Goal: Task Accomplishment & Management: Manage account settings

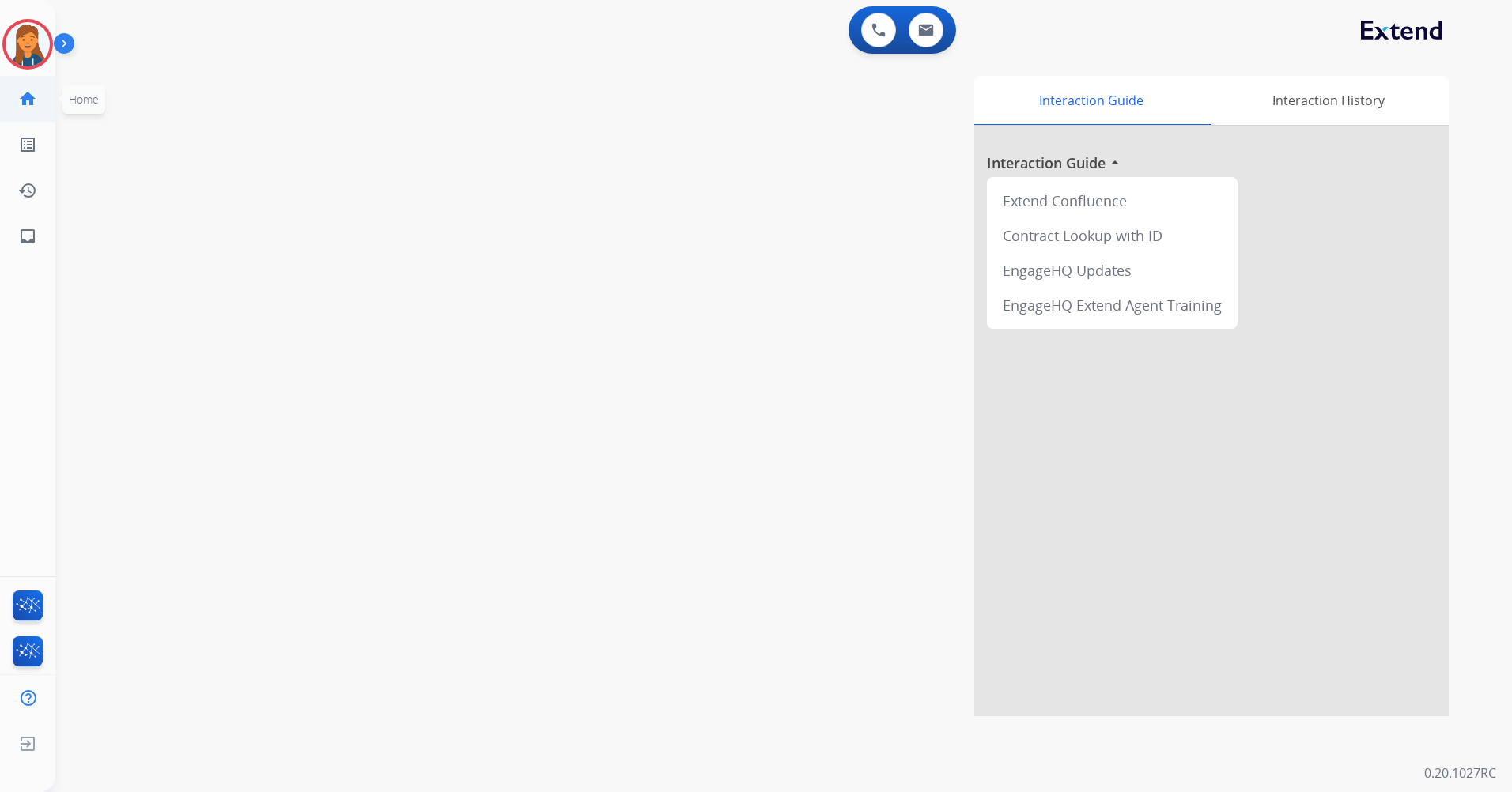
click at [3, 85] on ul "home Home Home" at bounding box center [28, 98] width 55 height 46
click at [22, 37] on img at bounding box center [28, 44] width 44 height 44
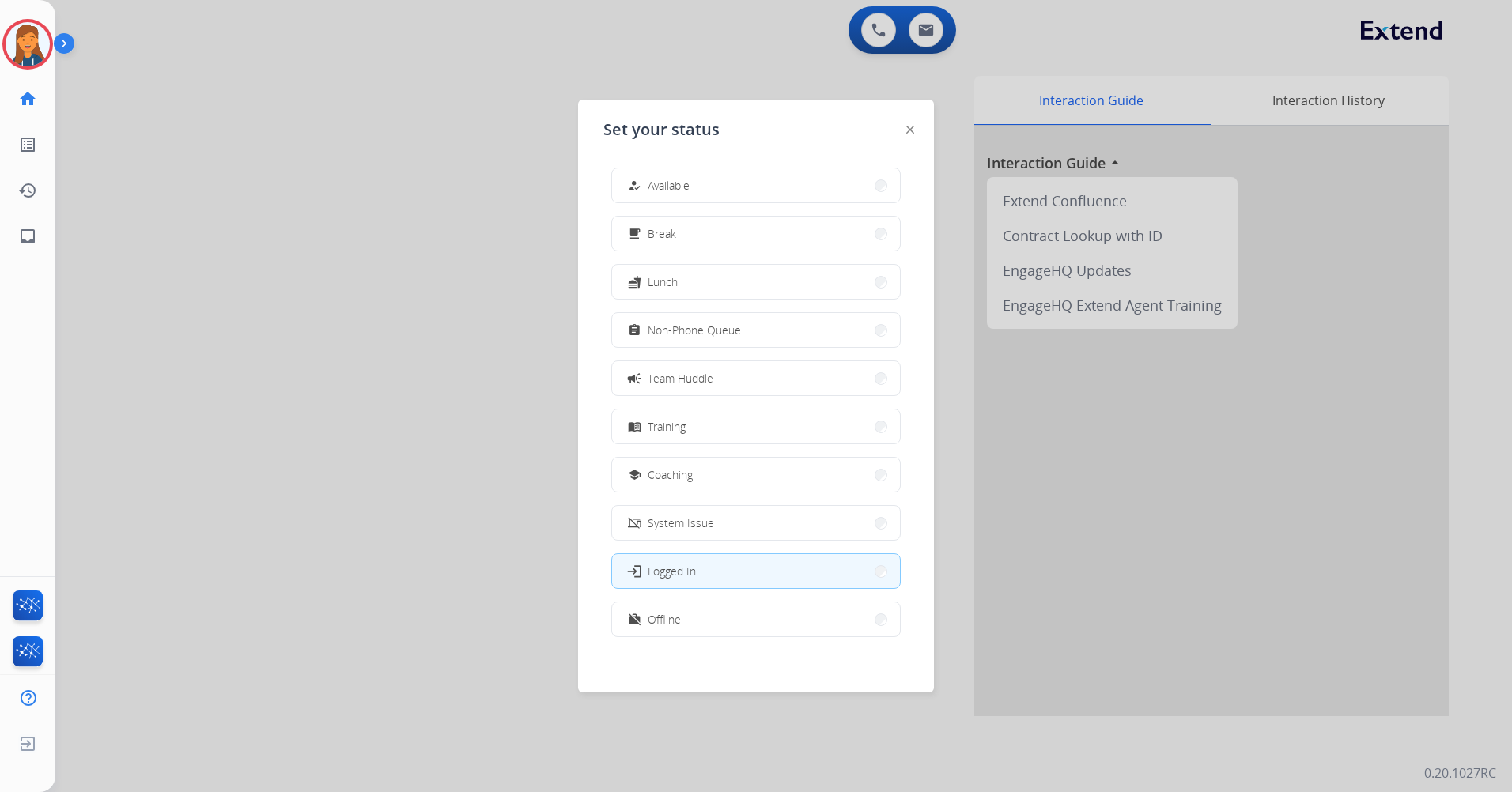
click at [665, 152] on div "Set your status how_to_reg Available free_breakfast Break fastfood Lunch assign…" at bounding box center [756, 395] width 356 height 593
click at [665, 174] on button "how_to_reg Available" at bounding box center [756, 185] width 288 height 34
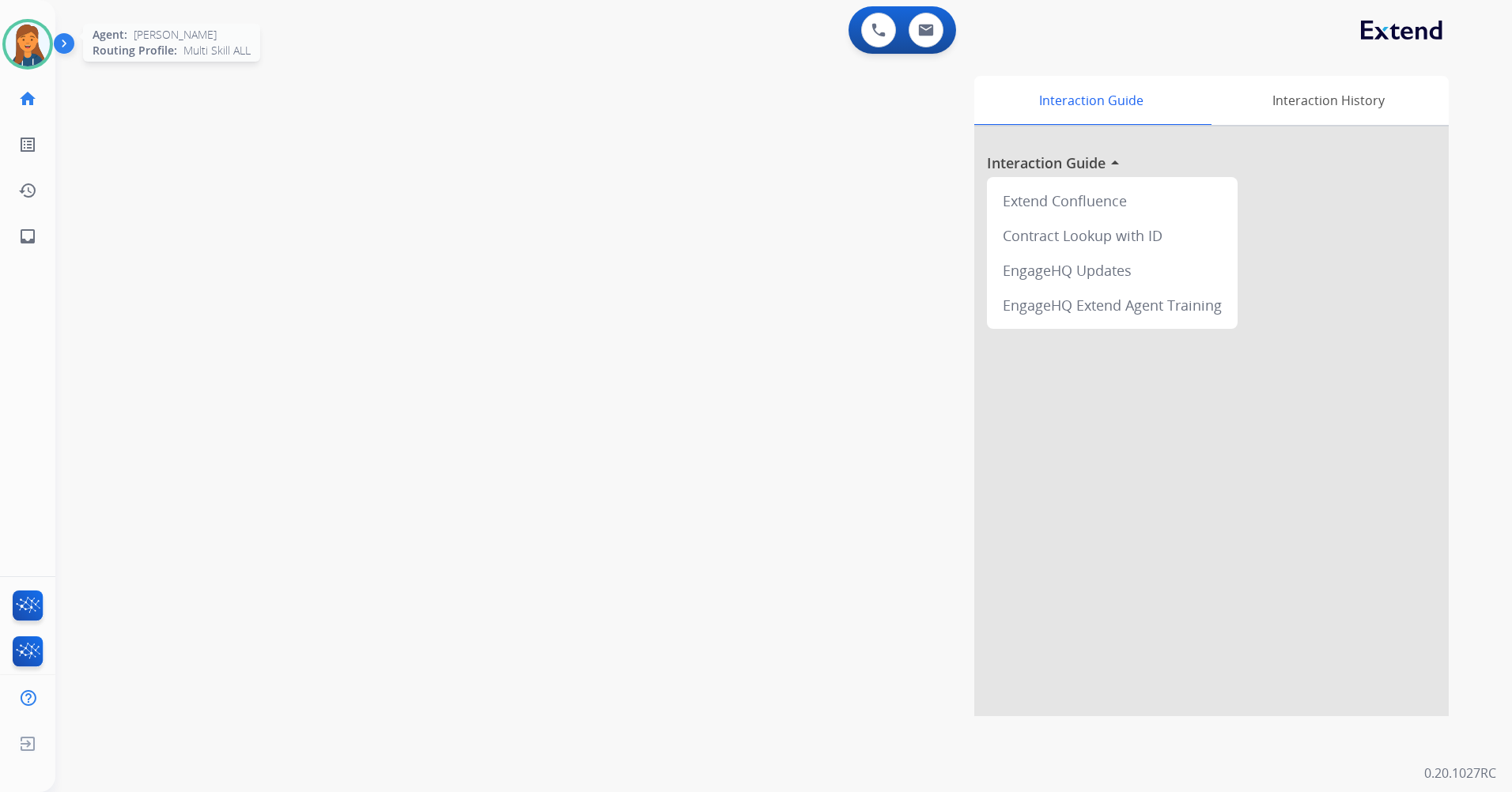
click at [14, 50] on img at bounding box center [28, 44] width 44 height 44
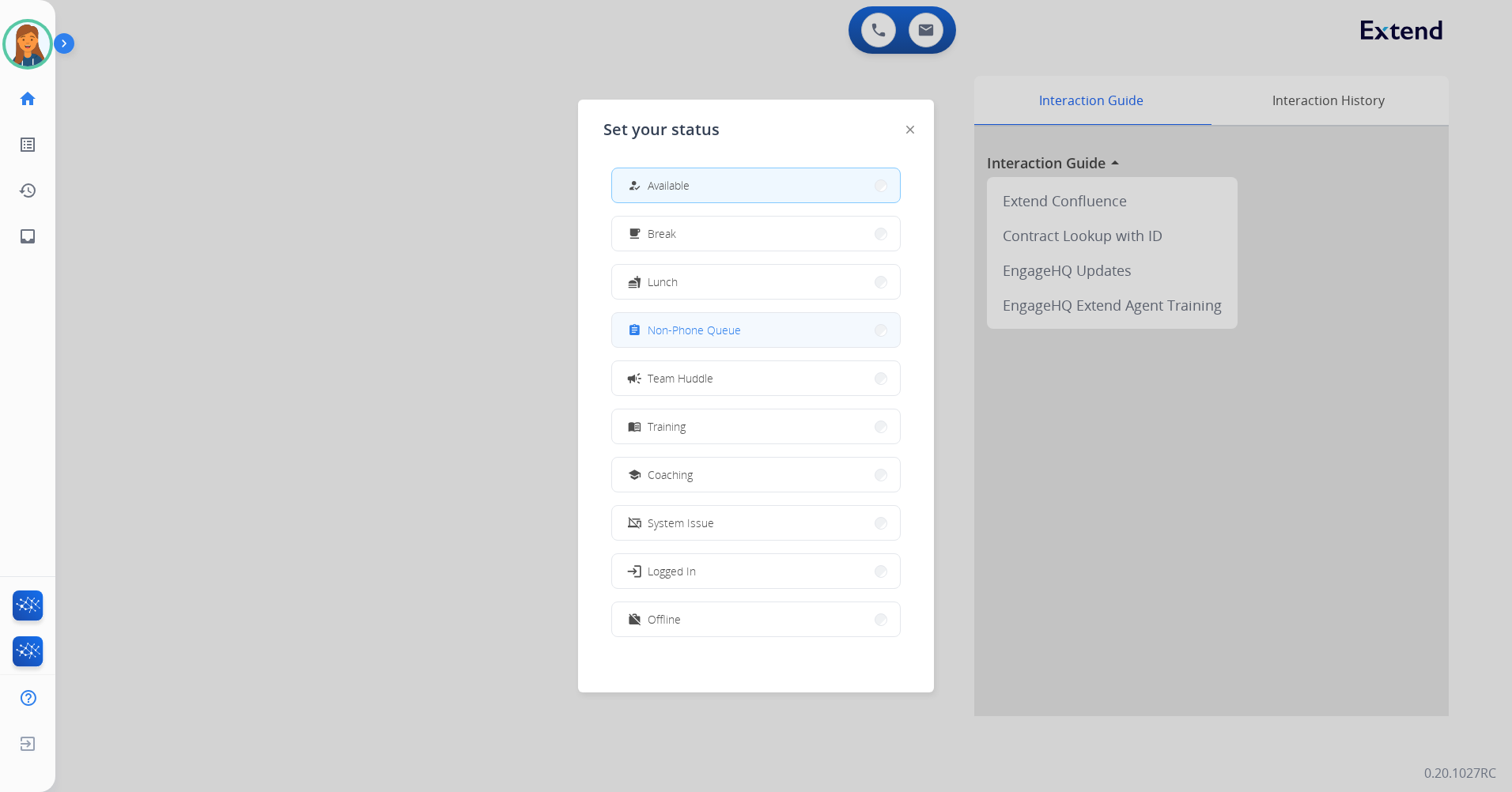
click at [720, 340] on button "assignment Non-Phone Queue" at bounding box center [756, 330] width 288 height 34
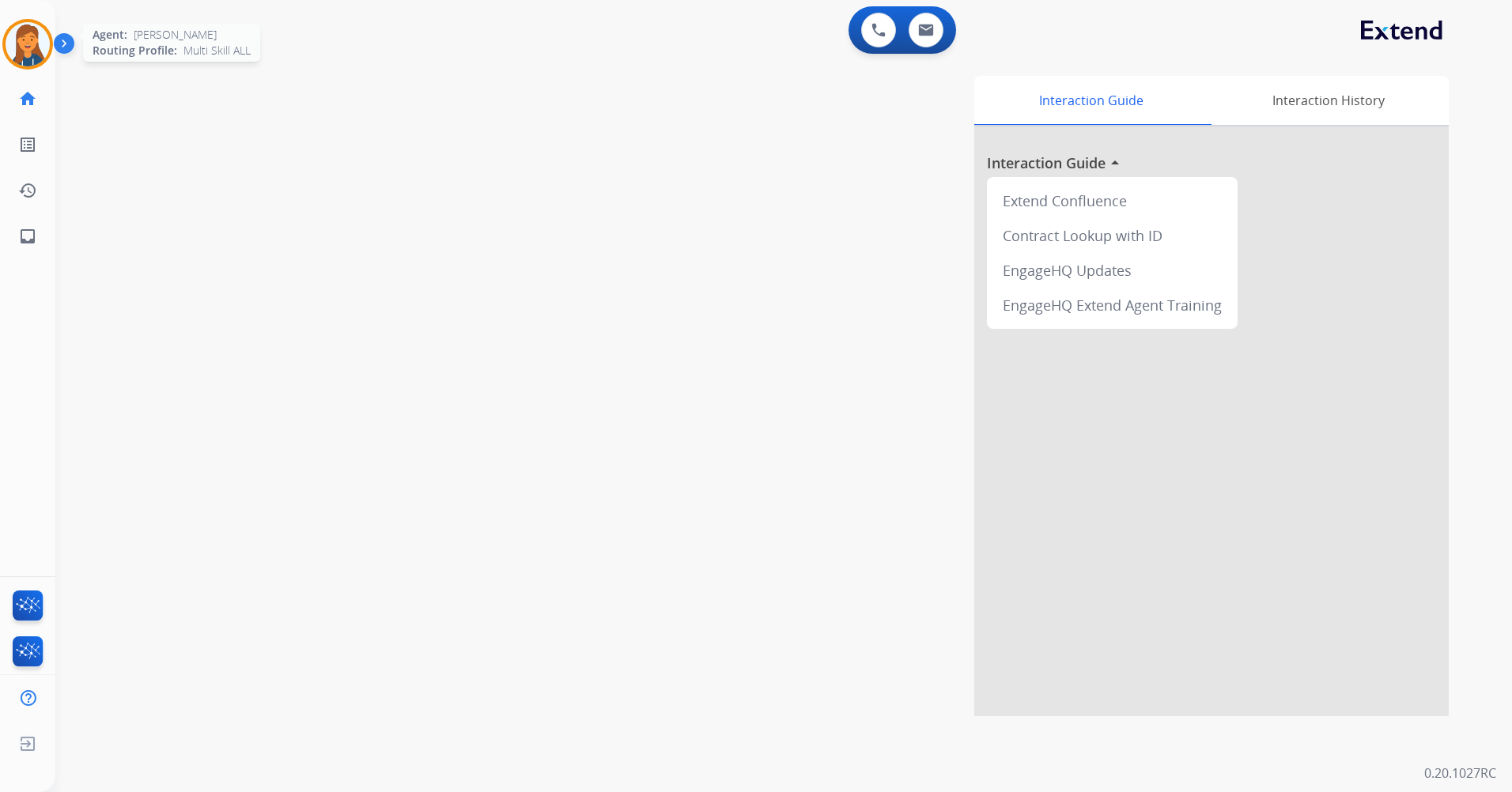
click at [24, 27] on img at bounding box center [28, 44] width 44 height 44
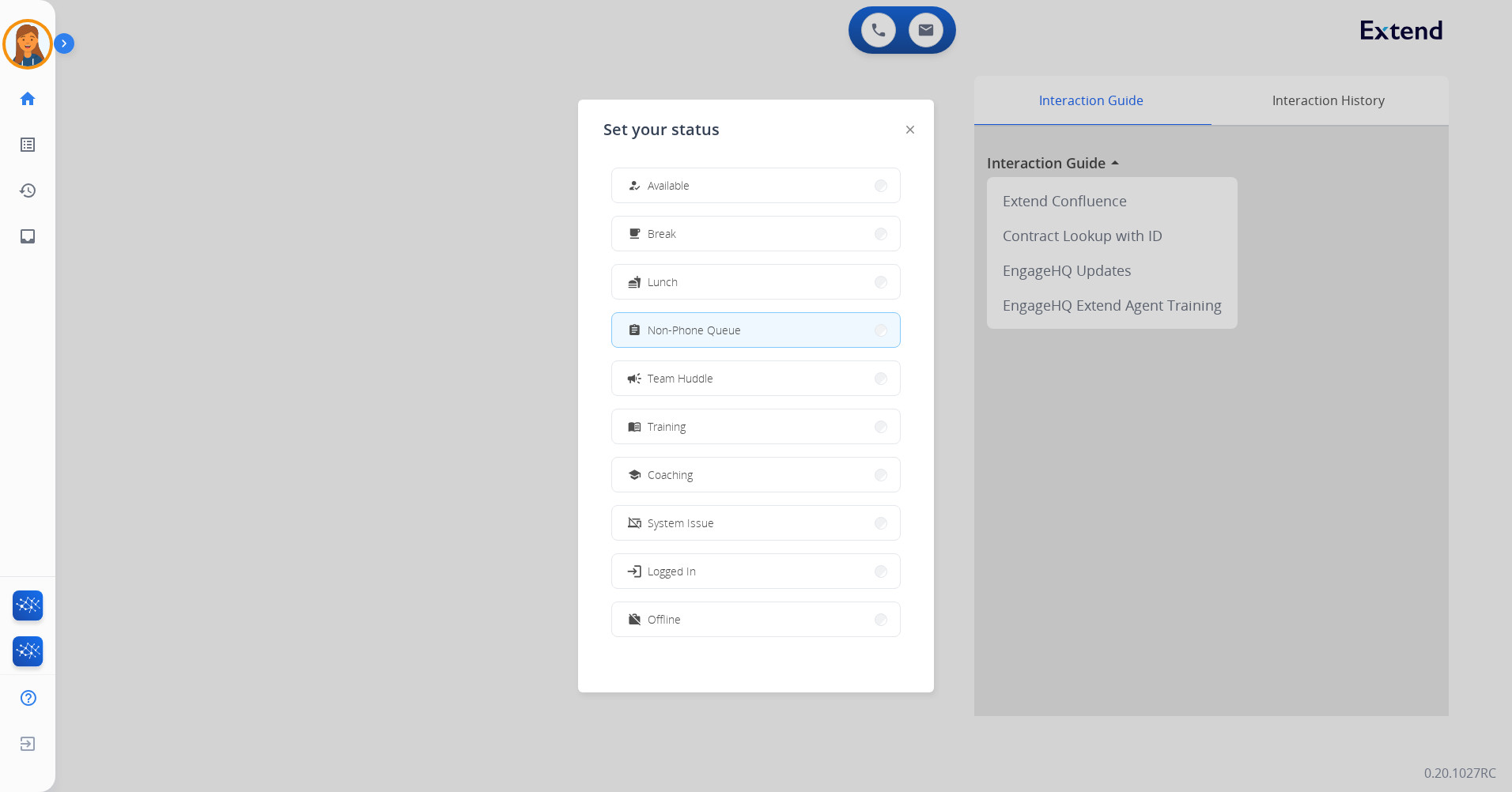
click at [780, 176] on button "how_to_reg Available" at bounding box center [756, 185] width 288 height 34
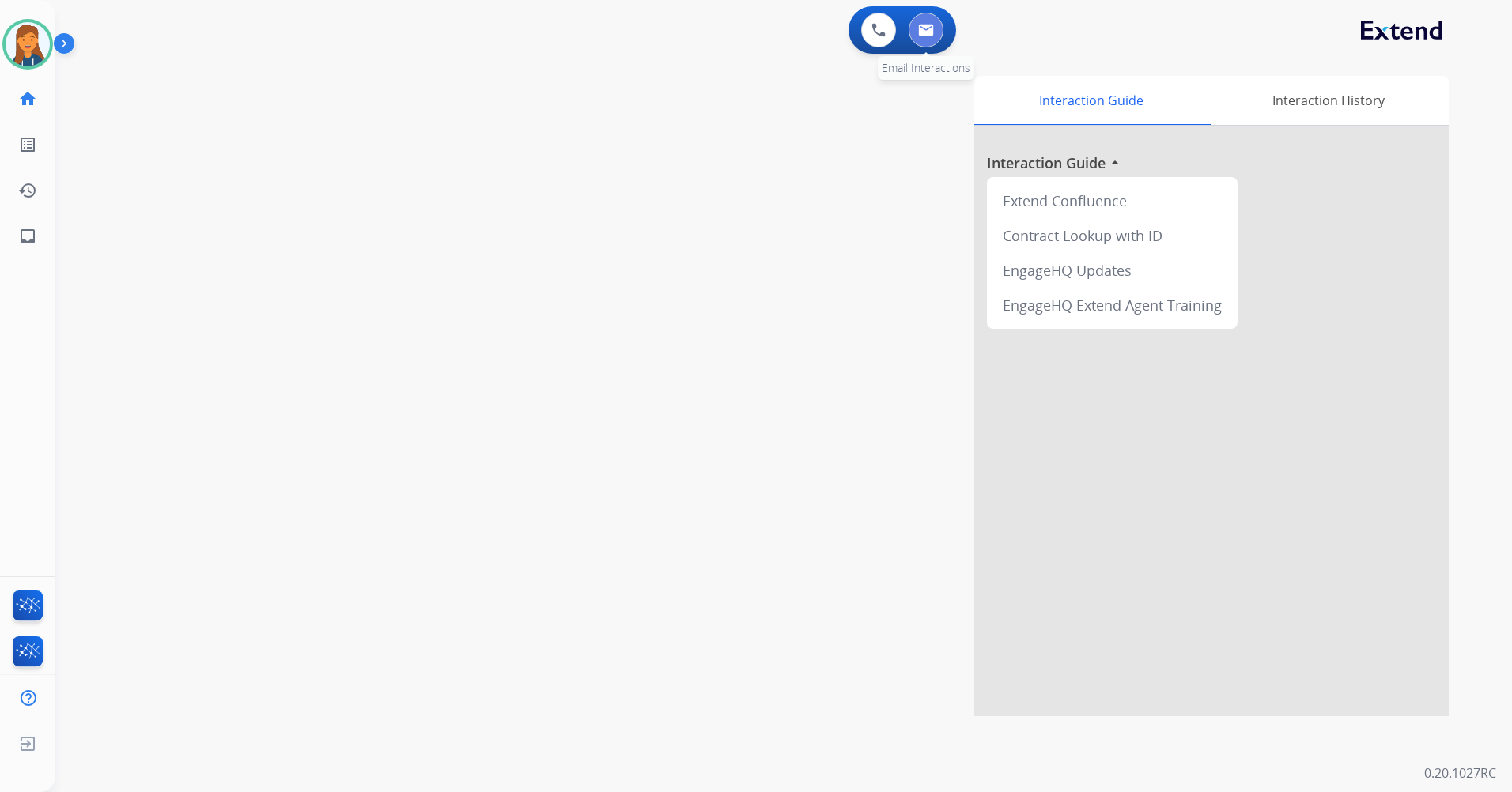
click at [919, 44] on button at bounding box center [925, 29] width 34 height 34
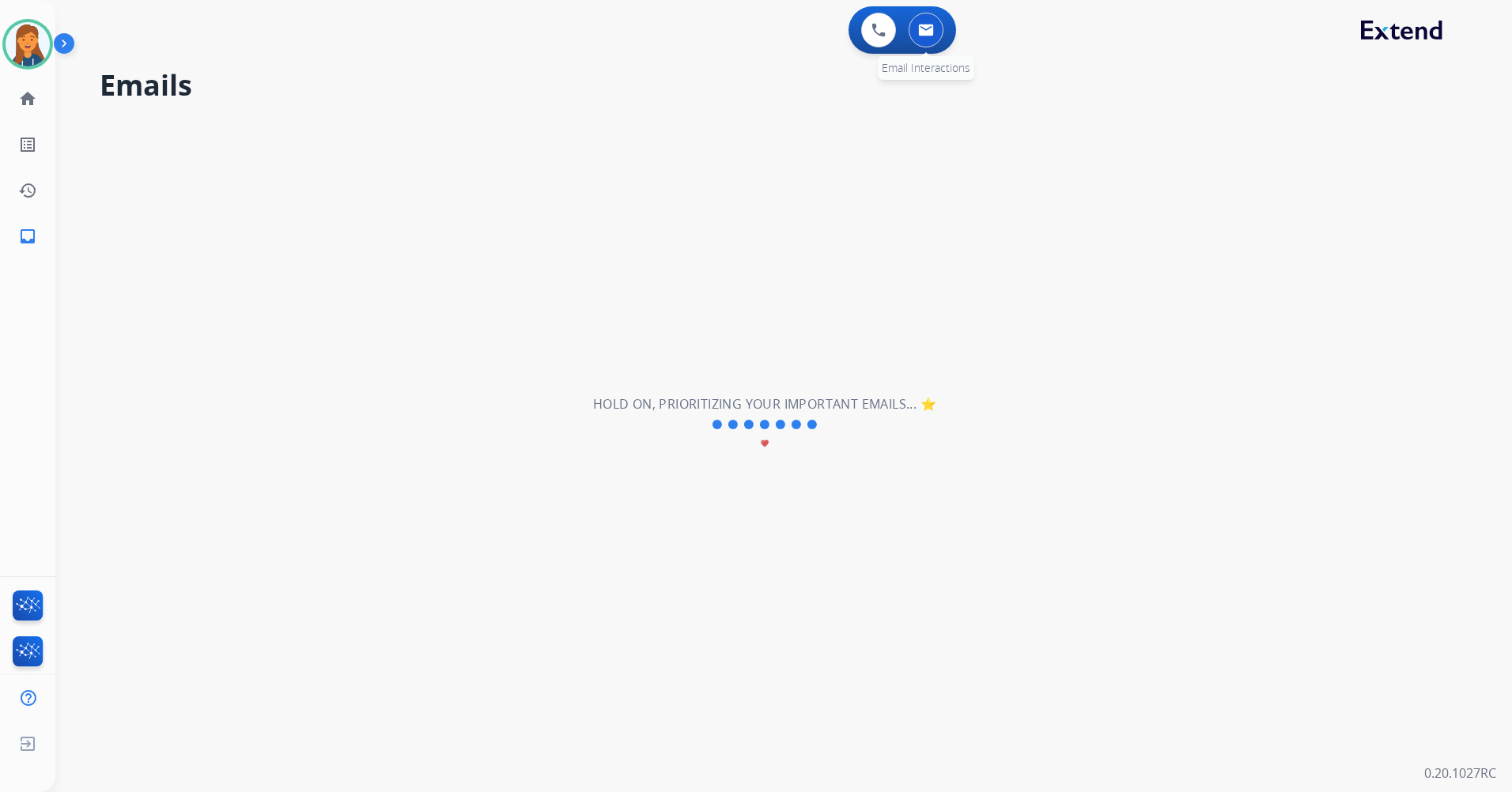
click at [941, 38] on button at bounding box center [925, 29] width 34 height 34
click at [880, 34] on img at bounding box center [878, 29] width 14 height 14
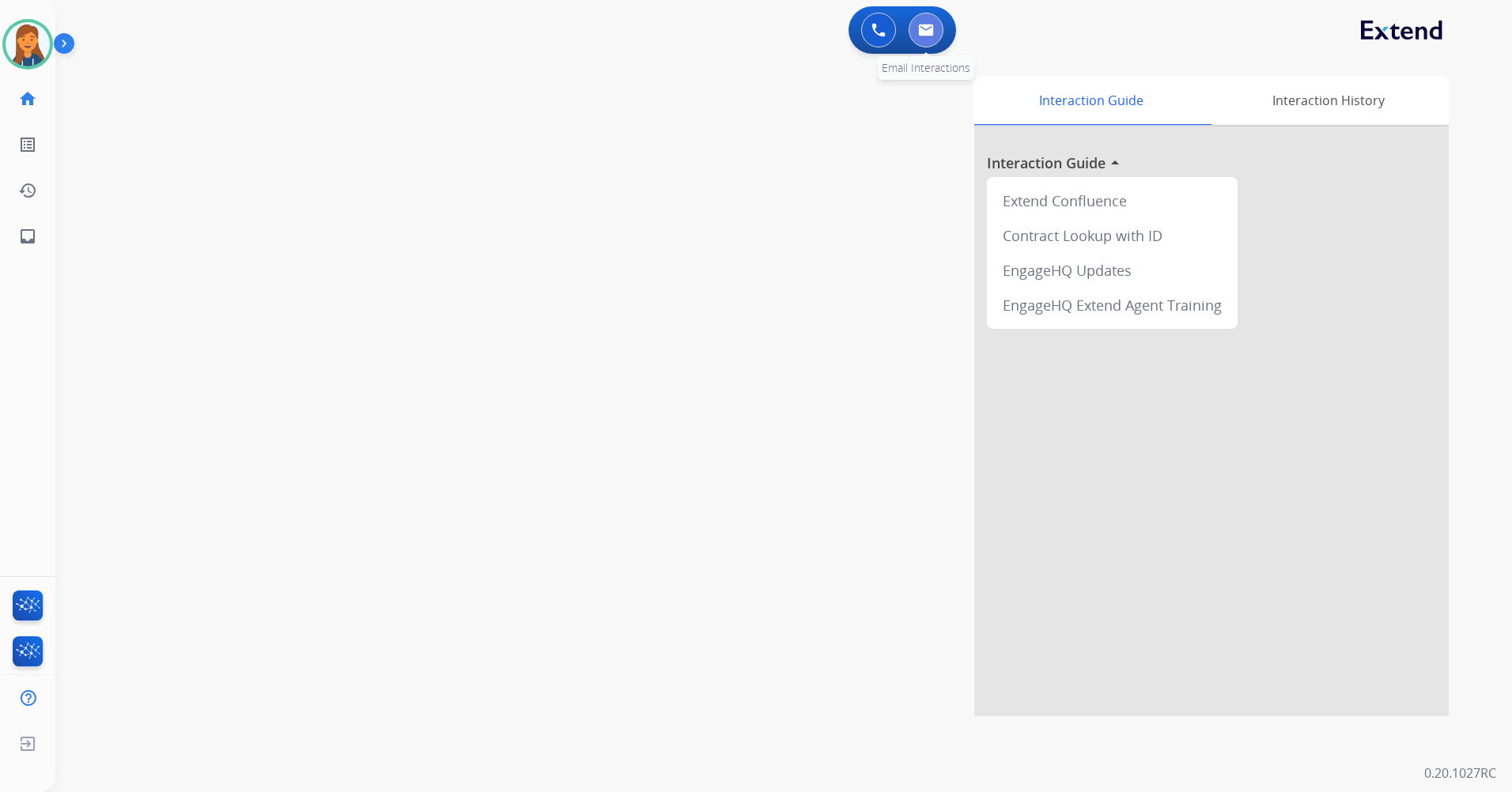
click at [915, 35] on button at bounding box center [925, 29] width 34 height 34
select select "**********"
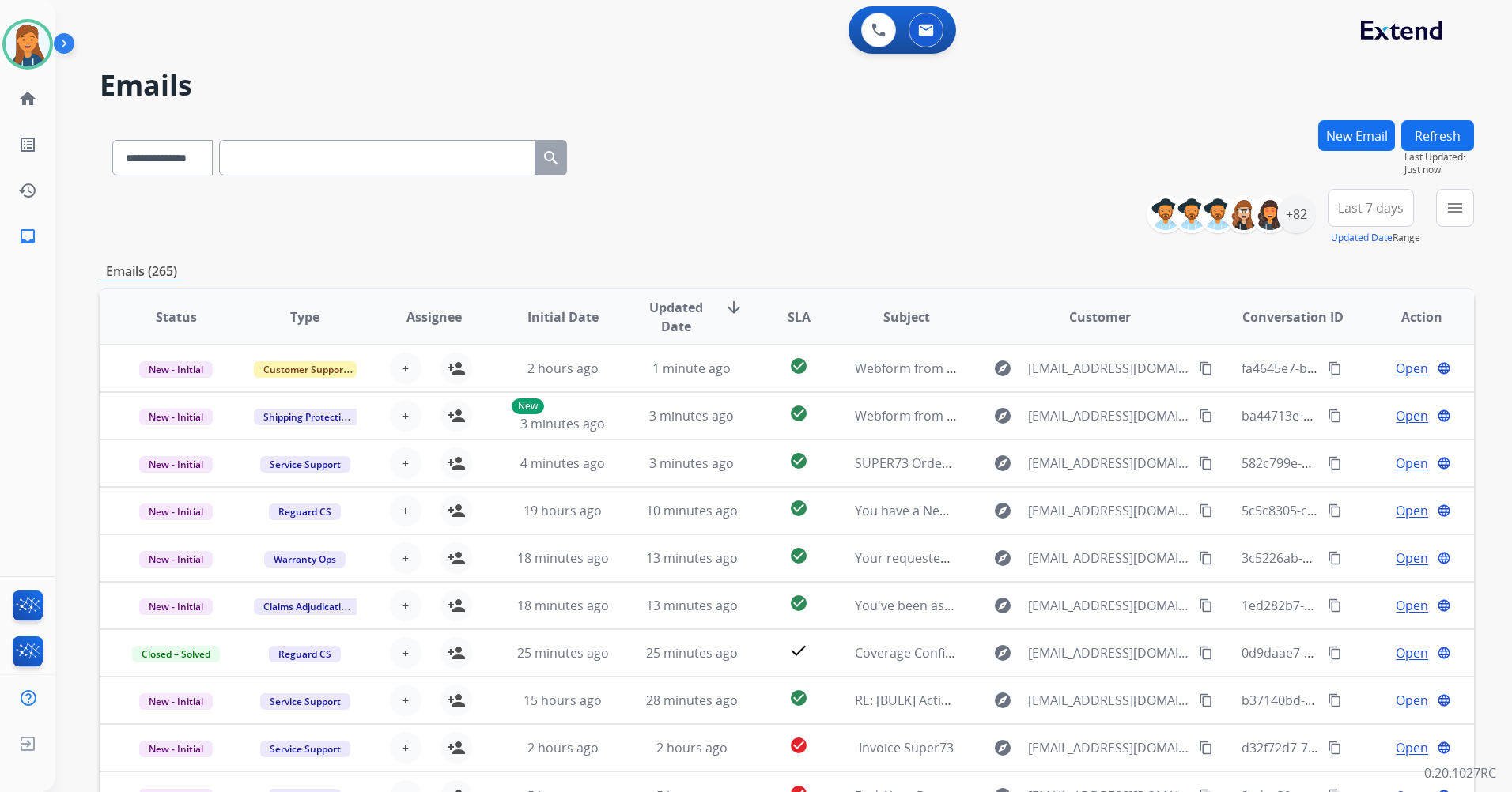
click at [1308, 230] on div "+82" at bounding box center [1236, 214] width 156 height 38
click at [1304, 223] on div "+82" at bounding box center [1296, 214] width 38 height 38
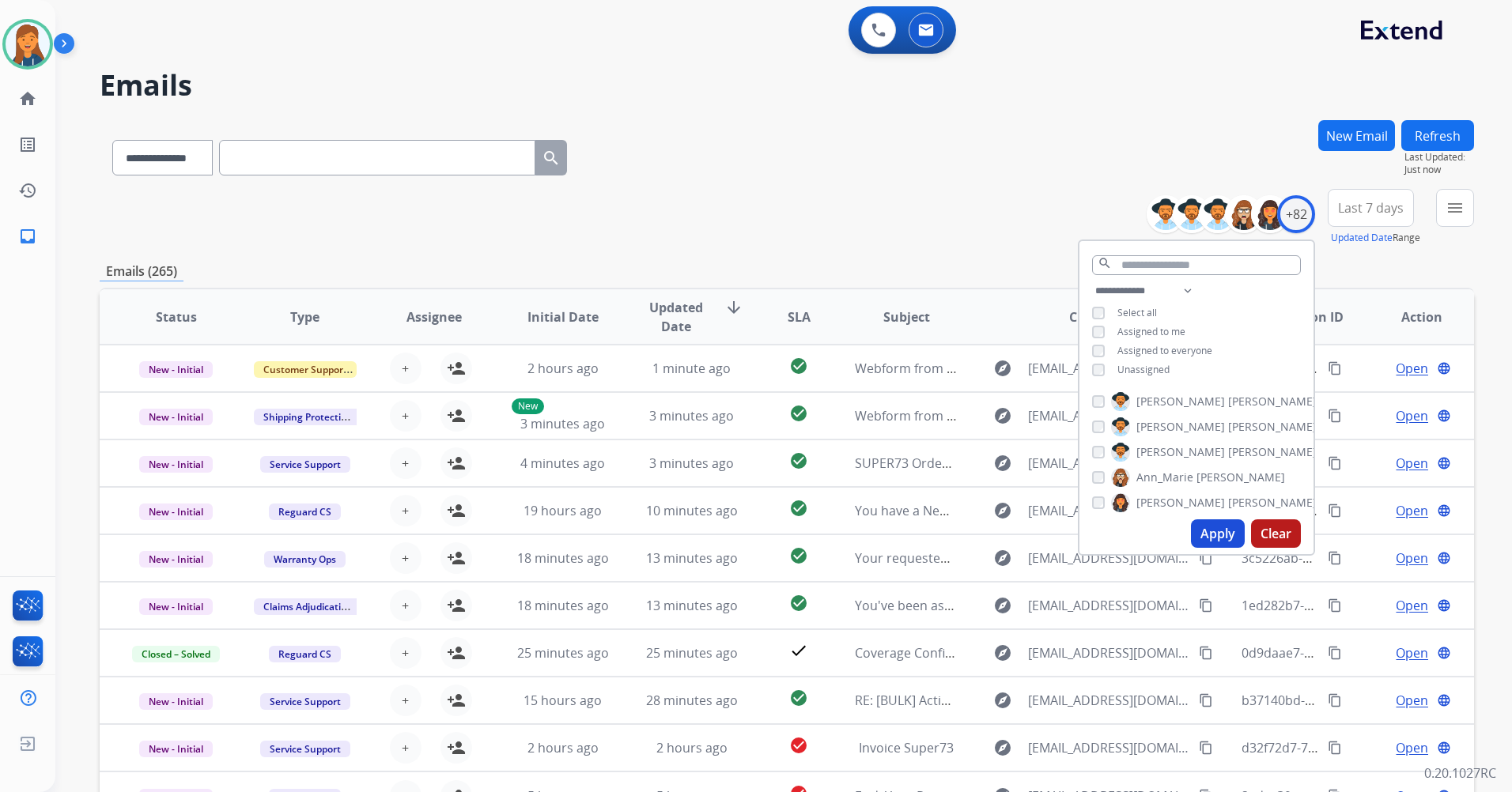
click at [1384, 182] on div "New Email" at bounding box center [1357, 154] width 77 height 69
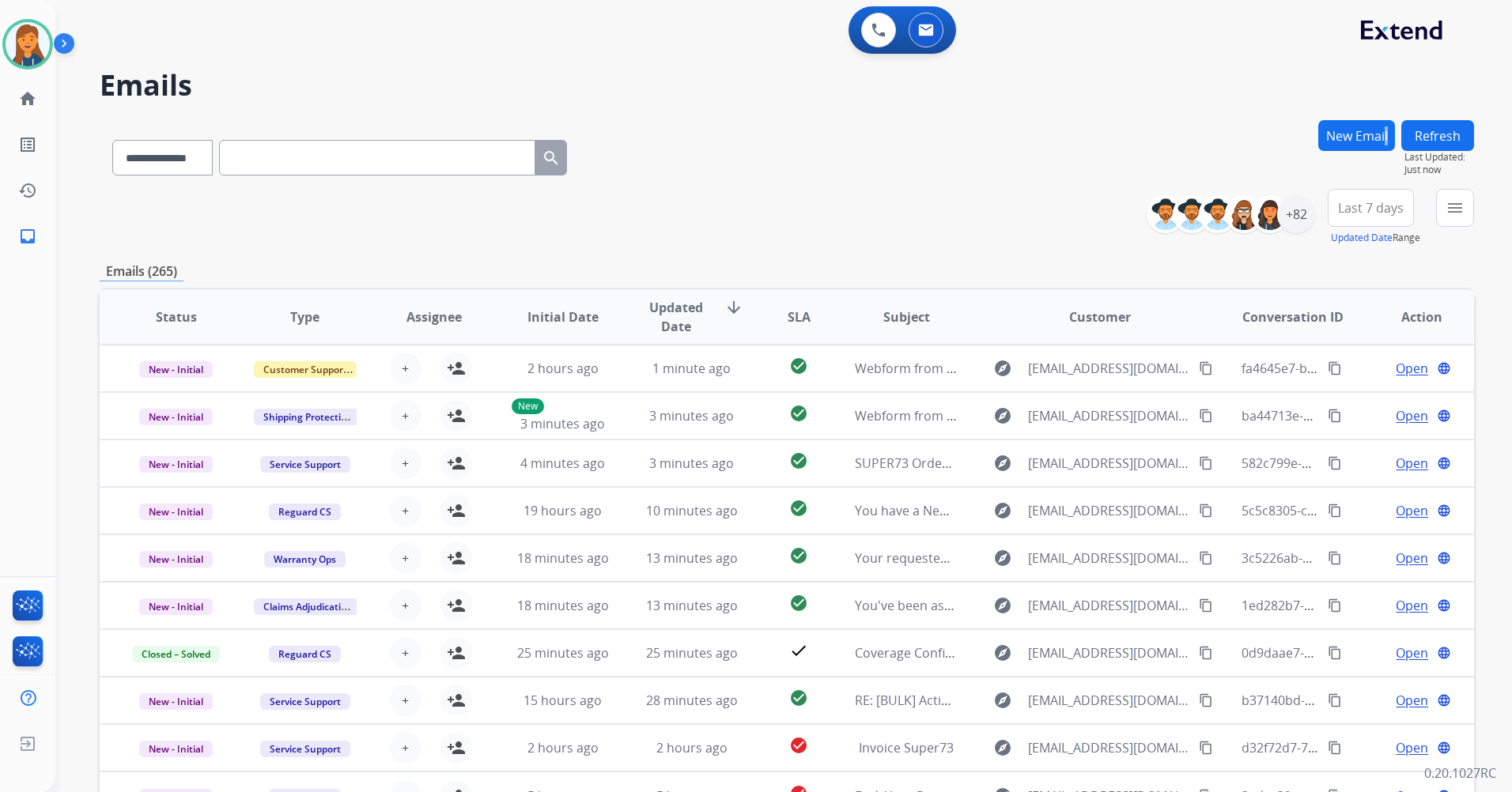
drag, startPoint x: 1384, startPoint y: 187, endPoint x: 1376, endPoint y: 202, distance: 17.0
click at [1376, 204] on span "Last 7 days" at bounding box center [1370, 207] width 66 height 6
click at [1338, 413] on div "Last 90 days" at bounding box center [1366, 401] width 87 height 27
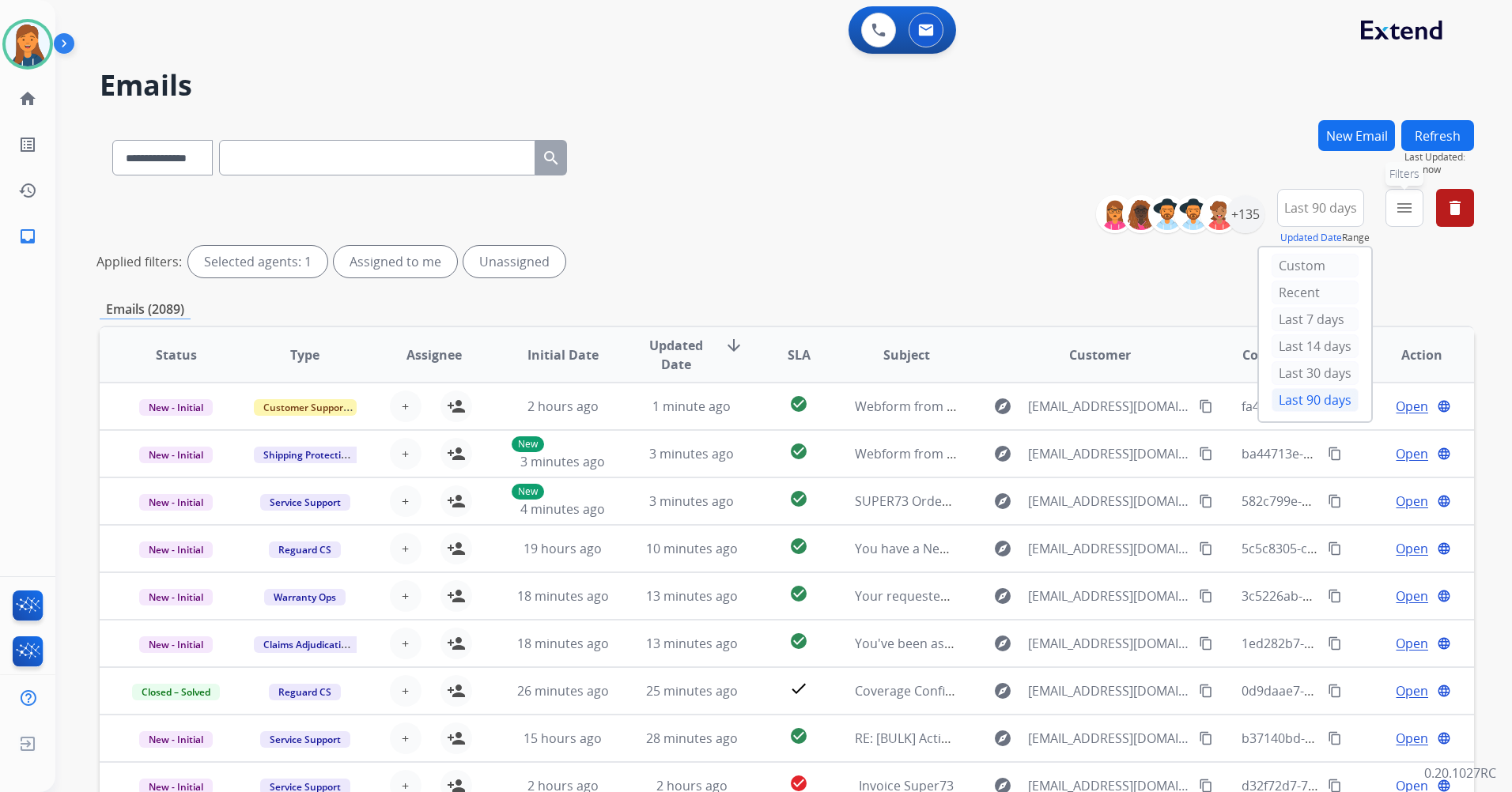
click at [1403, 210] on mat-icon "menu" at bounding box center [1404, 207] width 19 height 19
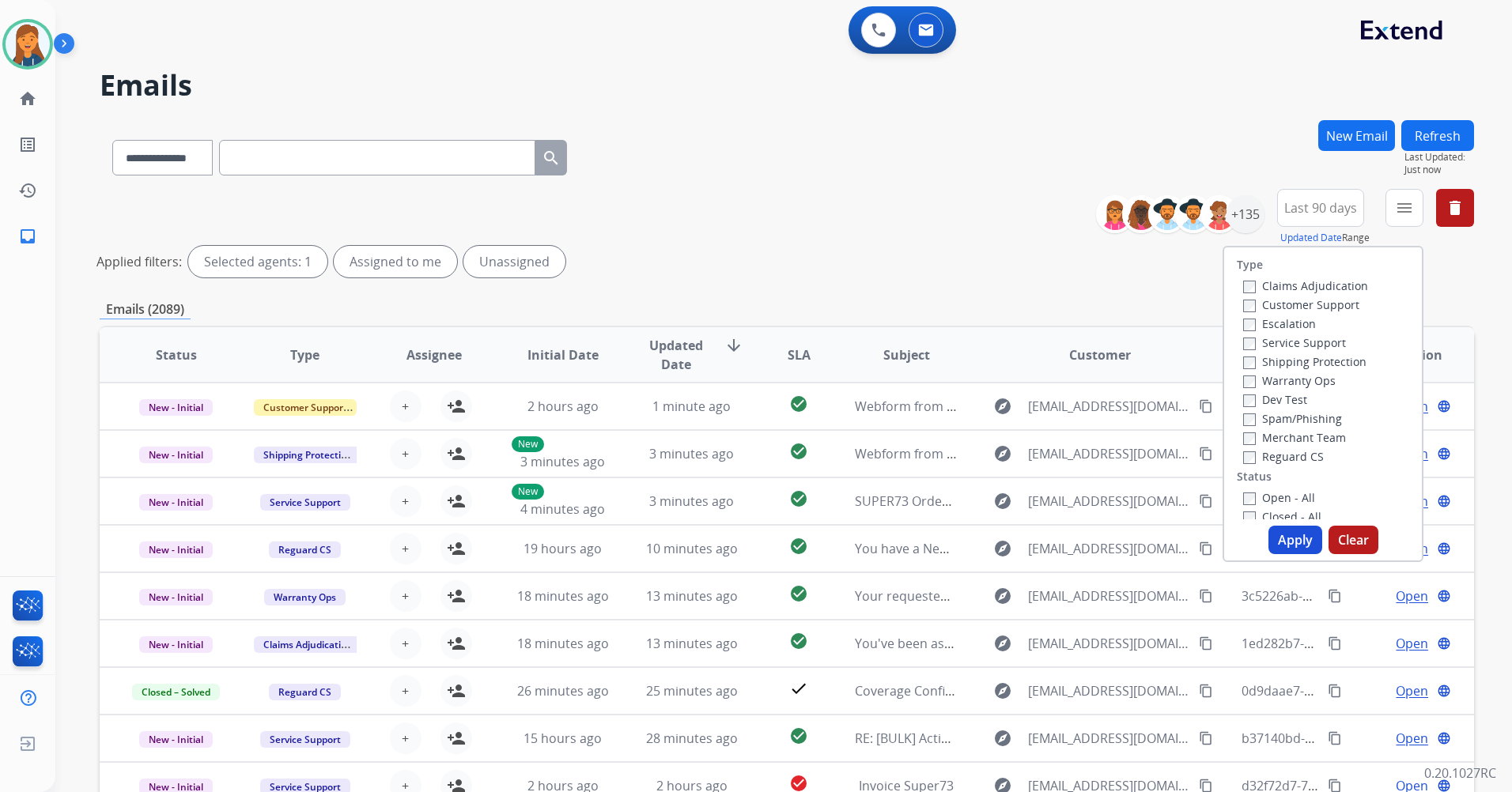
click at [1330, 298] on label "Customer Support" at bounding box center [1301, 304] width 116 height 15
click at [1296, 354] on label "Shipping Protection" at bounding box center [1304, 361] width 123 height 15
click at [1279, 451] on label "Reguard CS" at bounding box center [1283, 456] width 81 height 15
click at [1261, 502] on label "Open - All" at bounding box center [1278, 497] width 72 height 15
click at [1287, 539] on button "Apply" at bounding box center [1295, 539] width 54 height 28
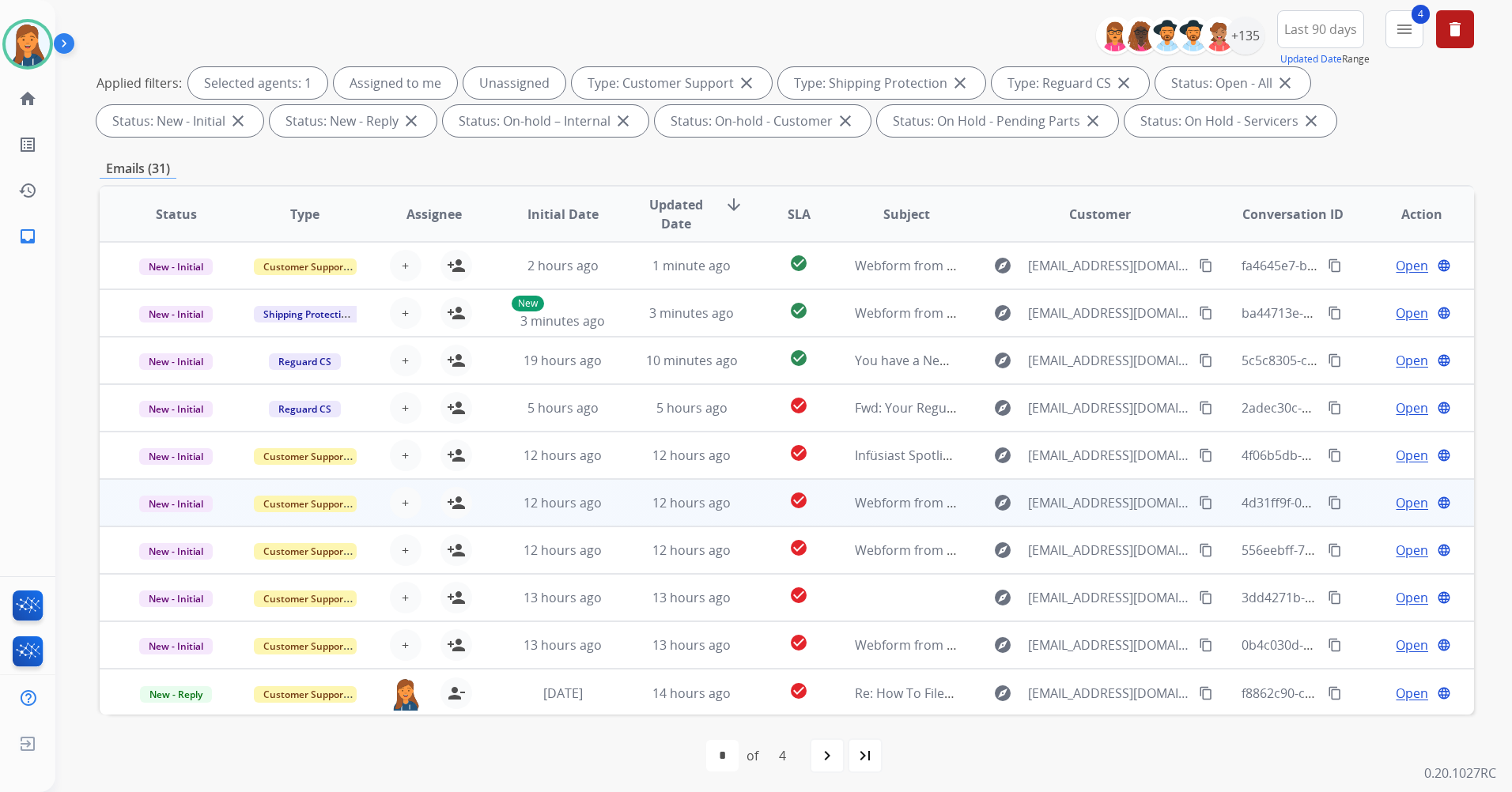
scroll to position [184, 0]
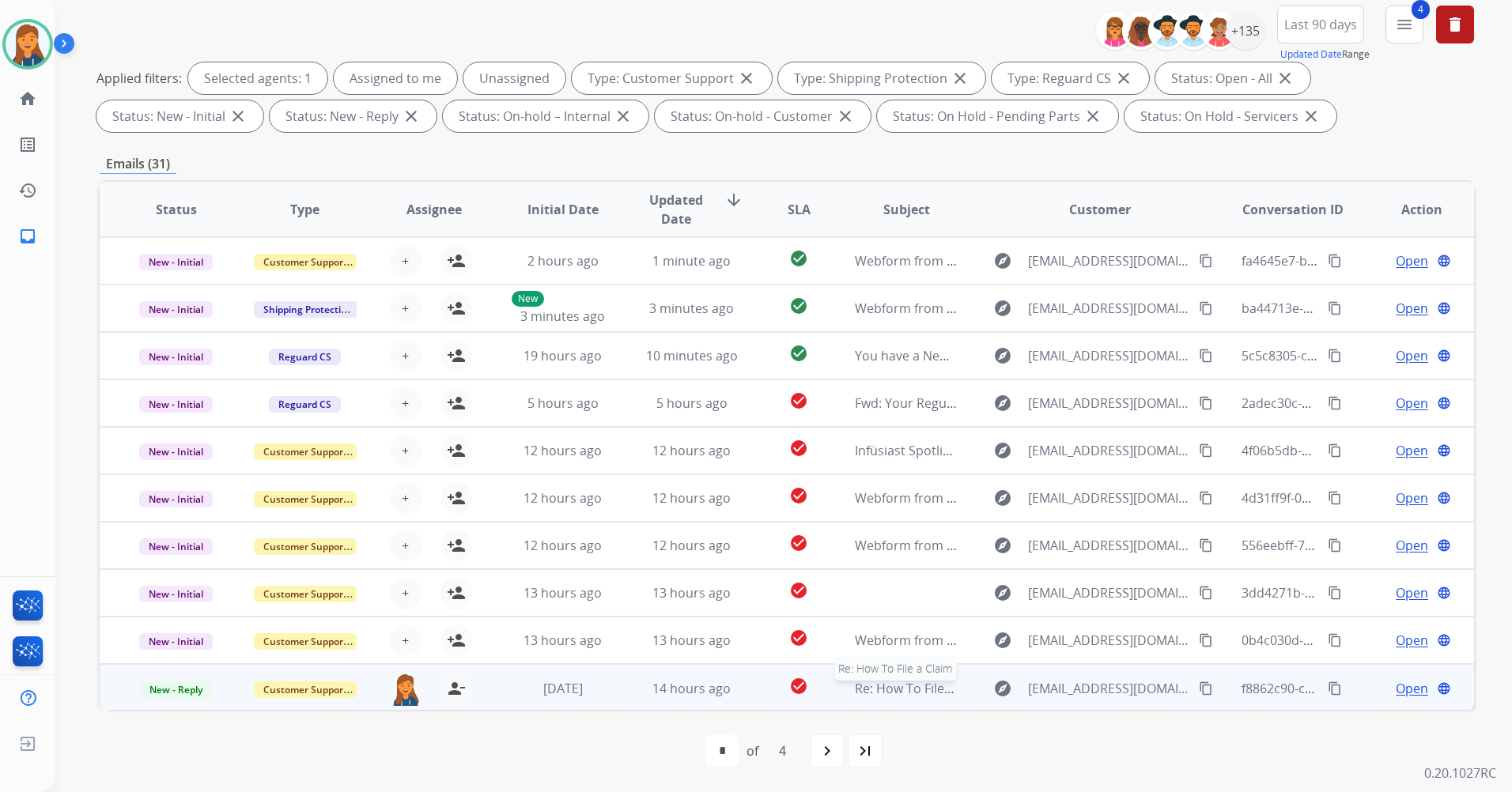
click at [901, 689] on span "Re: How To File a Claim" at bounding box center [923, 689] width 136 height 18
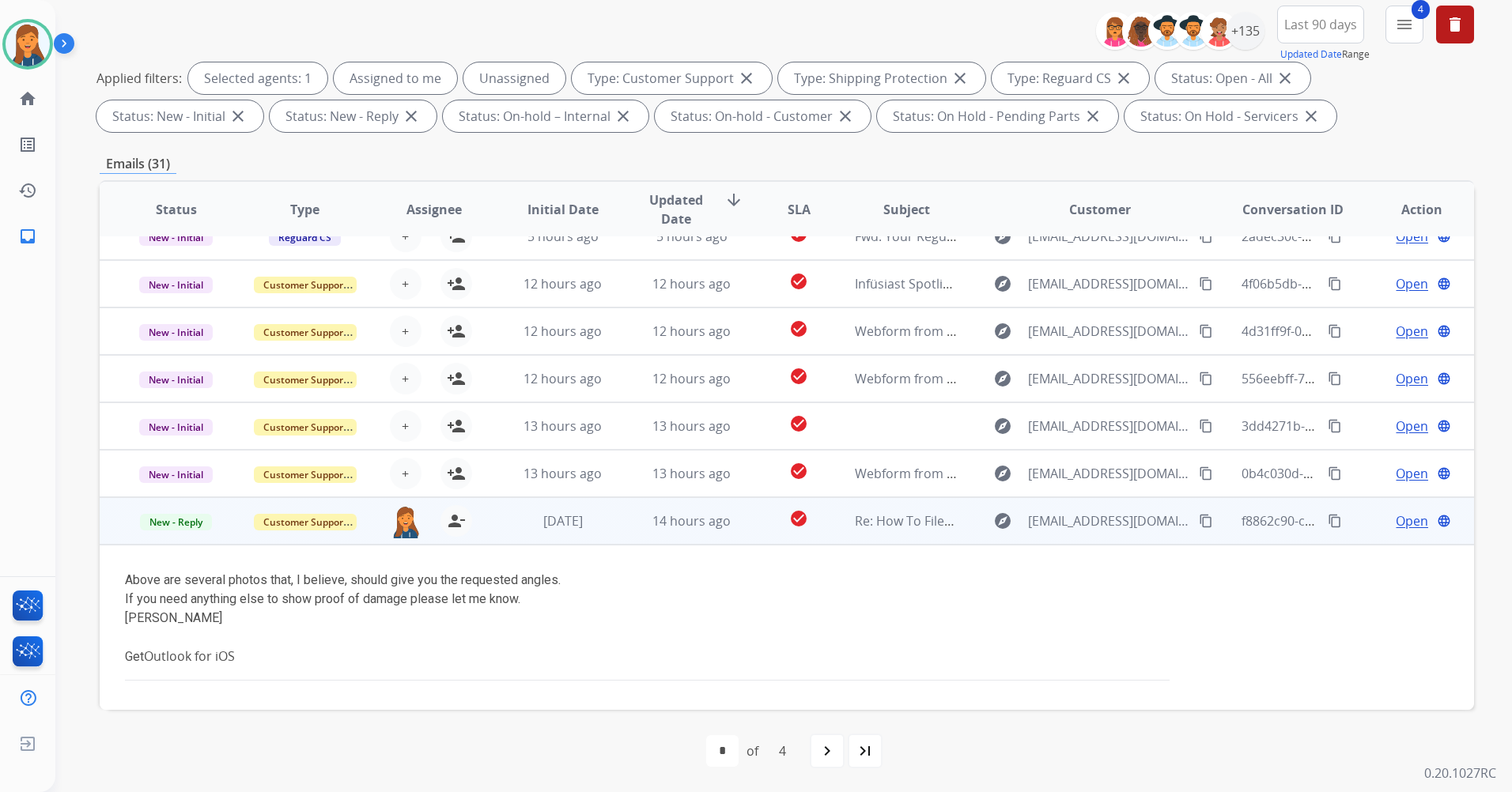
scroll to position [168, 0]
click at [1396, 522] on span "Open" at bounding box center [1412, 520] width 32 height 19
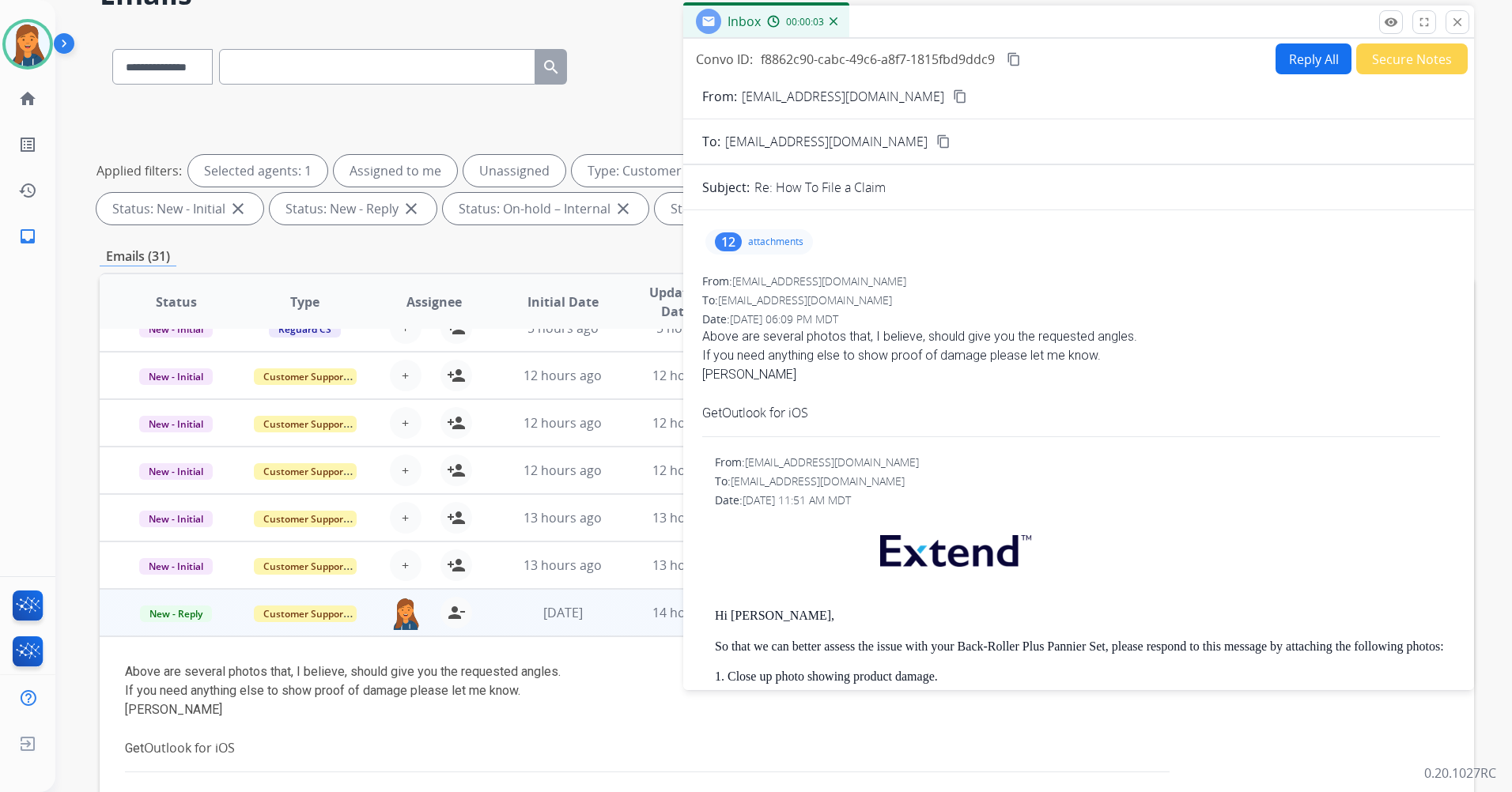
scroll to position [0, 0]
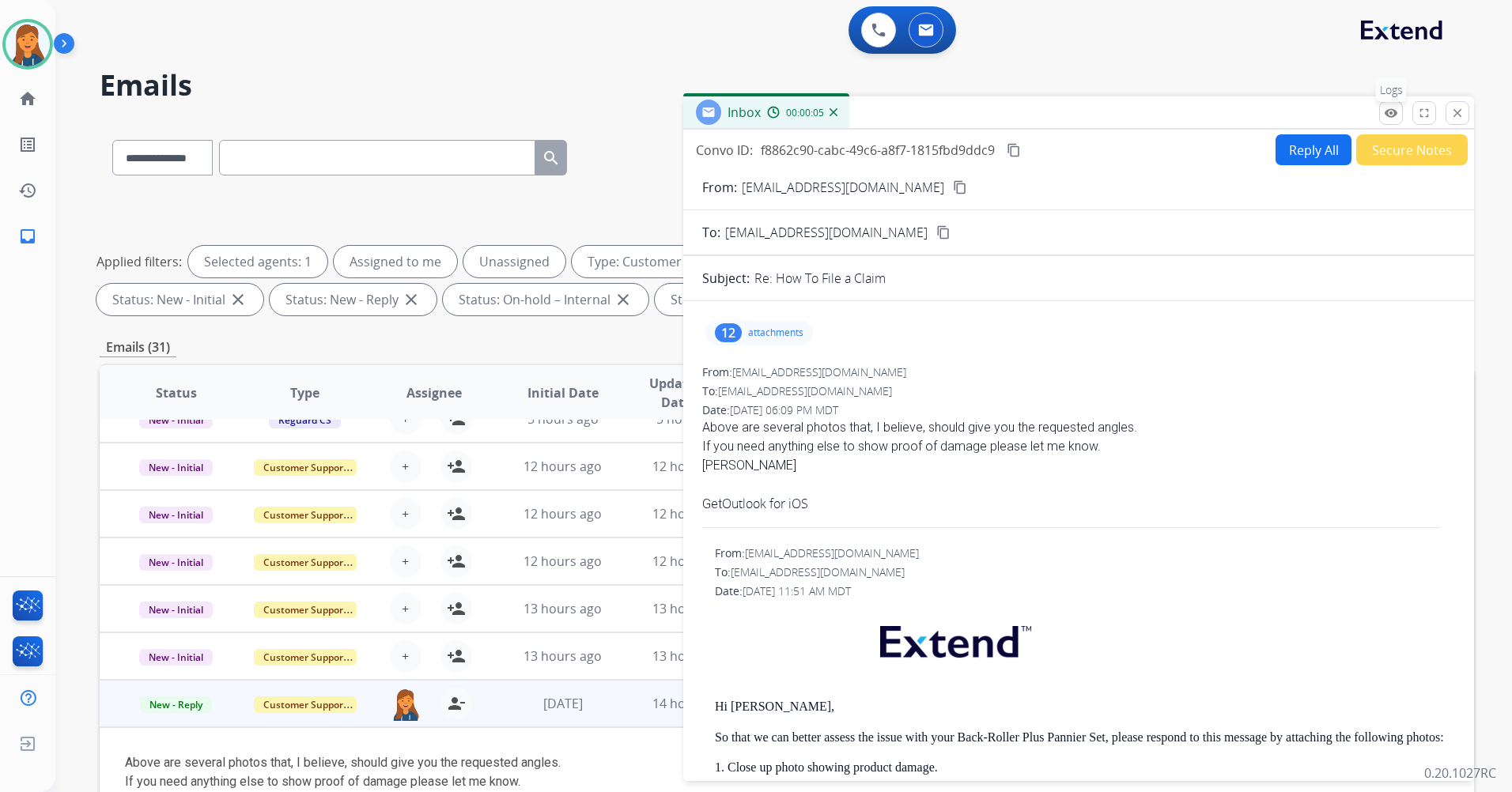
click at [1385, 112] on mat-icon "remove_red_eye" at bounding box center [1391, 113] width 14 height 14
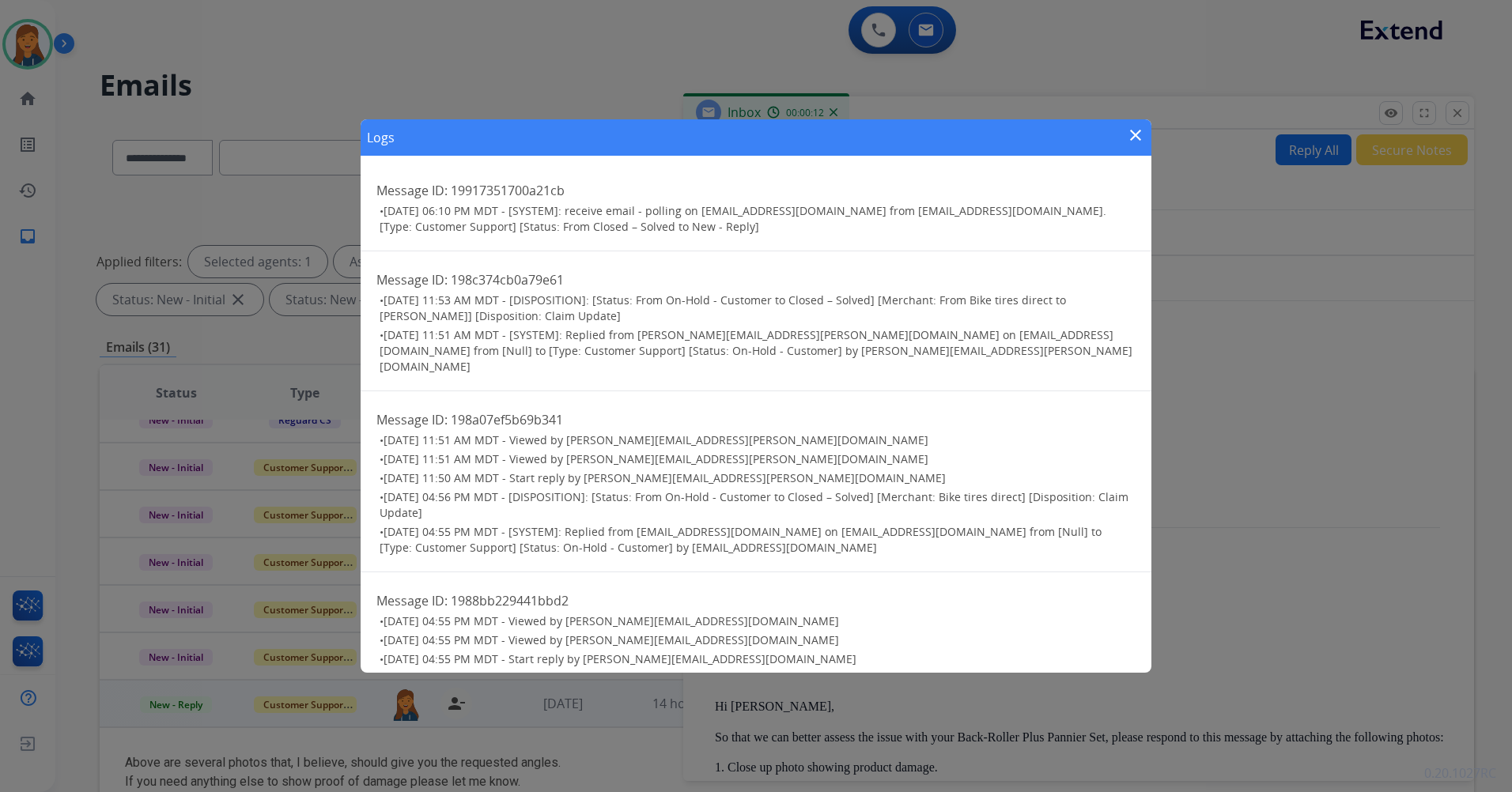
click at [1133, 132] on mat-icon "close" at bounding box center [1134, 135] width 19 height 19
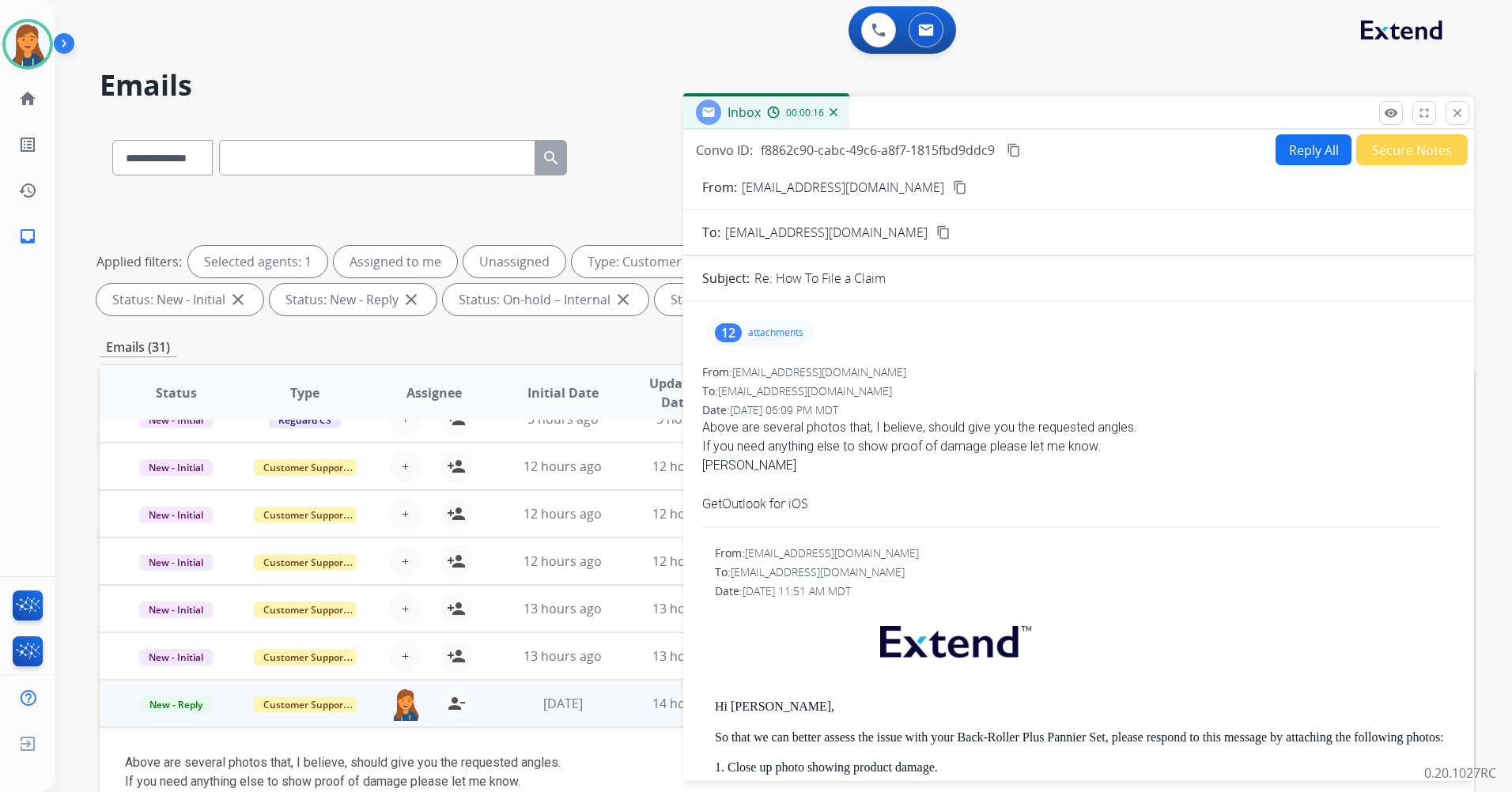
click at [953, 188] on mat-icon "content_copy" at bounding box center [960, 187] width 14 height 14
click at [1298, 153] on button "Reply All" at bounding box center [1312, 149] width 76 height 30
select select "**********"
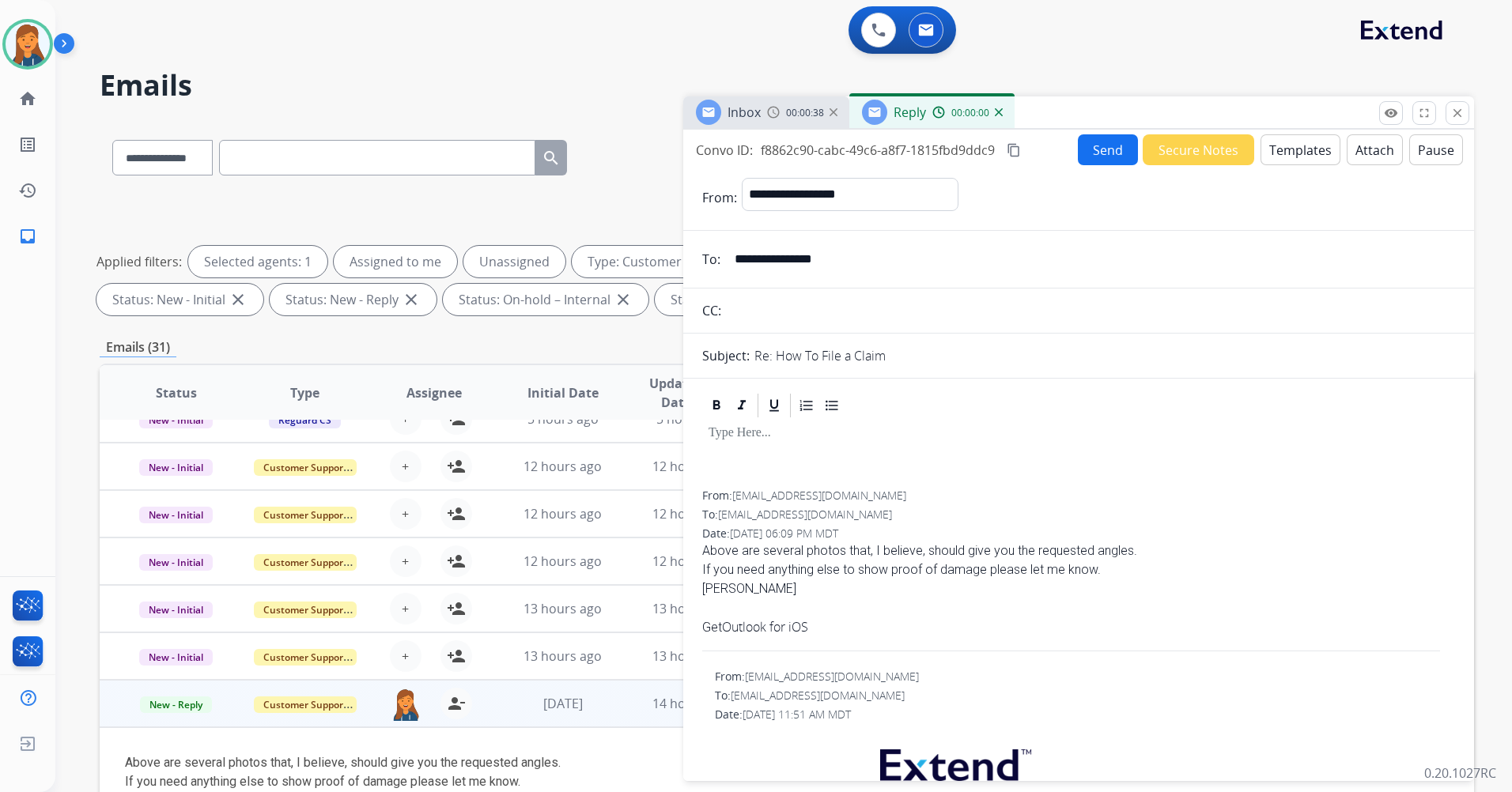
click at [1292, 150] on button "Templates" at bounding box center [1300, 149] width 80 height 30
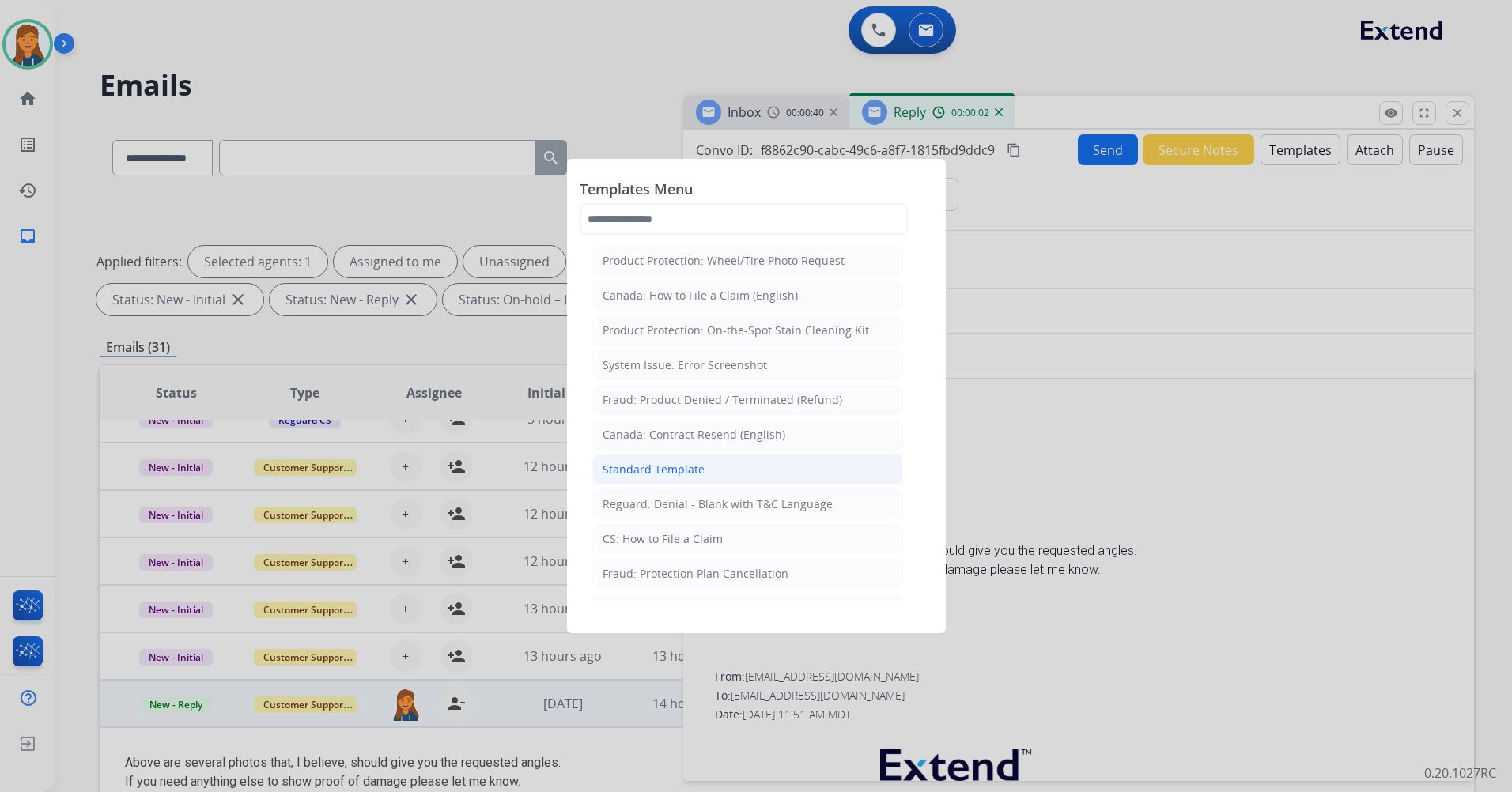
click at [628, 477] on div "Standard Template" at bounding box center [654, 470] width 102 height 16
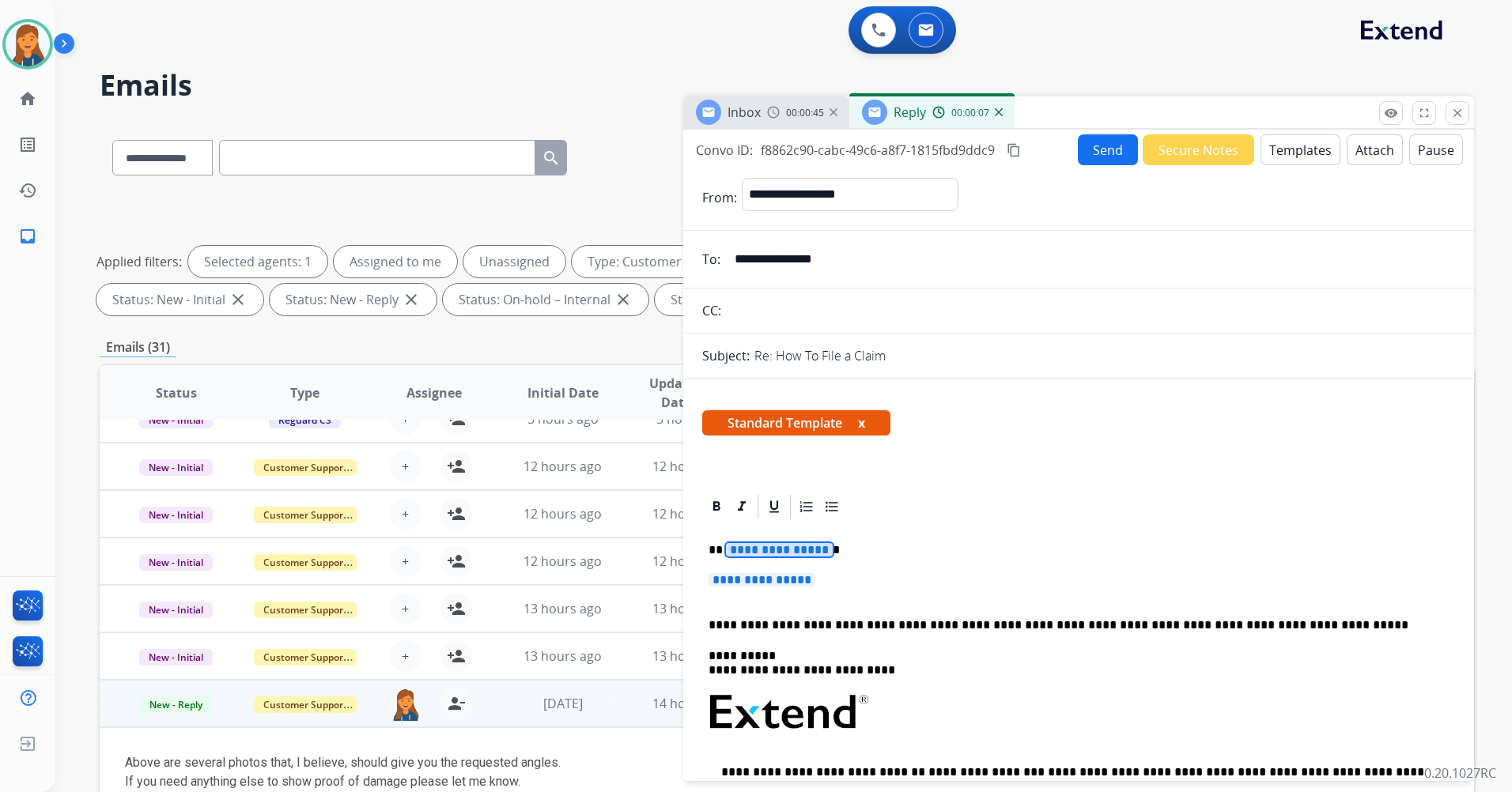
click at [760, 555] on span "**********" at bounding box center [779, 550] width 107 height 14
click at [738, 579] on span "**********" at bounding box center [762, 580] width 107 height 14
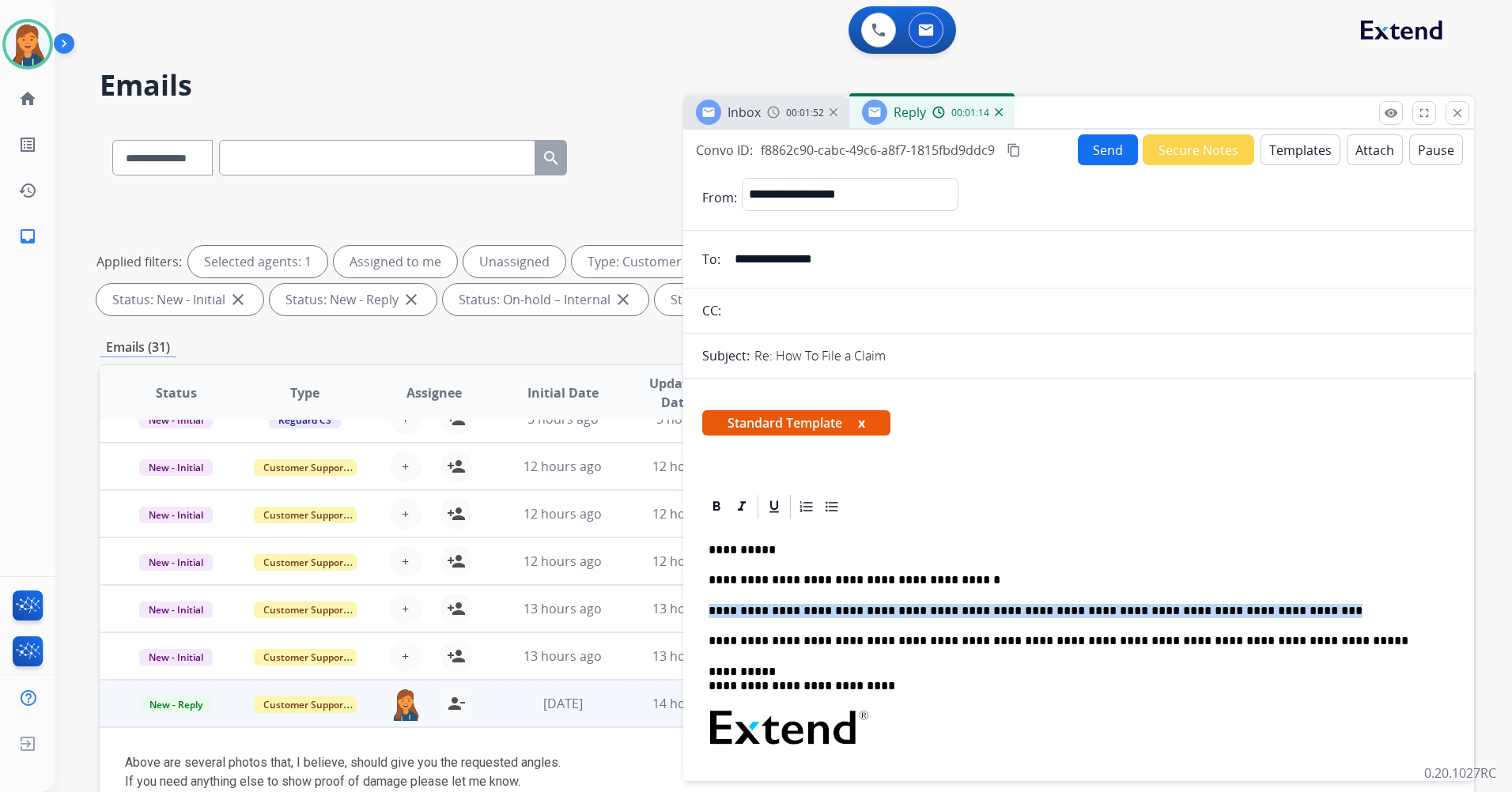
drag, startPoint x: 1235, startPoint y: 609, endPoint x: 705, endPoint y: 599, distance: 530.1
click at [705, 599] on div "**********" at bounding box center [1078, 758] width 753 height 474
copy p "**********"
click at [1227, 601] on div "**********" at bounding box center [1078, 758] width 753 height 474
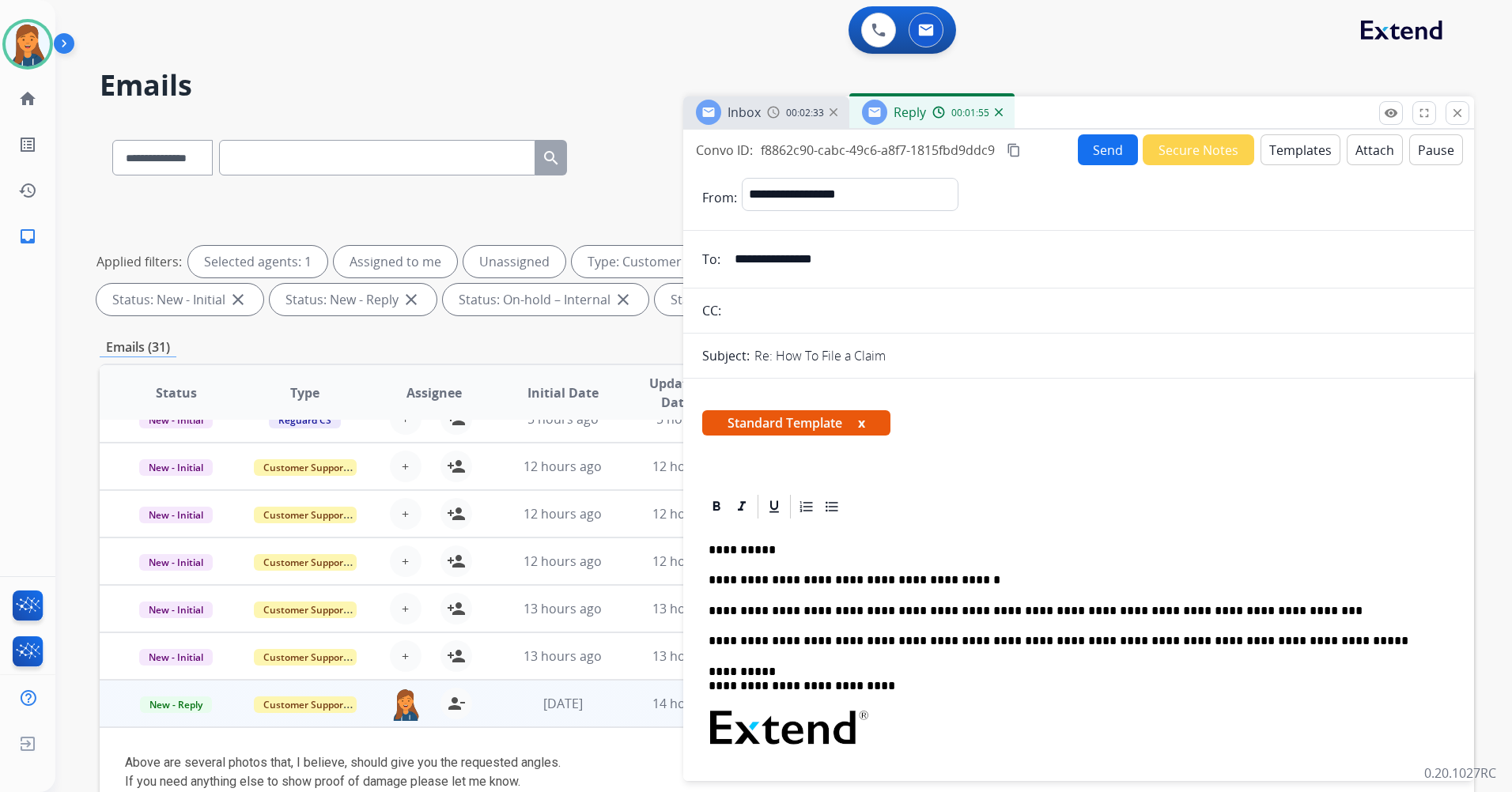
click at [1218, 612] on p "**********" at bounding box center [1073, 611] width 727 height 14
drag, startPoint x: 1225, startPoint y: 616, endPoint x: 694, endPoint y: 604, distance: 531.1
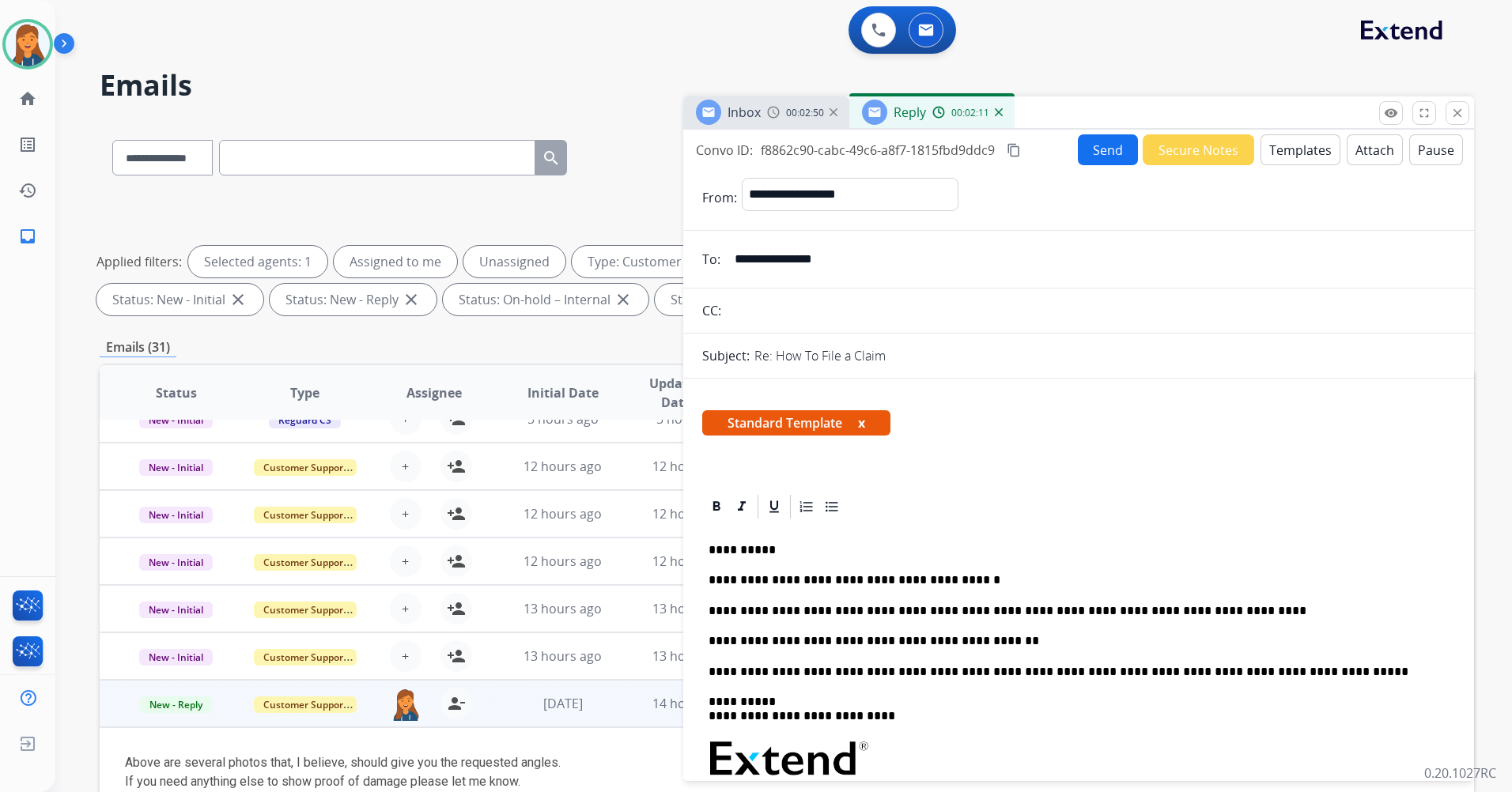
click at [796, 641] on p "**********" at bounding box center [1073, 641] width 727 height 14
click at [1014, 150] on mat-icon "content_copy" at bounding box center [1014, 150] width 14 height 14
click at [1083, 151] on button "Send" at bounding box center [1107, 149] width 60 height 30
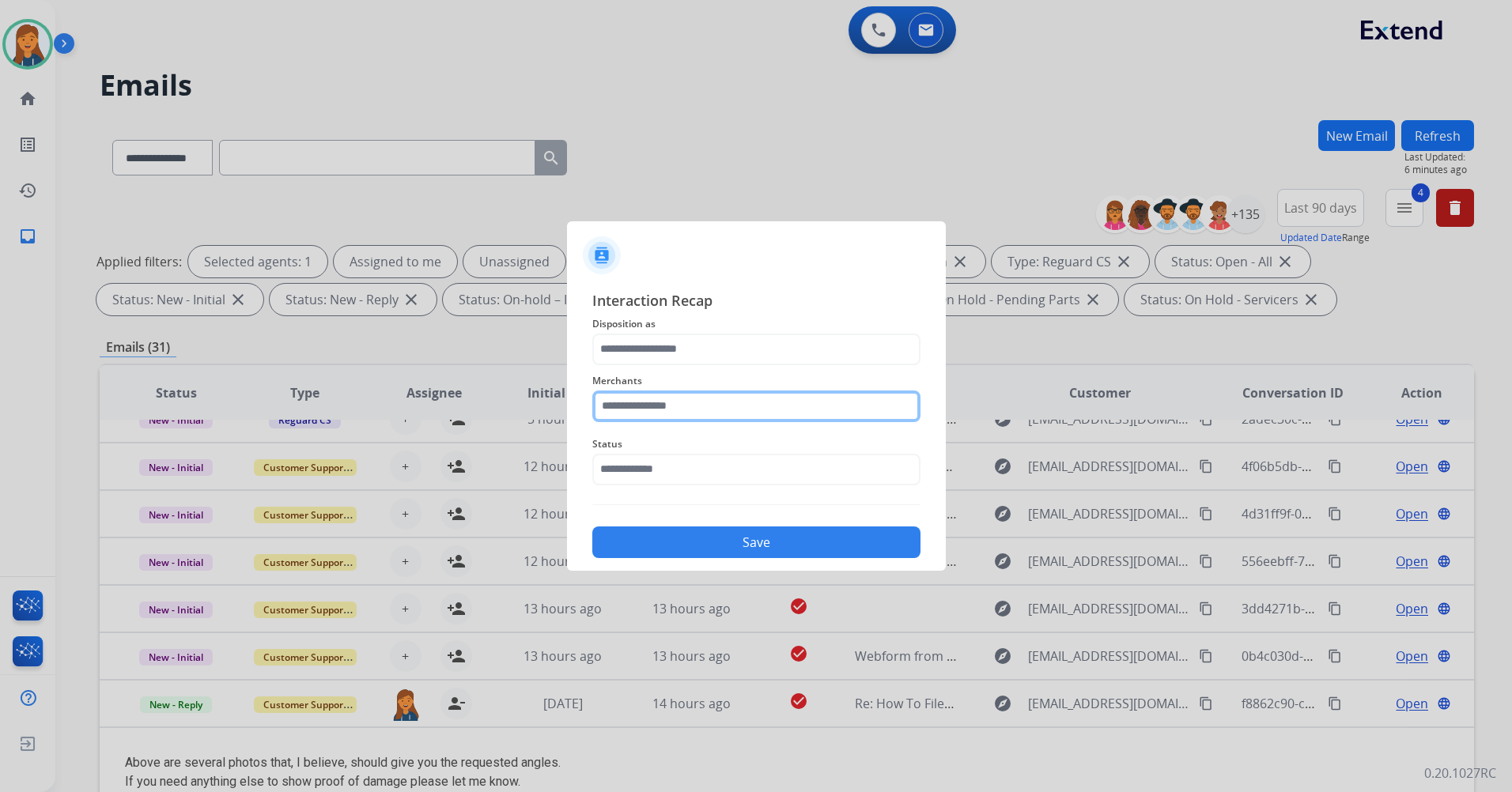
click at [657, 418] on input "text" at bounding box center [756, 406] width 328 height 31
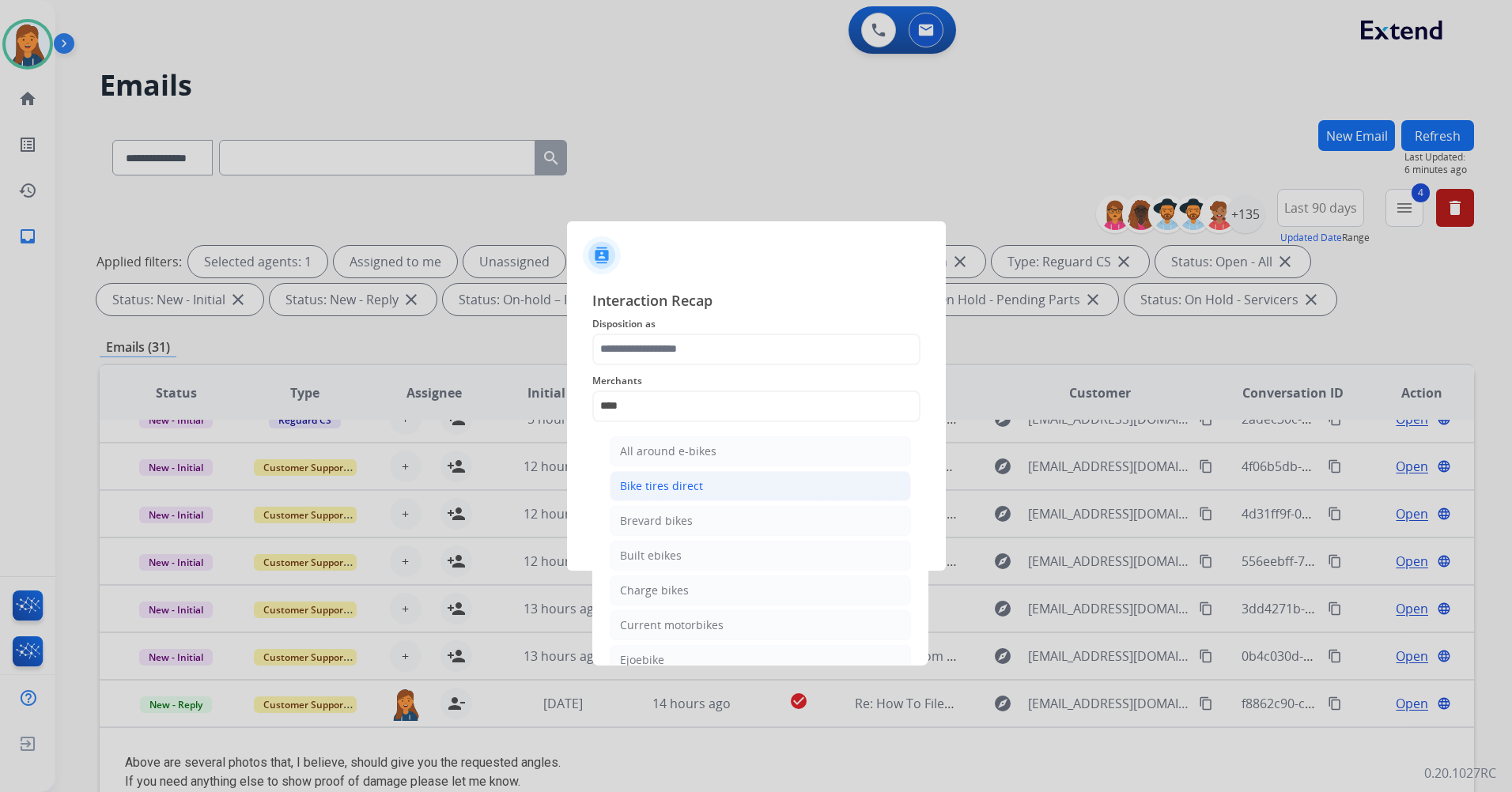
drag, startPoint x: 689, startPoint y: 486, endPoint x: 662, endPoint y: 319, distance: 169.2
click at [689, 485] on div "Bike tires direct" at bounding box center [662, 486] width 83 height 16
type input "**********"
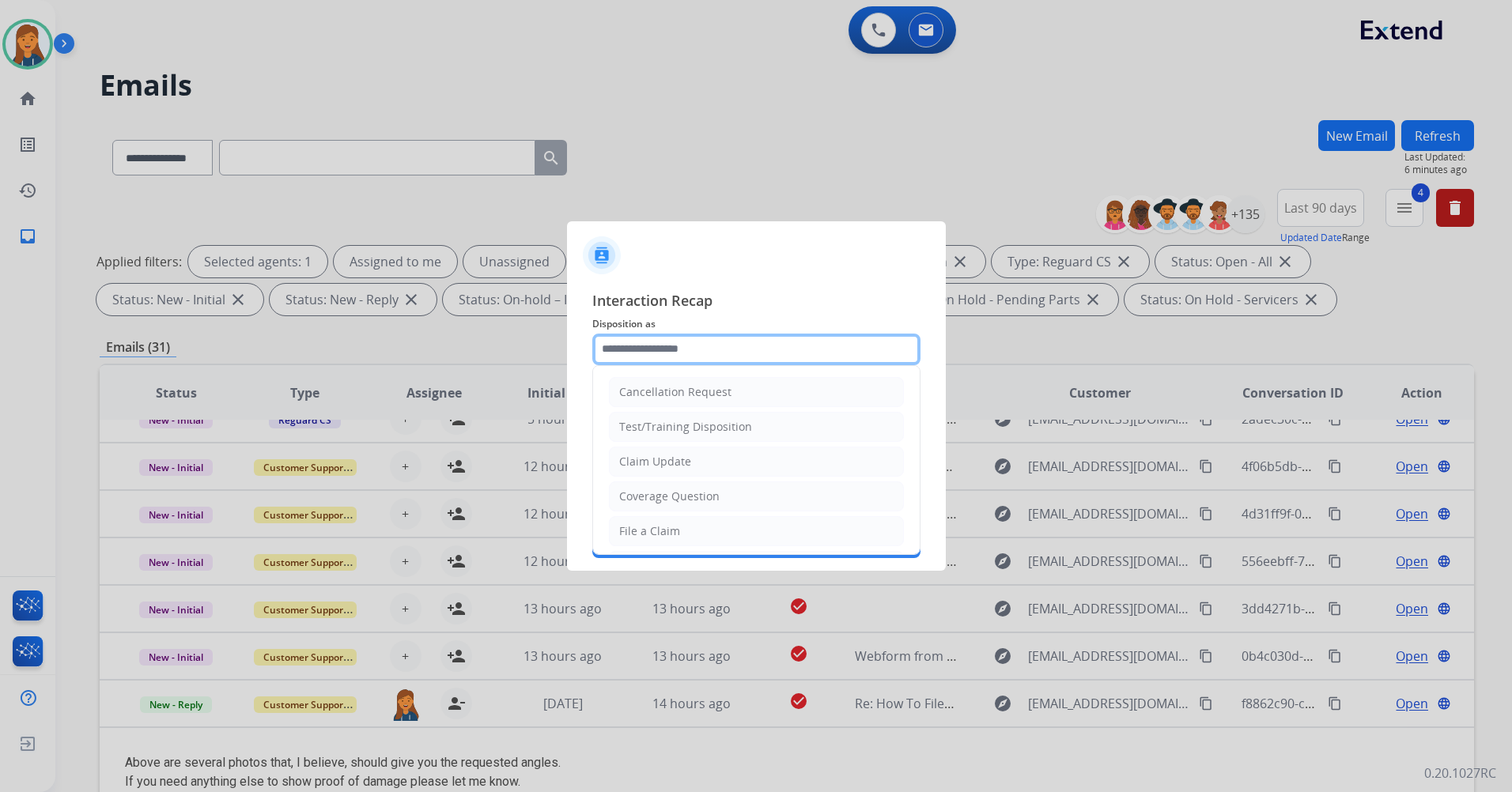
click at [653, 338] on input "text" at bounding box center [756, 349] width 328 height 31
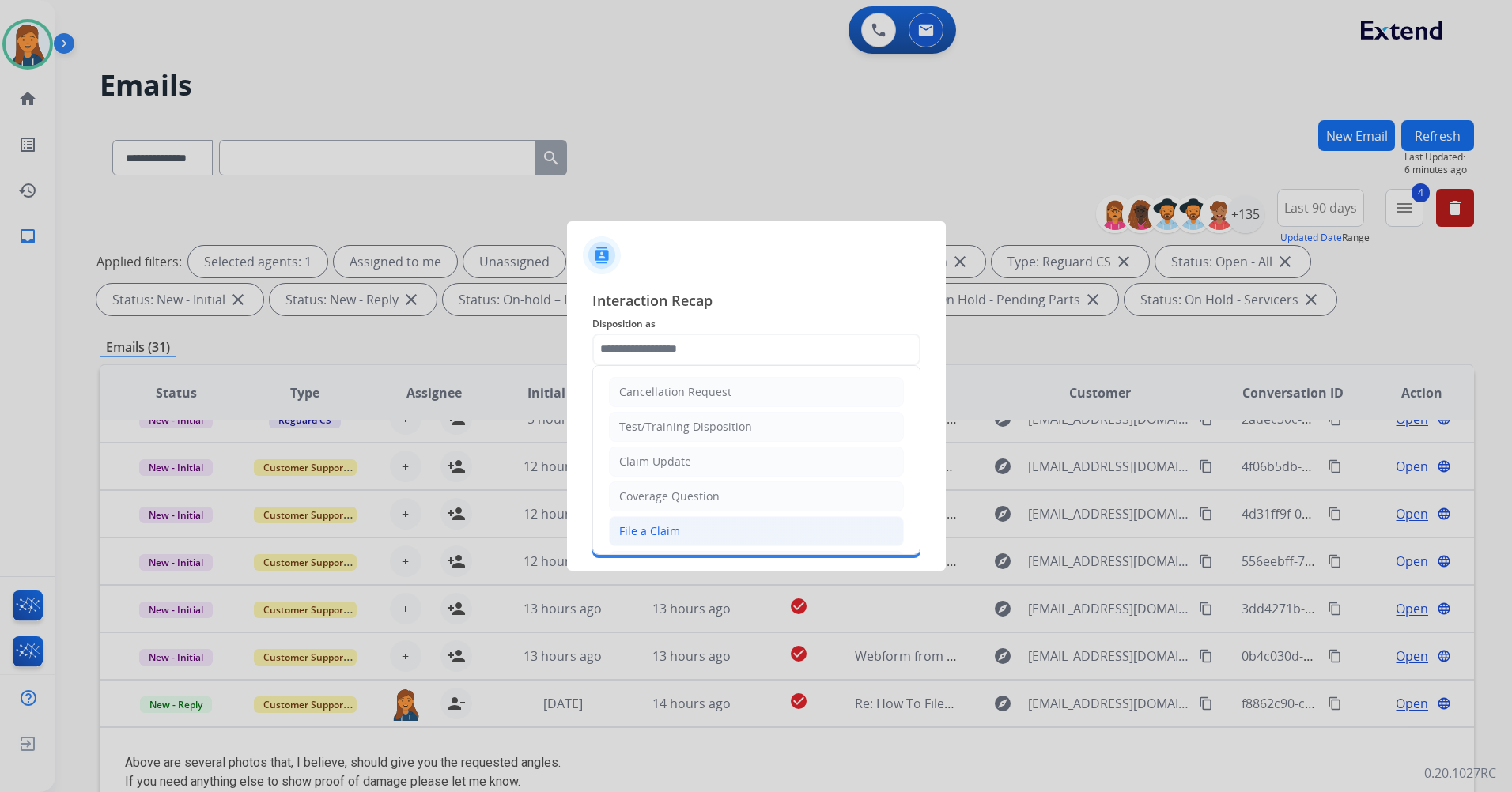
click at [658, 527] on div "File a Claim" at bounding box center [650, 531] width 61 height 16
type input "**********"
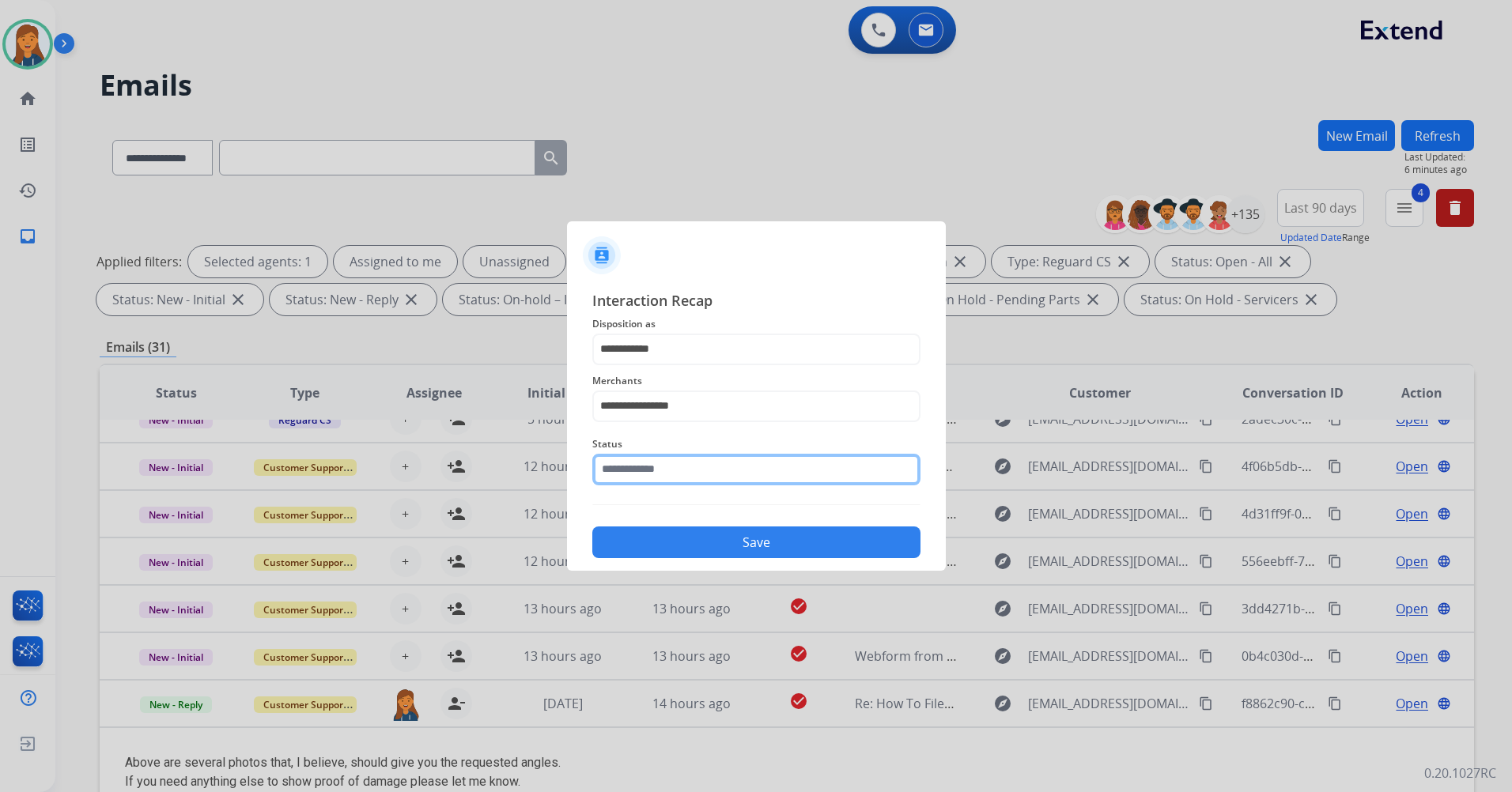
click at [655, 469] on input "text" at bounding box center [756, 470] width 328 height 31
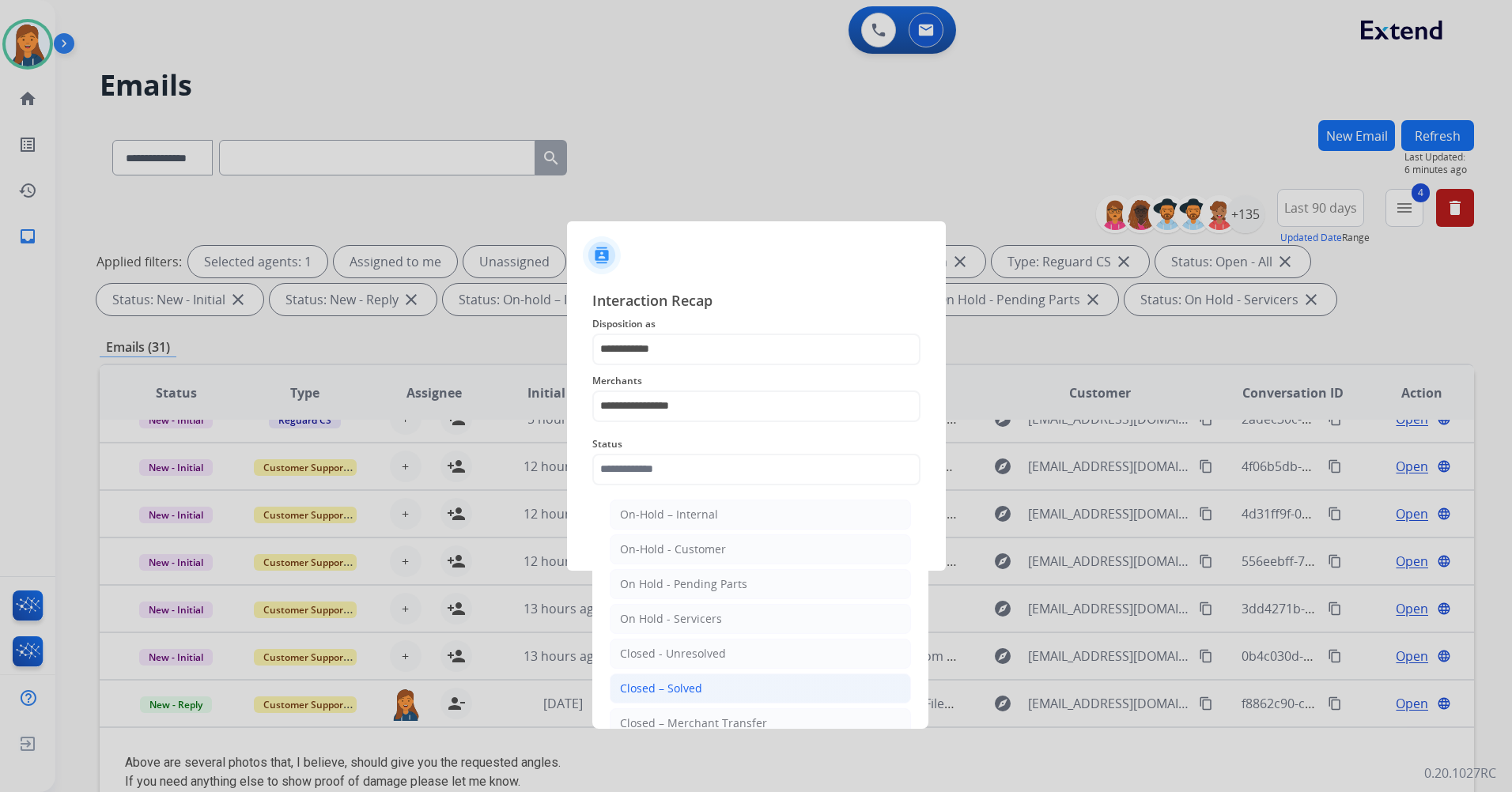
click at [696, 692] on div "Closed – Solved" at bounding box center [662, 689] width 83 height 16
type input "**********"
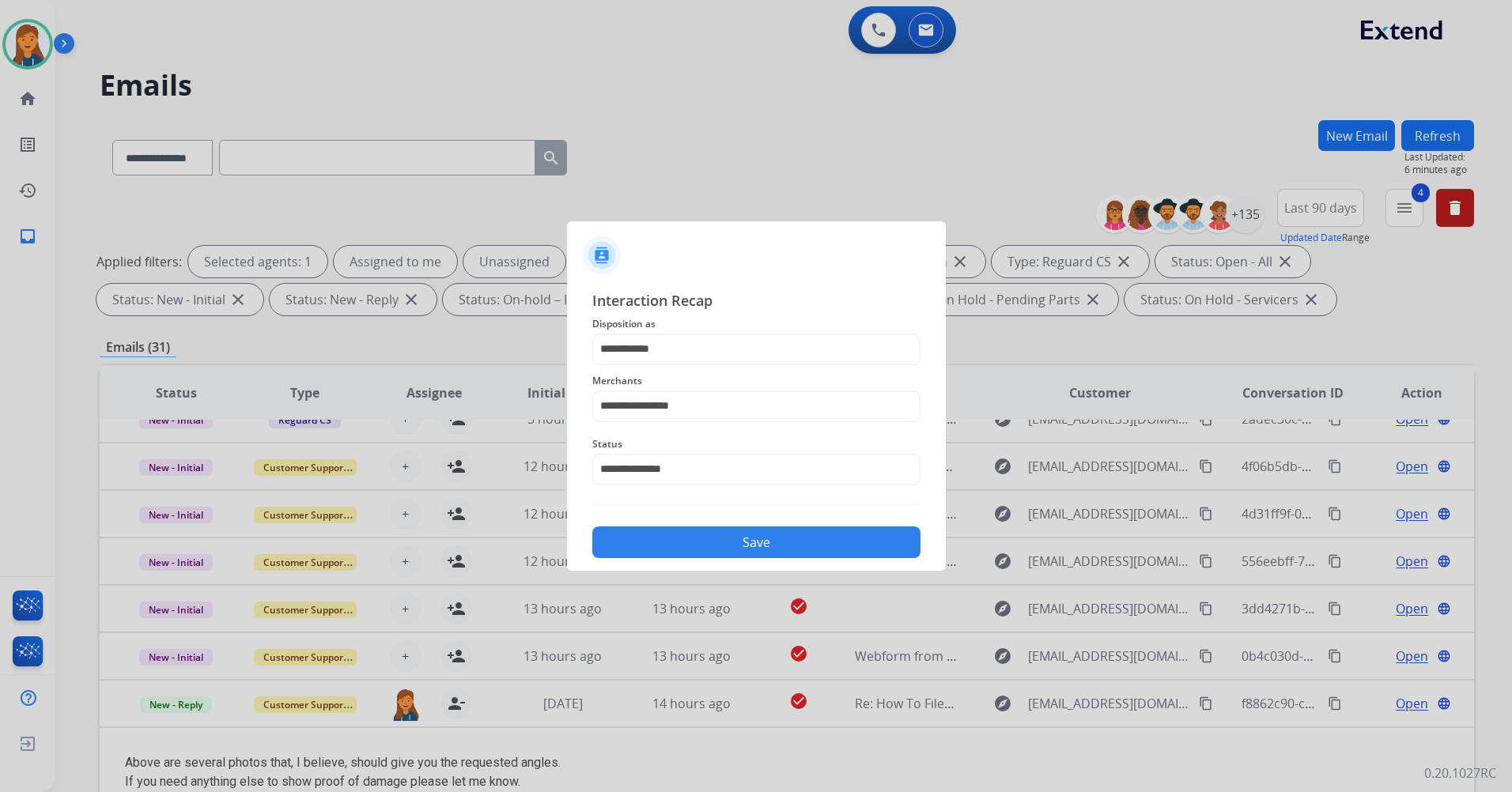
click at [713, 556] on button "Save" at bounding box center [756, 542] width 328 height 31
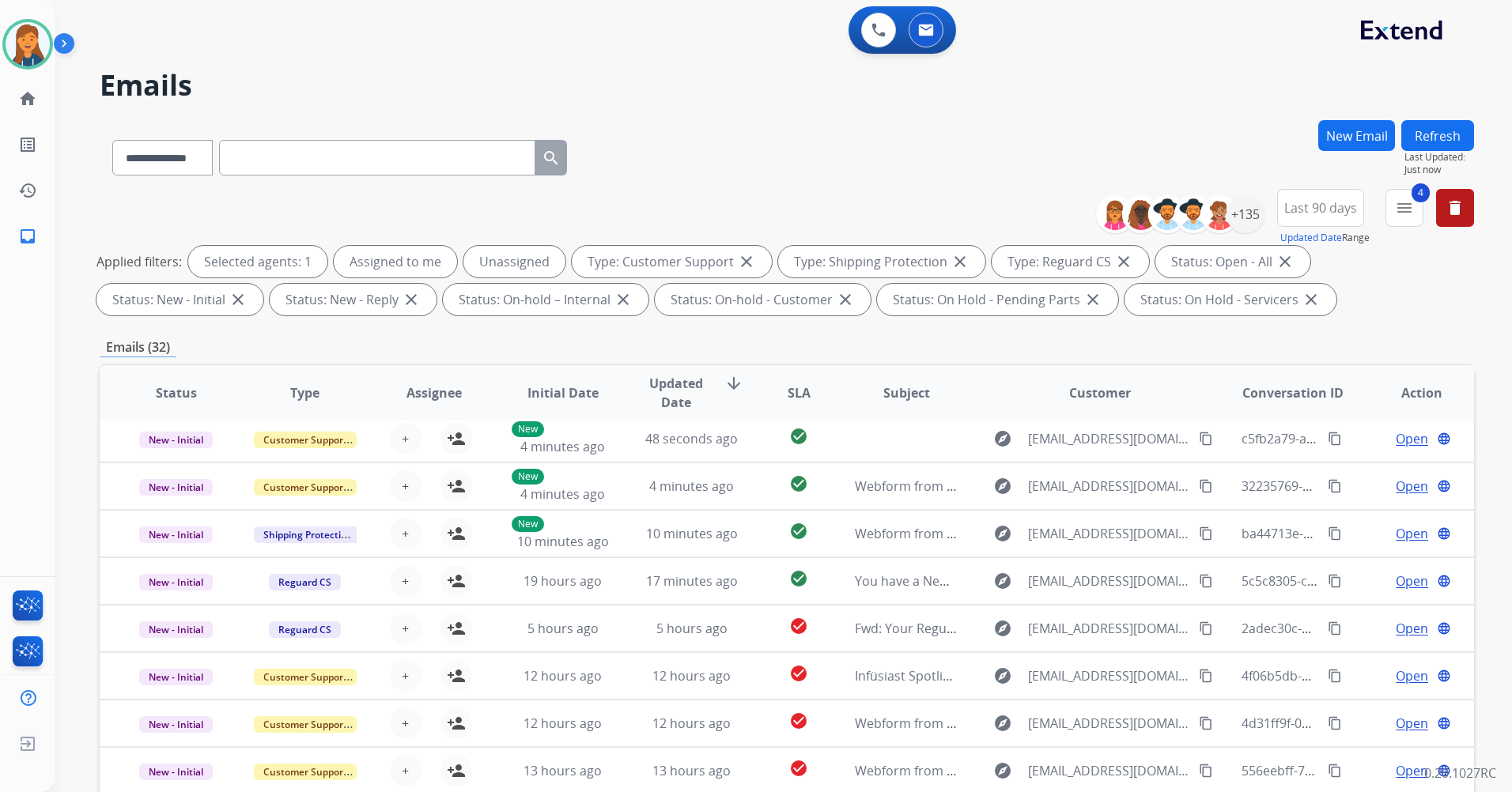
scroll to position [53, 0]
click at [885, 48] on div "0 Voice Interactions 0 Email Interactions" at bounding box center [901, 29] width 107 height 47
click at [875, 13] on button at bounding box center [878, 29] width 34 height 34
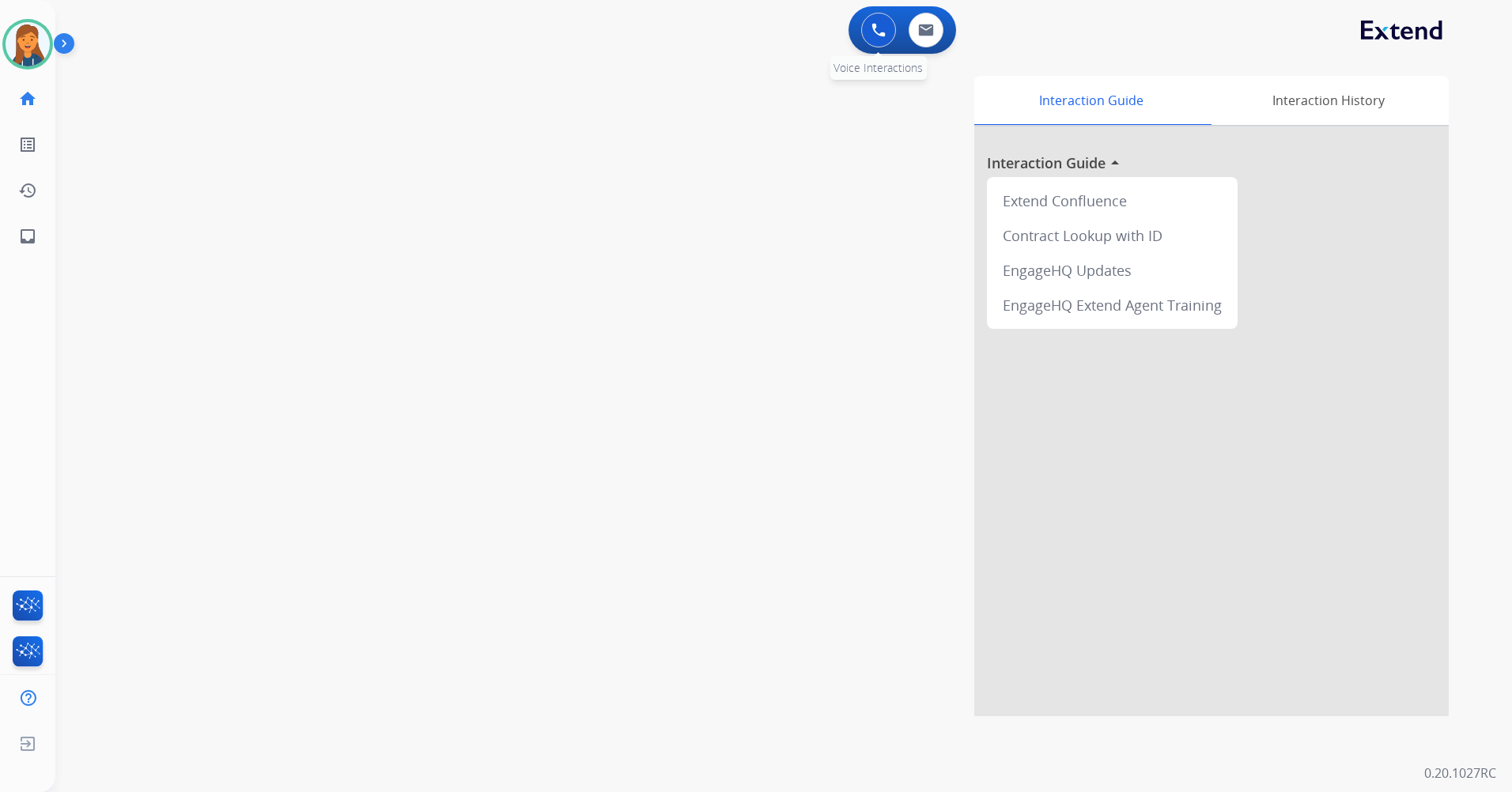
click at [876, 38] on button at bounding box center [878, 29] width 34 height 34
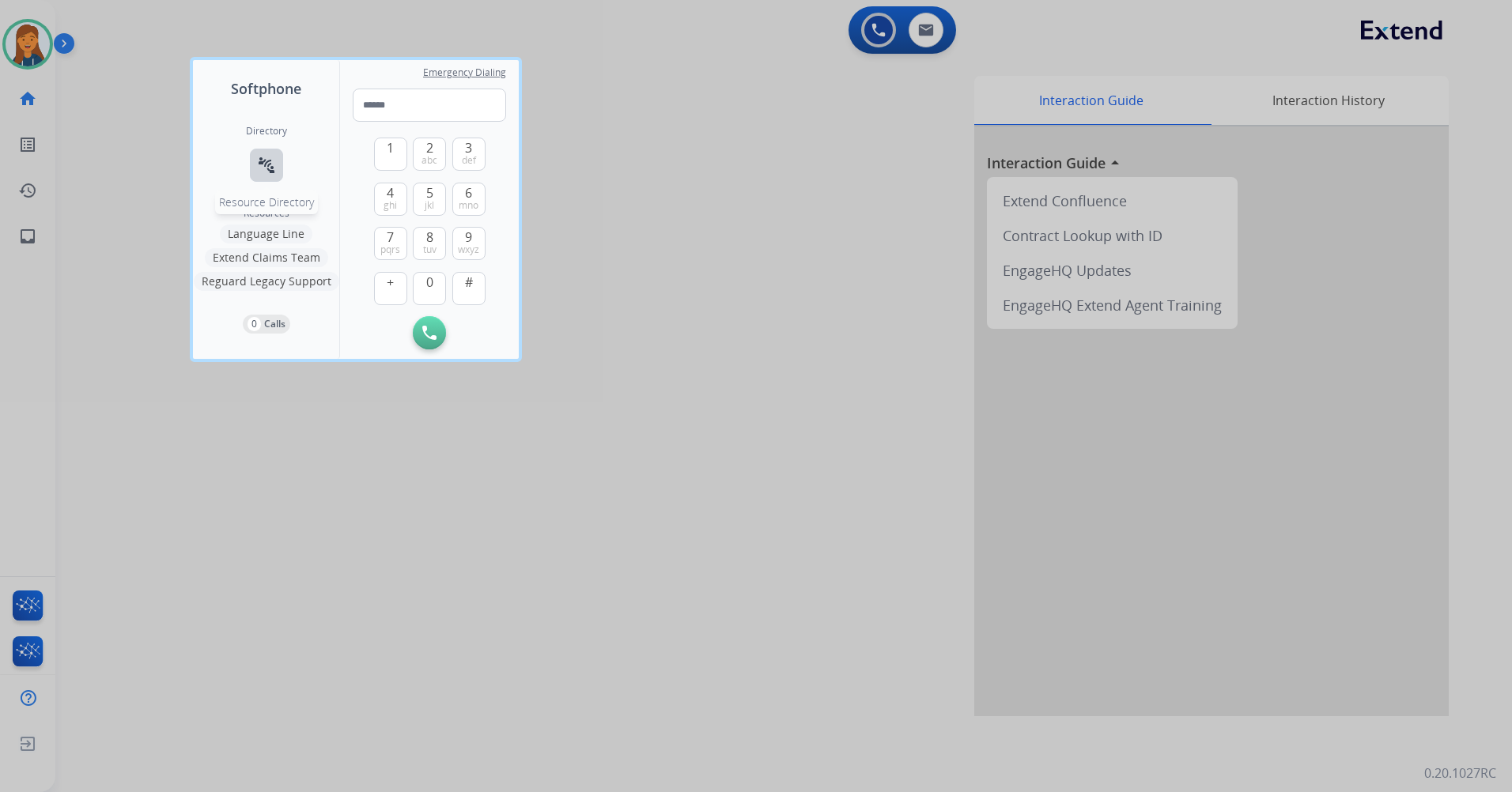
click at [257, 175] on button "connect_without_contact Resource Directory" at bounding box center [266, 165] width 33 height 33
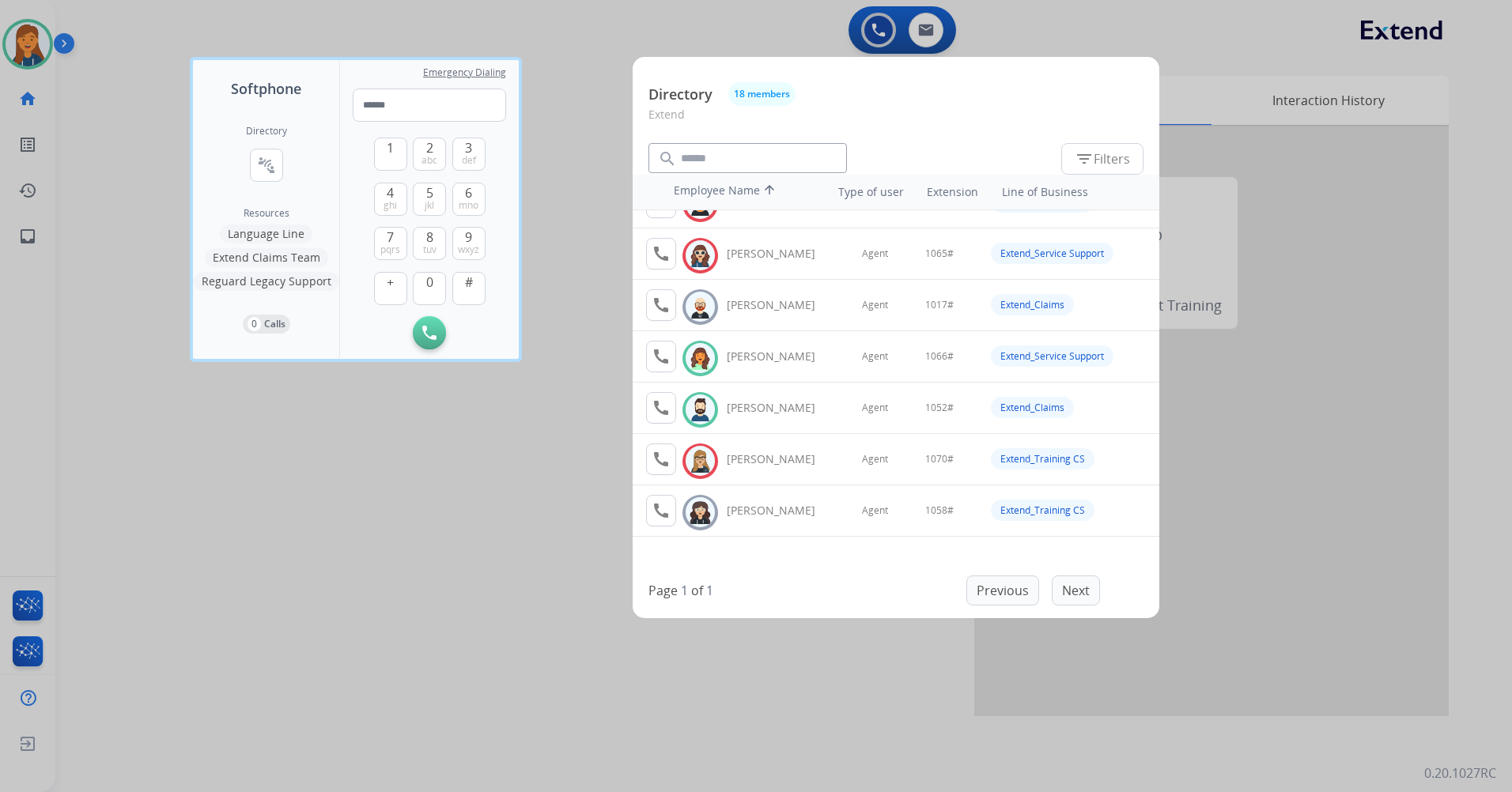
scroll to position [158, 0]
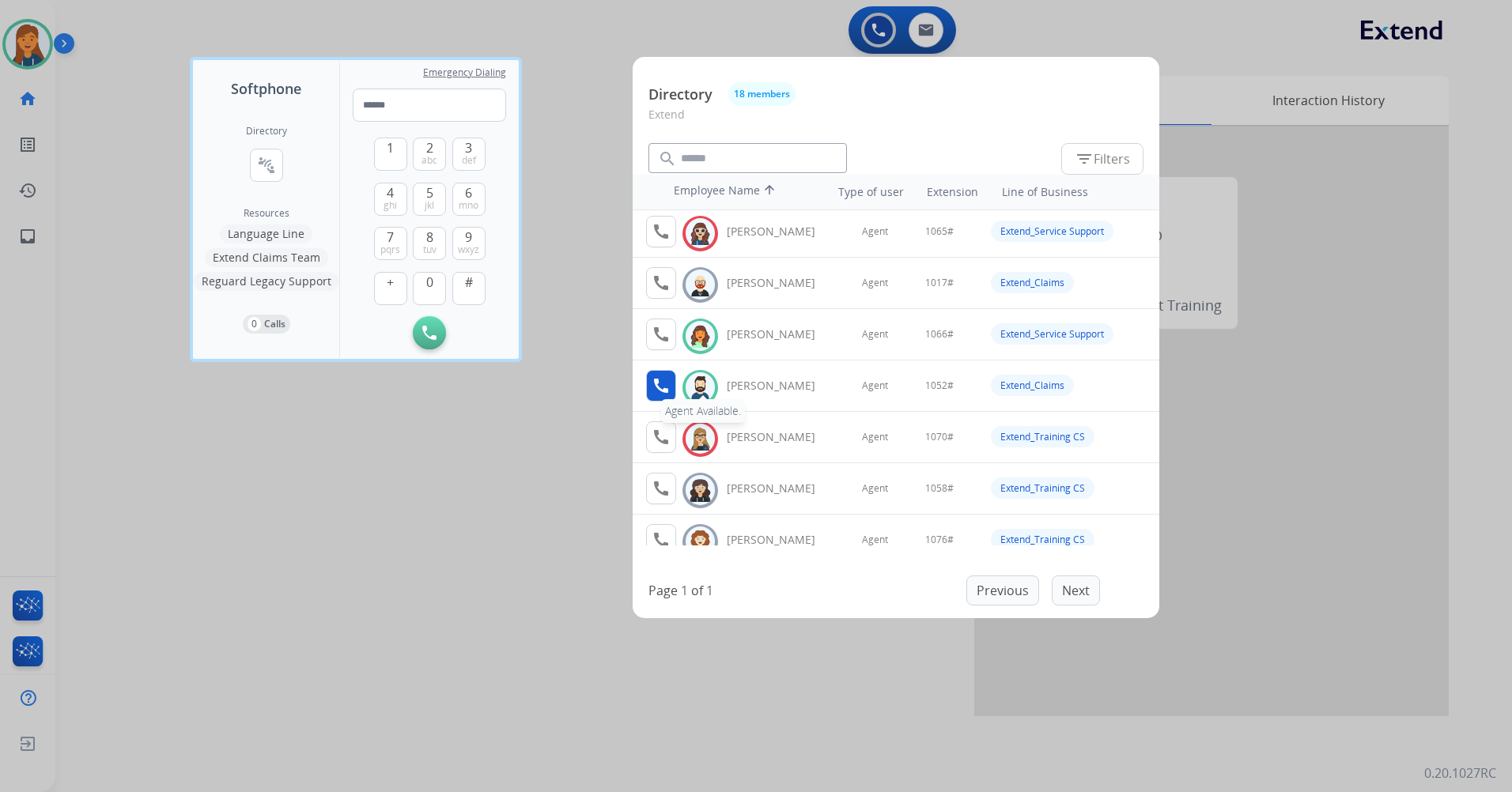
click at [659, 383] on mat-icon "call" at bounding box center [661, 385] width 19 height 19
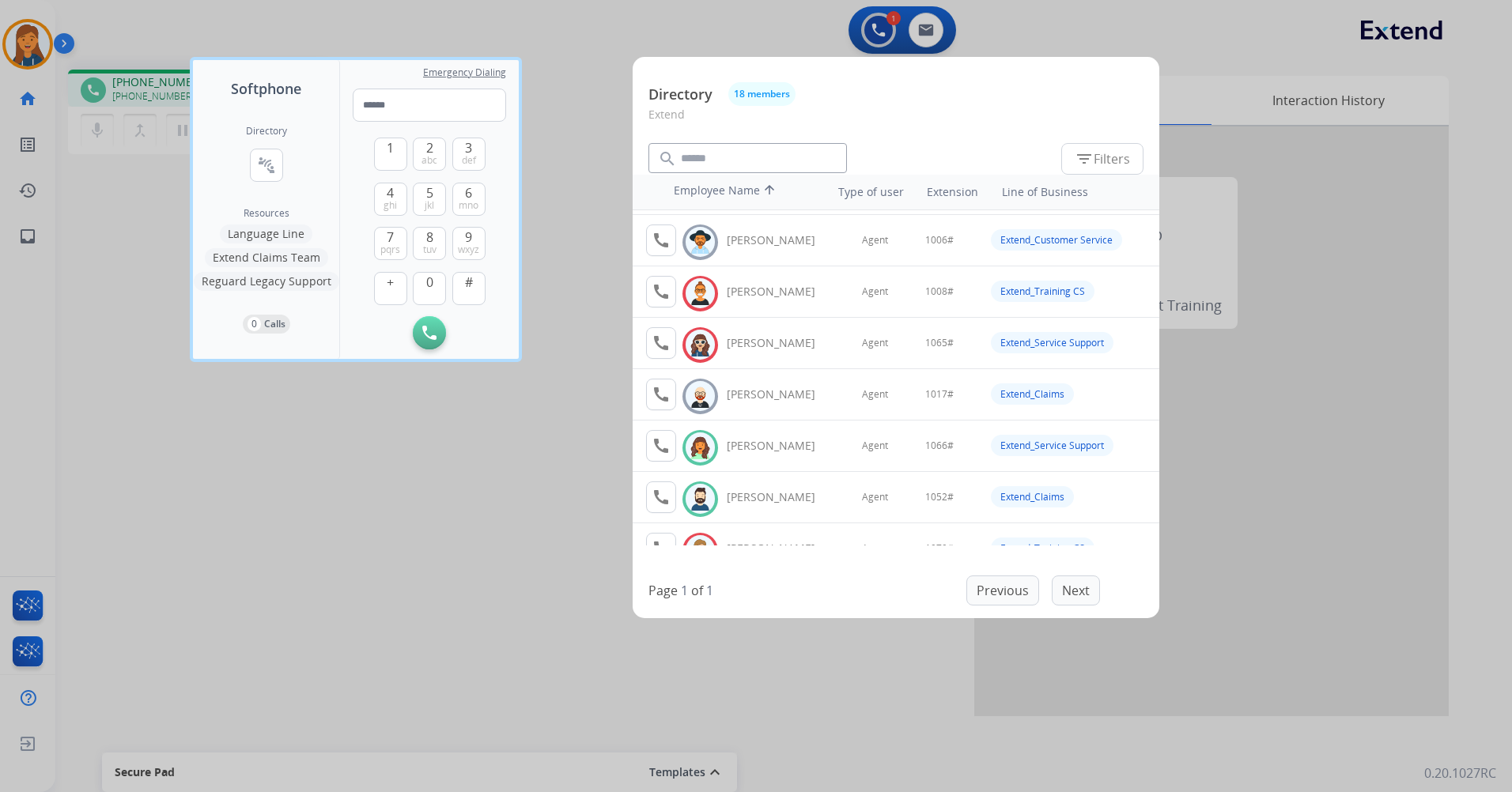
scroll to position [79, 0]
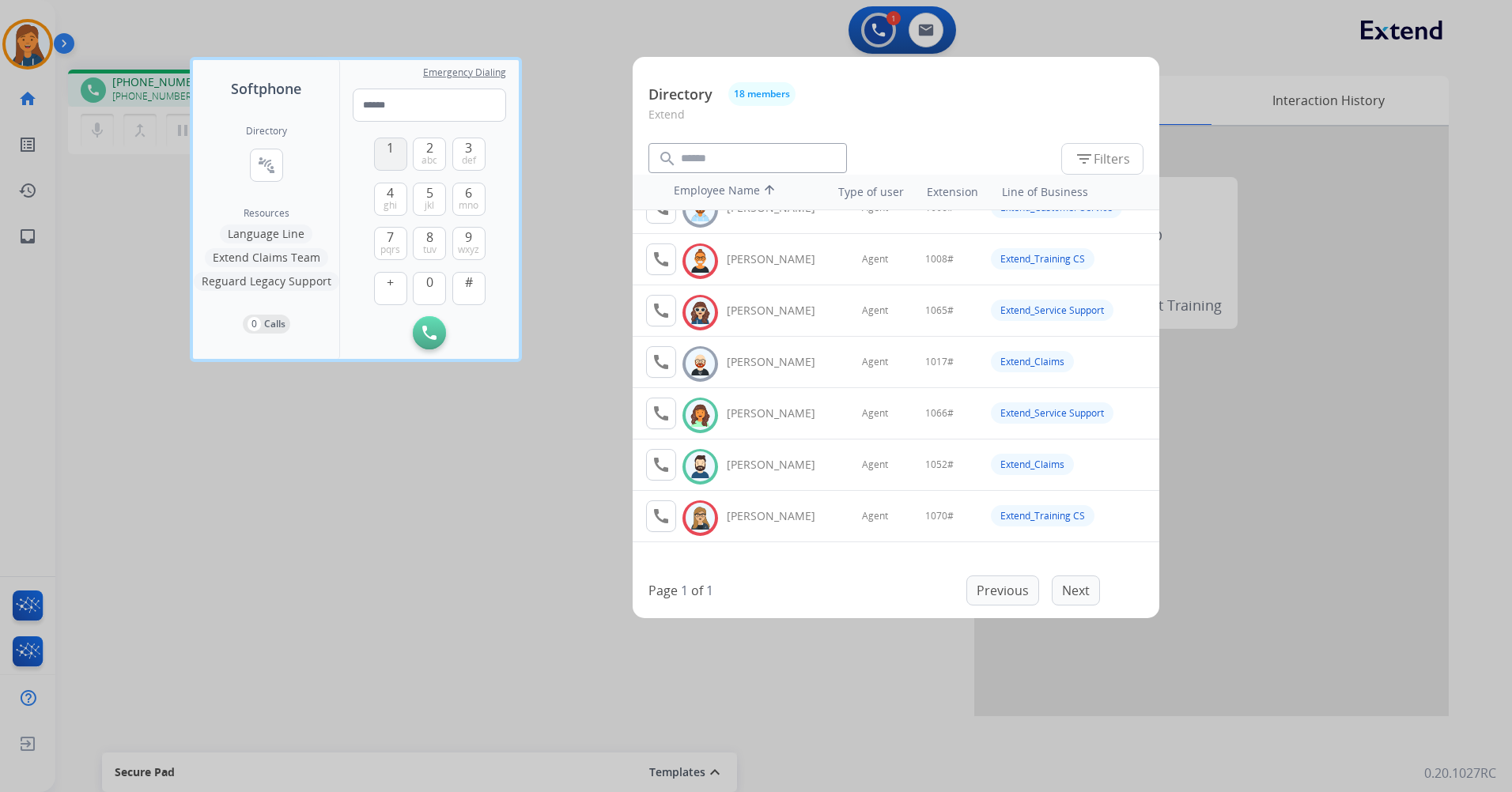
click at [378, 161] on button "1" at bounding box center [390, 154] width 33 height 33
click at [434, 289] on button "0" at bounding box center [430, 289] width 33 height 33
click at [421, 200] on button "5 jkl" at bounding box center [430, 199] width 33 height 33
click at [427, 154] on span "abc" at bounding box center [430, 160] width 16 height 13
click at [459, 301] on button "#" at bounding box center [469, 289] width 33 height 33
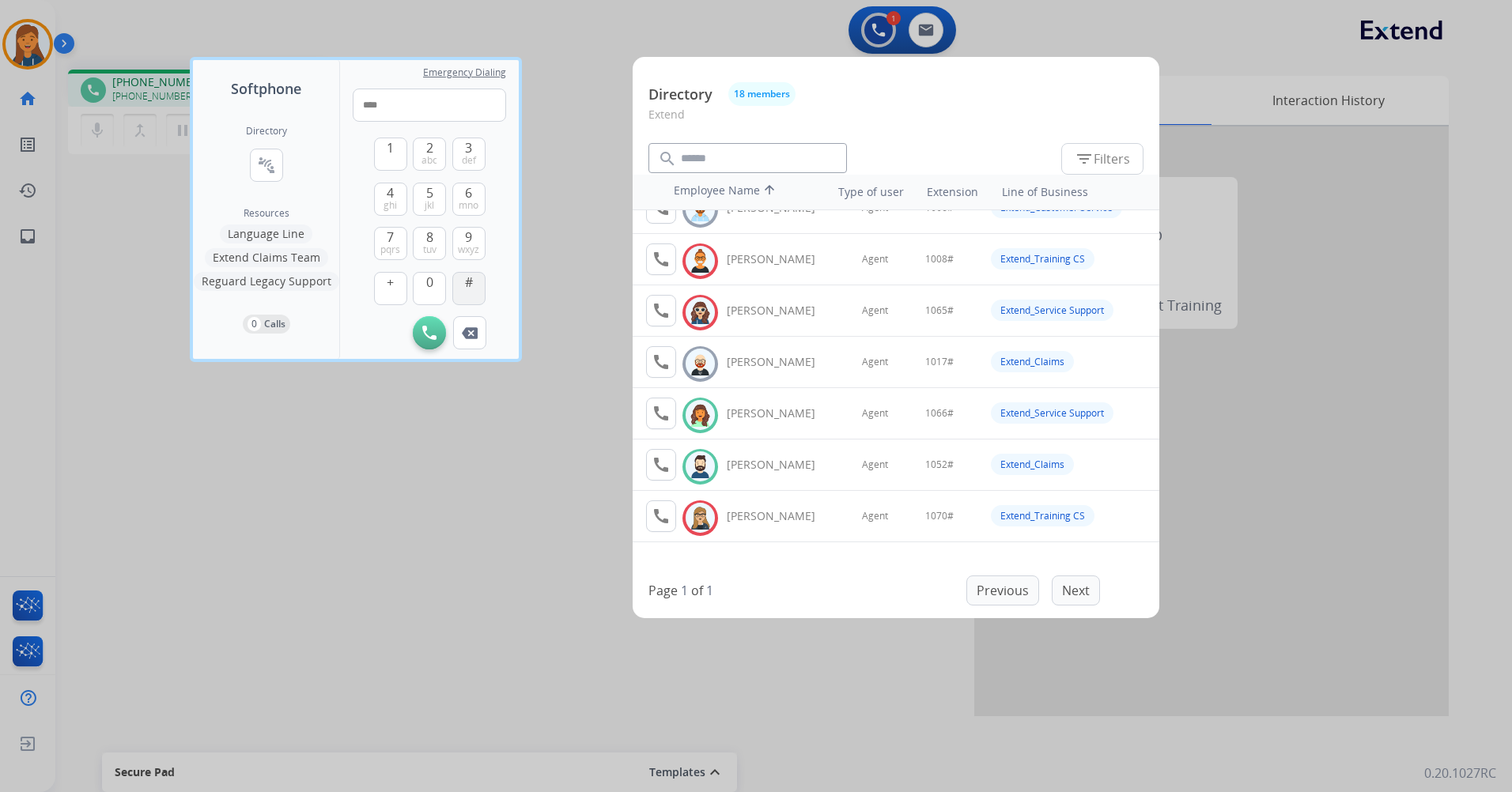
type input "*****"
drag, startPoint x: 396, startPoint y: 572, endPoint x: 307, endPoint y: 234, distance: 349.5
click at [396, 568] on div at bounding box center [756, 396] width 1512 height 792
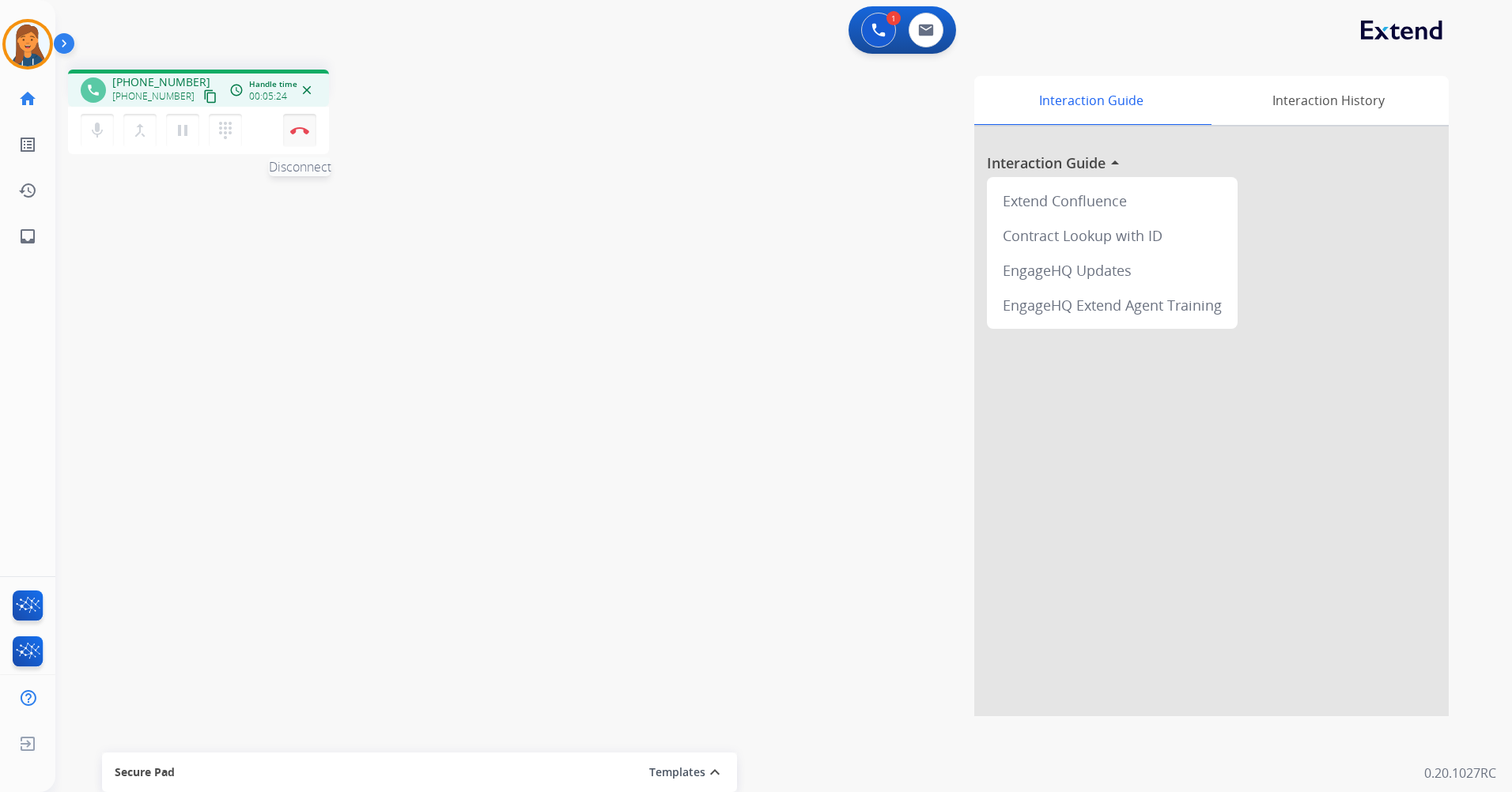
click at [302, 136] on button "Disconnect" at bounding box center [300, 131] width 33 height 33
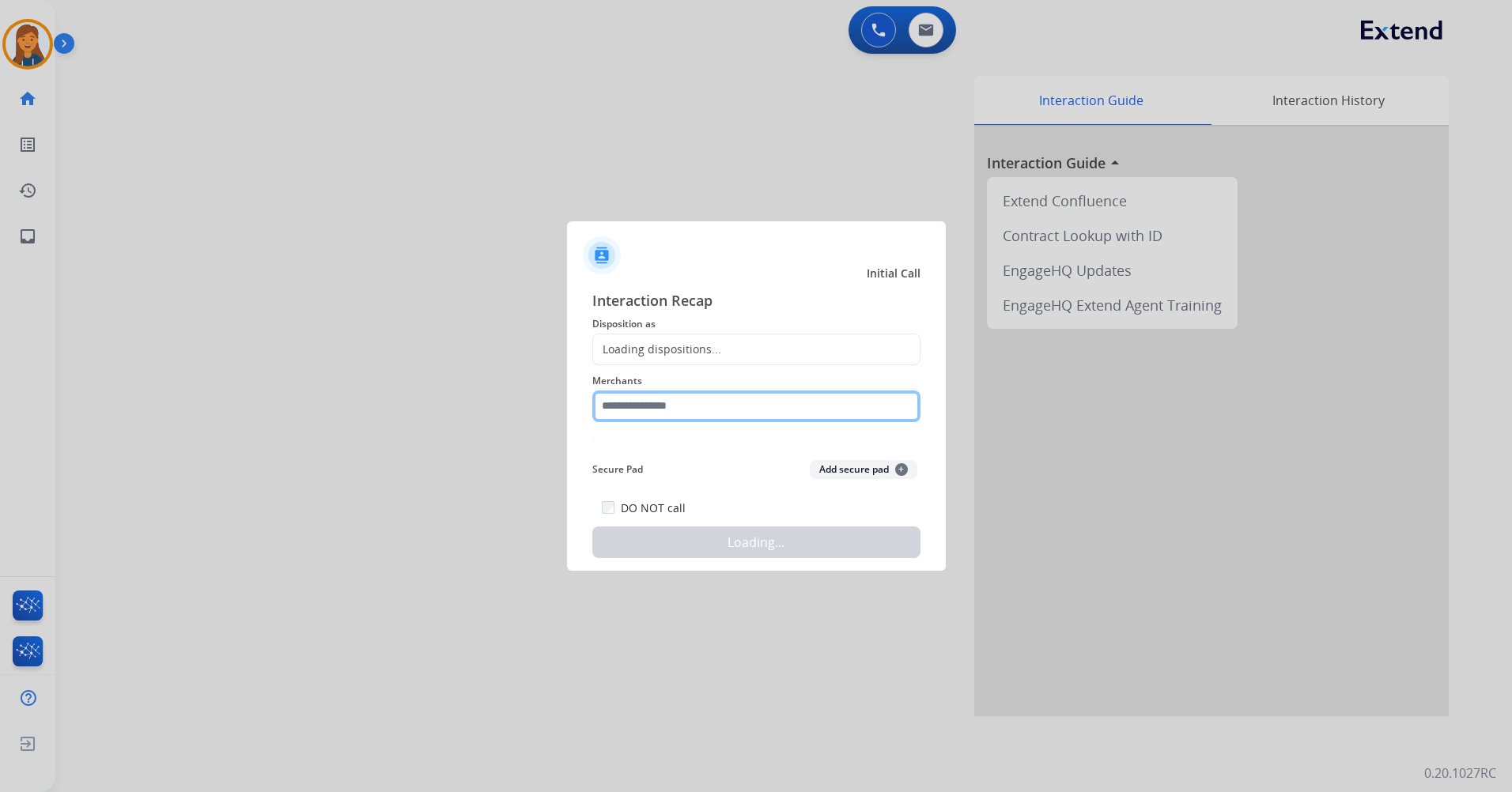
click at [622, 415] on input "text" at bounding box center [756, 406] width 328 height 31
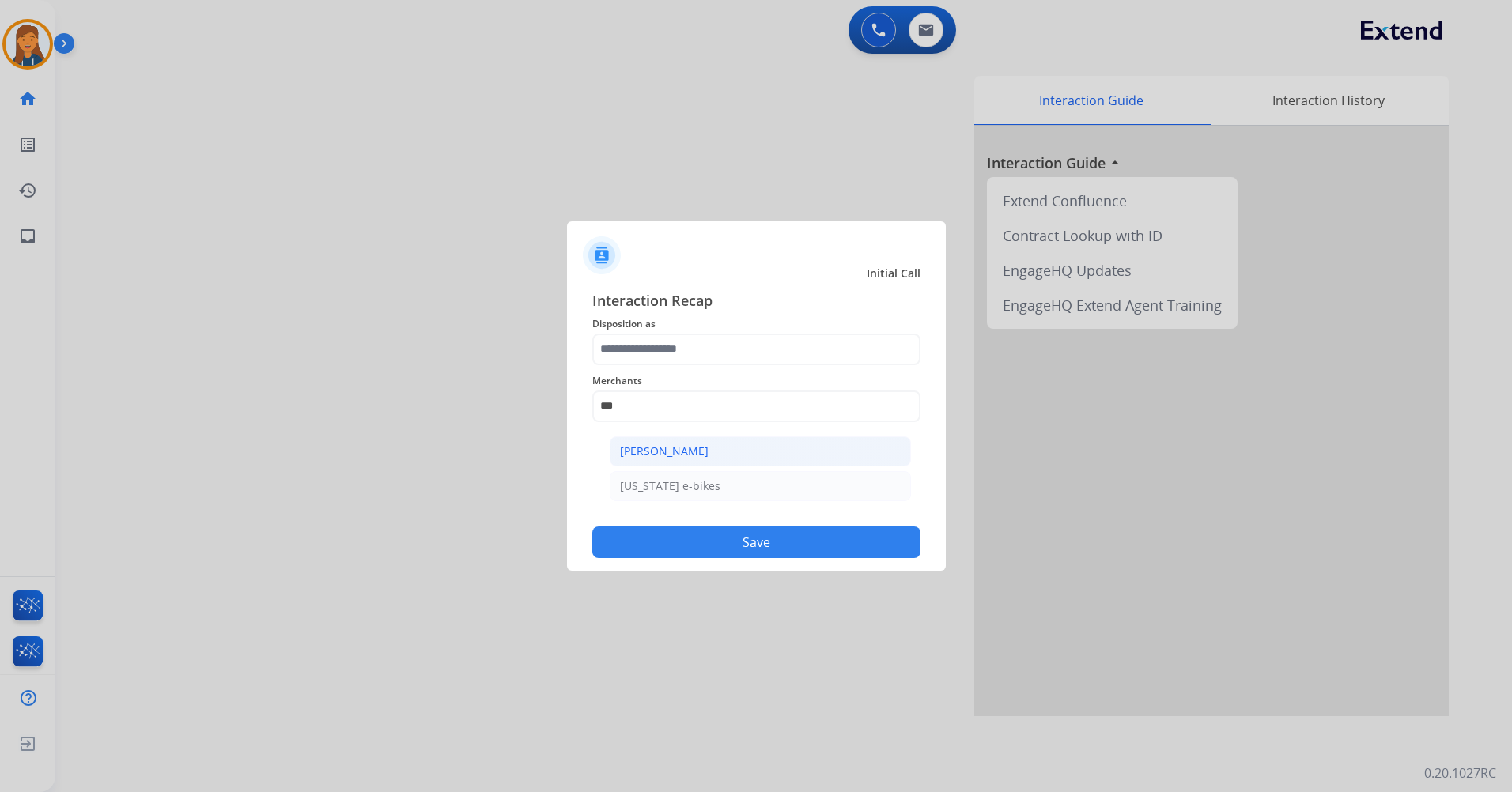
click at [661, 456] on div "[PERSON_NAME]" at bounding box center [665, 451] width 88 height 16
type input "**********"
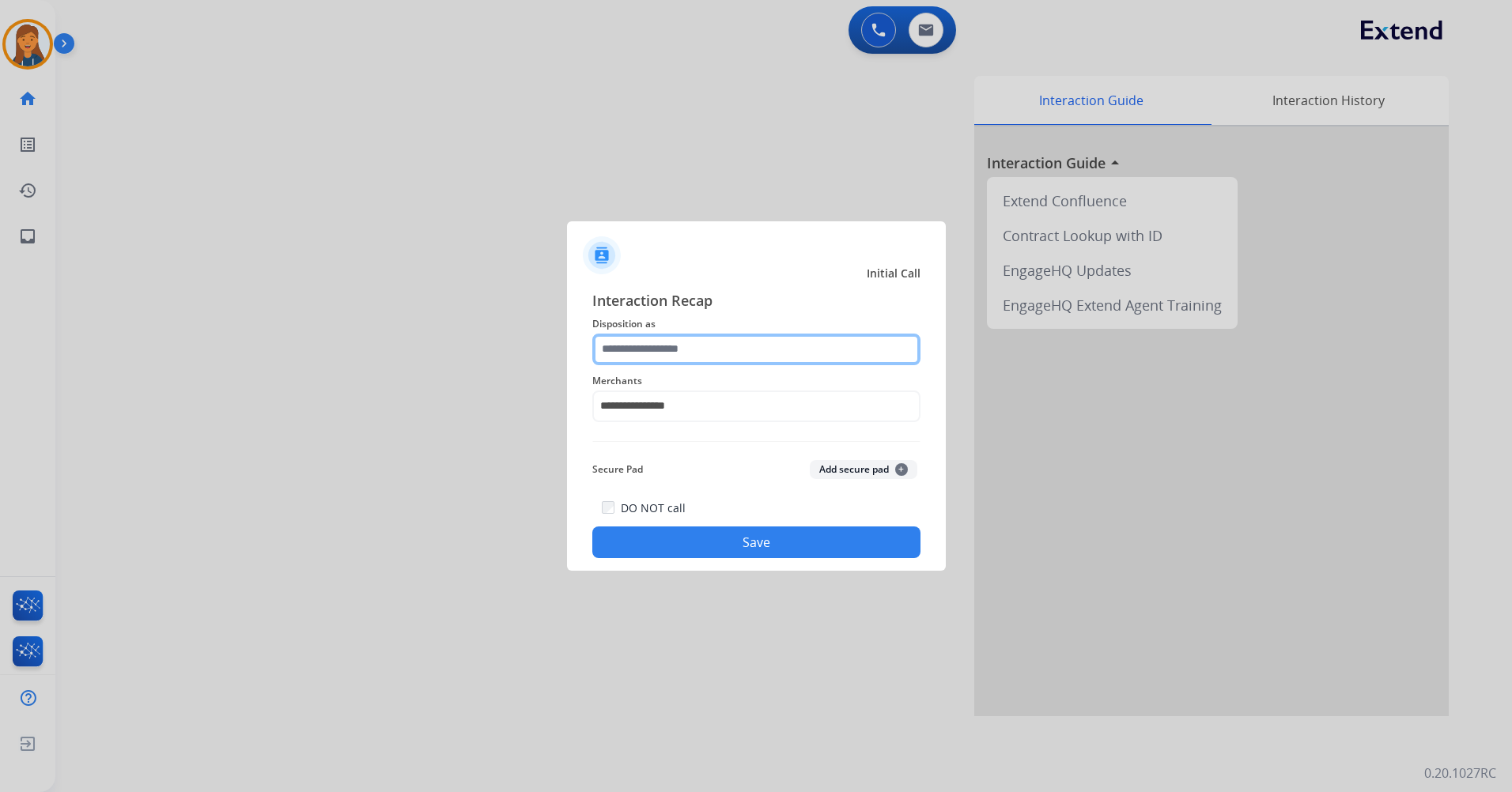
click at [651, 350] on input "text" at bounding box center [756, 349] width 328 height 31
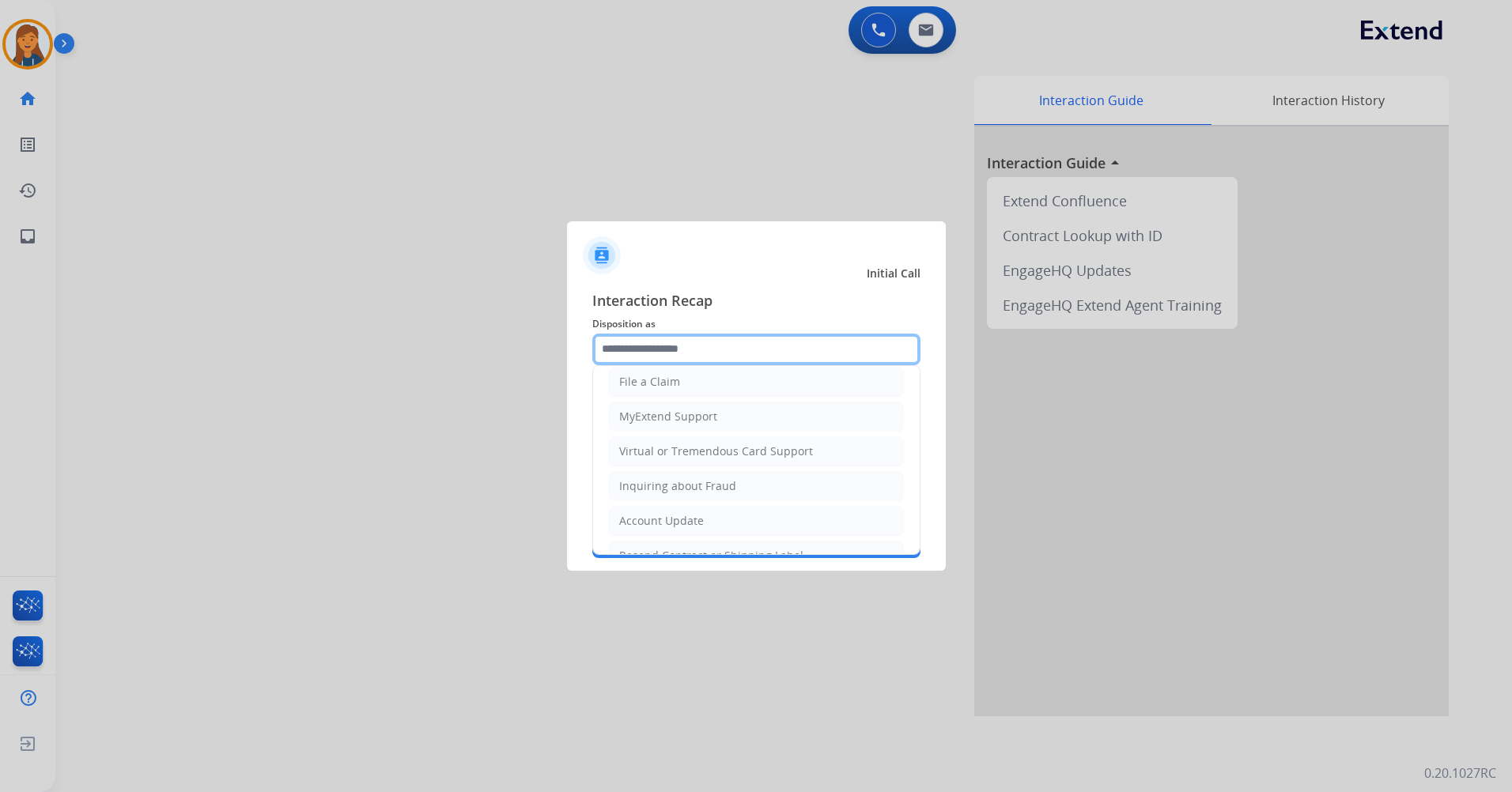
scroll to position [316, 0]
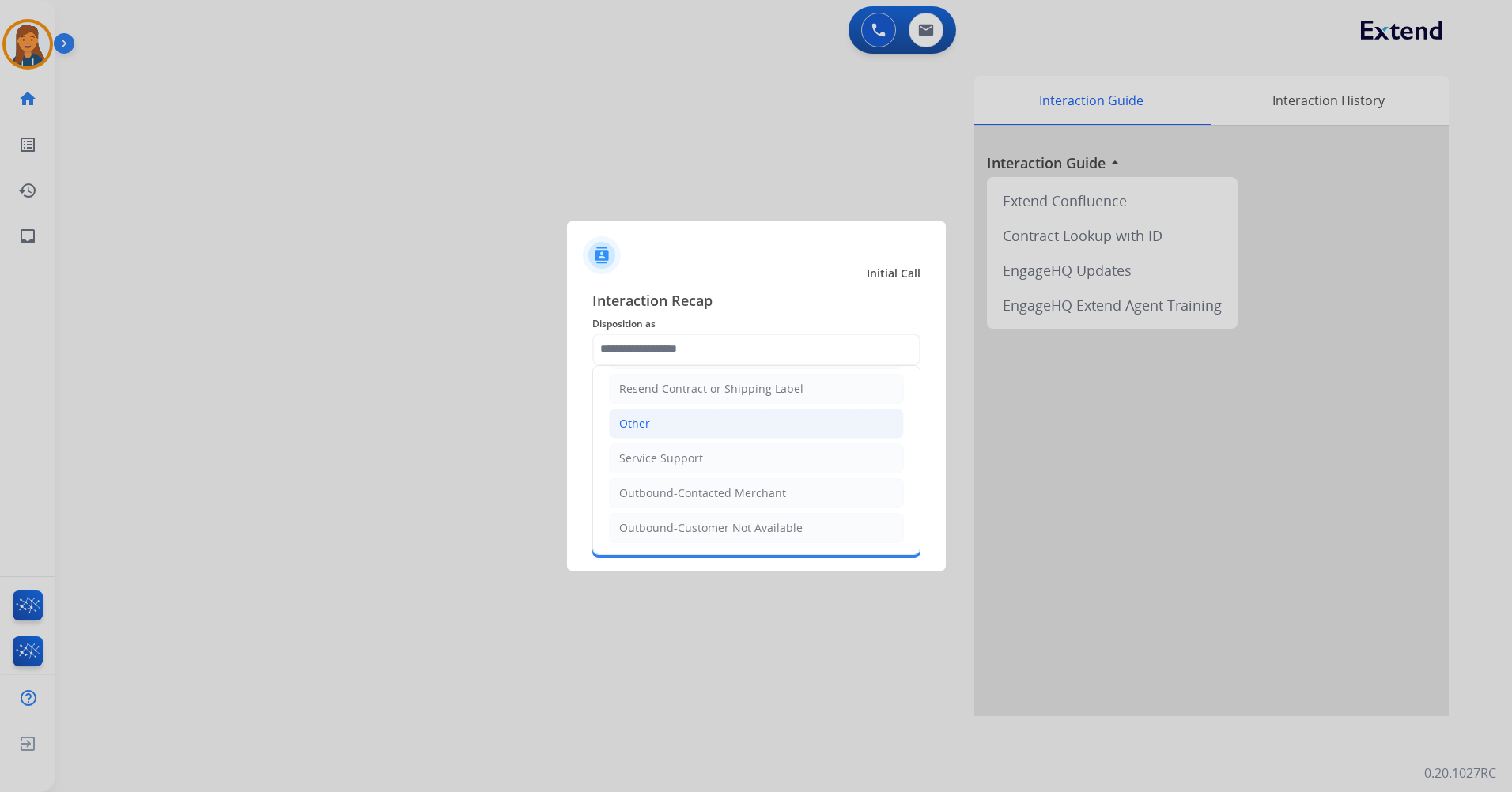
click at [659, 423] on li "Other" at bounding box center [756, 424] width 295 height 30
type input "*****"
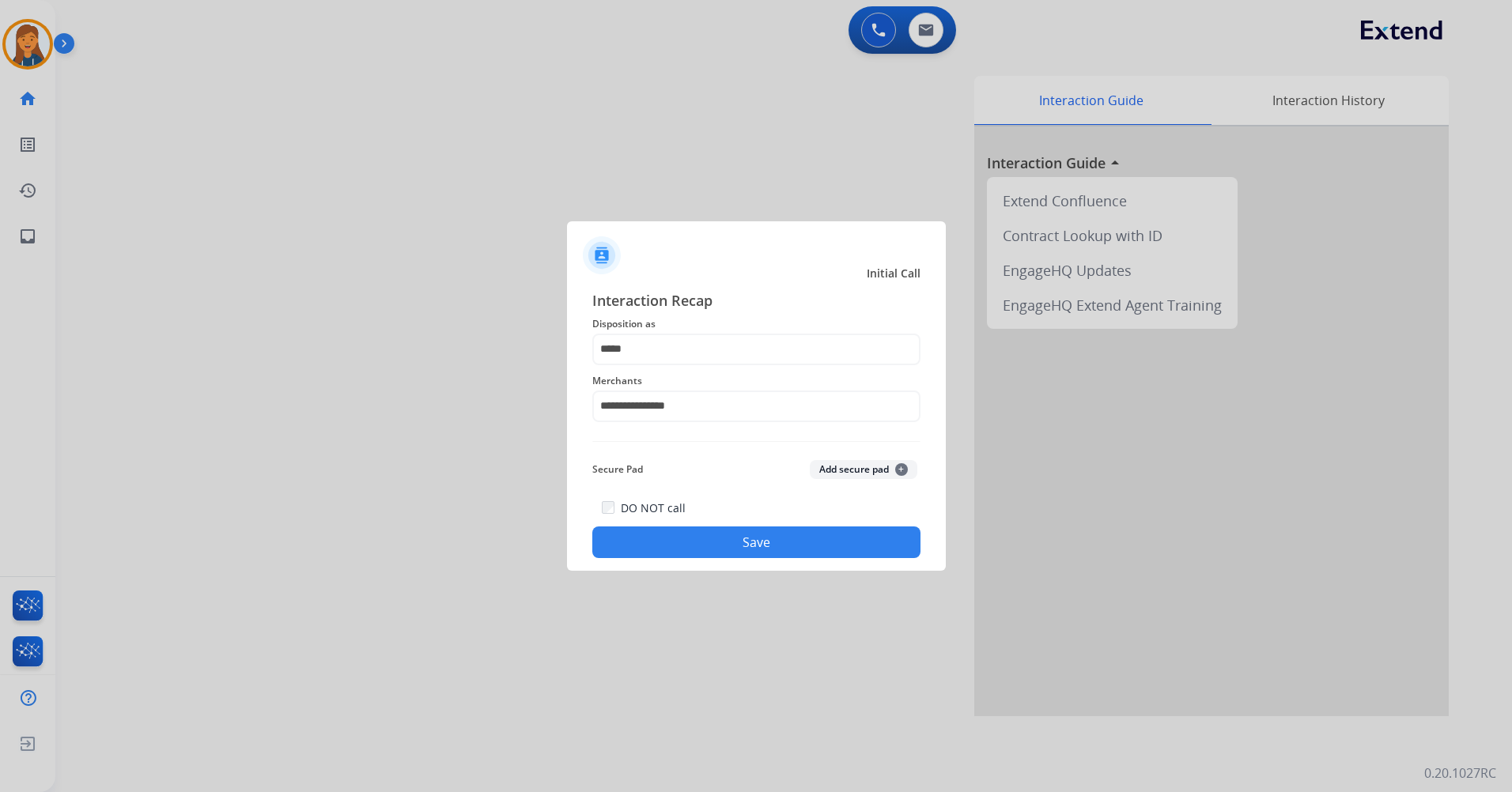
click at [722, 555] on button "Save" at bounding box center [756, 542] width 328 height 31
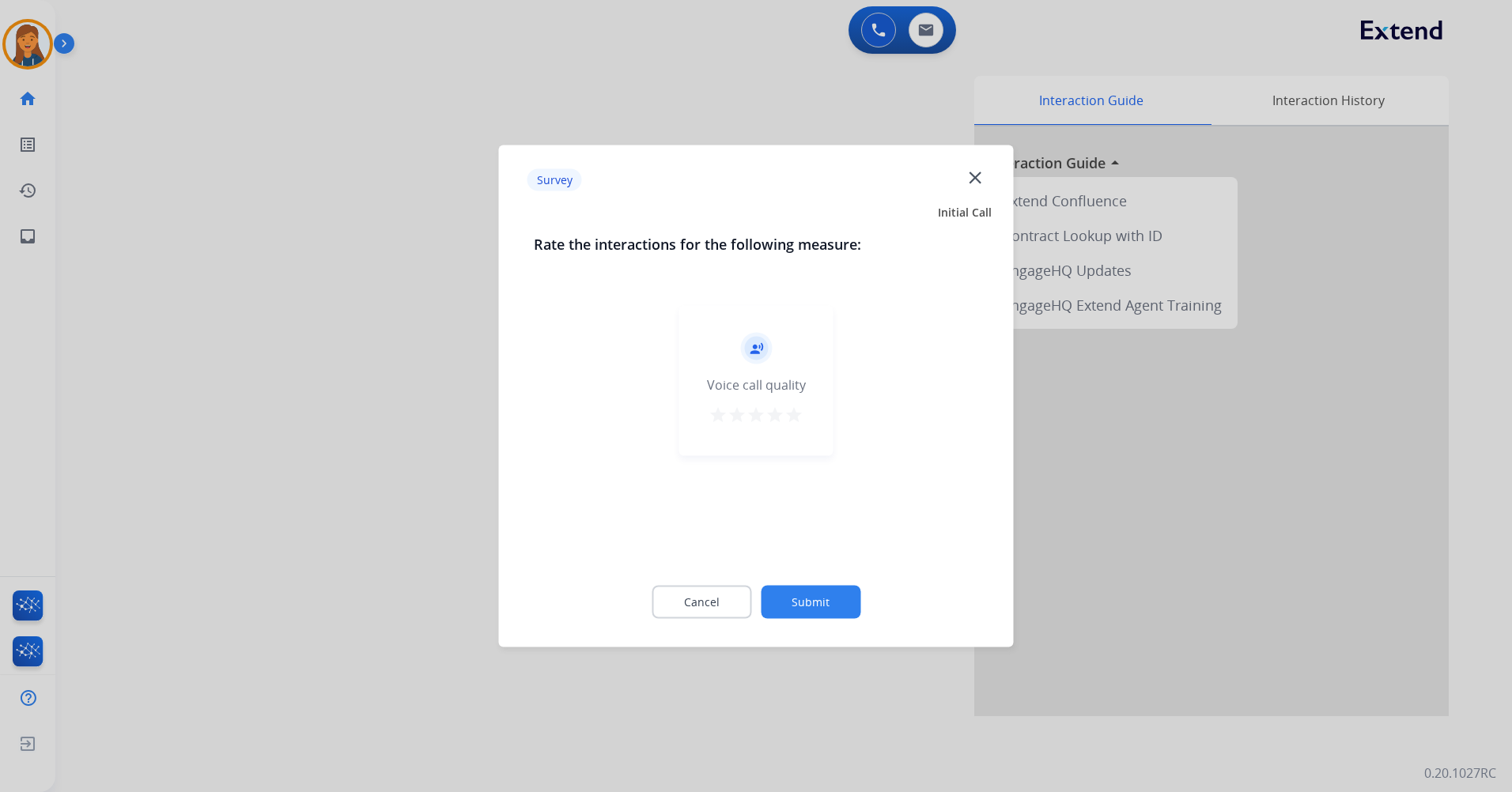
click at [797, 419] on mat-icon "star" at bounding box center [793, 415] width 19 height 19
click at [831, 604] on button "Submit" at bounding box center [810, 602] width 99 height 33
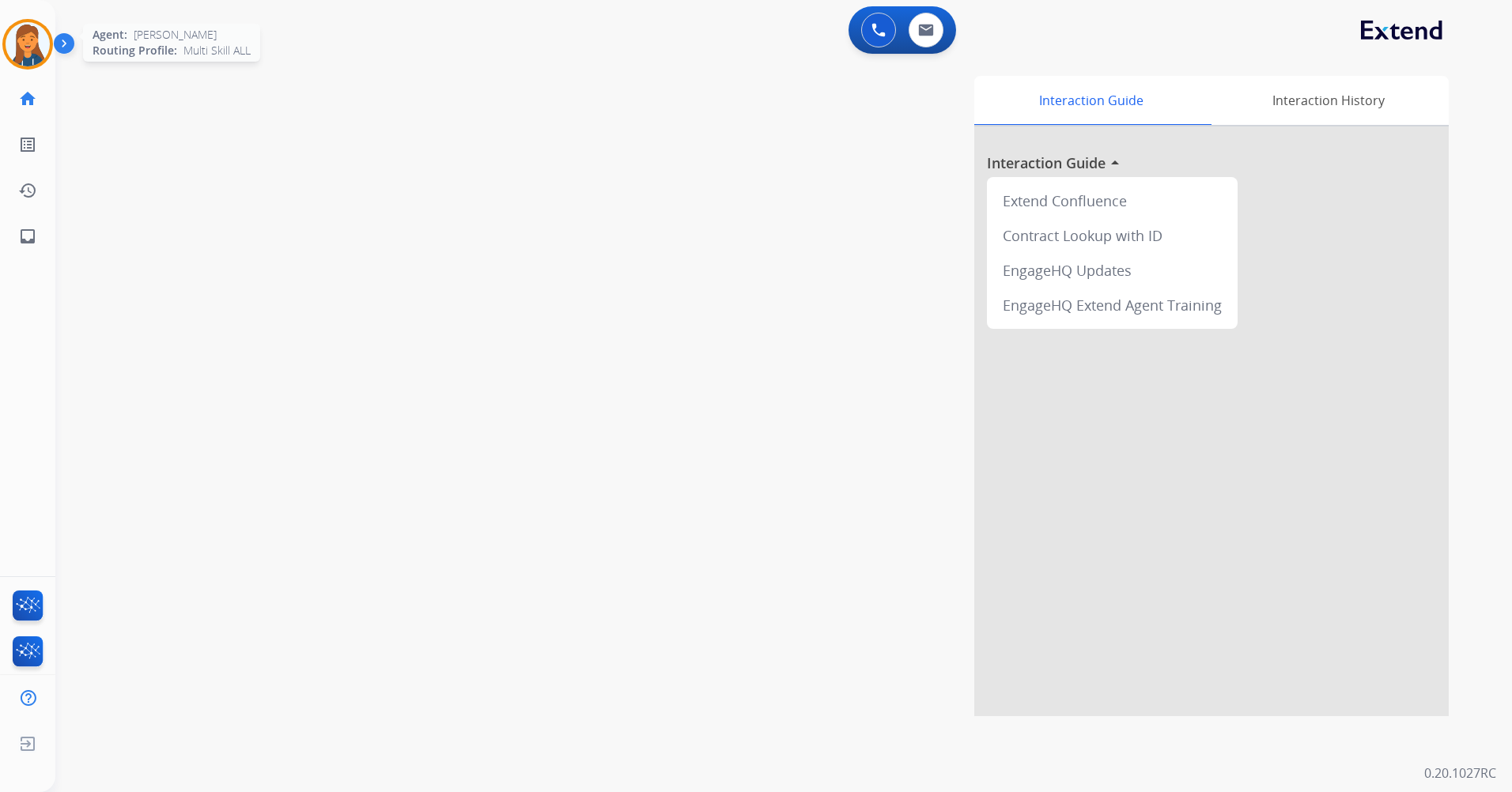
click at [43, 38] on img at bounding box center [28, 44] width 44 height 44
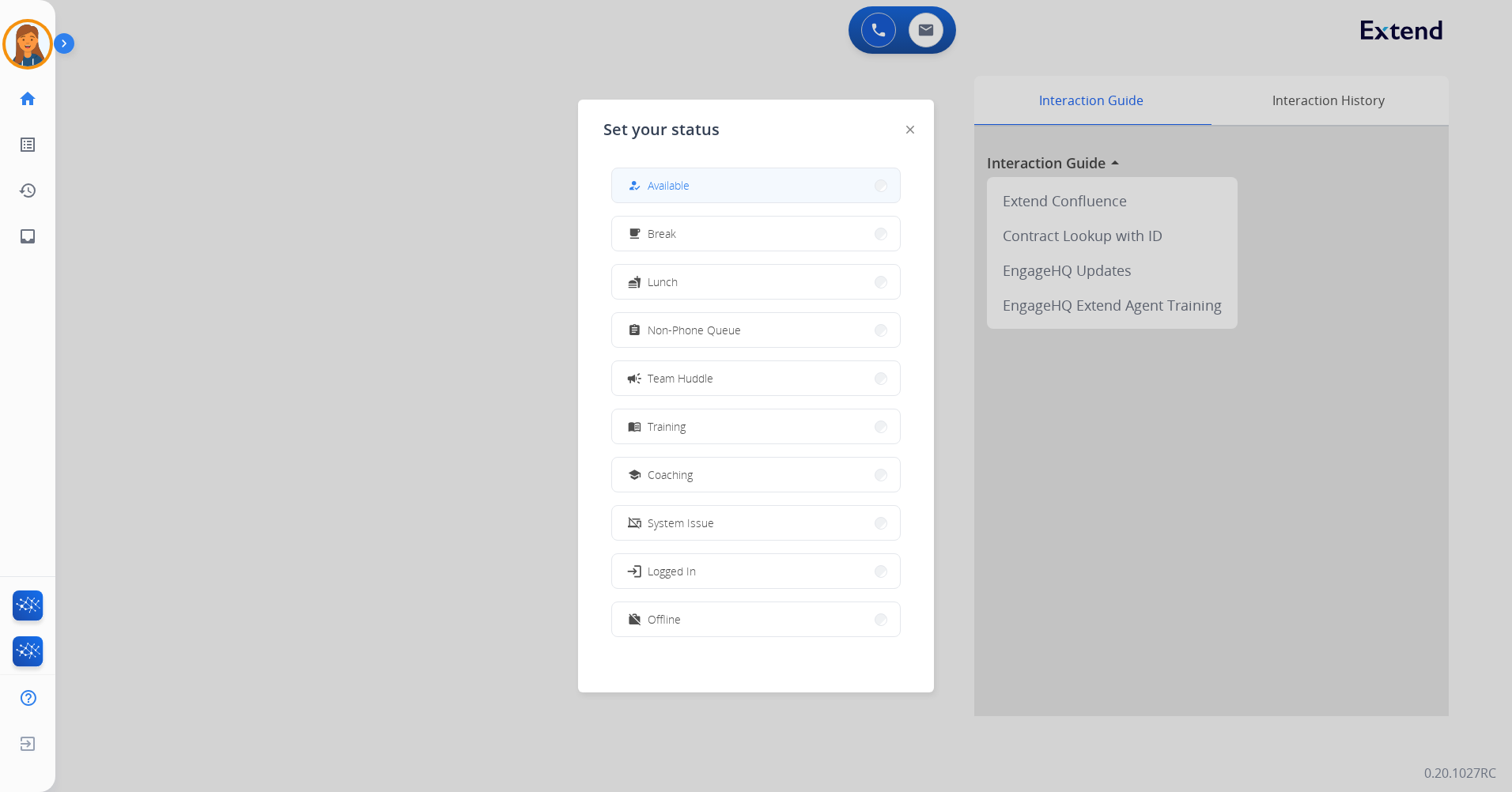
click at [703, 188] on button "how_to_reg Available" at bounding box center [756, 185] width 288 height 34
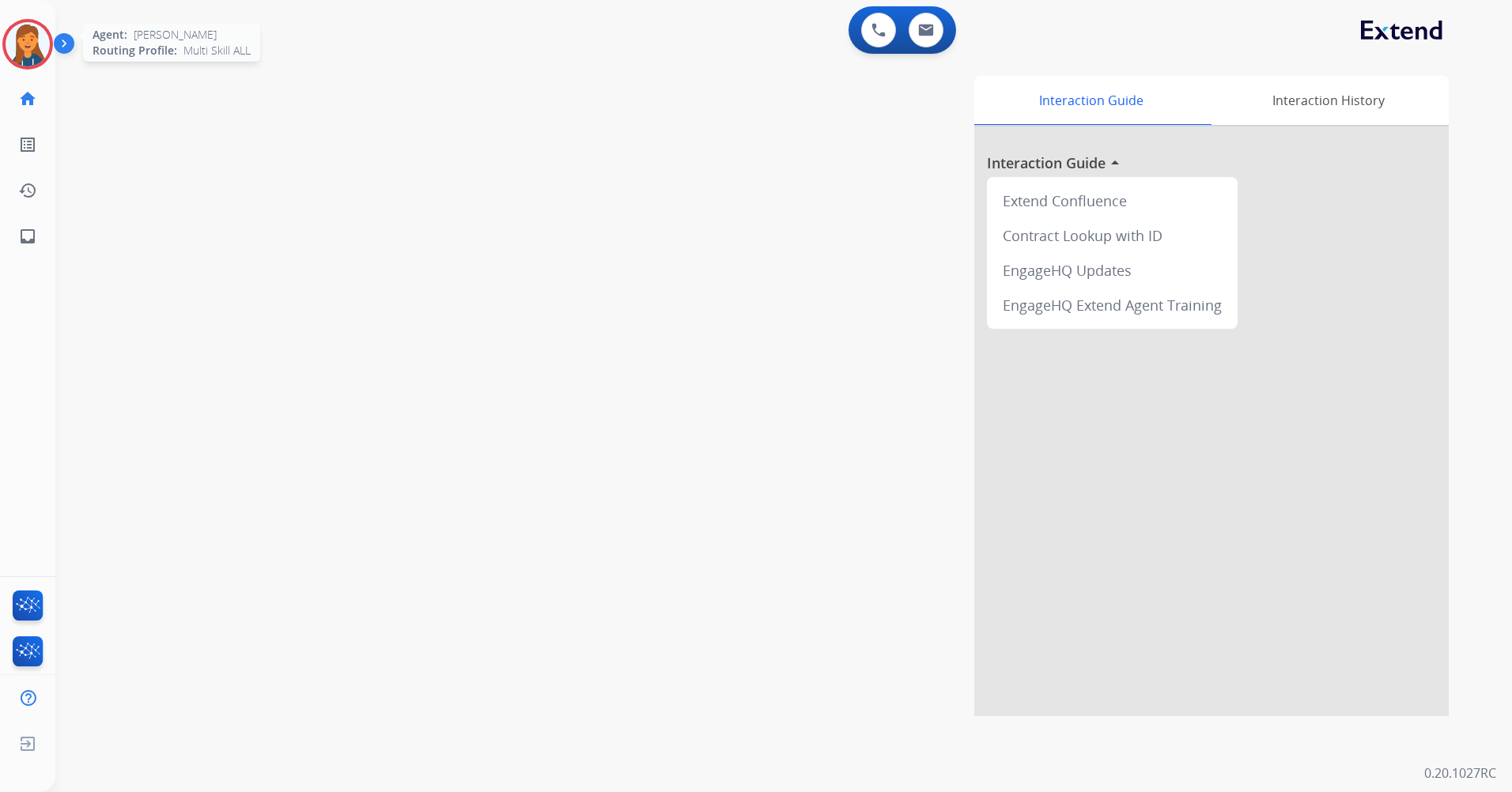
click at [28, 48] on img at bounding box center [28, 44] width 44 height 44
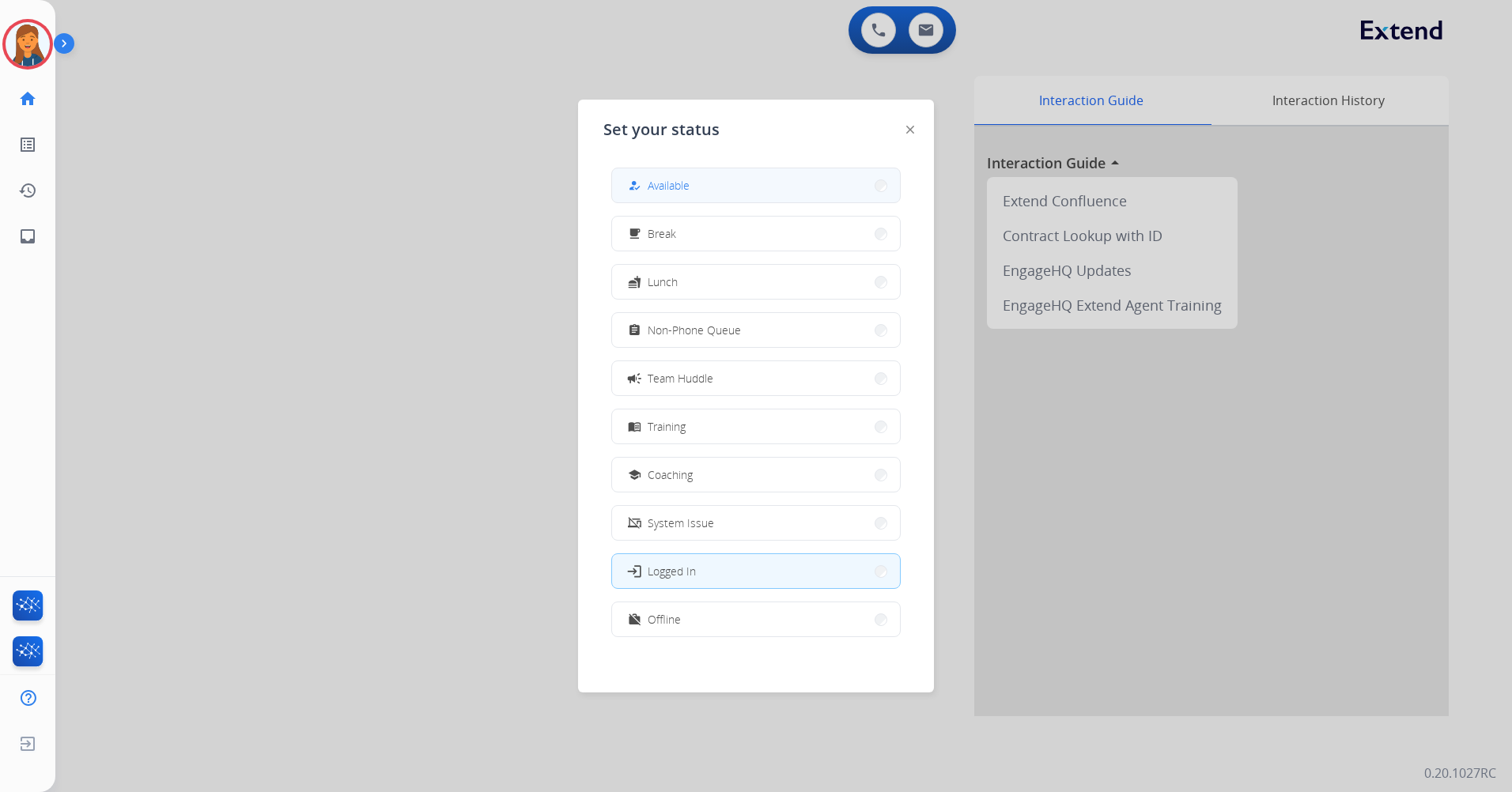
click at [681, 183] on span "Available" at bounding box center [669, 185] width 42 height 17
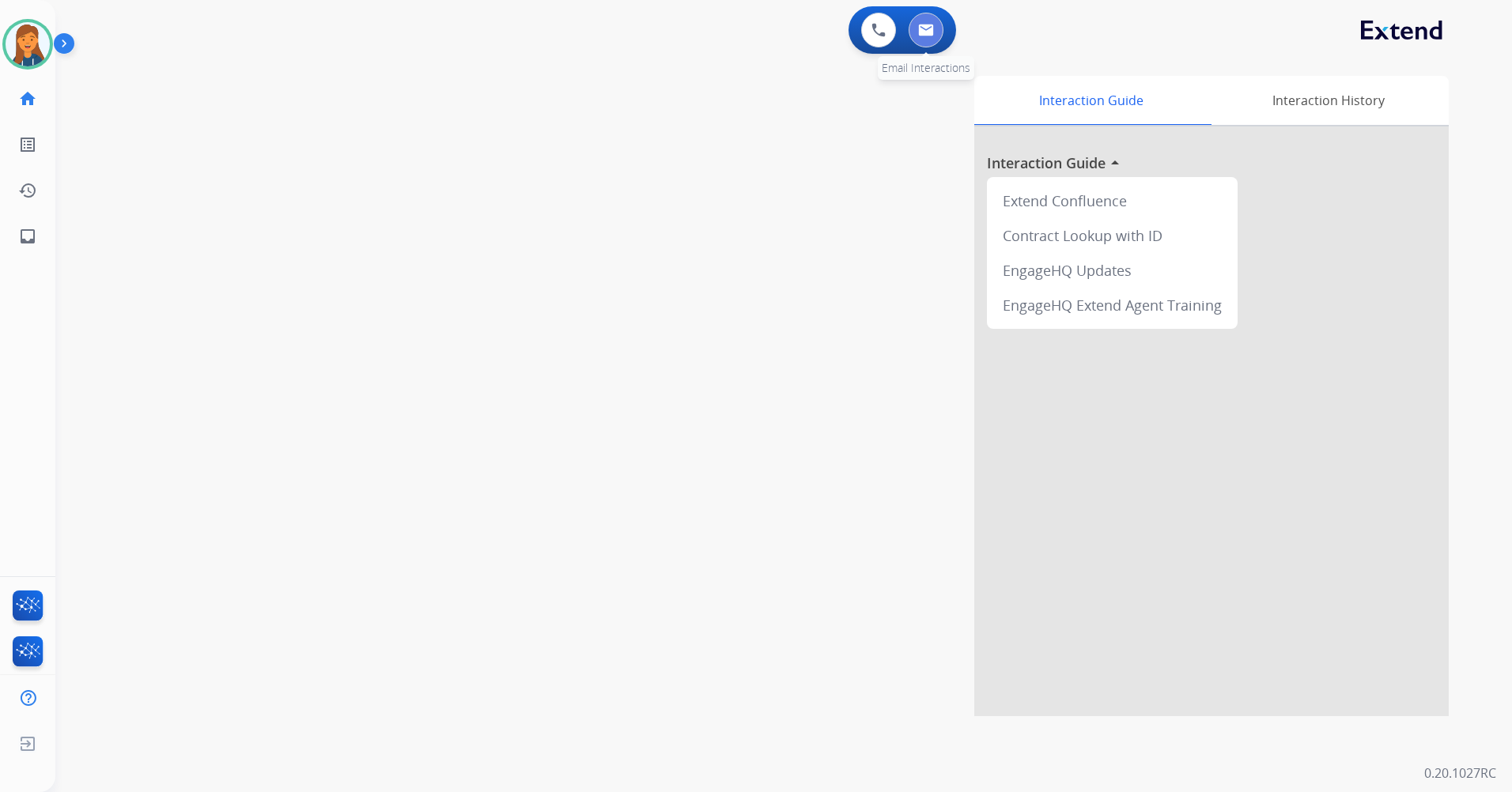
click at [922, 35] on img at bounding box center [926, 29] width 16 height 13
select select "**********"
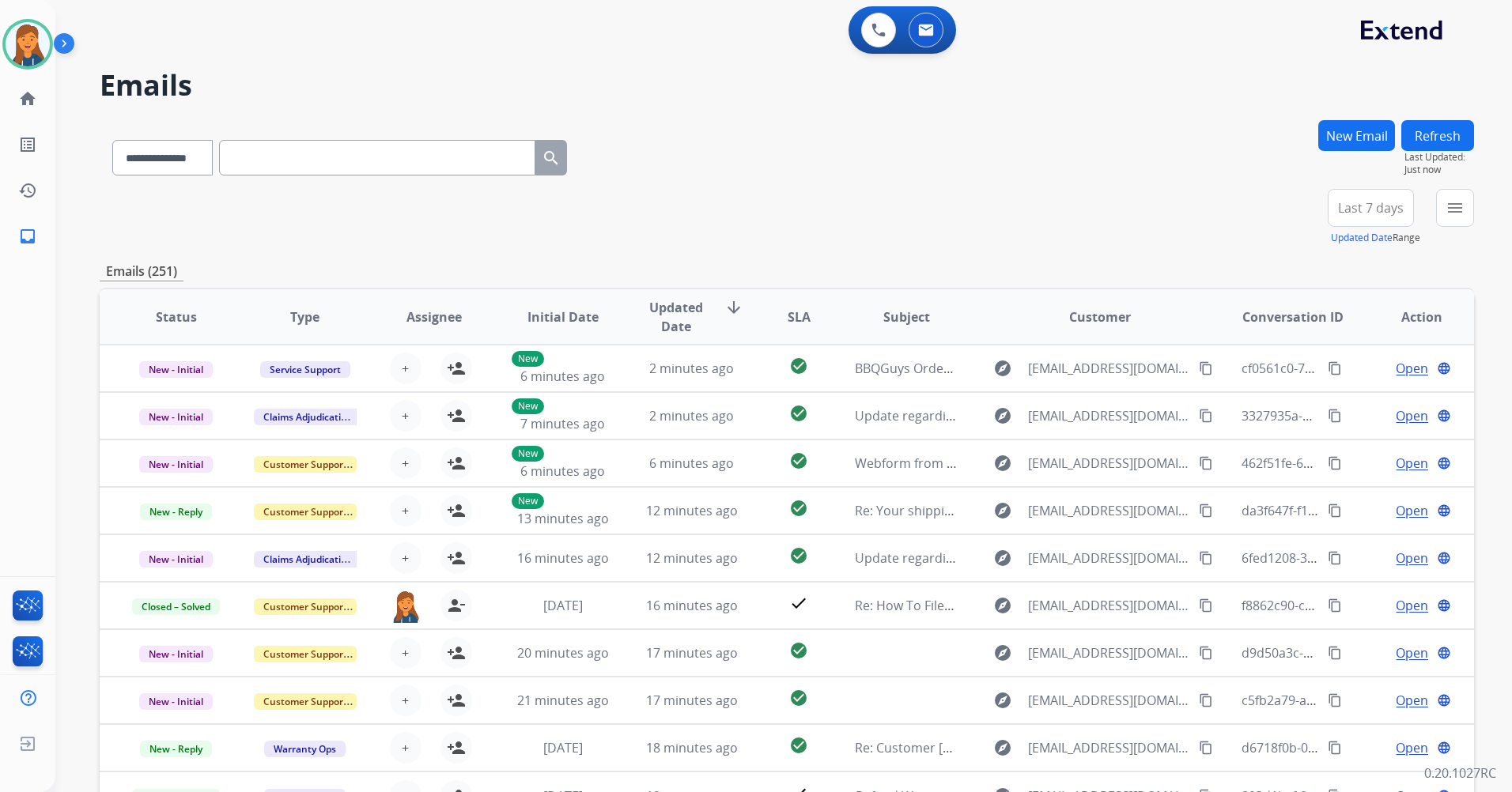
click at [285, 169] on input "text" at bounding box center [378, 157] width 317 height 35
paste input "**********"
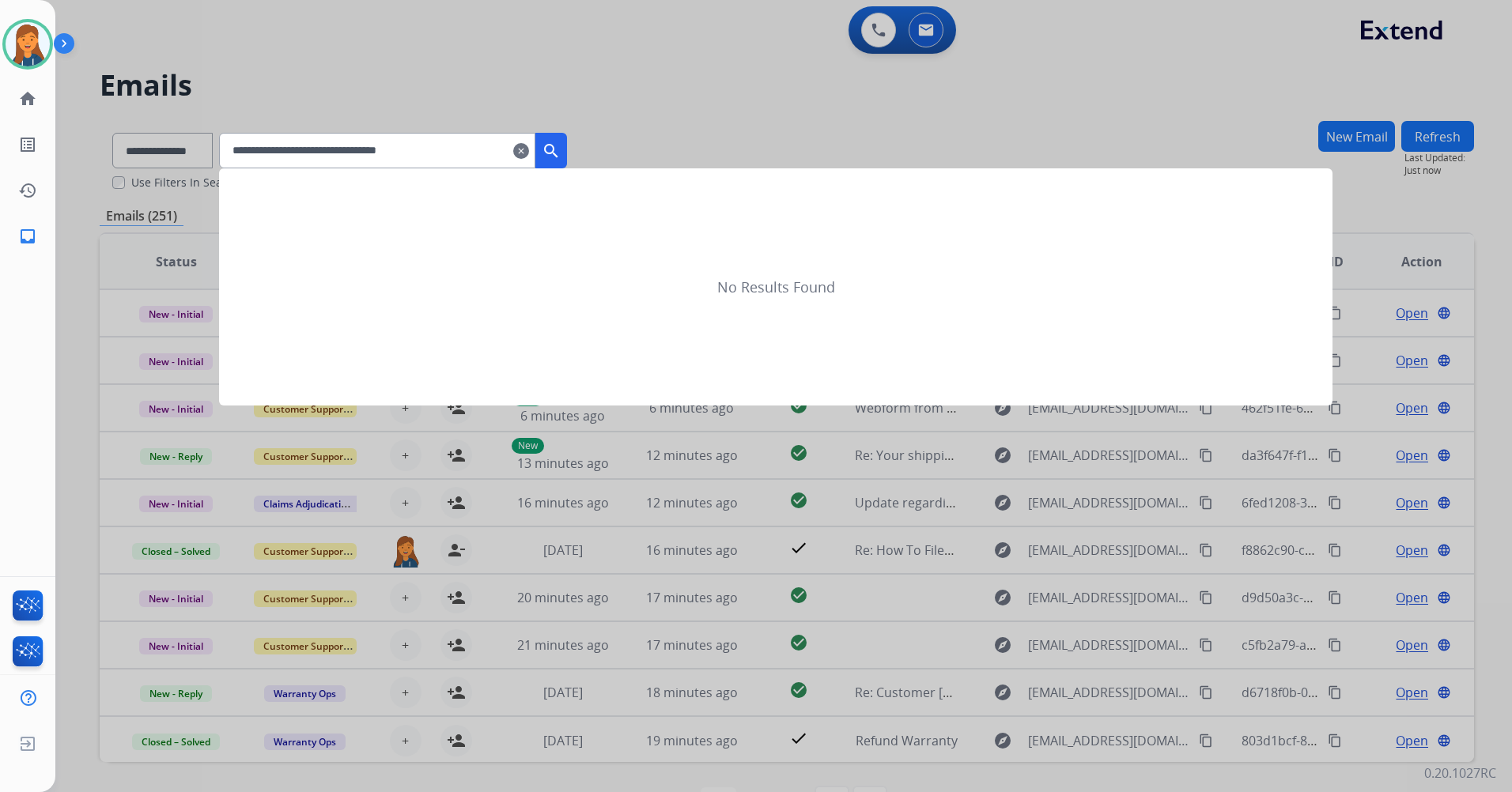
type input "**********"
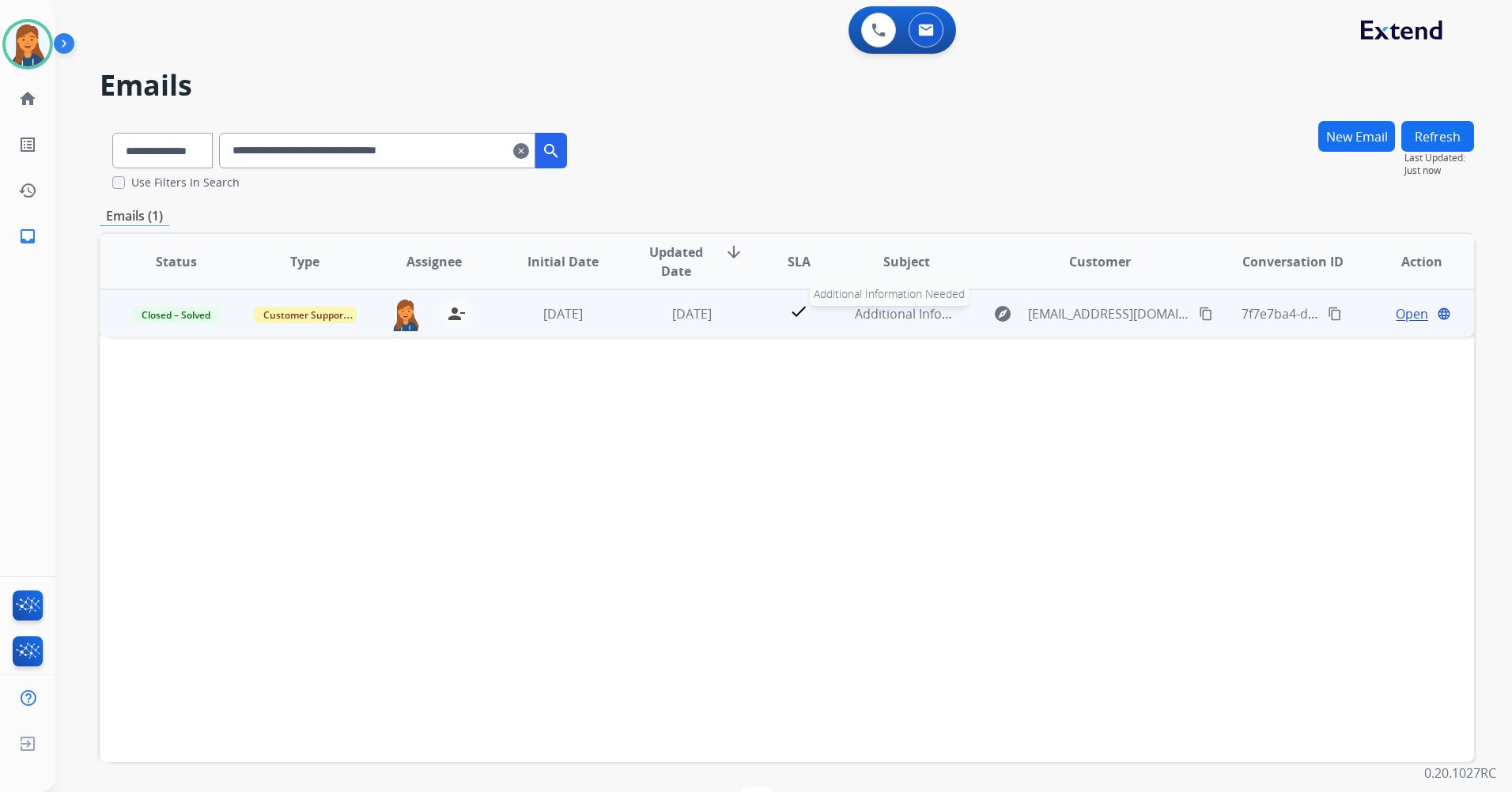
click at [903, 313] on span "Additional Information Needed" at bounding box center [948, 313] width 185 height 18
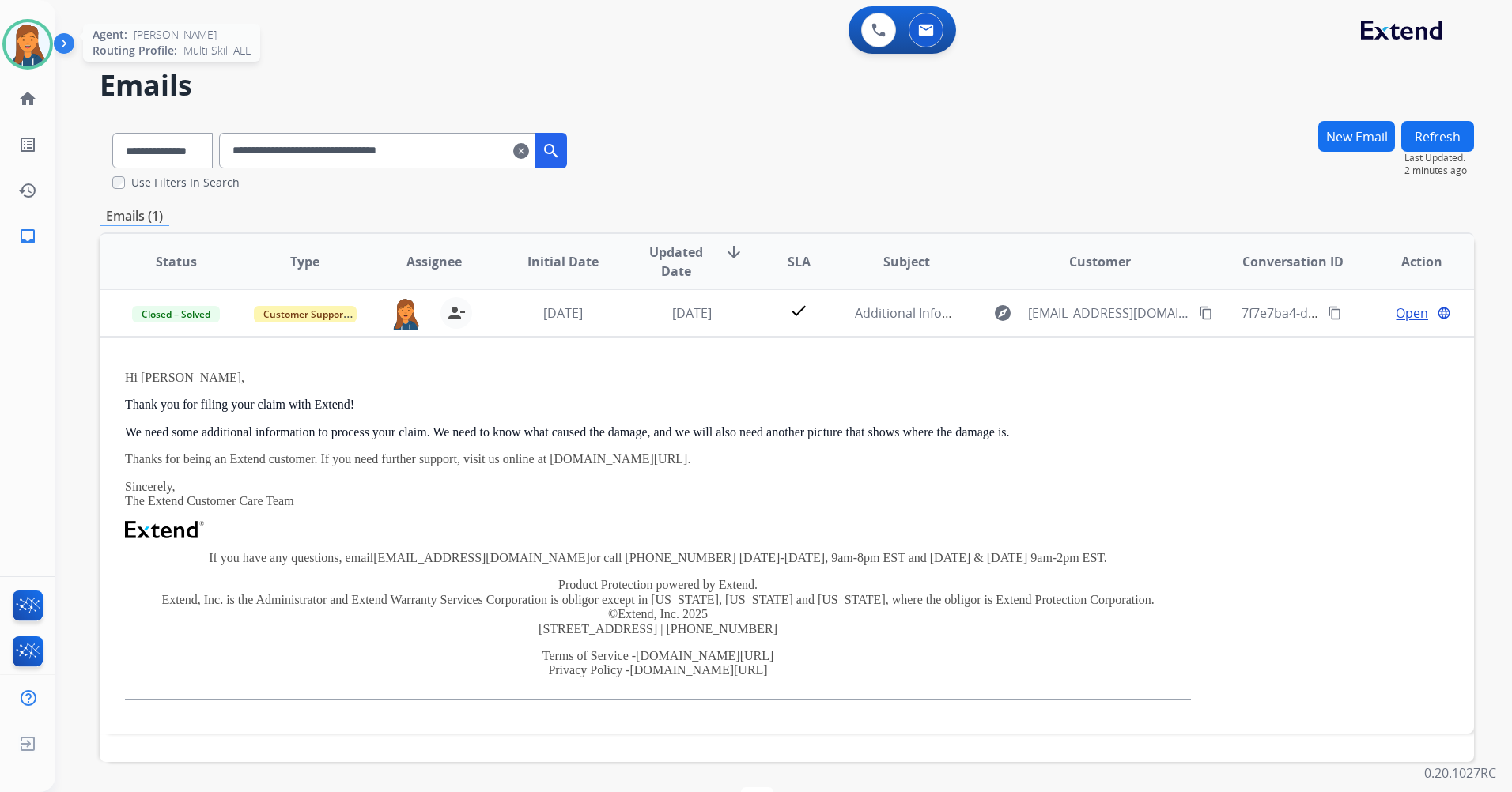
click at [42, 47] on img at bounding box center [28, 44] width 44 height 44
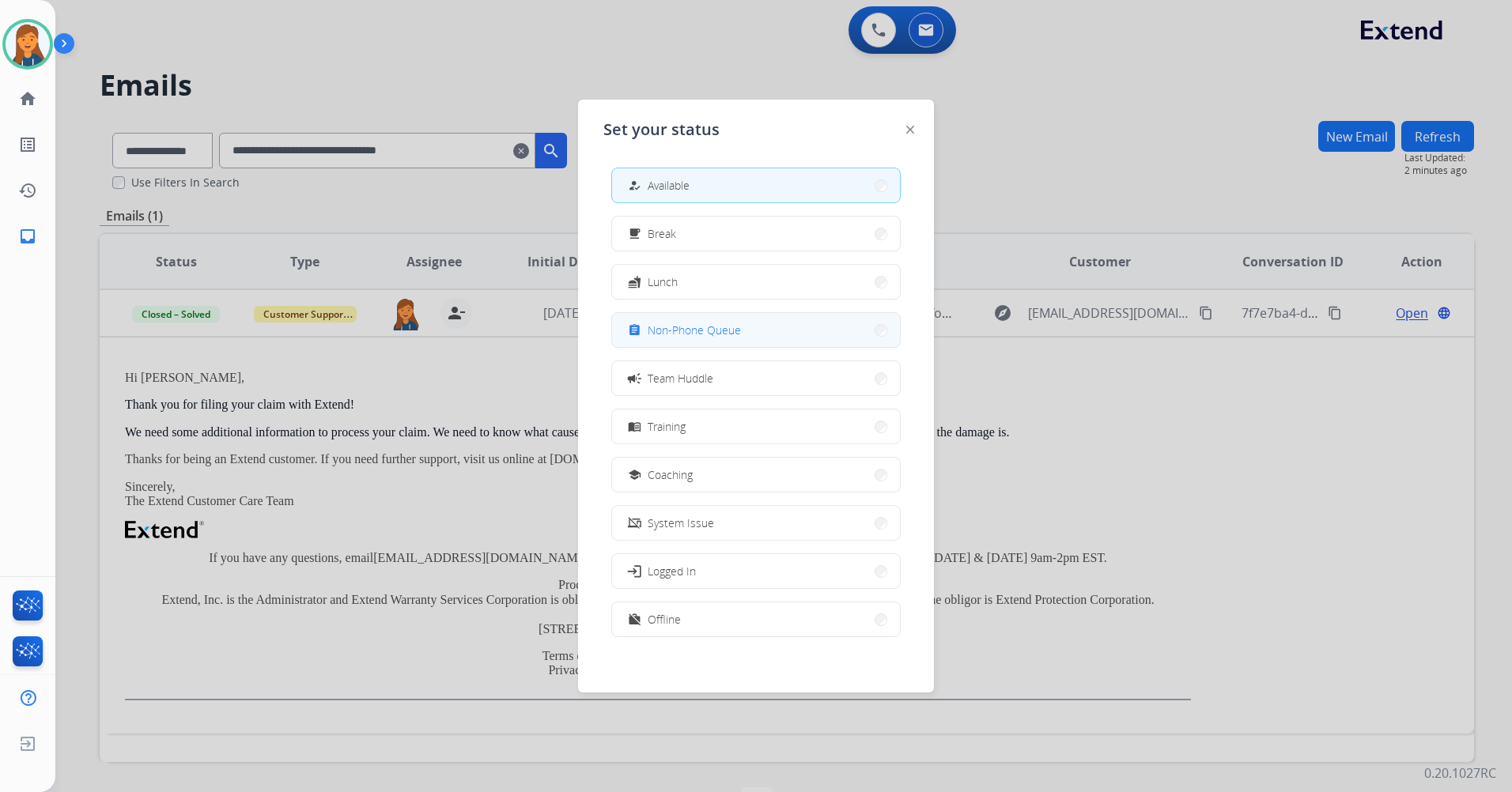
click at [687, 327] on span "Non-Phone Queue" at bounding box center [694, 329] width 93 height 17
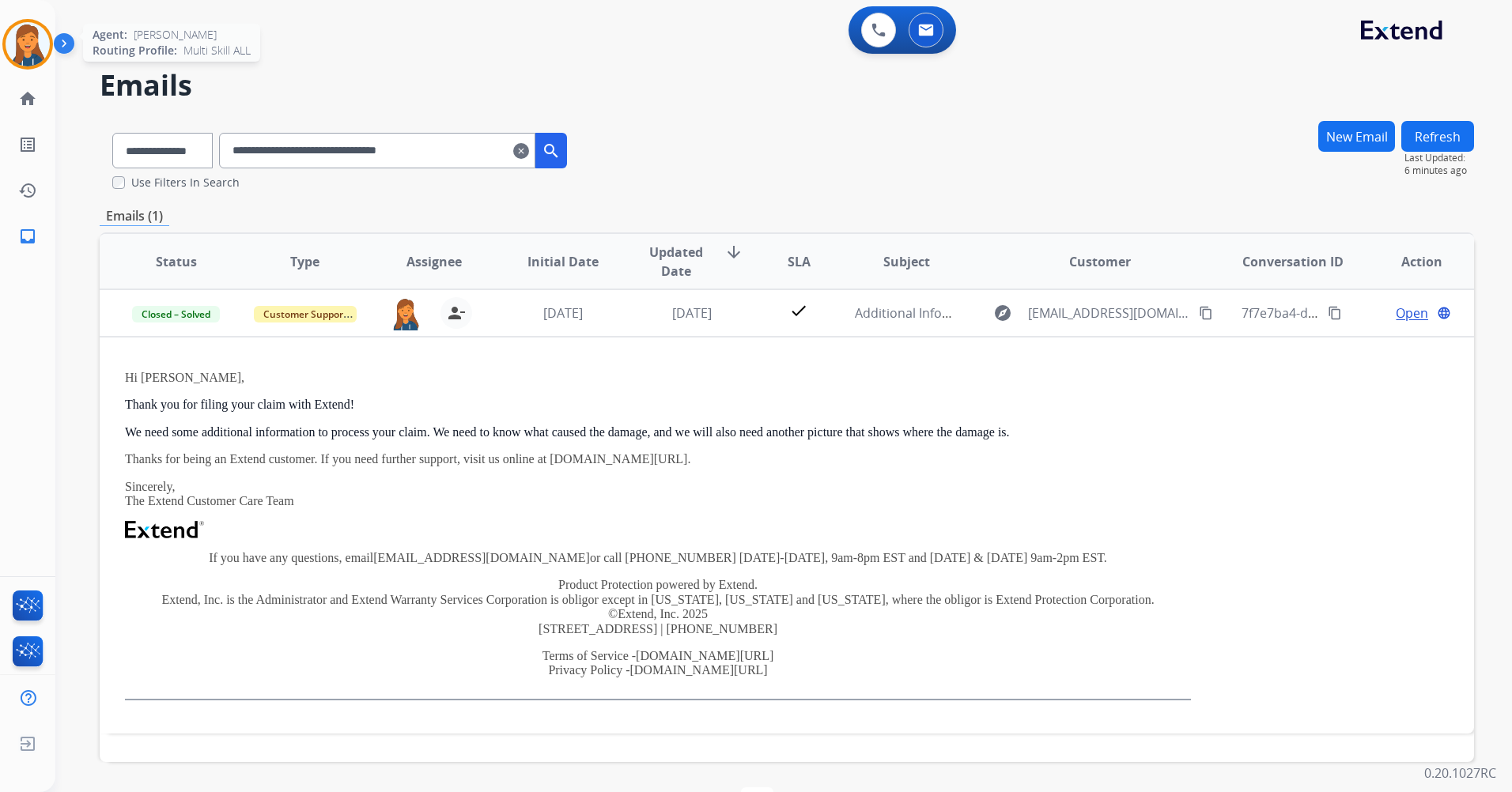
click at [23, 53] on img at bounding box center [28, 44] width 44 height 44
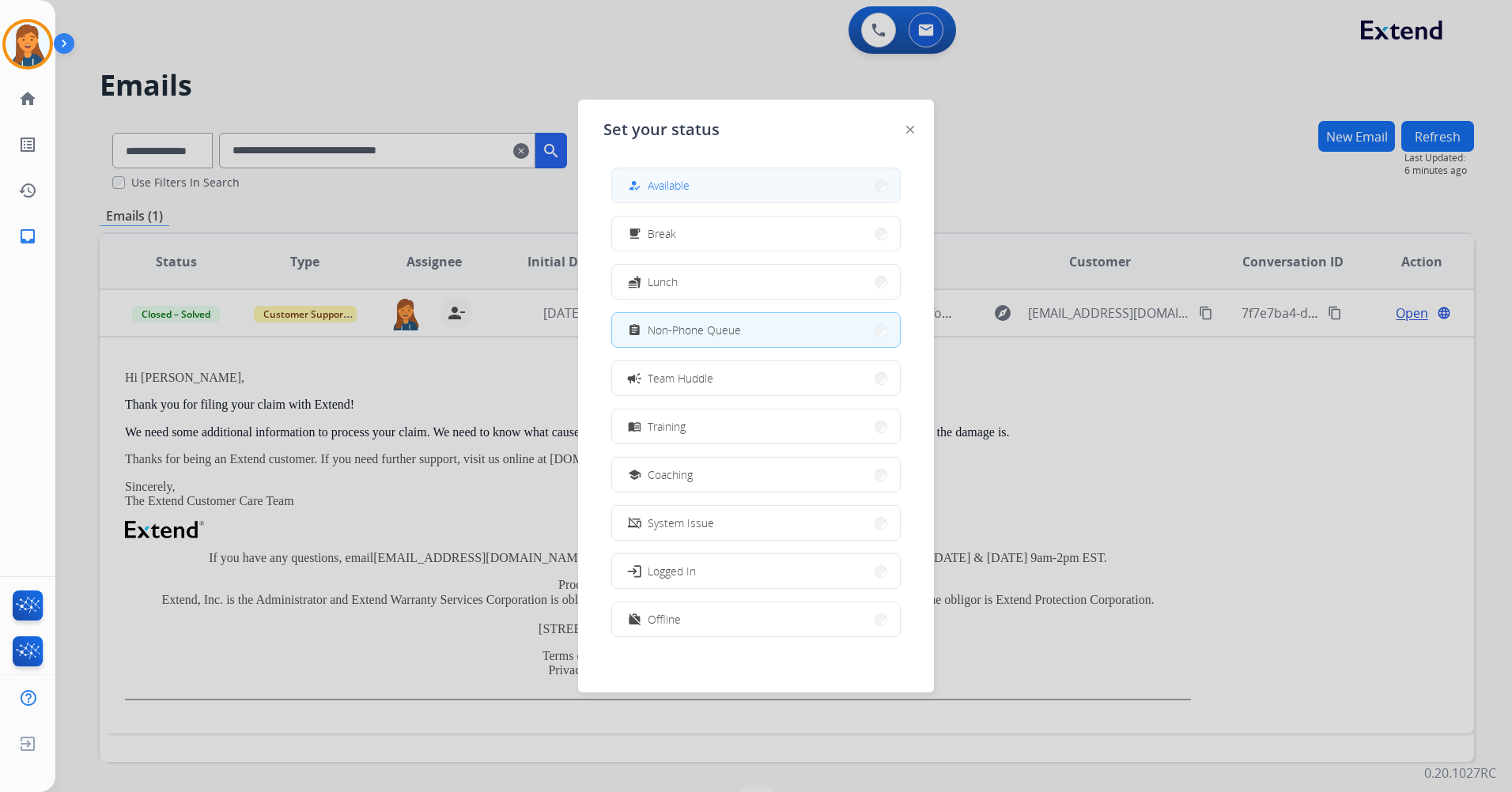
click at [701, 174] on button "how_to_reg Available" at bounding box center [756, 185] width 288 height 34
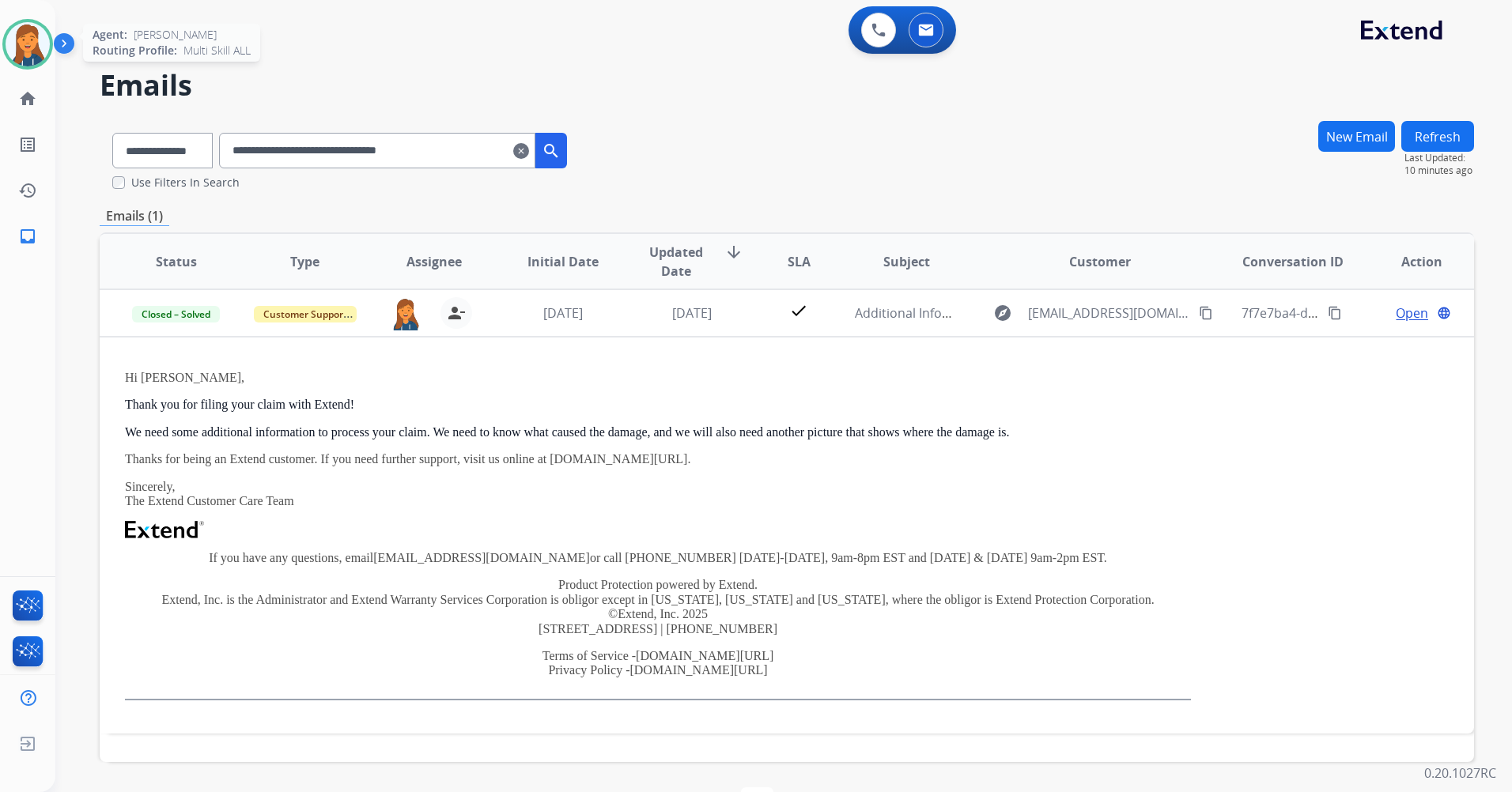
click at [12, 35] on img at bounding box center [28, 44] width 44 height 44
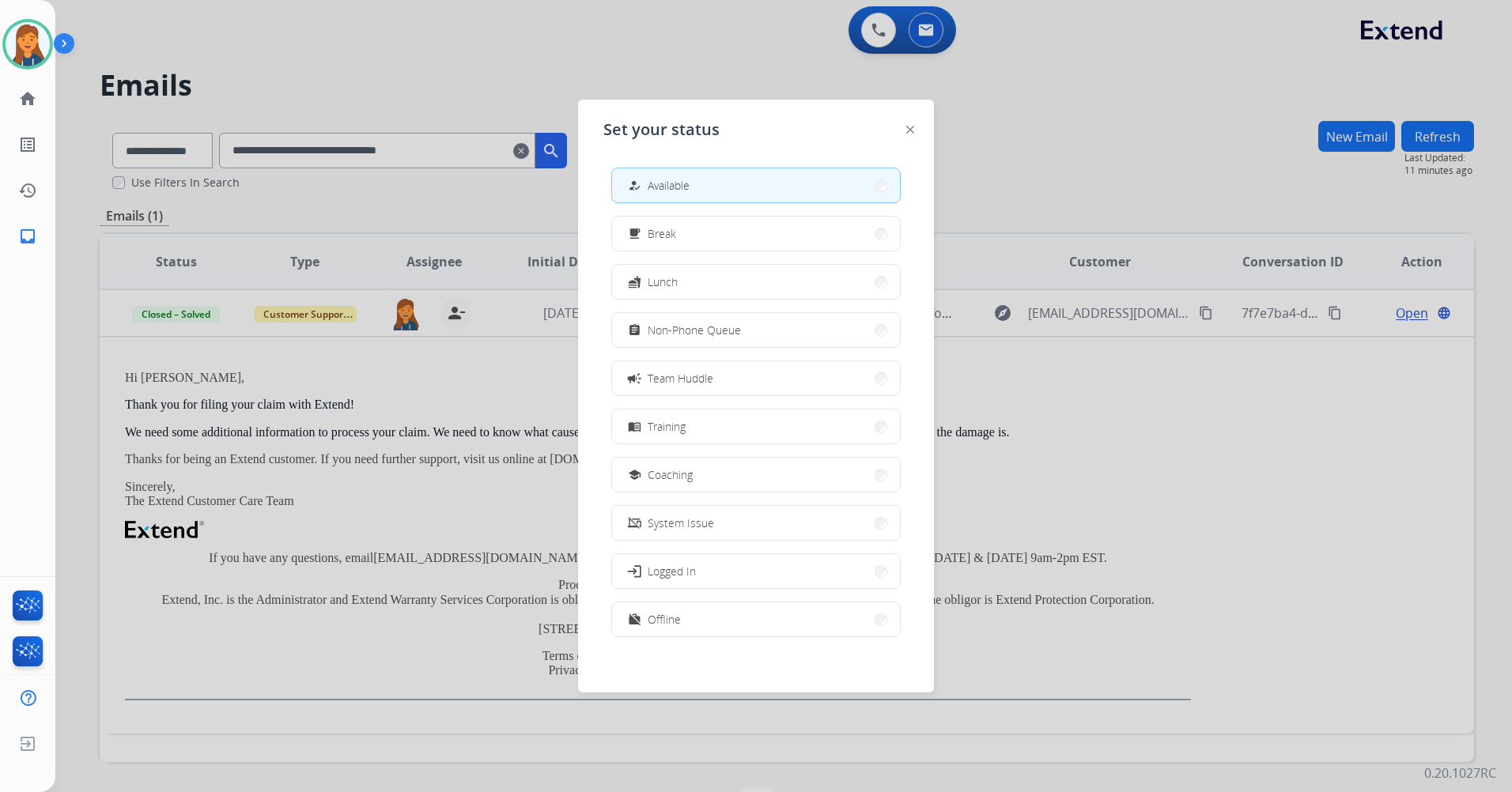
click at [909, 132] on img at bounding box center [910, 130] width 8 height 8
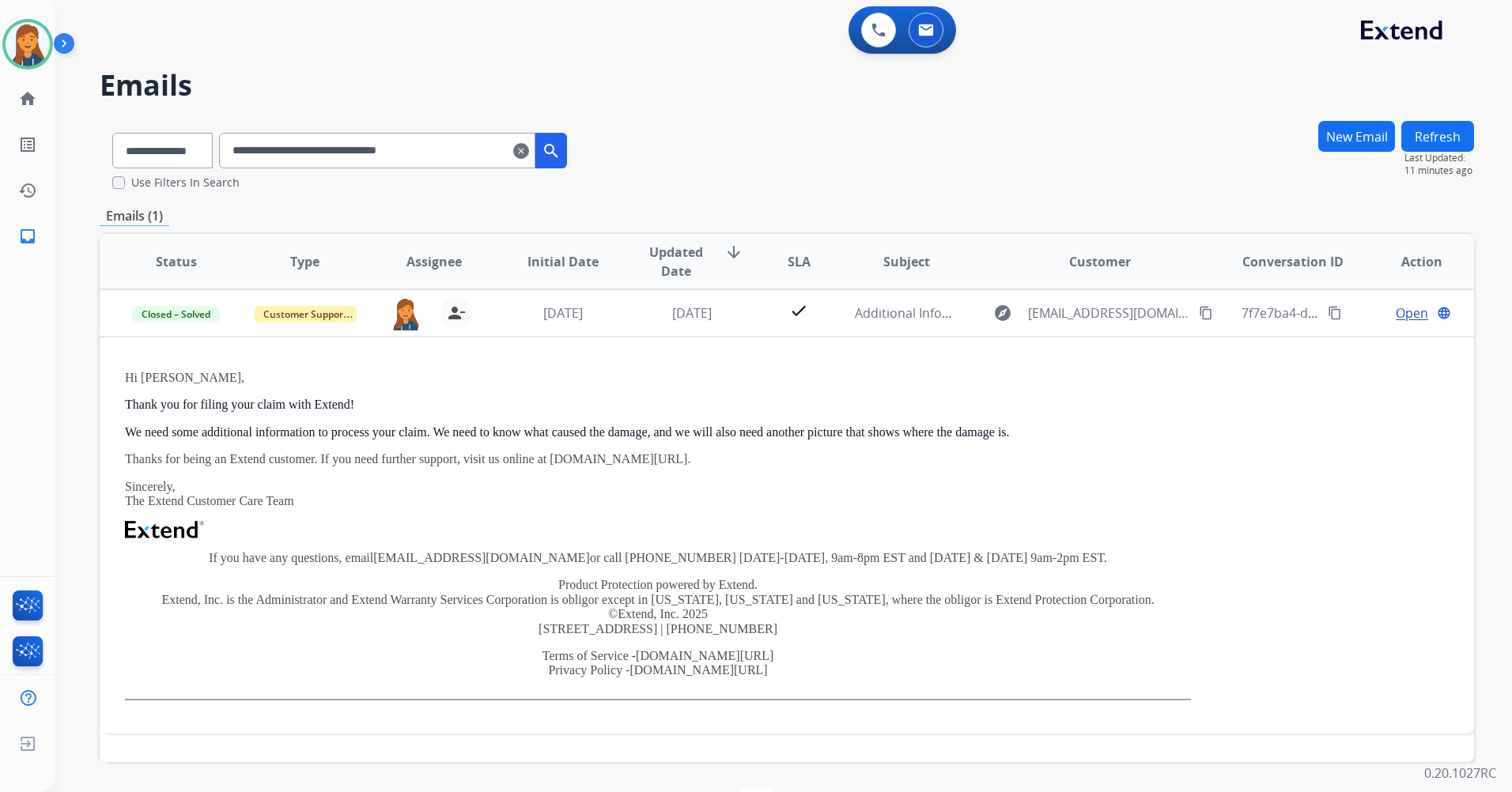
click at [529, 151] on mat-icon "clear" at bounding box center [521, 150] width 16 height 19
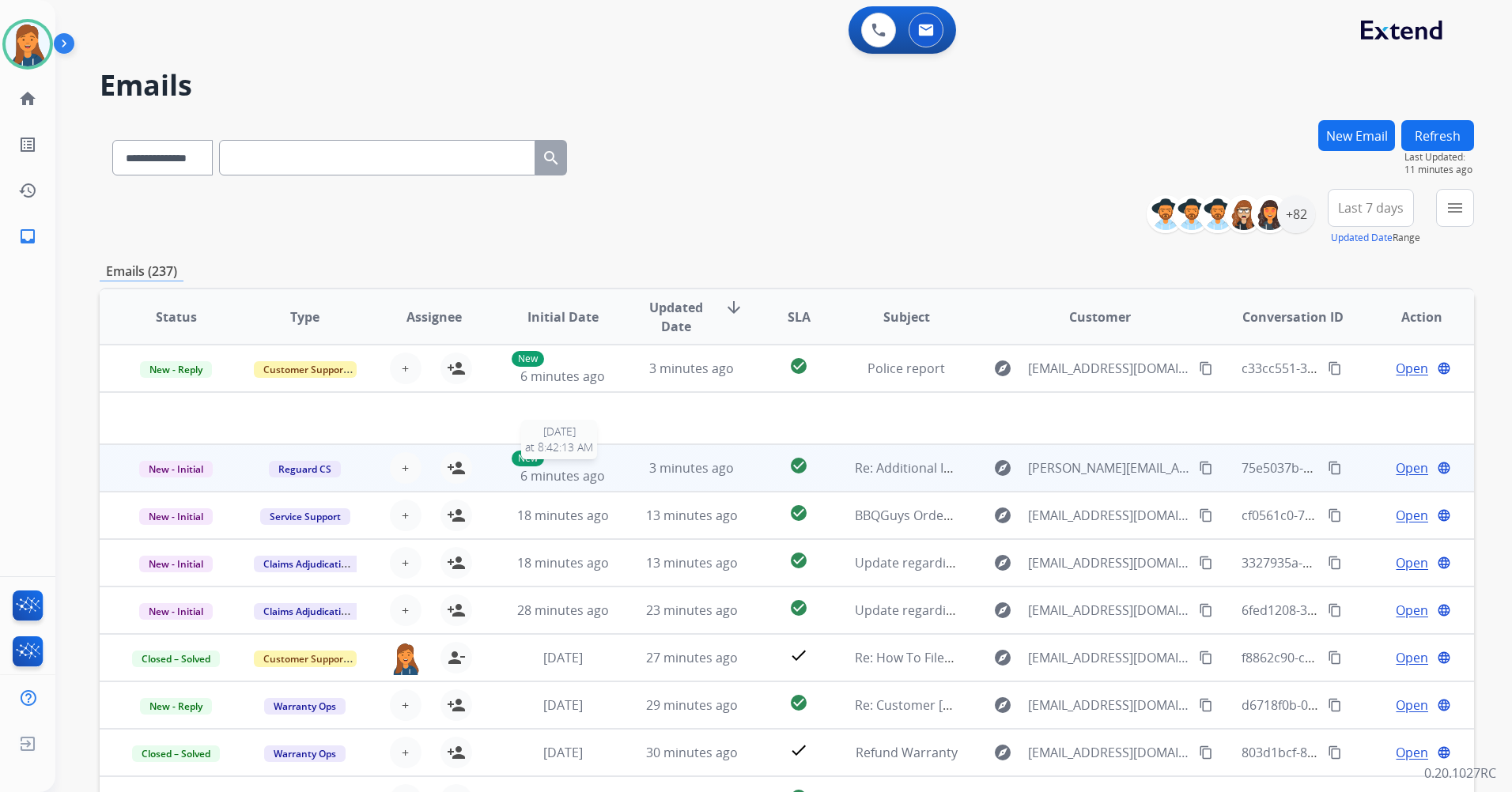
scroll to position [54, 0]
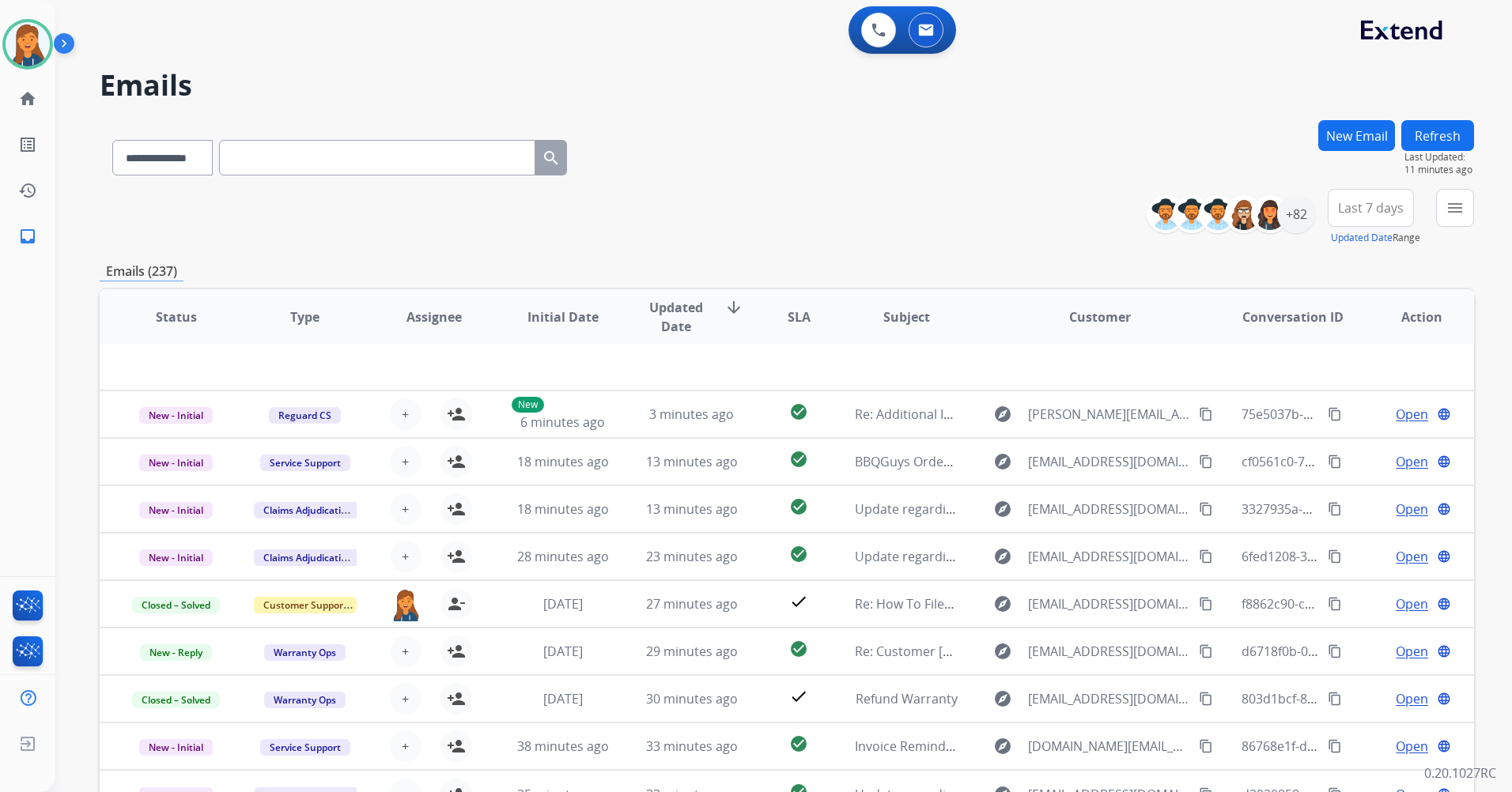
click at [1383, 224] on button "Last 7 days" at bounding box center [1371, 207] width 87 height 38
click at [1338, 403] on div "Last 90 days" at bounding box center [1366, 400] width 87 height 24
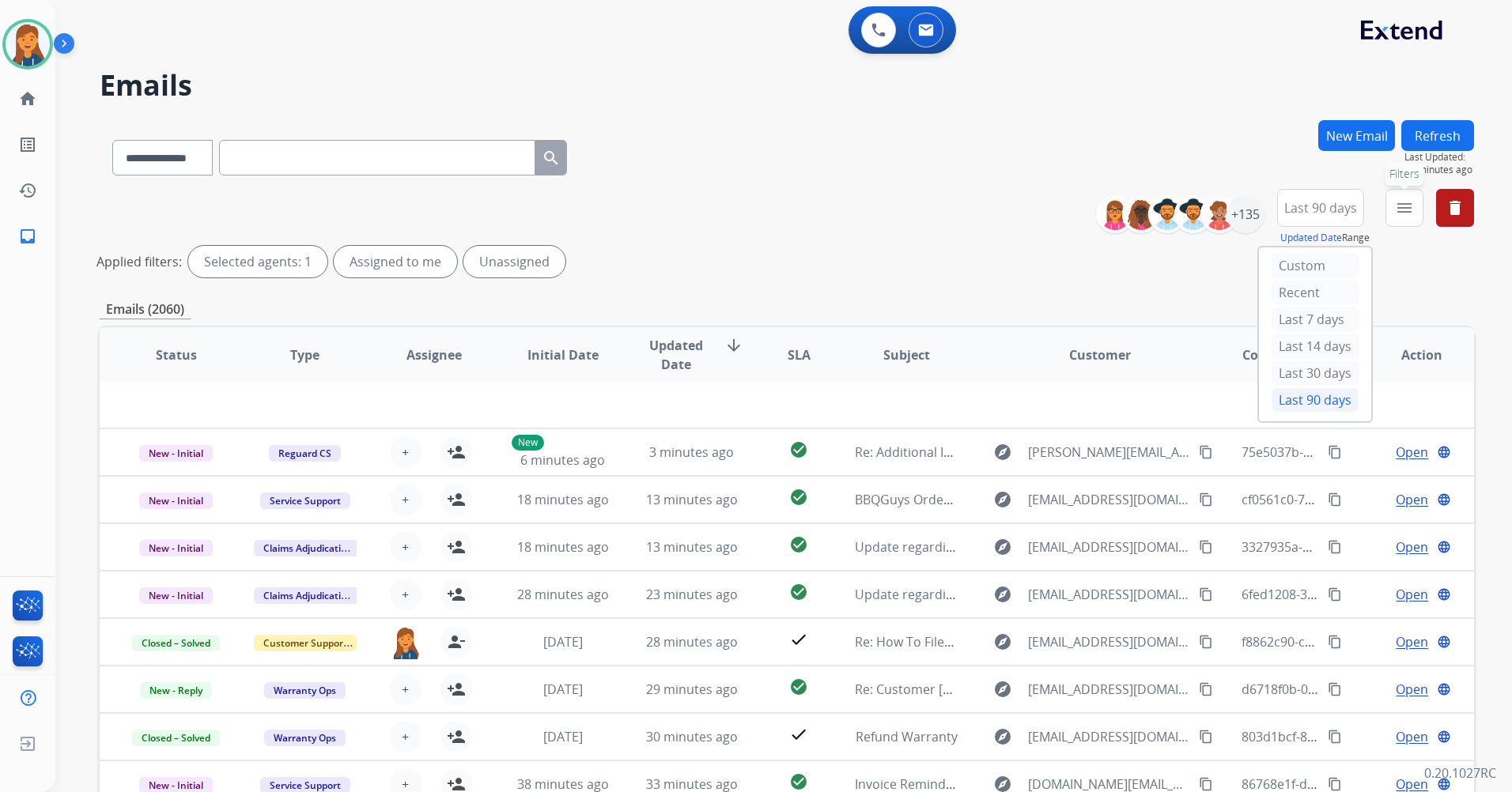
click at [1410, 204] on mat-icon "menu" at bounding box center [1404, 207] width 19 height 19
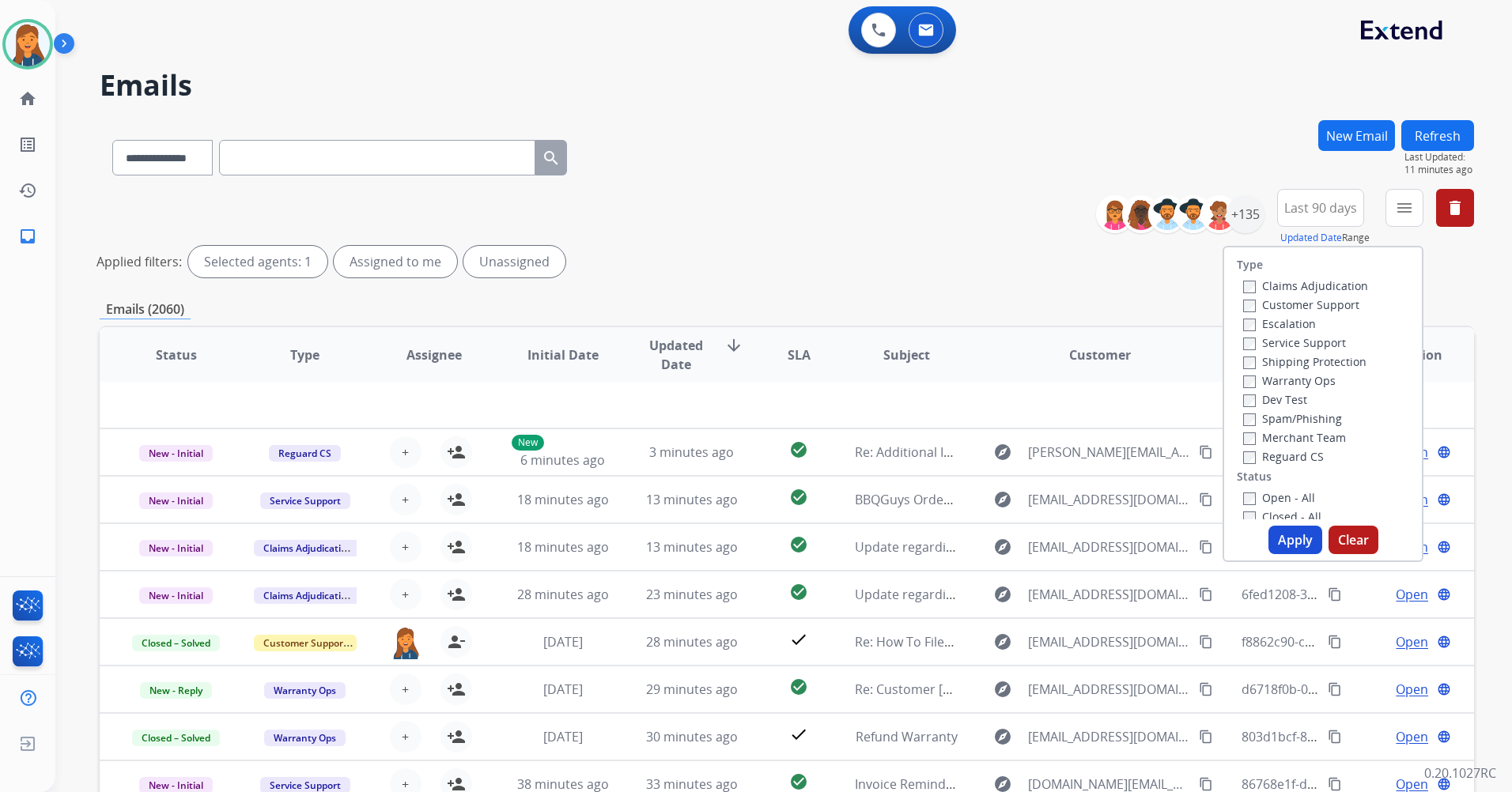
click at [1285, 304] on label "Customer Support" at bounding box center [1301, 304] width 116 height 15
click at [1292, 366] on label "Shipping Protection" at bounding box center [1304, 361] width 123 height 15
click at [1290, 451] on label "Reguard CS" at bounding box center [1283, 456] width 81 height 15
click at [1263, 494] on label "Open - All" at bounding box center [1278, 497] width 72 height 15
click at [1293, 547] on button "Apply" at bounding box center [1295, 539] width 54 height 28
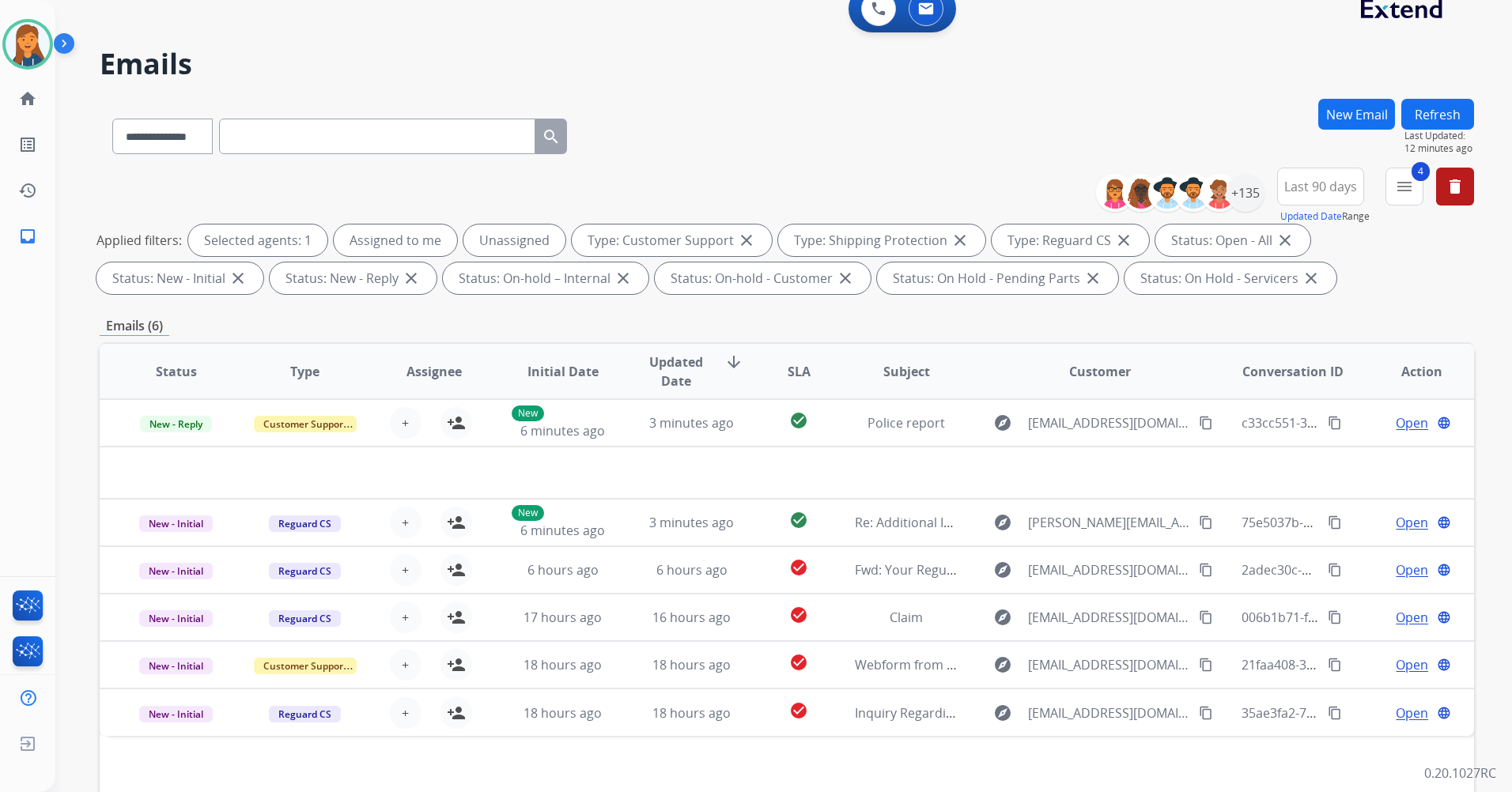
scroll to position [0, 0]
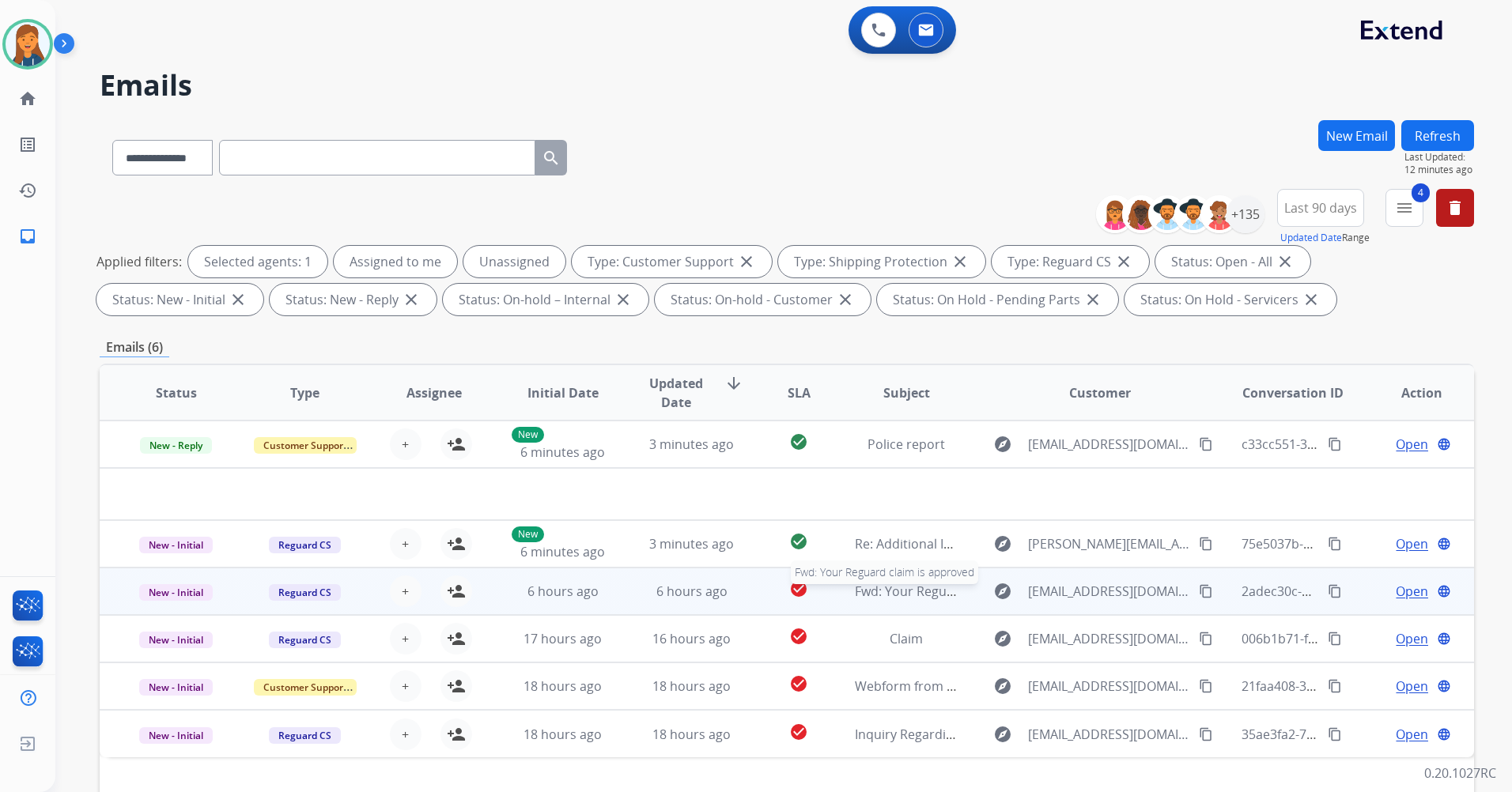
click at [900, 592] on span "Fwd: Your Reguard claim is approved" at bounding box center [965, 592] width 220 height 18
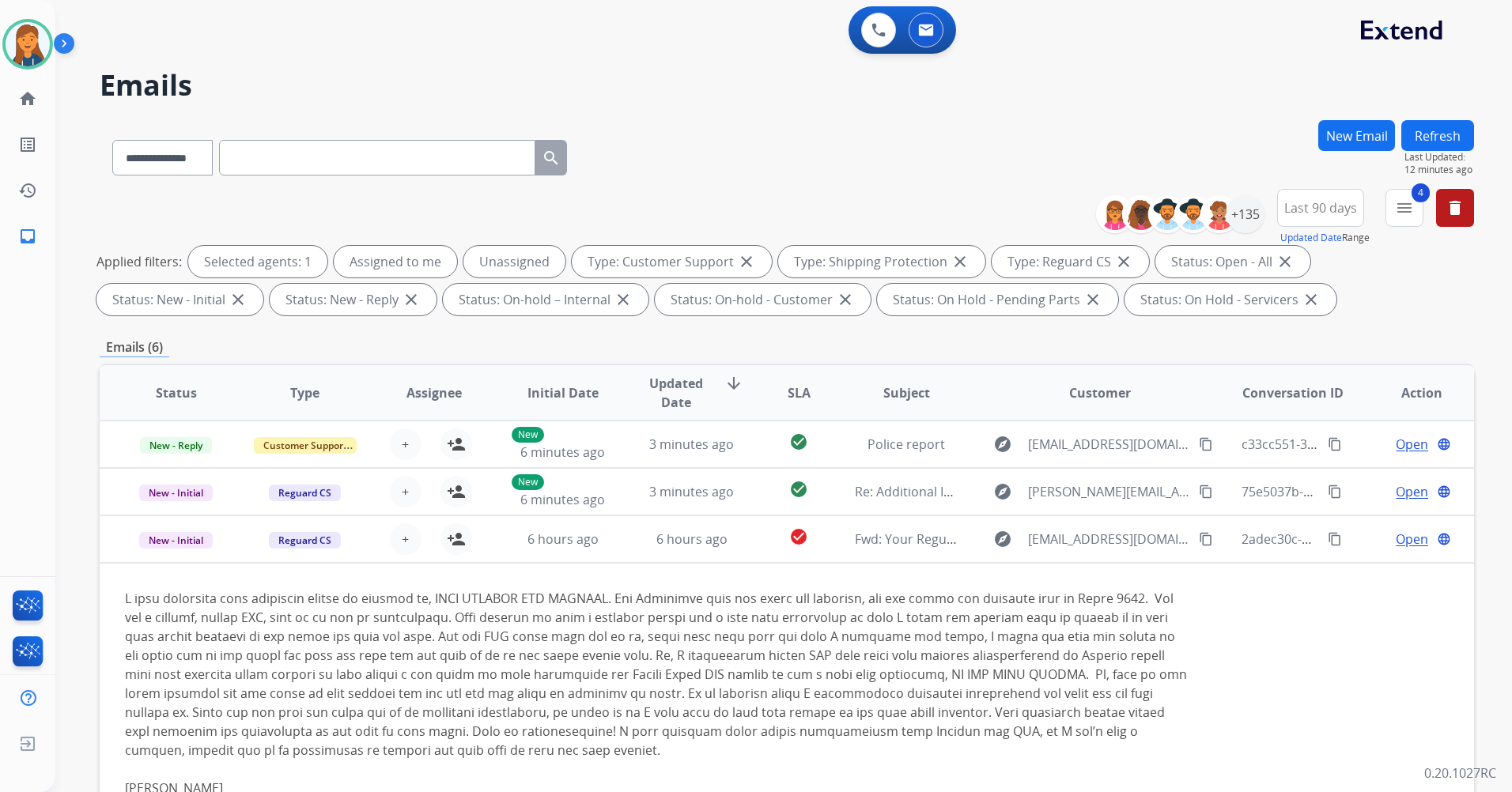
scroll to position [95, 0]
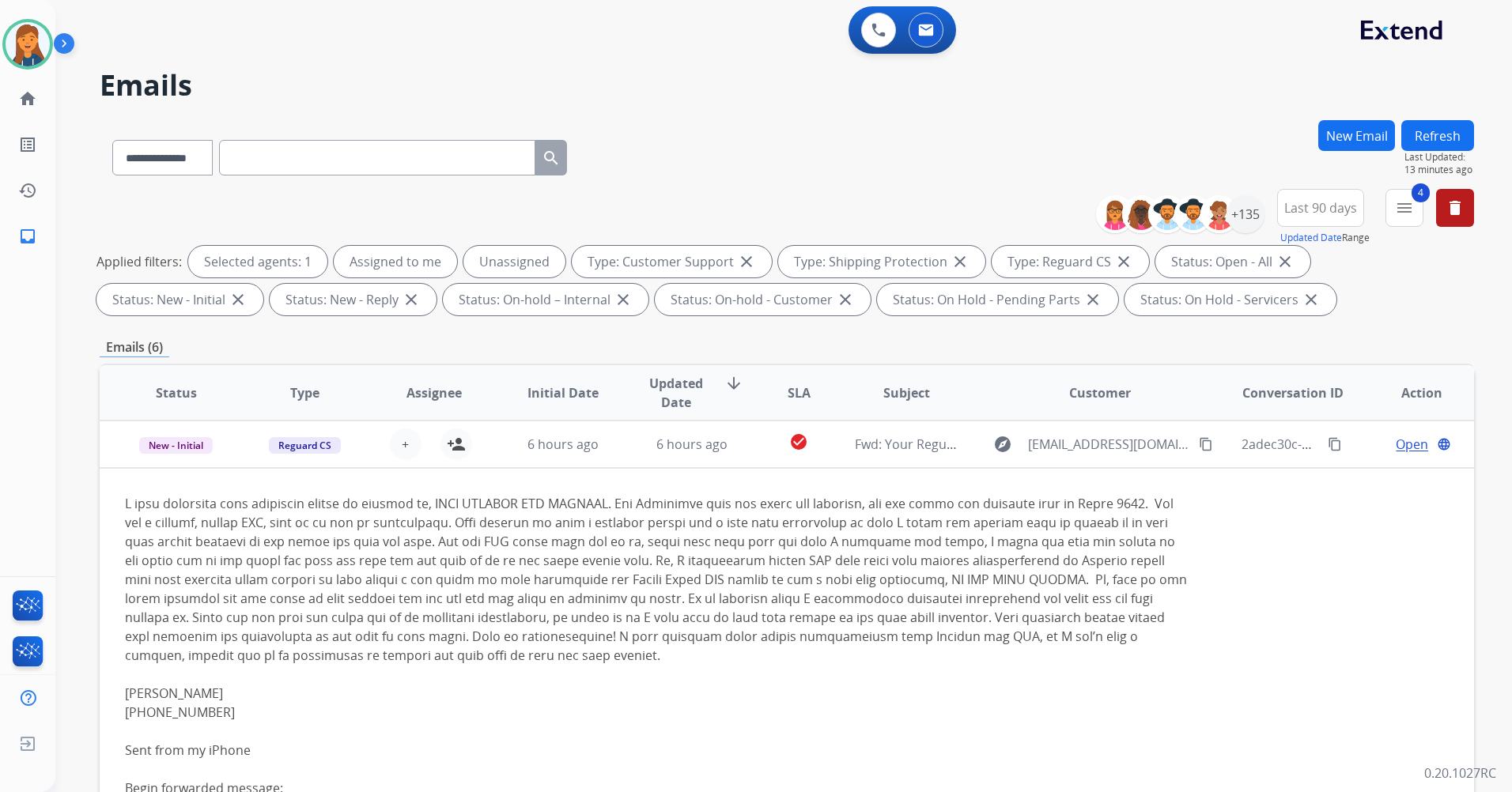
click at [1462, 139] on button "Refresh" at bounding box center [1437, 135] width 73 height 30
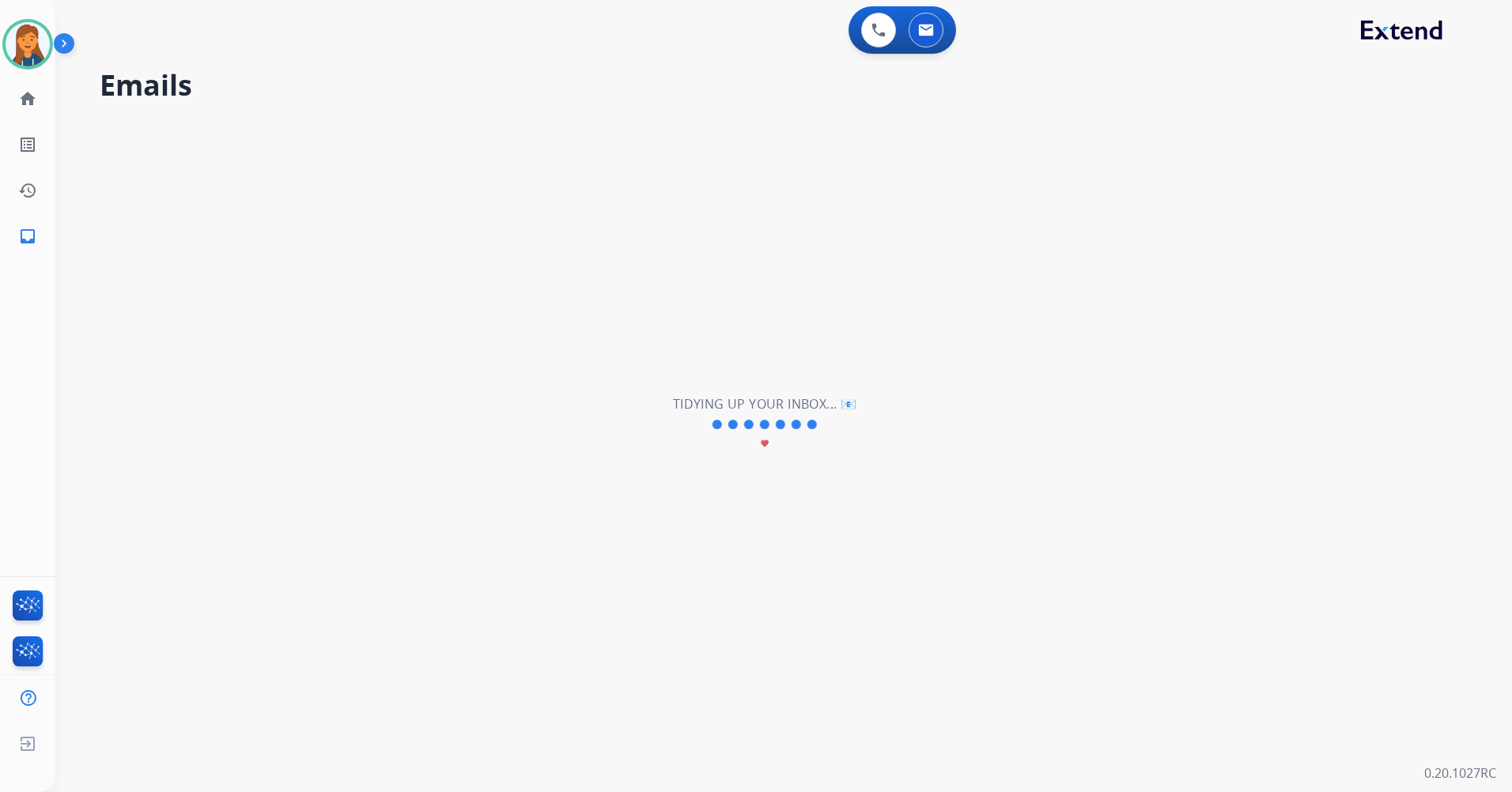
scroll to position [0, 0]
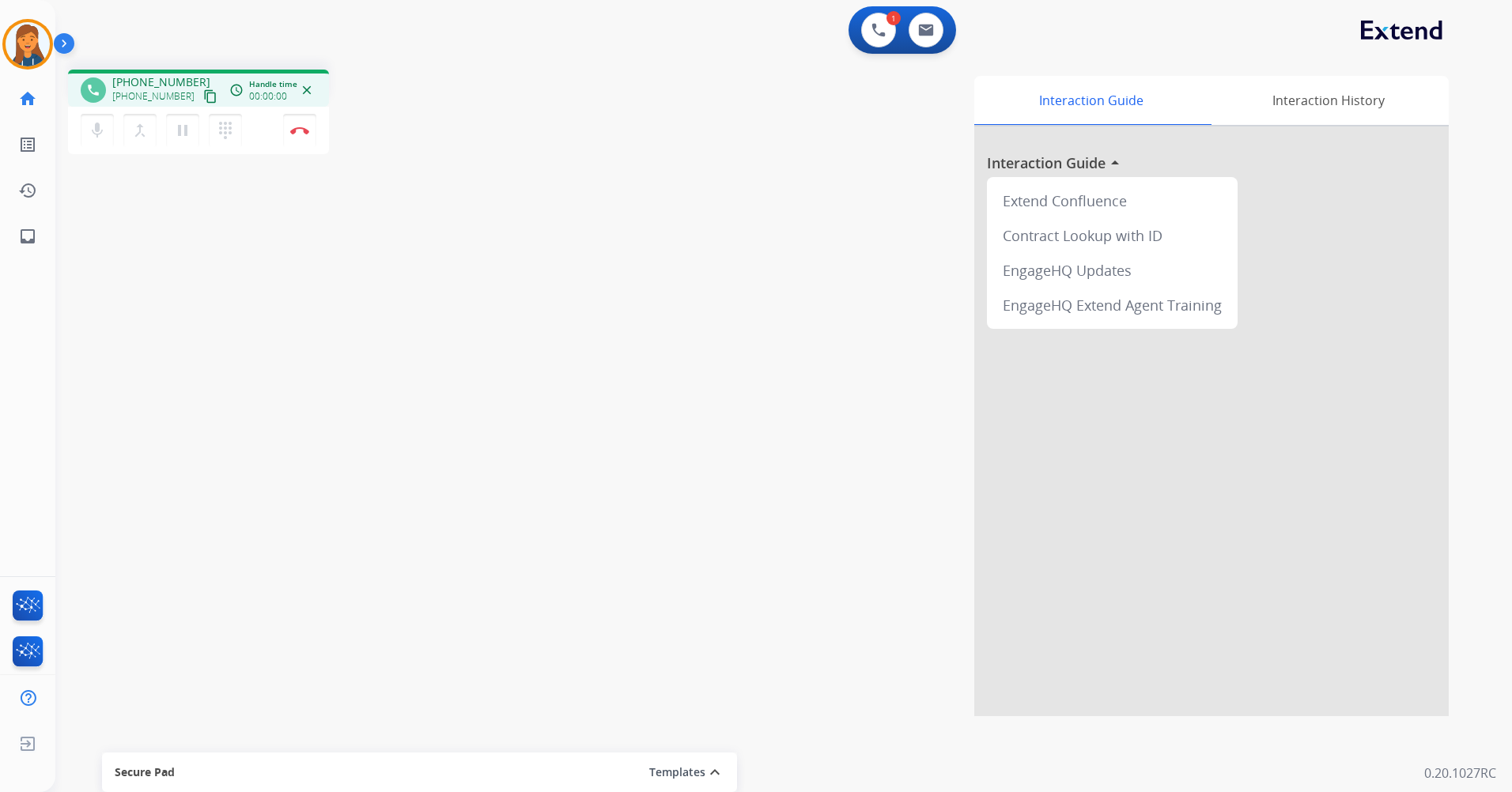
drag, startPoint x: 196, startPoint y: 97, endPoint x: 215, endPoint y: 67, distance: 35.5
click at [204, 97] on mat-icon "content_copy" at bounding box center [210, 96] width 14 height 14
click at [187, 130] on mat-icon "pause" at bounding box center [182, 130] width 19 height 19
click at [184, 136] on mat-icon "play_arrow" at bounding box center [182, 130] width 19 height 19
click at [292, 123] on button "Disconnect" at bounding box center [300, 131] width 33 height 33
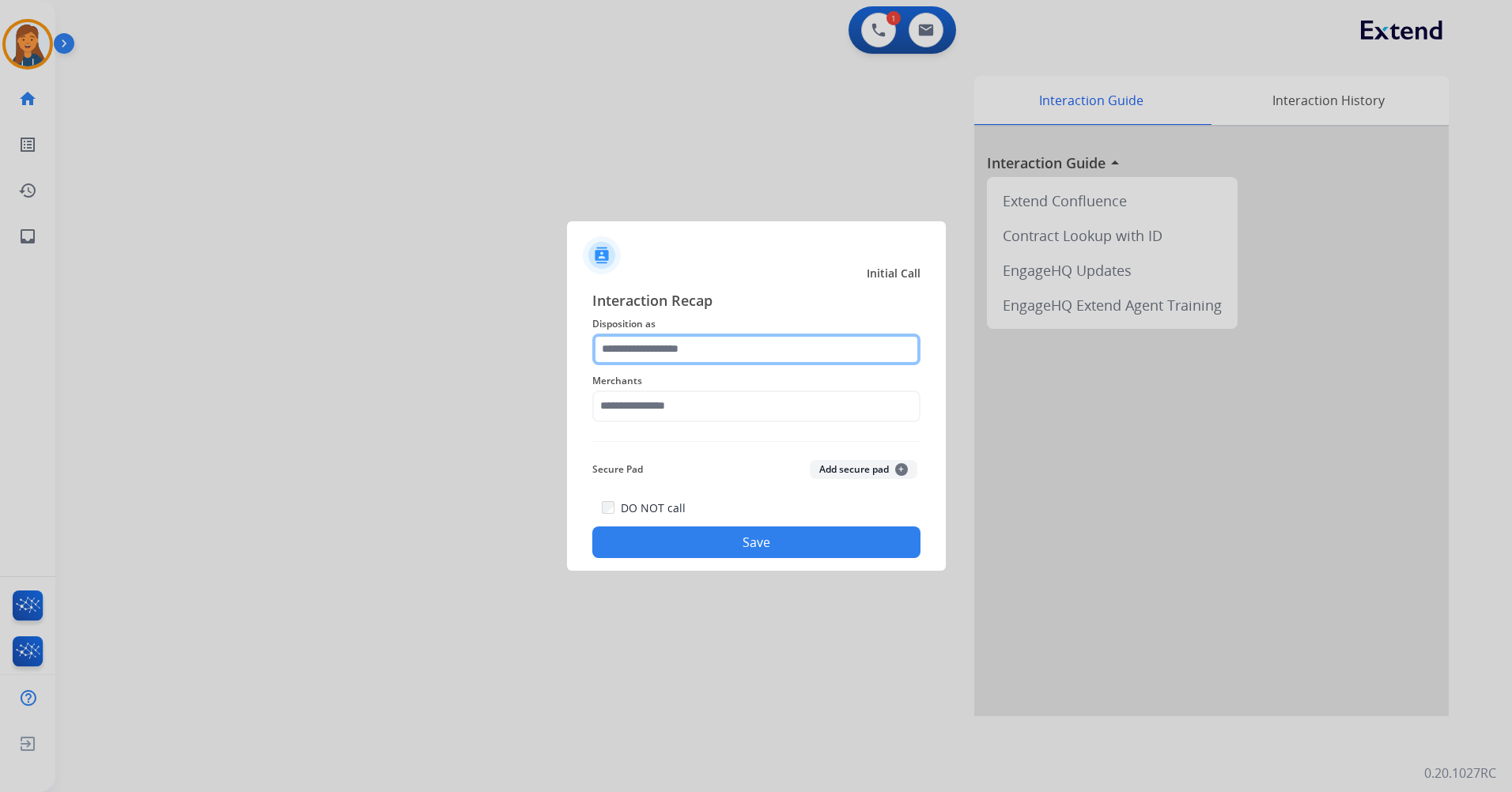
click at [653, 357] on input "text" at bounding box center [756, 349] width 328 height 31
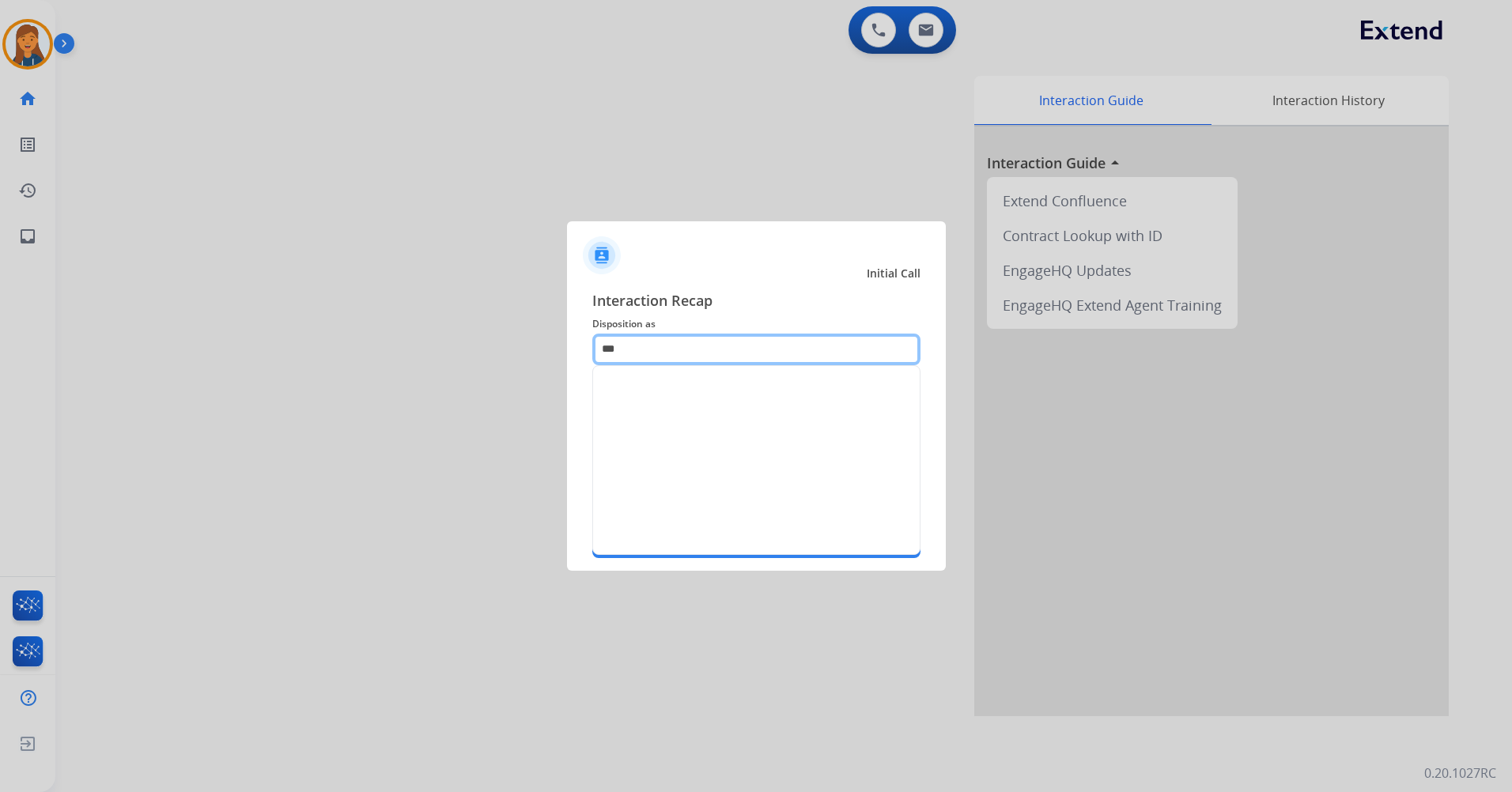
type input "***"
click at [757, 246] on div at bounding box center [756, 249] width 378 height 55
drag, startPoint x: 703, startPoint y: 354, endPoint x: 564, endPoint y: 333, distance: 140.6
click at [0, 333] on app-contact-recap-modal "Initial Call Interaction Recap Disposition as *** Merchants Secure Pad Add secu…" at bounding box center [0, 396] width 0 height 792
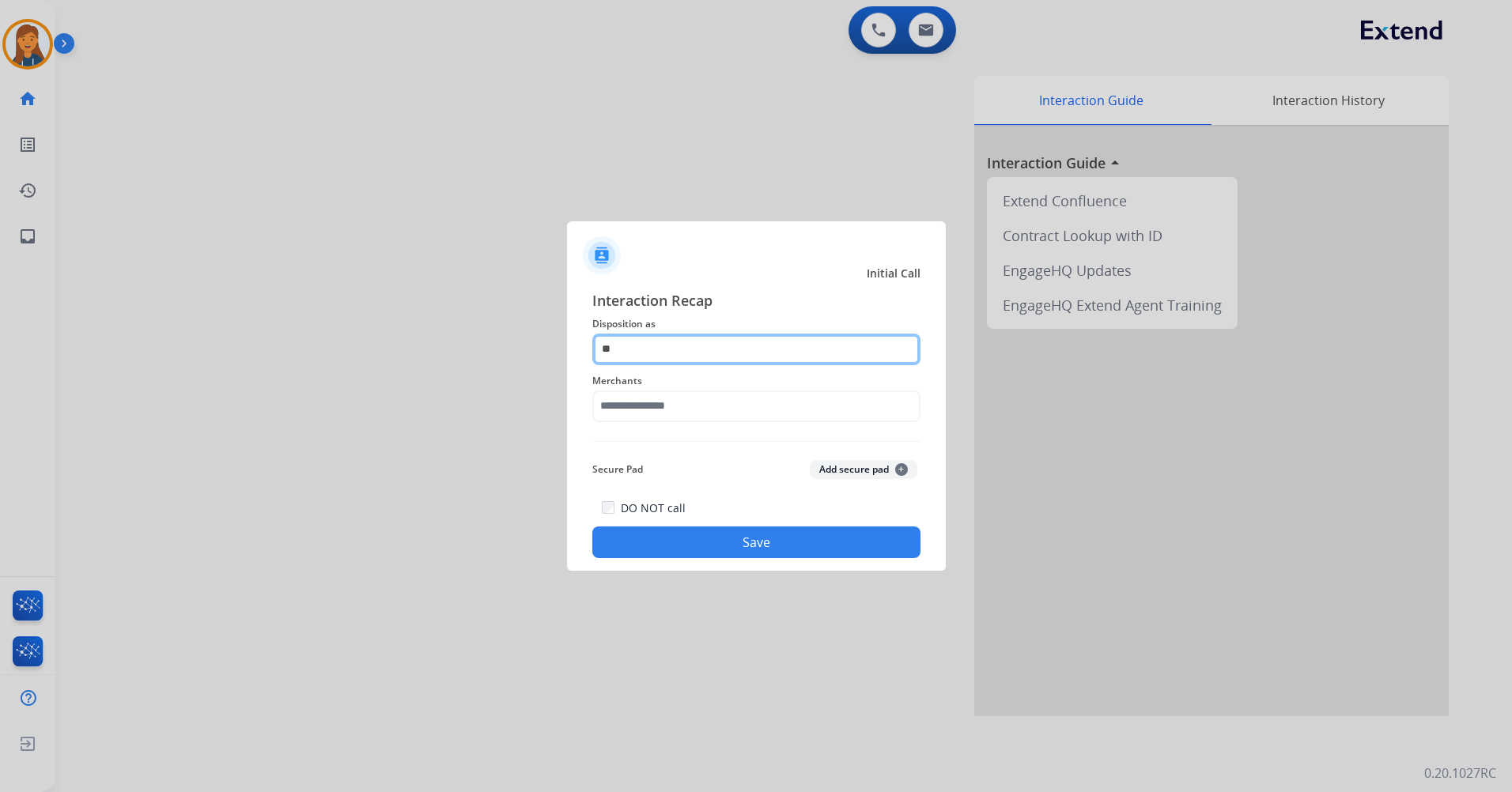
type input "***"
click at [651, 348] on input "***" at bounding box center [756, 349] width 328 height 31
drag, startPoint x: 647, startPoint y: 351, endPoint x: 592, endPoint y: 342, distance: 55.7
click at [592, 342] on input "***" at bounding box center [756, 349] width 328 height 31
click at [673, 341] on input "text" at bounding box center [756, 349] width 328 height 31
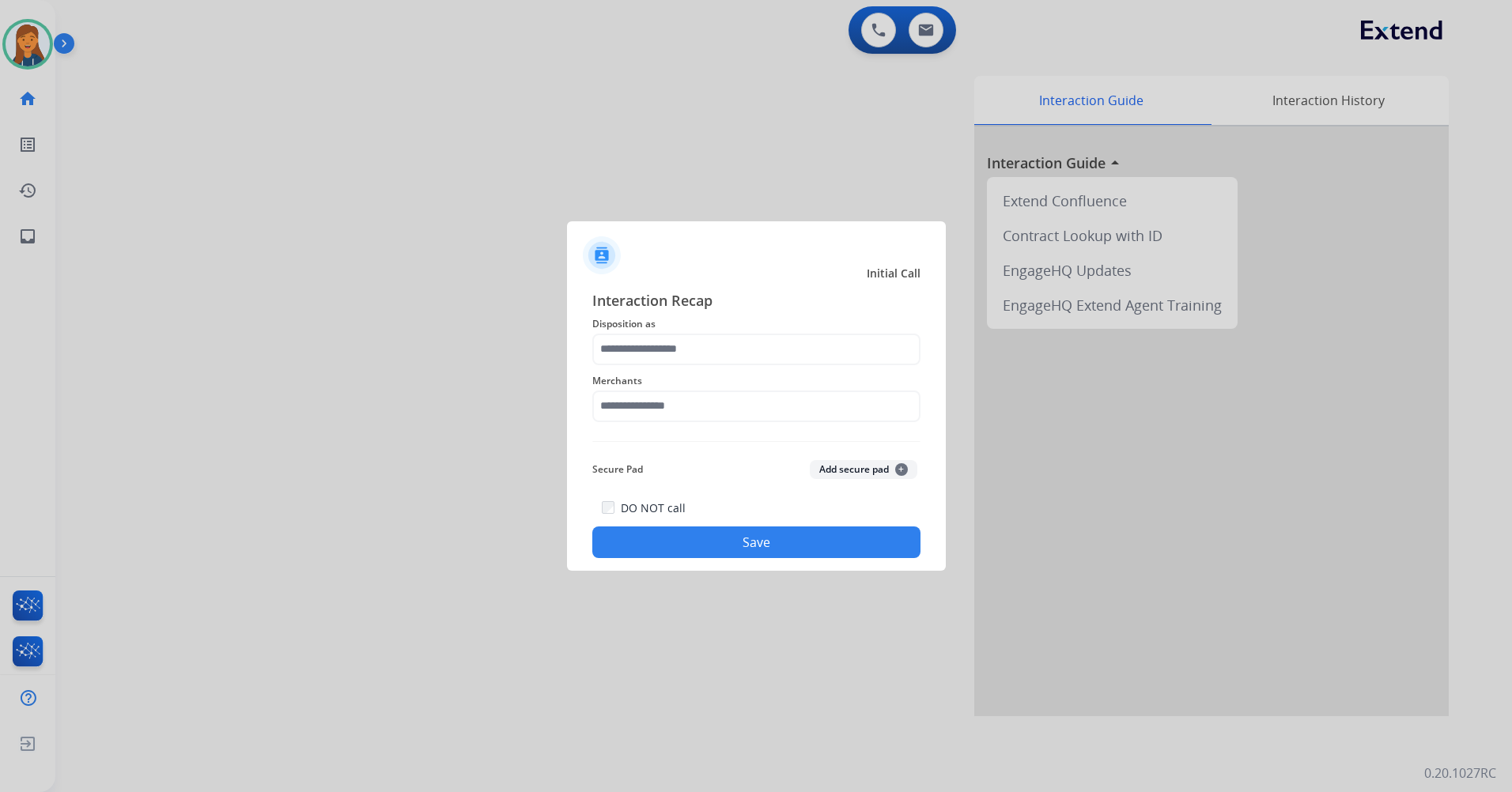
click at [714, 261] on div at bounding box center [756, 249] width 378 height 55
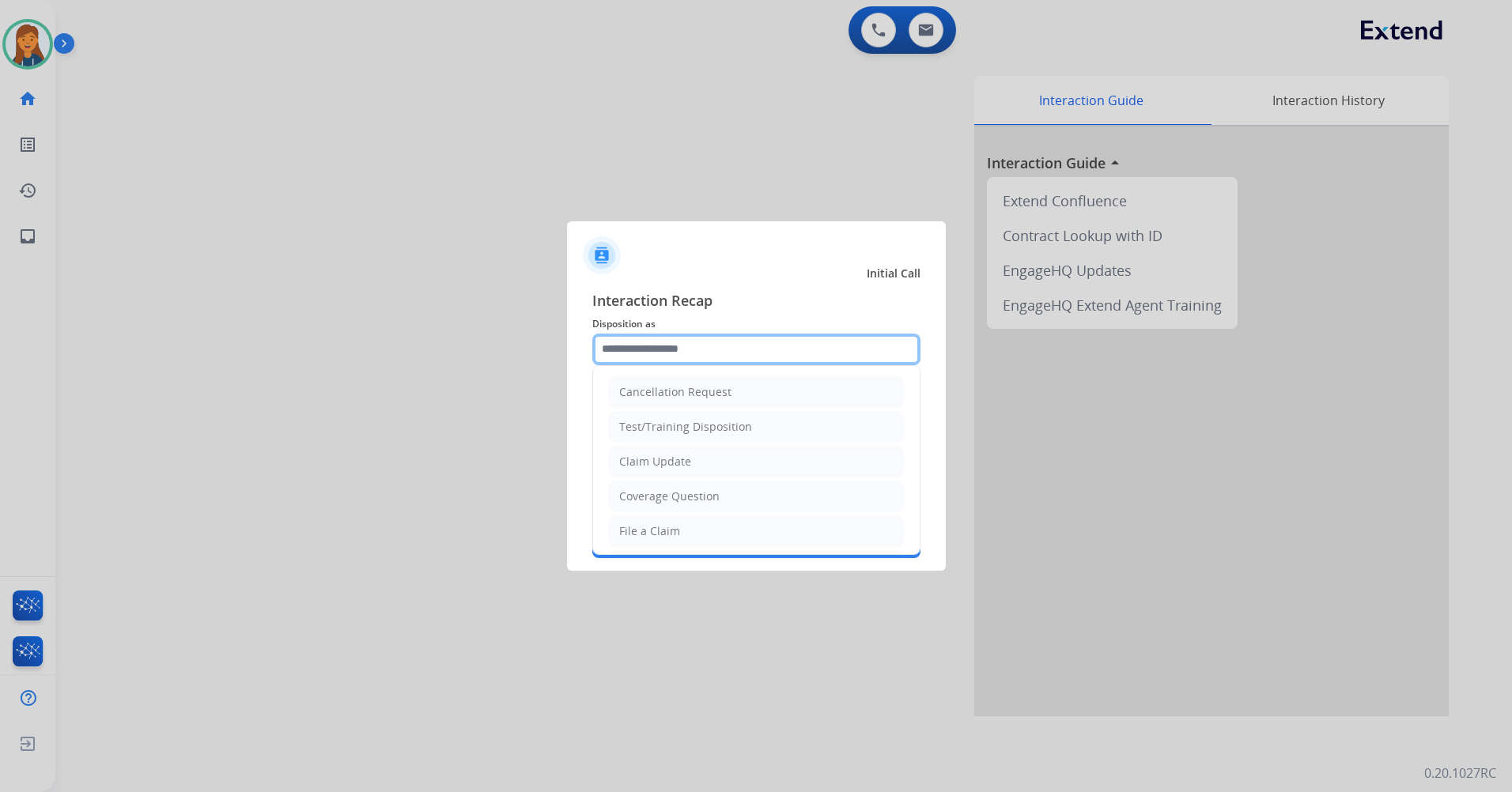
click at [687, 351] on input "text" at bounding box center [756, 349] width 328 height 31
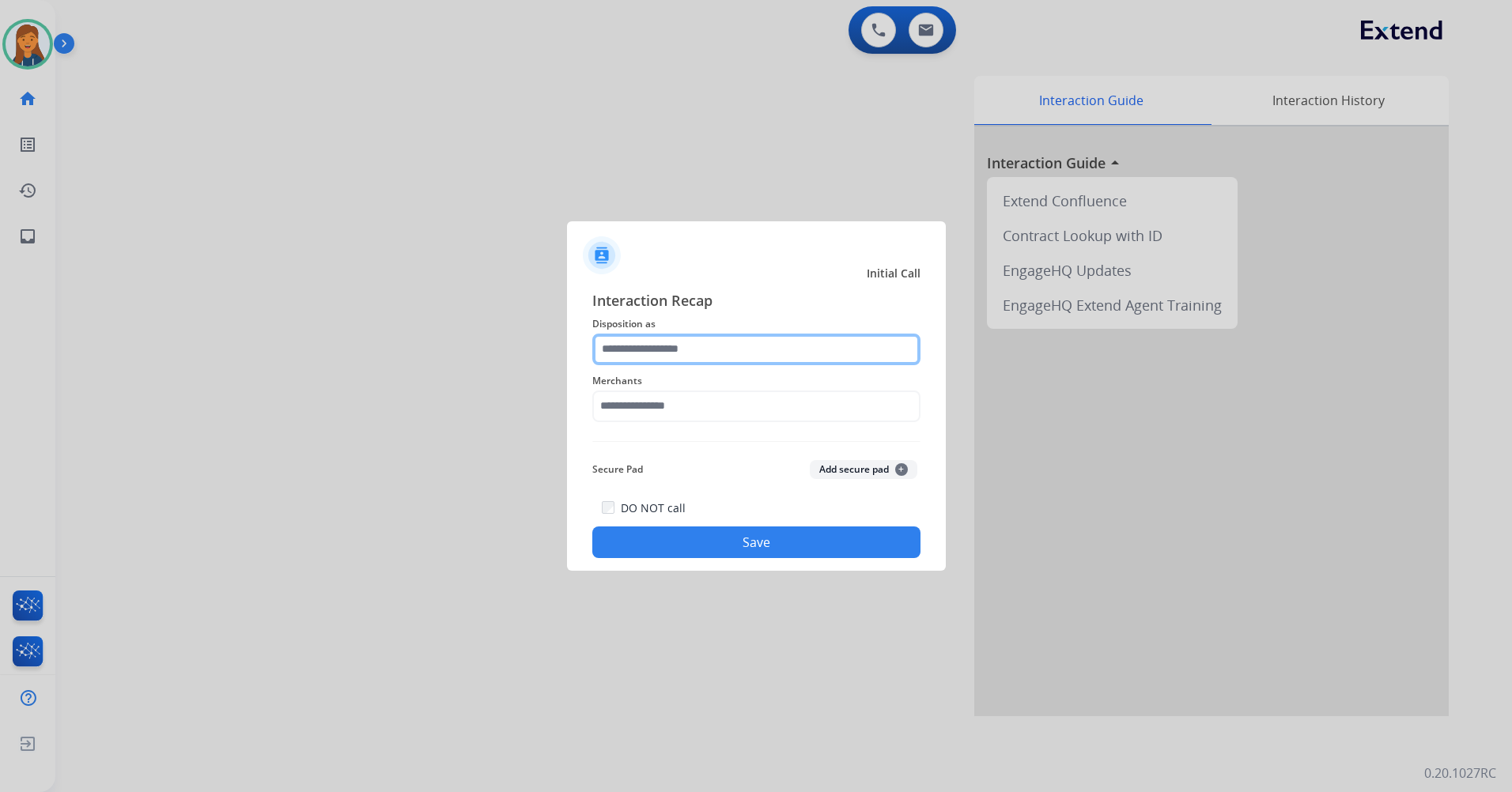
click at [681, 346] on input "text" at bounding box center [756, 349] width 328 height 31
click at [720, 277] on div "Initial Call" at bounding box center [743, 273] width 378 height 16
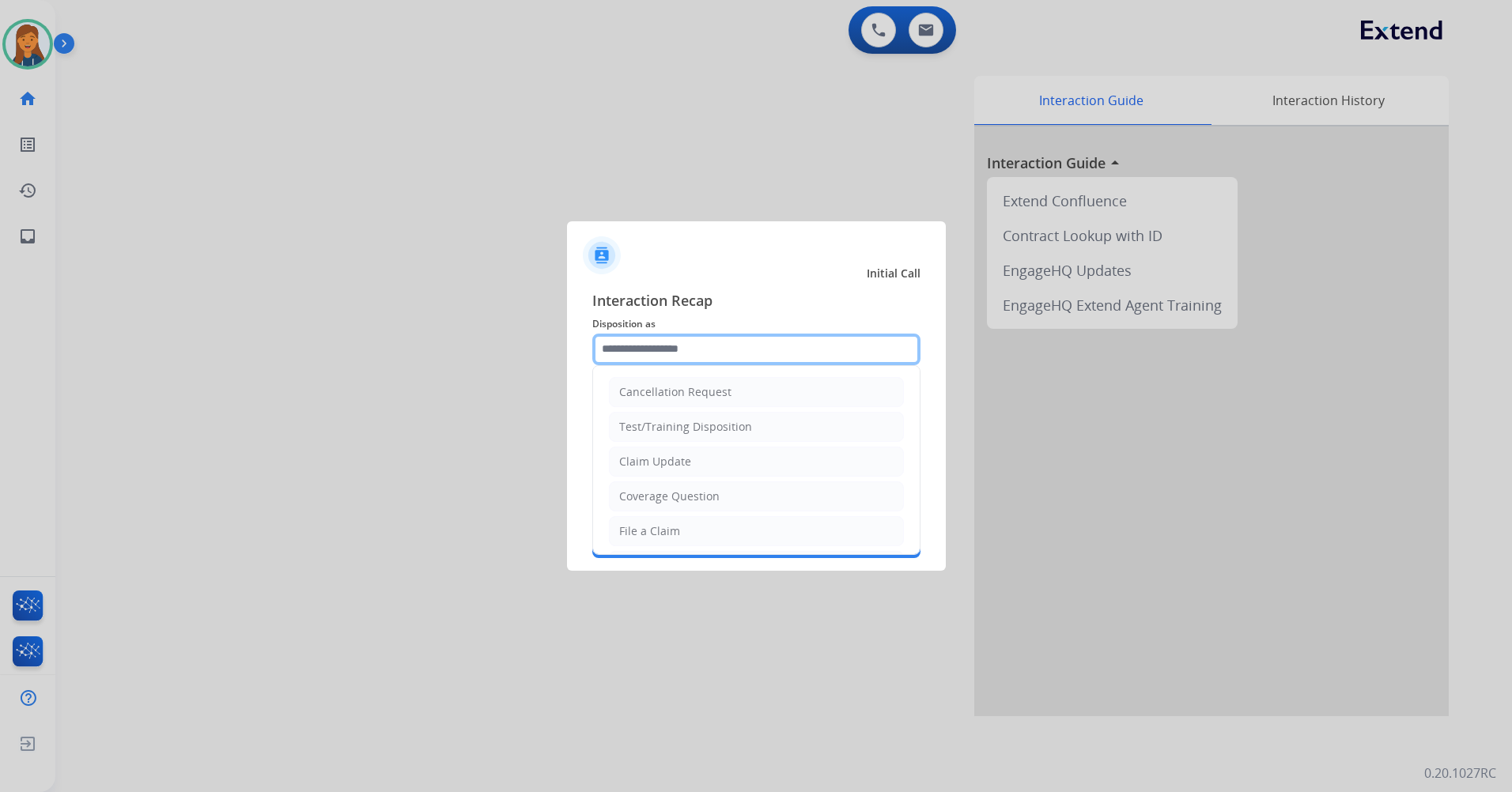
click at [715, 356] on input "text" at bounding box center [756, 349] width 328 height 31
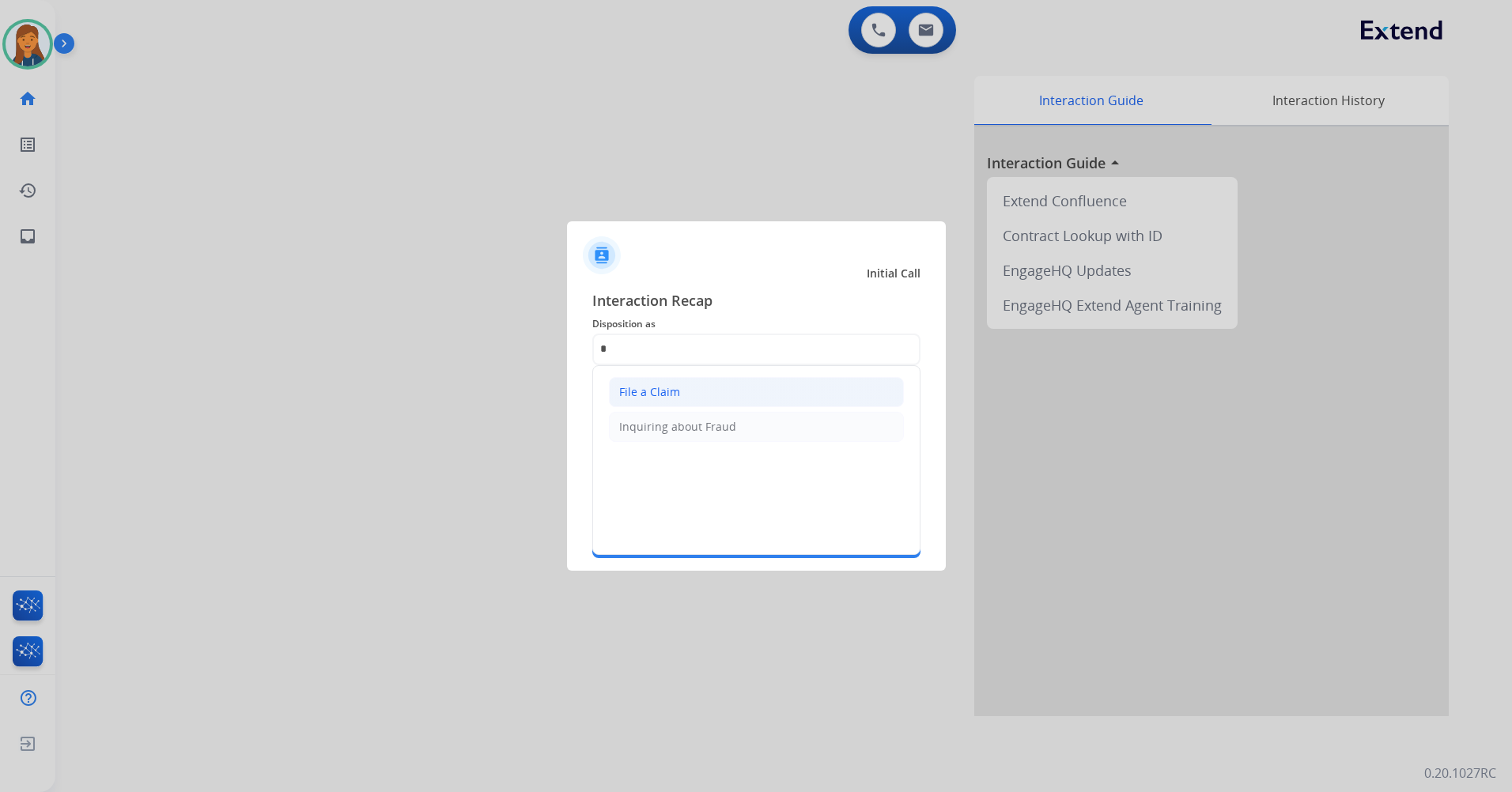
click at [686, 387] on li "File a Claim" at bounding box center [756, 392] width 295 height 30
type input "**********"
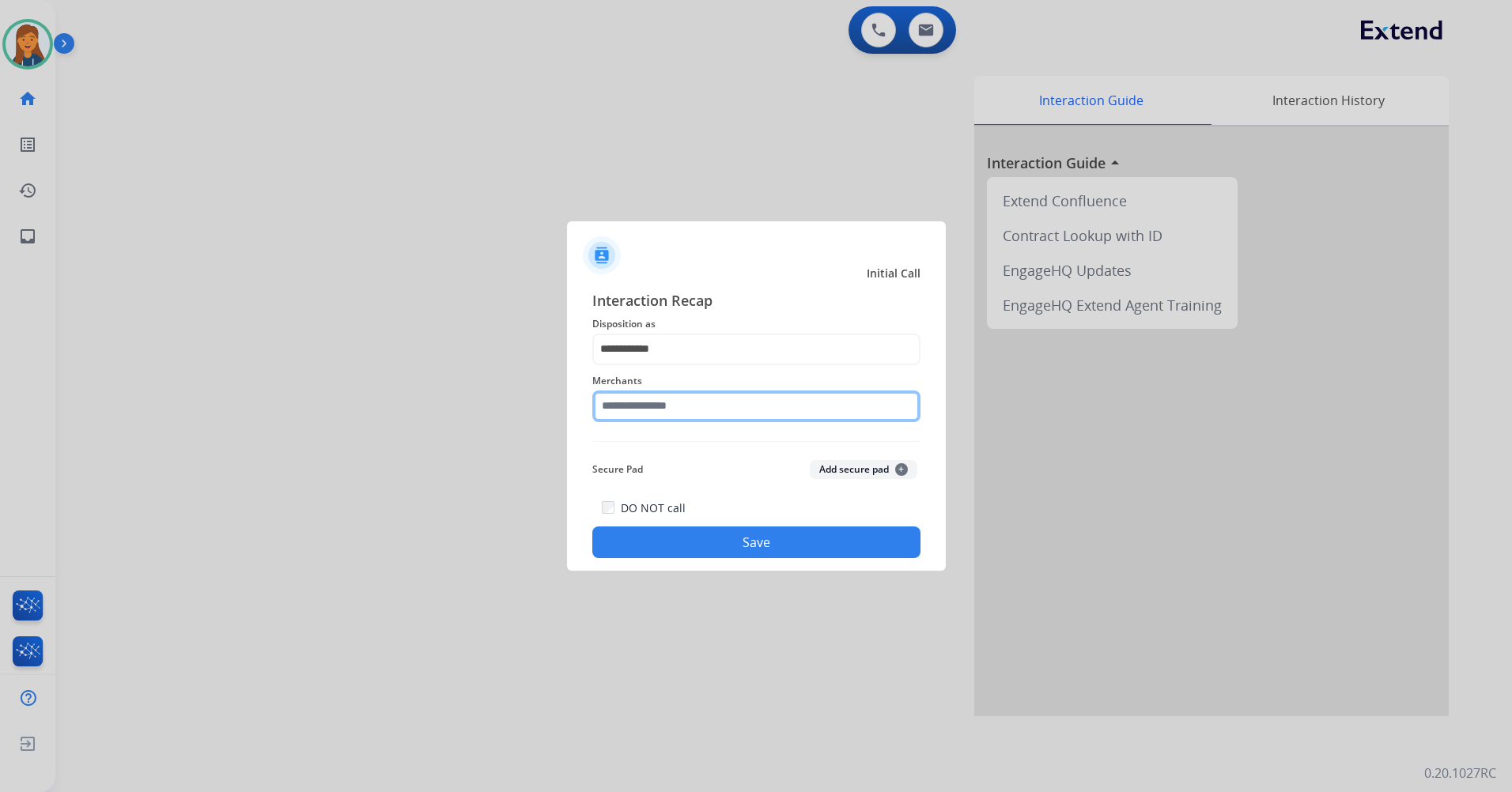
click at [669, 393] on input "text" at bounding box center [756, 406] width 328 height 31
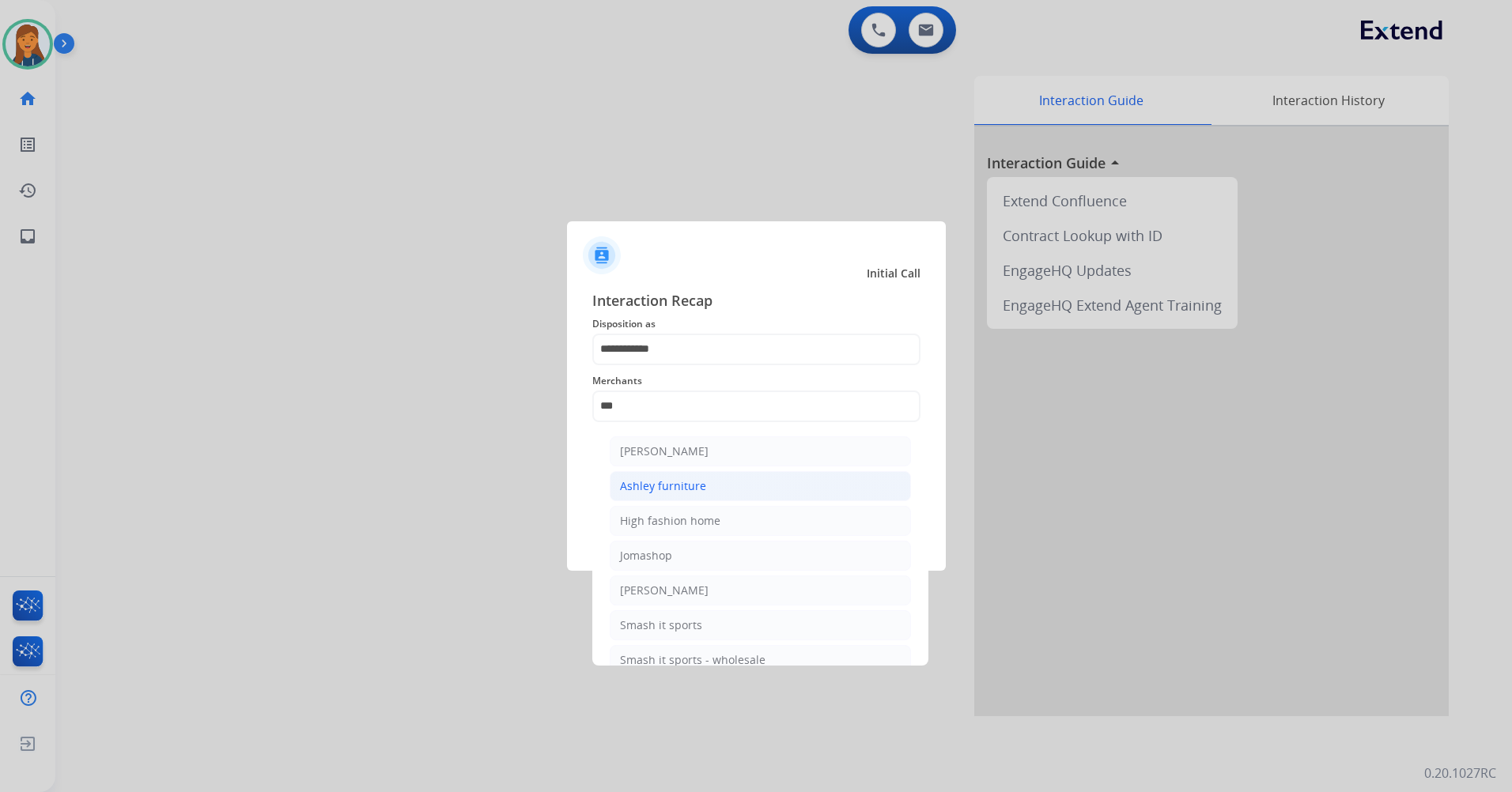
click at [669, 489] on div "Ashley furniture" at bounding box center [664, 486] width 87 height 16
type input "**********"
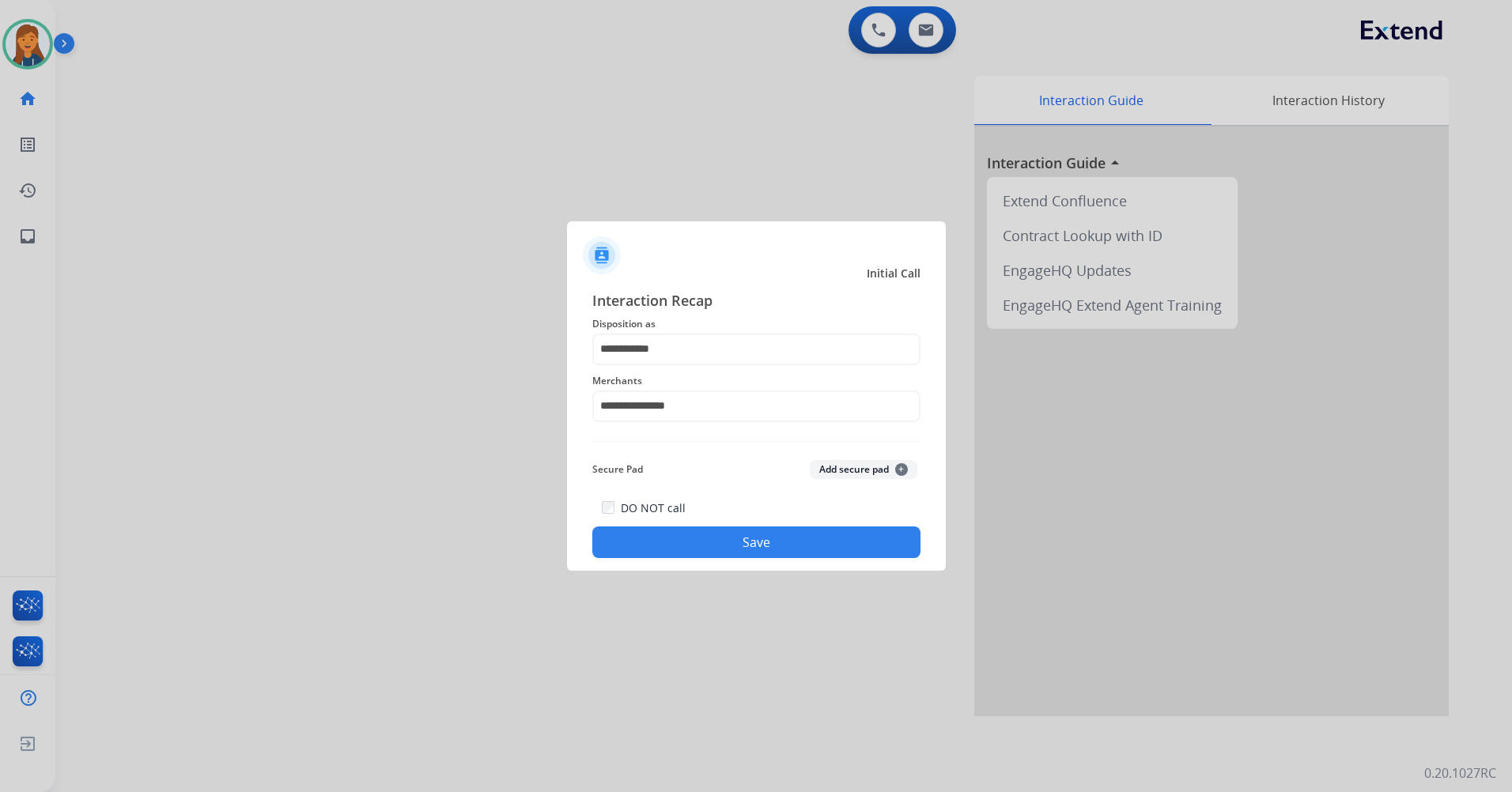
click at [714, 551] on button "Save" at bounding box center [756, 542] width 328 height 31
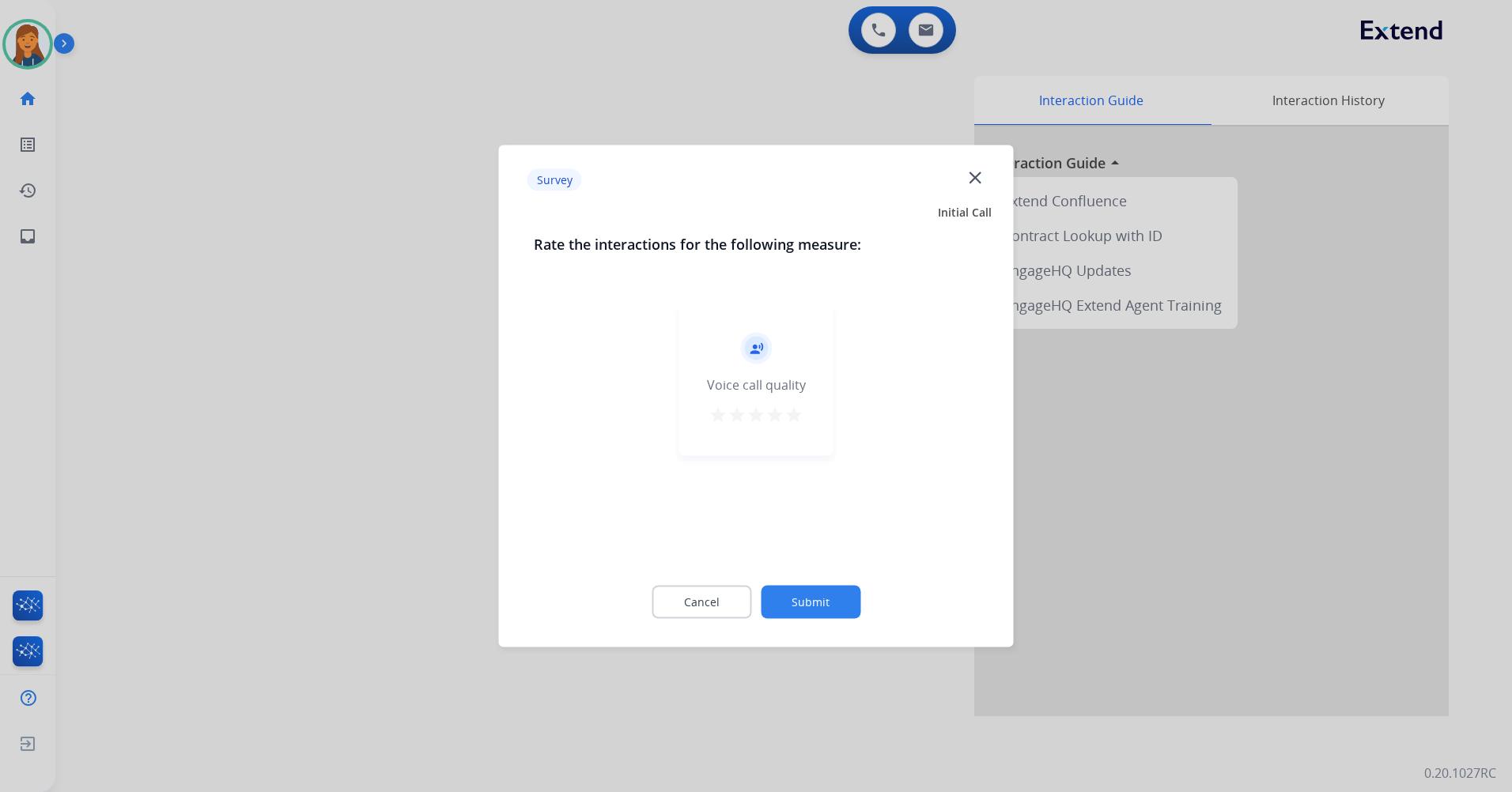
click at [798, 419] on mat-icon "star" at bounding box center [793, 415] width 19 height 19
click at [821, 602] on button "Submit" at bounding box center [810, 602] width 99 height 33
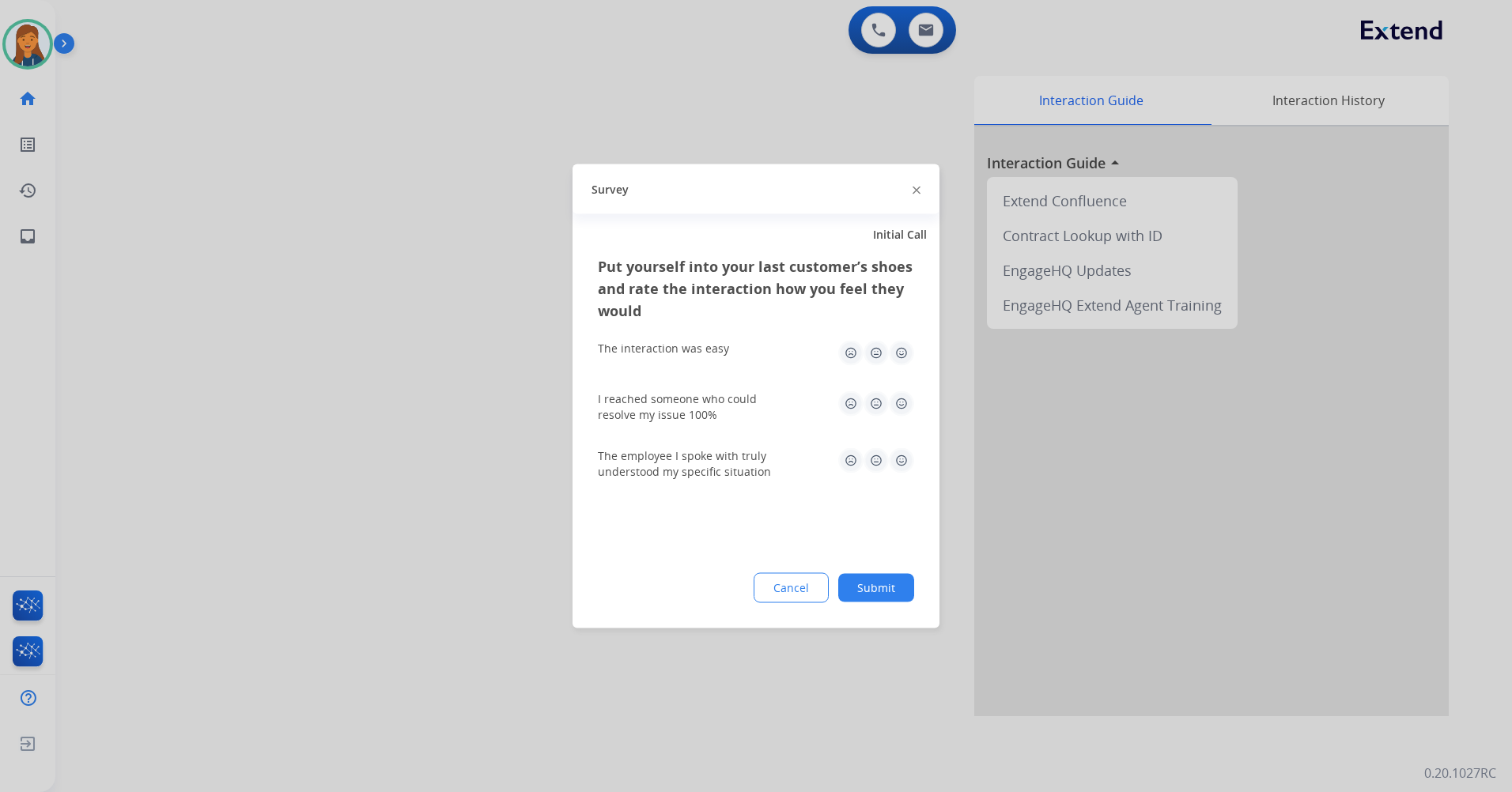
click at [905, 348] on img at bounding box center [901, 354] width 26 height 26
click at [906, 406] on img at bounding box center [901, 404] width 26 height 26
click at [897, 474] on div "The employee I spoke with truly understood my specific situation" at bounding box center [756, 464] width 317 height 31
click at [900, 458] on img at bounding box center [901, 461] width 26 height 26
drag, startPoint x: 891, startPoint y: 593, endPoint x: 821, endPoint y: 542, distance: 86.6
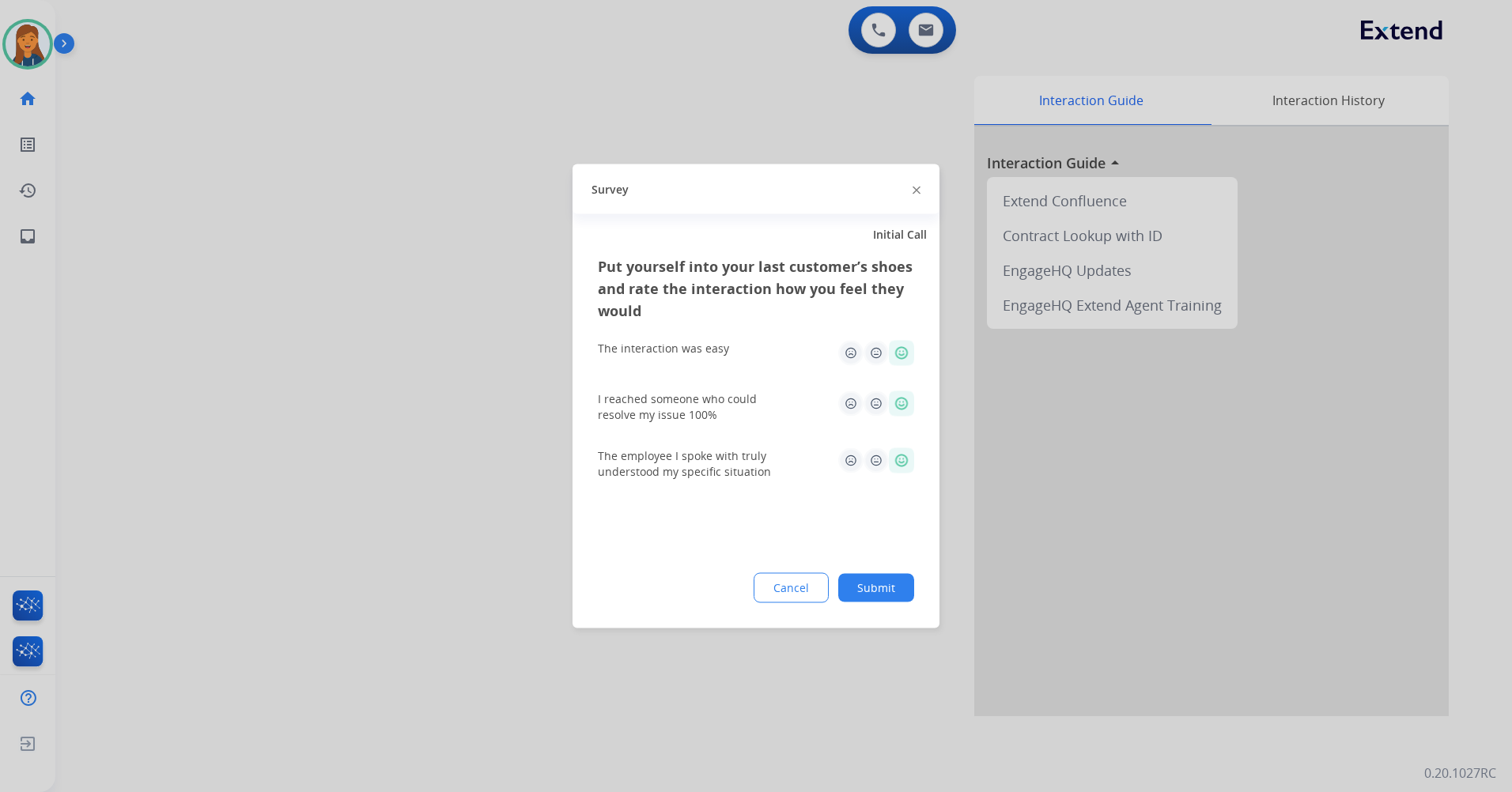
click at [890, 594] on button "Submit" at bounding box center [876, 588] width 76 height 28
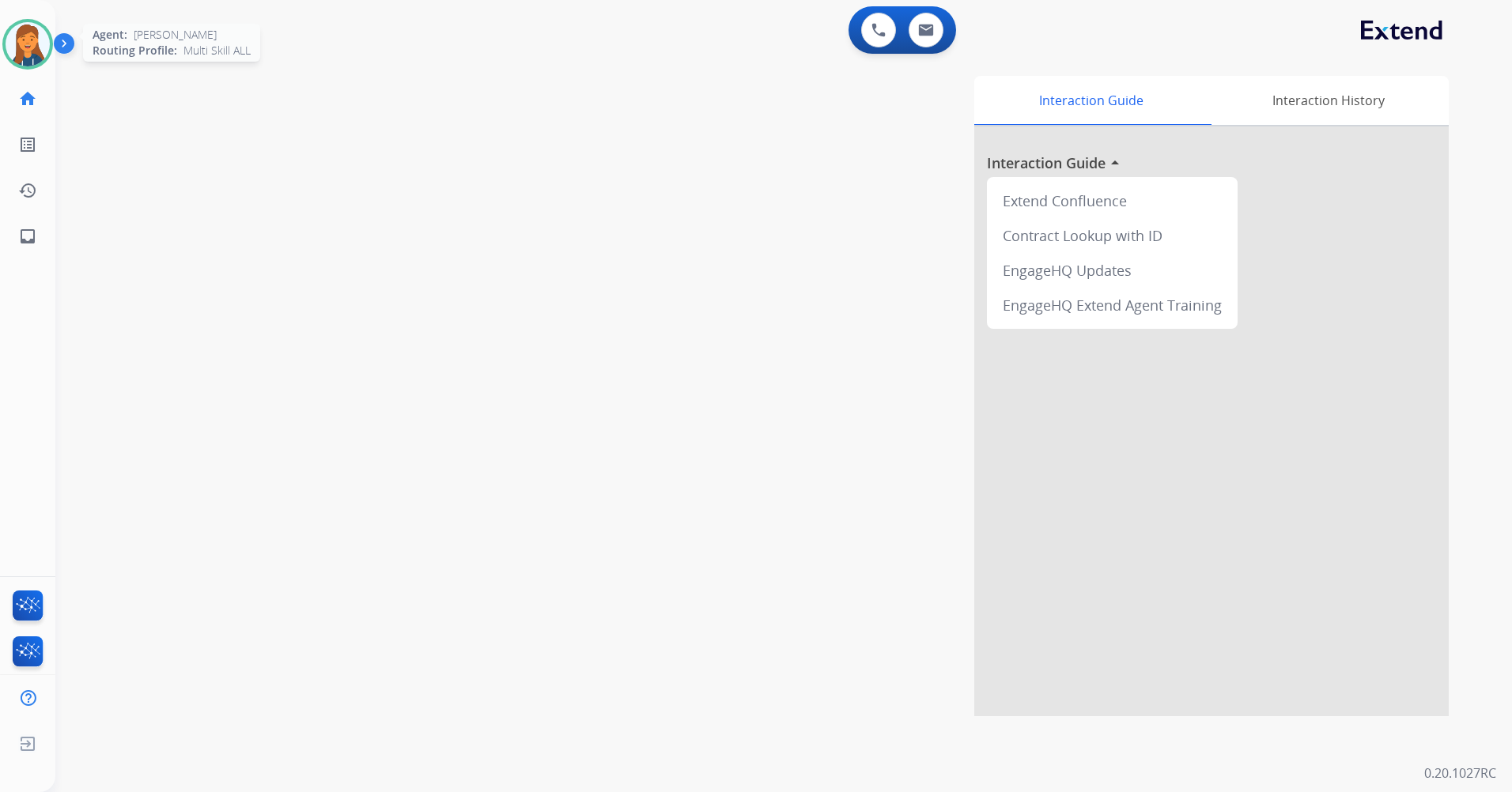
drag, startPoint x: 28, startPoint y: 20, endPoint x: 46, endPoint y: 37, distance: 24.8
click at [27, 22] on div at bounding box center [27, 43] width 50 height 50
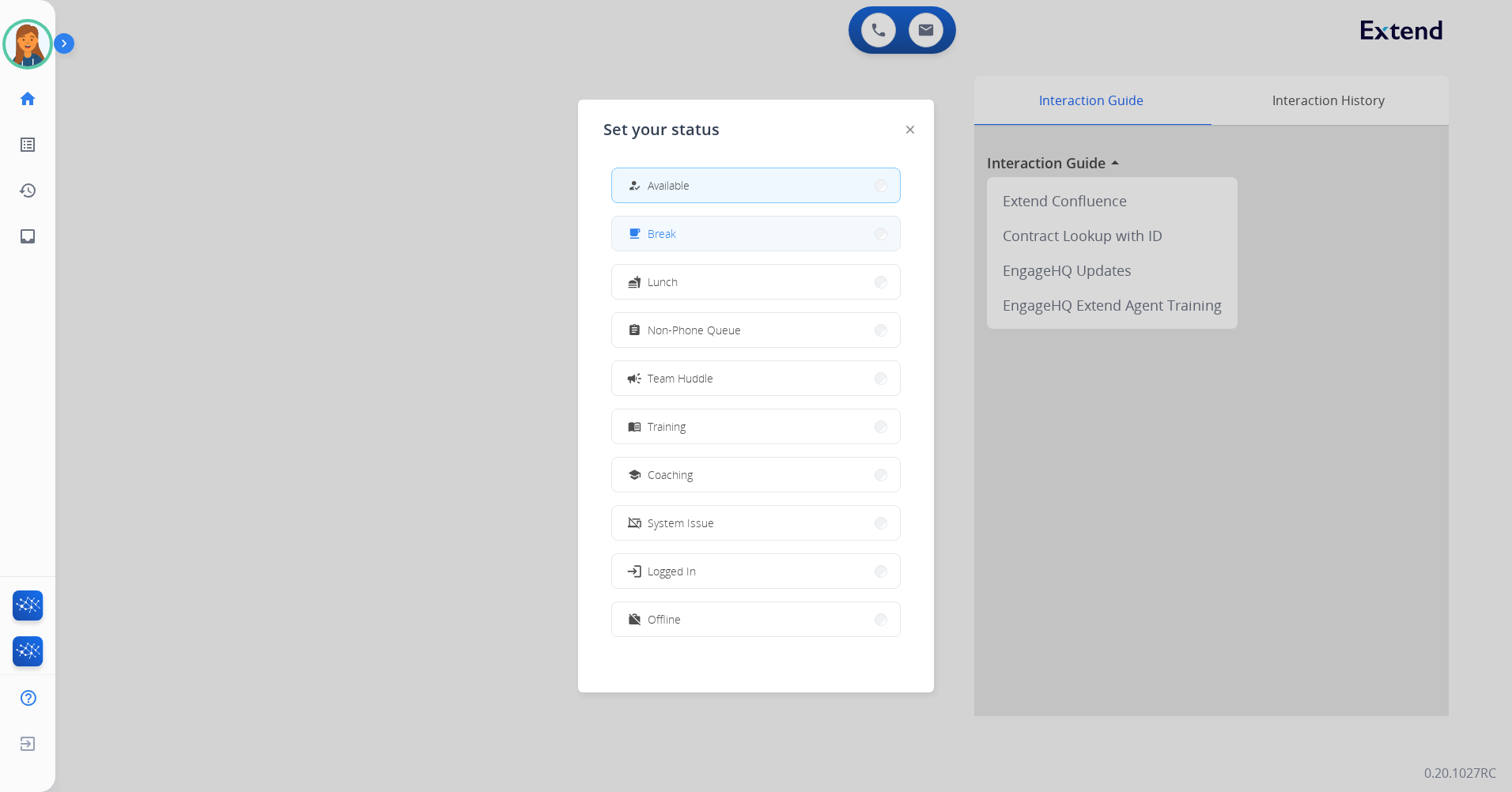
click at [669, 245] on button "free_breakfast Break" at bounding box center [756, 233] width 288 height 34
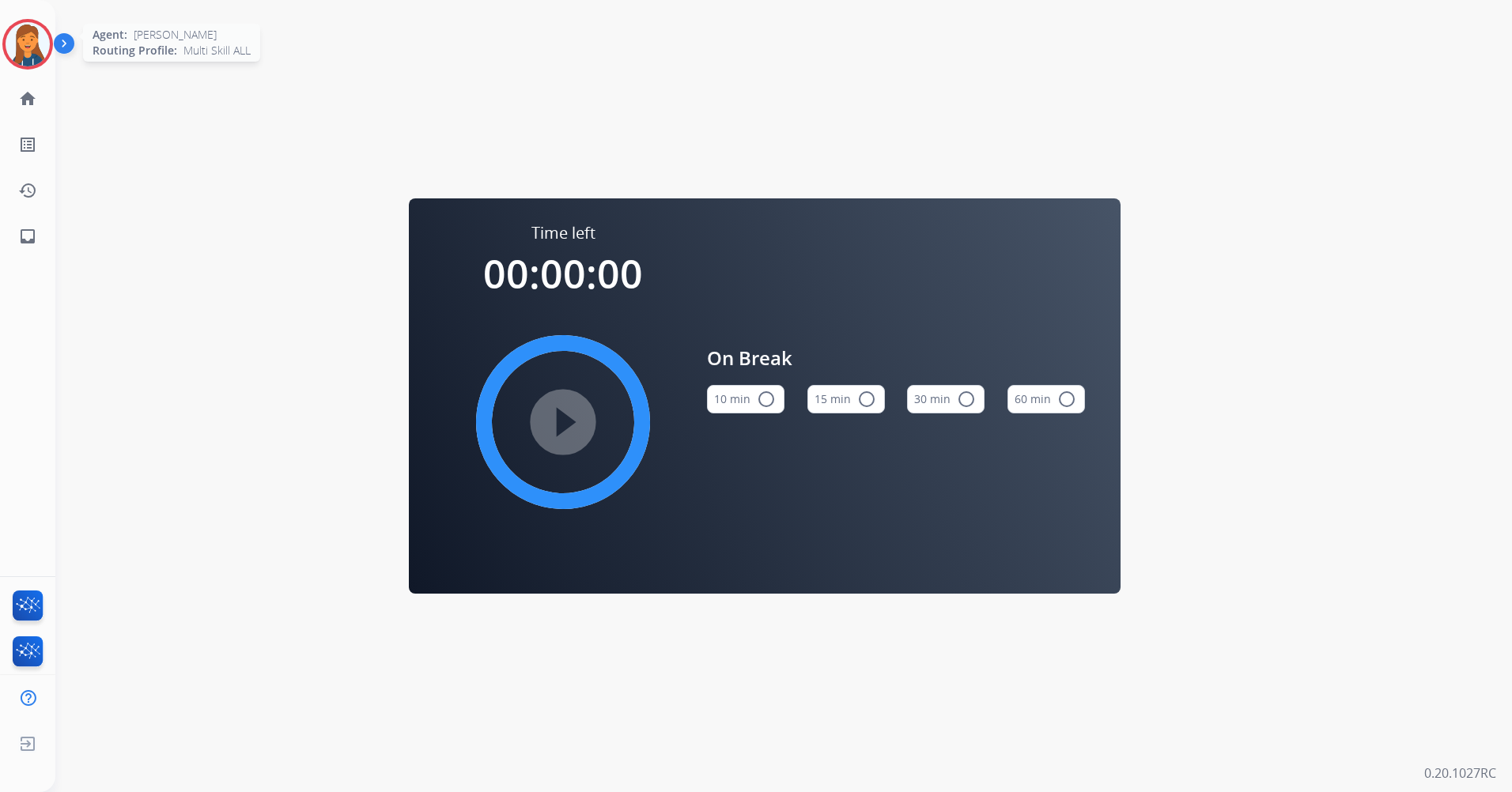
click at [24, 36] on img at bounding box center [28, 44] width 44 height 44
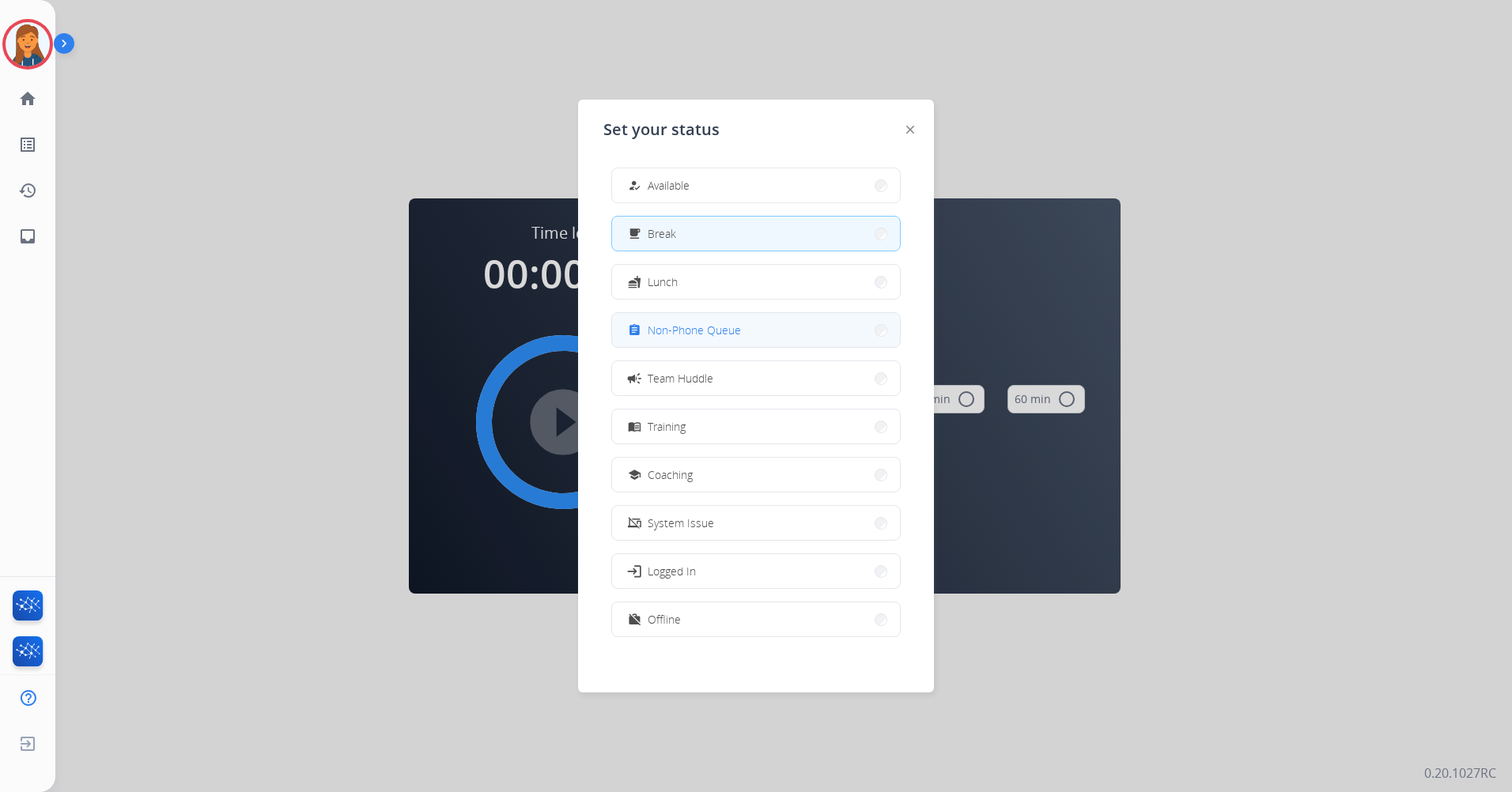
click at [673, 326] on span "Non-Phone Queue" at bounding box center [694, 329] width 93 height 17
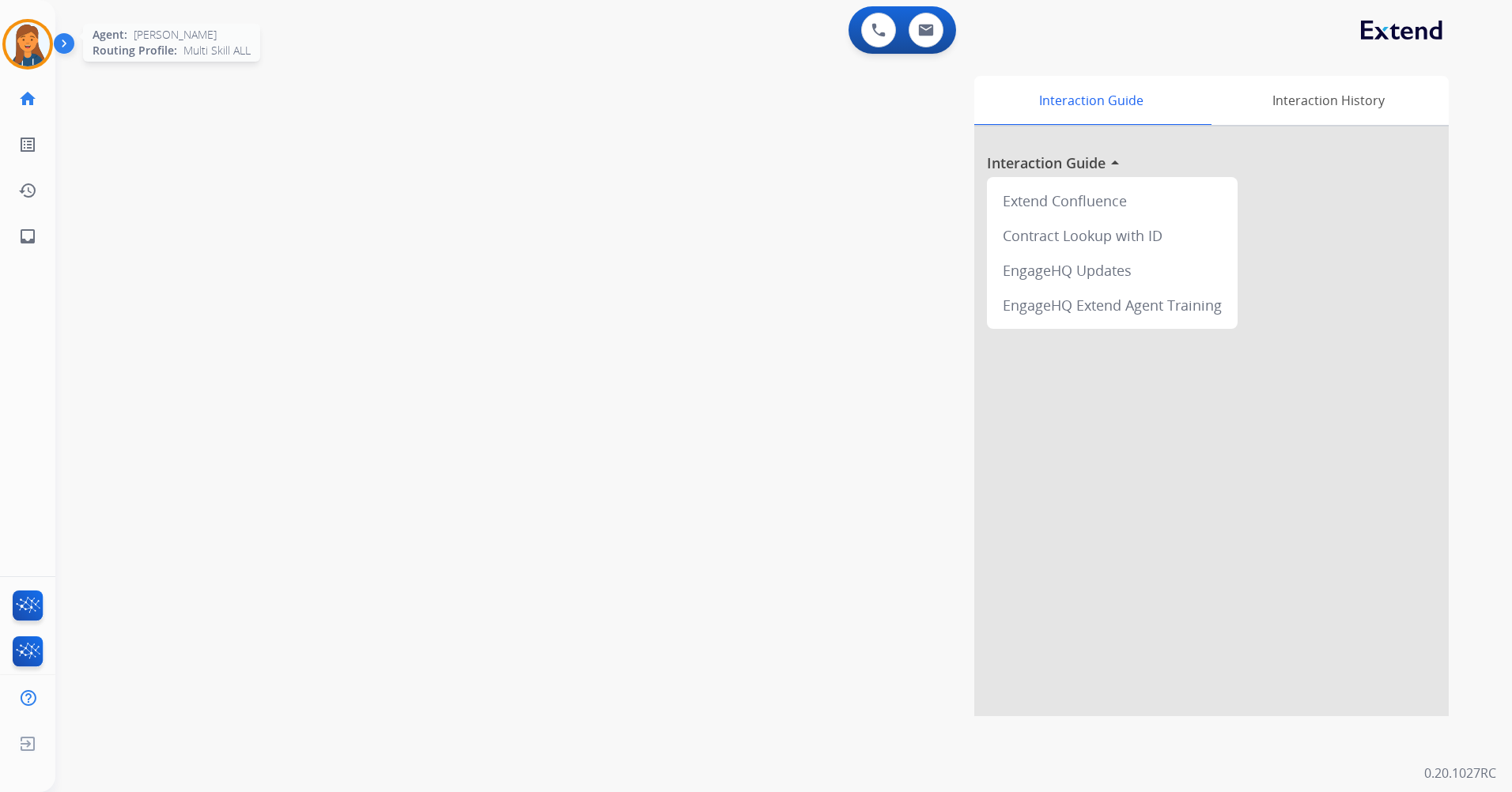
click at [30, 49] on img at bounding box center [28, 44] width 44 height 44
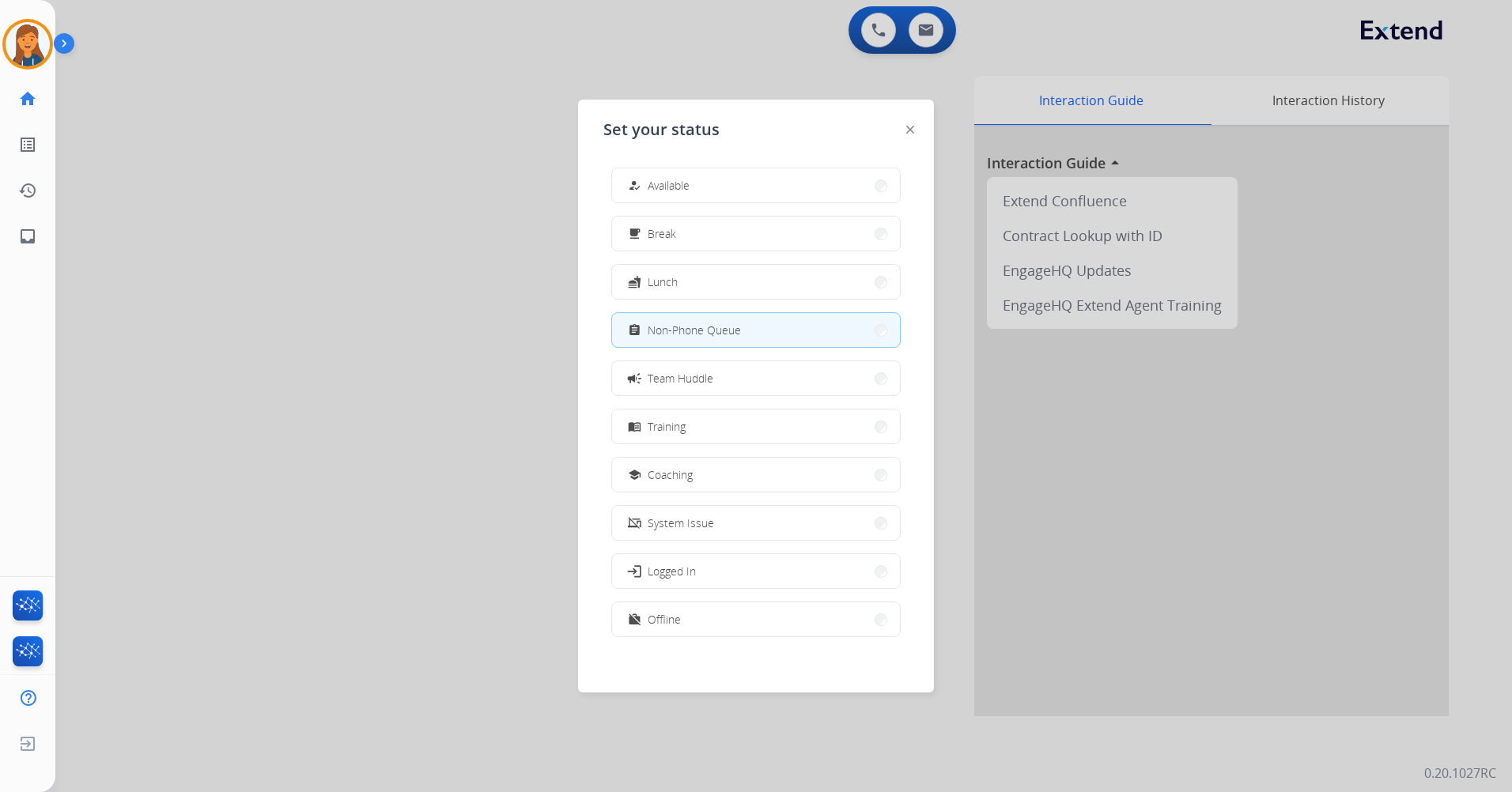
click at [692, 172] on button "how_to_reg Available" at bounding box center [756, 185] width 288 height 34
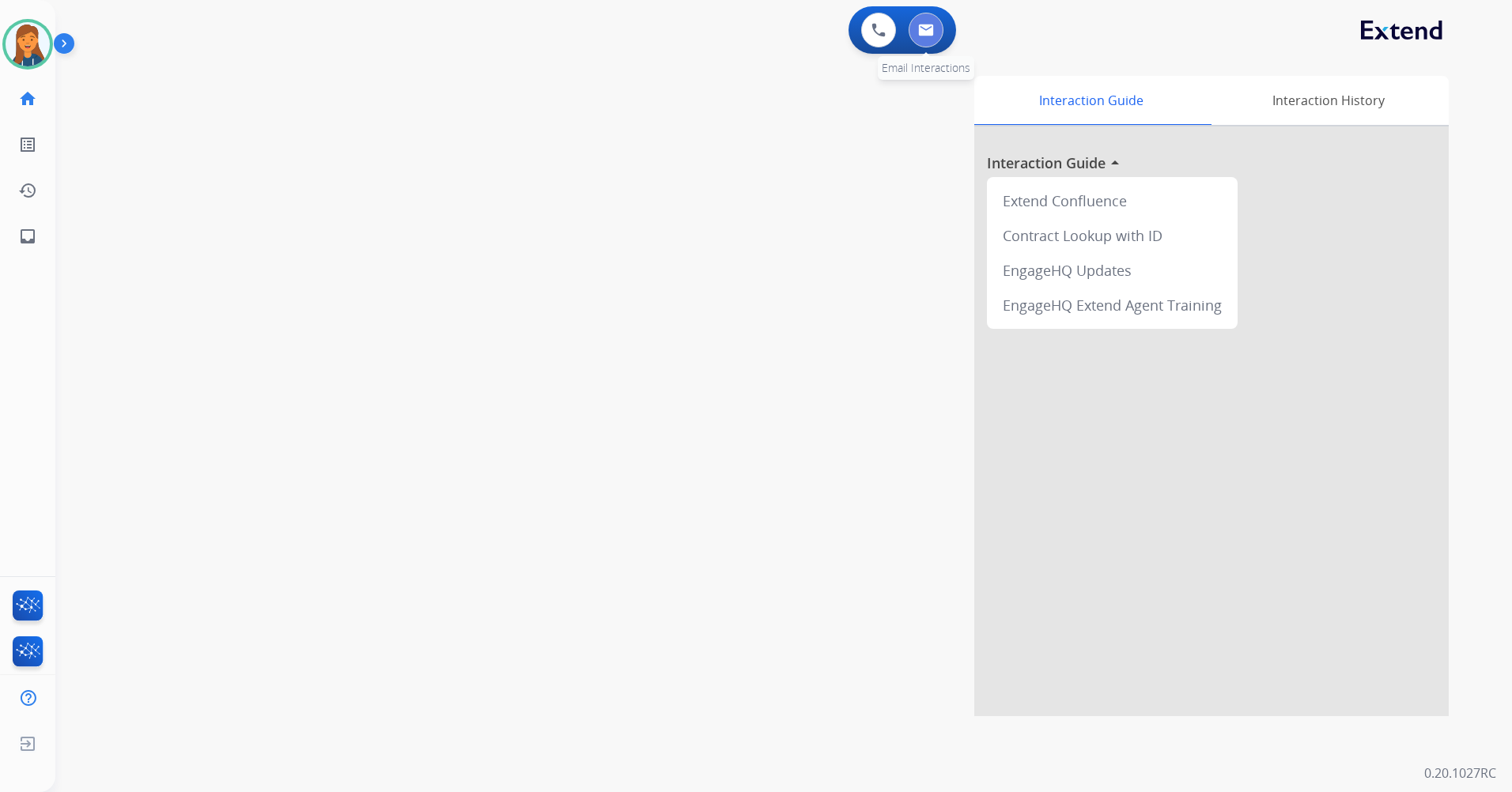
click at [913, 28] on button at bounding box center [925, 29] width 34 height 34
select select "**********"
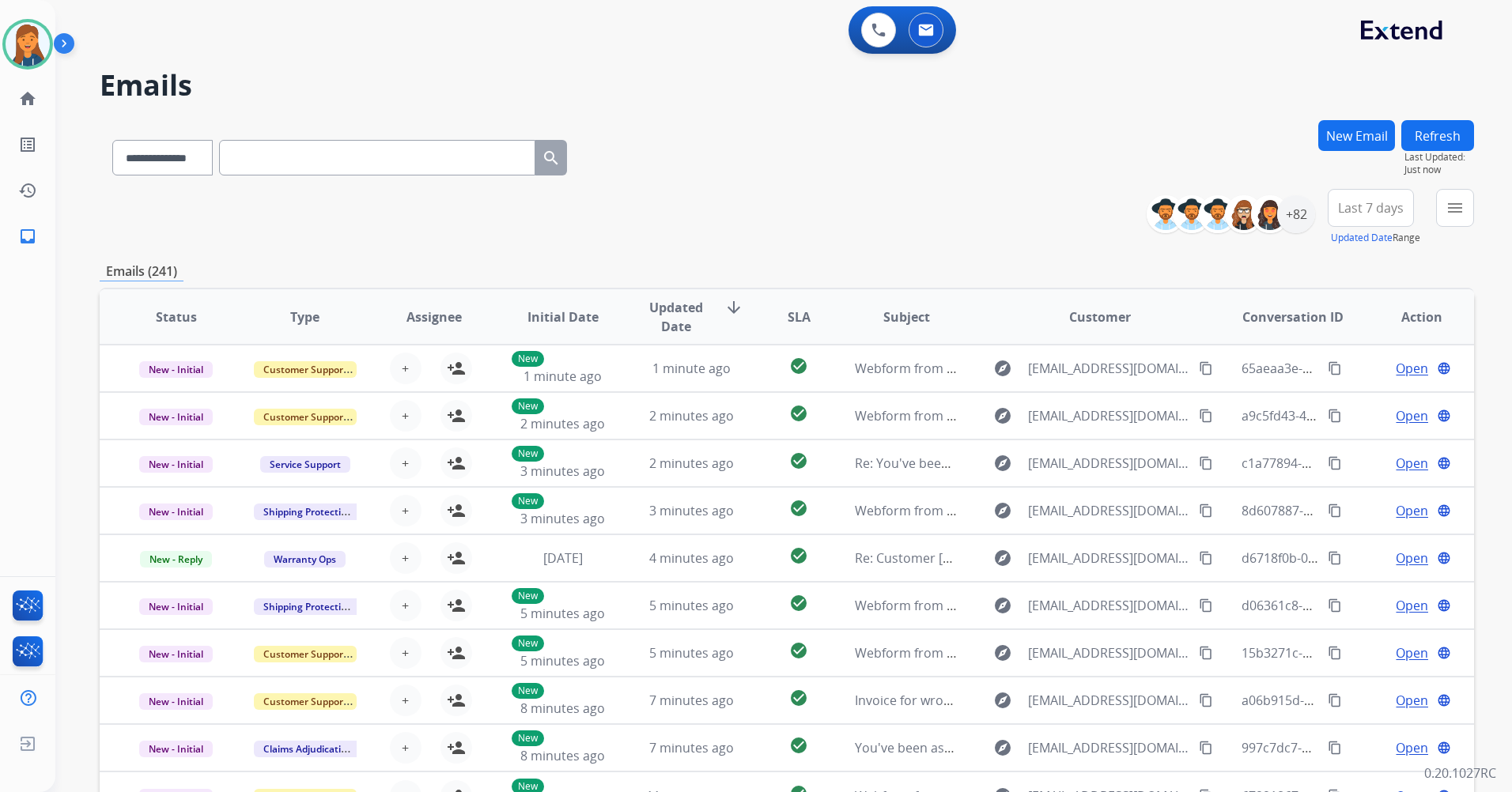
click at [1366, 209] on span "Last 7 days" at bounding box center [1370, 207] width 66 height 6
click at [1369, 397] on div "Last 90 days" at bounding box center [1366, 400] width 87 height 24
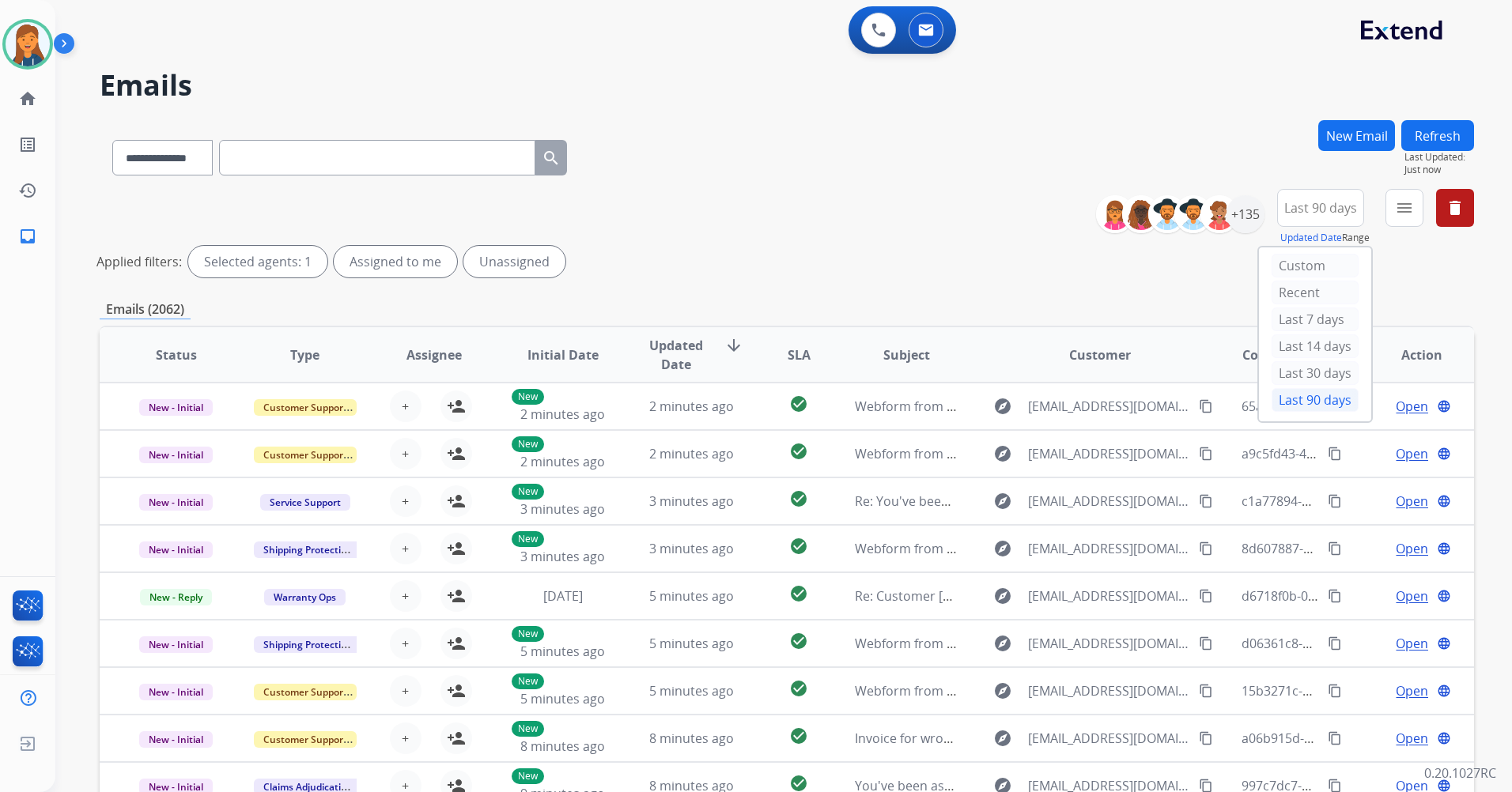
click at [1411, 201] on mat-icon "menu" at bounding box center [1404, 207] width 19 height 19
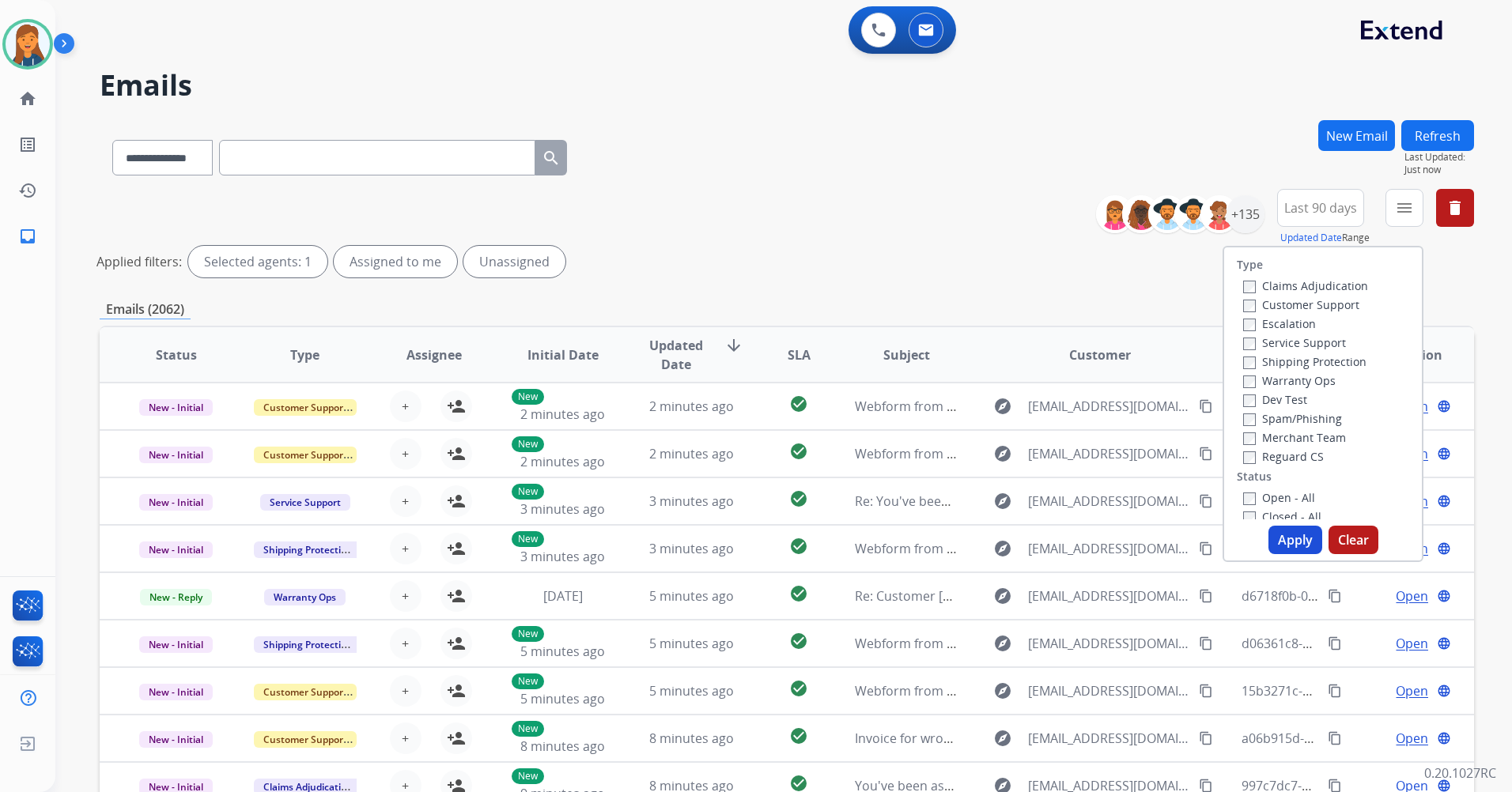
click at [1300, 310] on label "Customer Support" at bounding box center [1301, 304] width 116 height 15
click at [1289, 357] on label "Shipping Protection" at bounding box center [1304, 361] width 123 height 15
click at [1263, 450] on label "Reguard CS" at bounding box center [1283, 456] width 81 height 15
click at [1261, 505] on div "Open - All" at bounding box center [1325, 496] width 166 height 19
click at [1263, 495] on label "Open - All" at bounding box center [1278, 497] width 72 height 15
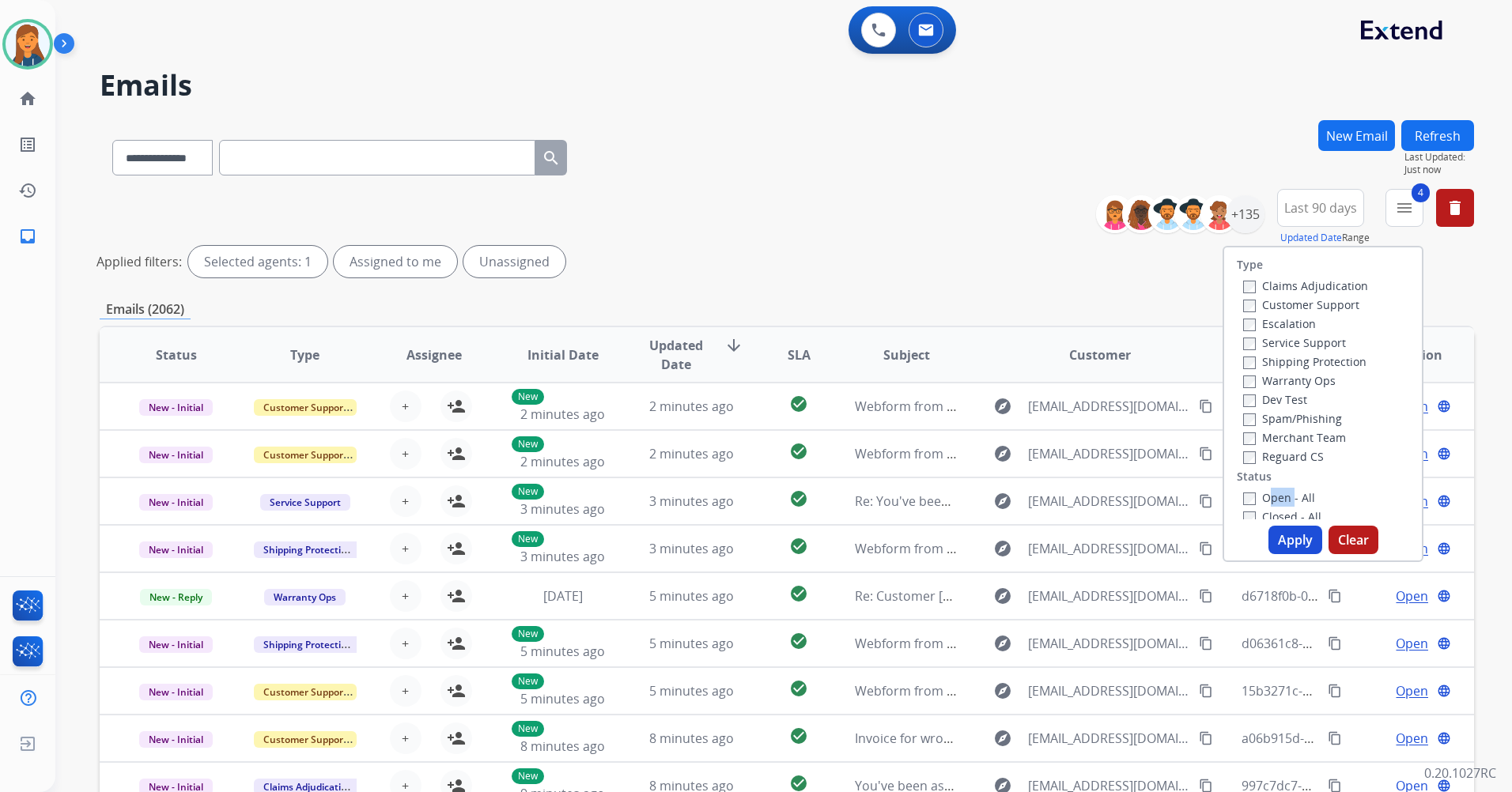
click at [1263, 495] on label "Open - All" at bounding box center [1278, 497] width 72 height 15
click at [1284, 540] on button "Apply" at bounding box center [1295, 539] width 54 height 28
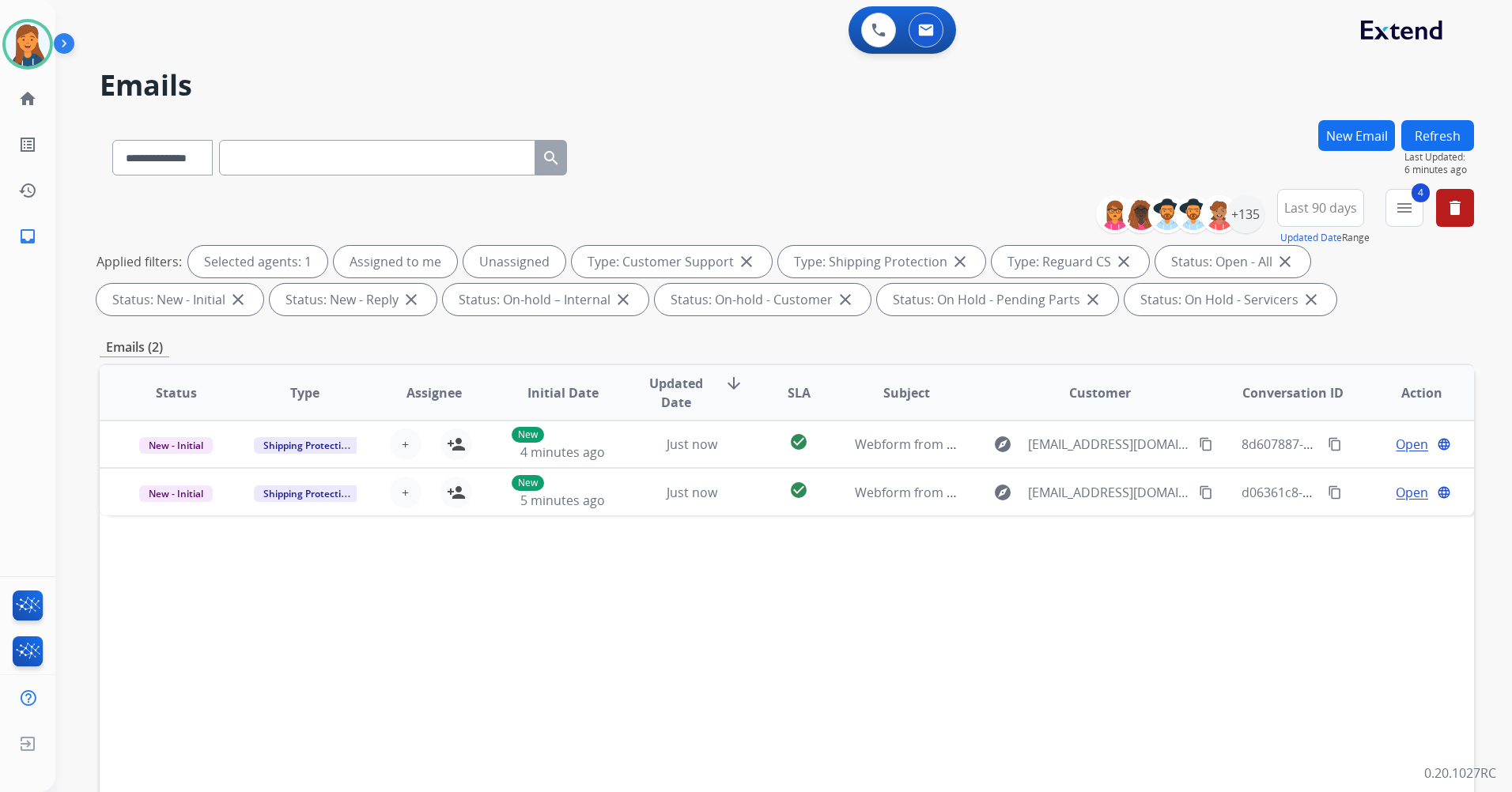
click at [377, 144] on input "text" at bounding box center [378, 157] width 317 height 35
paste input "**********"
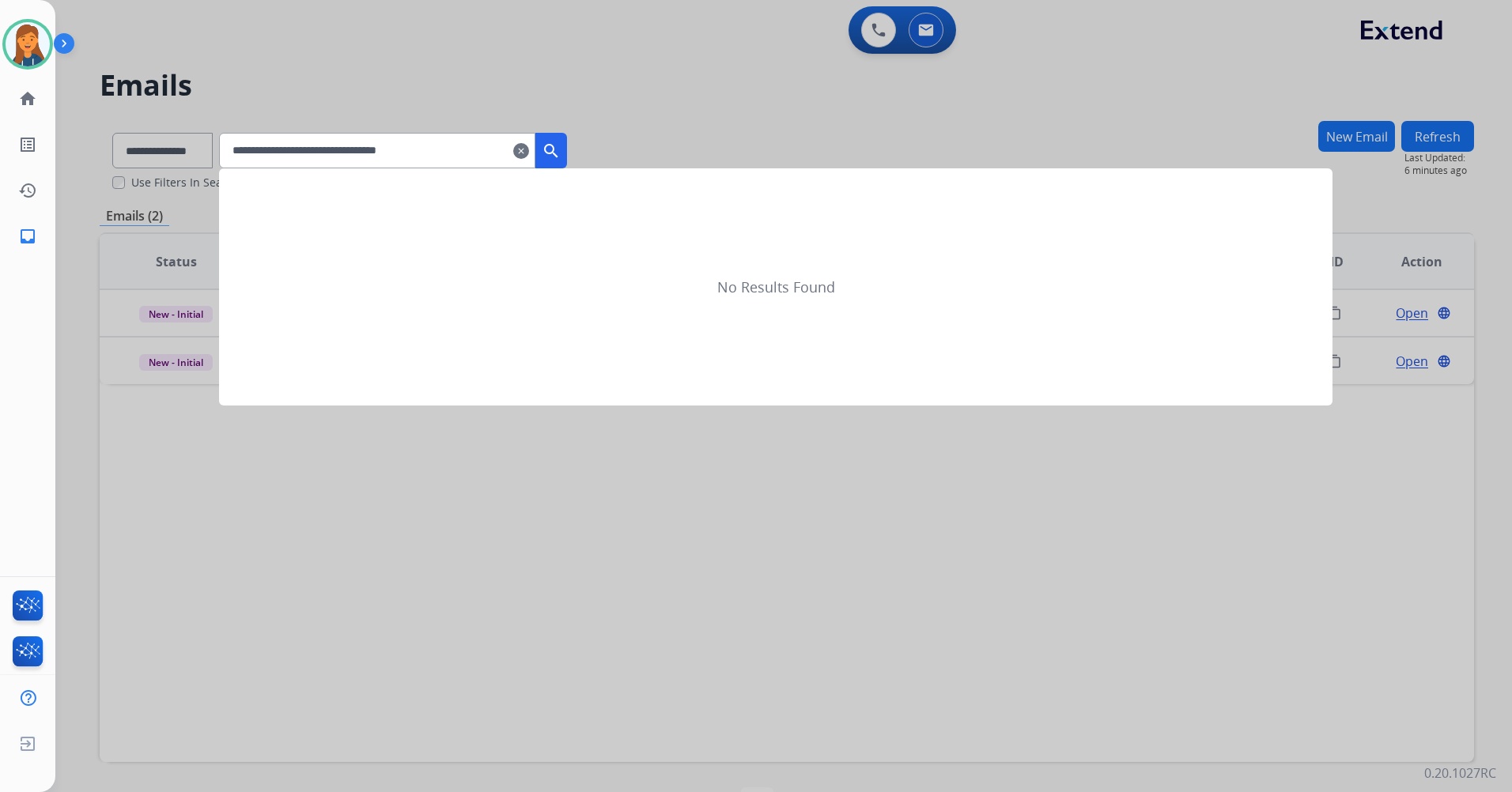
type input "**********"
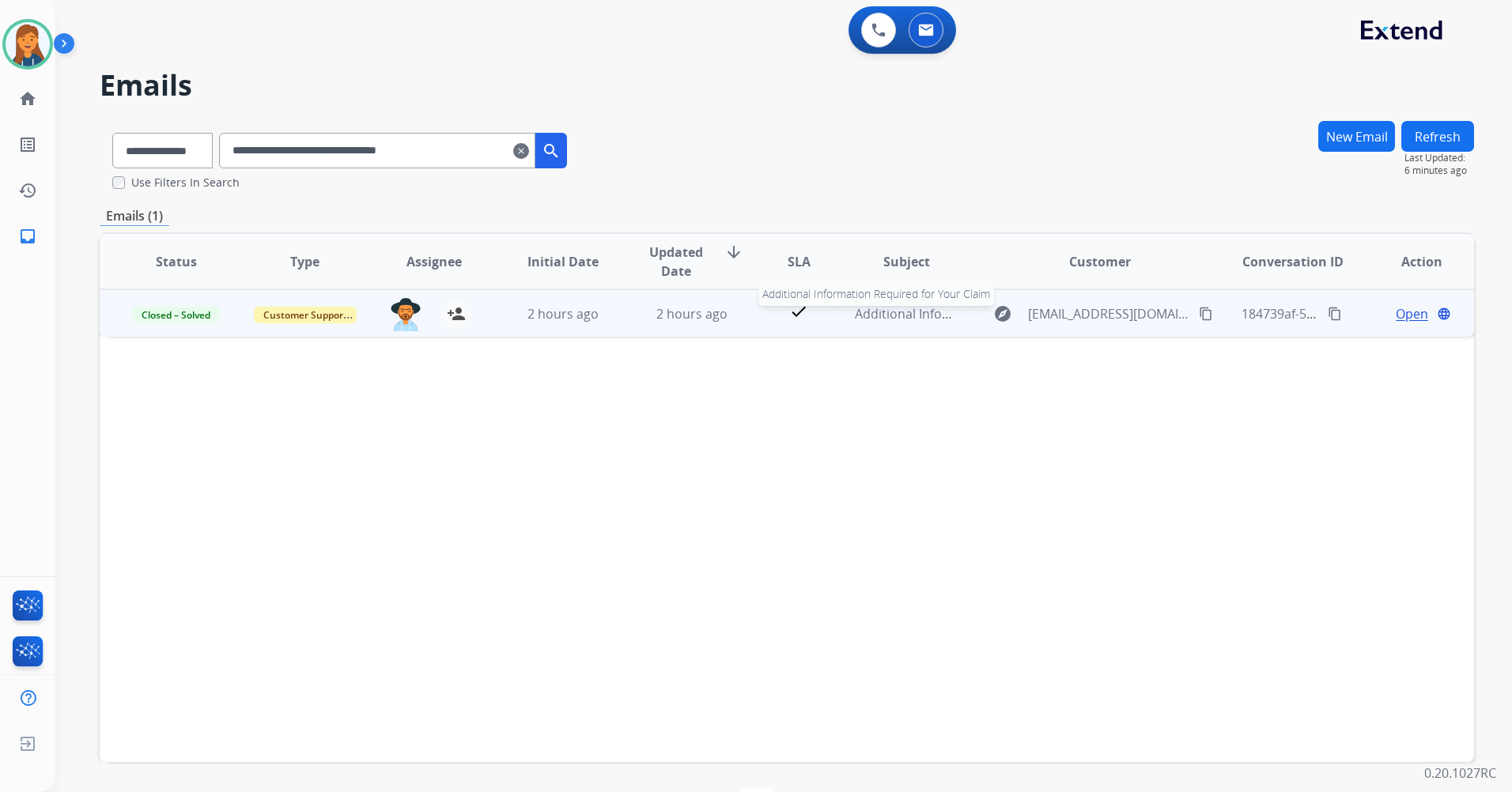
click at [880, 312] on span "Additional Information Required for Your Claim" at bounding box center [996, 313] width 281 height 18
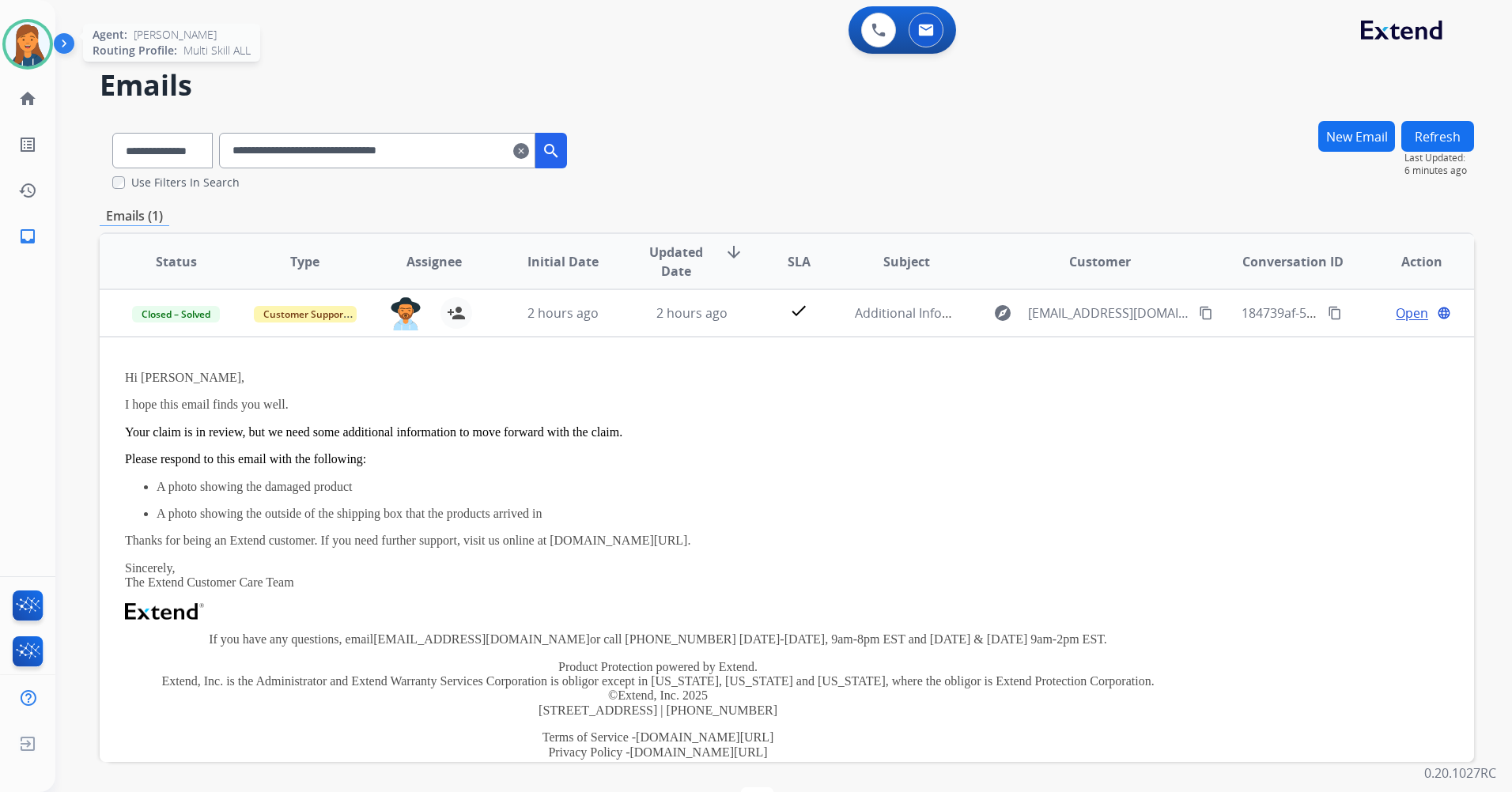
click at [34, 33] on img at bounding box center [28, 44] width 44 height 44
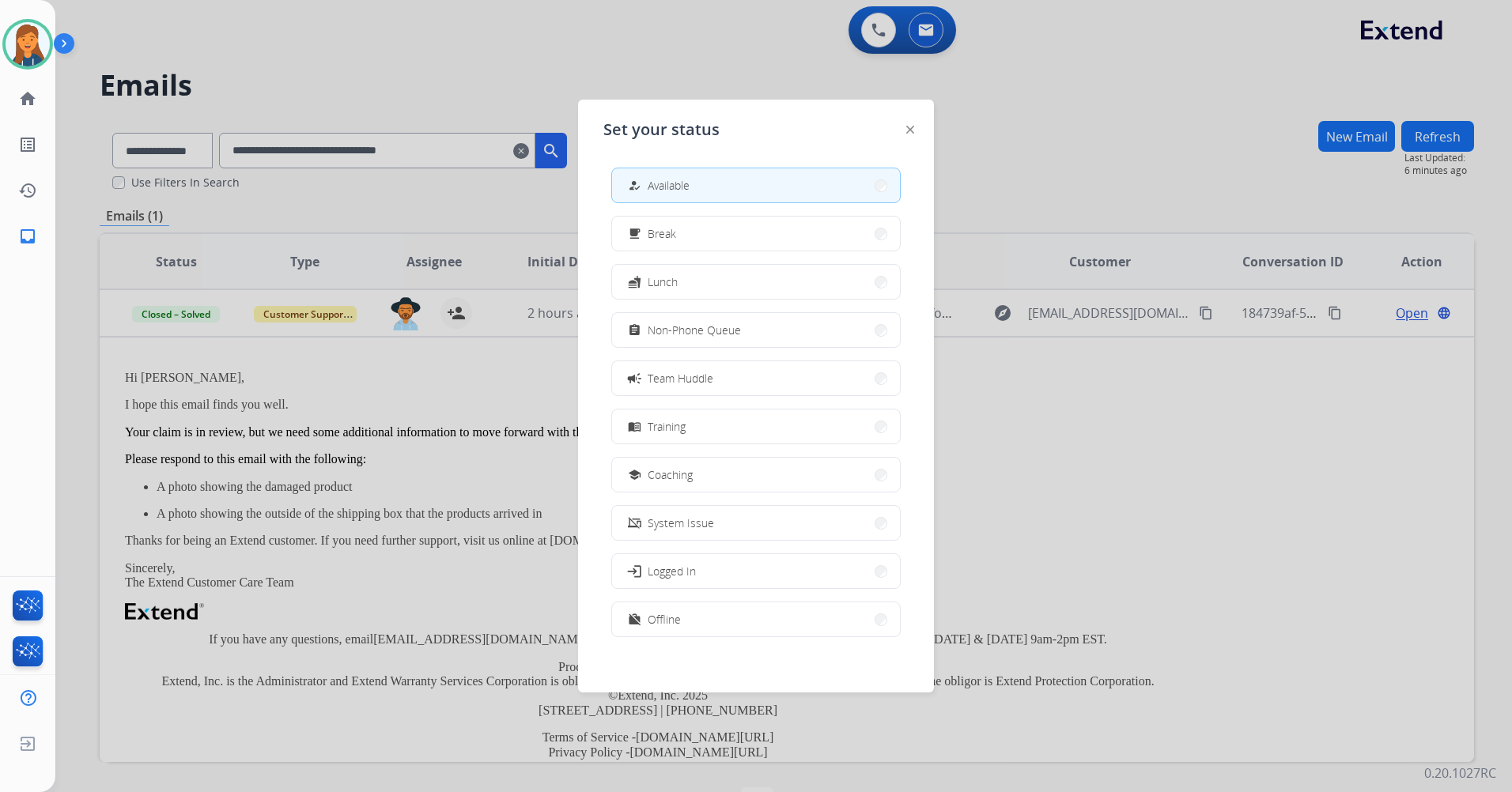
click at [722, 35] on div at bounding box center [756, 396] width 1512 height 792
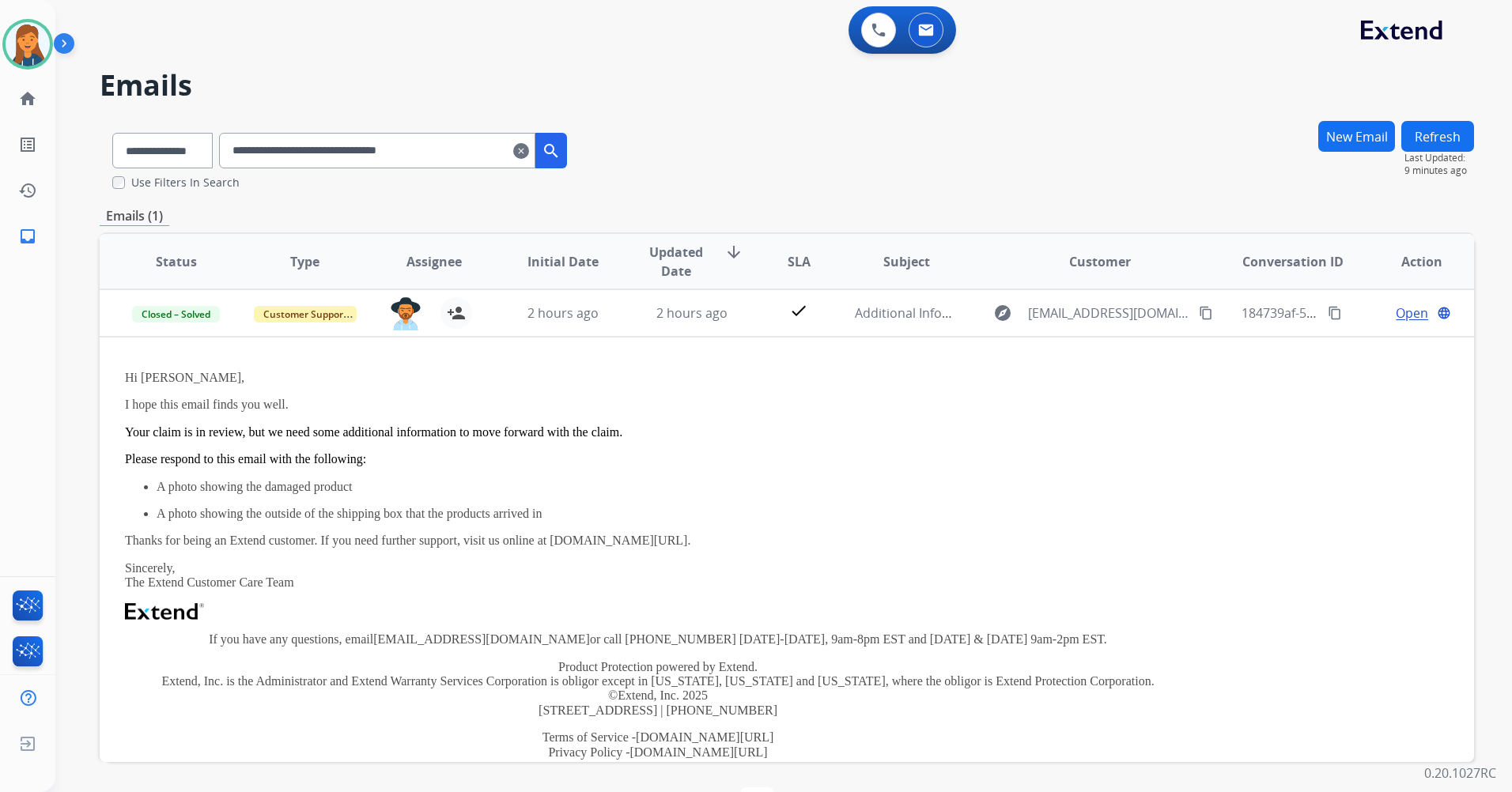
drag, startPoint x: 471, startPoint y: 147, endPoint x: 217, endPoint y: 132, distance: 254.4
click at [217, 132] on div "**********" at bounding box center [339, 147] width 480 height 55
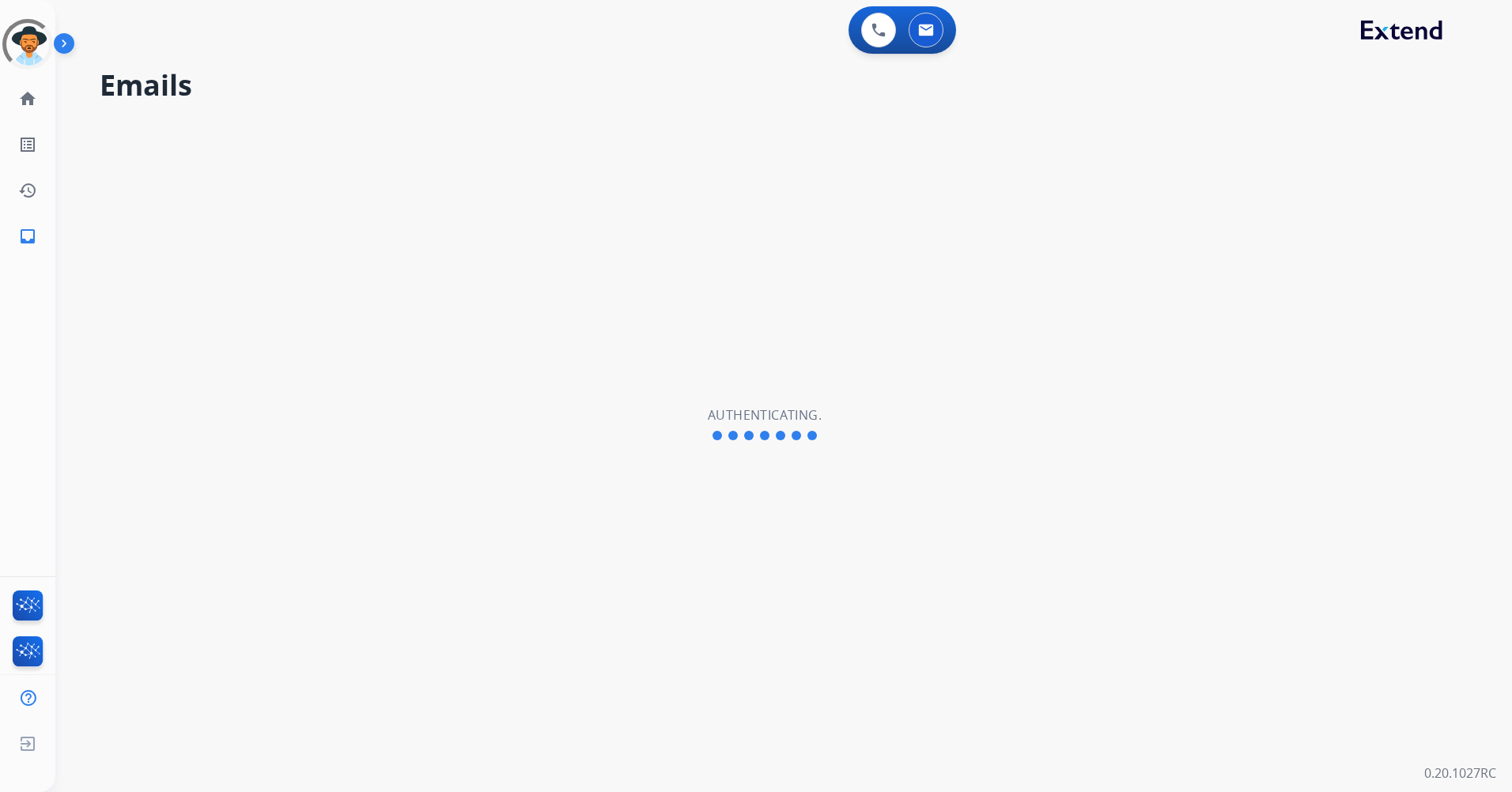
select select "**********"
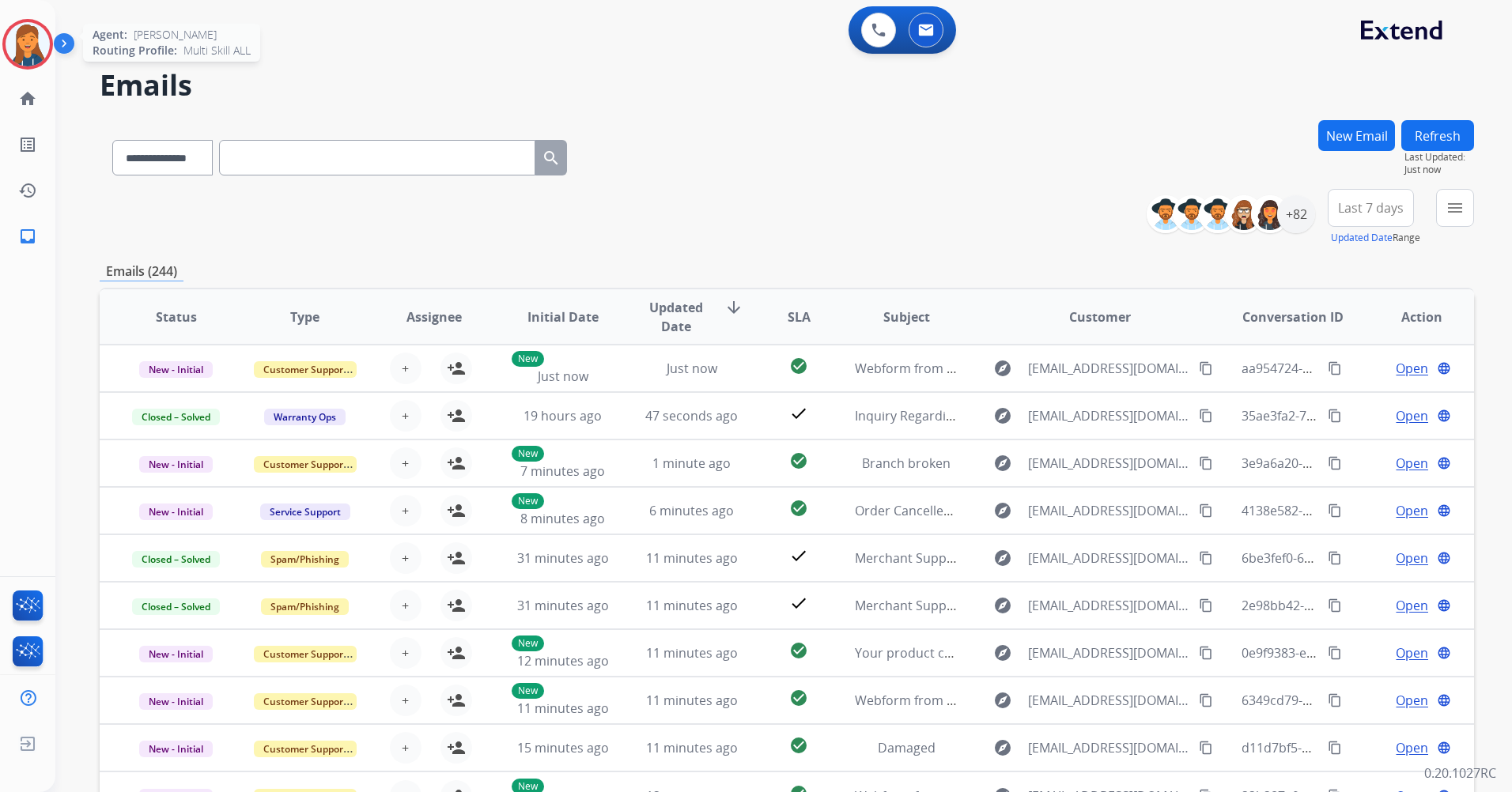
click at [17, 51] on img at bounding box center [28, 44] width 44 height 44
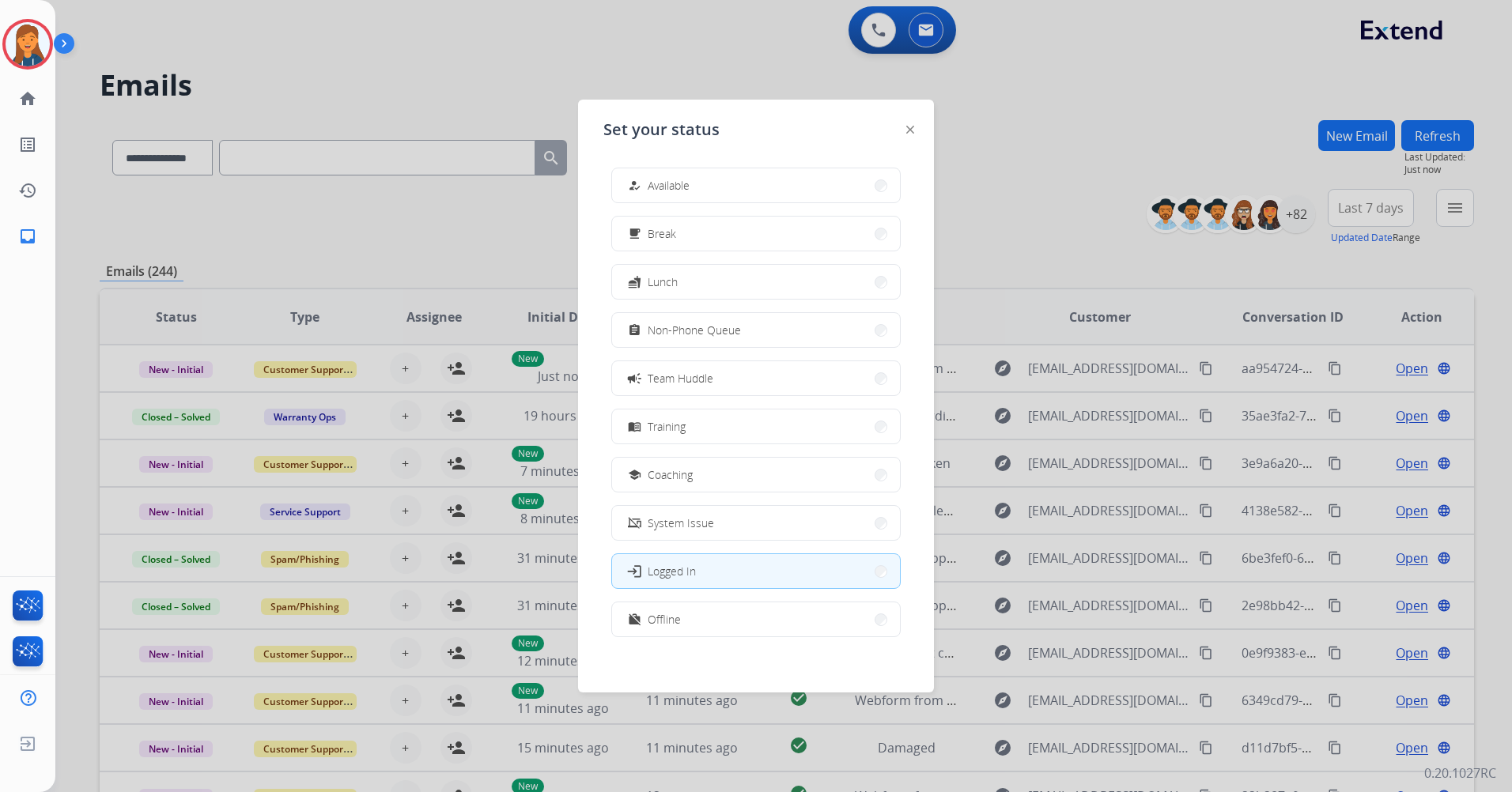
click at [817, 198] on button "how_to_reg Available" at bounding box center [756, 185] width 288 height 34
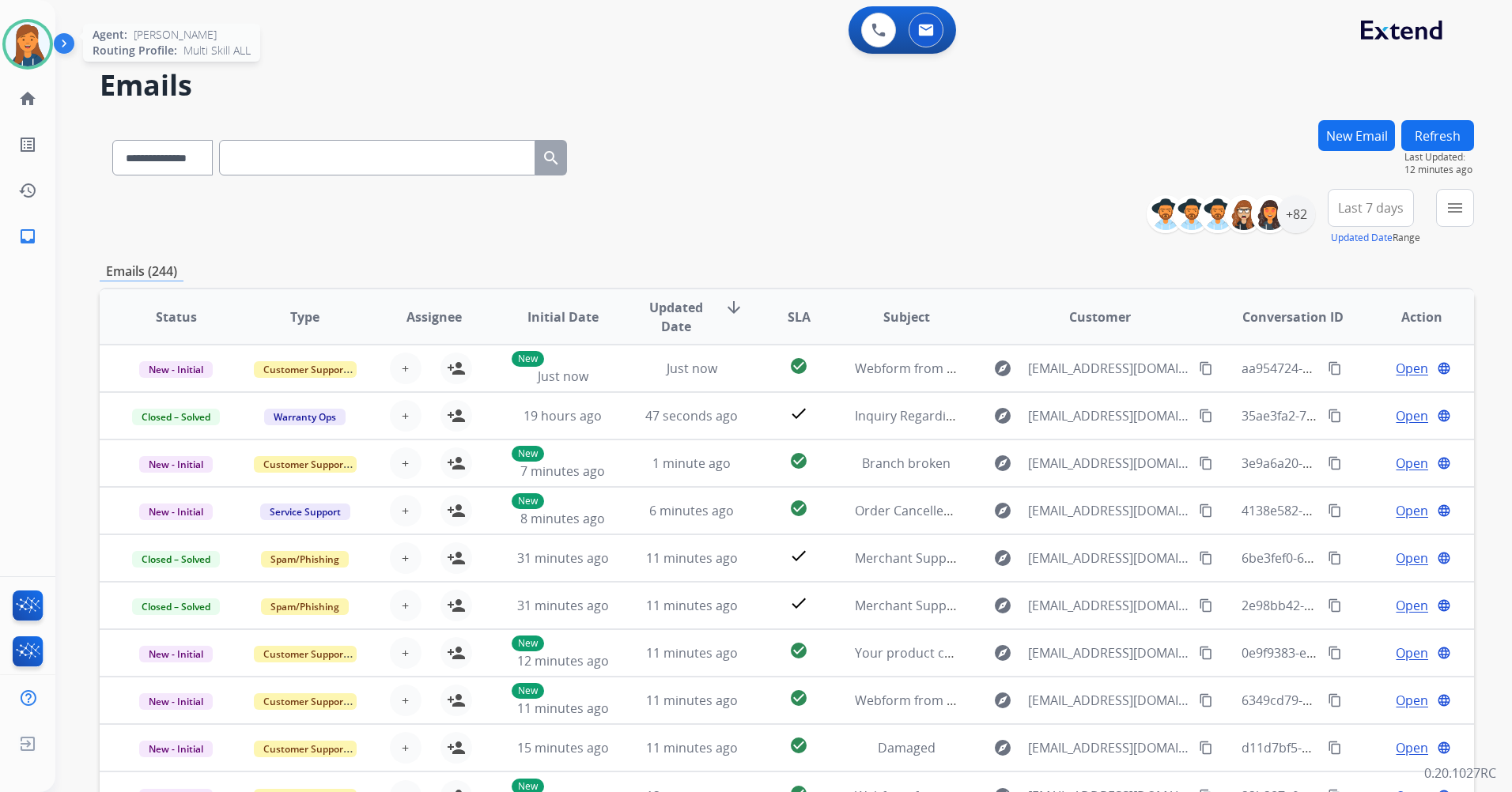
click at [37, 50] on img at bounding box center [28, 44] width 44 height 44
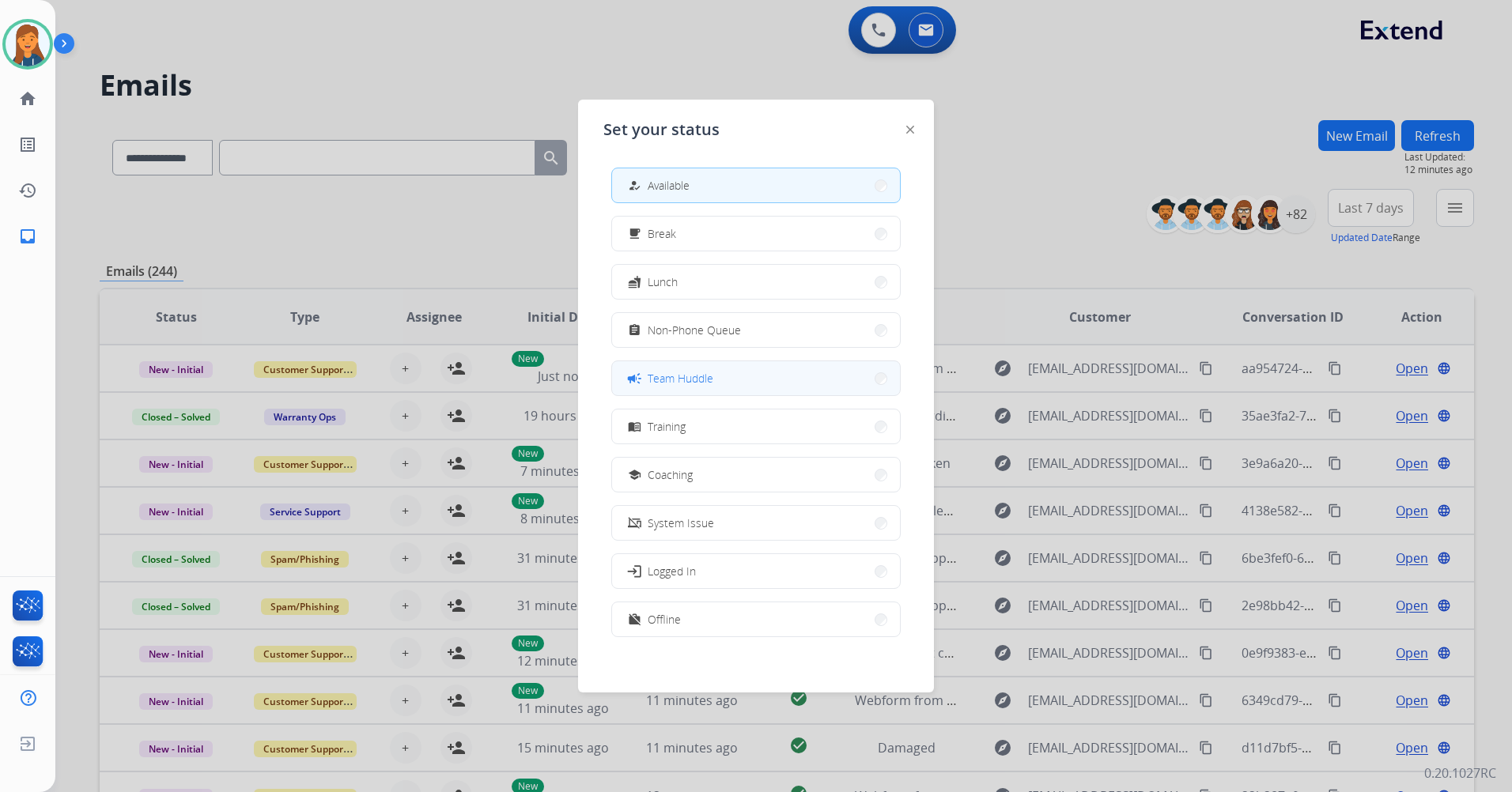
click at [718, 390] on button "campaign Team Huddle" at bounding box center [756, 378] width 288 height 34
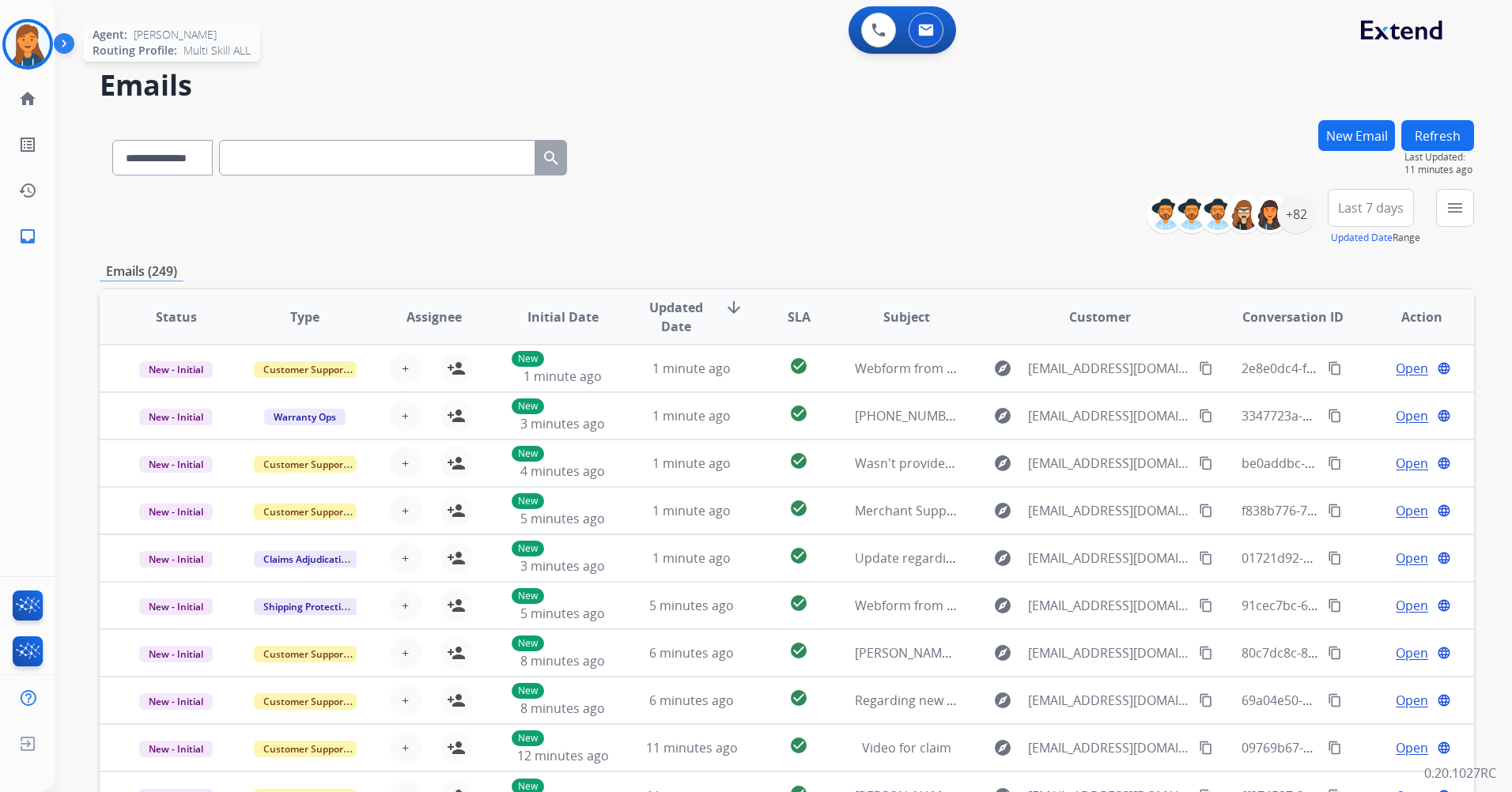
click at [29, 61] on img at bounding box center [28, 44] width 44 height 44
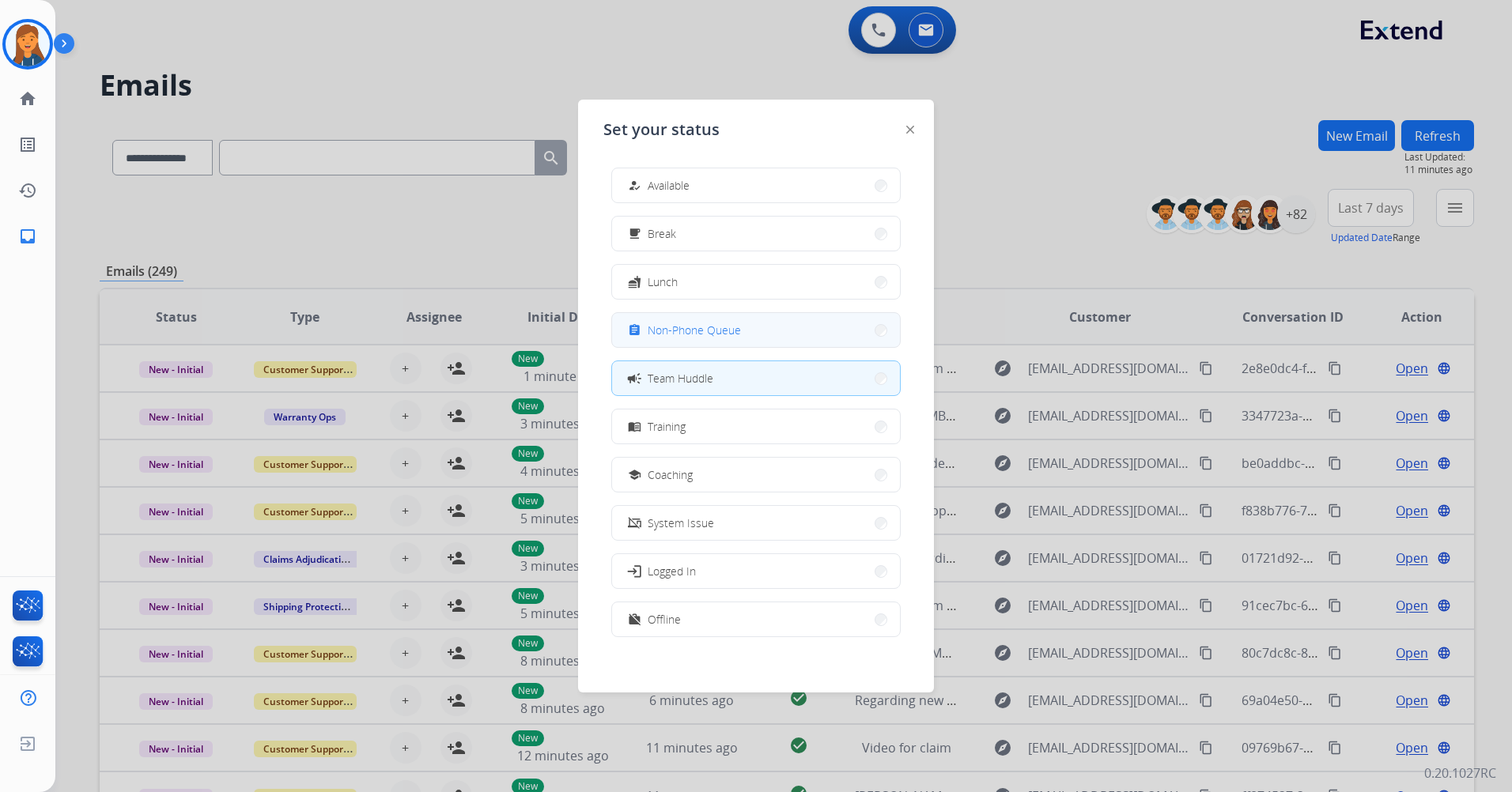
click at [689, 334] on span "Non-Phone Queue" at bounding box center [694, 329] width 93 height 17
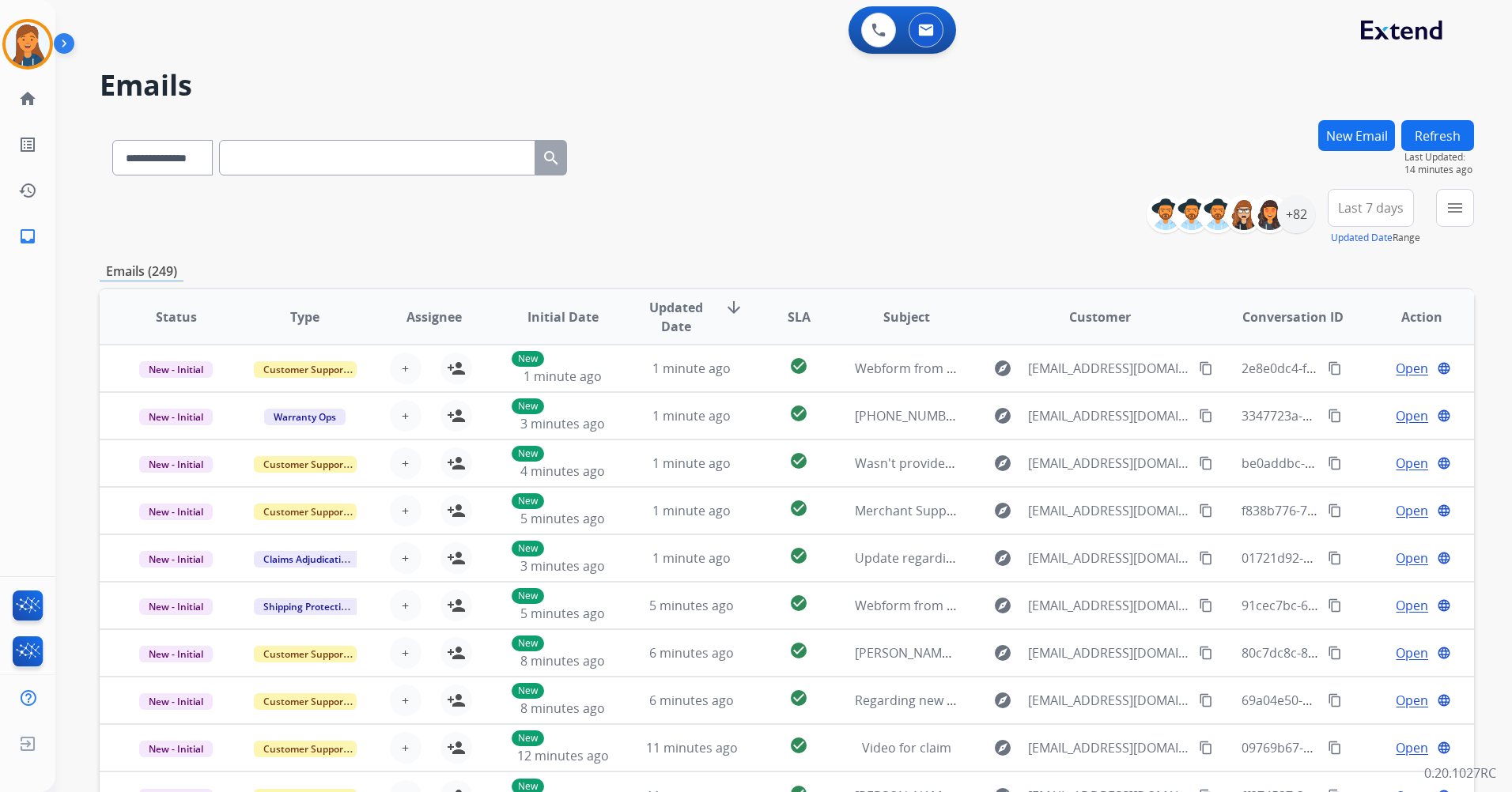
click at [248, 165] on input "text" at bounding box center [378, 157] width 317 height 35
paste input "**********"
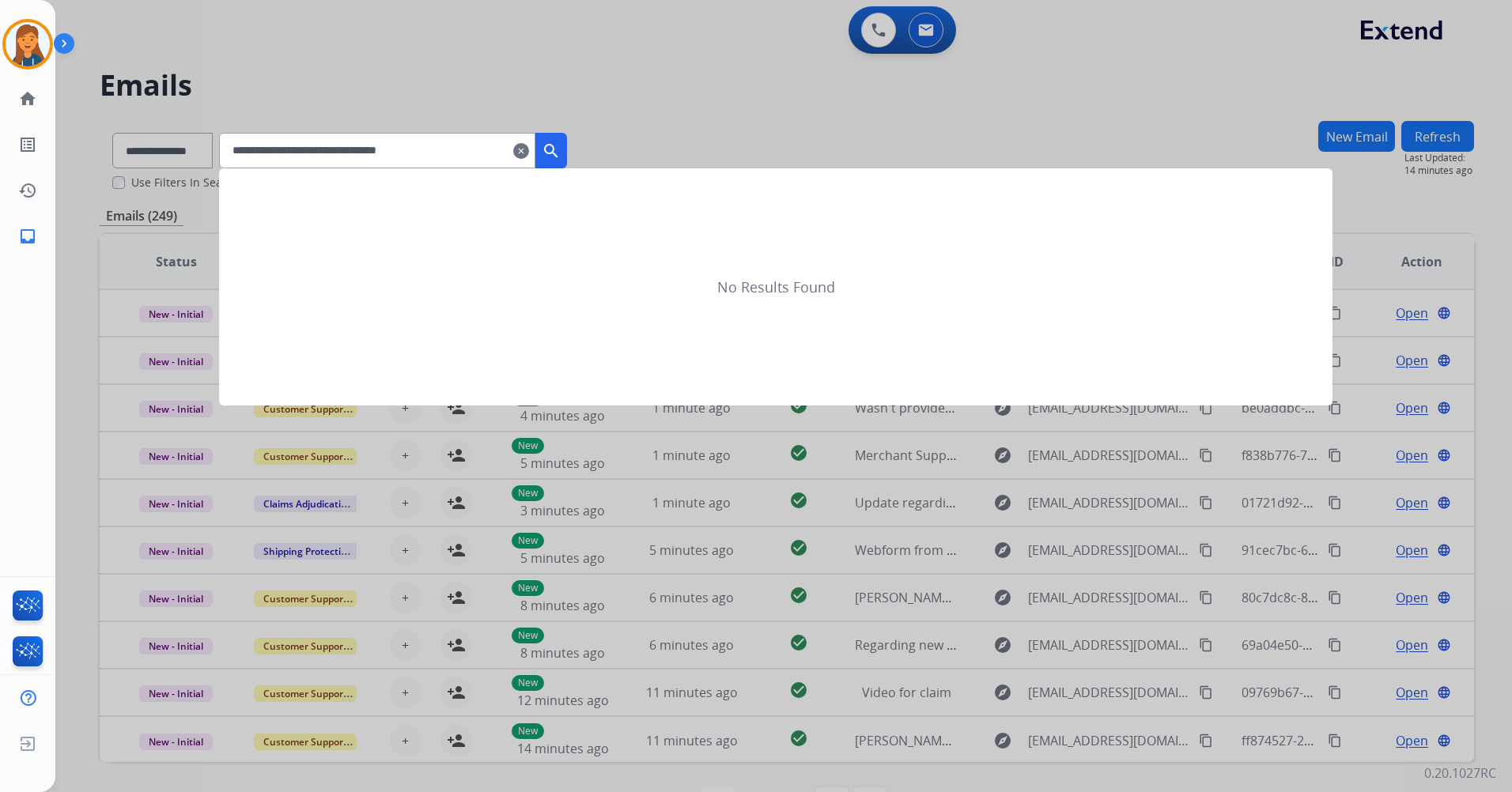
type input "**********"
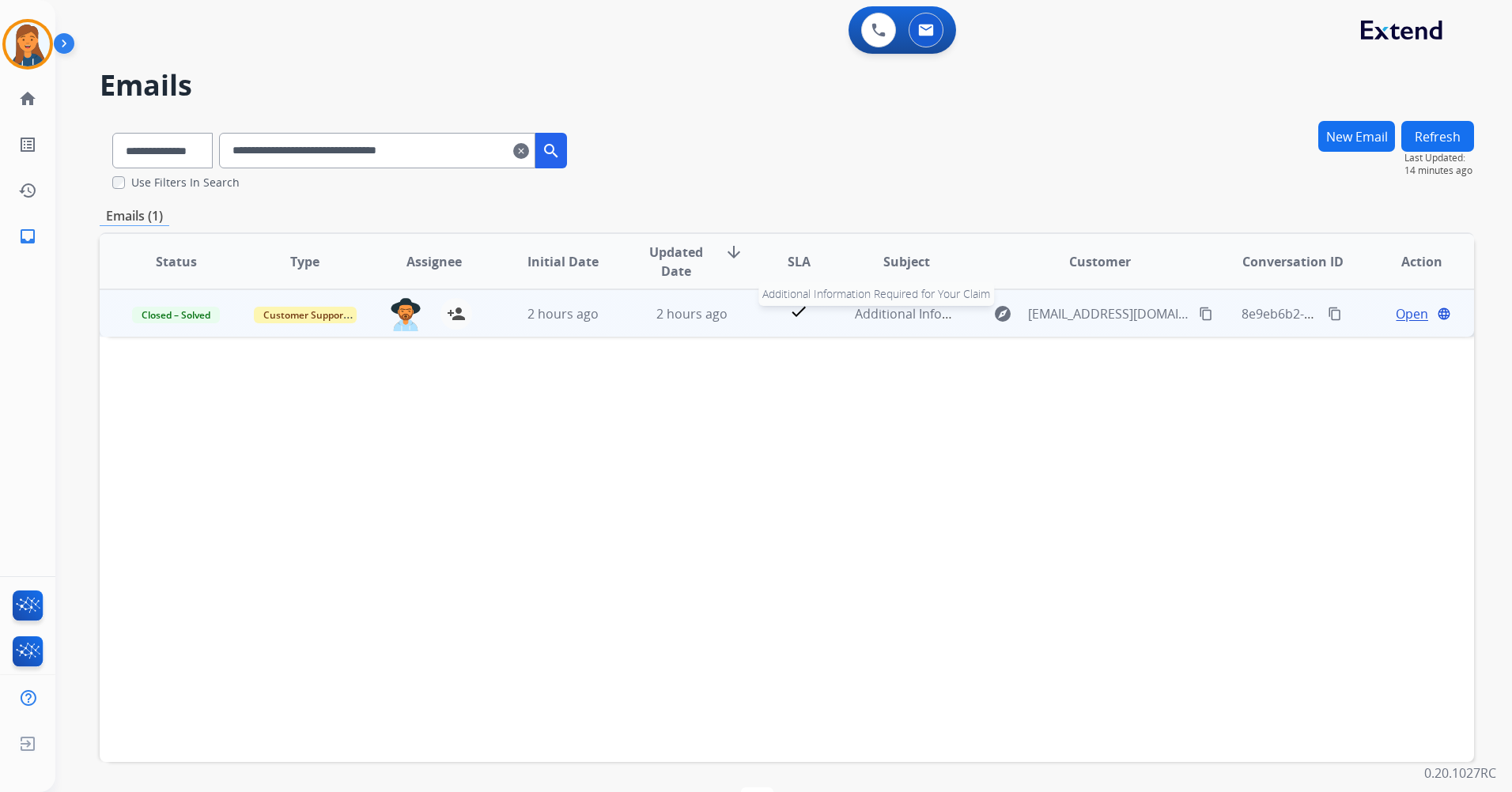
click at [903, 310] on span "Additional Information Required for Your Claim" at bounding box center [996, 313] width 281 height 18
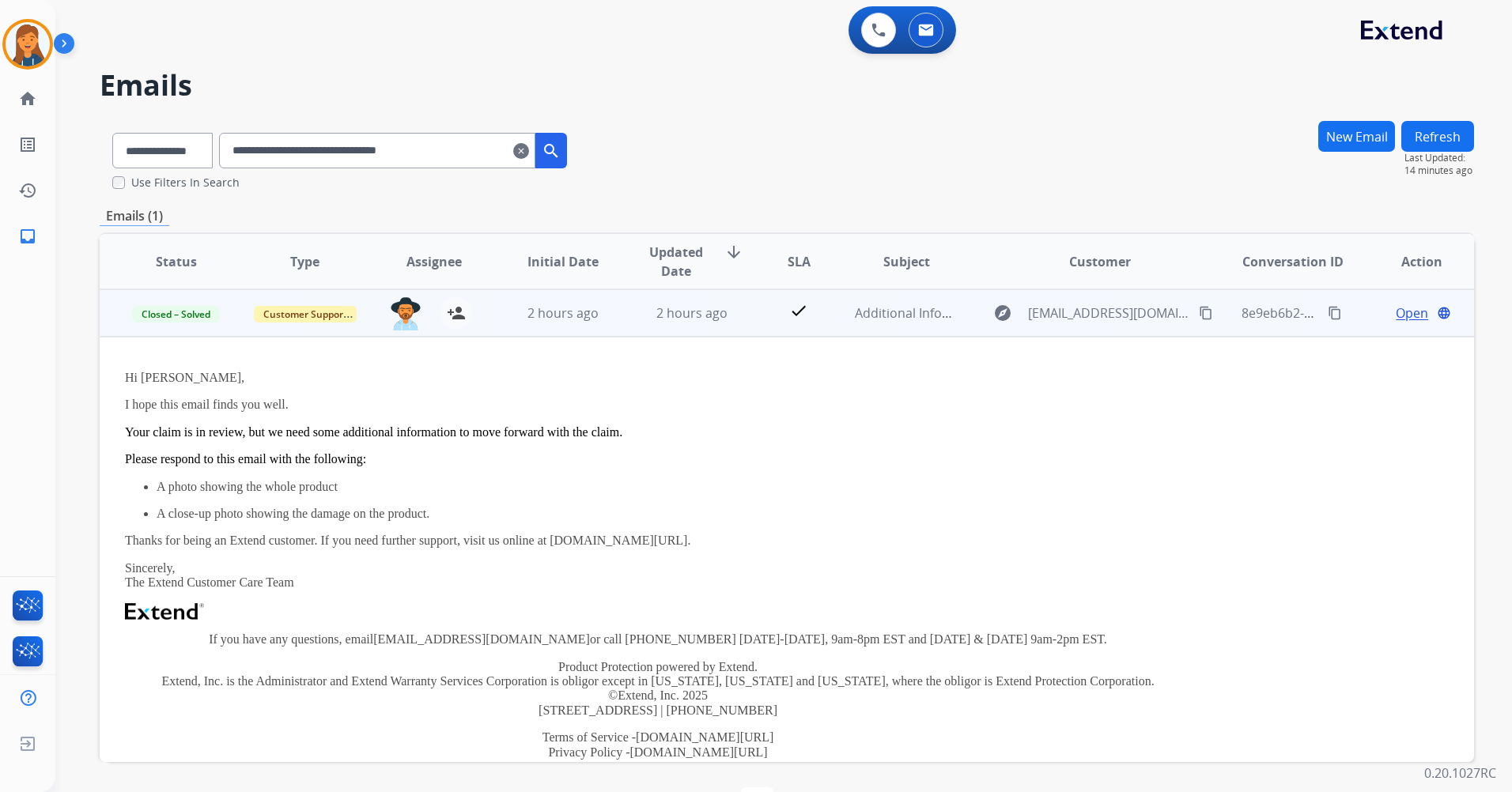
click at [1328, 312] on mat-icon "content_copy" at bounding box center [1335, 312] width 14 height 14
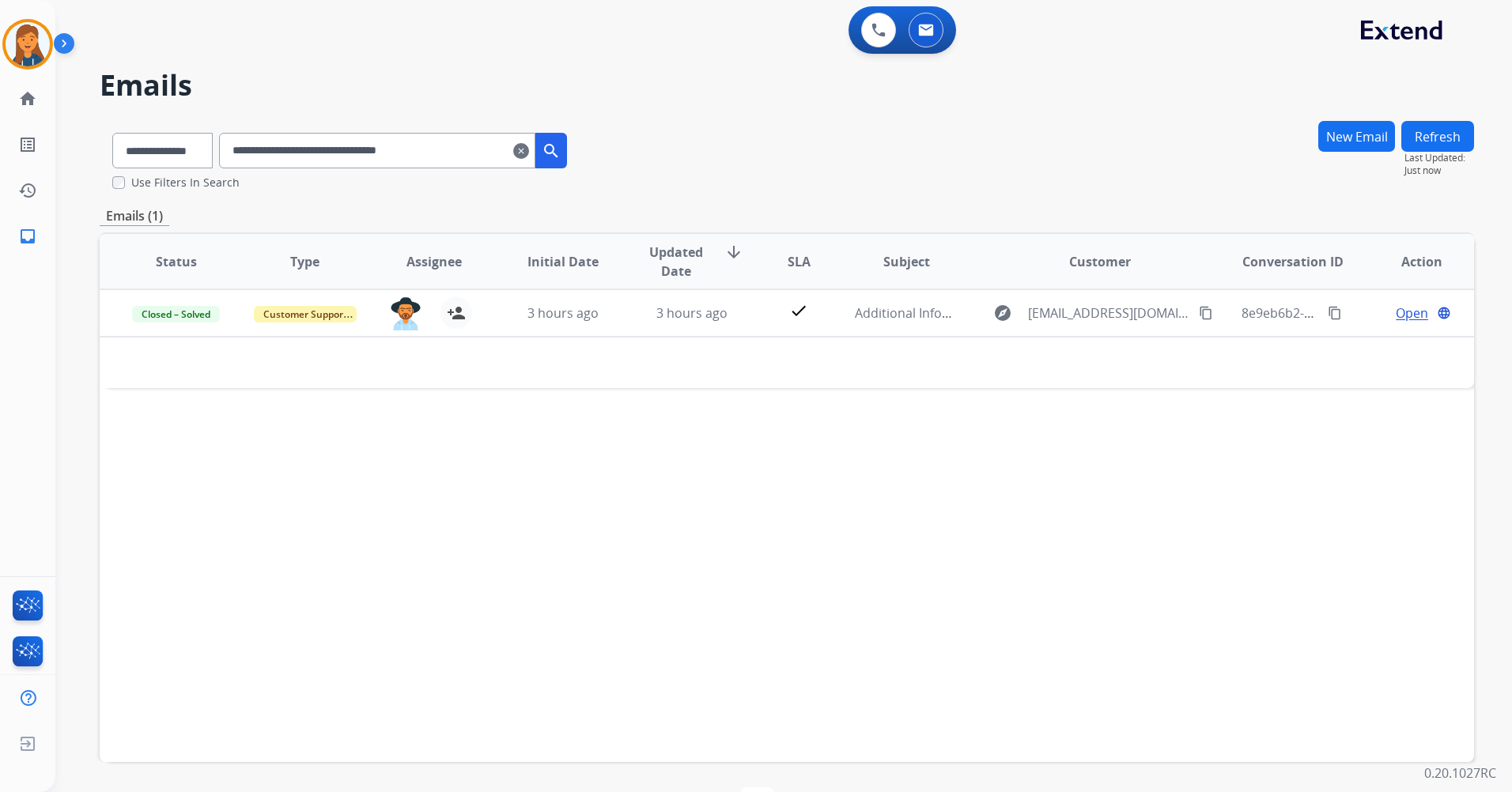
click at [529, 145] on mat-icon "clear" at bounding box center [521, 150] width 16 height 19
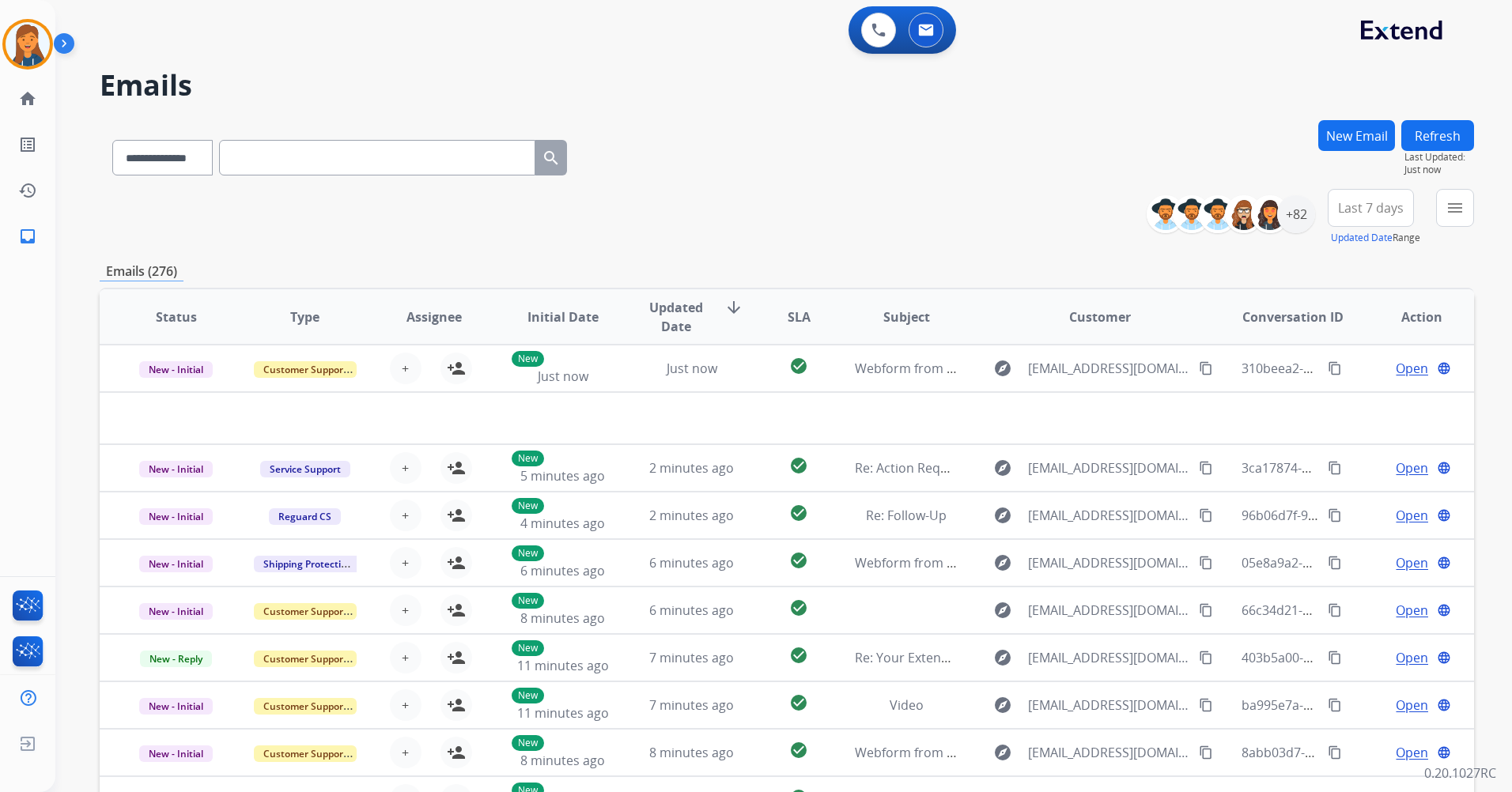
click at [292, 138] on div "**********" at bounding box center [339, 155] width 480 height 55
click at [292, 143] on input "text" at bounding box center [378, 157] width 317 height 35
paste input "**********"
type input "**********"
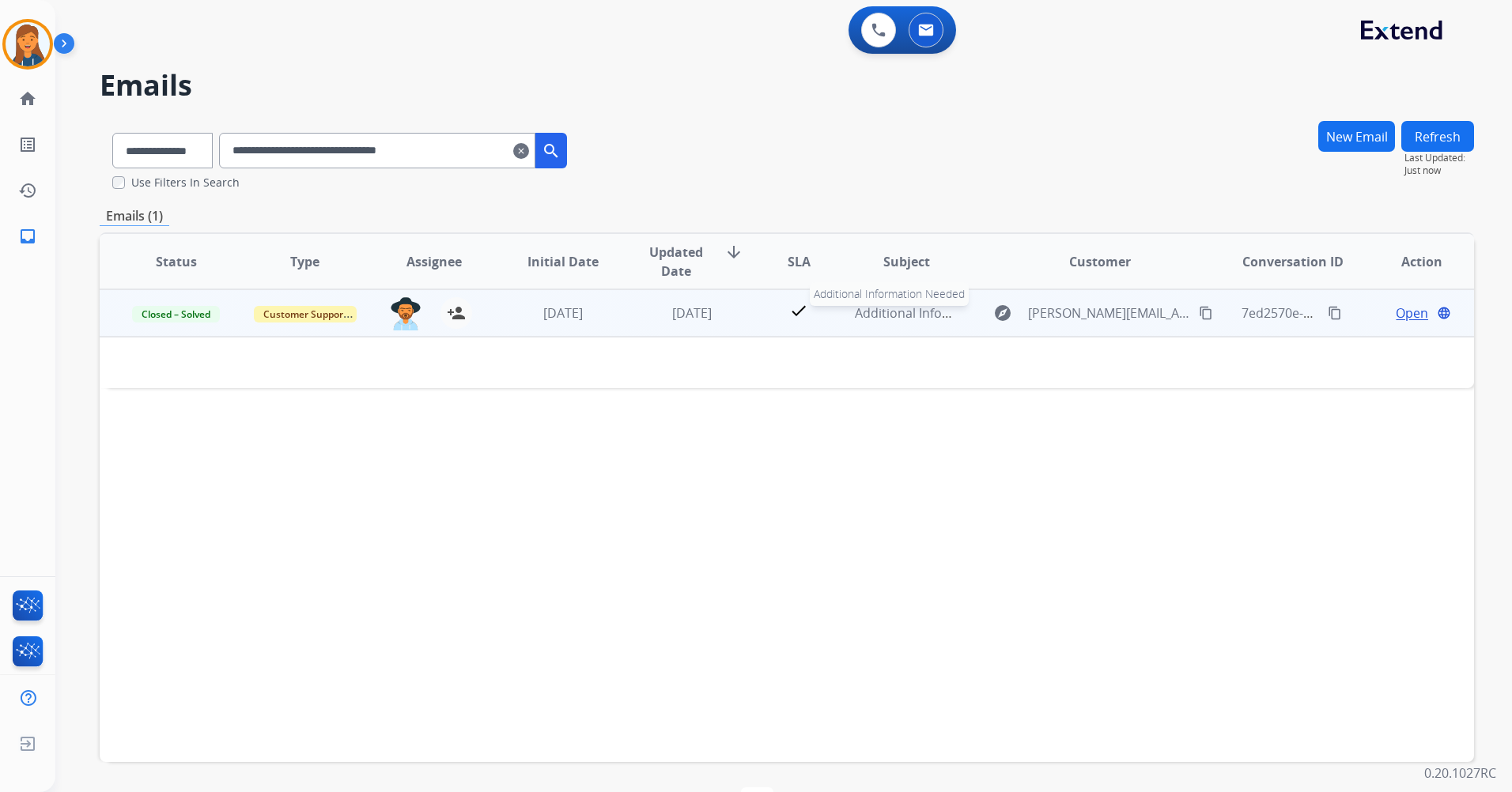
click at [864, 318] on span "Additional Information Needed" at bounding box center [948, 313] width 185 height 18
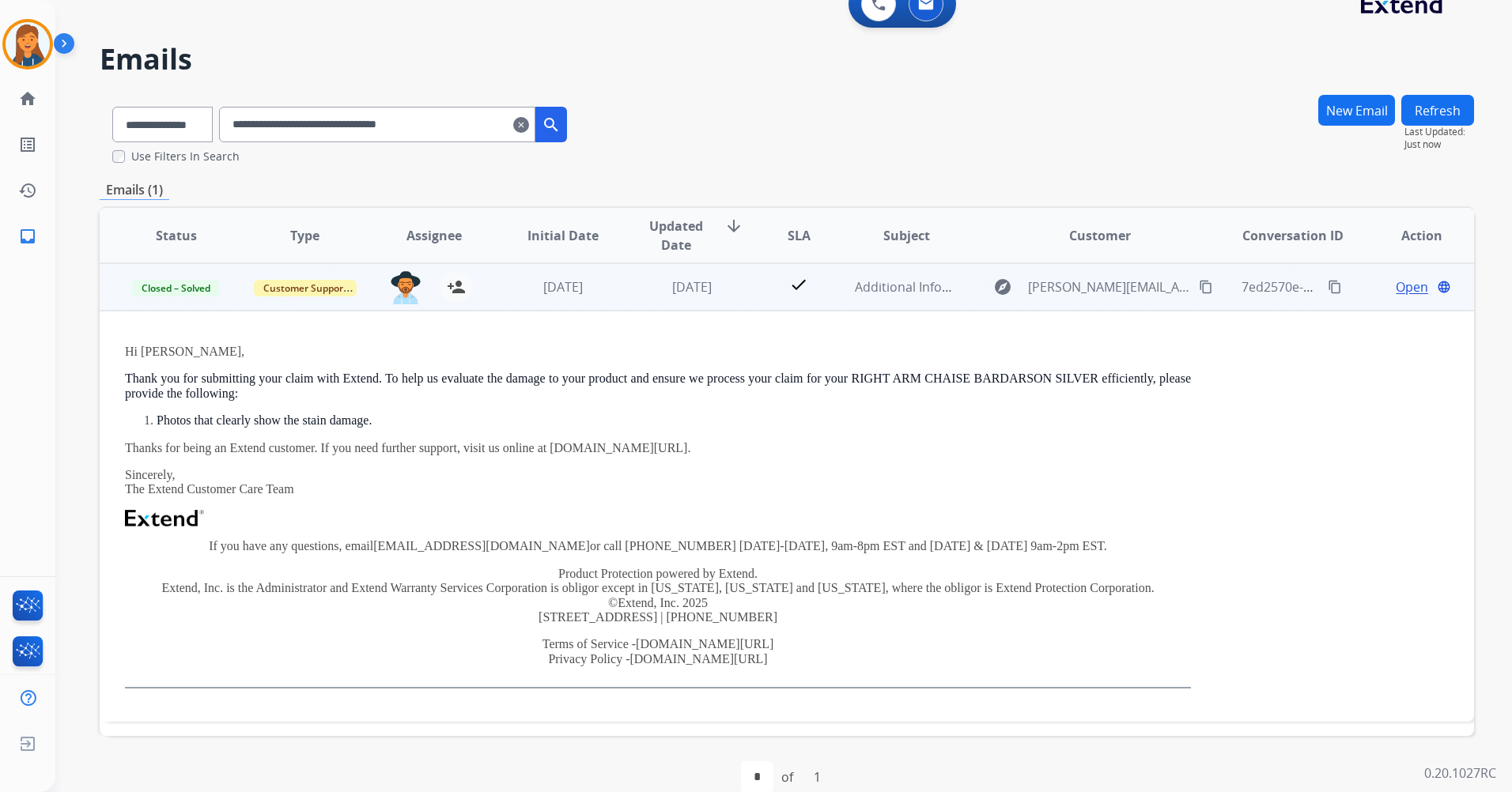
scroll to position [52, 0]
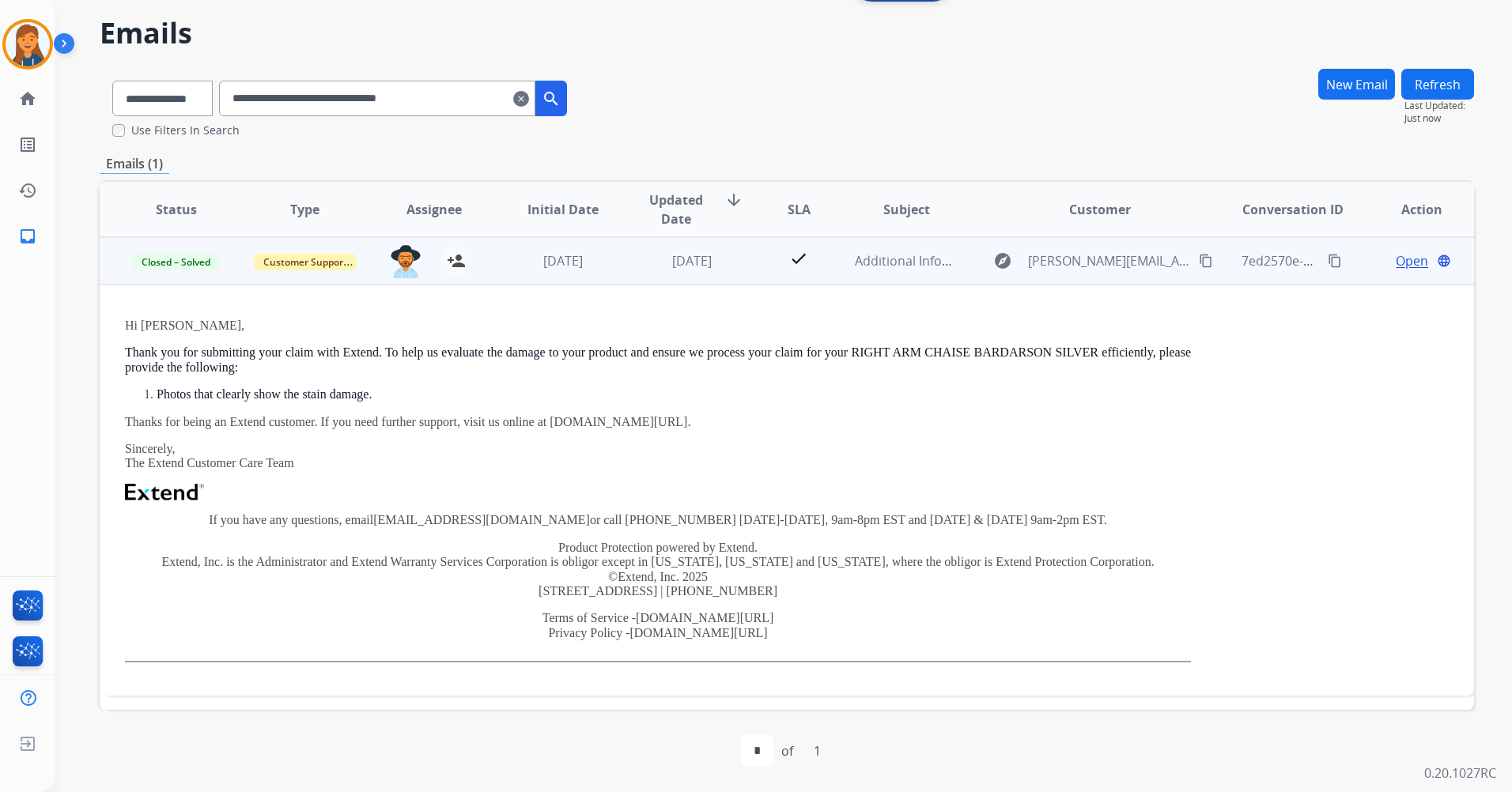
click at [1396, 263] on span "Open" at bounding box center [1412, 260] width 32 height 19
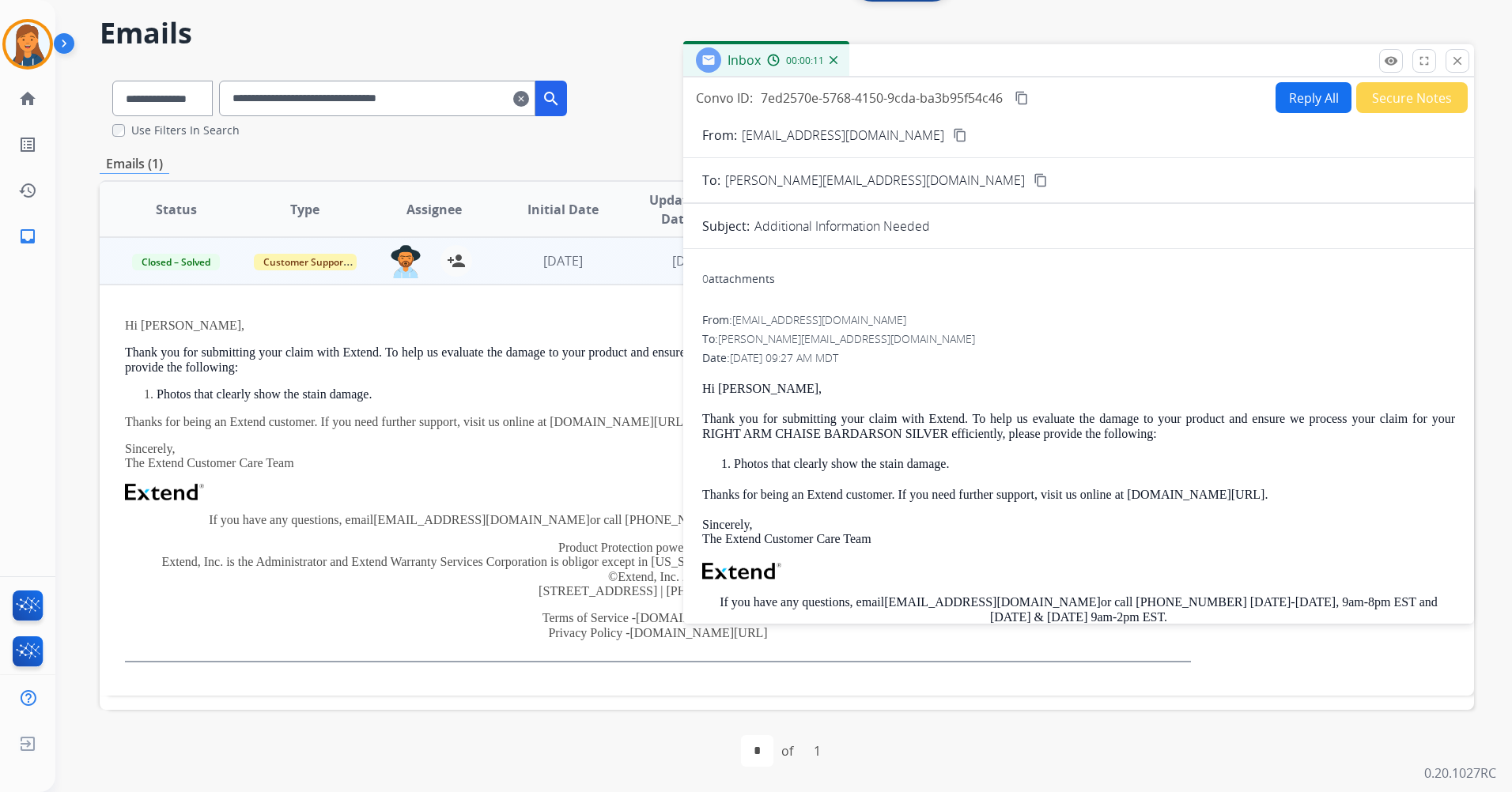
click at [1304, 93] on button "Reply All" at bounding box center [1312, 97] width 76 height 30
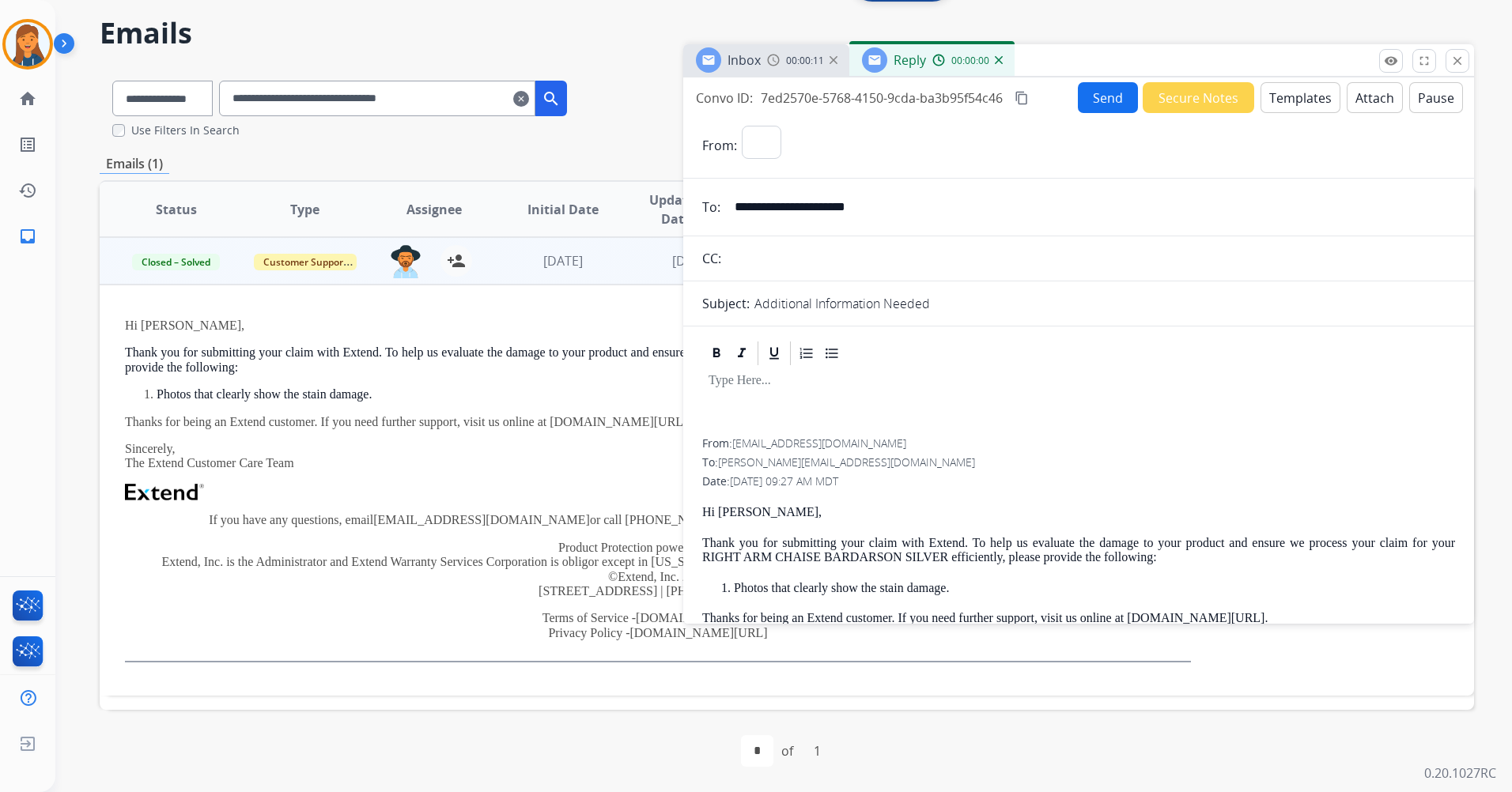
select select "**********"
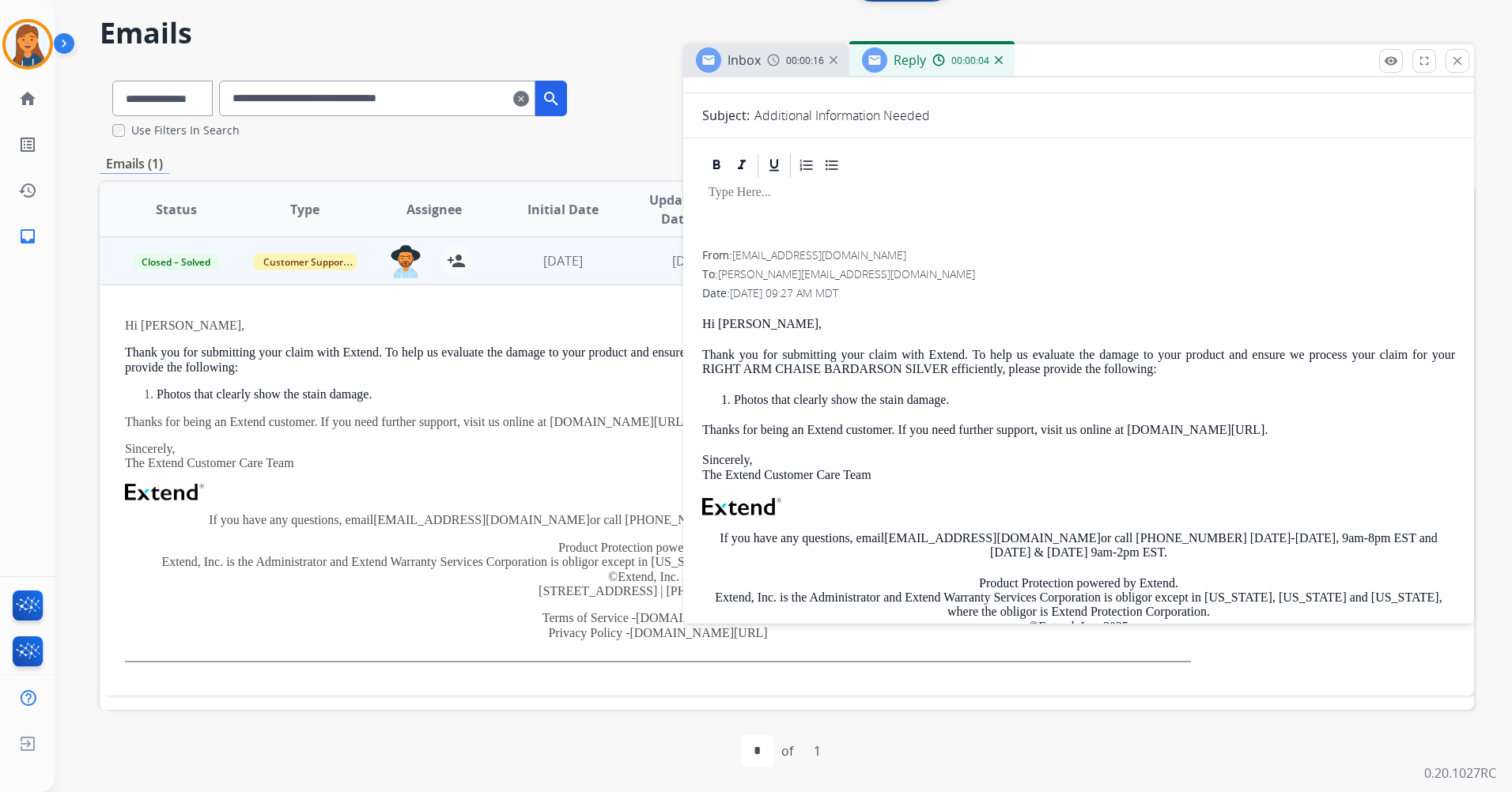
scroll to position [237, 0]
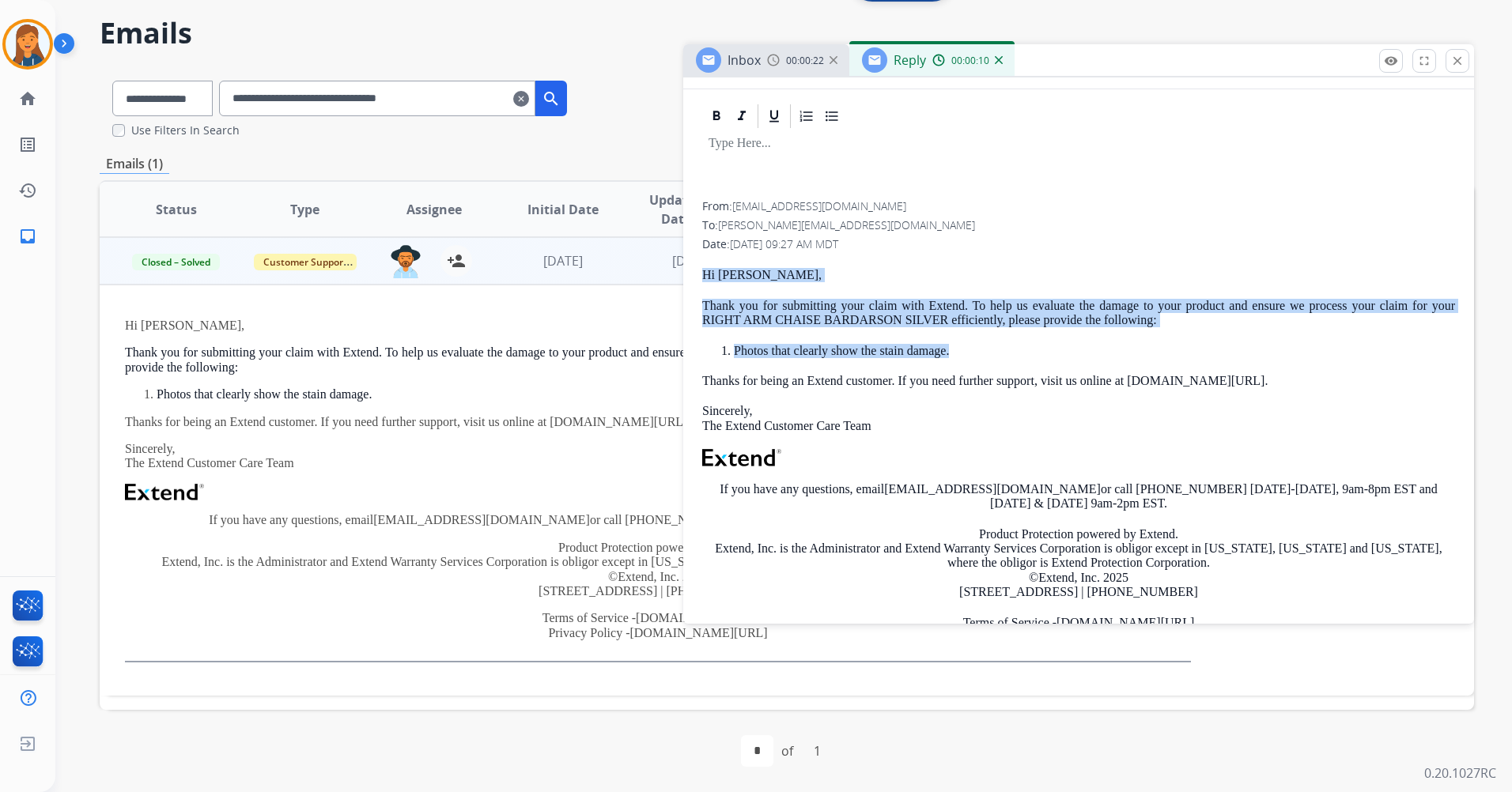
drag, startPoint x: 701, startPoint y: 270, endPoint x: 973, endPoint y: 353, distance: 284.4
click at [973, 353] on div "From: [EMAIL_ADDRESS][DOMAIN_NAME] To: [PERSON_NAME][EMAIL_ADDRESS][DOMAIN_NAME…" at bounding box center [1078, 392] width 790 height 580
drag, startPoint x: 973, startPoint y: 353, endPoint x: 961, endPoint y: 350, distance: 12.4
click at [968, 353] on p "Photos that clearly show the stain damage." at bounding box center [1094, 351] width 722 height 14
click at [954, 350] on p "Photos that clearly show the stain damage." at bounding box center [1094, 351] width 722 height 14
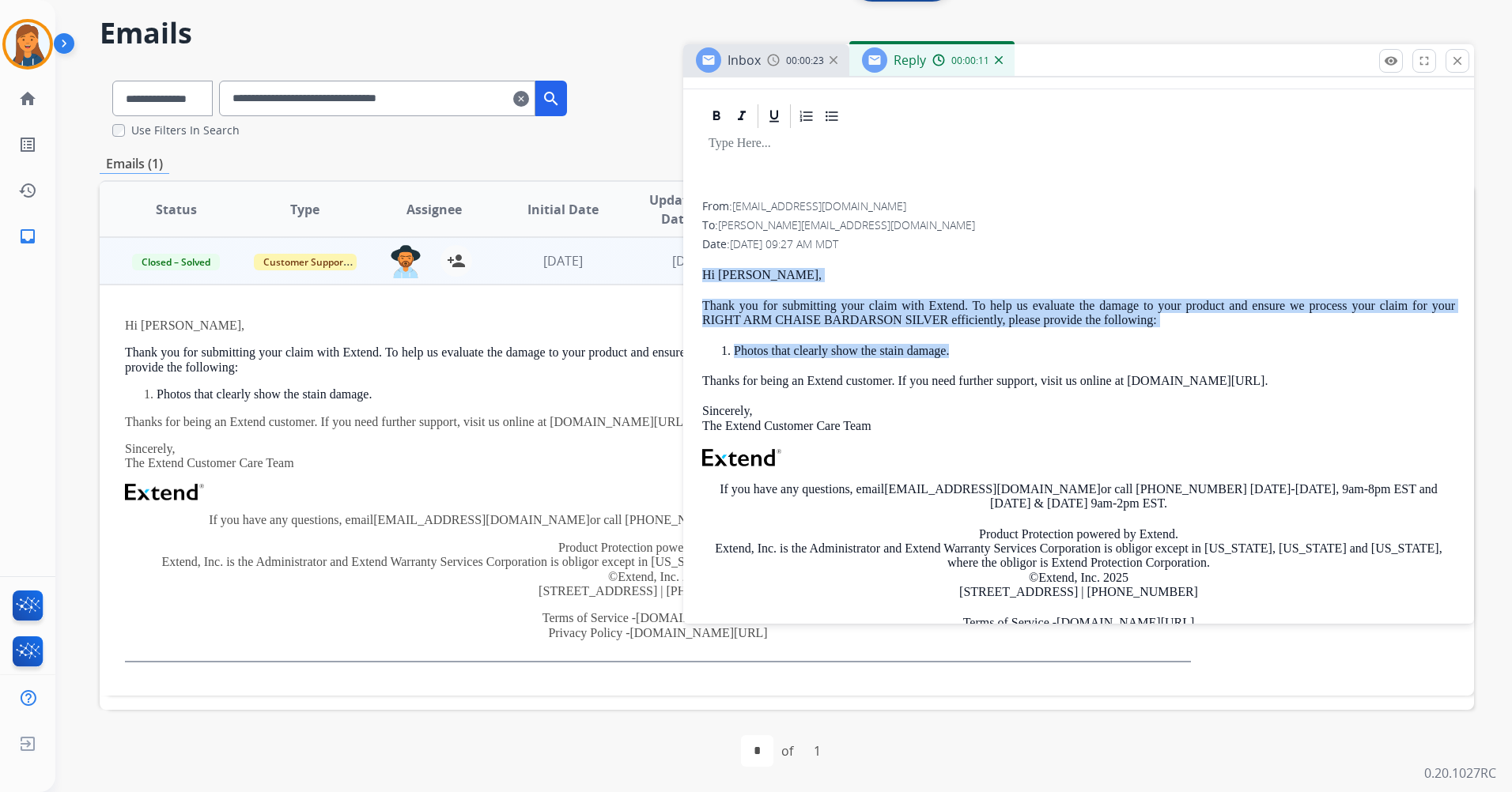
click at [948, 350] on p "Photos that clearly show the stain damage." at bounding box center [1094, 351] width 722 height 14
drag, startPoint x: 949, startPoint y: 352, endPoint x: 701, endPoint y: 273, distance: 260.3
click at [701, 273] on div "From: [EMAIL_ADDRESS][DOMAIN_NAME] To: [PERSON_NAME][EMAIL_ADDRESS][DOMAIN_NAME…" at bounding box center [1078, 392] width 790 height 580
copy div "Hi [PERSON_NAME], Thank you for submitting your claim with Extend. To help us e…"
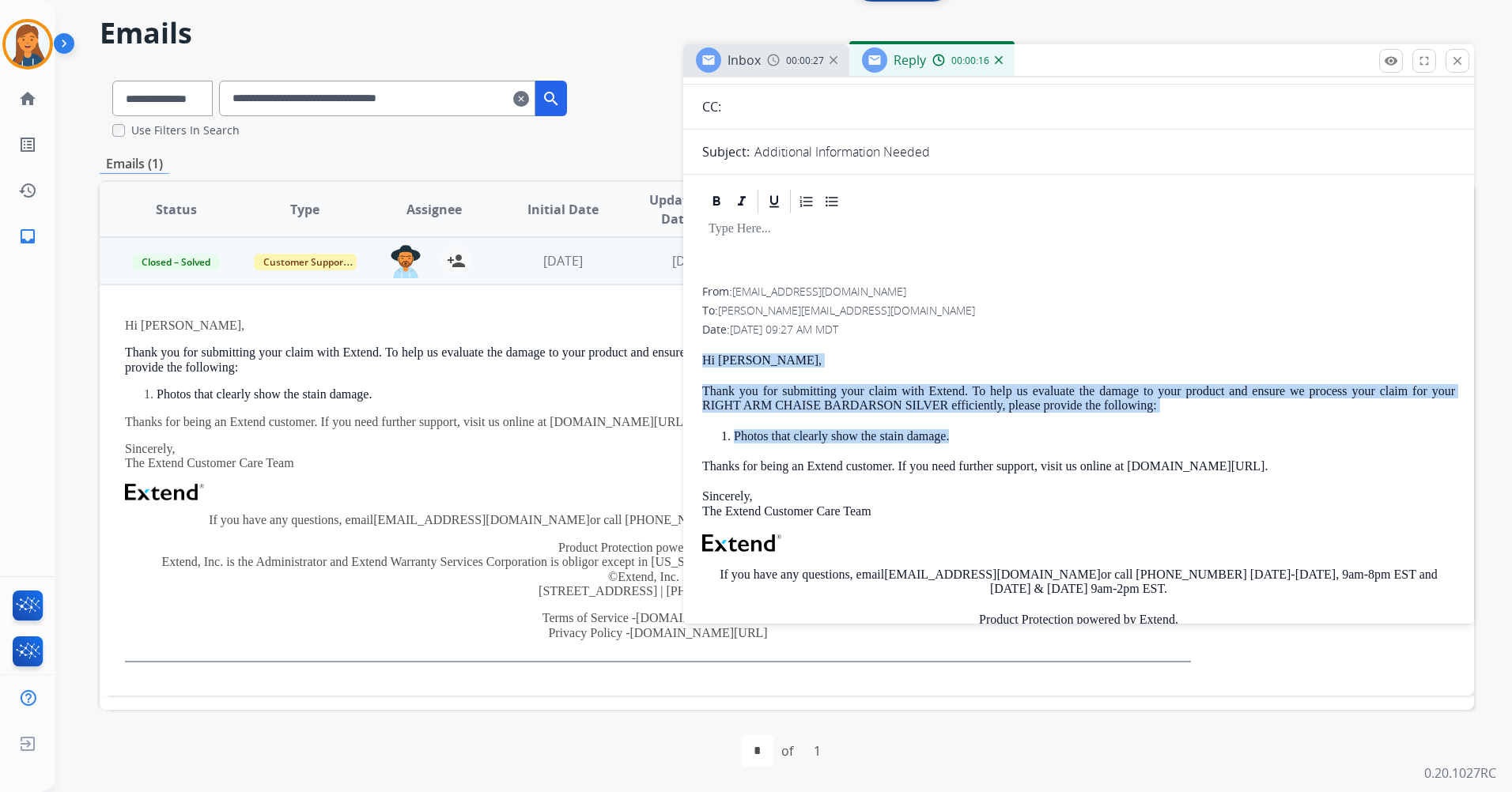
scroll to position [0, 0]
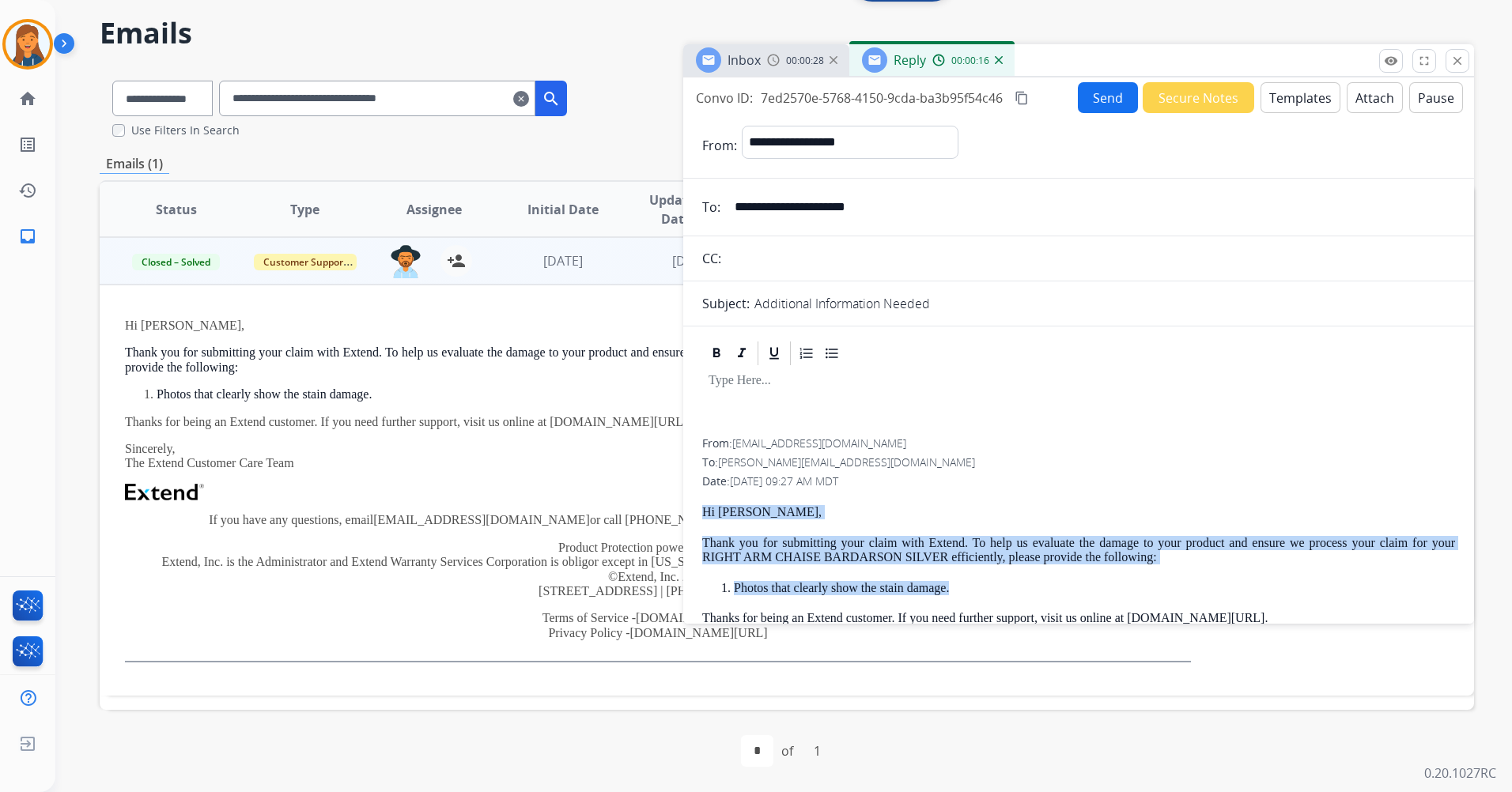
click at [1296, 98] on button "Templates" at bounding box center [1300, 97] width 80 height 30
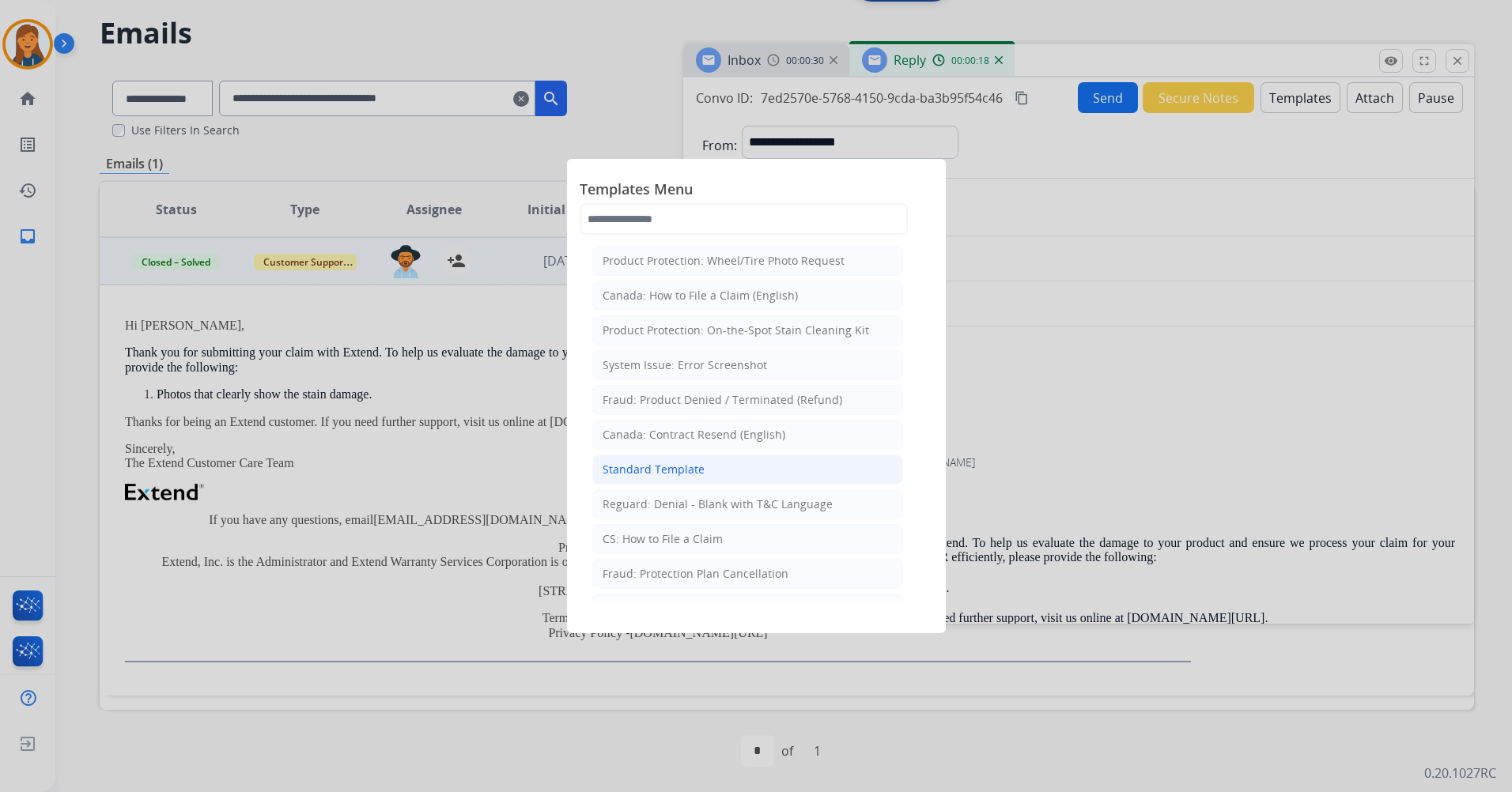
click at [655, 466] on div "Standard Template" at bounding box center [654, 470] width 102 height 16
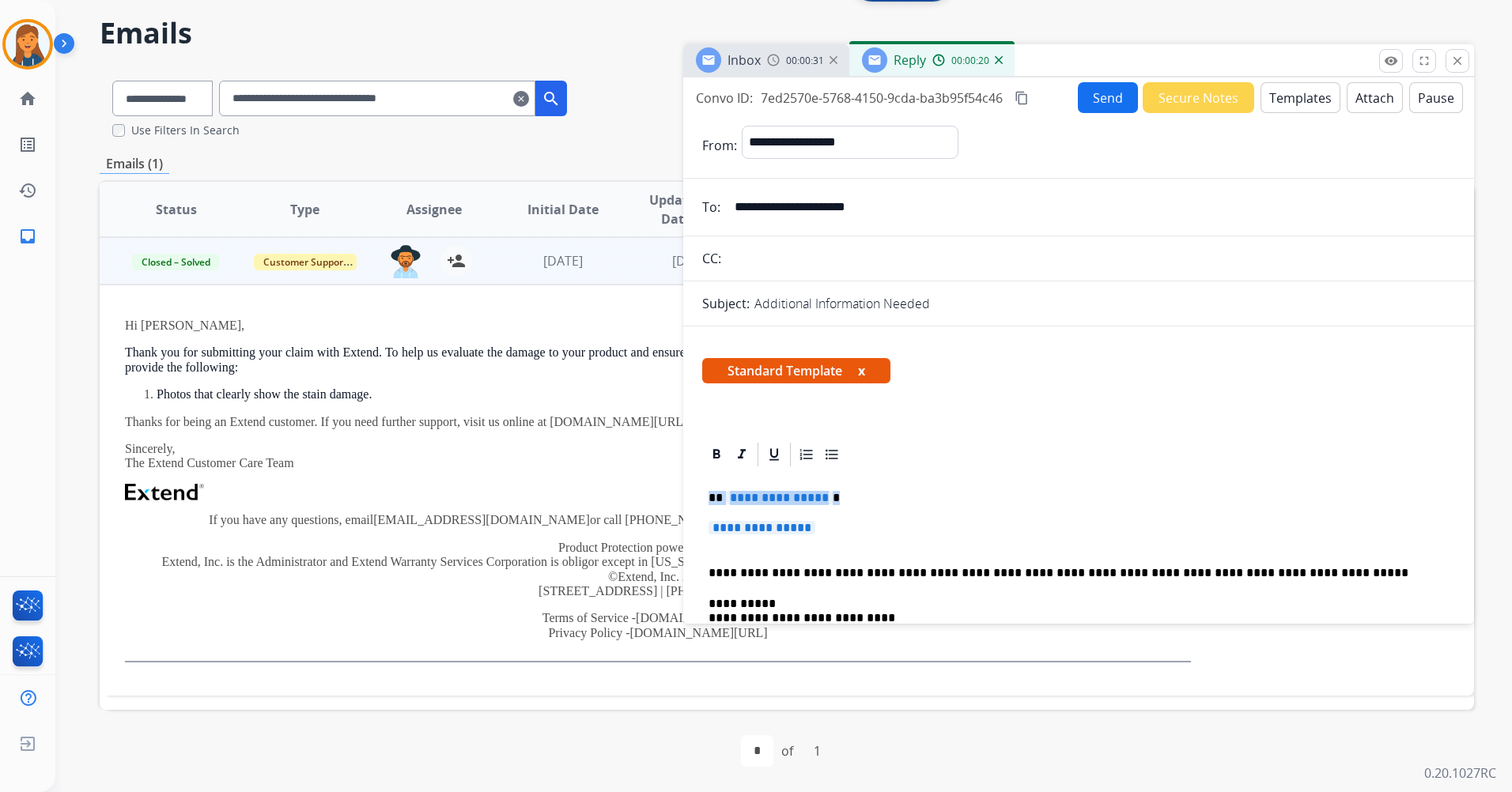
drag, startPoint x: 842, startPoint y: 528, endPoint x: 705, endPoint y: 495, distance: 140.9
click at [705, 495] on div "**********" at bounding box center [1078, 698] width 753 height 458
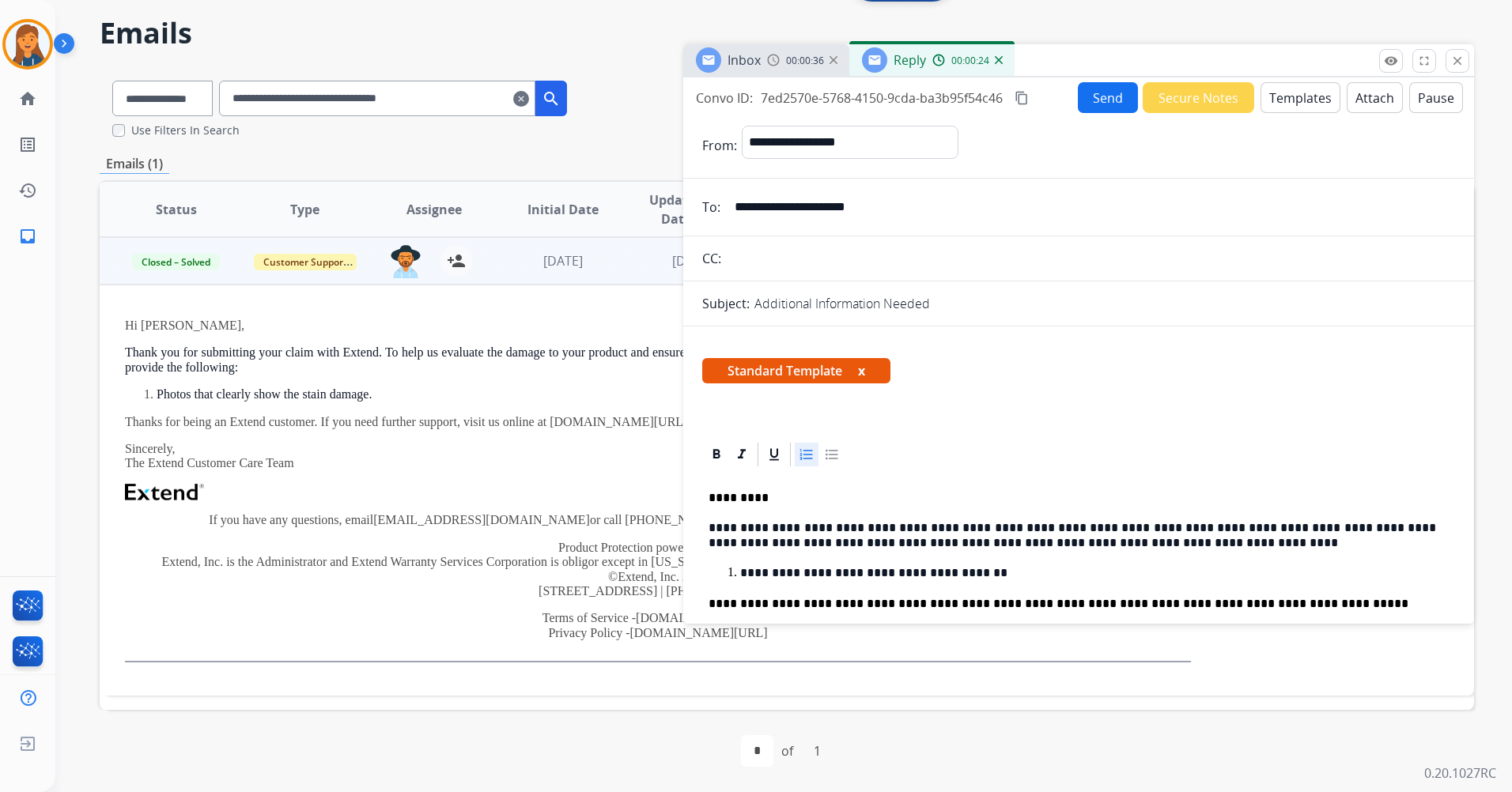
click at [1077, 91] on button "Send" at bounding box center [1107, 97] width 60 height 30
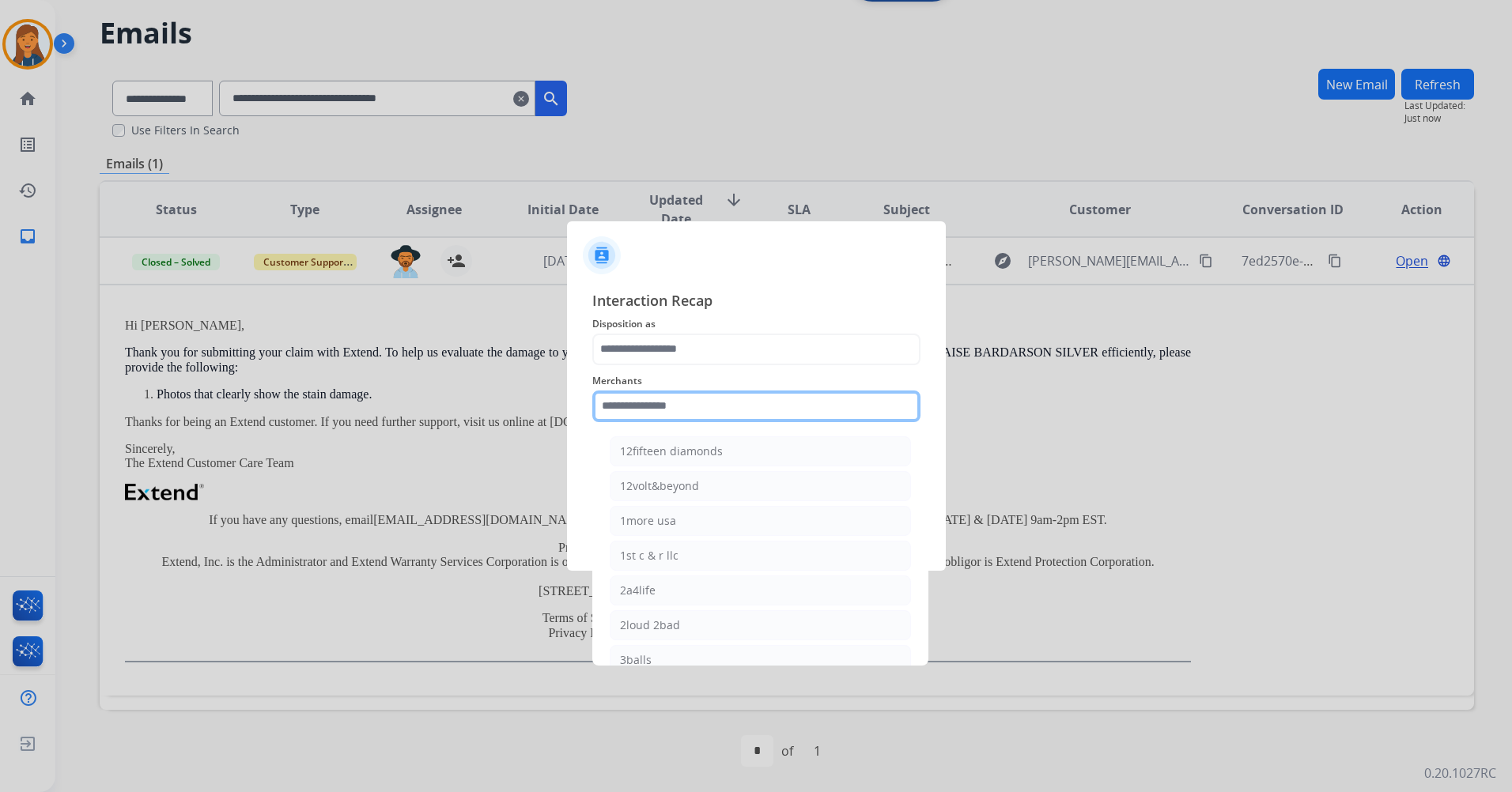
click at [700, 406] on input "text" at bounding box center [756, 406] width 328 height 31
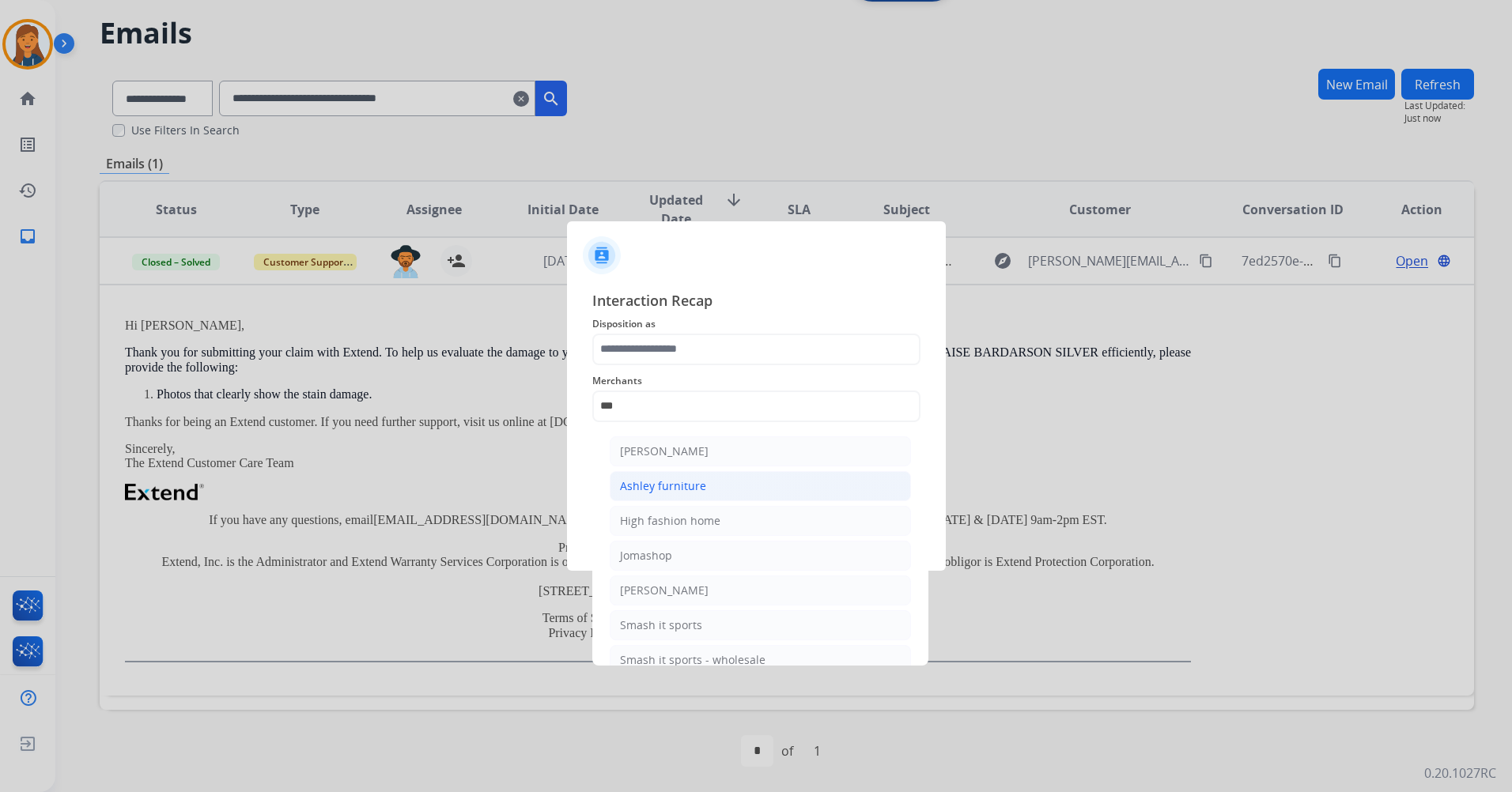
click at [660, 479] on div "Ashley furniture" at bounding box center [664, 486] width 87 height 16
type input "**********"
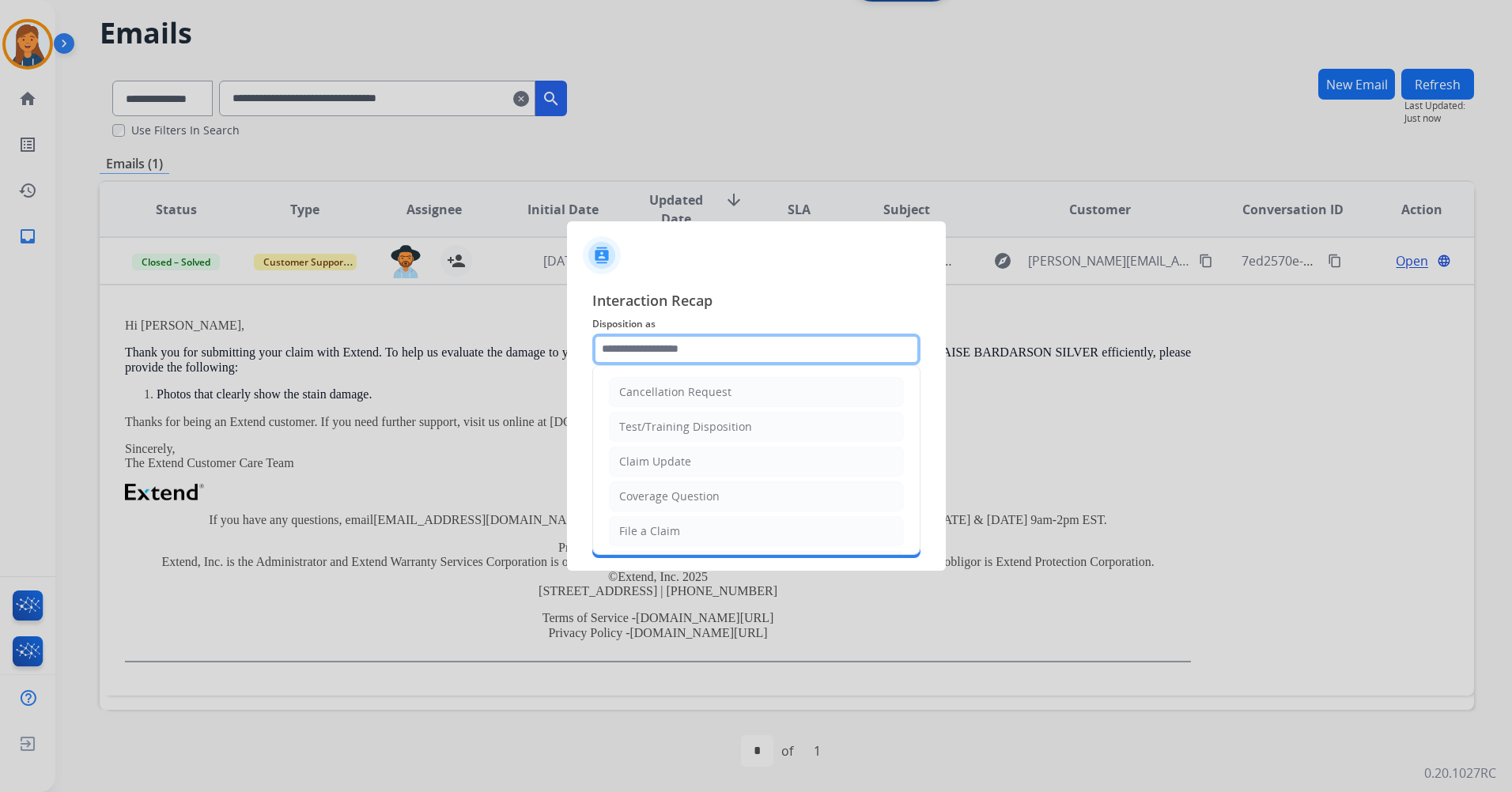
click at [646, 349] on input "text" at bounding box center [756, 349] width 328 height 31
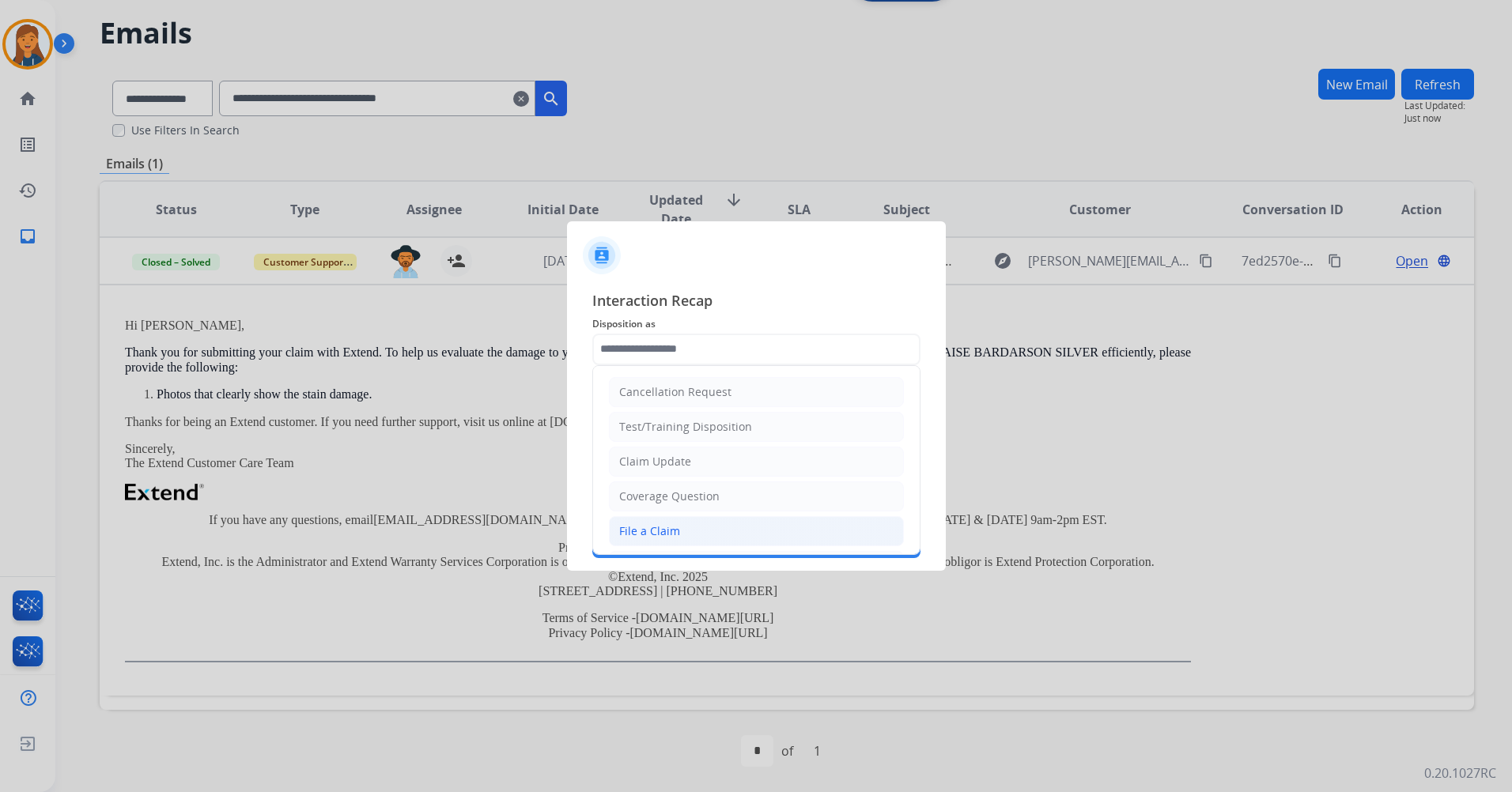
click at [634, 524] on div "File a Claim" at bounding box center [650, 531] width 61 height 16
type input "**********"
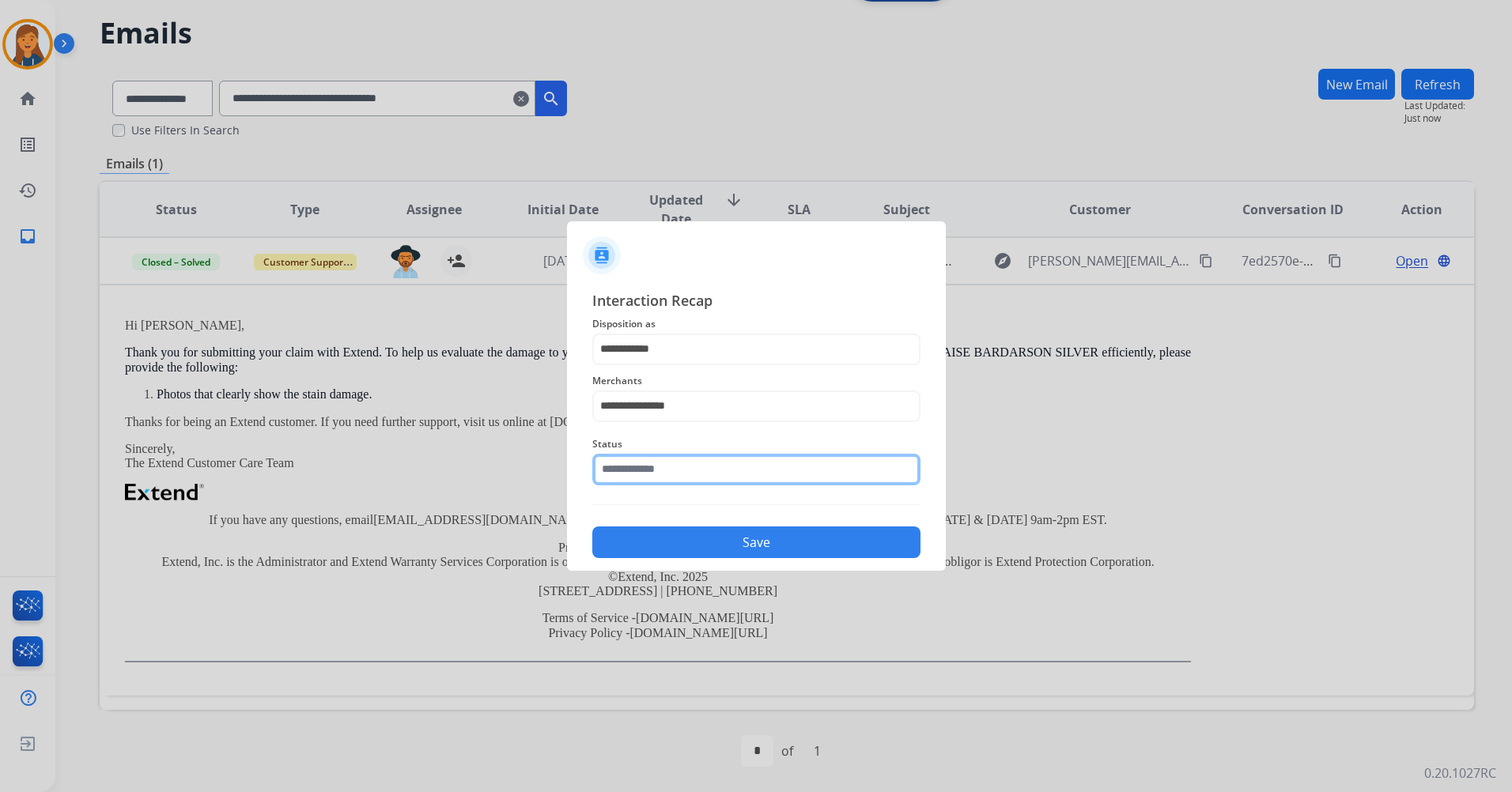
click at [642, 479] on input "text" at bounding box center [756, 470] width 328 height 31
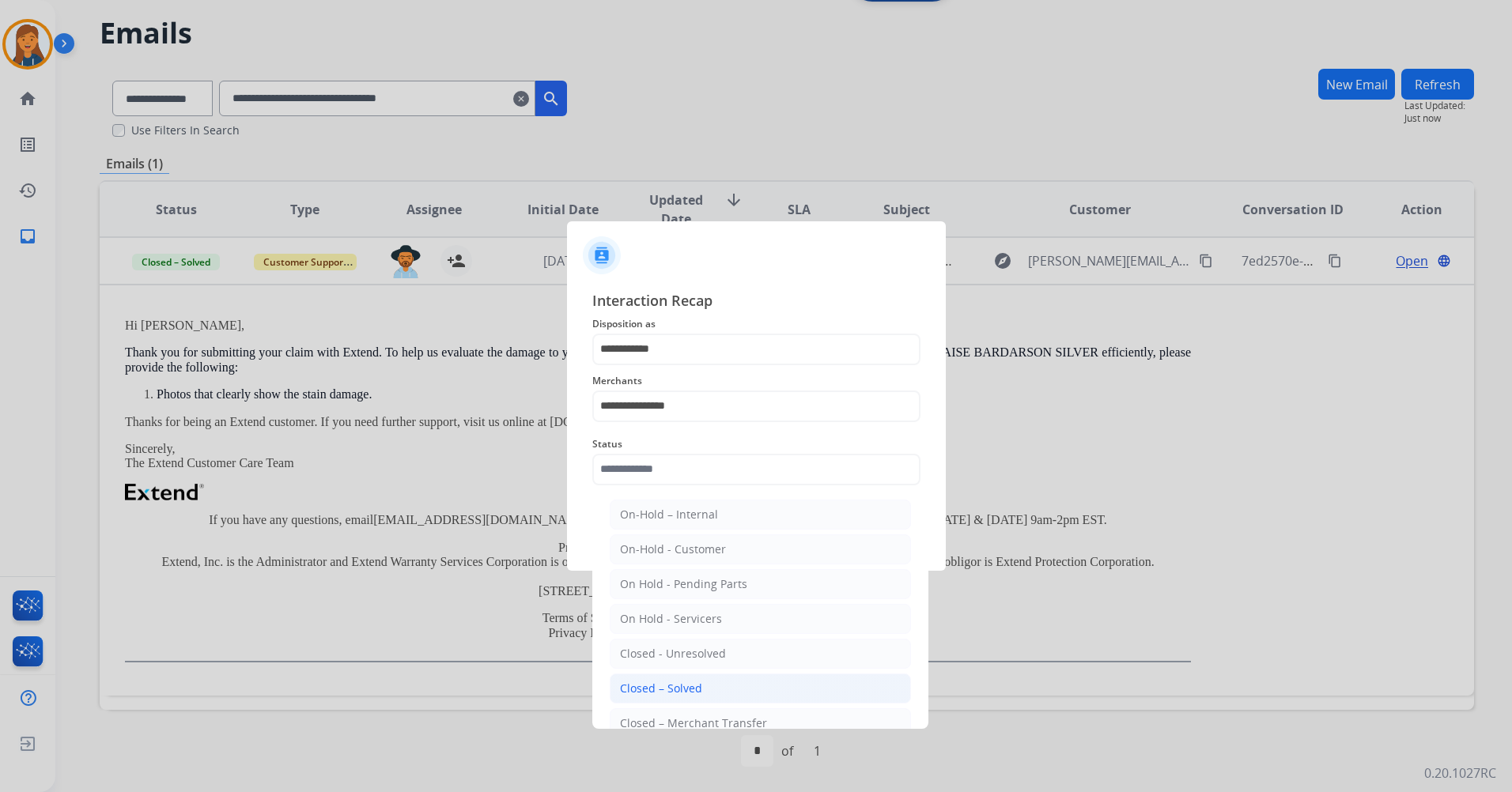
click at [646, 681] on div "Closed – Solved" at bounding box center [662, 689] width 83 height 16
type input "**********"
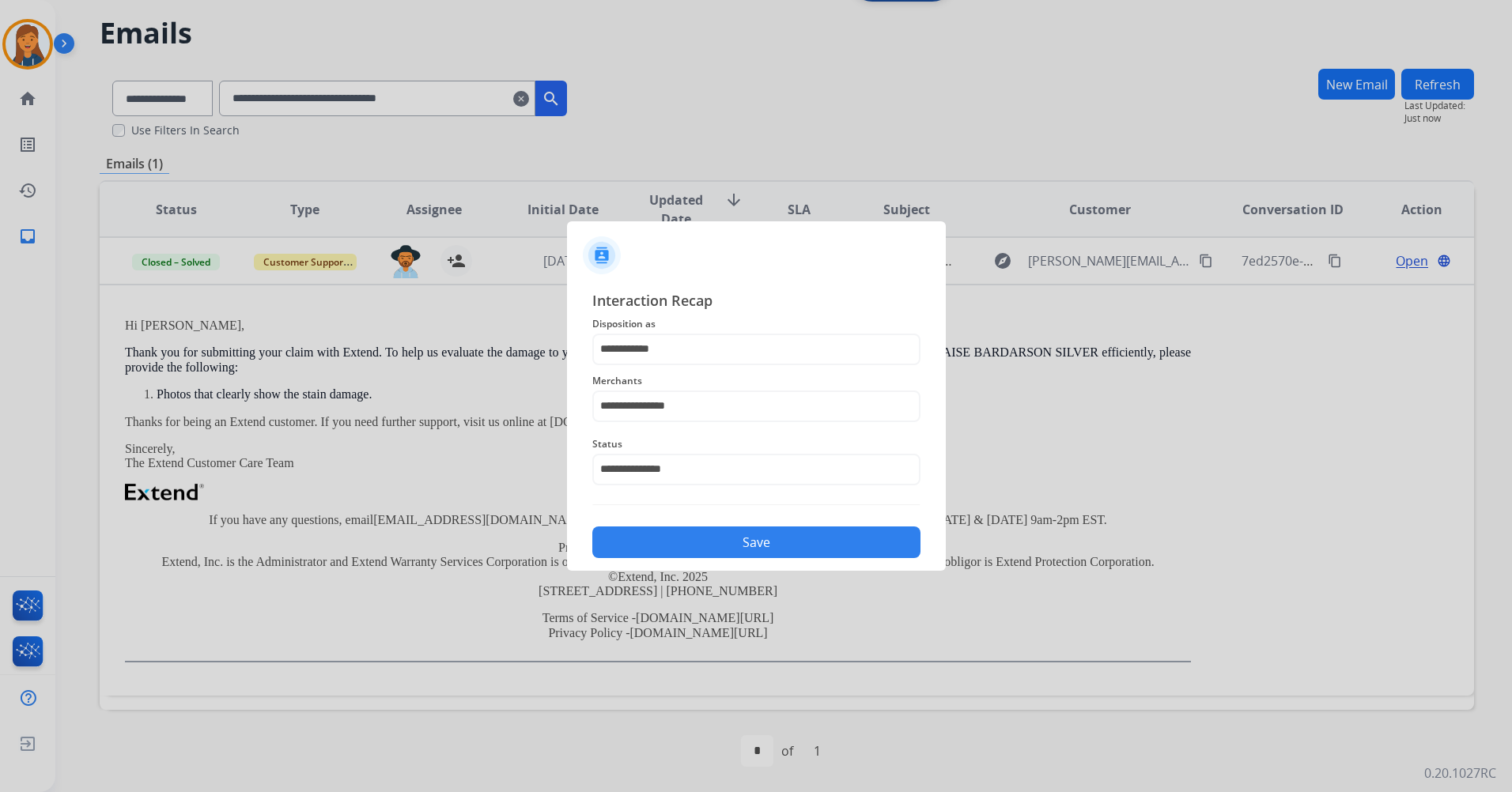
click at [710, 545] on button "Save" at bounding box center [756, 542] width 328 height 31
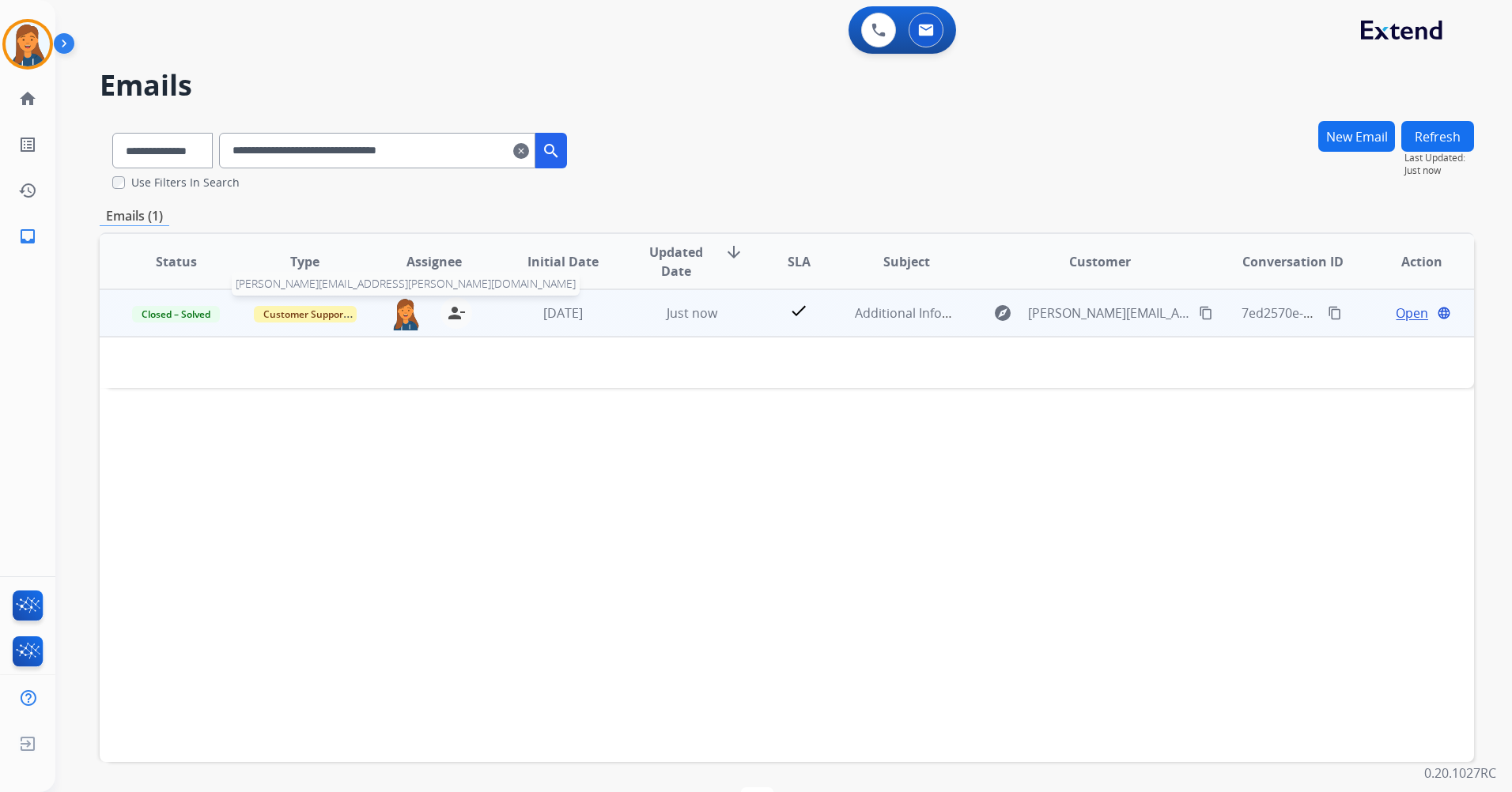
click at [410, 328] on img at bounding box center [406, 313] width 31 height 33
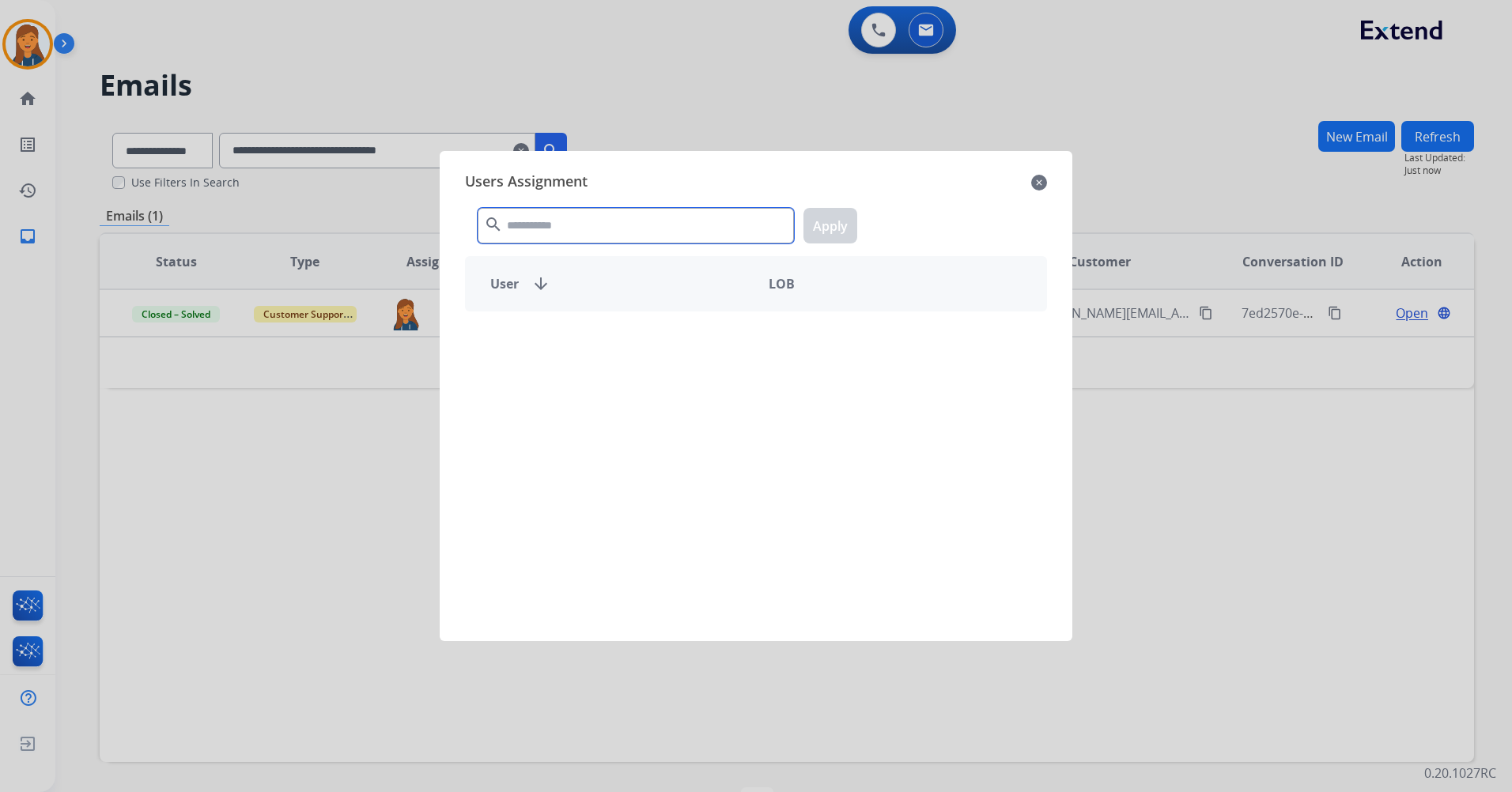
click at [526, 229] on input "text" at bounding box center [636, 226] width 317 height 35
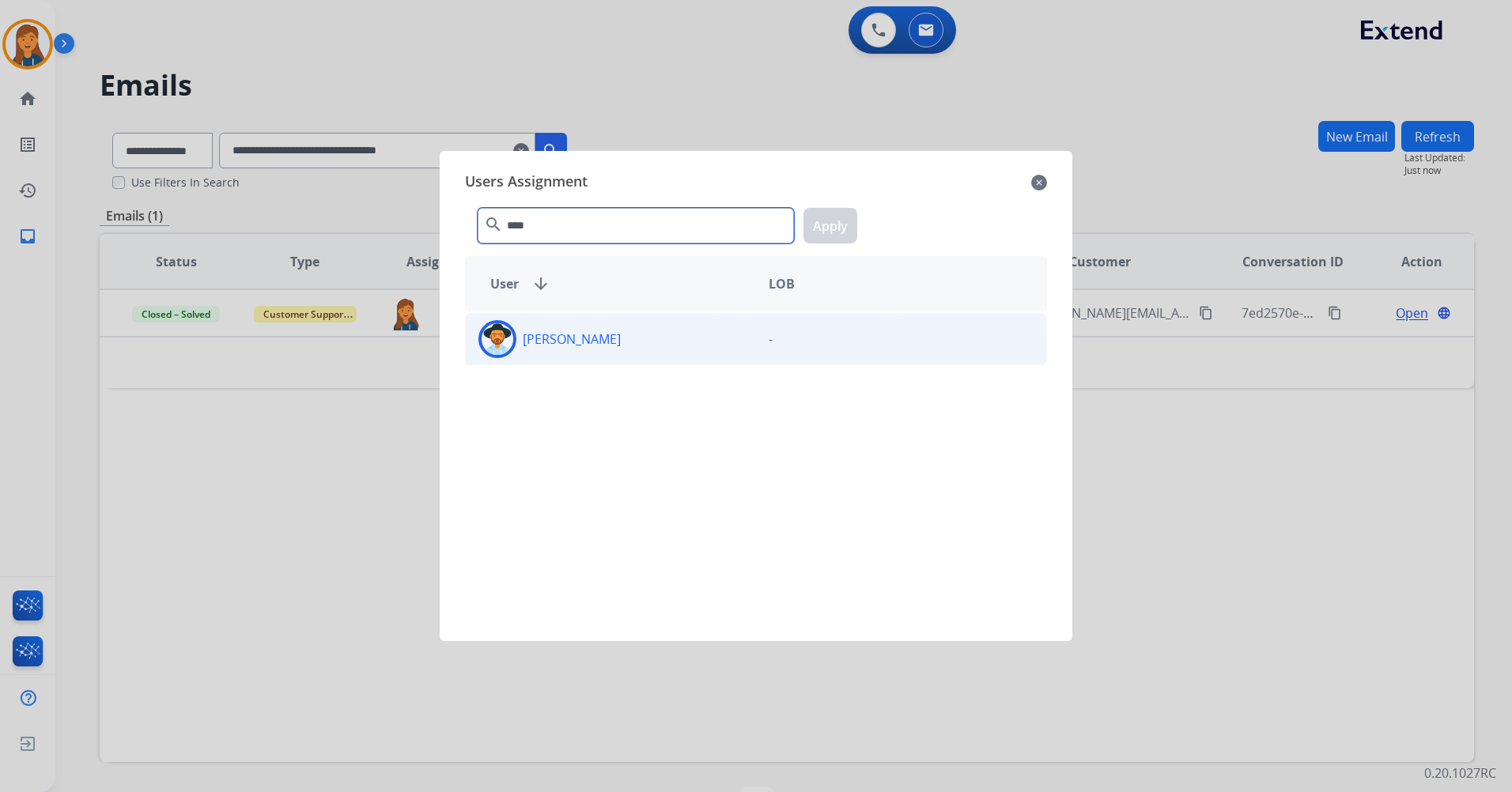
type input "****"
click at [544, 328] on div "[PERSON_NAME]" at bounding box center [611, 339] width 290 height 38
click at [823, 225] on button "Apply" at bounding box center [830, 226] width 54 height 35
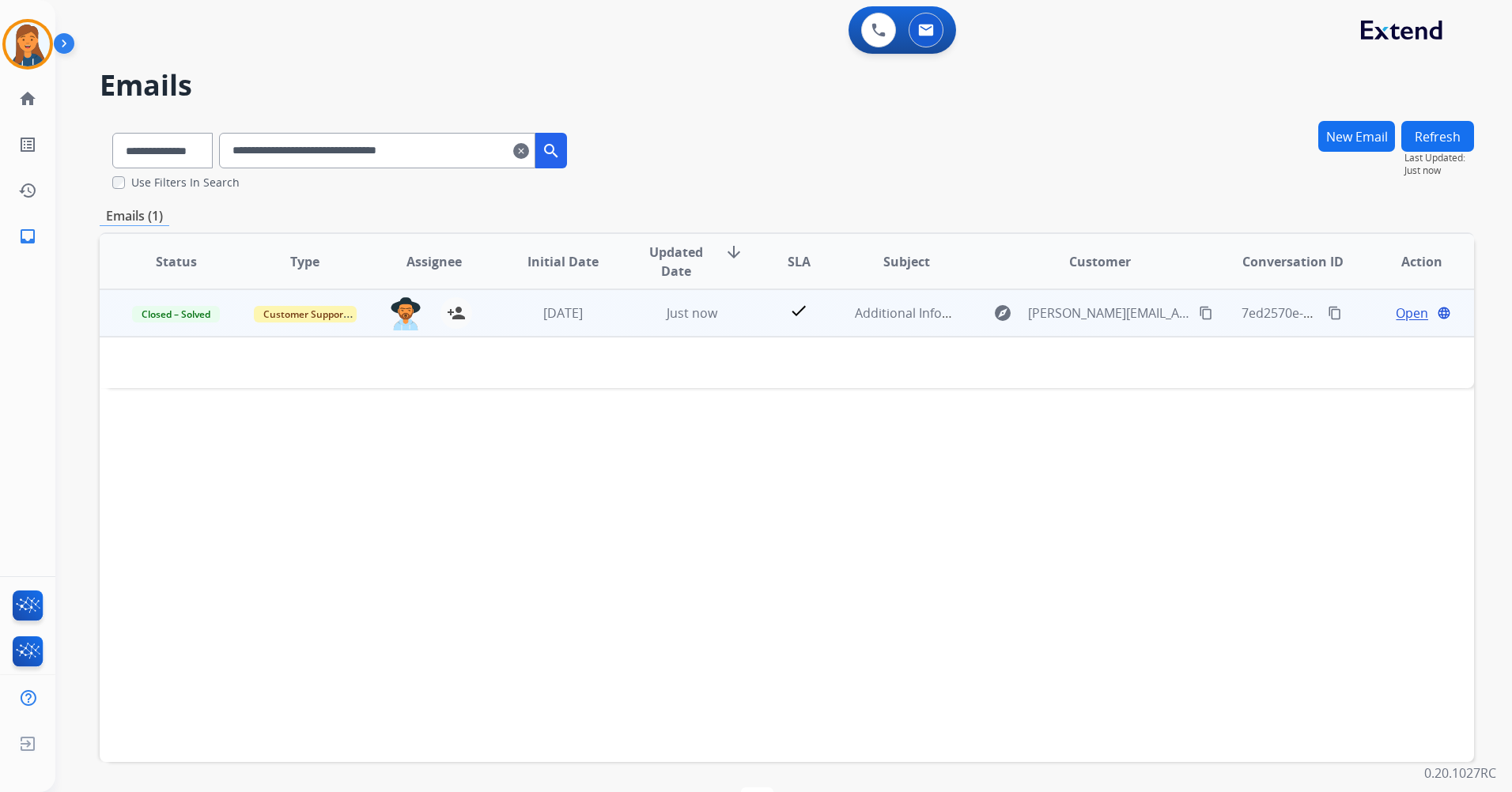
click at [1328, 308] on mat-icon "content_copy" at bounding box center [1335, 312] width 14 height 14
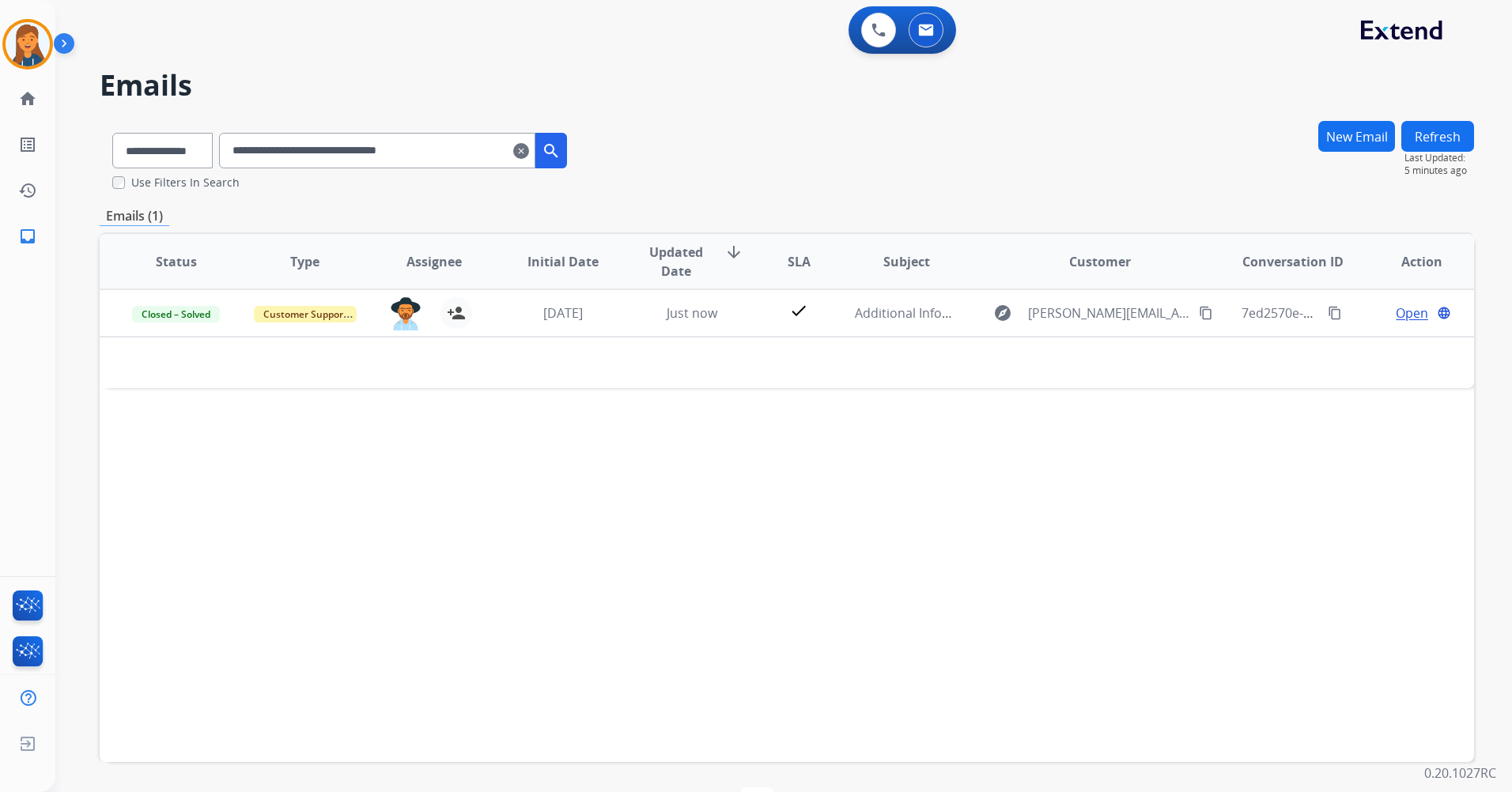
click at [529, 152] on mat-icon "clear" at bounding box center [521, 150] width 16 height 19
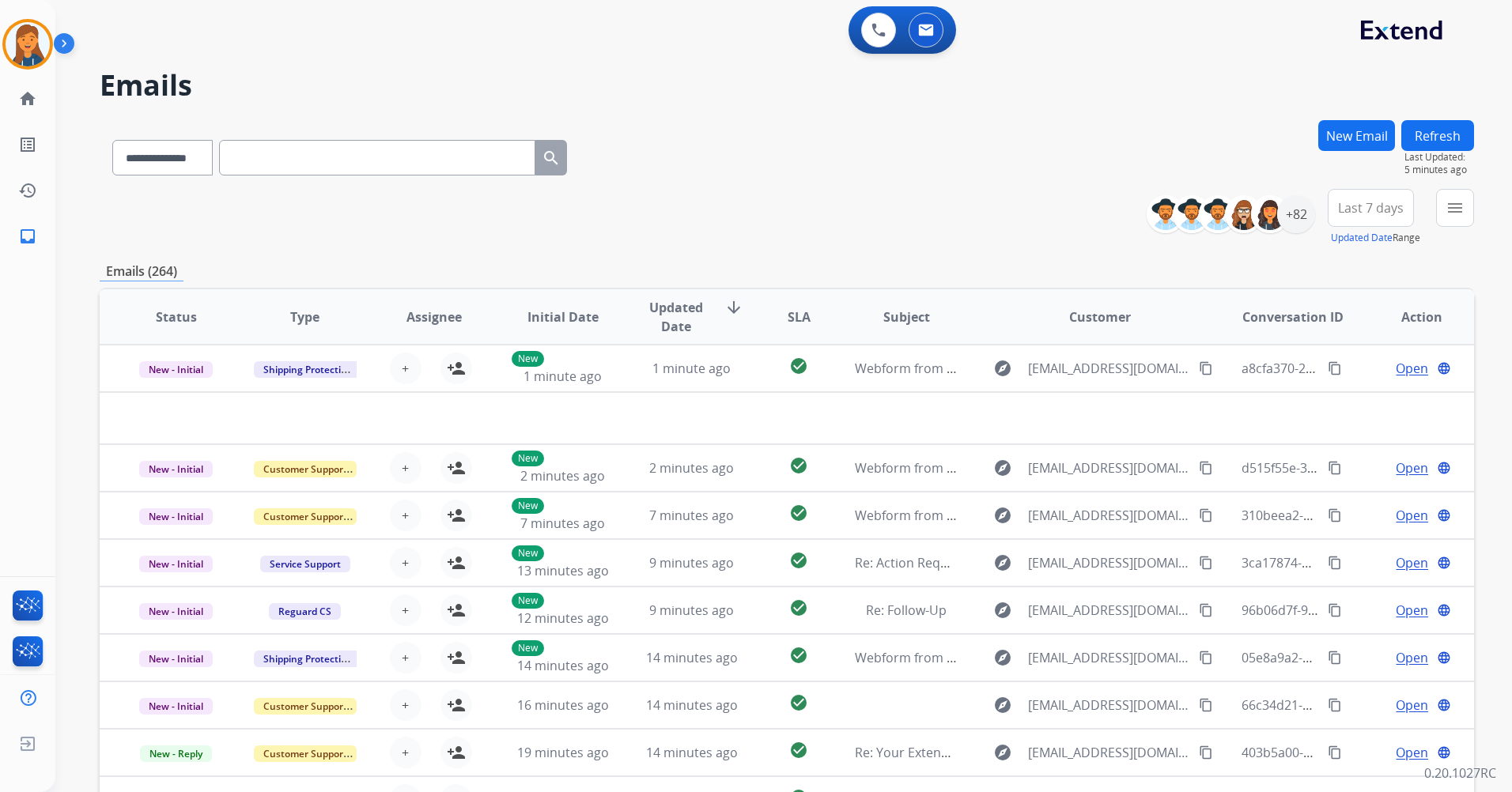
click at [381, 150] on input "text" at bounding box center [378, 157] width 317 height 35
paste input "**********"
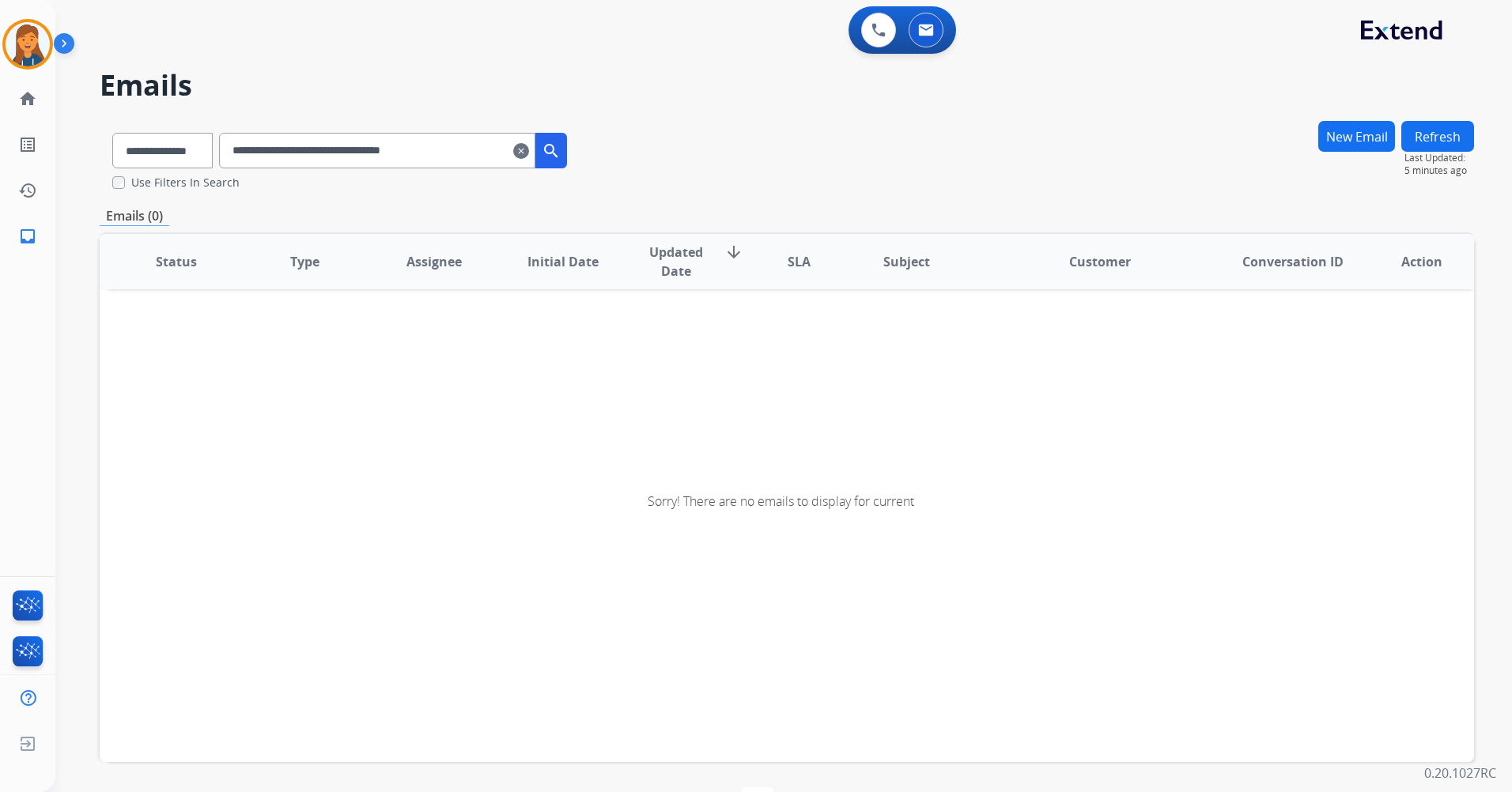
click at [254, 146] on input "**********" at bounding box center [378, 150] width 317 height 35
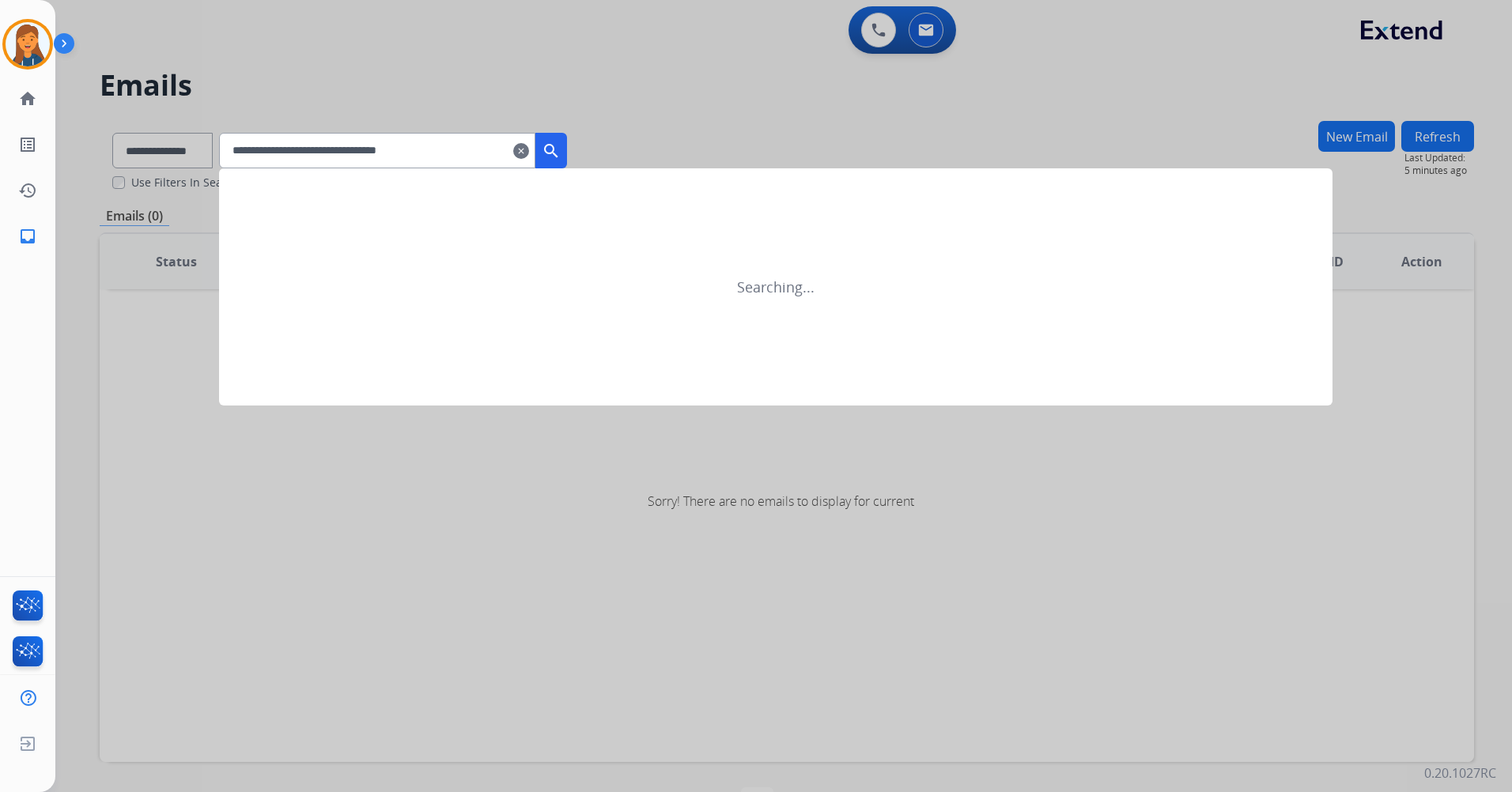
type input "**********"
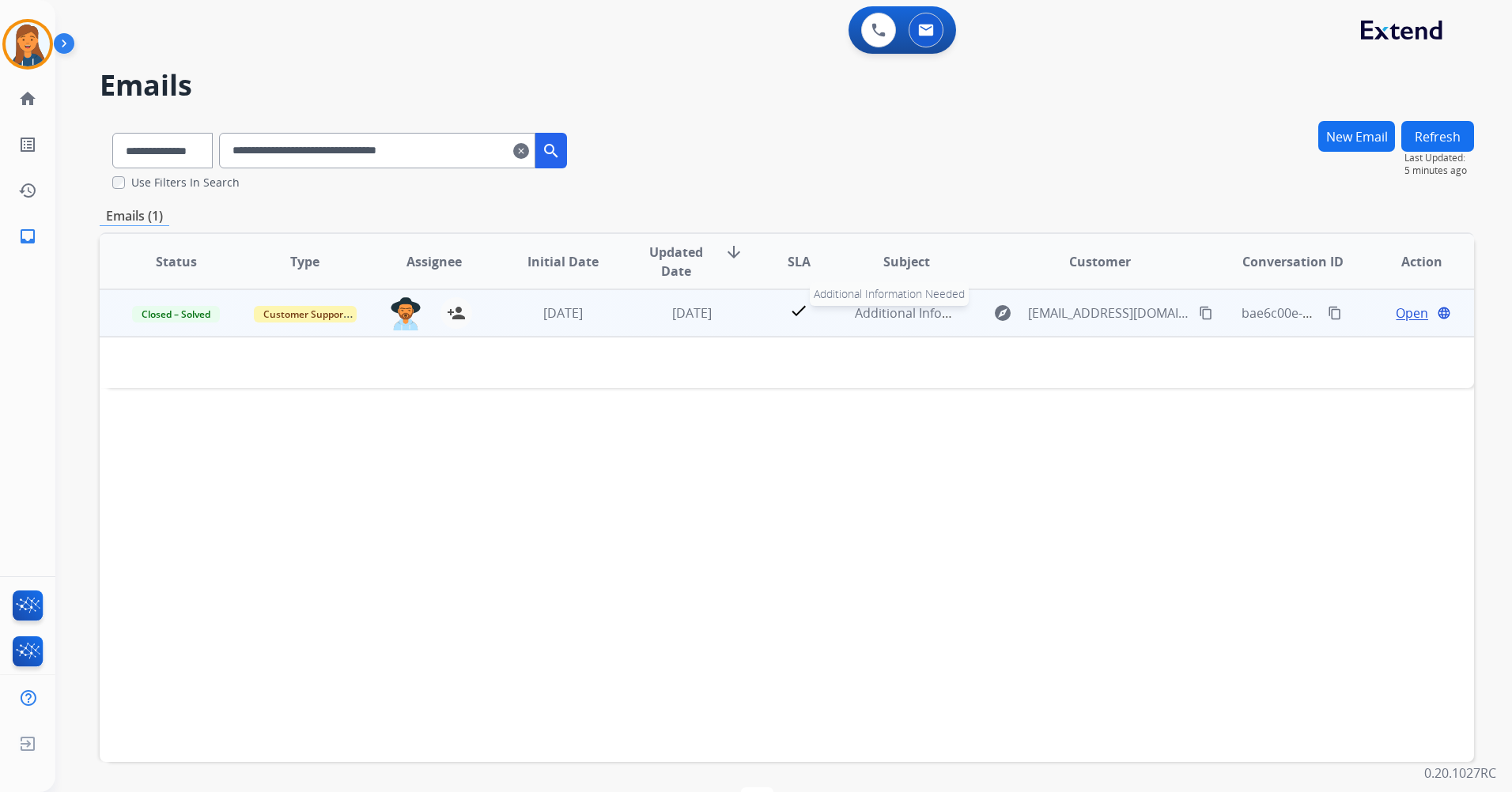
click at [869, 309] on span "Additional Information Needed" at bounding box center [948, 313] width 185 height 18
click at [890, 312] on span "Additional Information Needed" at bounding box center [948, 313] width 185 height 18
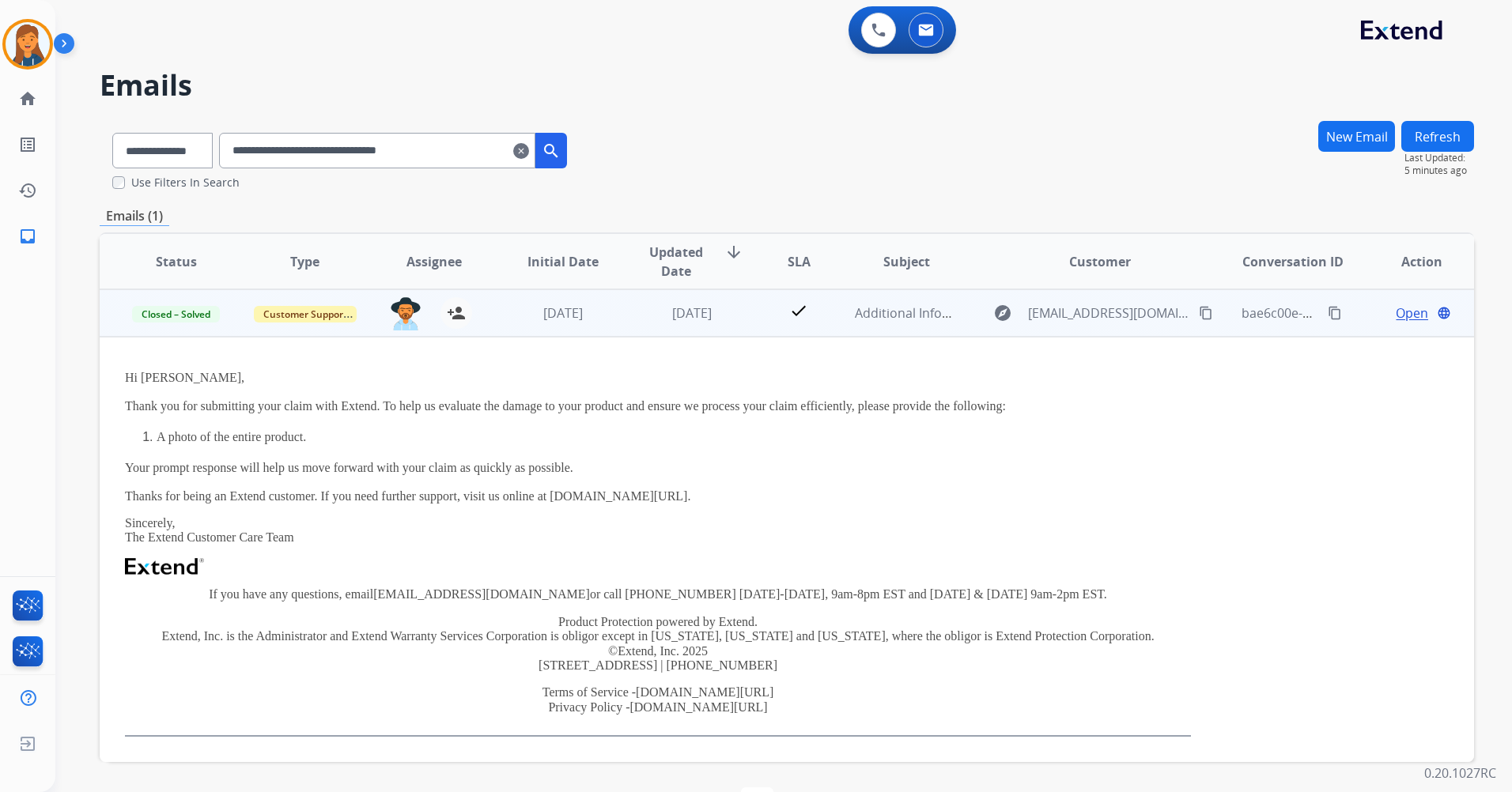
click at [1396, 316] on span "Open" at bounding box center [1412, 312] width 32 height 19
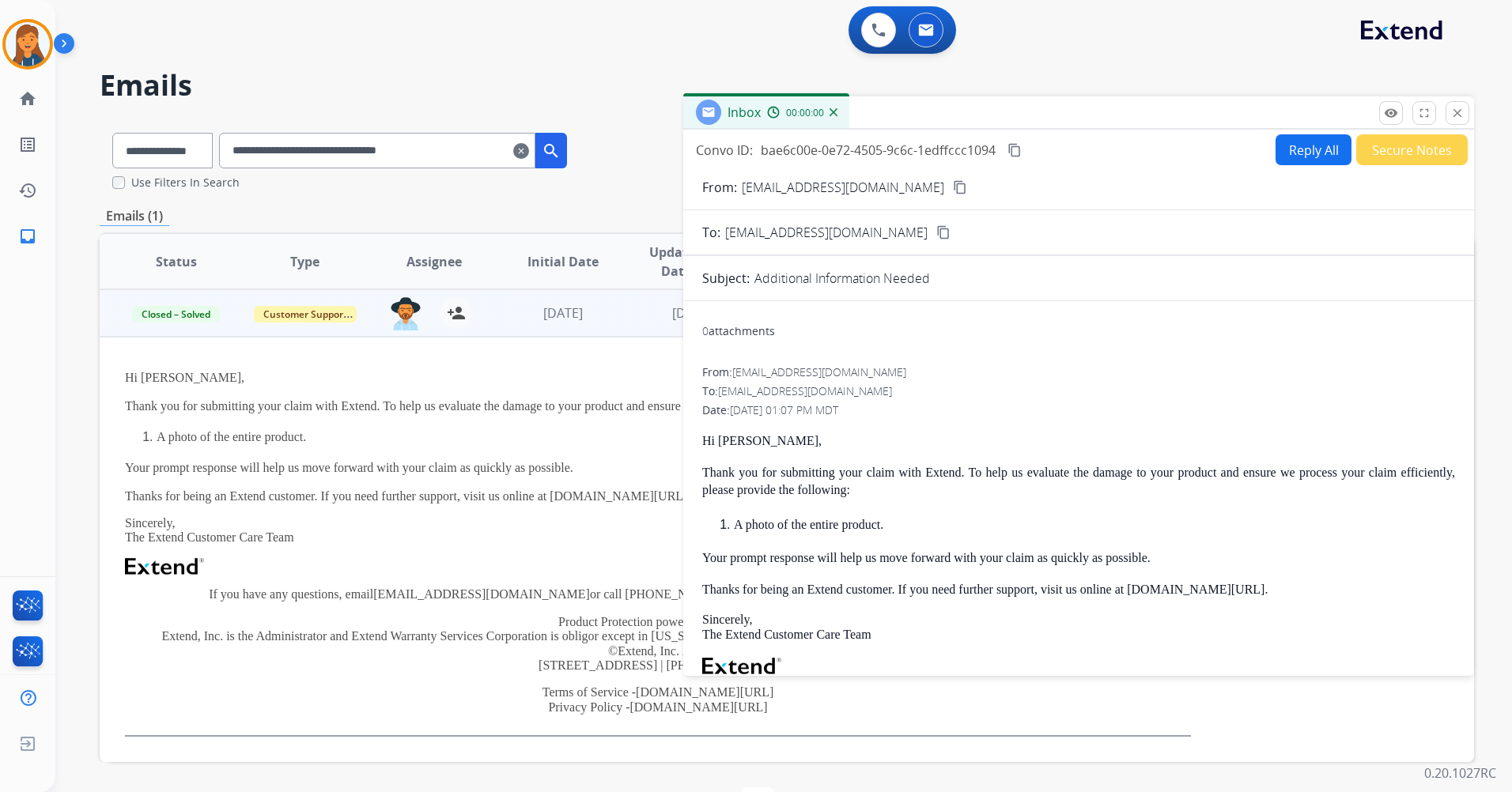
click at [1290, 154] on button "Reply All" at bounding box center [1312, 149] width 76 height 30
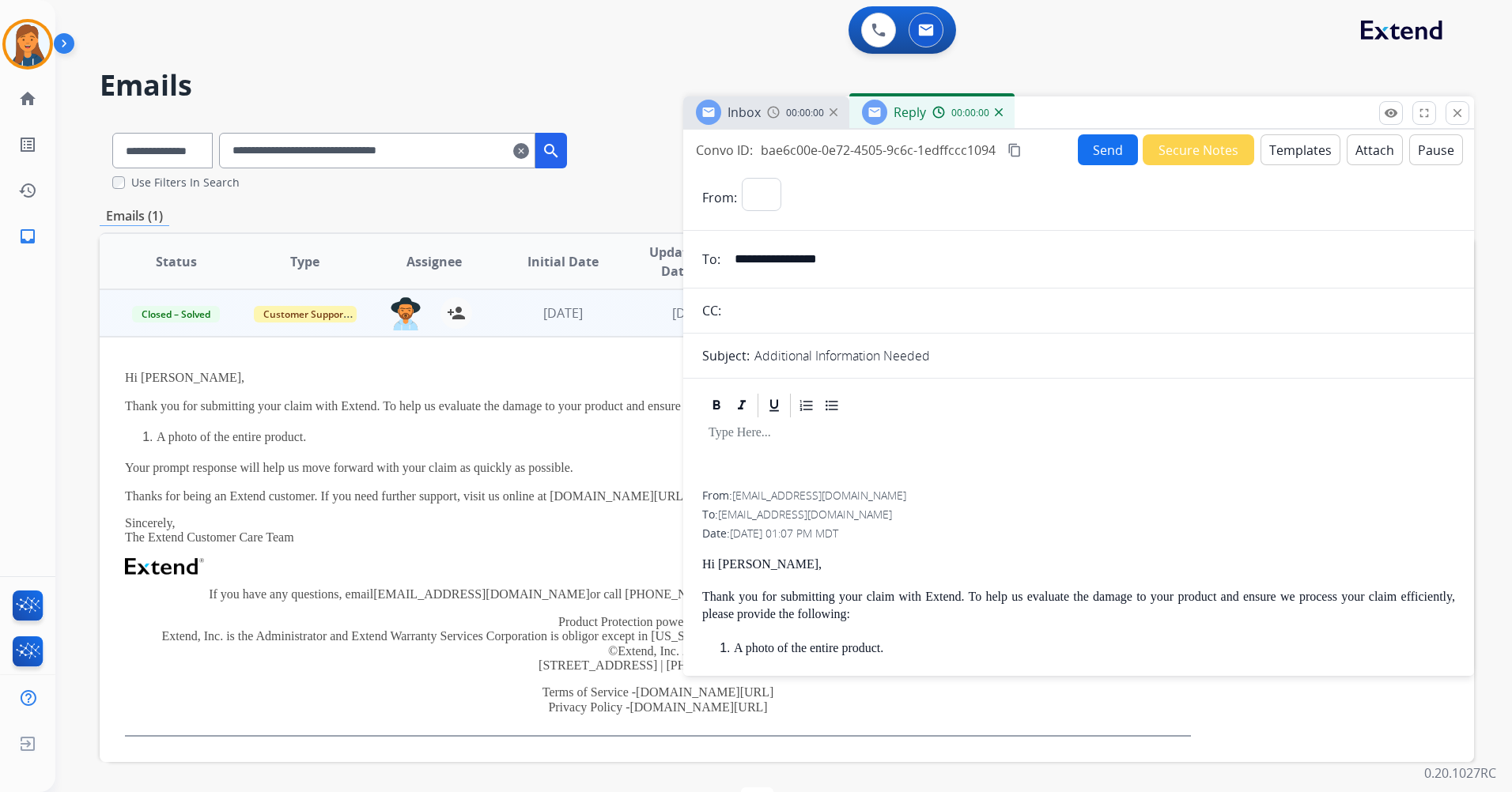
select select "**********"
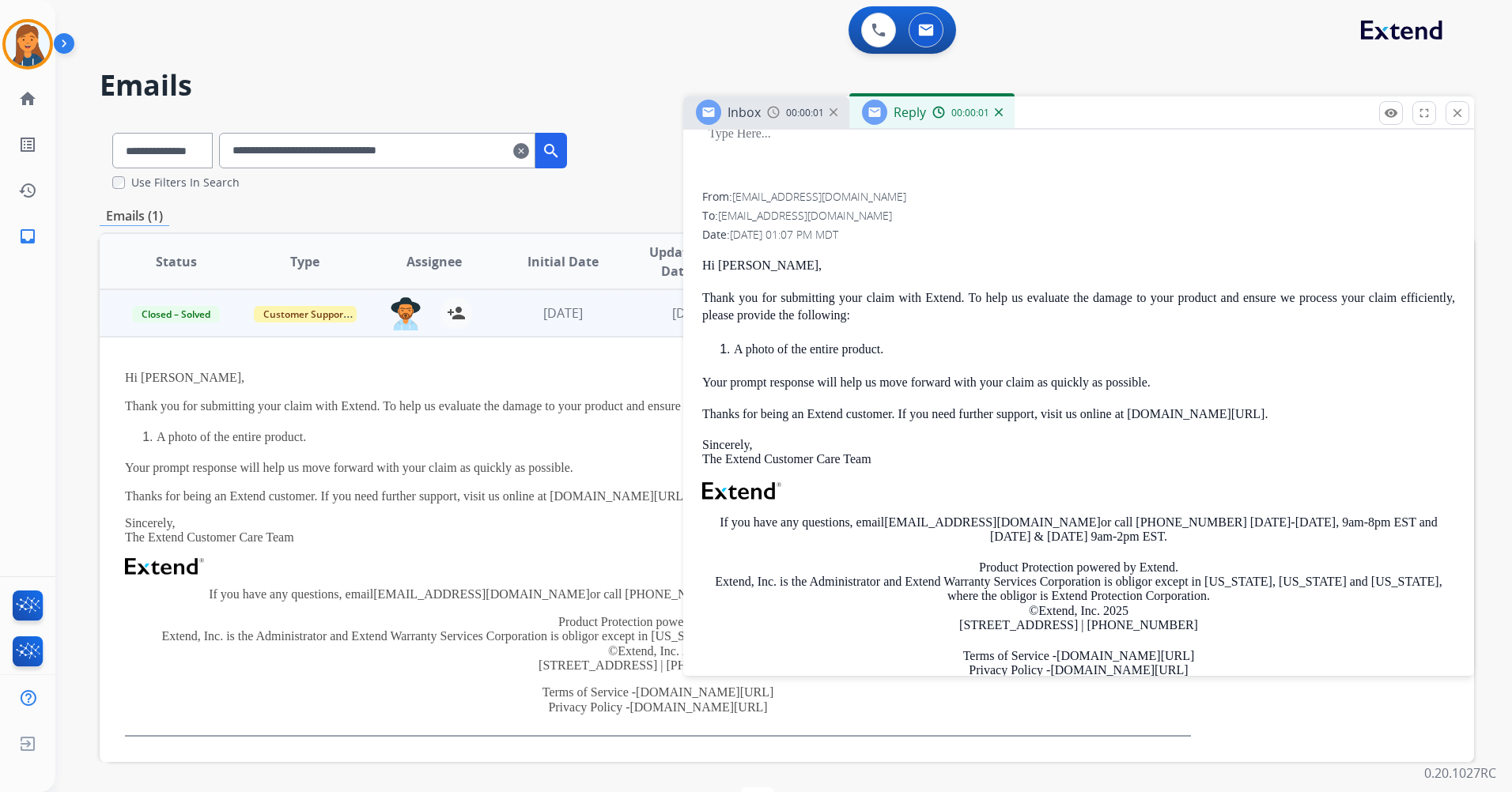
scroll to position [316, 0]
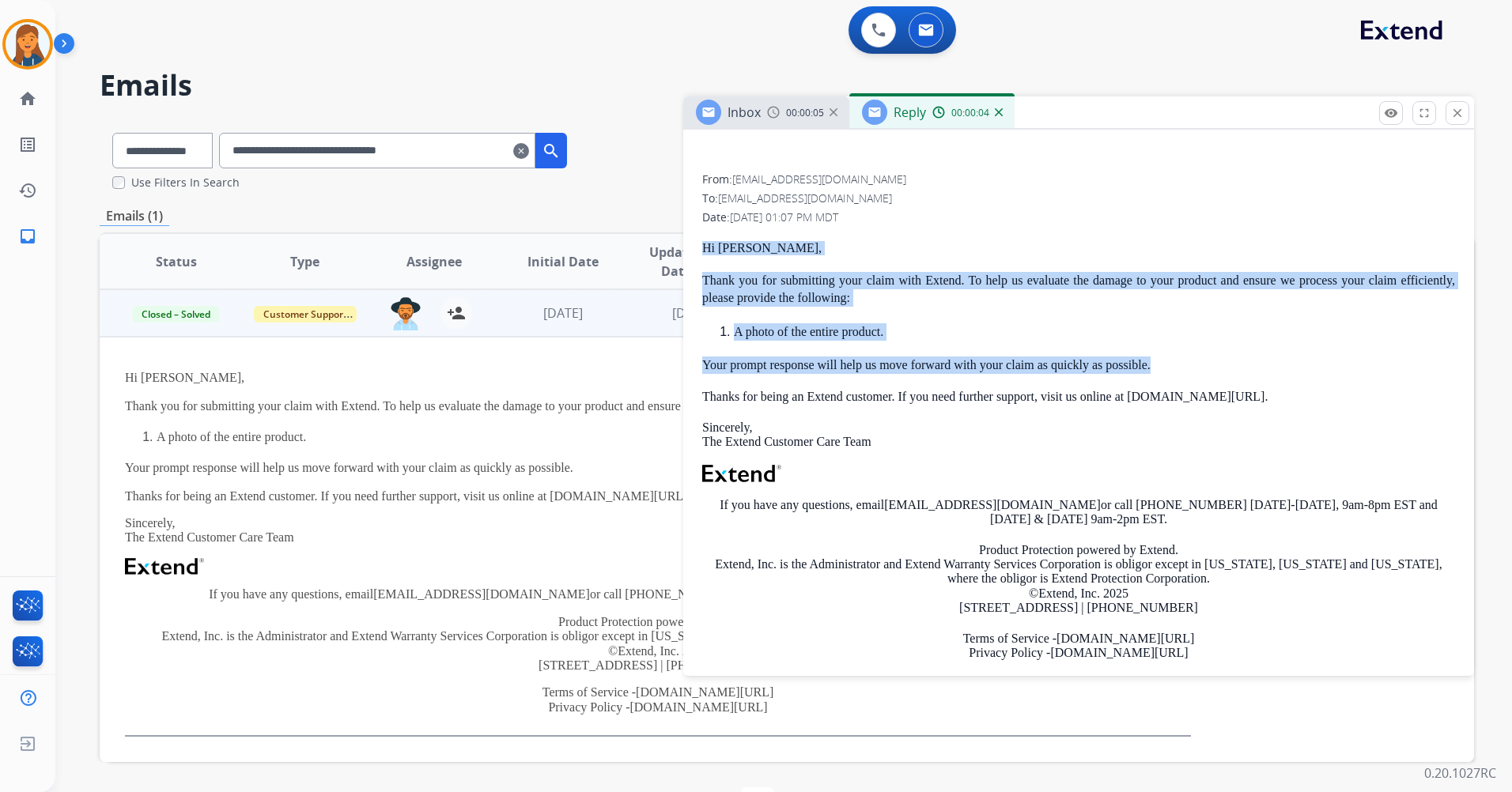
drag, startPoint x: 723, startPoint y: 246, endPoint x: 1166, endPoint y: 361, distance: 457.7
click at [1166, 361] on div "From: [EMAIL_ADDRESS][DOMAIN_NAME] To: [EMAIL_ADDRESS][DOMAIN_NAME] Date: [DATE…" at bounding box center [1078, 386] width 790 height 624
copy div "Hi [PERSON_NAME], Thank you for submitting your claim with Extend. To help us e…"
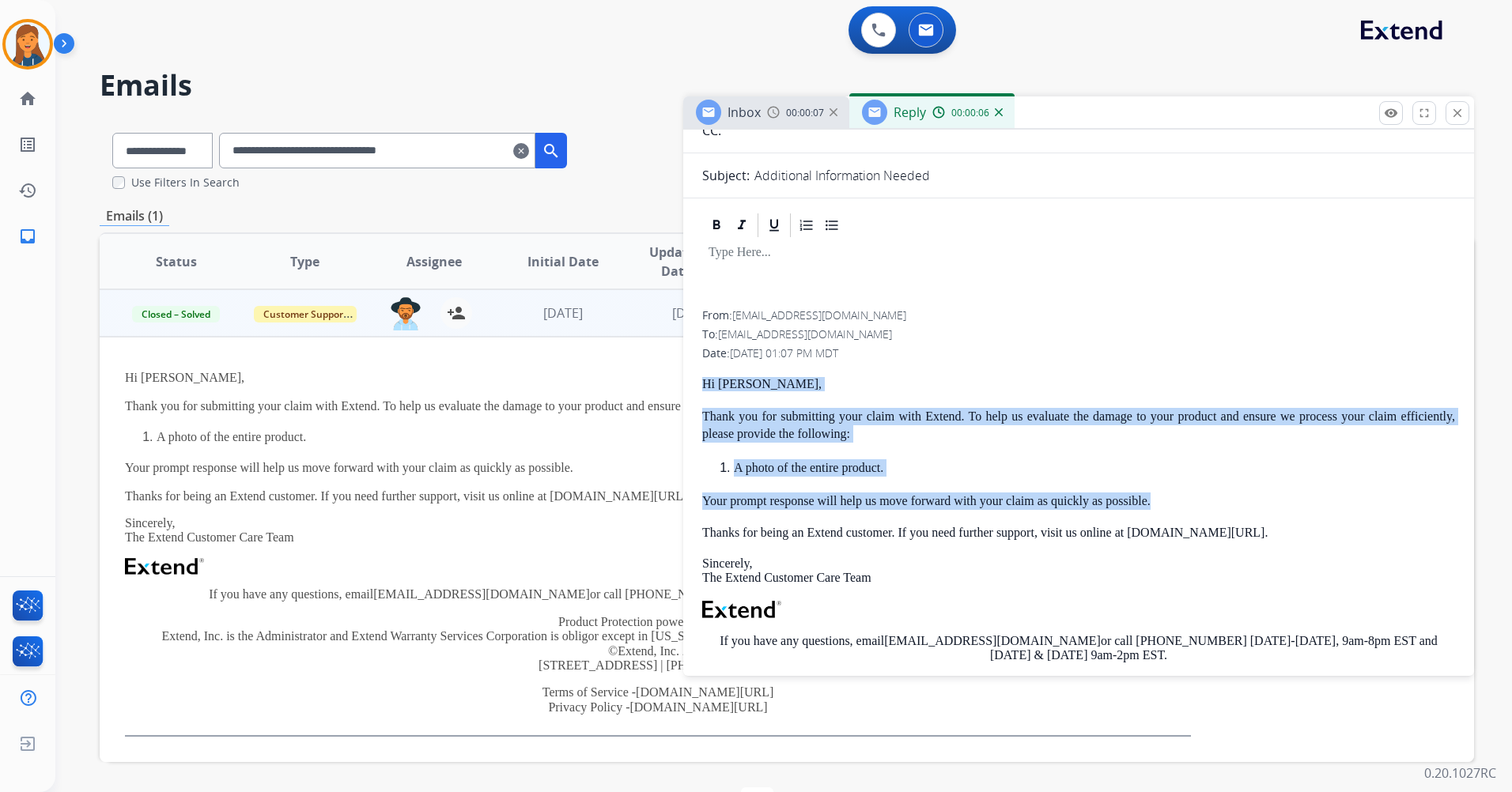
scroll to position [0, 0]
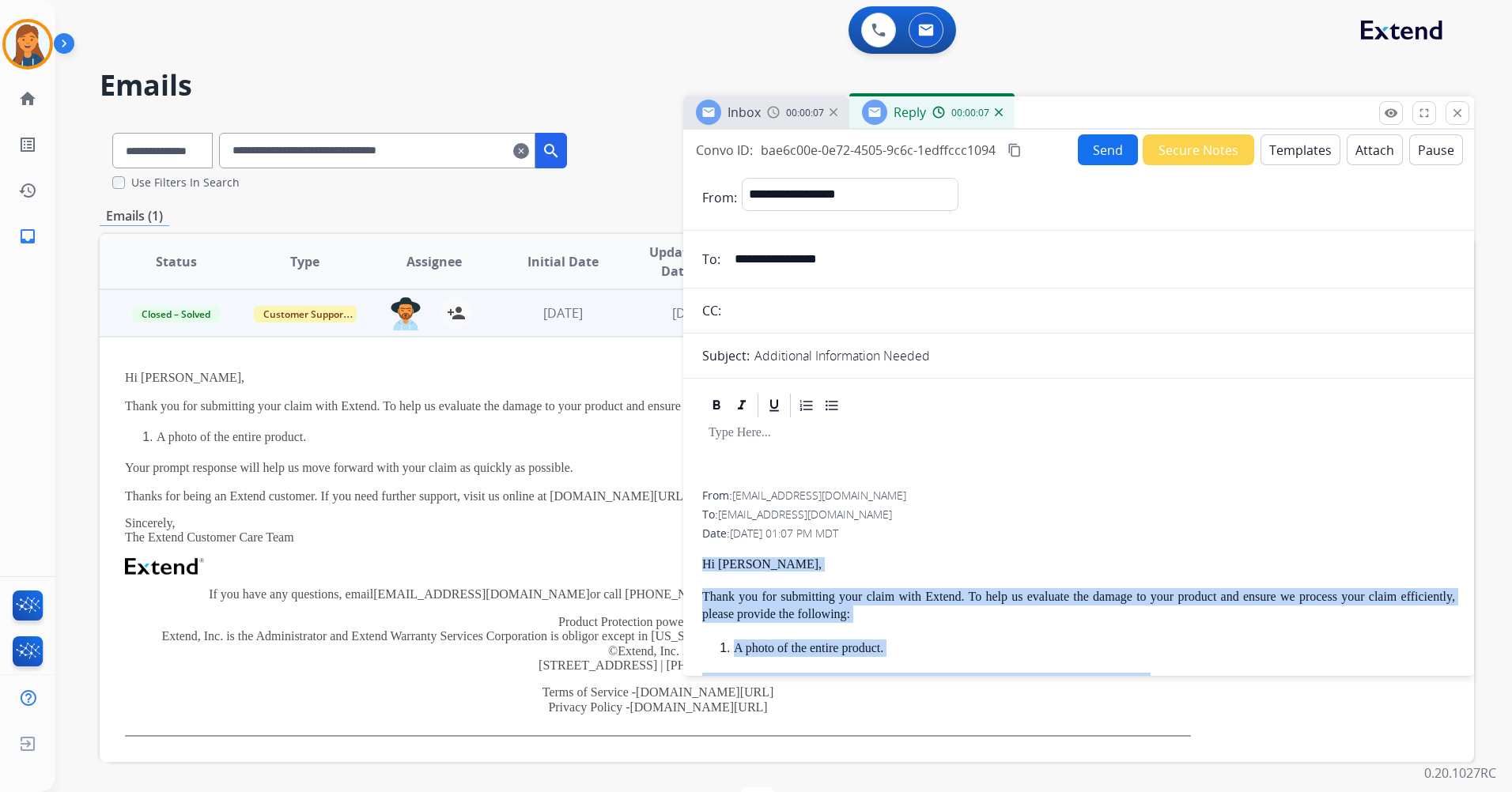
click at [1264, 155] on button "Templates" at bounding box center [1300, 149] width 80 height 30
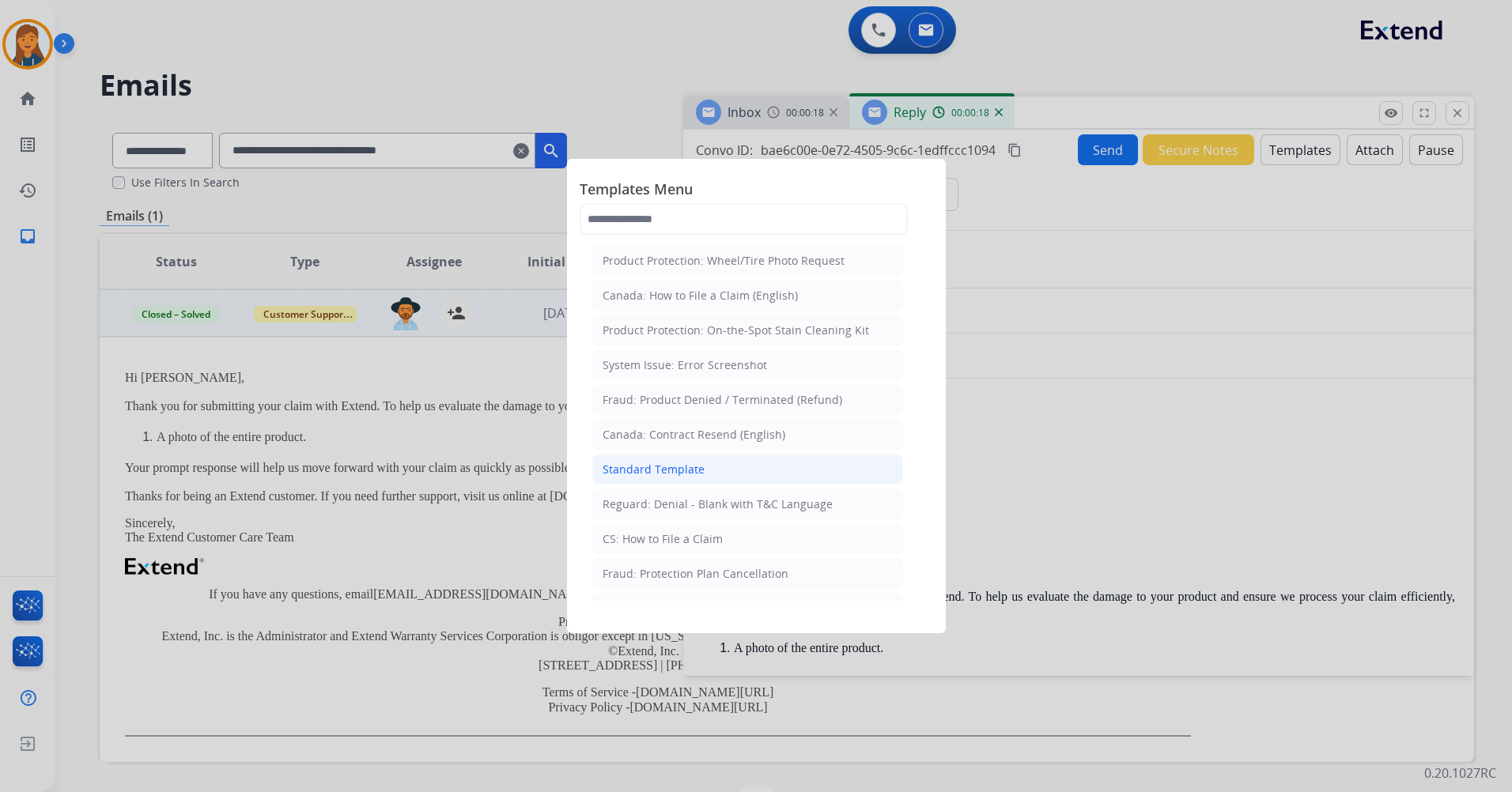
click at [662, 479] on li "Standard Template" at bounding box center [747, 470] width 311 height 30
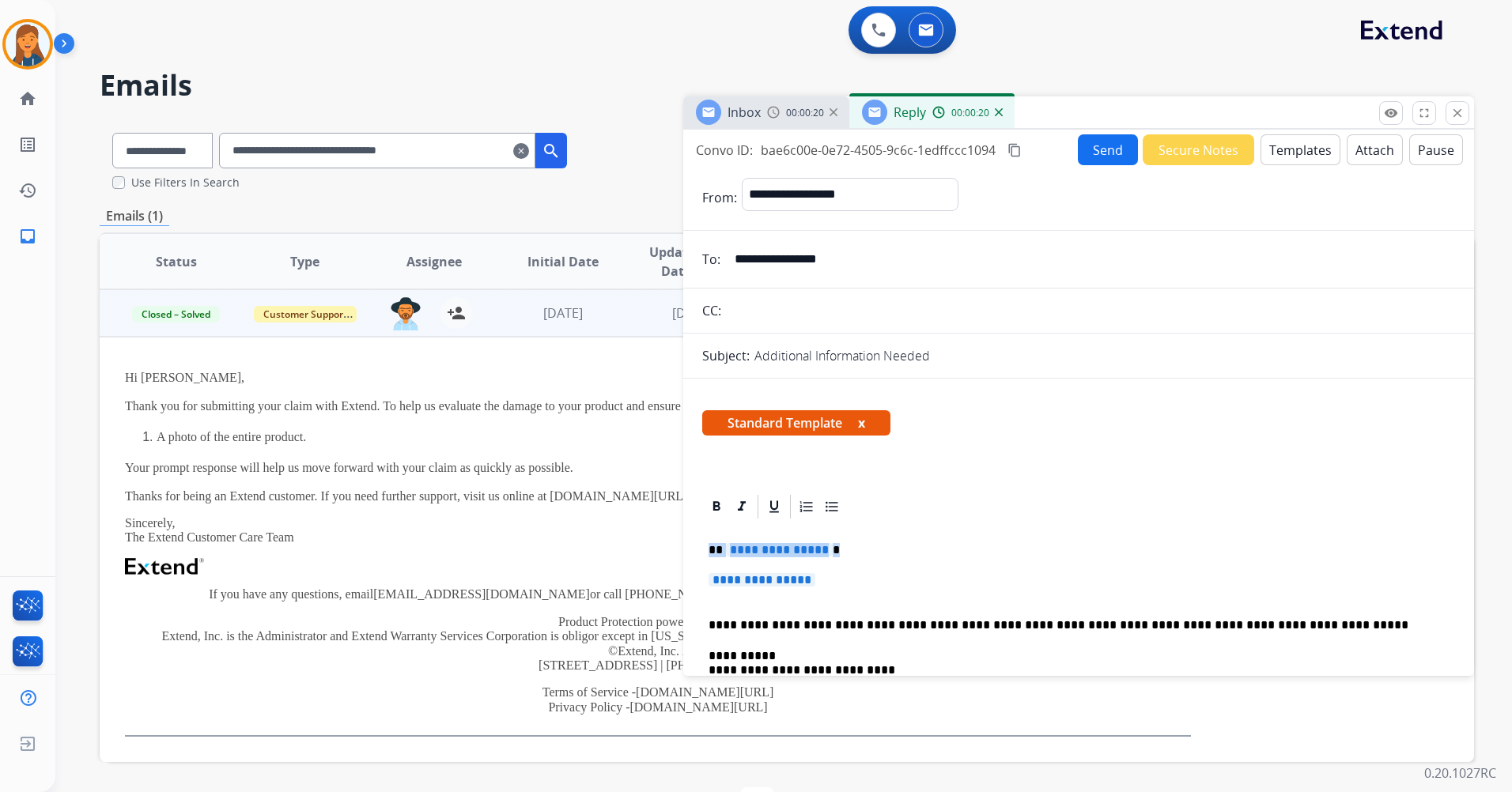
drag, startPoint x: 832, startPoint y: 584, endPoint x: 692, endPoint y: 555, distance: 143.0
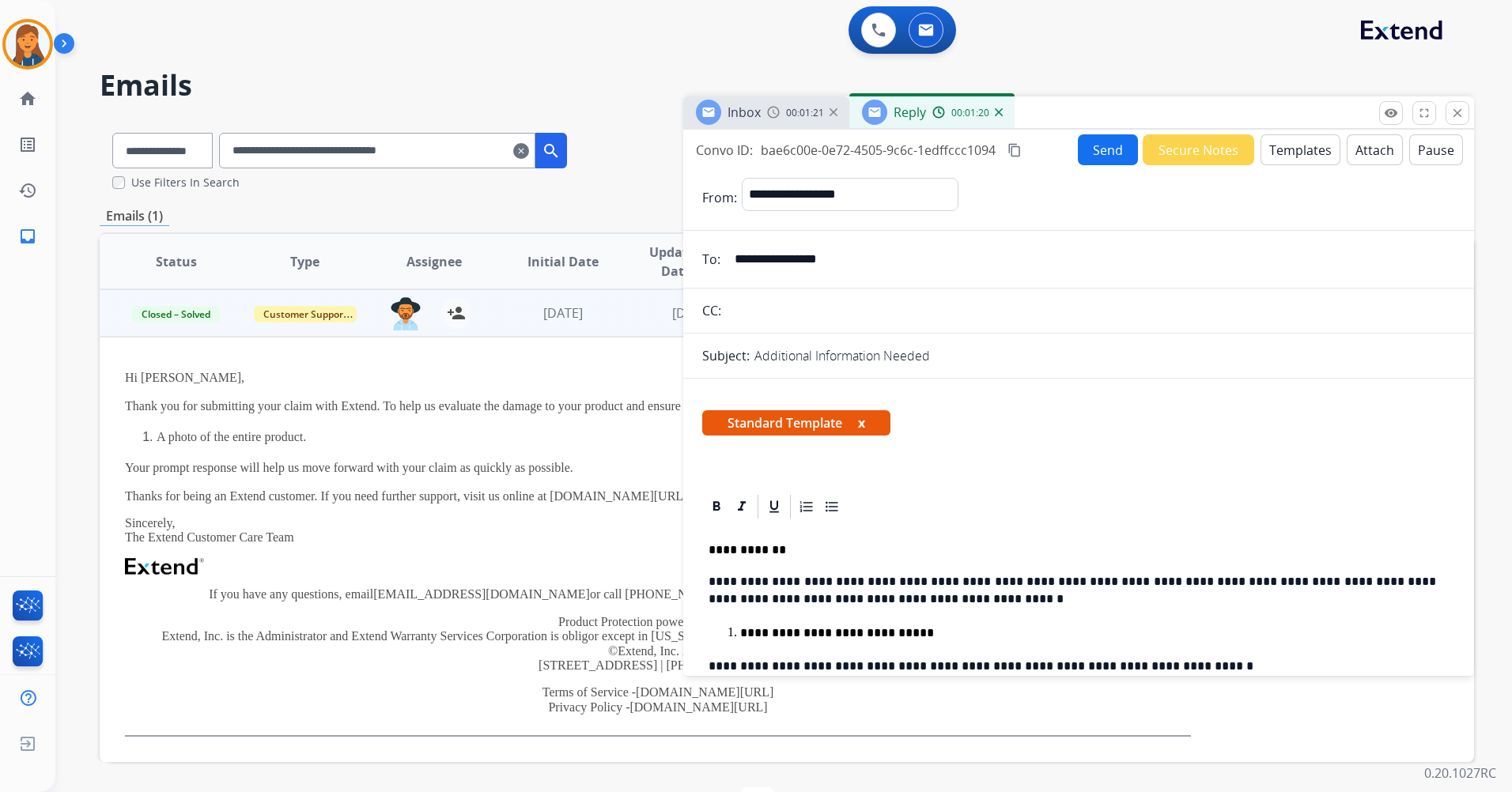
click at [1019, 147] on mat-icon "content_copy" at bounding box center [1015, 150] width 14 height 14
click at [1095, 140] on button "Send" at bounding box center [1107, 149] width 60 height 30
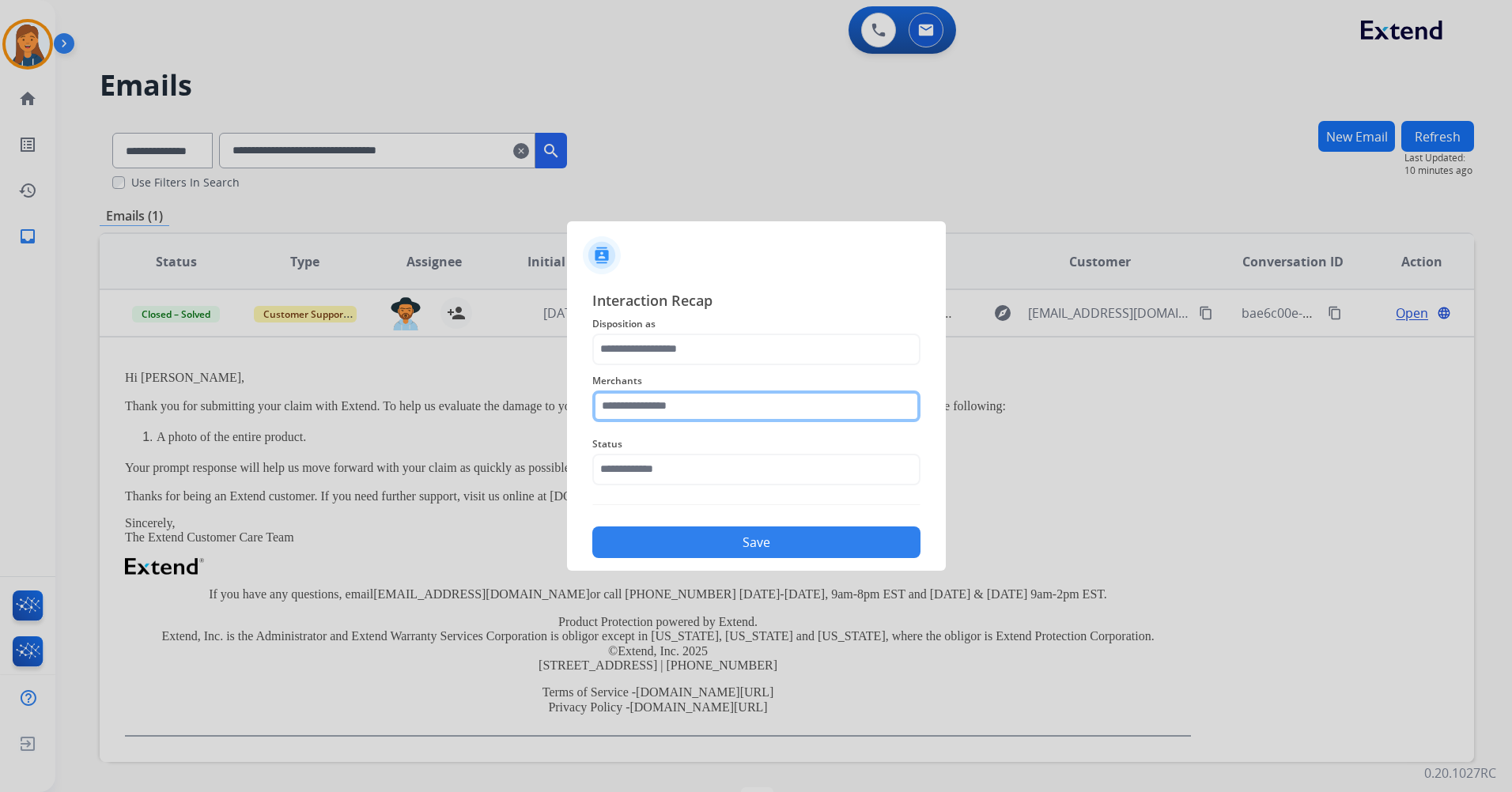
click at [655, 411] on input "text" at bounding box center [756, 406] width 328 height 31
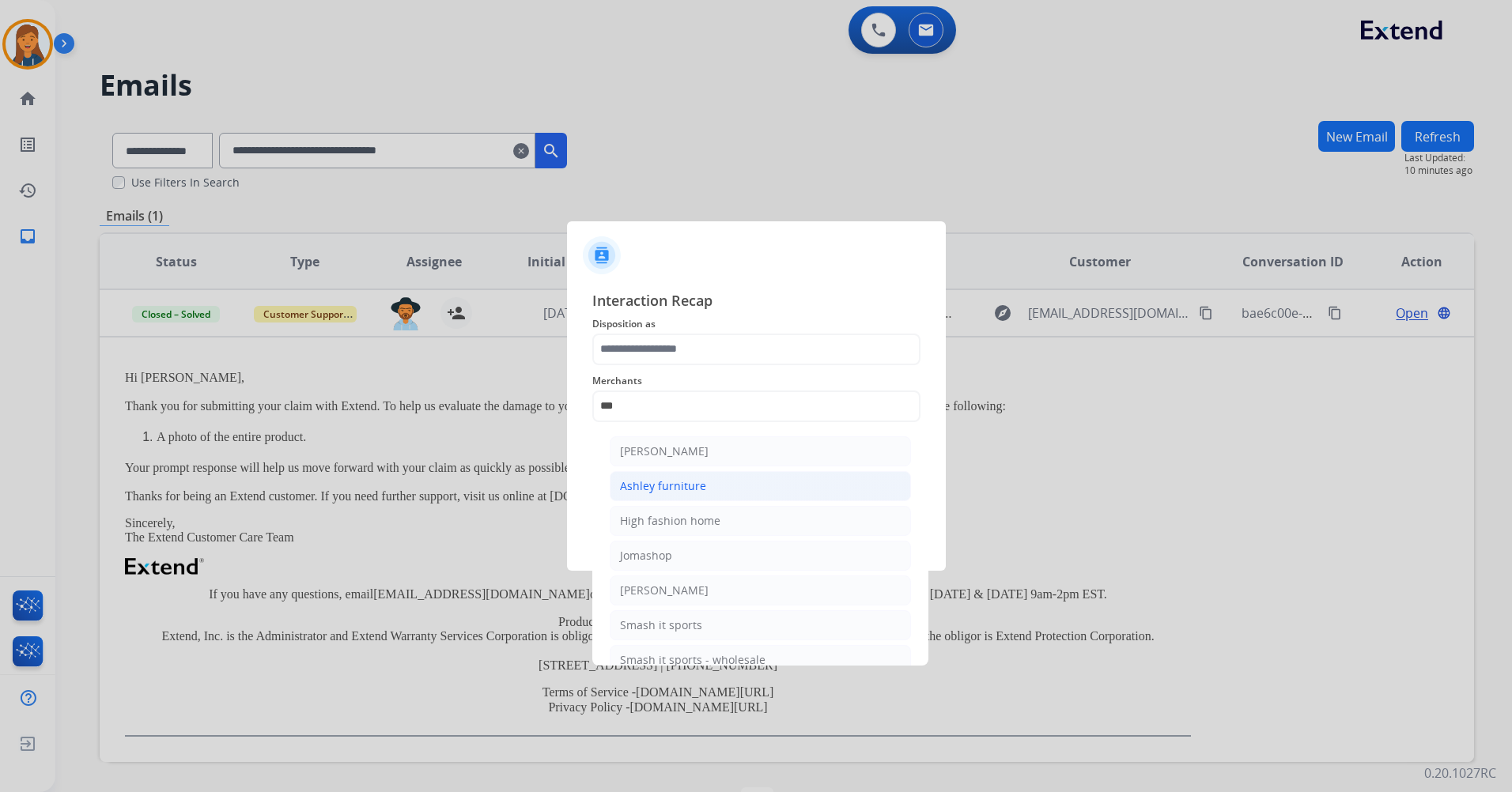
click at [661, 485] on div "Ashley furniture" at bounding box center [664, 486] width 87 height 16
type input "**********"
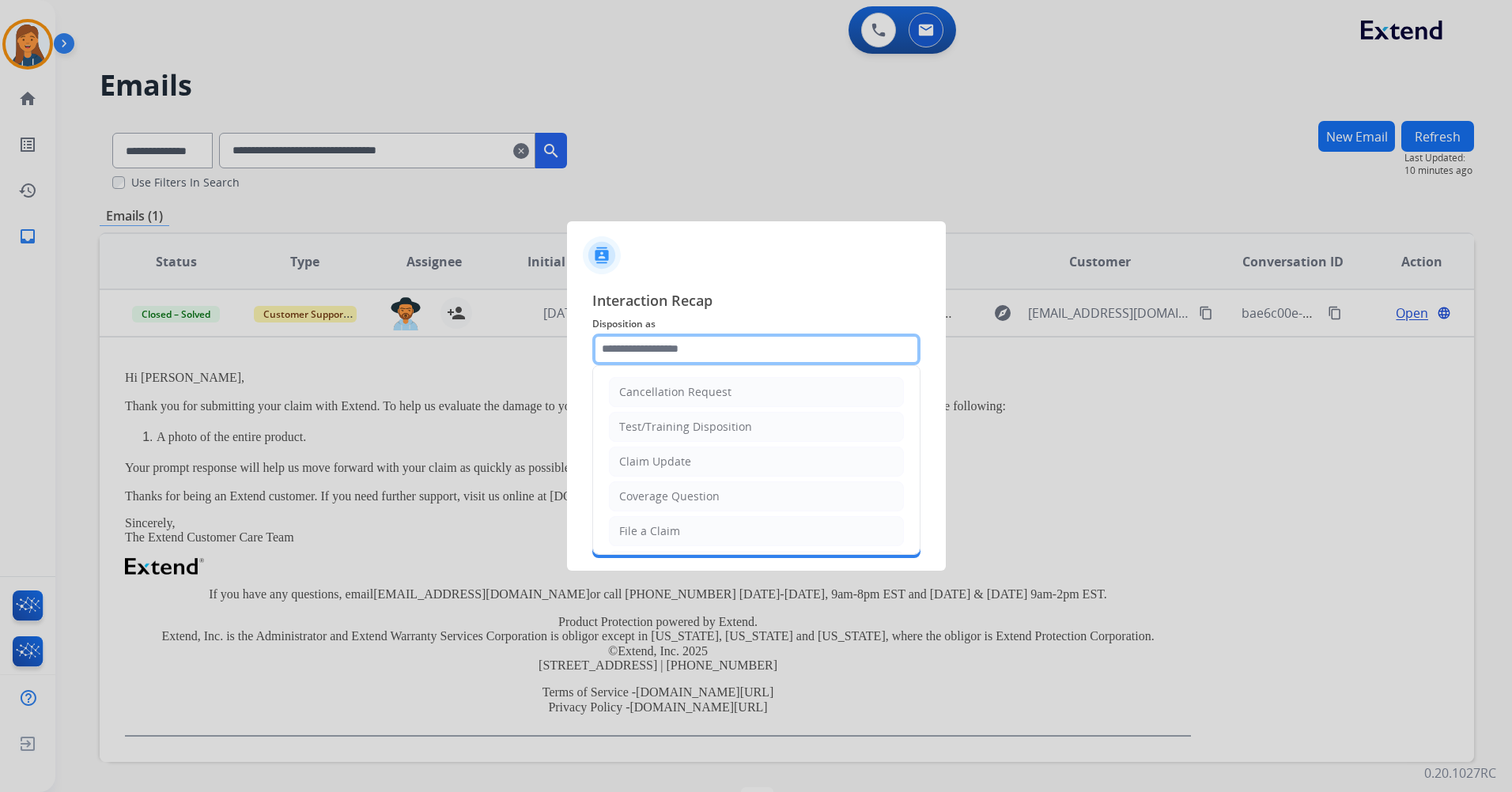
click at [657, 337] on input "text" at bounding box center [756, 349] width 328 height 31
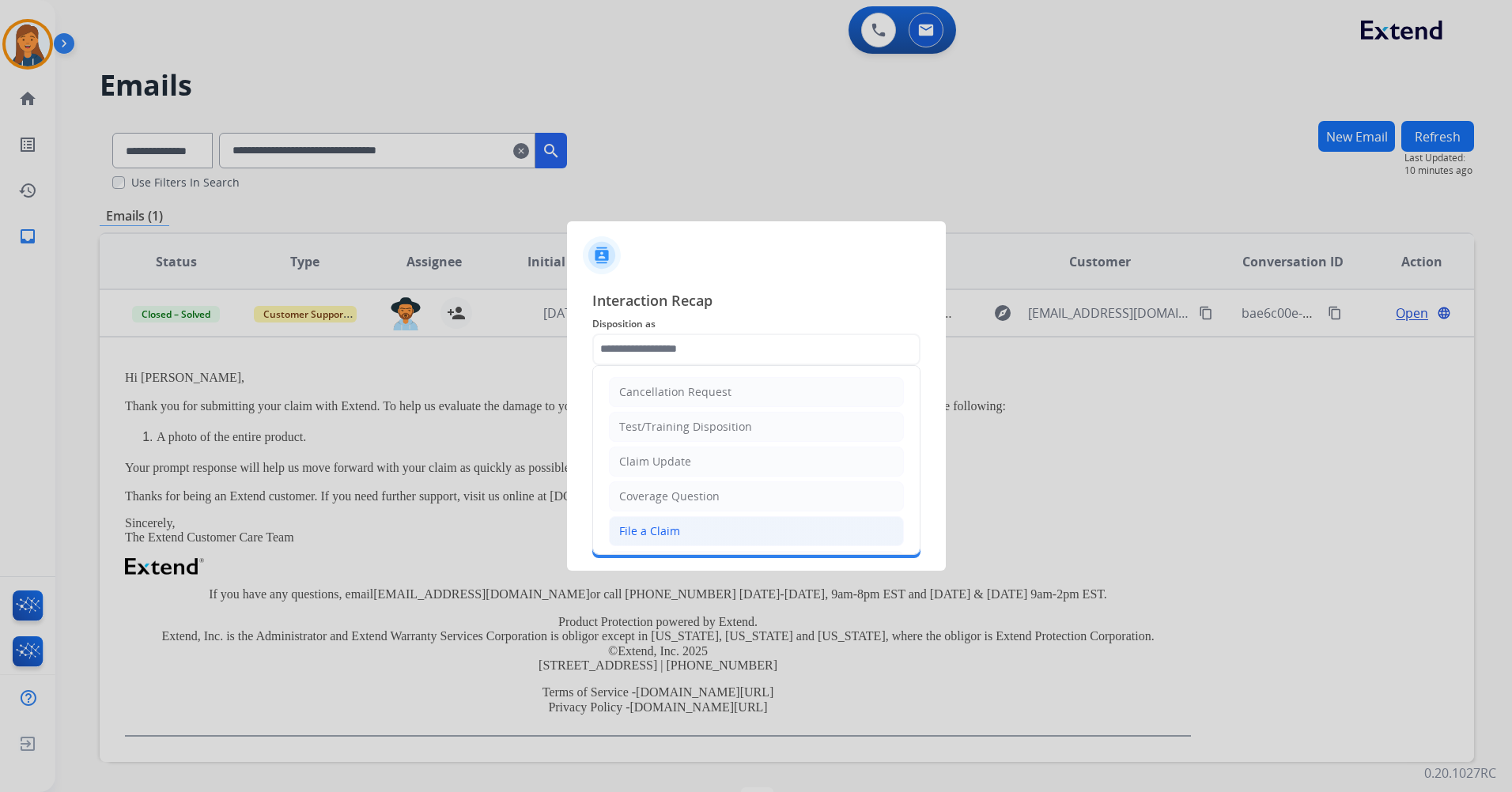
click at [662, 531] on div "File a Claim" at bounding box center [650, 531] width 61 height 16
type input "**********"
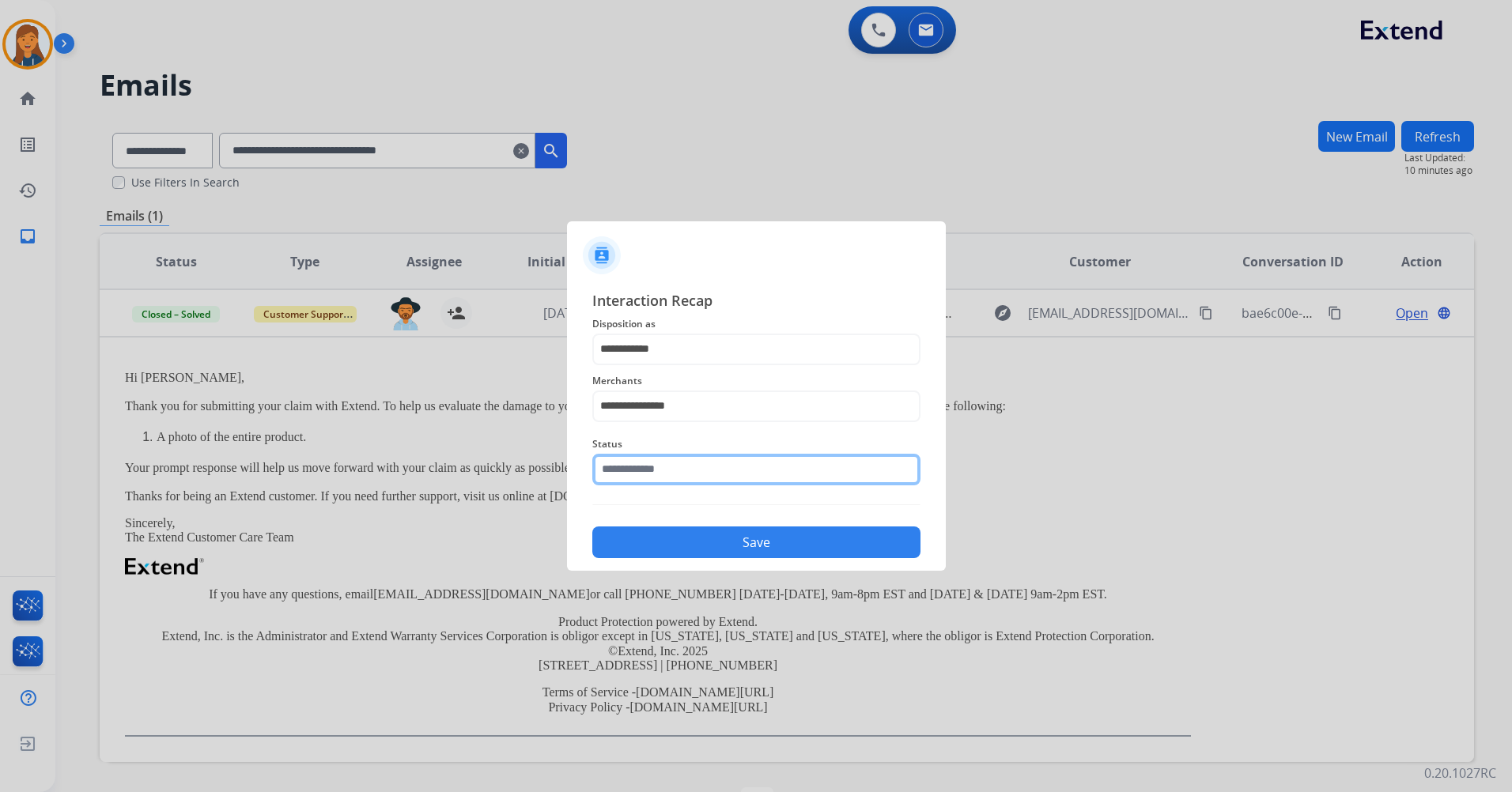
click at [635, 461] on input "text" at bounding box center [756, 470] width 328 height 31
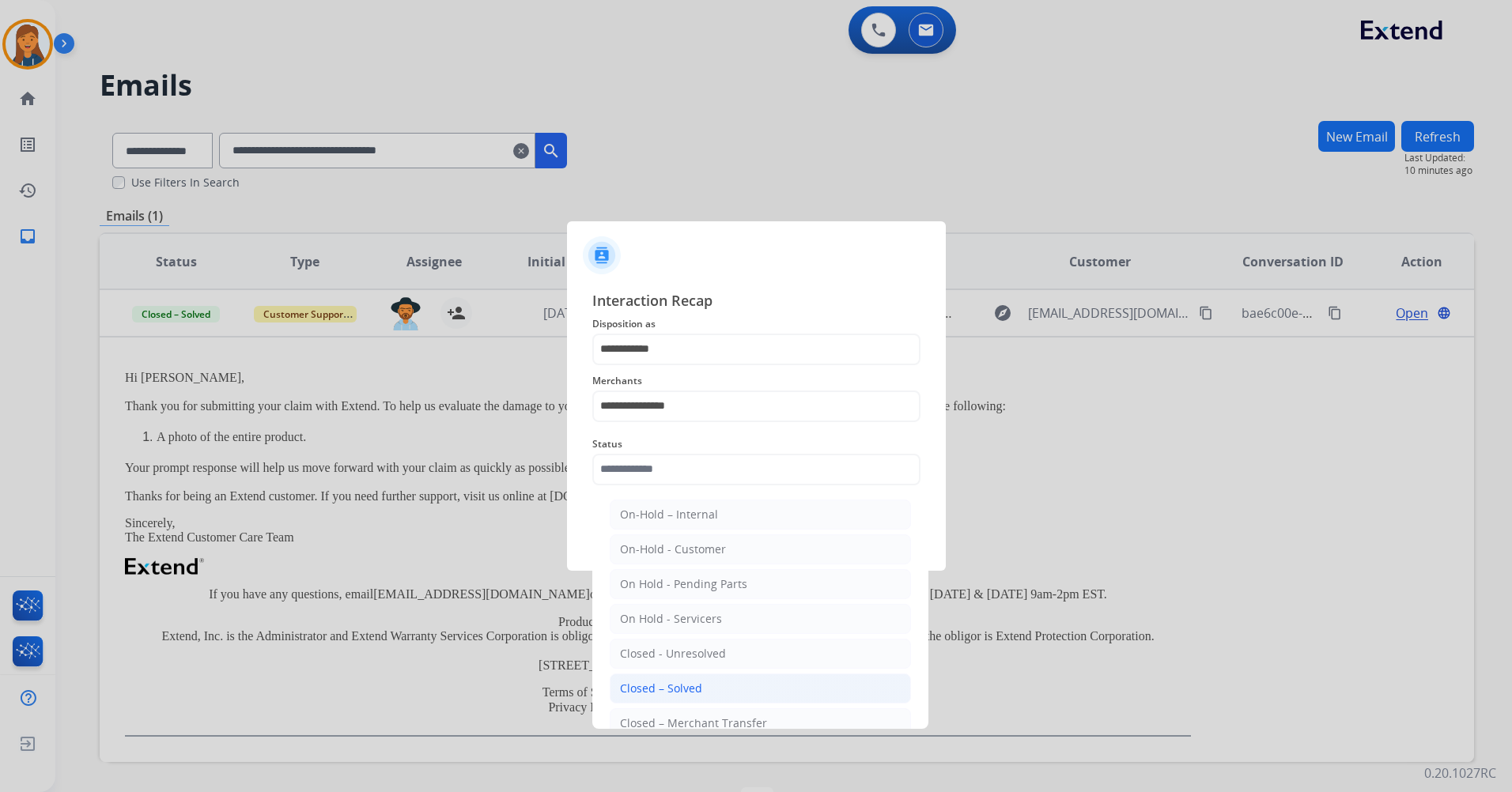
click at [628, 684] on div "Closed – Solved" at bounding box center [662, 689] width 83 height 16
type input "**********"
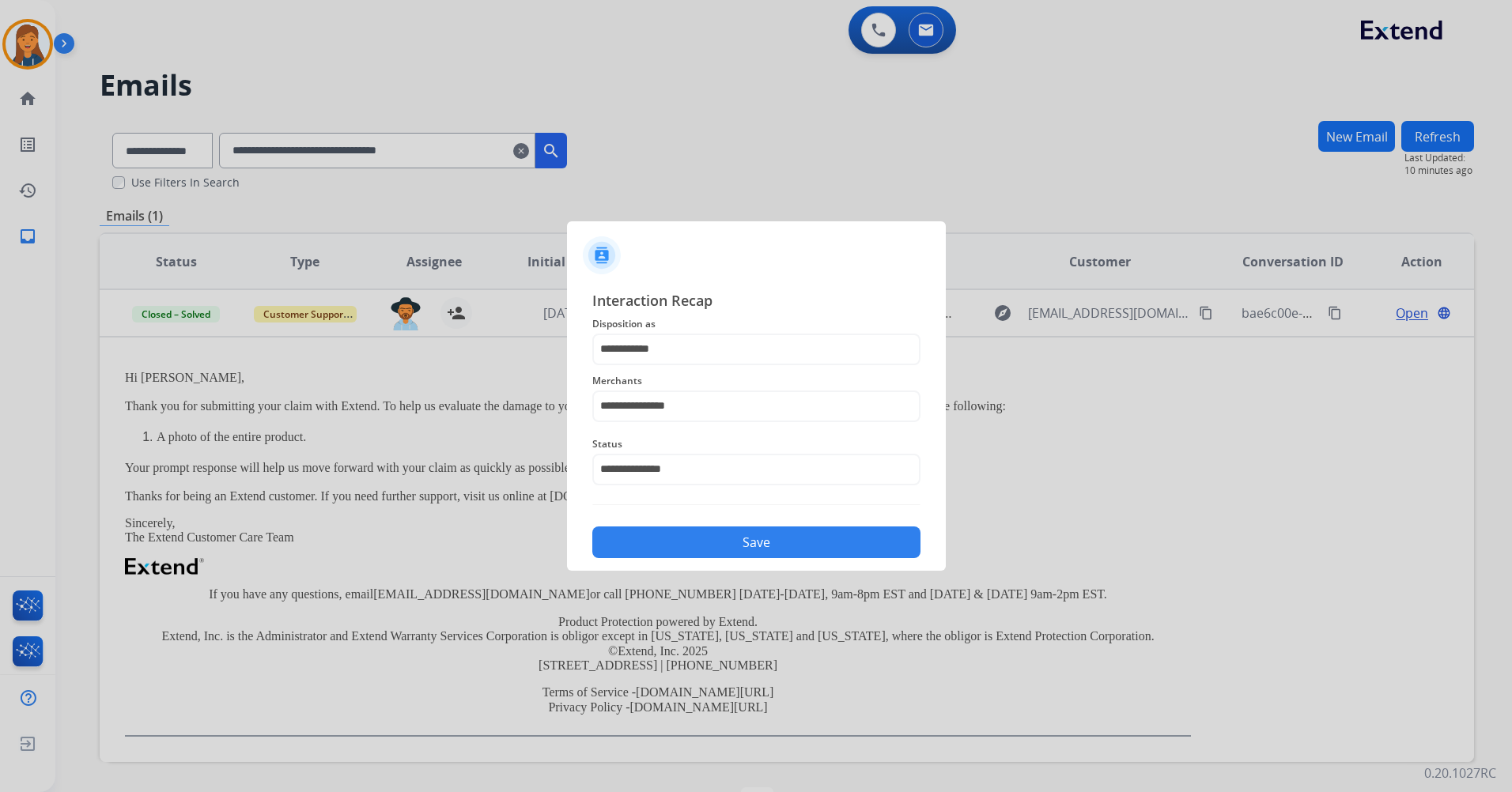
click at [661, 545] on button "Save" at bounding box center [756, 542] width 328 height 31
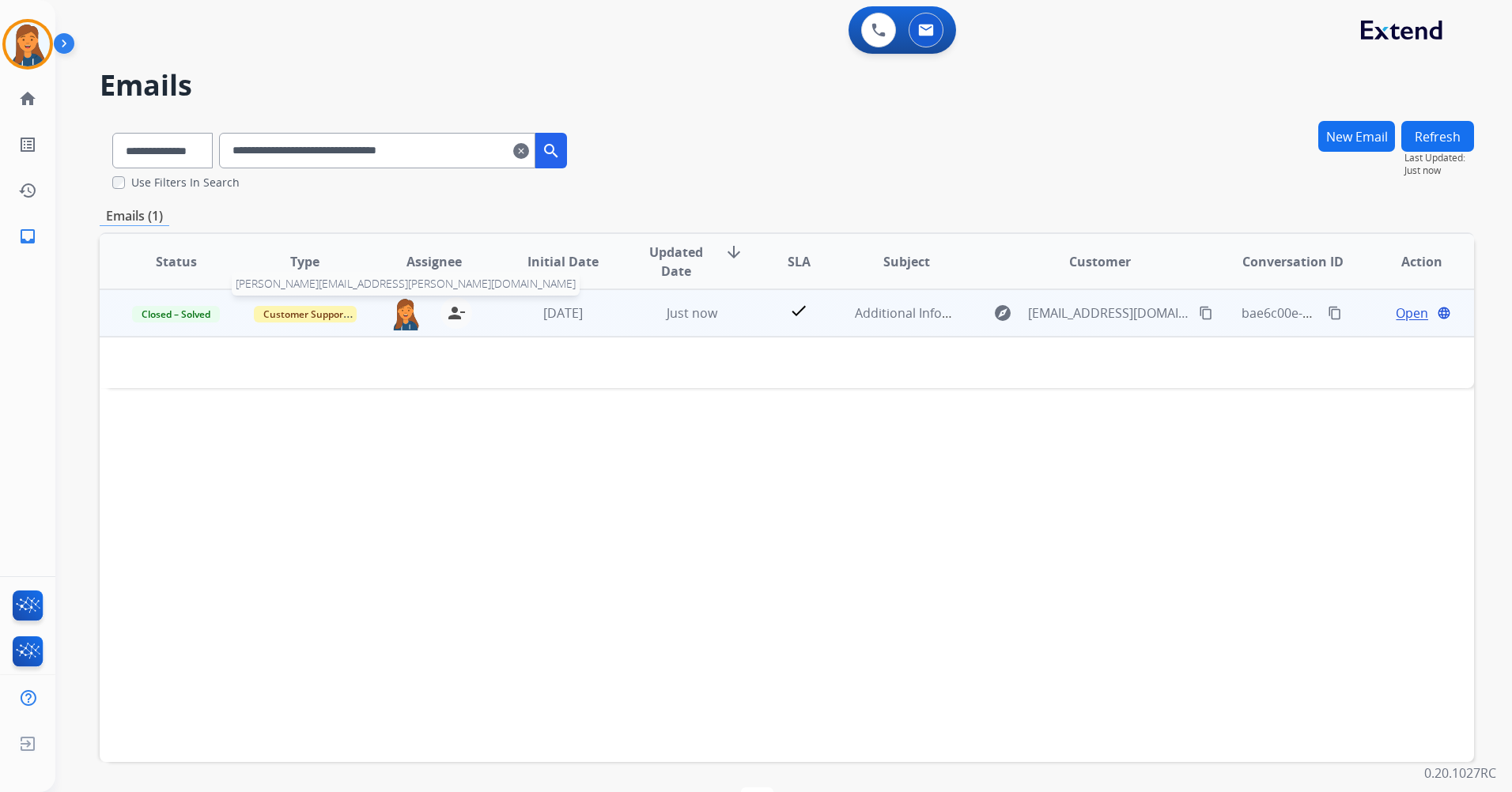
click at [411, 310] on img at bounding box center [406, 313] width 31 height 33
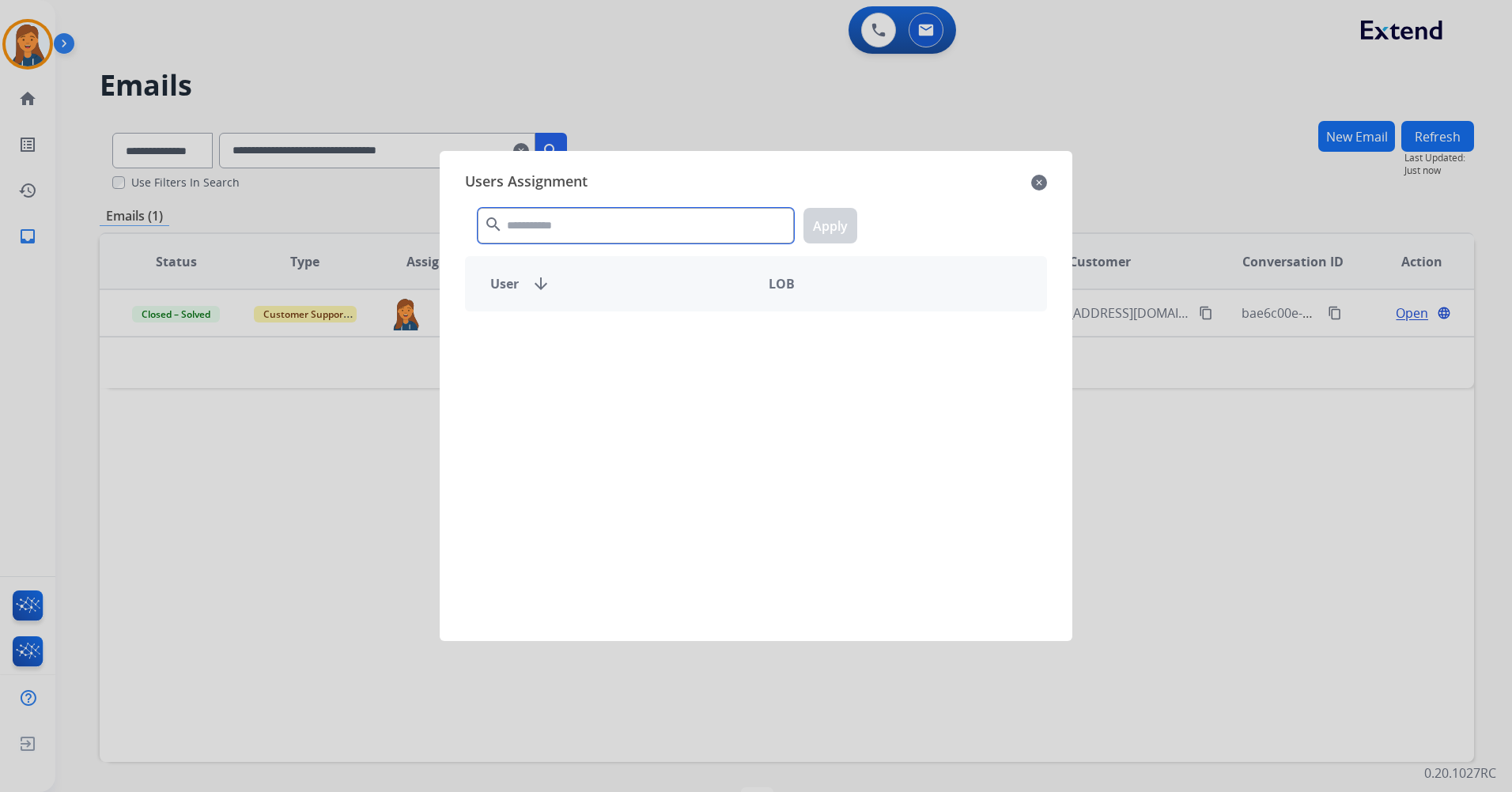
click at [598, 219] on input "text" at bounding box center [636, 226] width 317 height 35
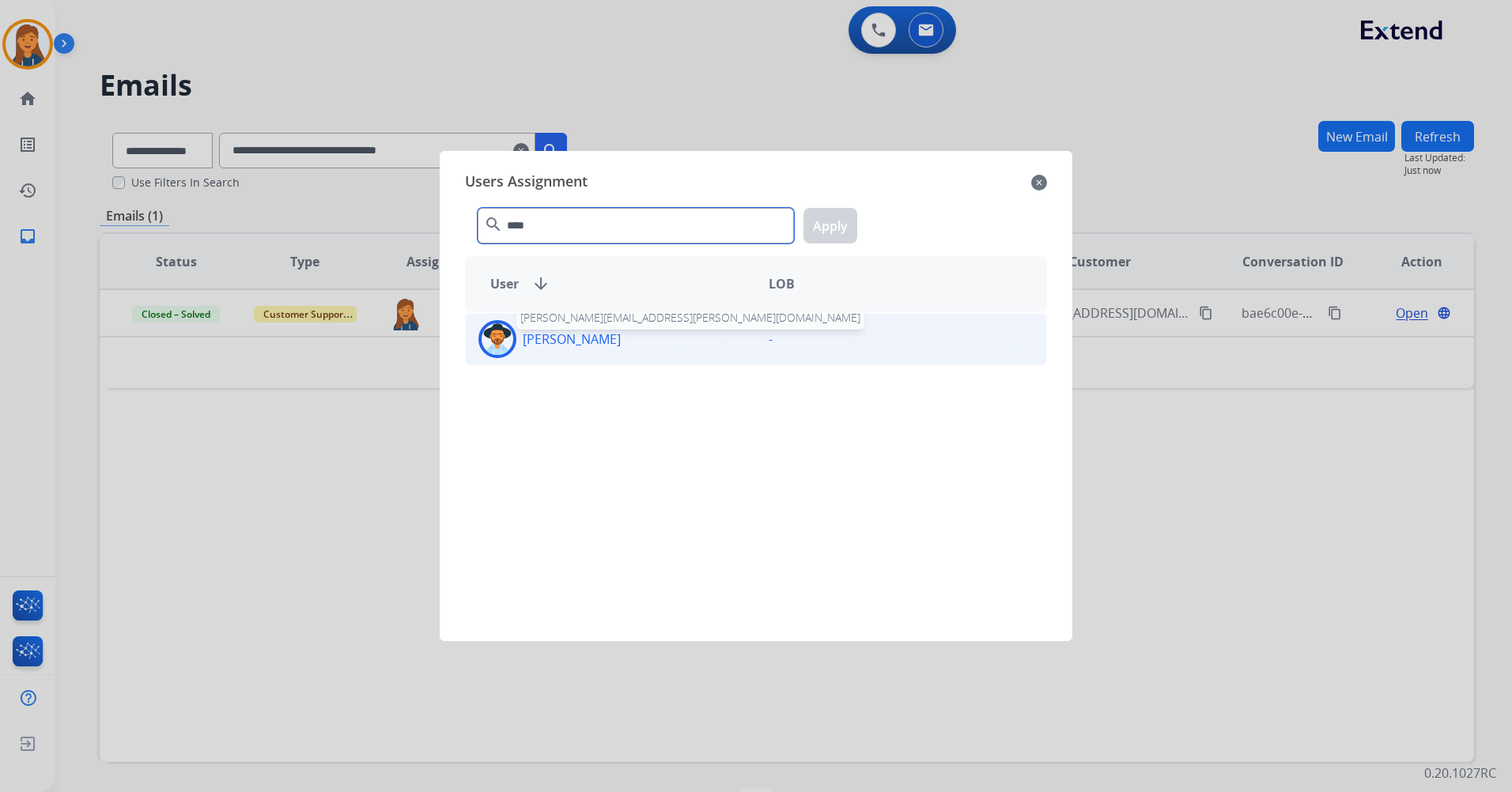
type input "****"
click at [569, 334] on p "[PERSON_NAME]" at bounding box center [572, 338] width 98 height 19
click at [836, 209] on button "Apply" at bounding box center [830, 226] width 54 height 35
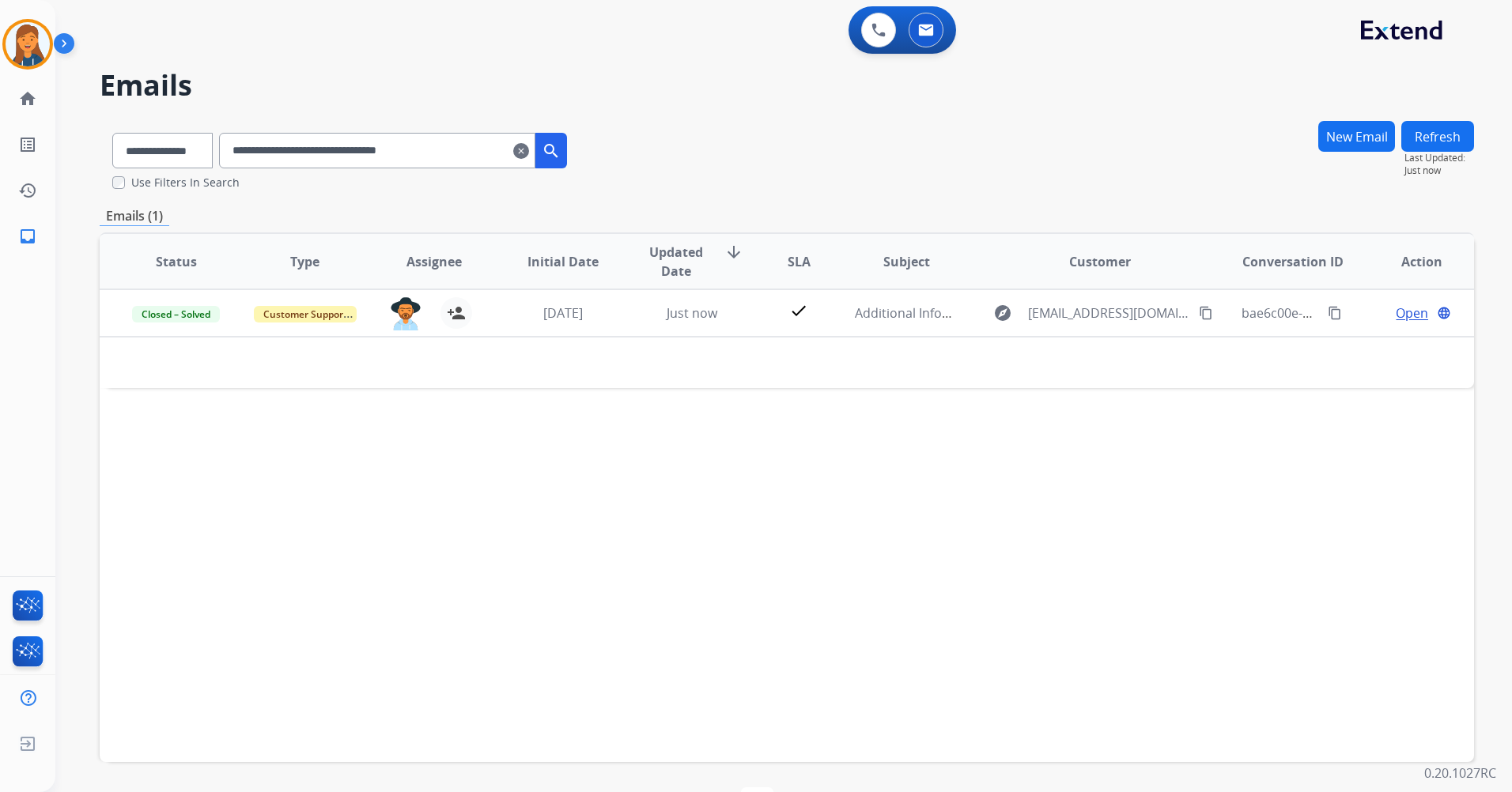
click at [532, 154] on input "**********" at bounding box center [378, 150] width 317 height 35
click at [529, 151] on mat-icon "clear" at bounding box center [521, 150] width 16 height 19
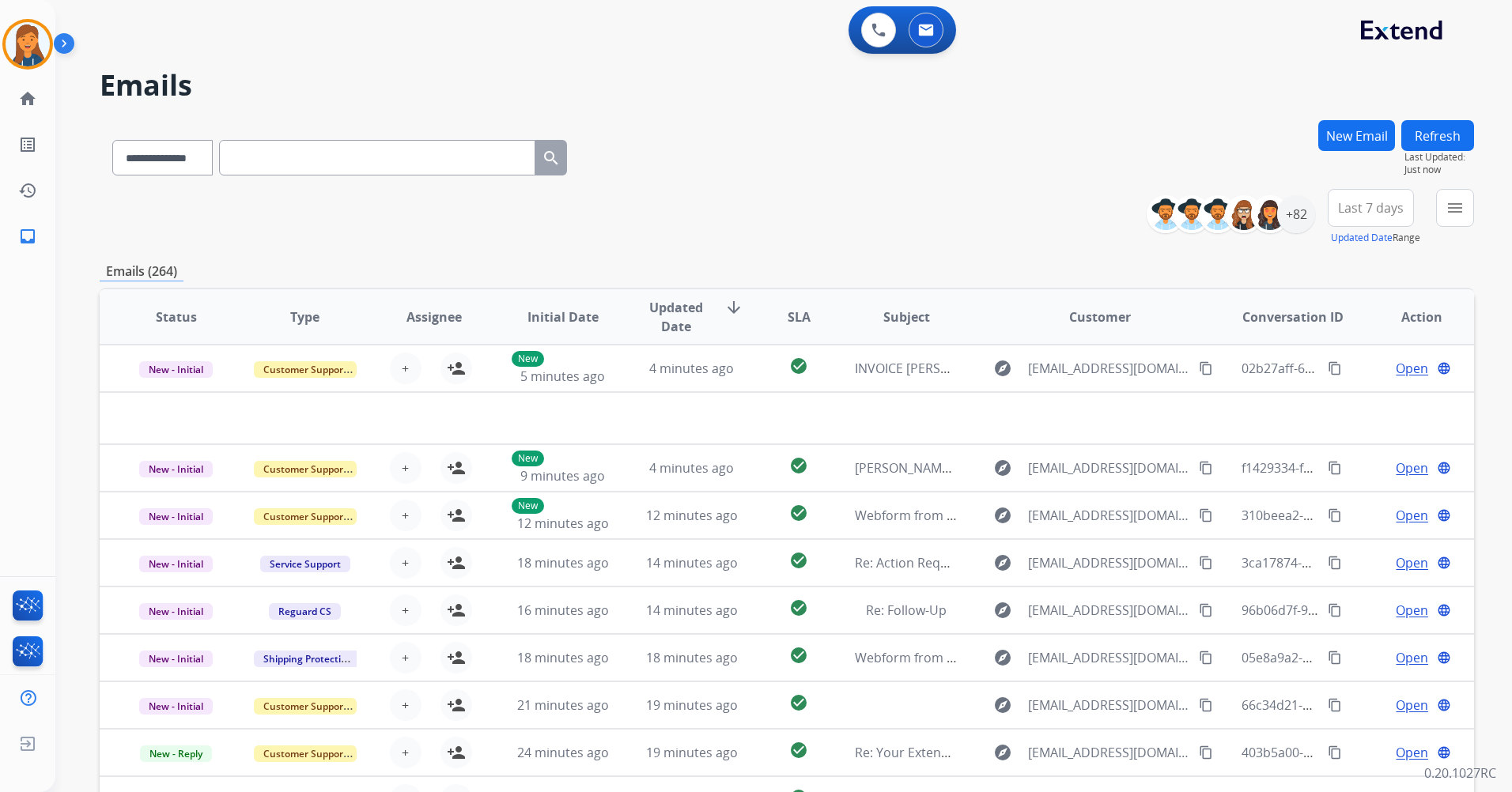
click at [289, 152] on input "text" at bounding box center [378, 157] width 317 height 35
paste input "**********"
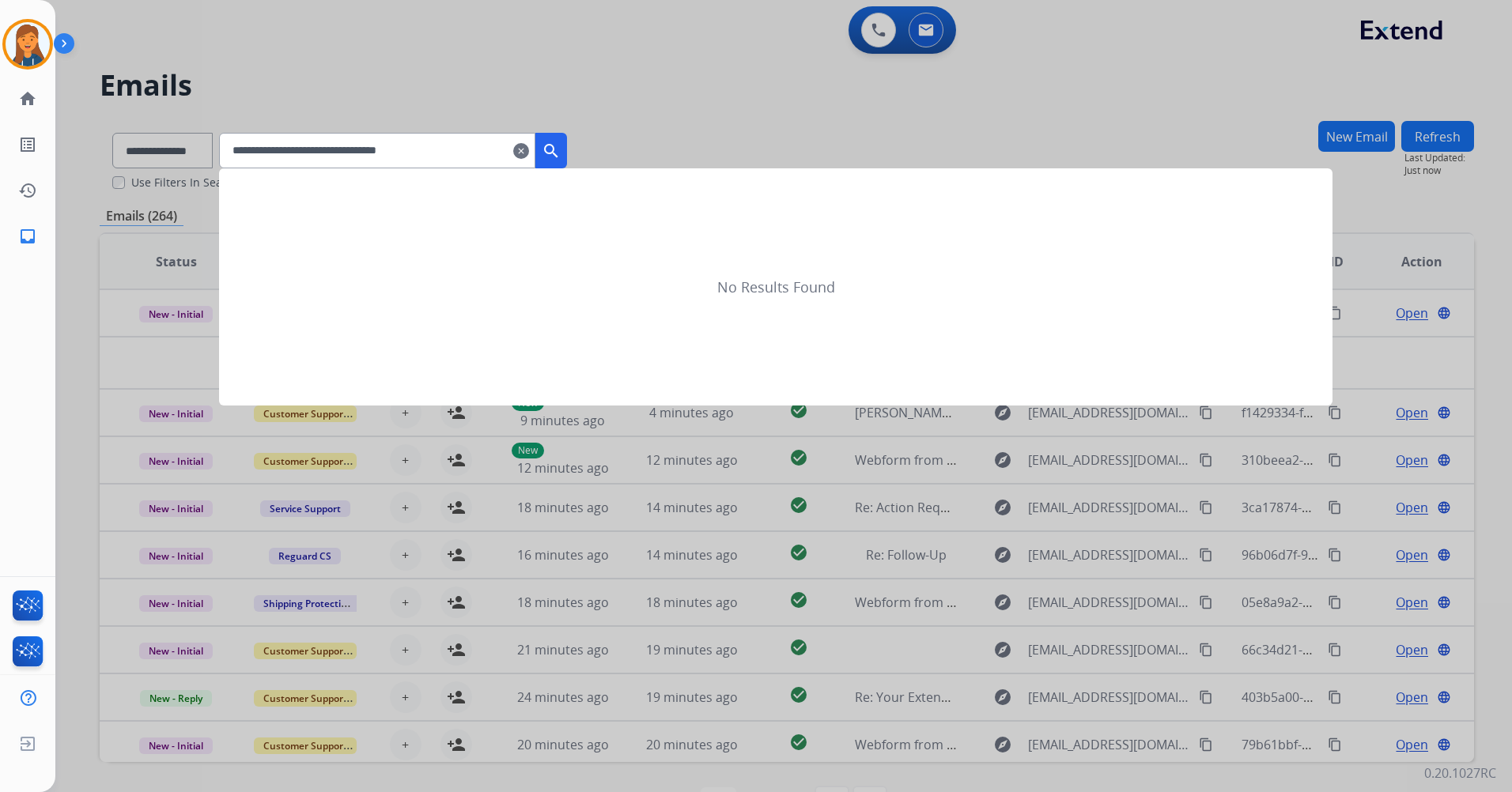
type input "**********"
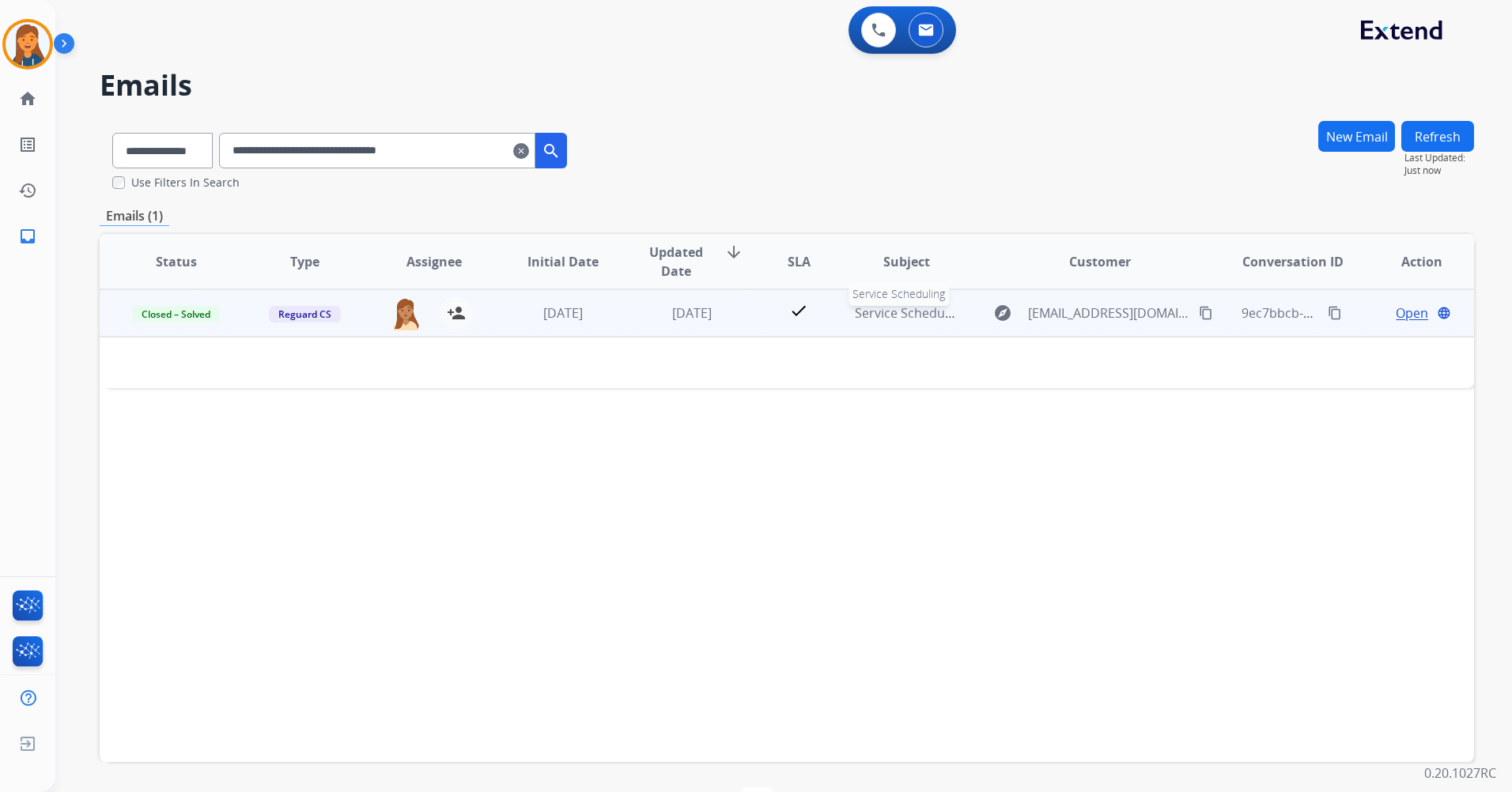
click at [888, 315] on span "Service Scheduling" at bounding box center [910, 313] width 111 height 18
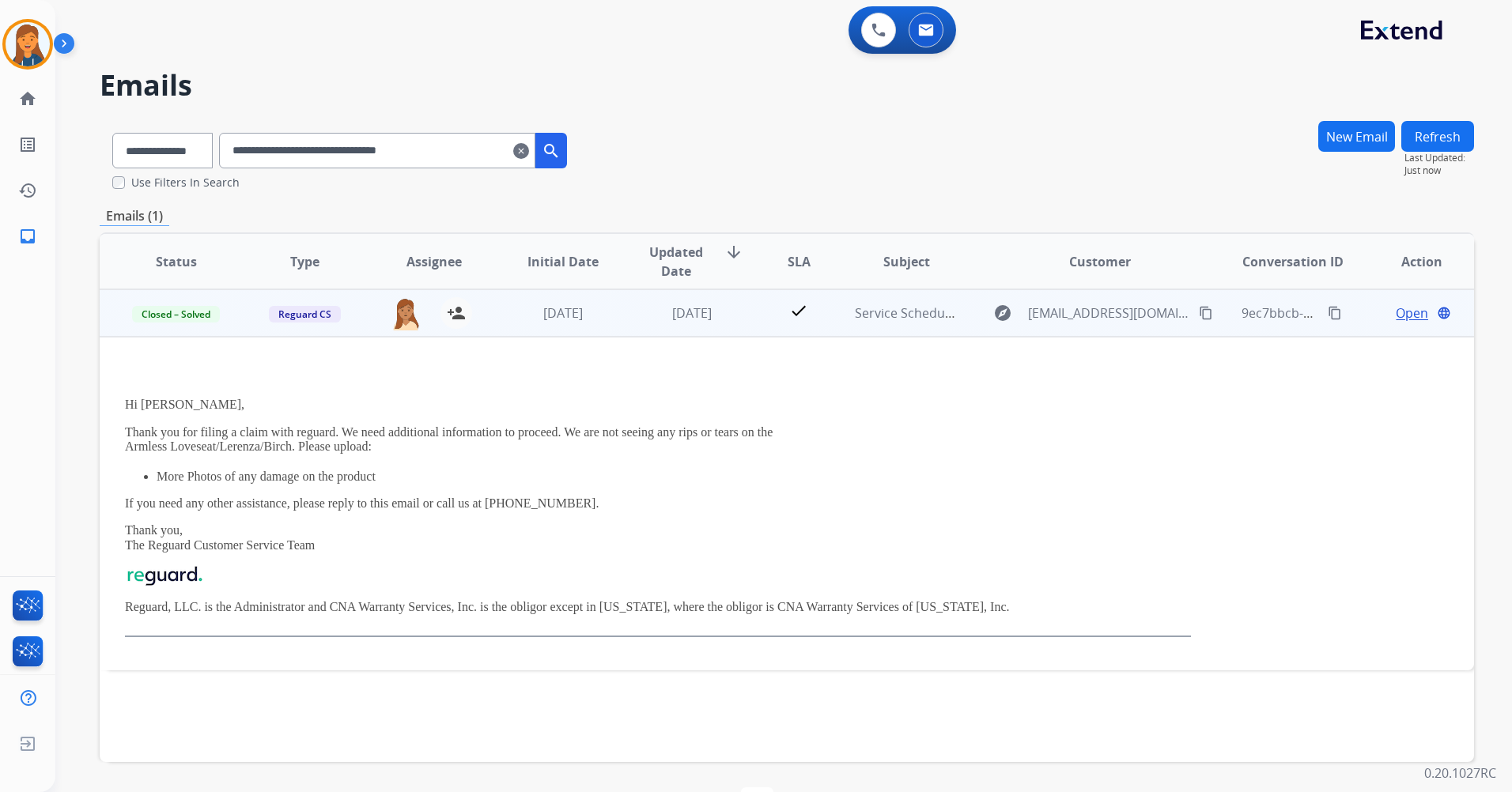
click at [1401, 310] on span "Open" at bounding box center [1412, 312] width 32 height 19
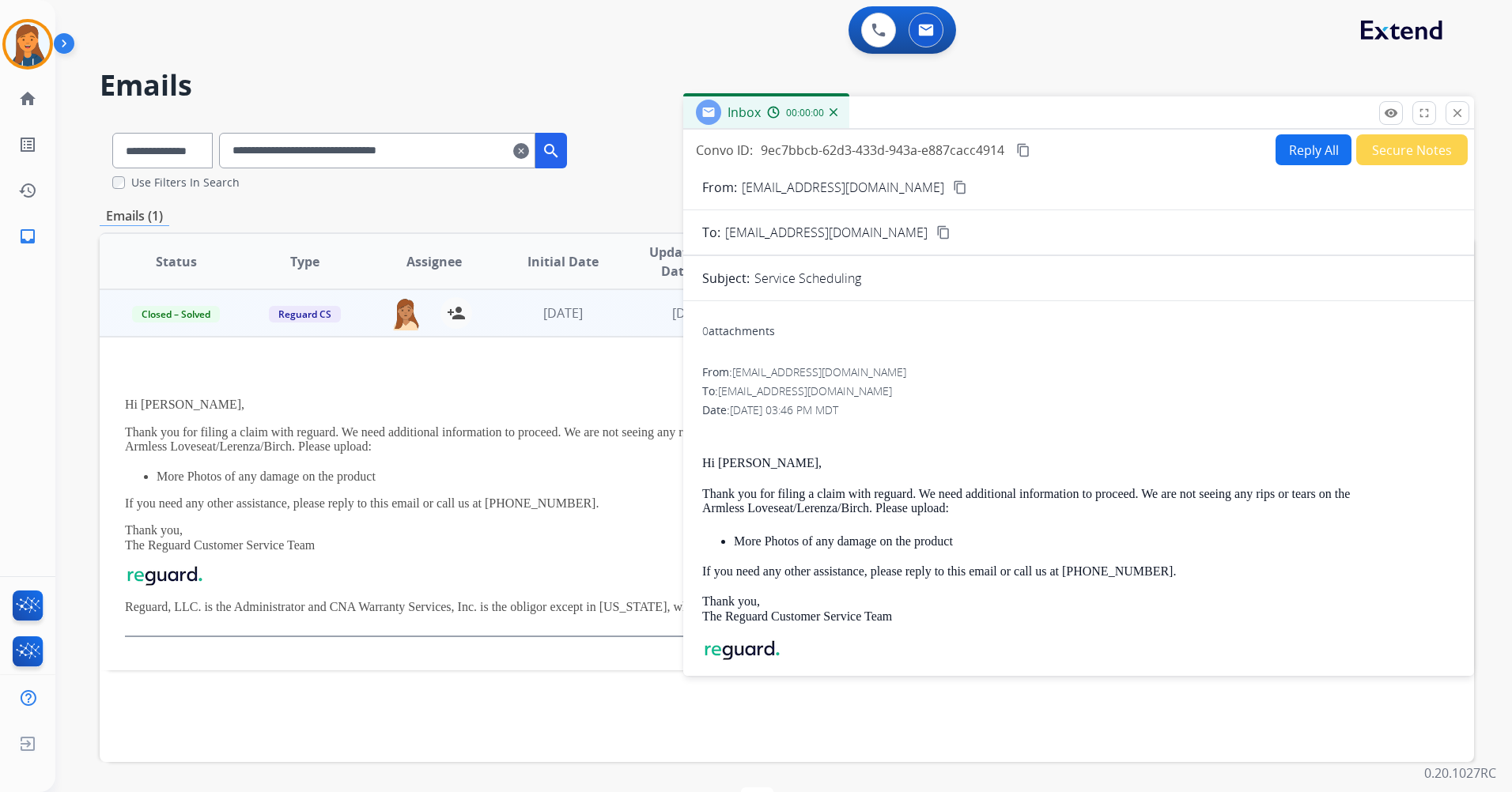
click at [1308, 153] on button "Reply All" at bounding box center [1312, 149] width 76 height 30
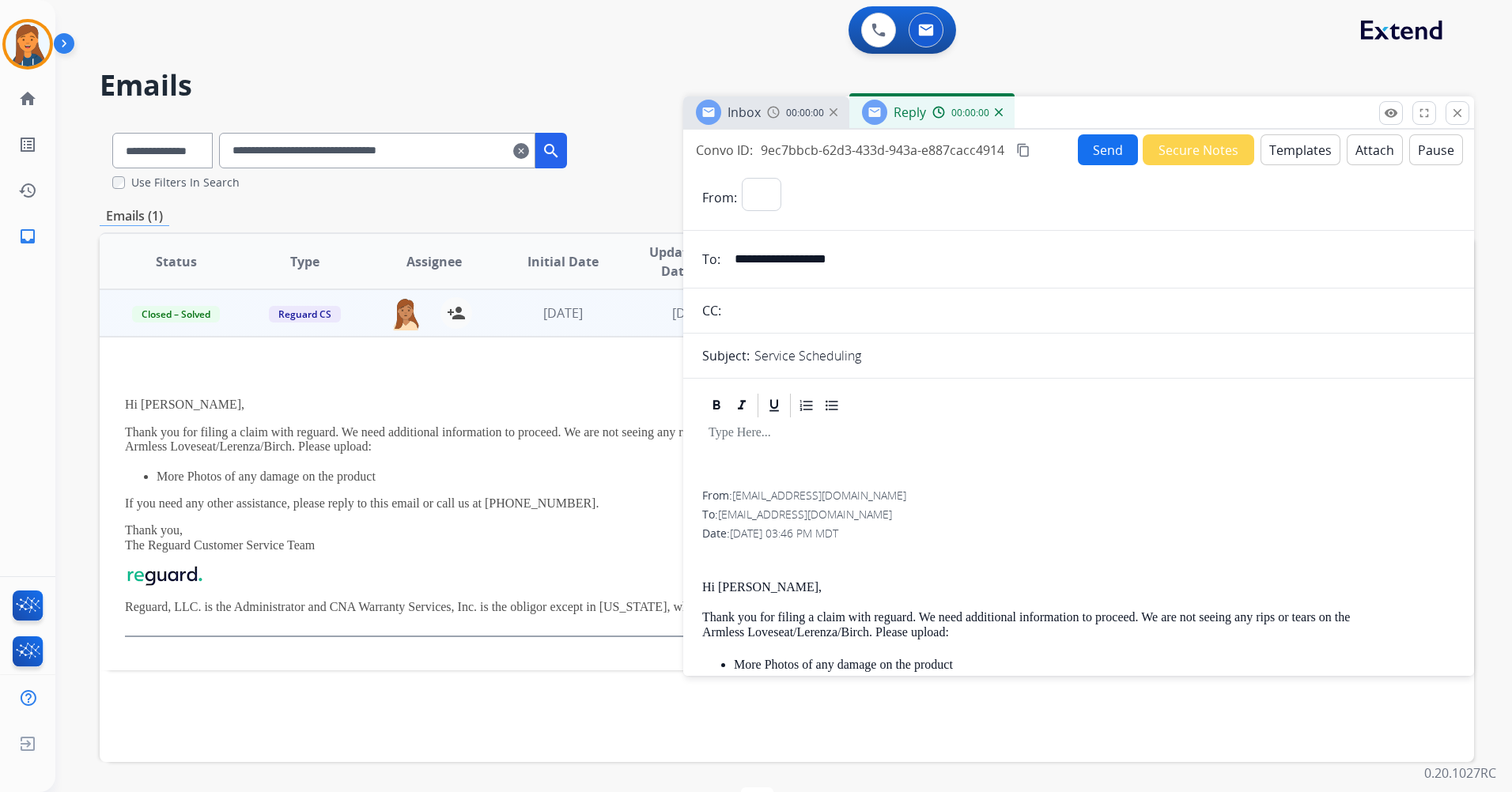
select select "**********"
click at [1308, 153] on button "Templates" at bounding box center [1300, 149] width 80 height 30
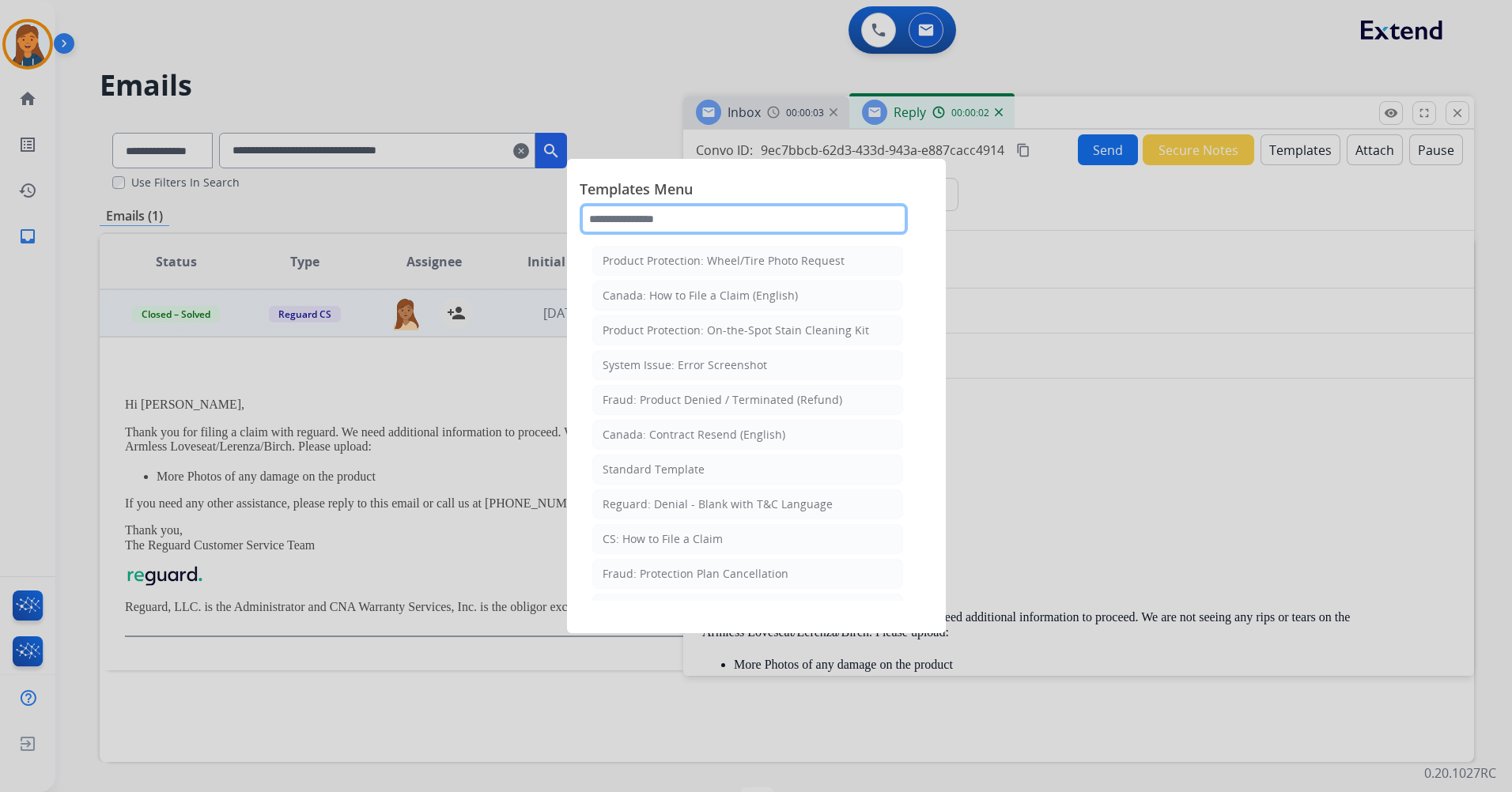
click at [663, 232] on input "text" at bounding box center [744, 219] width 328 height 31
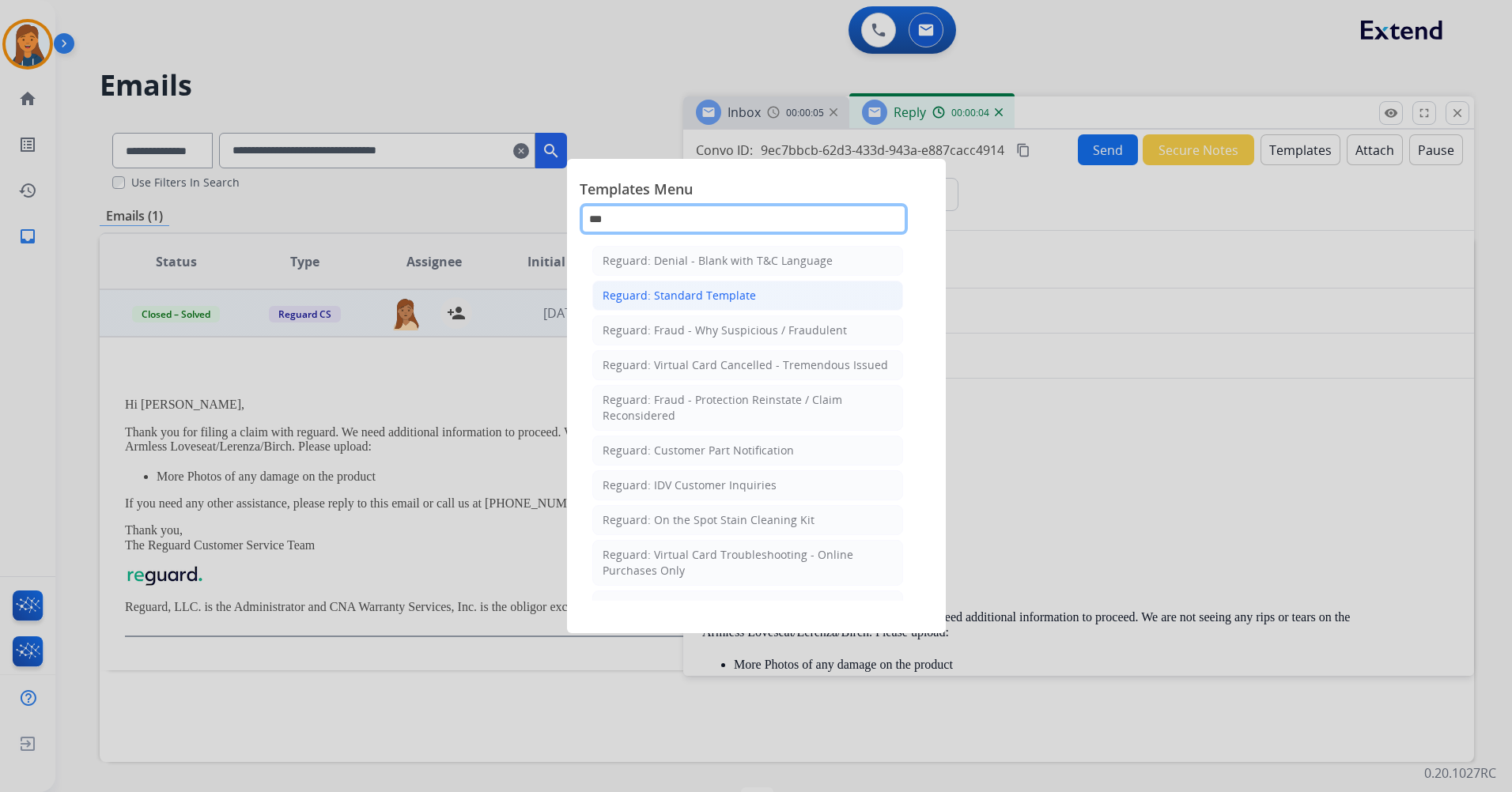
type input "***"
click at [681, 297] on div "Reguard: Standard Template" at bounding box center [679, 296] width 153 height 16
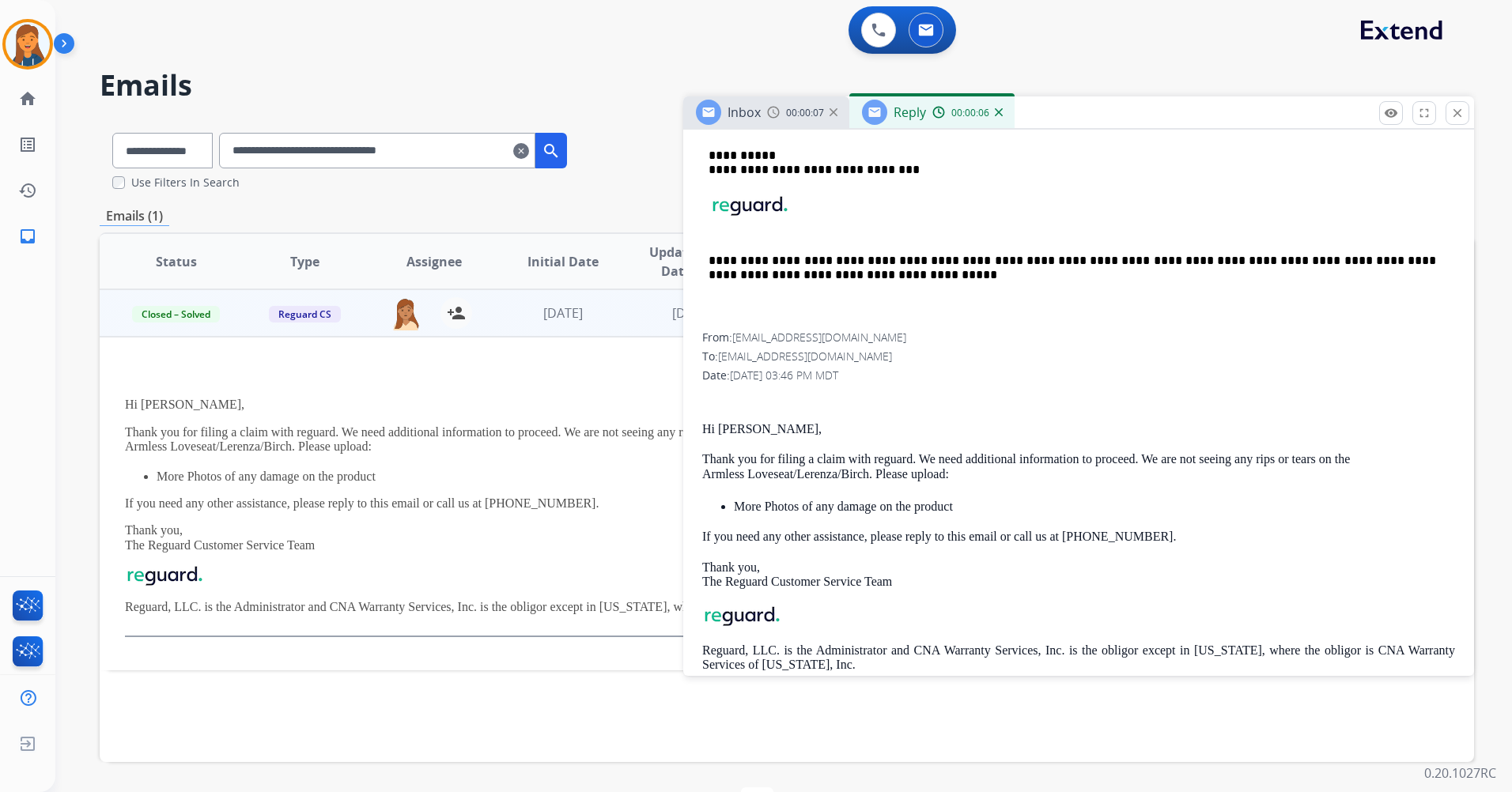
scroll to position [553, 0]
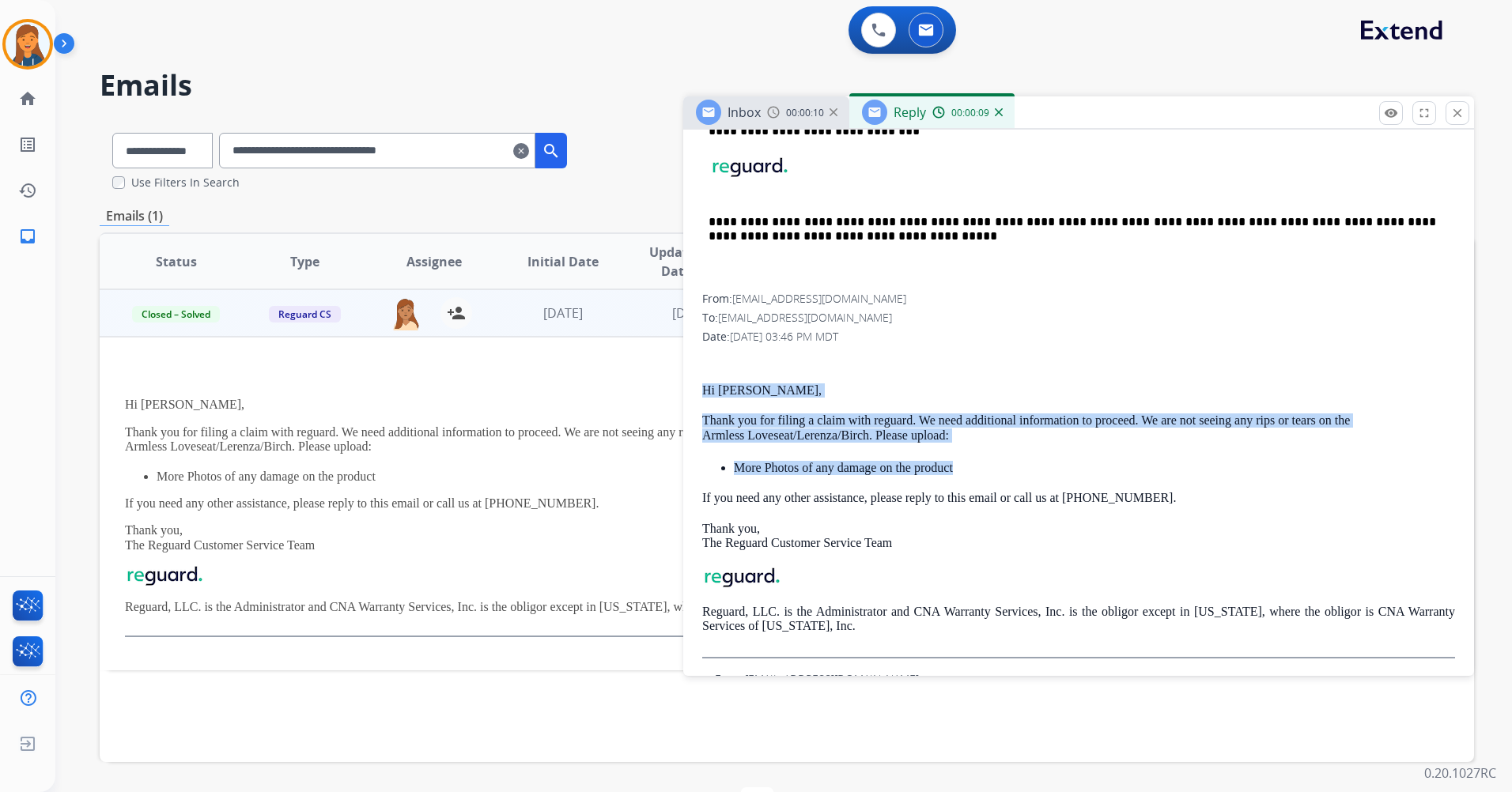
drag, startPoint x: 703, startPoint y: 386, endPoint x: 990, endPoint y: 471, distance: 299.3
click at [990, 471] on div "Hi [PERSON_NAME], Thank you for filing a claim with reguard. We need additional…" at bounding box center [1078, 505] width 753 height 306
copy div "Hi [PERSON_NAME], Thank you for filing a claim with reguard. We need additional…"
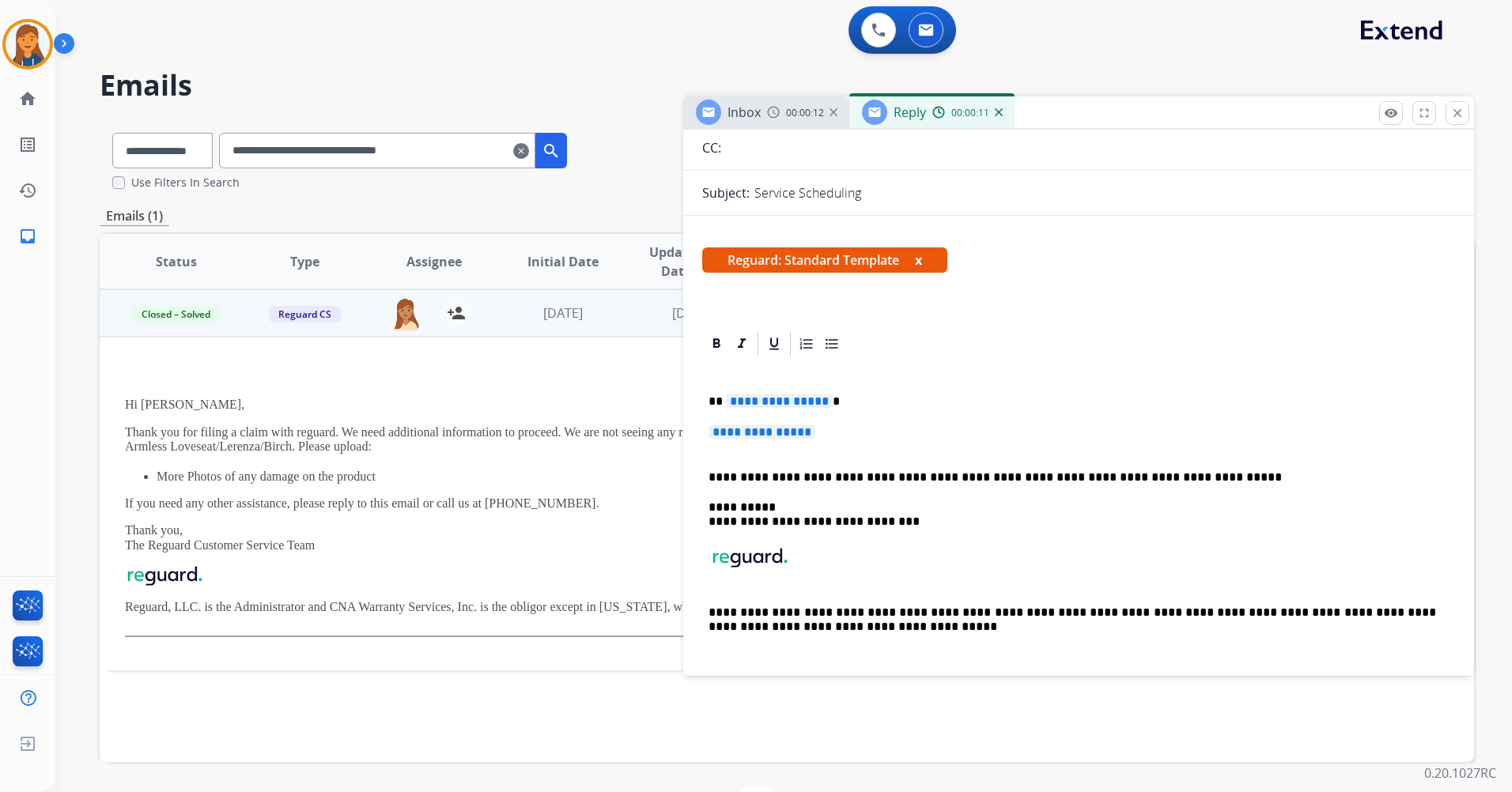
scroll to position [0, 0]
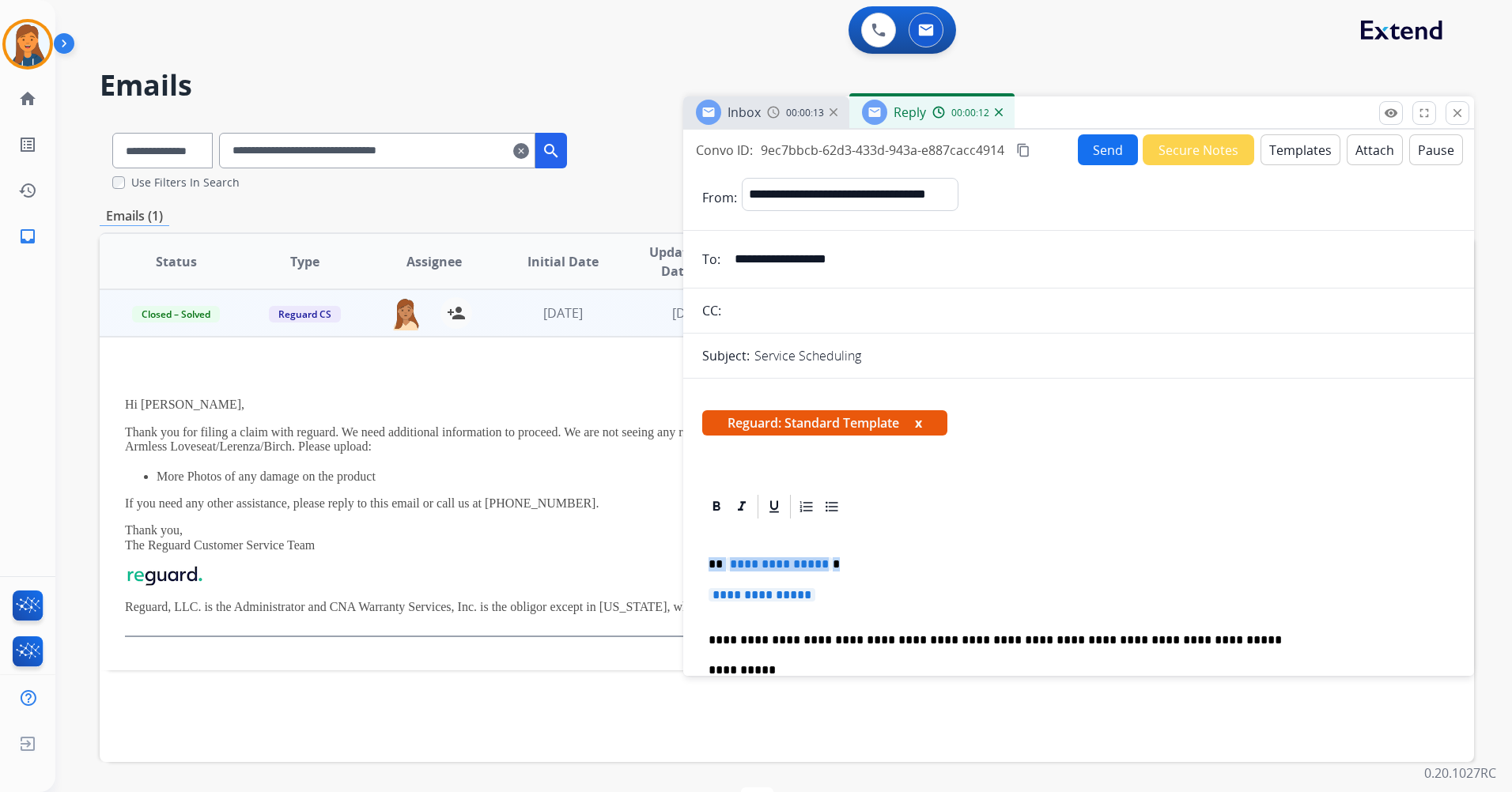
drag, startPoint x: 833, startPoint y: 601, endPoint x: 694, endPoint y: 551, distance: 147.7
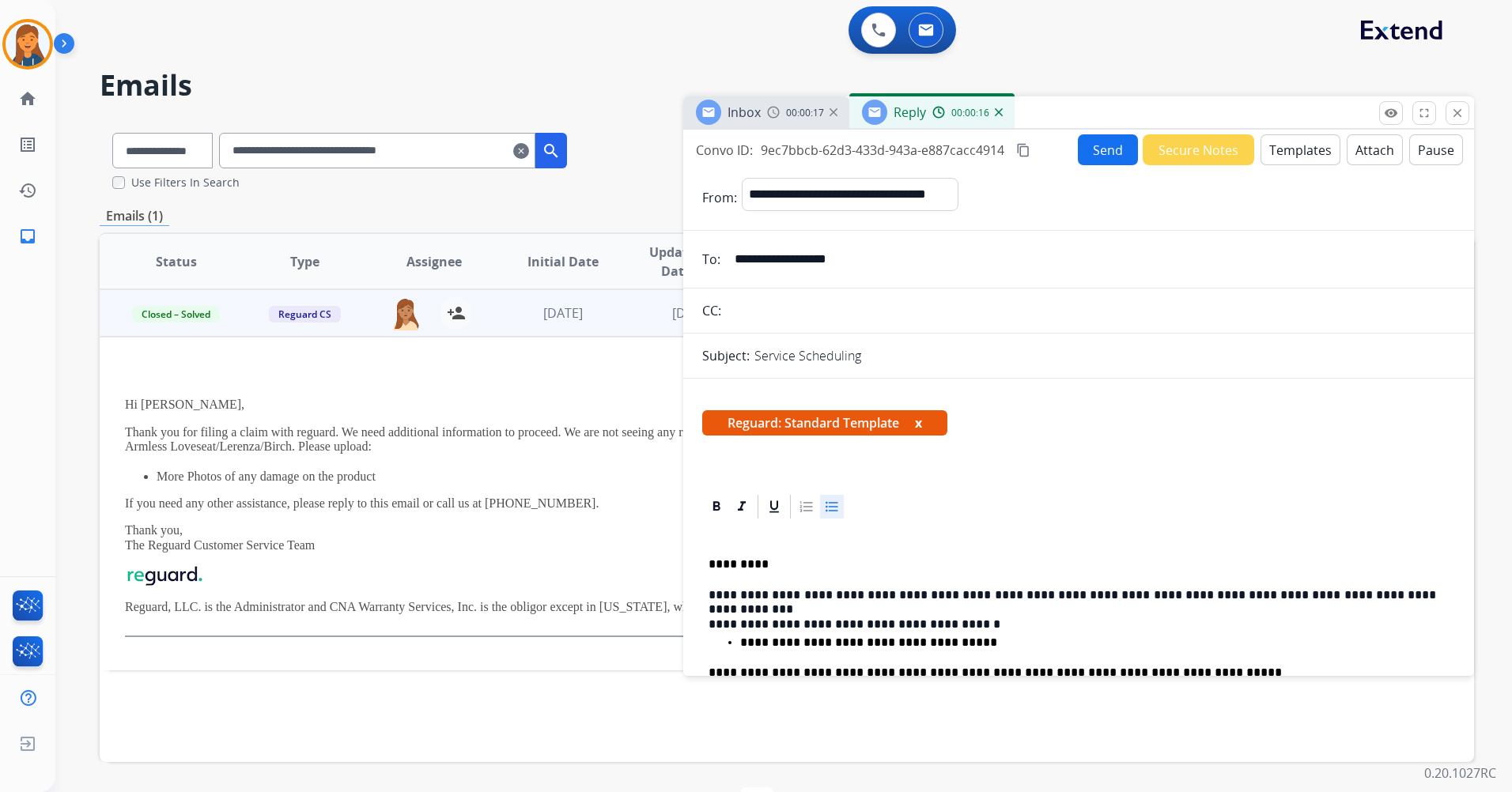
click at [1026, 149] on mat-icon "content_copy" at bounding box center [1023, 150] width 14 height 14
click at [1095, 151] on button "Send" at bounding box center [1107, 149] width 60 height 30
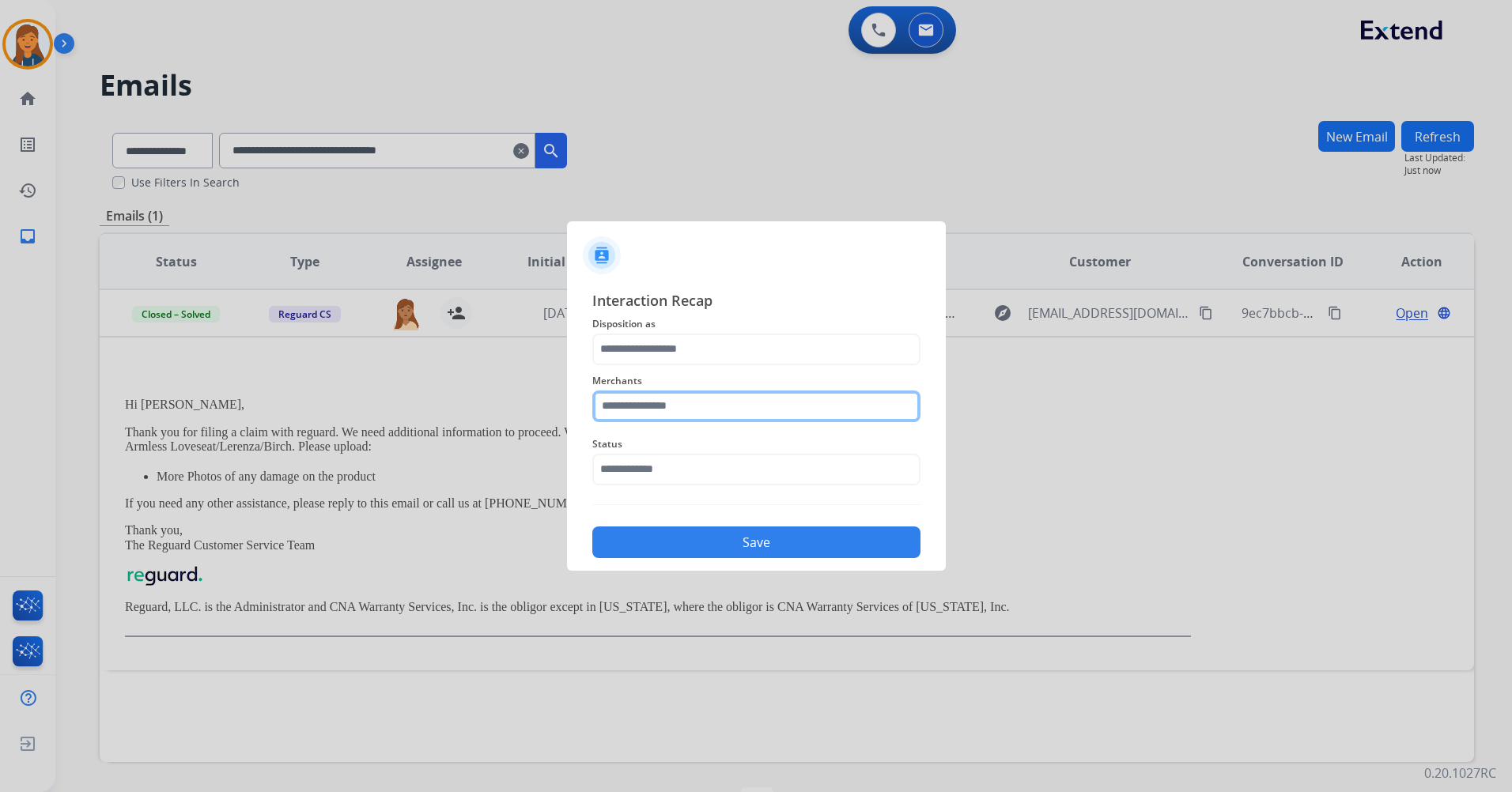
click at [719, 418] on input "text" at bounding box center [756, 406] width 328 height 31
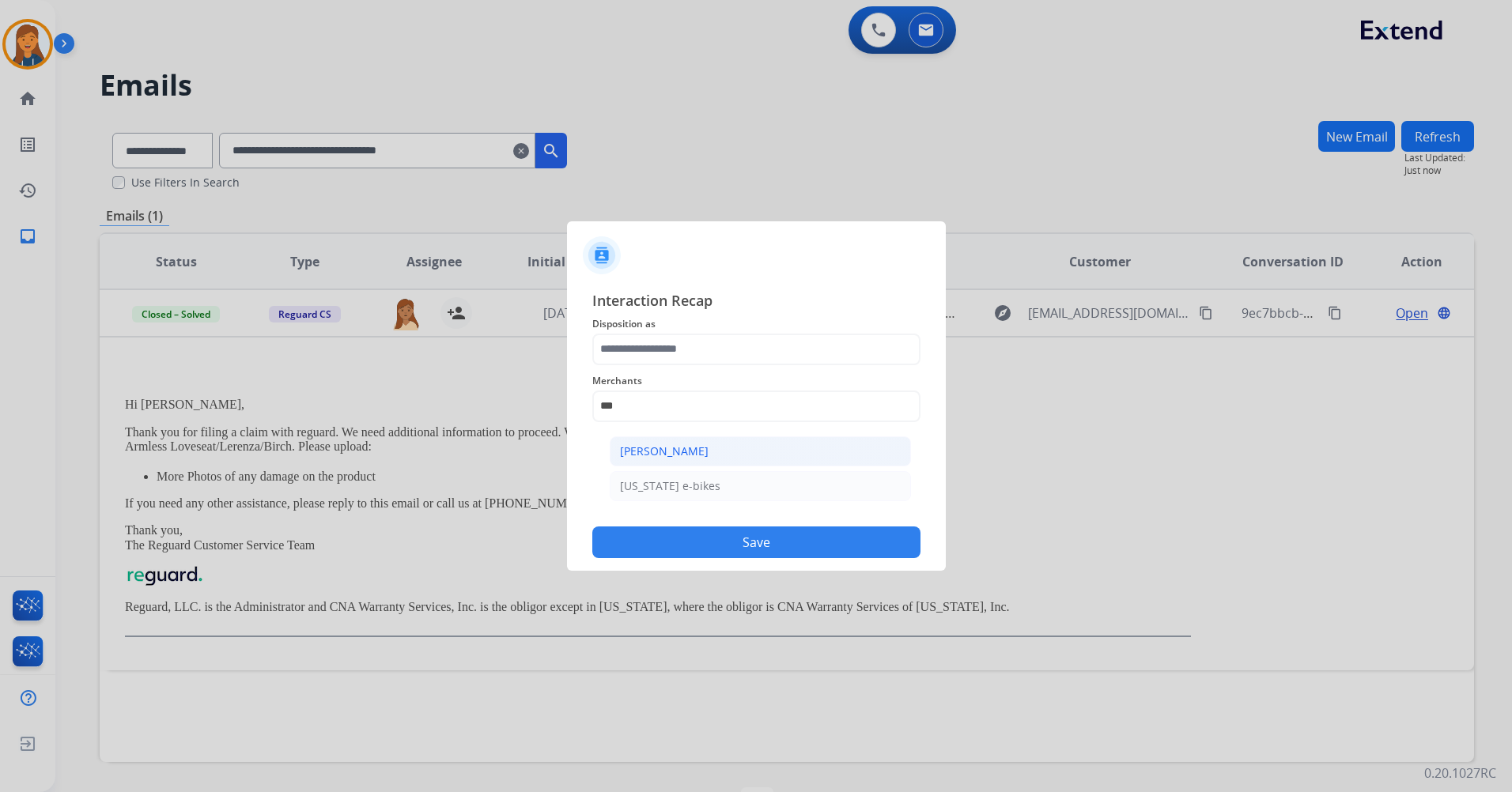
click at [700, 448] on div "[PERSON_NAME]" at bounding box center [665, 451] width 88 height 16
type input "**********"
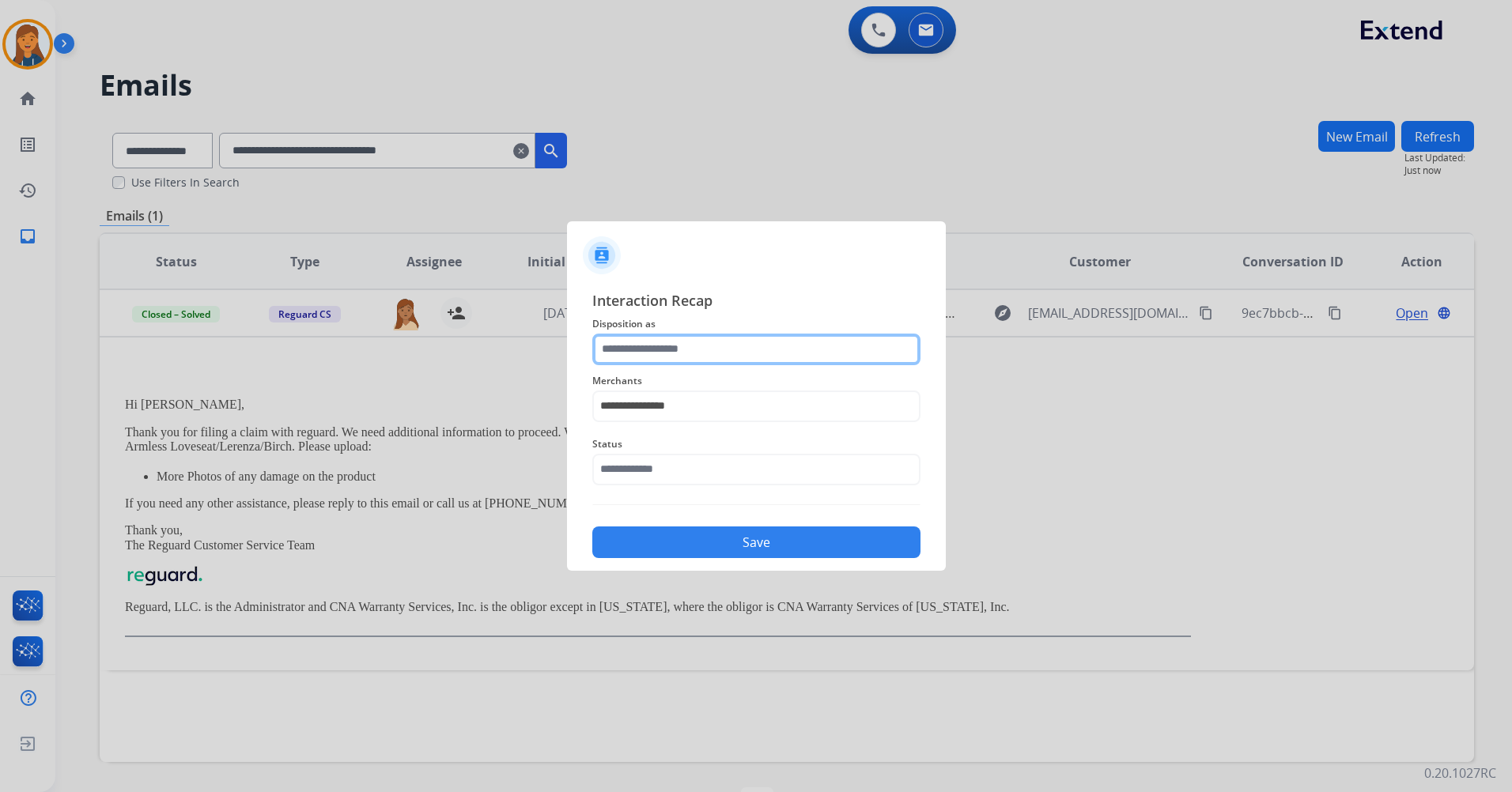
click at [683, 348] on input "text" at bounding box center [756, 349] width 328 height 31
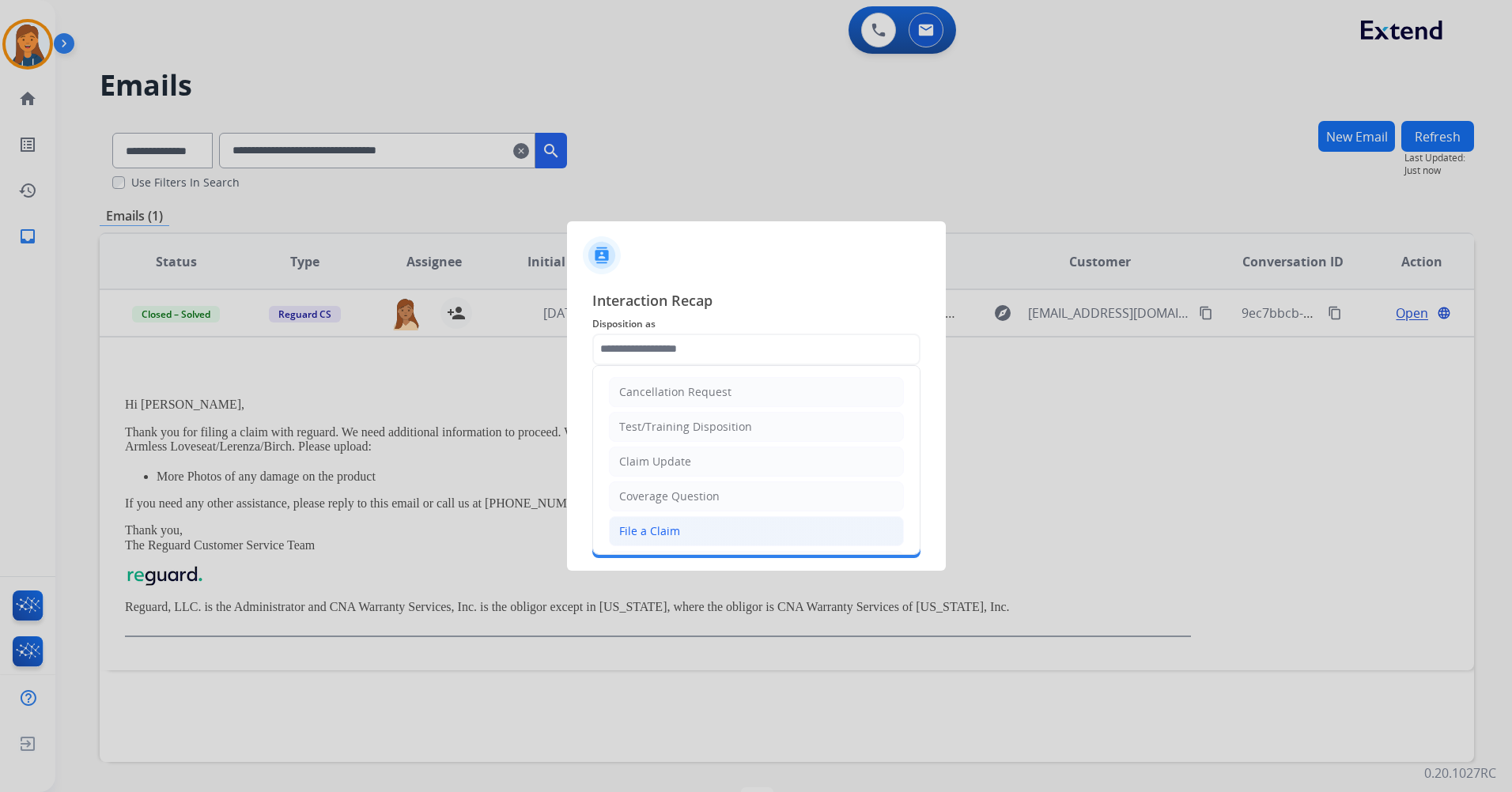
click at [647, 528] on div "File a Claim" at bounding box center [650, 531] width 61 height 16
type input "**********"
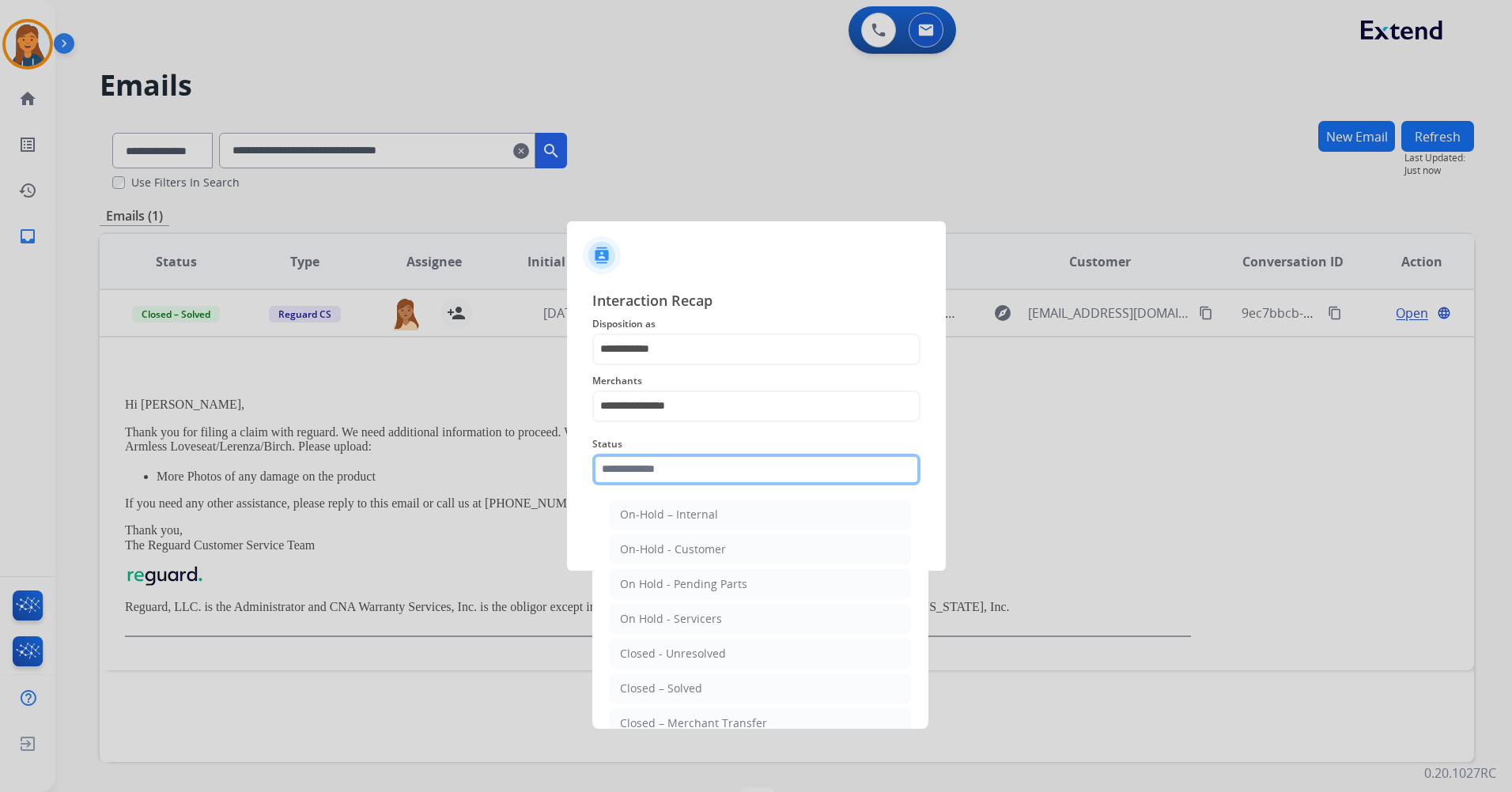
click at [639, 465] on input "text" at bounding box center [756, 470] width 328 height 31
click at [621, 695] on div "Closed – Solved" at bounding box center [662, 689] width 83 height 16
type input "**********"
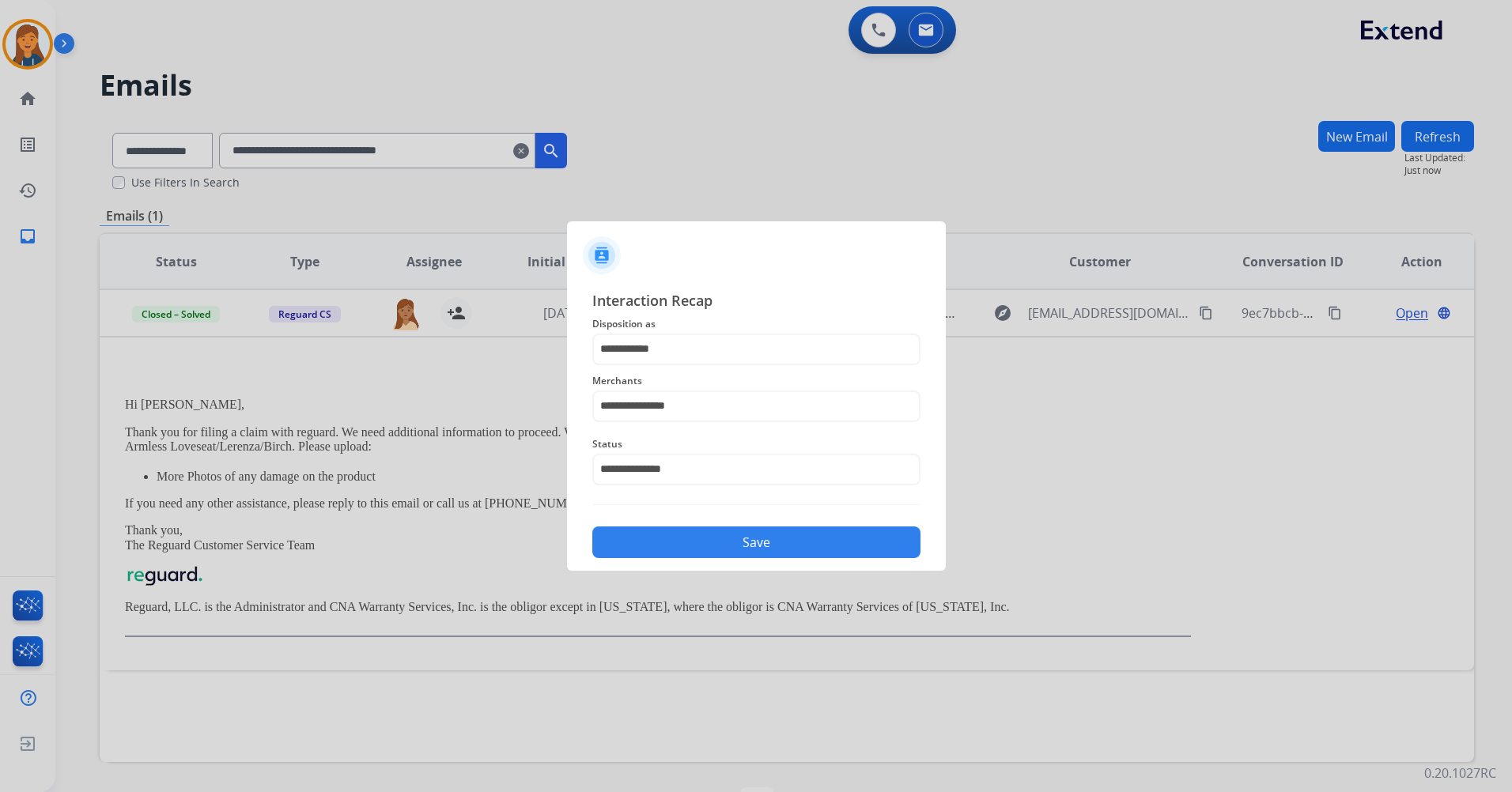
click at [656, 544] on button "Save" at bounding box center [756, 542] width 328 height 31
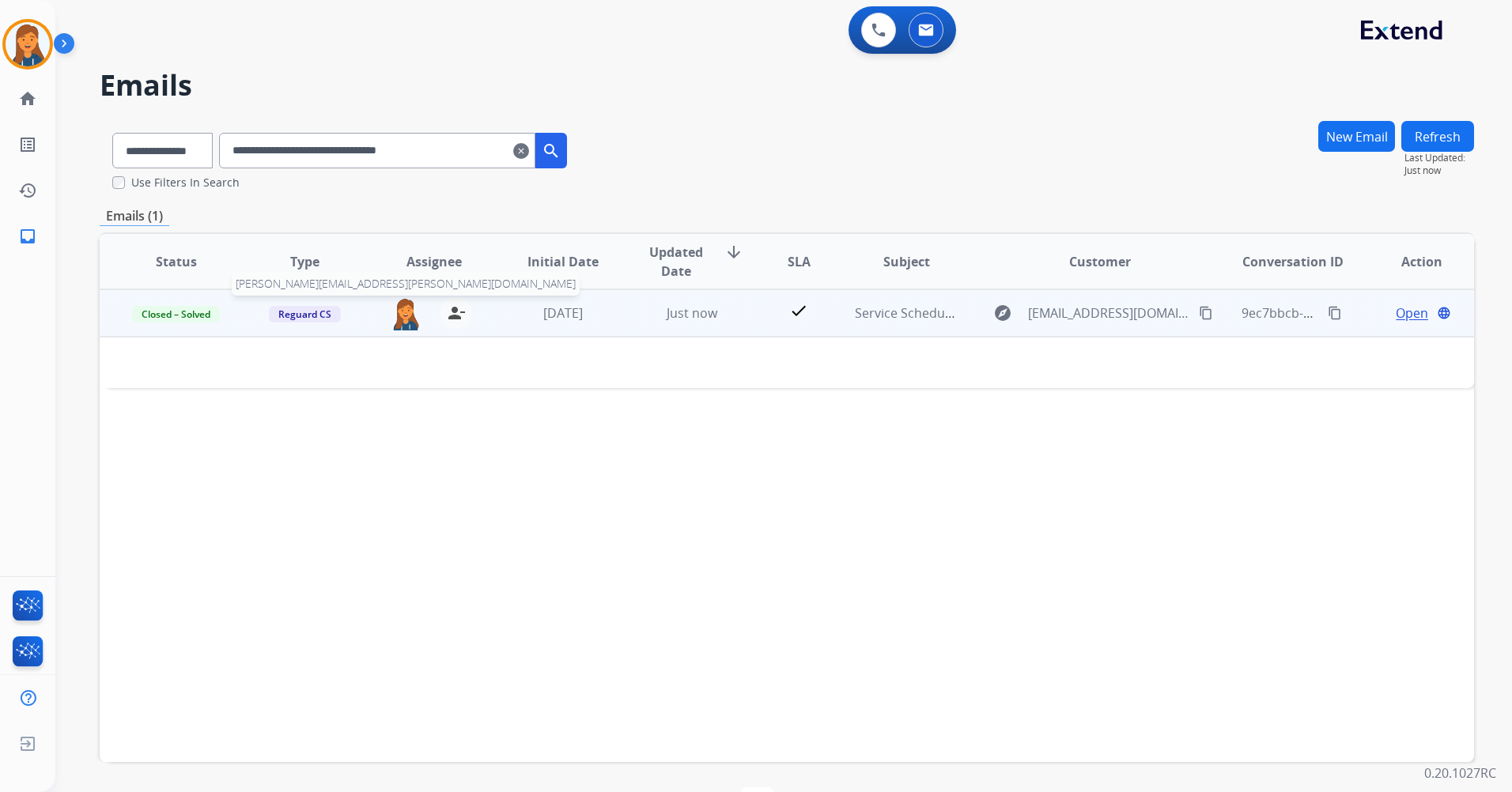
click at [390, 308] on img at bounding box center [406, 313] width 31 height 33
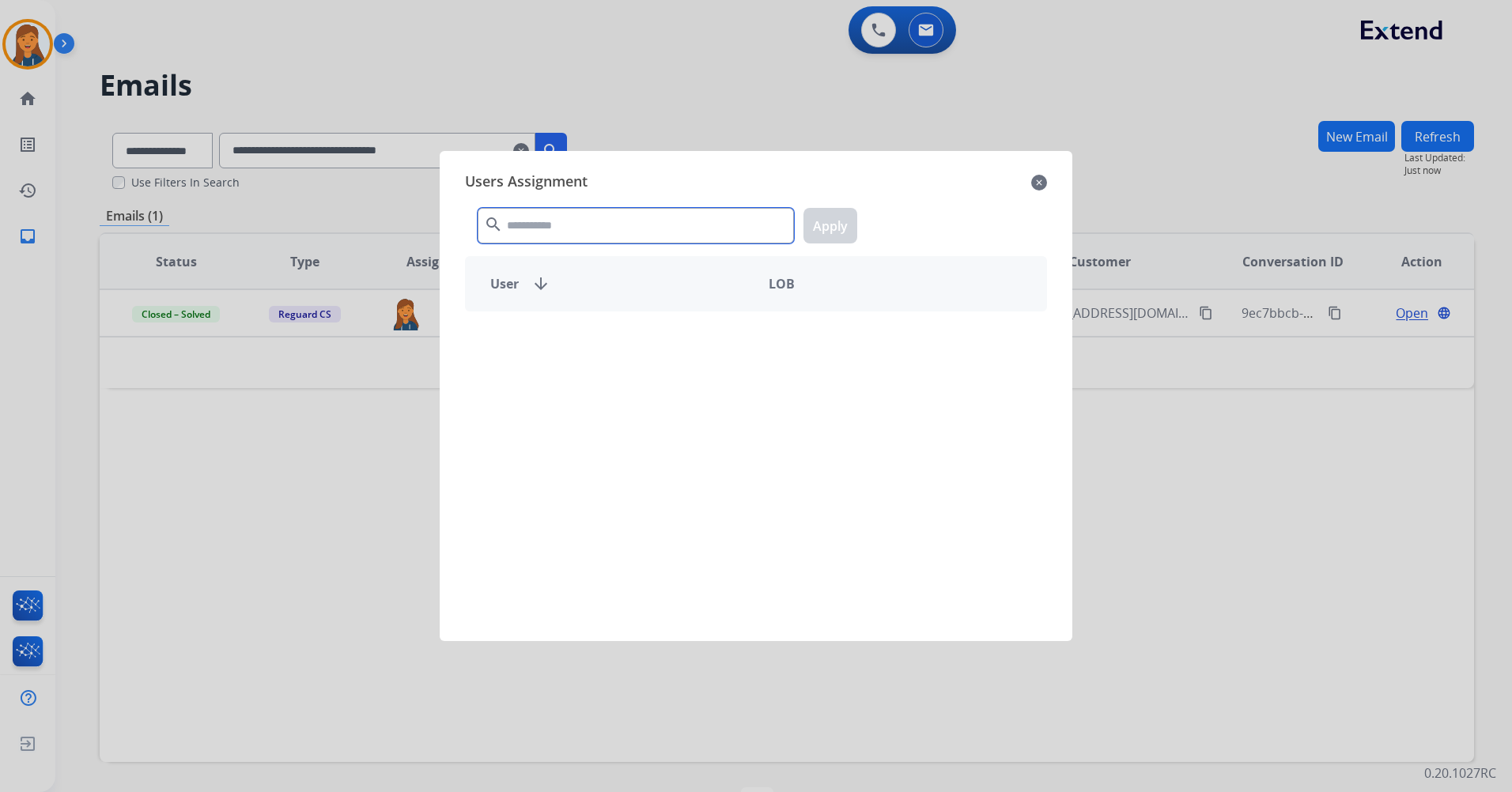
click at [572, 238] on input "text" at bounding box center [636, 226] width 317 height 35
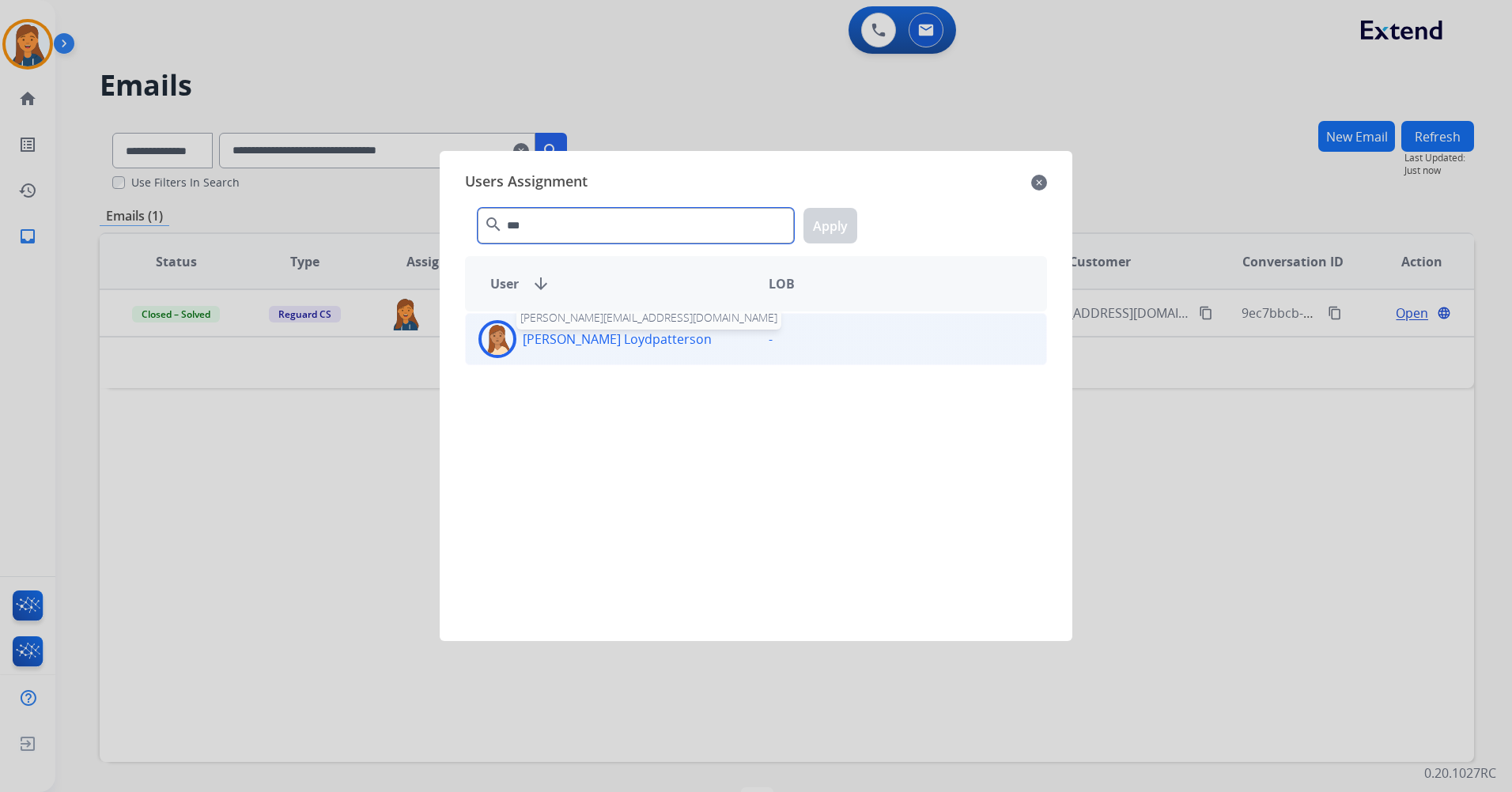
type input "***"
click at [576, 333] on p "[PERSON_NAME] Loydpatterson" at bounding box center [617, 338] width 189 height 19
click at [858, 228] on div "*** search Apply" at bounding box center [756, 223] width 582 height 55
click at [842, 230] on button "Apply" at bounding box center [830, 226] width 54 height 35
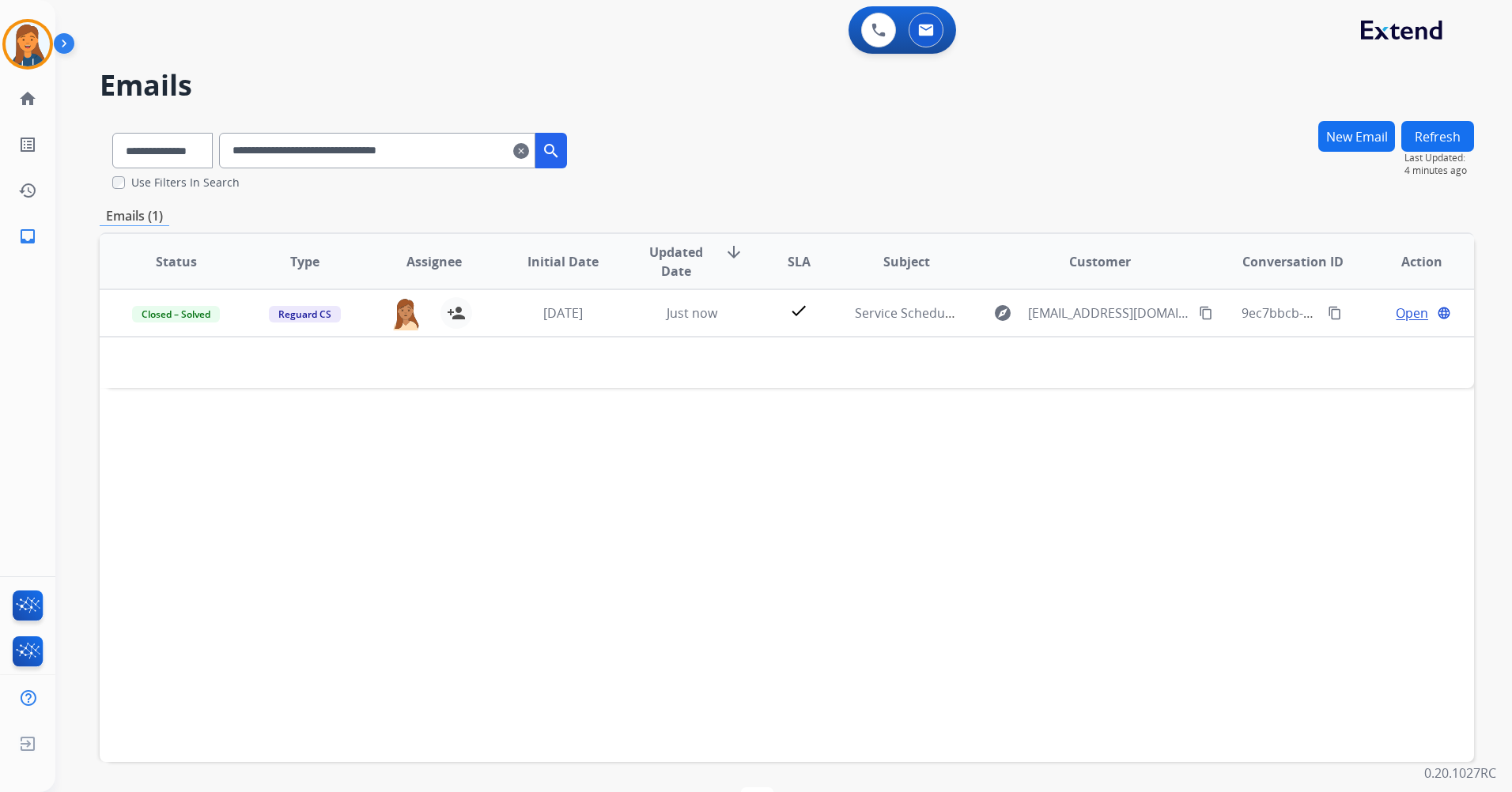
click at [529, 153] on mat-icon "clear" at bounding box center [521, 150] width 16 height 19
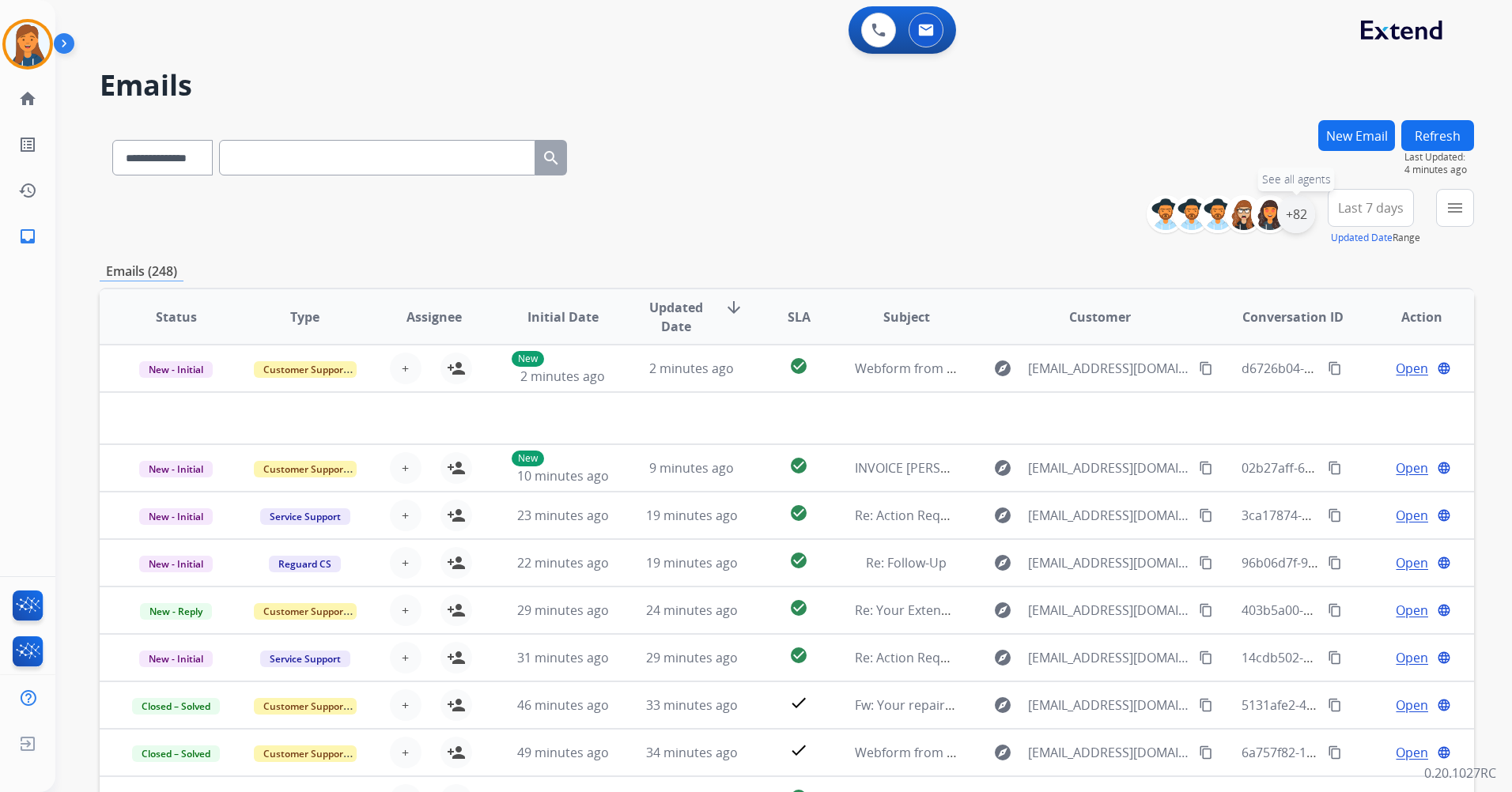
click at [1299, 216] on div "+82" at bounding box center [1296, 214] width 38 height 38
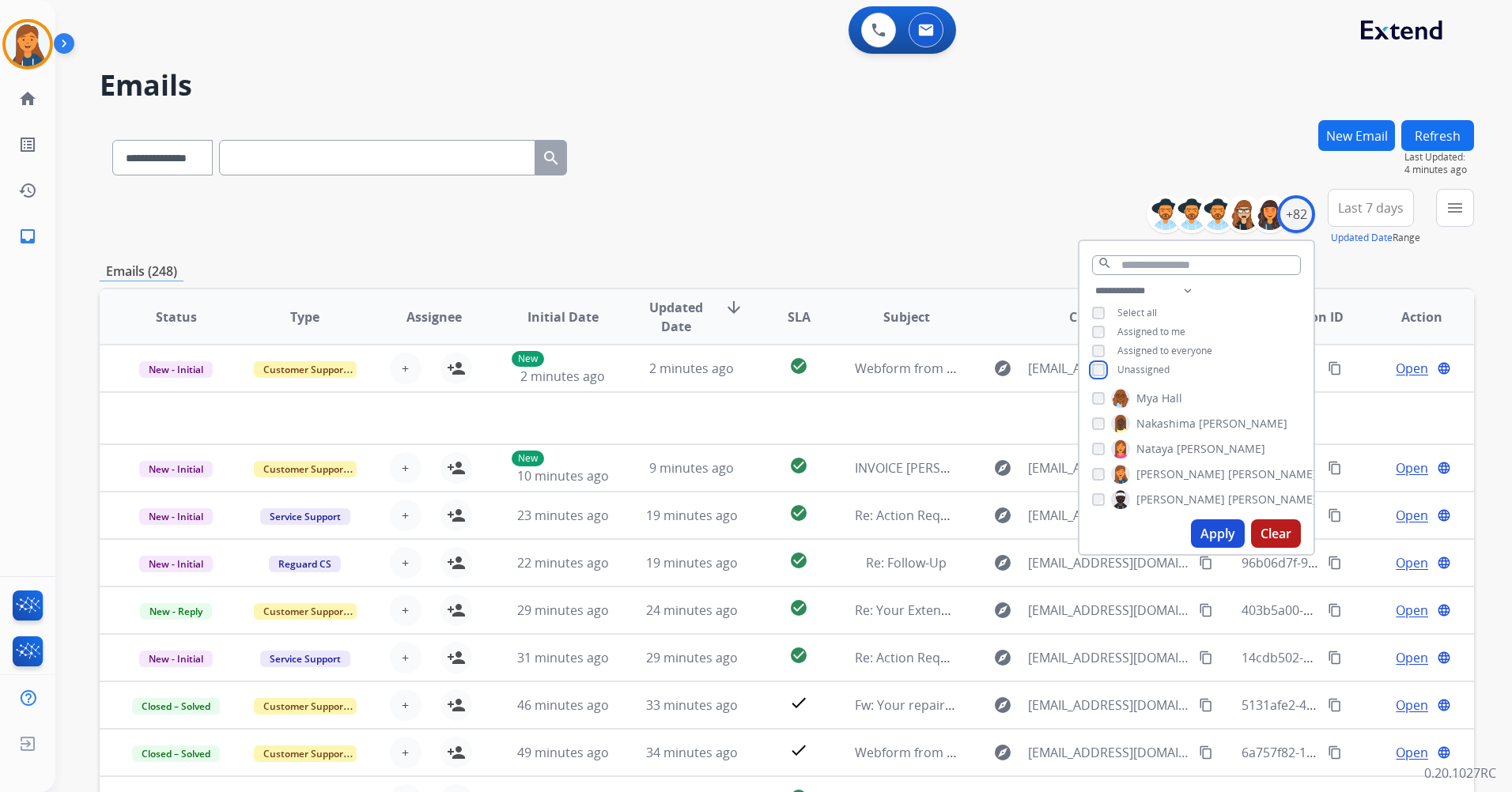
scroll to position [1265, 0]
click at [1144, 424] on span "[PERSON_NAME]" at bounding box center [1181, 426] width 88 height 16
click at [1165, 440] on span "Raesean" at bounding box center [1159, 446] width 45 height 16
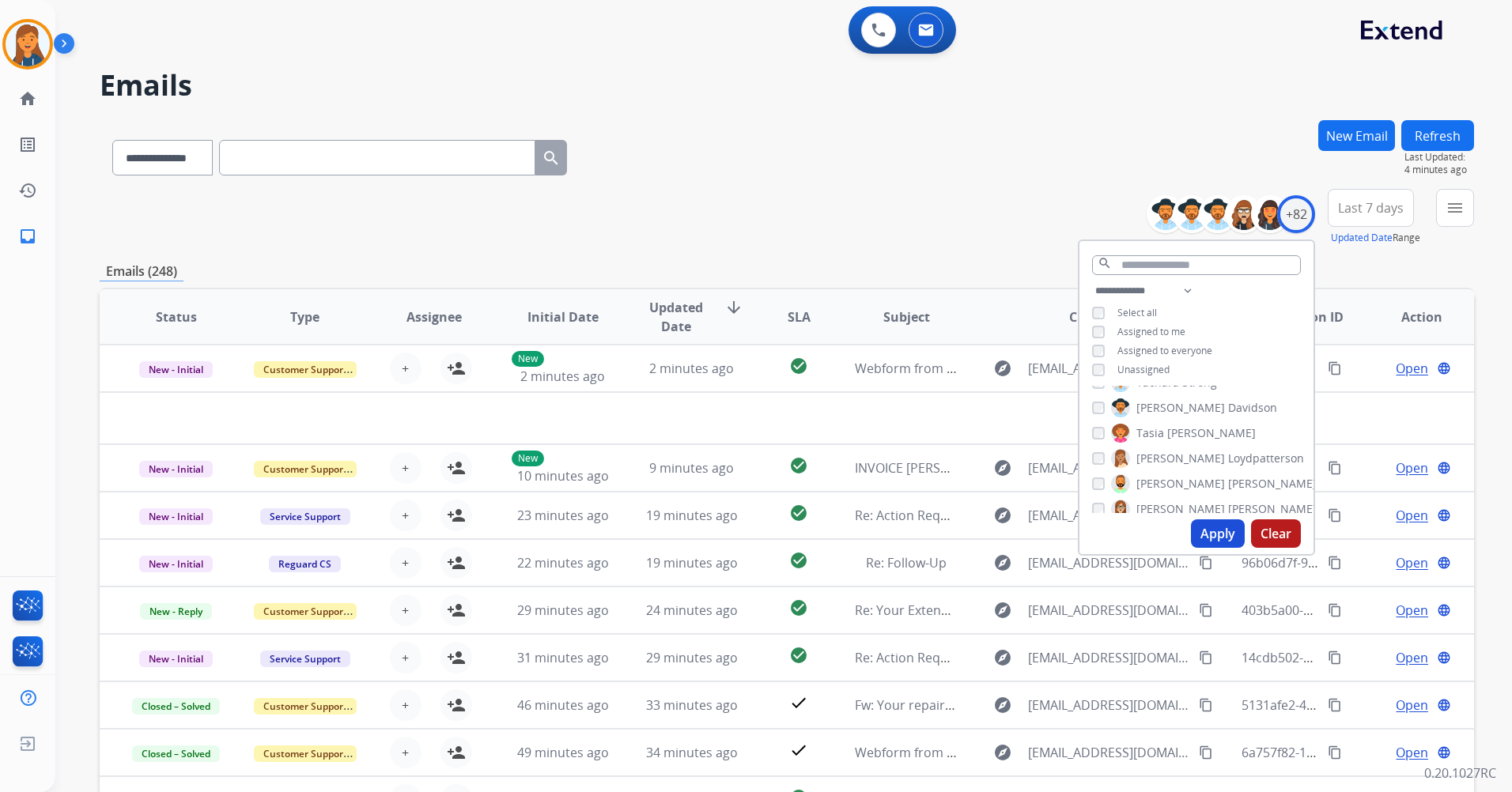
click at [1157, 428] on span "Tasia" at bounding box center [1150, 433] width 28 height 16
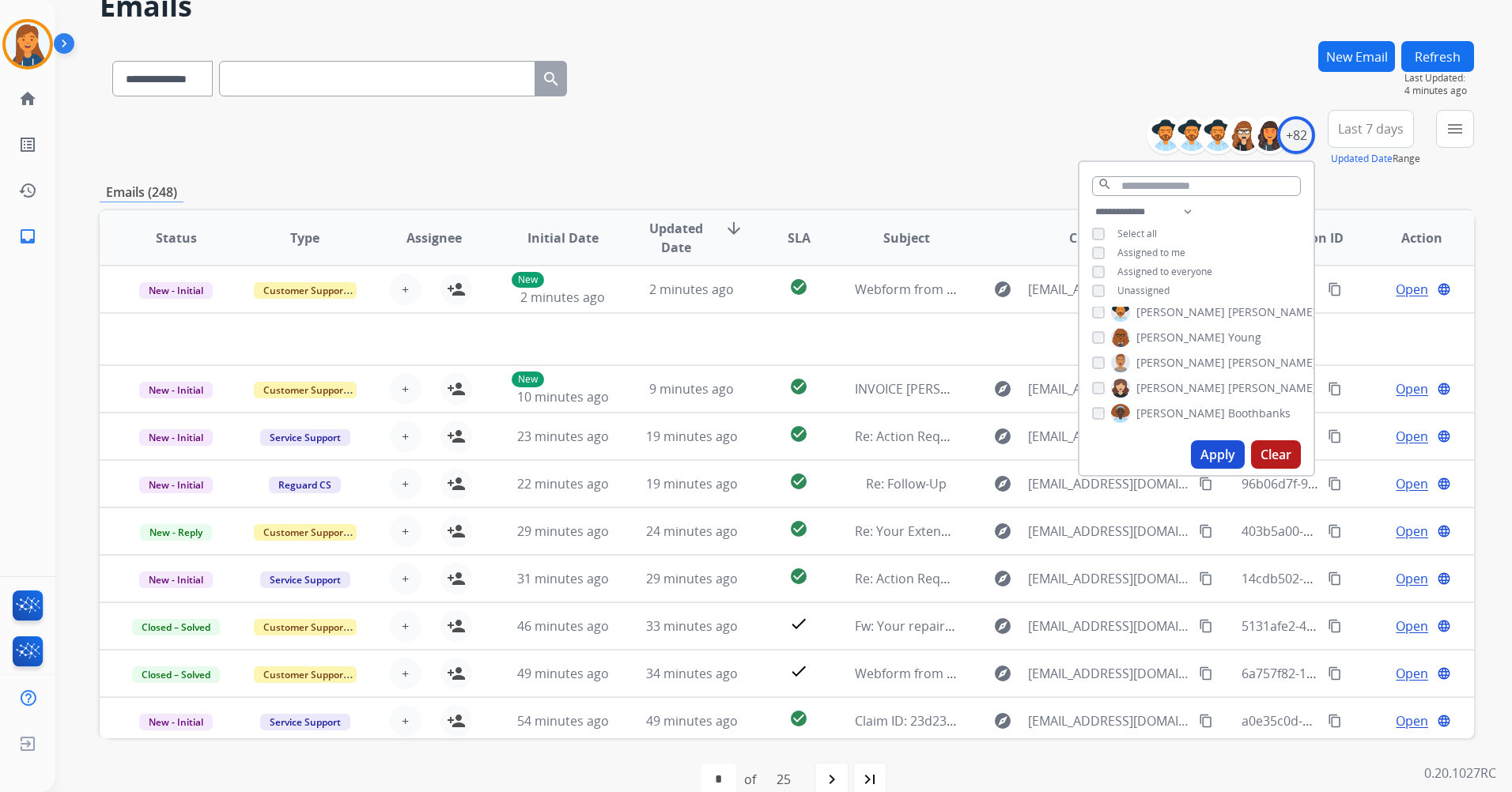
click at [1174, 414] on span "[PERSON_NAME]" at bounding box center [1181, 414] width 88 height 16
click at [1199, 446] on button "Apply" at bounding box center [1217, 454] width 54 height 28
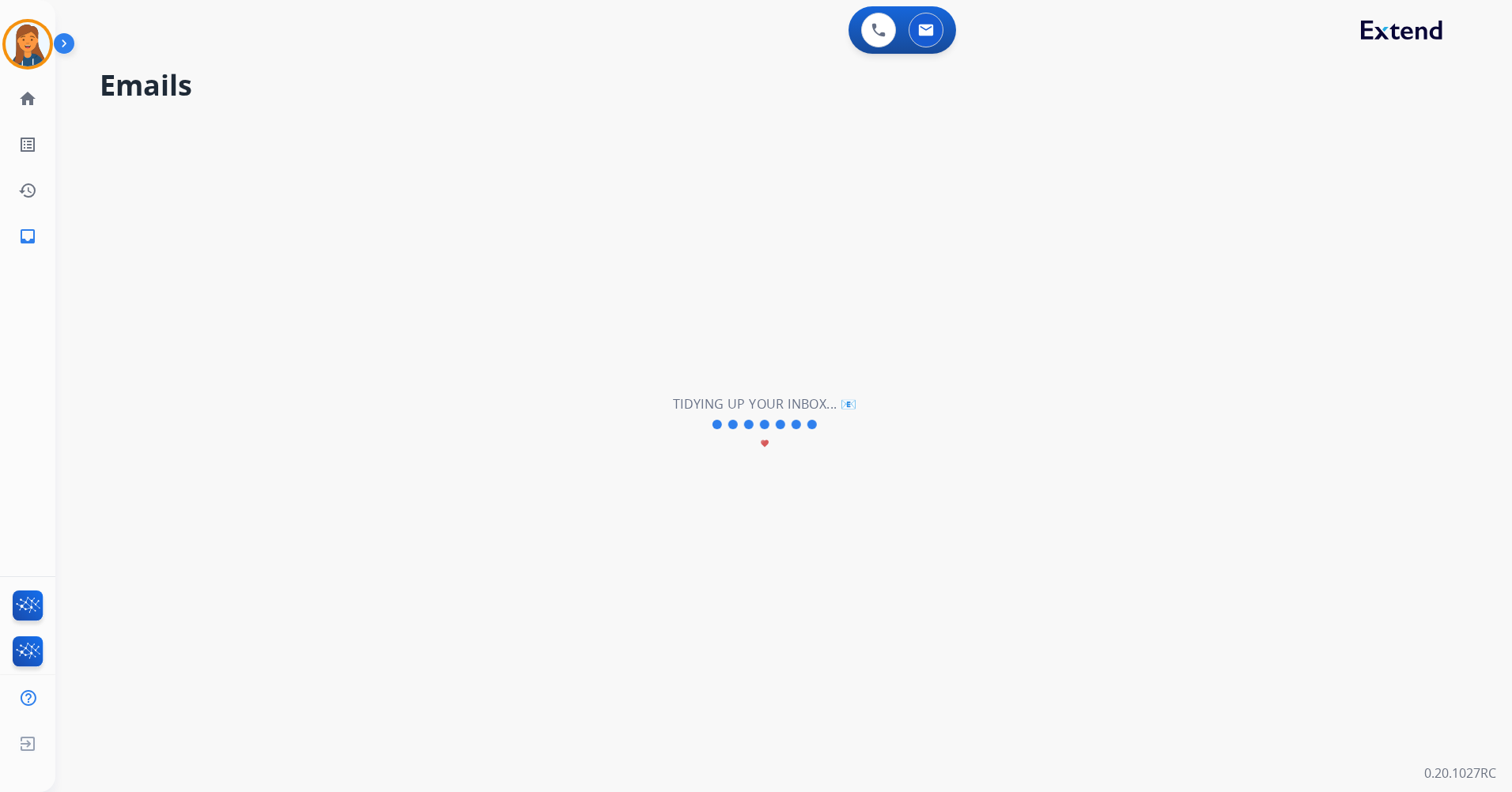
scroll to position [0, 0]
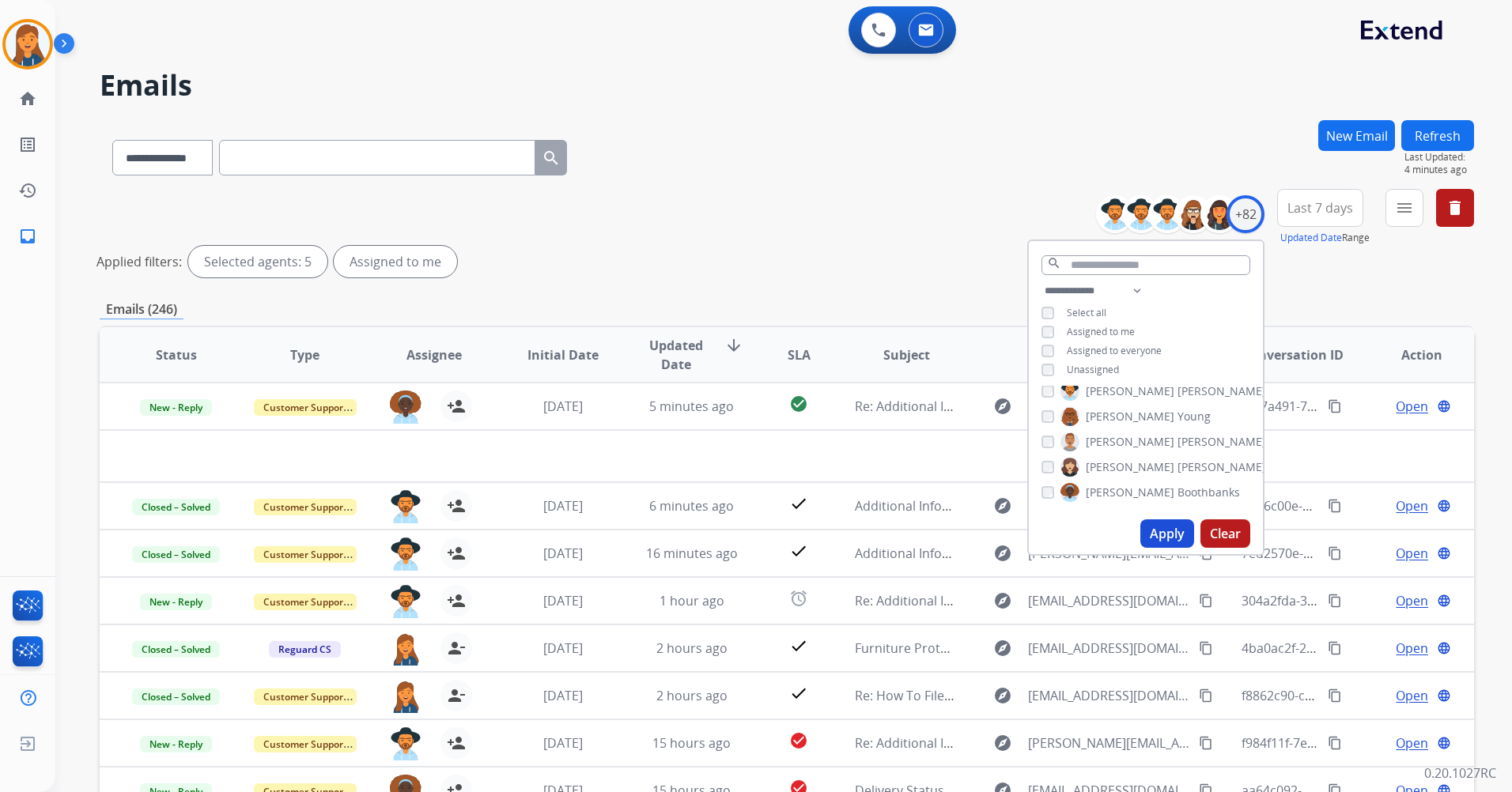
click at [1328, 204] on span "Last 7 days" at bounding box center [1319, 207] width 66 height 6
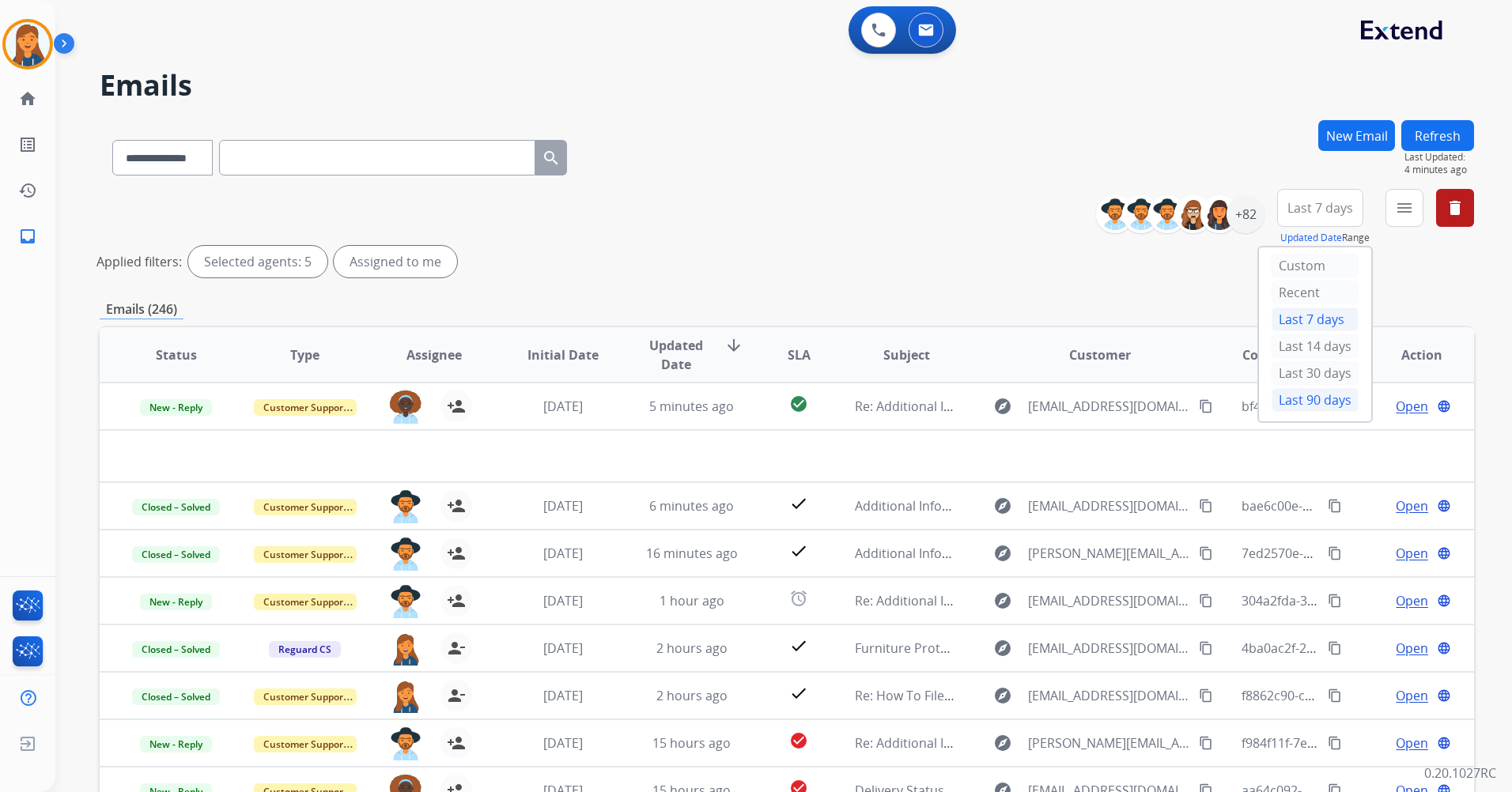
click at [1292, 396] on div "Last 90 days" at bounding box center [1314, 400] width 87 height 24
click at [1404, 208] on mat-icon "menu" at bounding box center [1404, 207] width 19 height 19
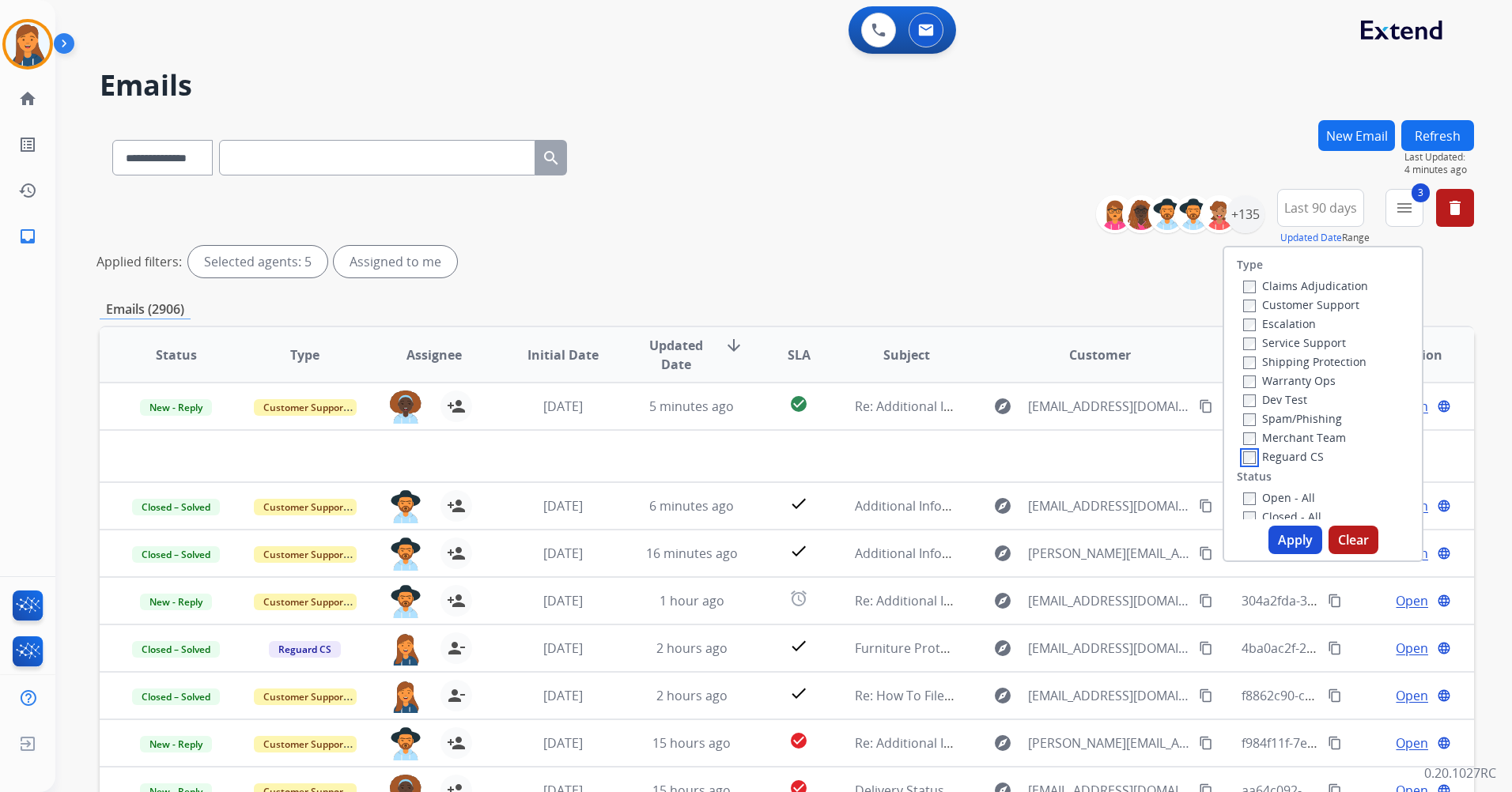
scroll to position [79, 0]
click at [1275, 544] on button "Apply" at bounding box center [1295, 539] width 54 height 28
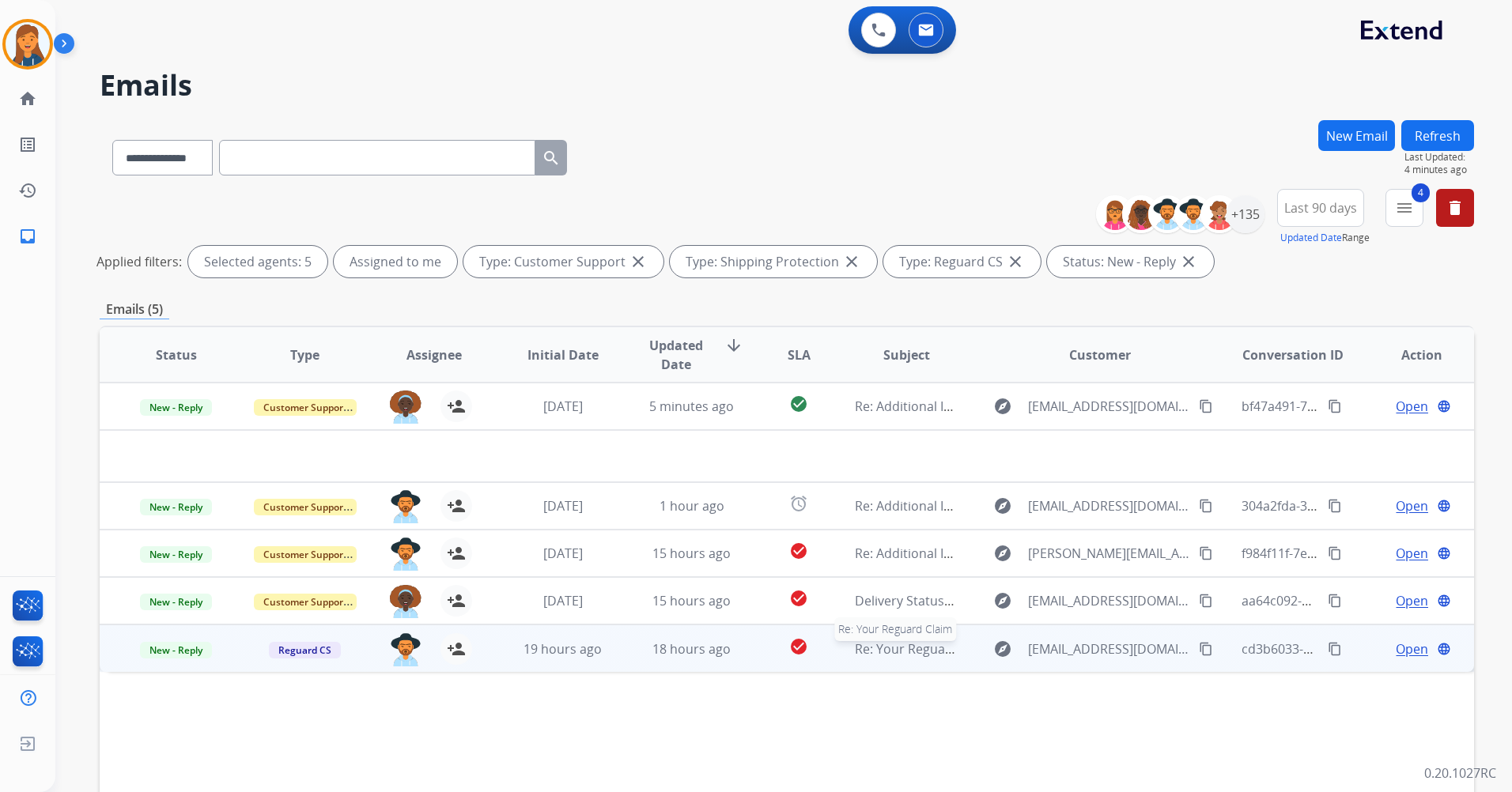
click at [911, 653] on span "Re: Your Reguard Claim" at bounding box center [925, 650] width 140 height 18
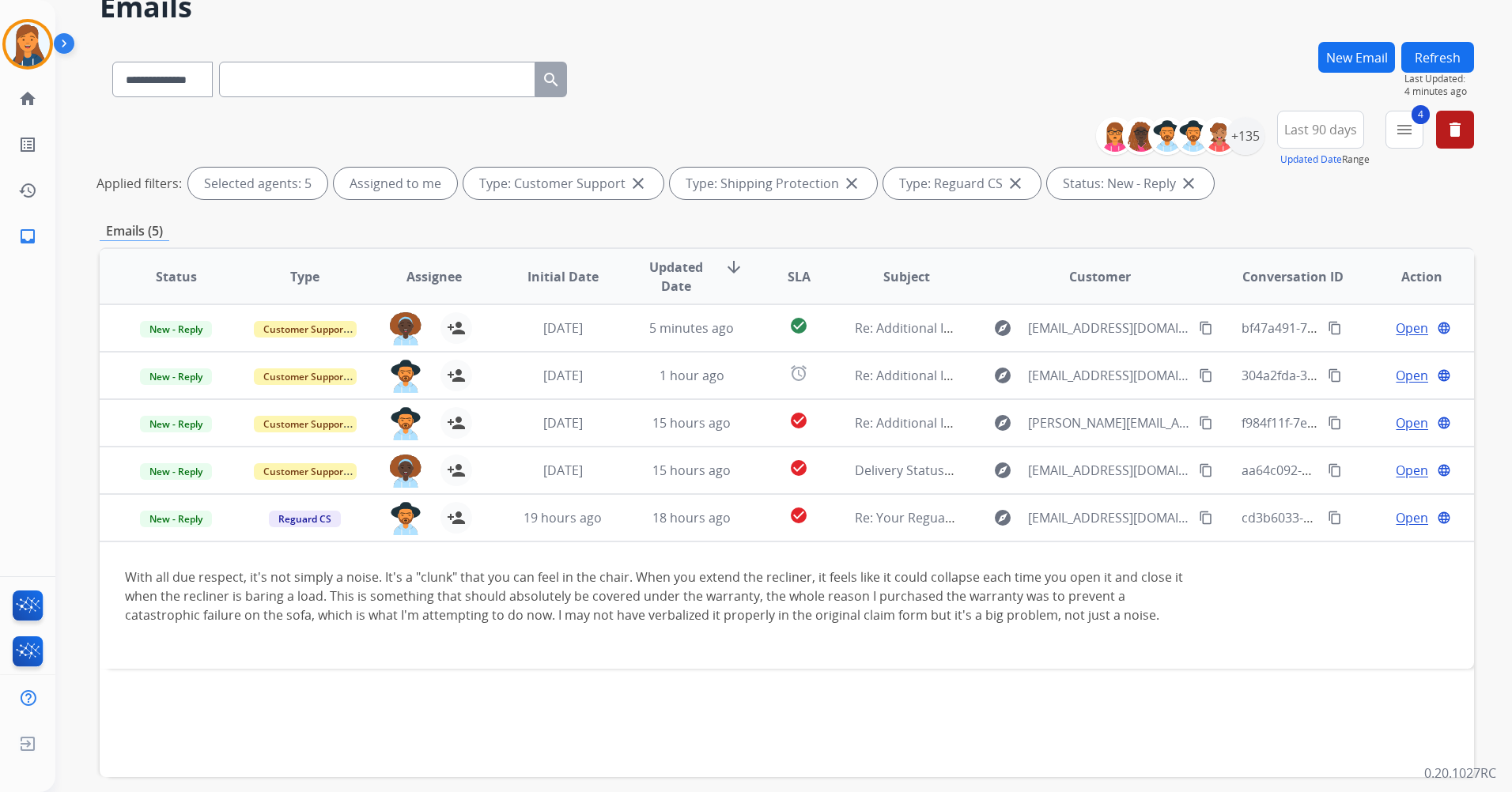
scroll to position [145, 0]
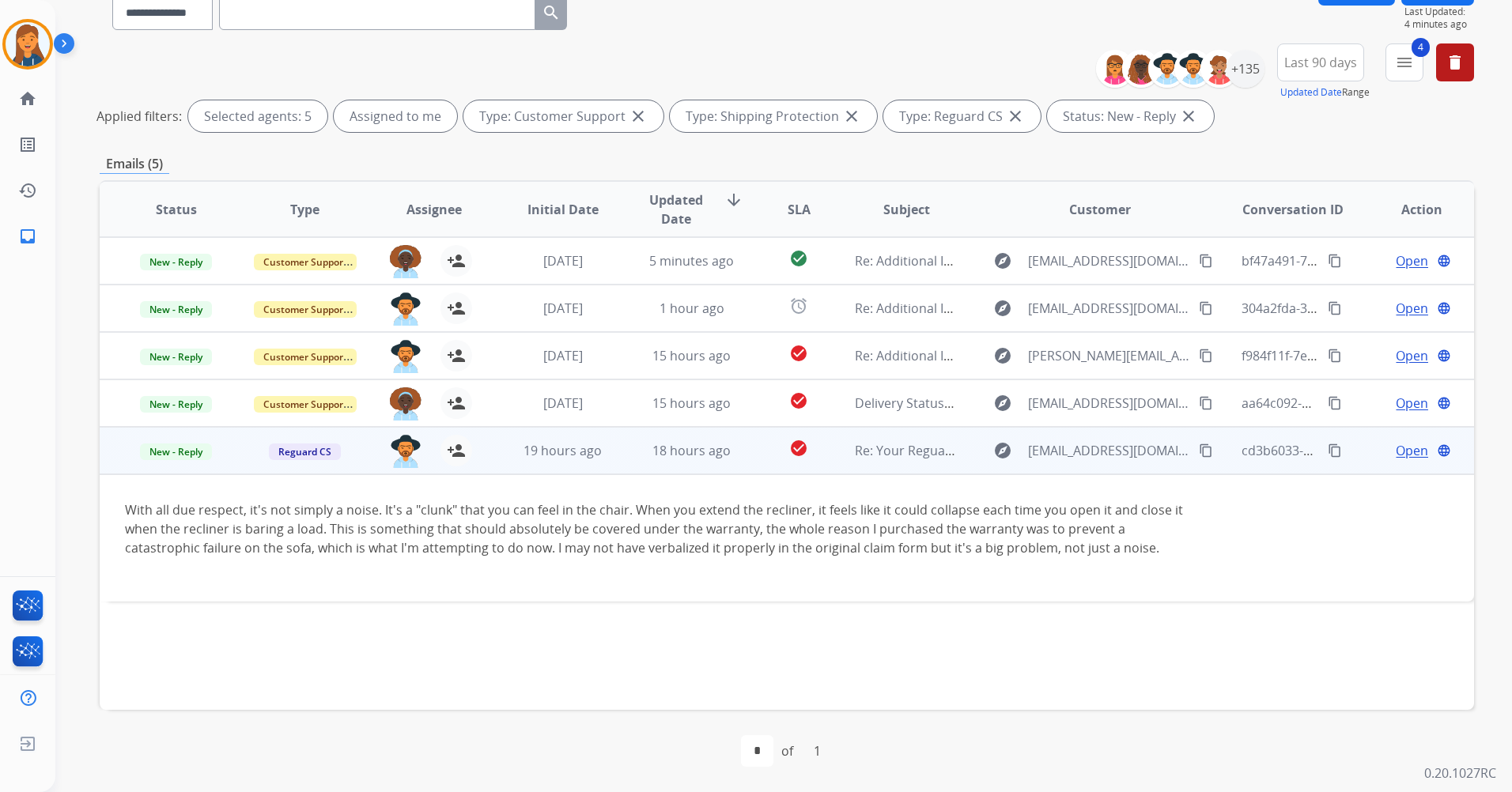
click at [1396, 459] on span "Open" at bounding box center [1412, 450] width 32 height 19
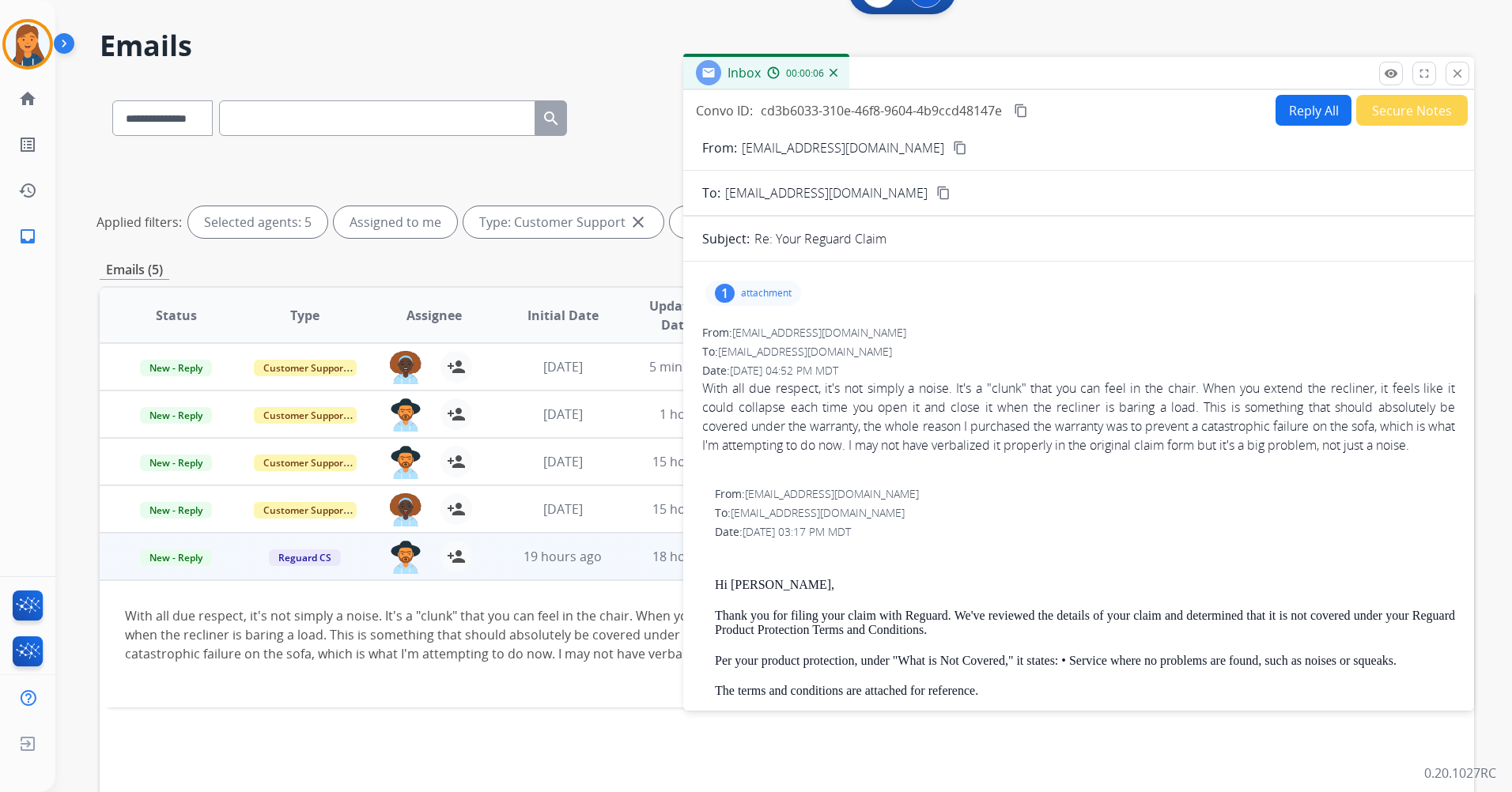
scroll to position [0, 0]
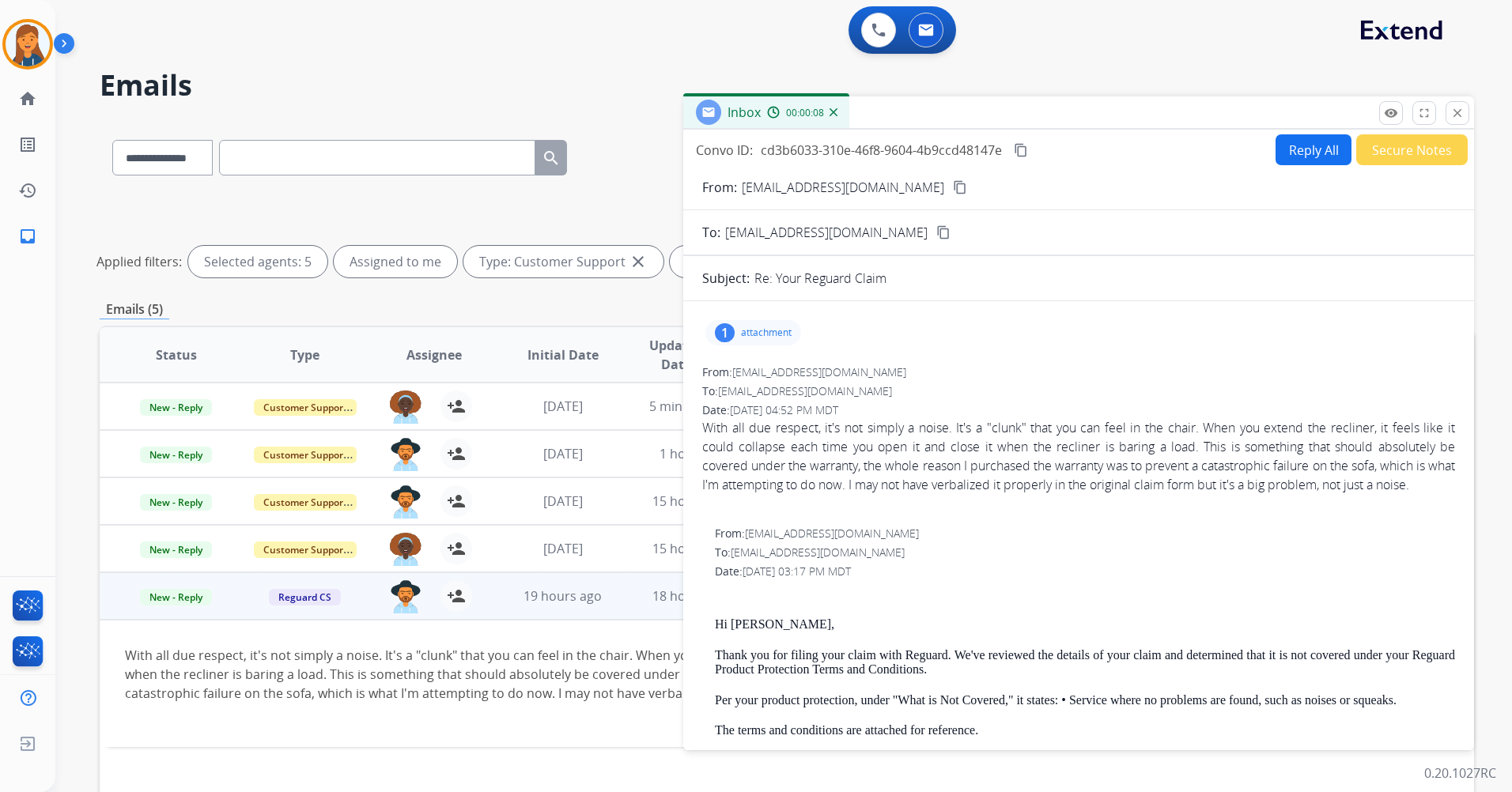
click at [754, 329] on p "attachment" at bounding box center [766, 332] width 50 height 13
click at [953, 185] on mat-icon "content_copy" at bounding box center [960, 187] width 14 height 14
click at [1287, 142] on button "Reply All" at bounding box center [1312, 149] width 76 height 30
select select "**********"
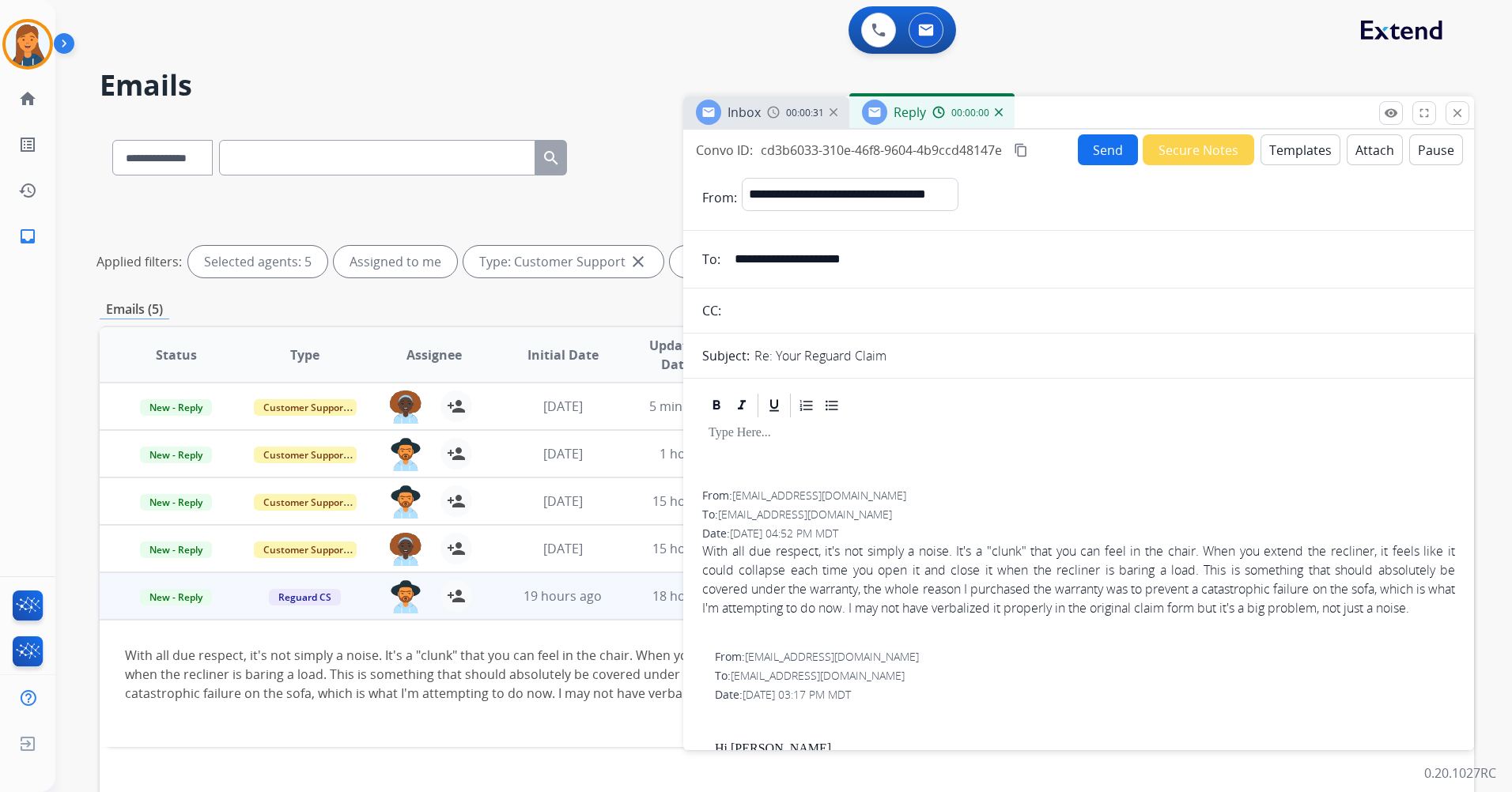
click at [1297, 151] on button "Templates" at bounding box center [1300, 149] width 80 height 30
click at [1283, 157] on button "Templates" at bounding box center [1300, 149] width 80 height 30
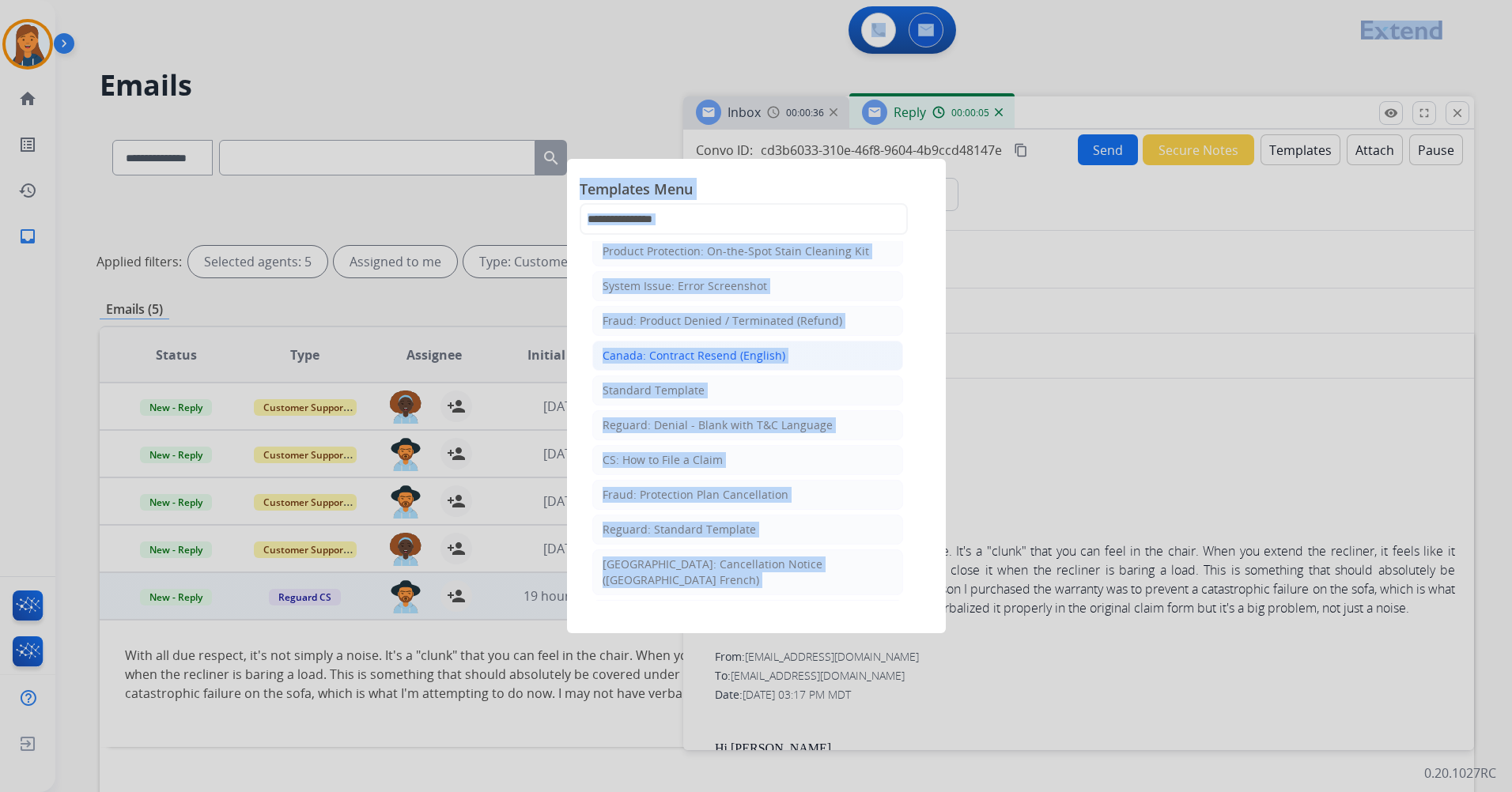
scroll to position [158, 0]
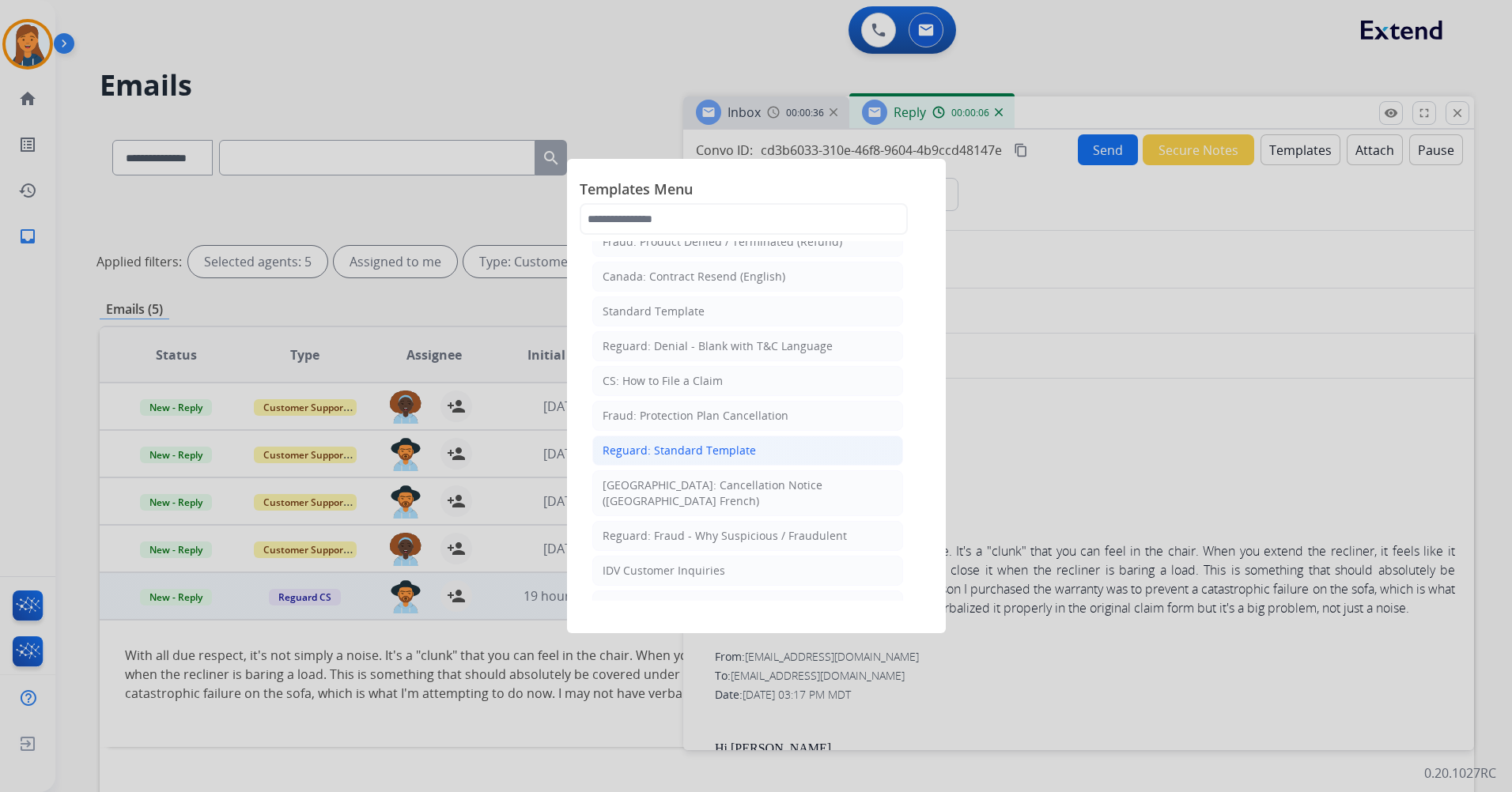
click at [702, 451] on div "Reguard: Standard Template" at bounding box center [679, 450] width 153 height 16
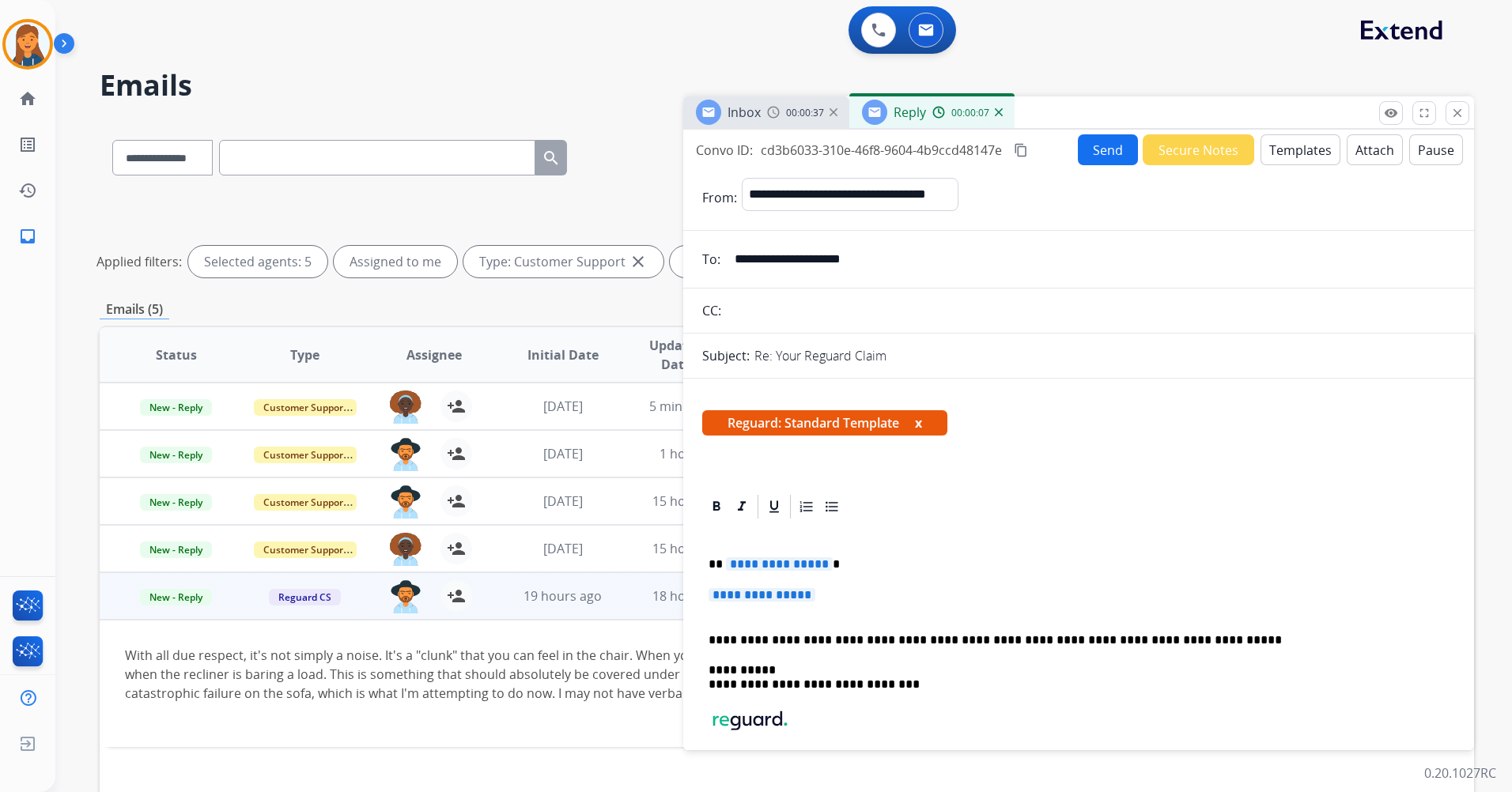
click at [779, 564] on span "**********" at bounding box center [779, 564] width 107 height 14
click at [764, 592] on span "**********" at bounding box center [762, 594] width 107 height 14
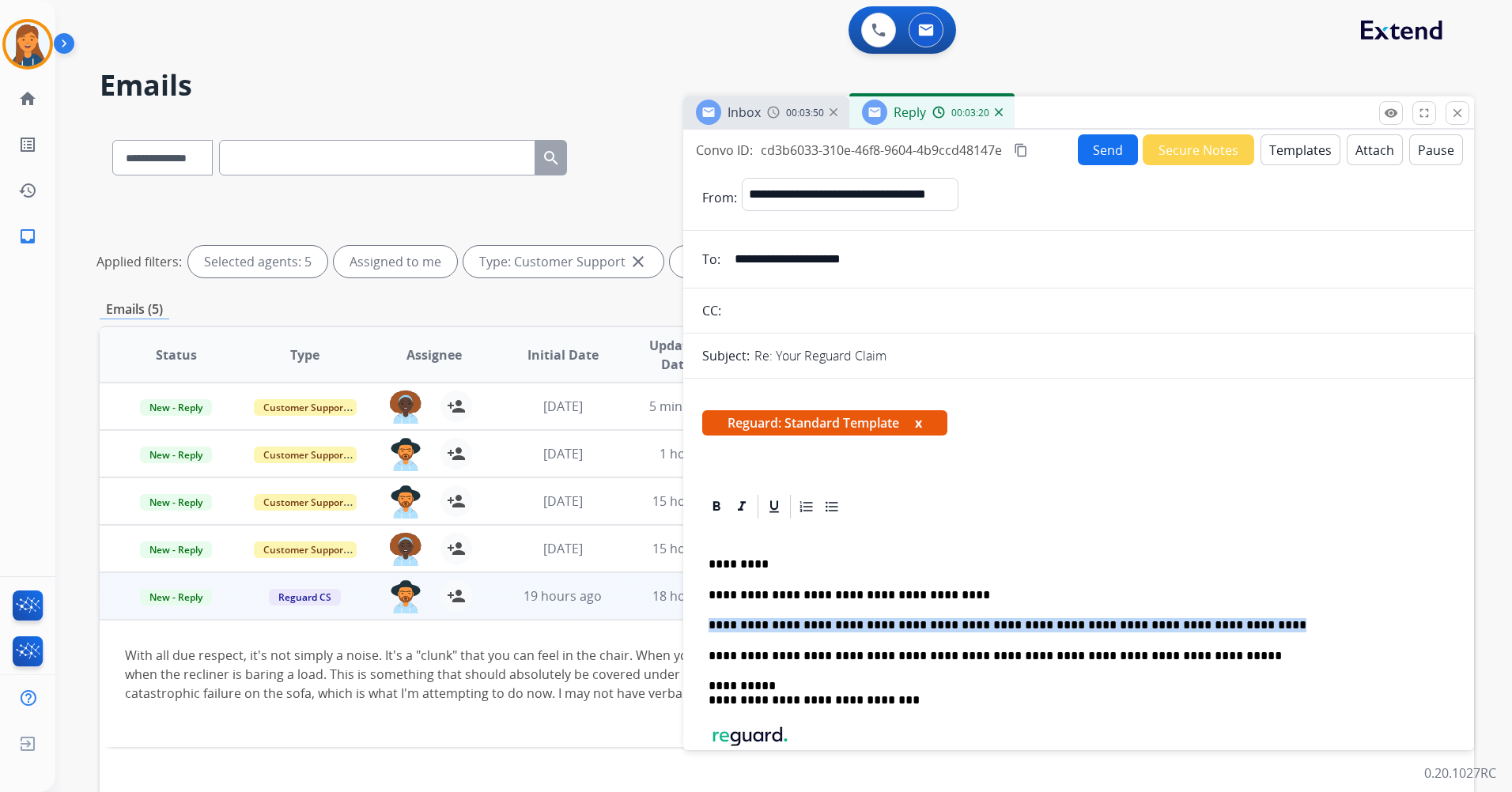
drag, startPoint x: 1185, startPoint y: 630, endPoint x: 701, endPoint y: 624, distance: 484.0
copy p "**********"
click at [764, 627] on p "**********" at bounding box center [1073, 625] width 727 height 14
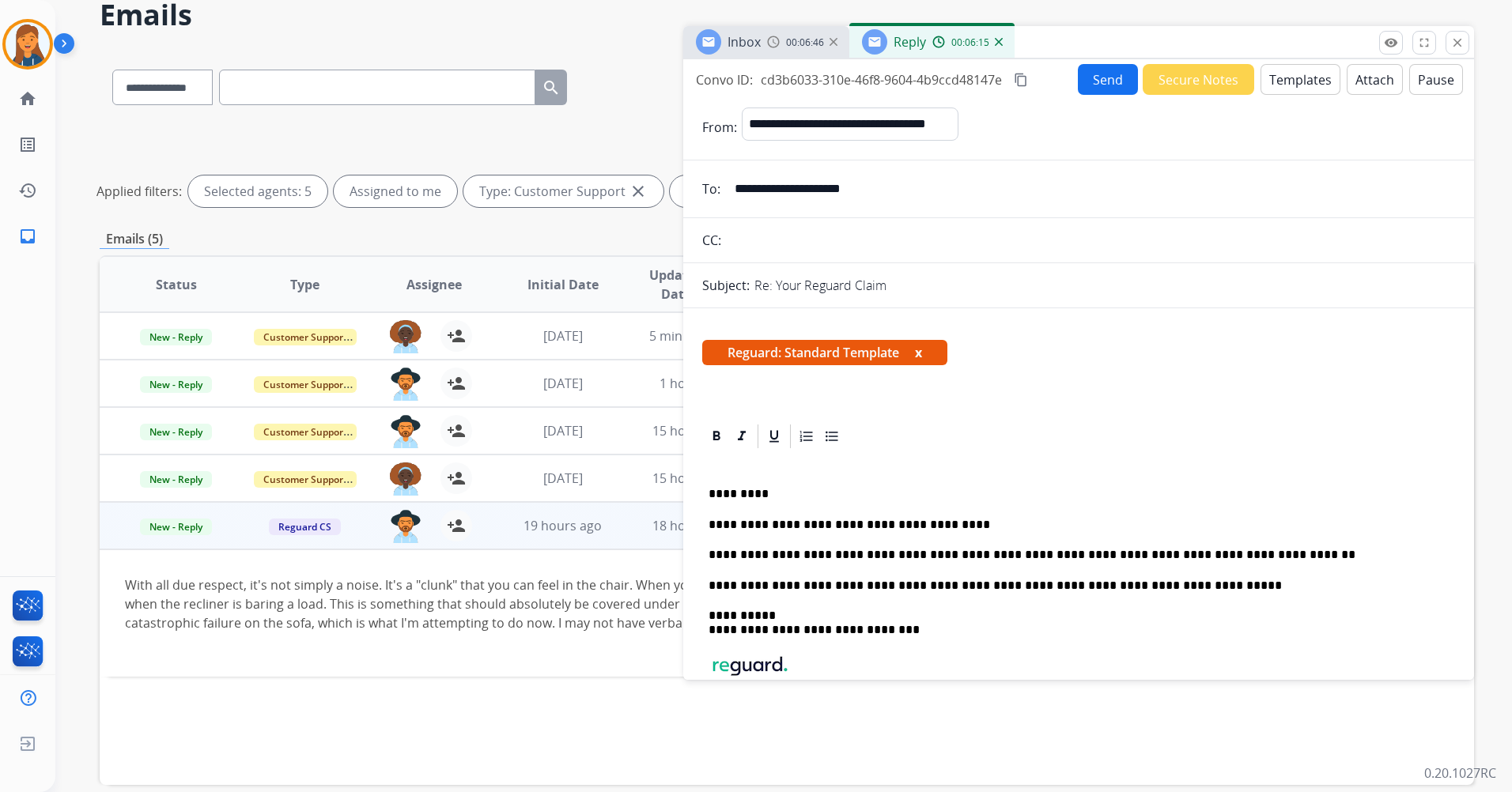
scroll to position [0, 0]
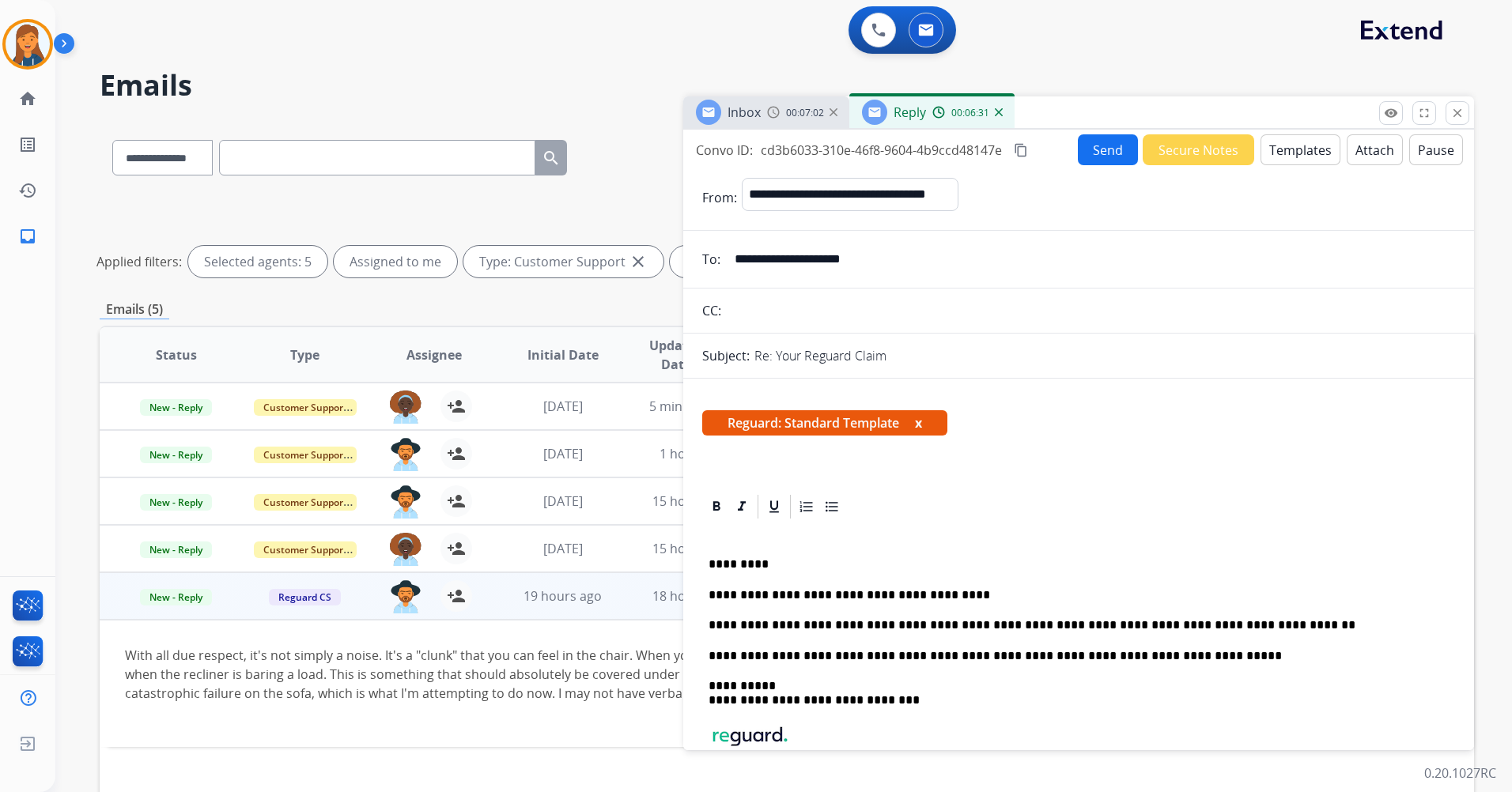
click at [1023, 151] on mat-icon "content_copy" at bounding box center [1020, 150] width 14 height 14
click at [1094, 155] on button "Send" at bounding box center [1107, 149] width 60 height 30
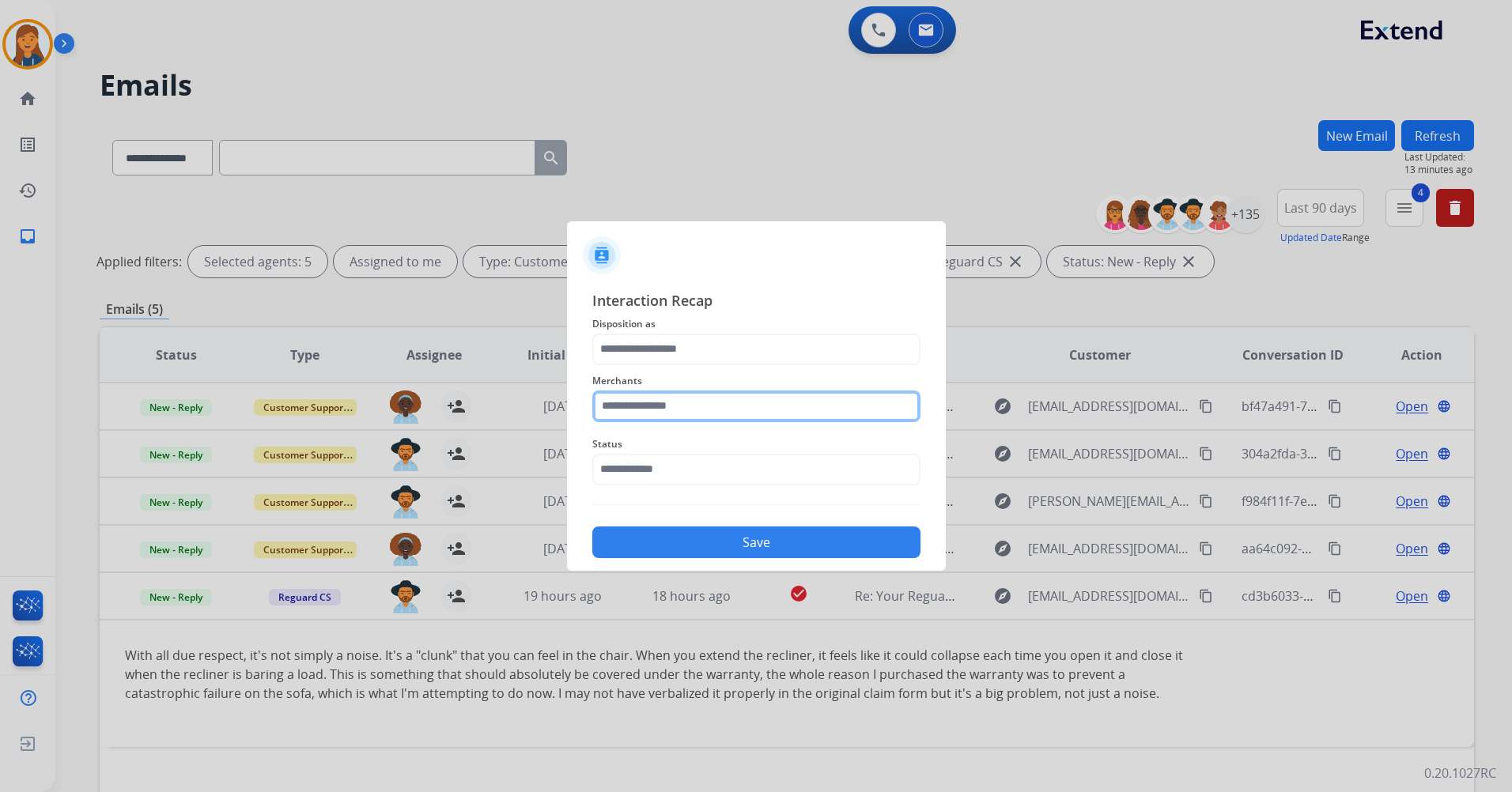
click at [701, 410] on input "text" at bounding box center [756, 406] width 328 height 31
click at [693, 467] on ul "[PERSON_NAME] - Reguard [US_STATE] e-bikes" at bounding box center [760, 473] width 311 height 88
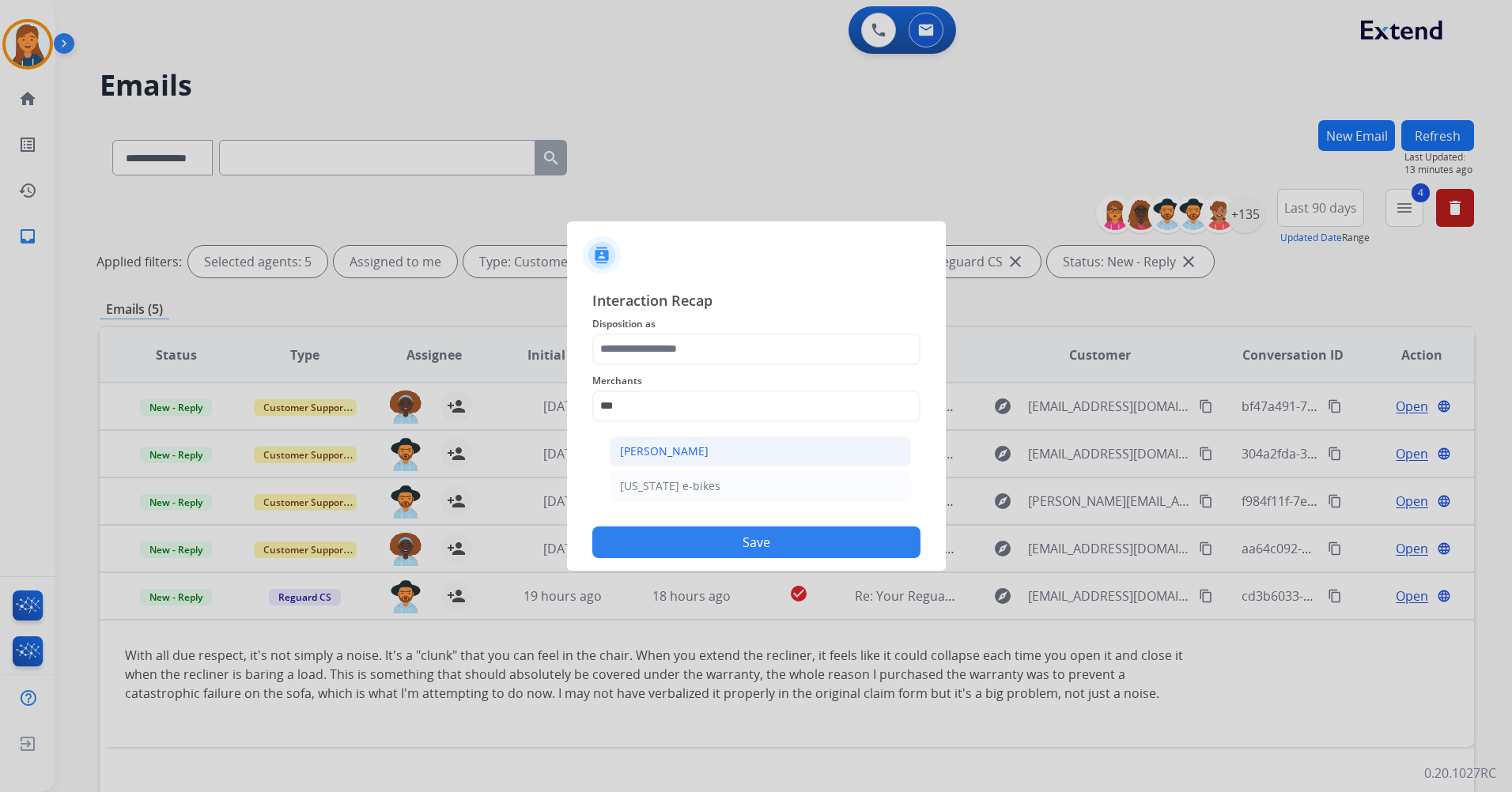
click at [696, 457] on div "[PERSON_NAME]" at bounding box center [665, 451] width 88 height 16
type input "**********"
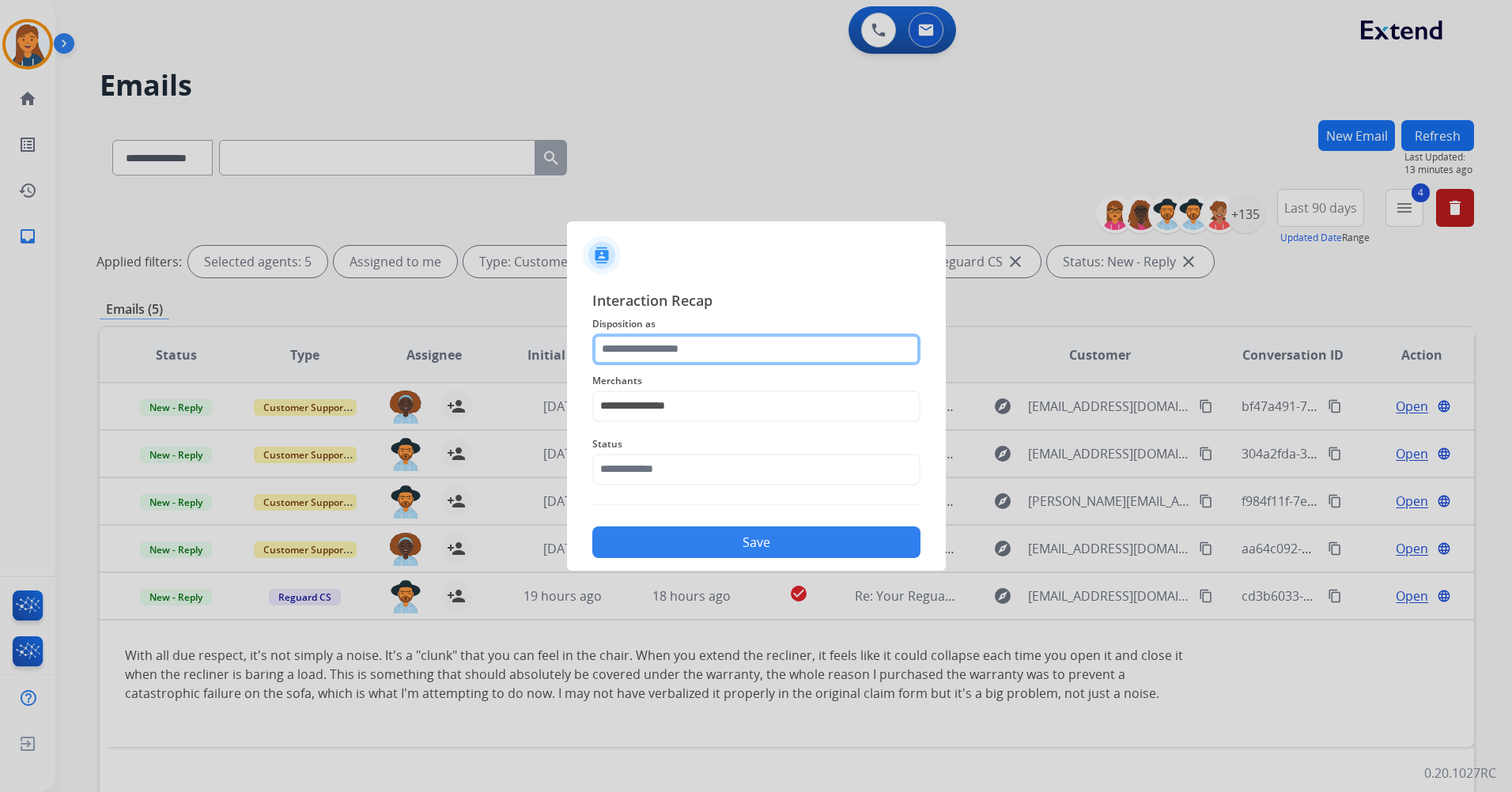
click at [687, 337] on input "text" at bounding box center [756, 349] width 328 height 31
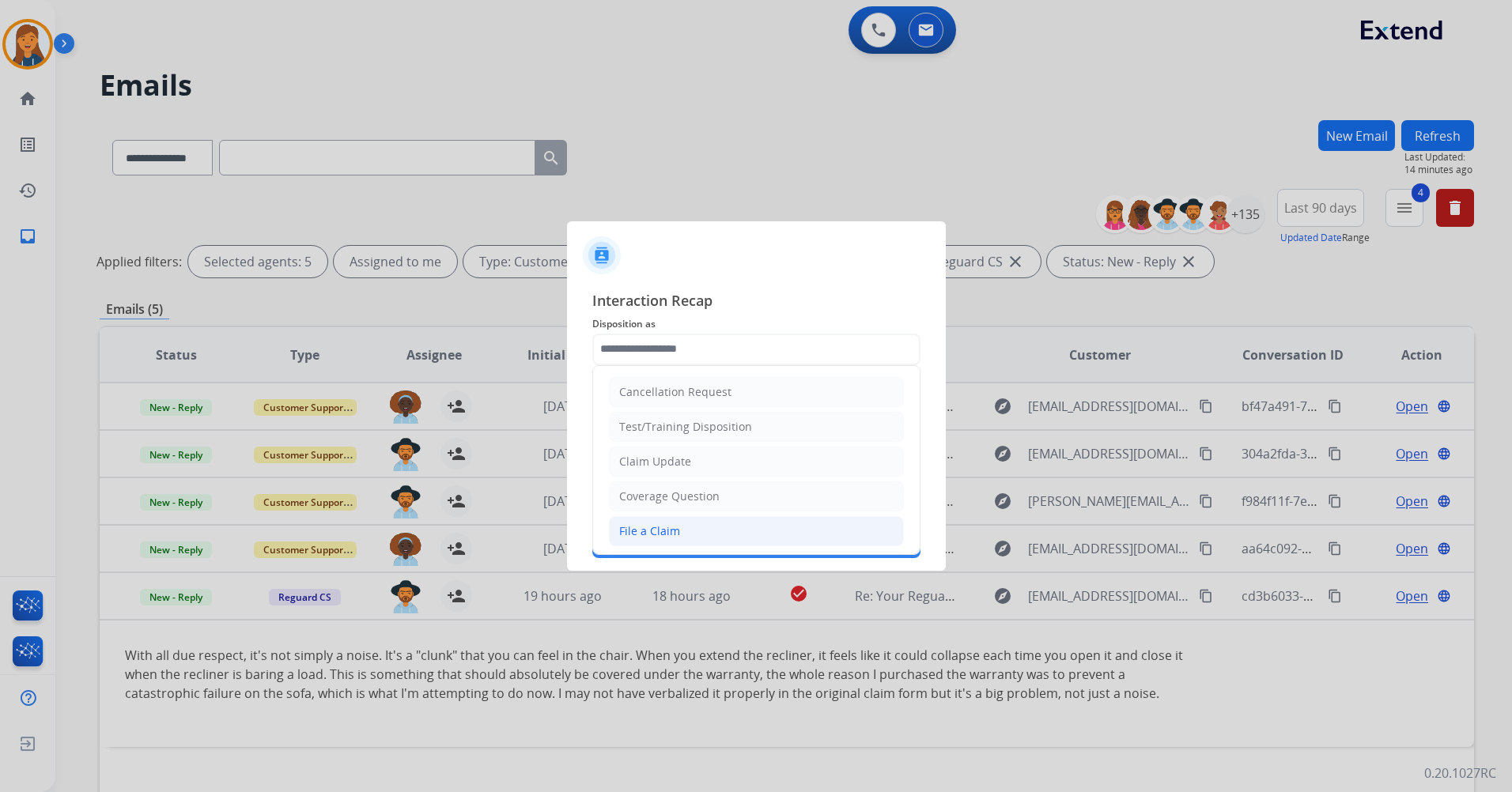
click at [744, 521] on li "File a Claim" at bounding box center [756, 531] width 295 height 30
type input "**********"
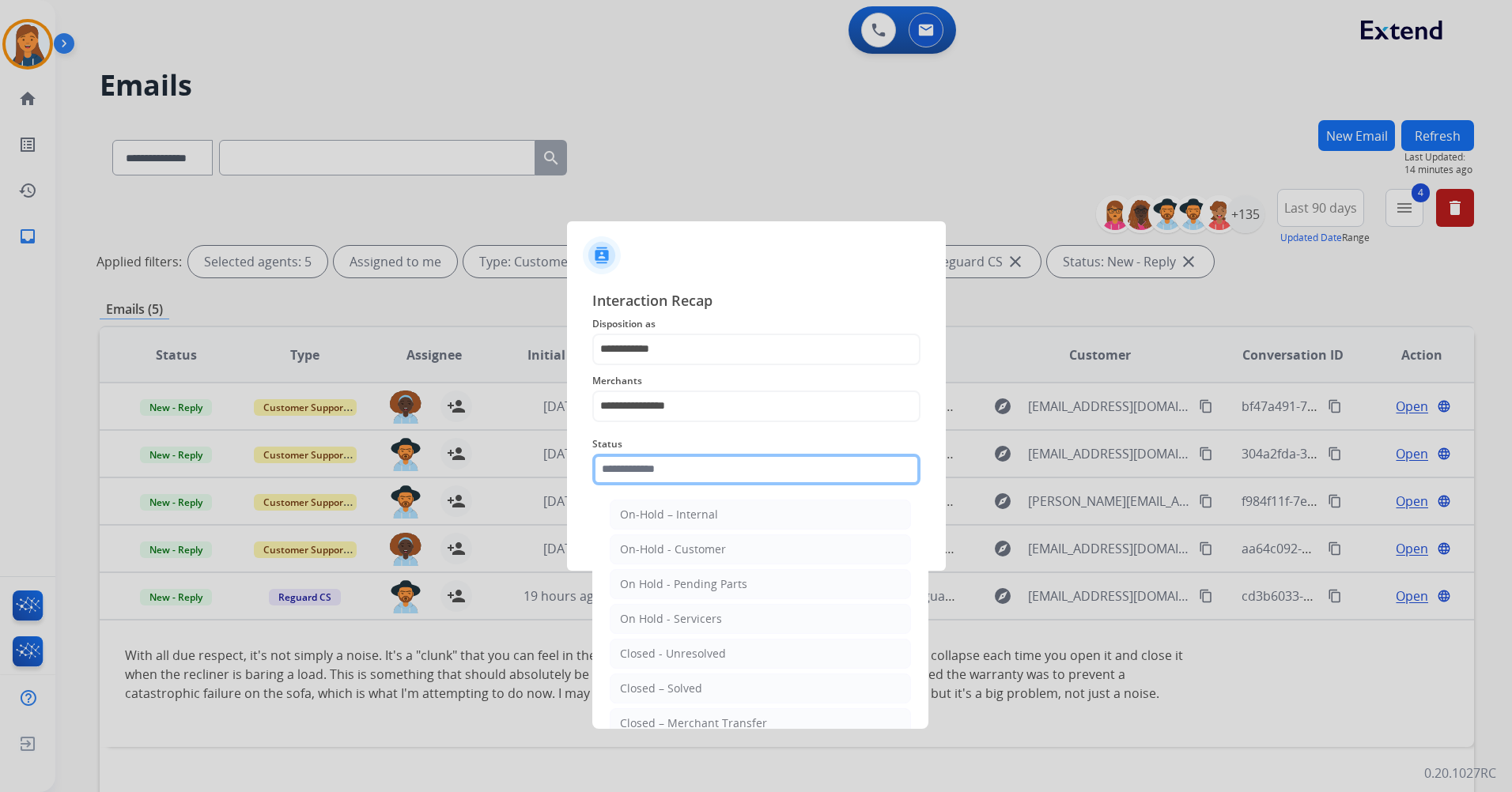
click at [705, 461] on input "text" at bounding box center [756, 470] width 328 height 31
click at [654, 689] on div "Closed – Solved" at bounding box center [662, 689] width 83 height 16
type input "**********"
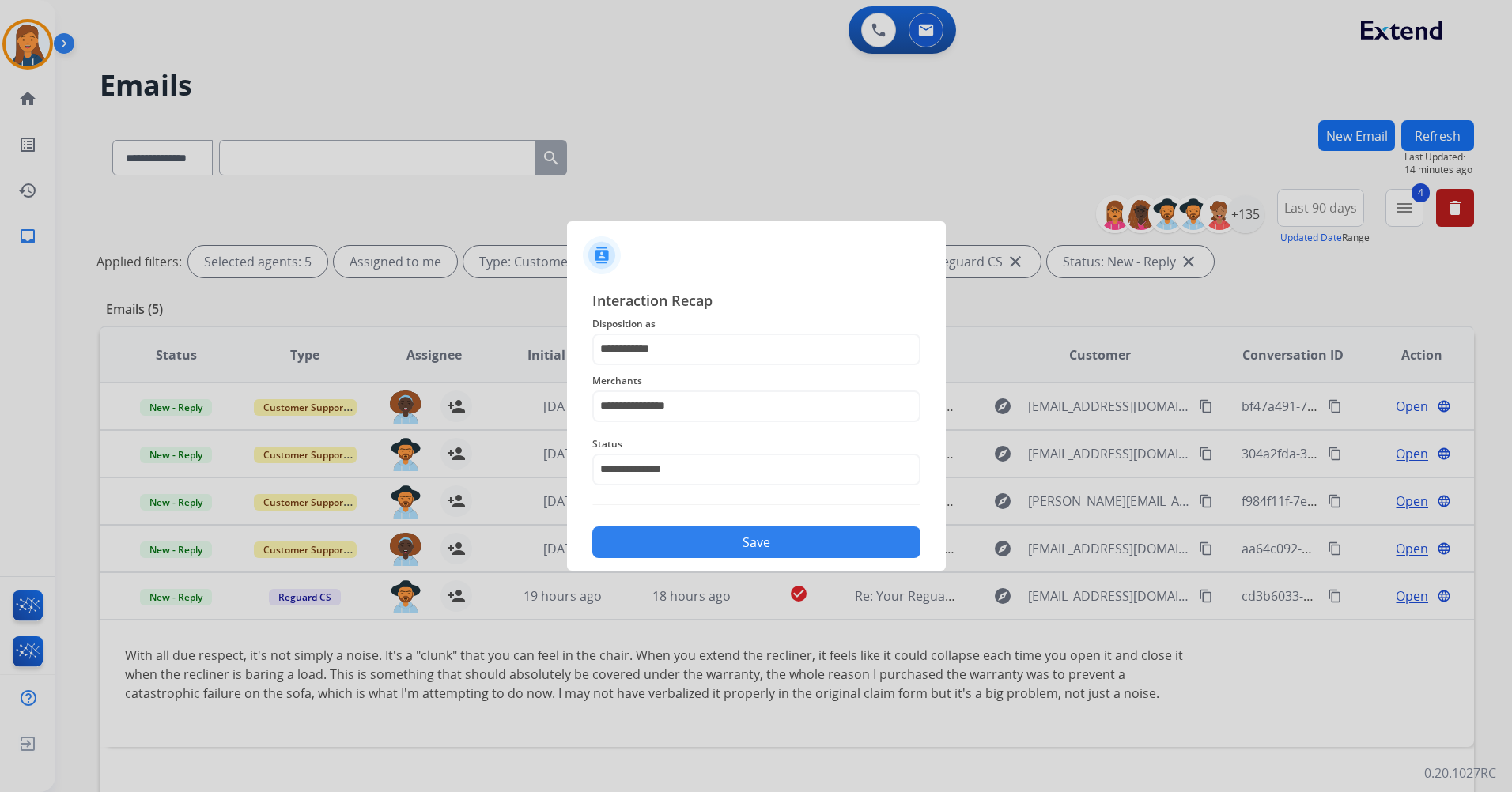
click at [660, 539] on button "Save" at bounding box center [756, 542] width 328 height 31
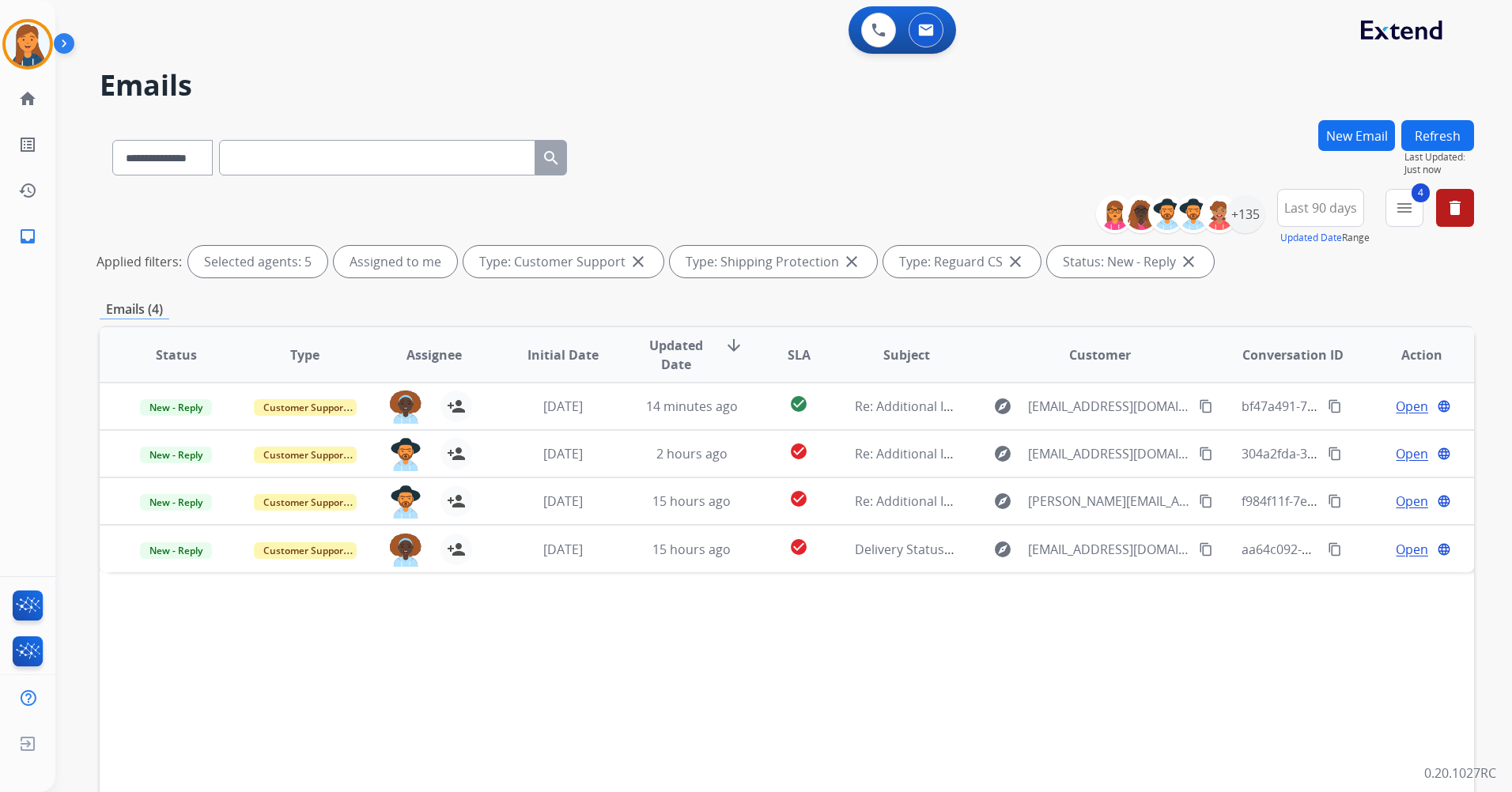
click at [1396, 208] on mat-icon "menu" at bounding box center [1404, 207] width 19 height 19
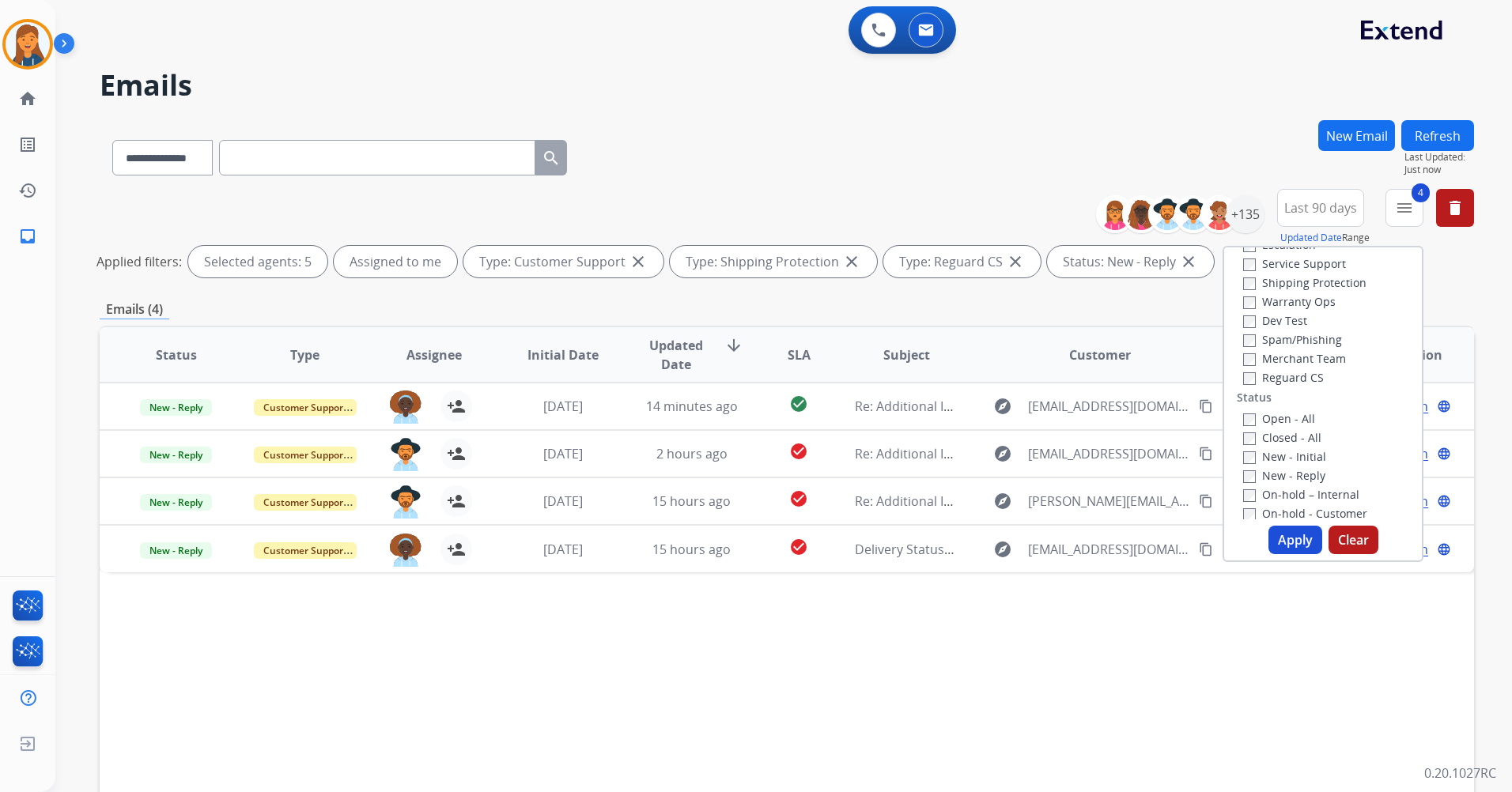
click at [1243, 446] on div "New - Initial" at bounding box center [1325, 455] width 166 height 19
click at [1285, 549] on button "Apply" at bounding box center [1295, 539] width 54 height 28
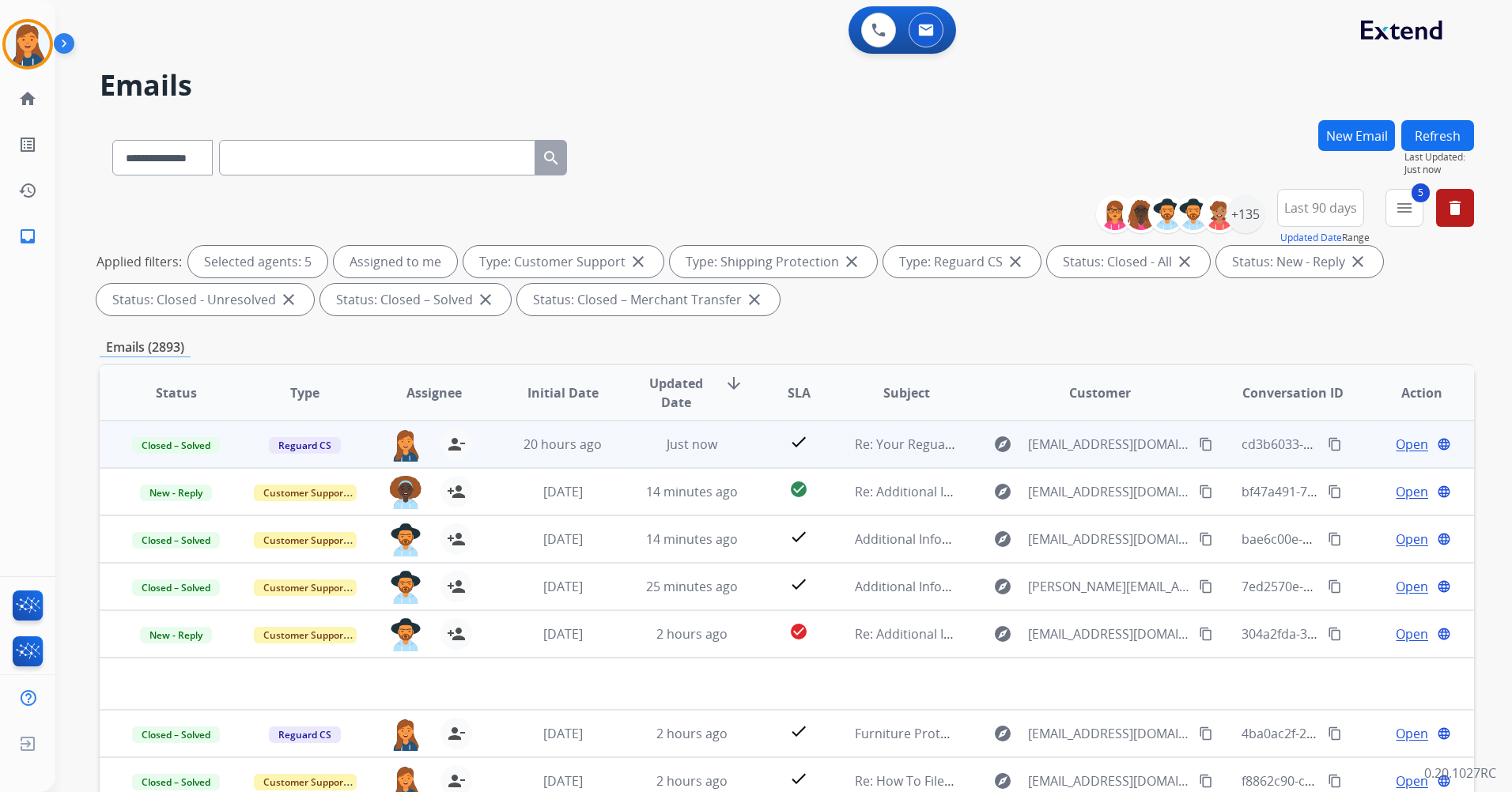
click at [1397, 444] on span "Open" at bounding box center [1412, 443] width 32 height 19
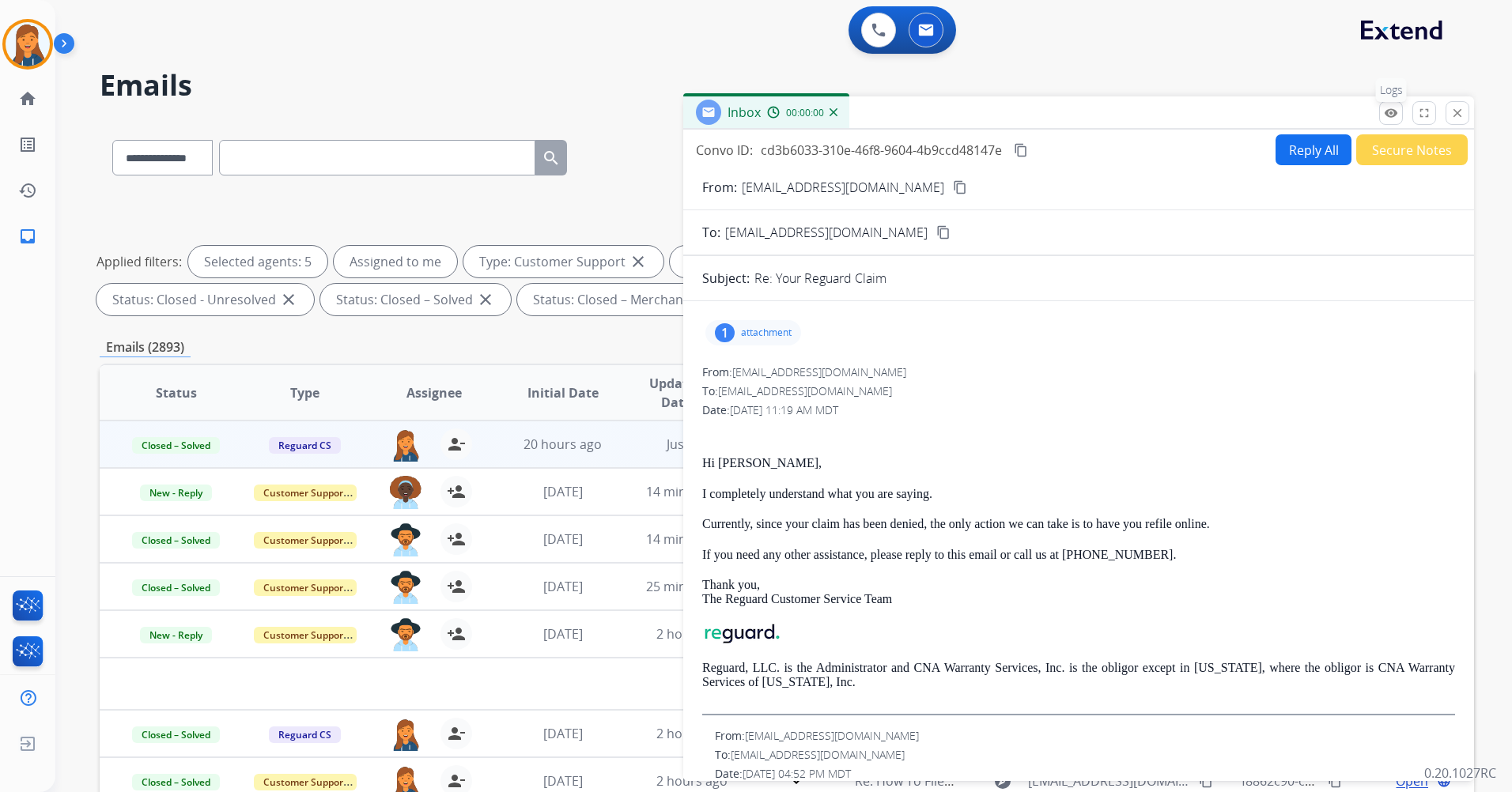
click at [1388, 119] on mat-icon "remove_red_eye" at bounding box center [1391, 113] width 14 height 14
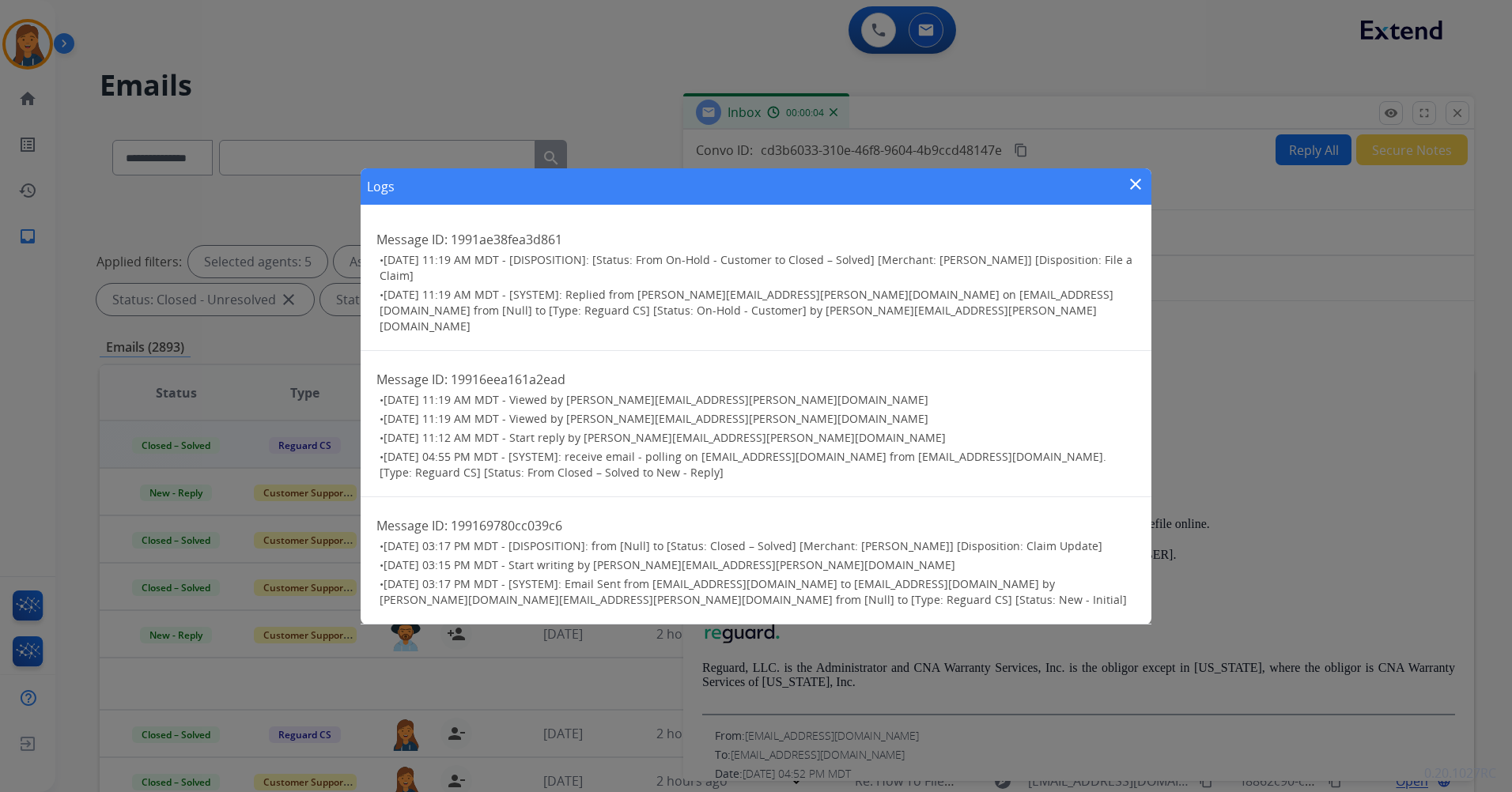
click at [1137, 194] on mat-icon "close" at bounding box center [1134, 184] width 19 height 19
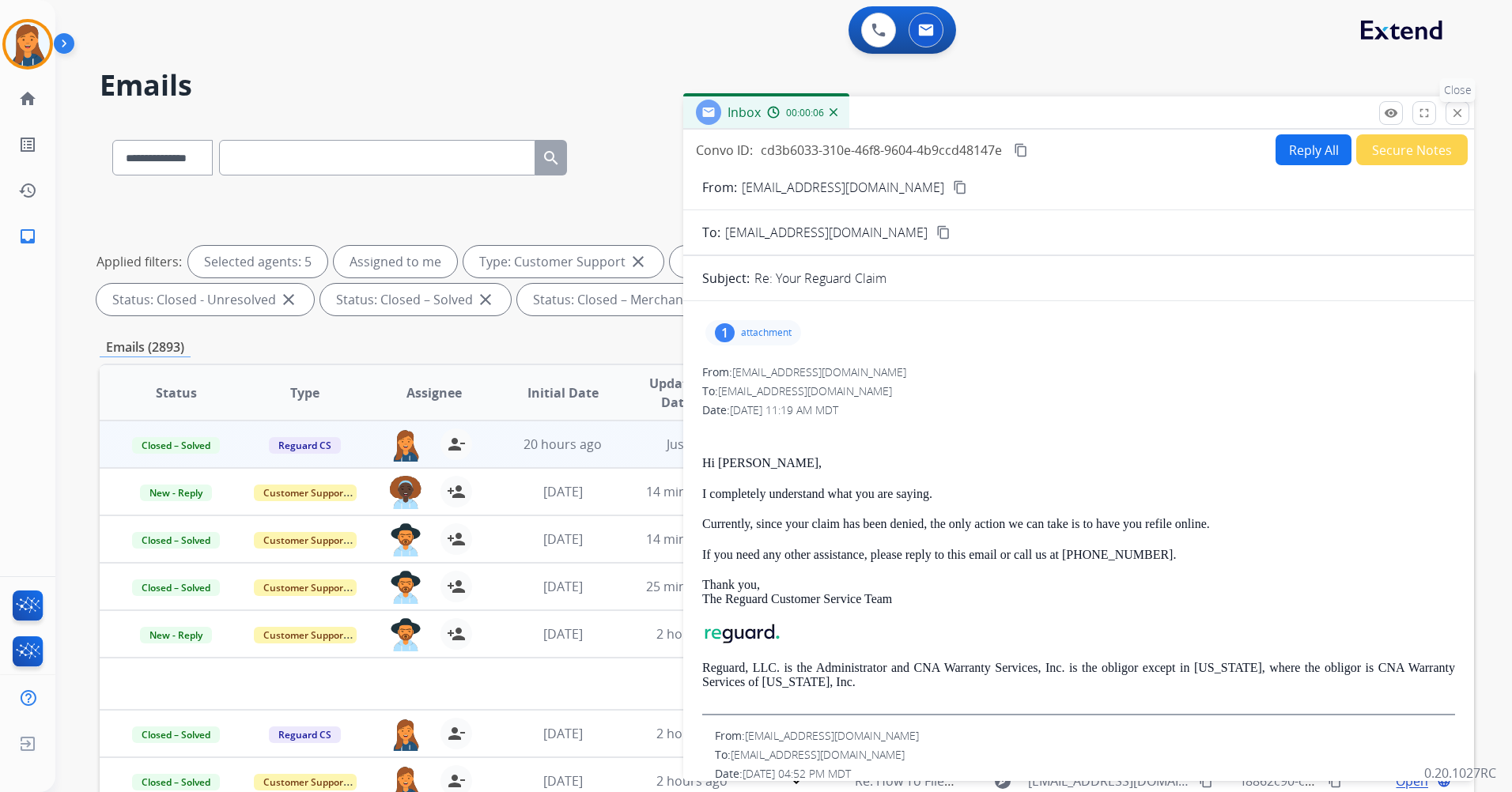
click at [1467, 113] on button "close Close" at bounding box center [1457, 113] width 24 height 24
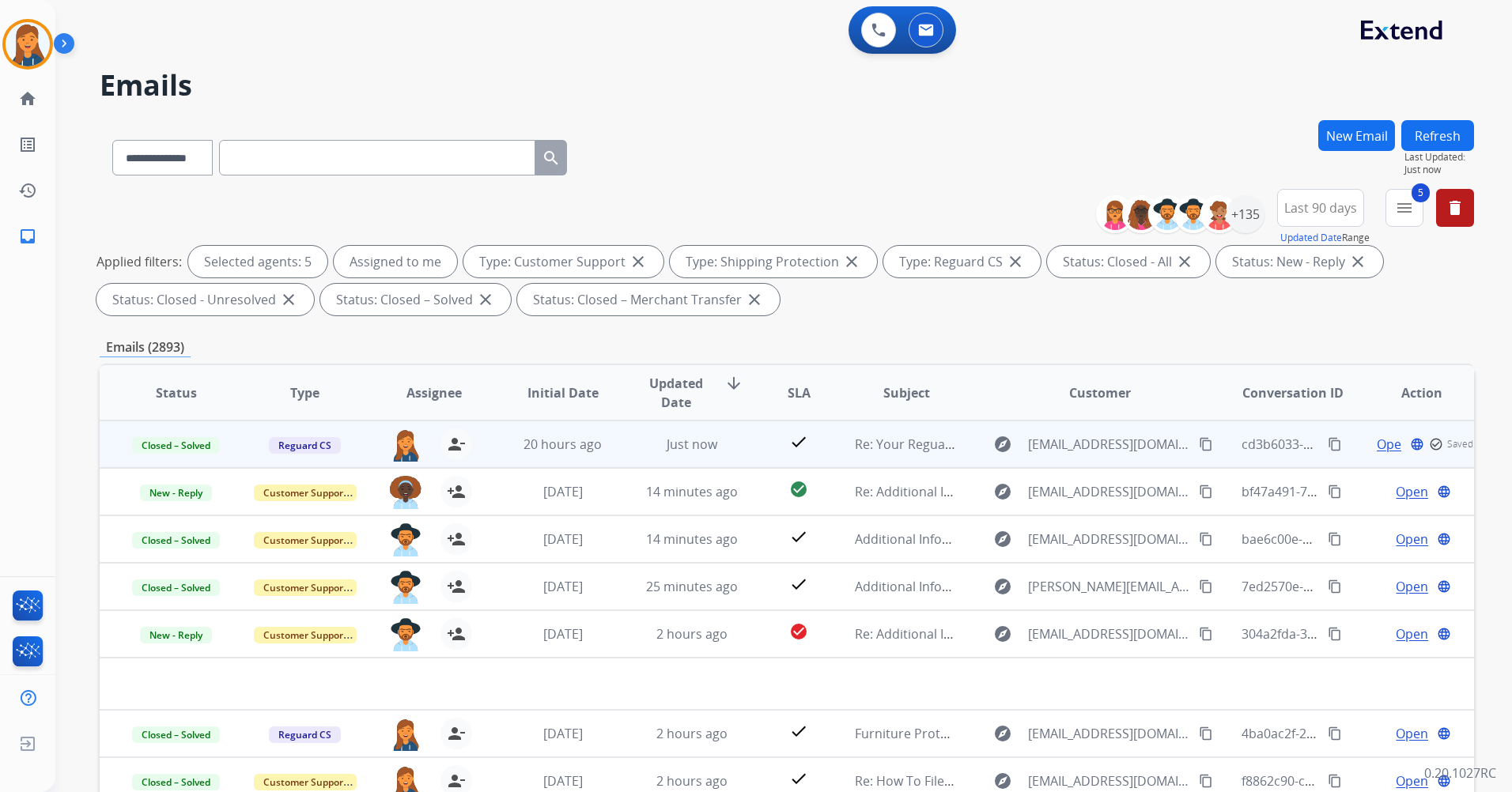
click at [384, 458] on div "[PERSON_NAME][EMAIL_ADDRESS][PERSON_NAME][DOMAIN_NAME] person_remove [PERSON_NA…" at bounding box center [422, 444] width 128 height 44
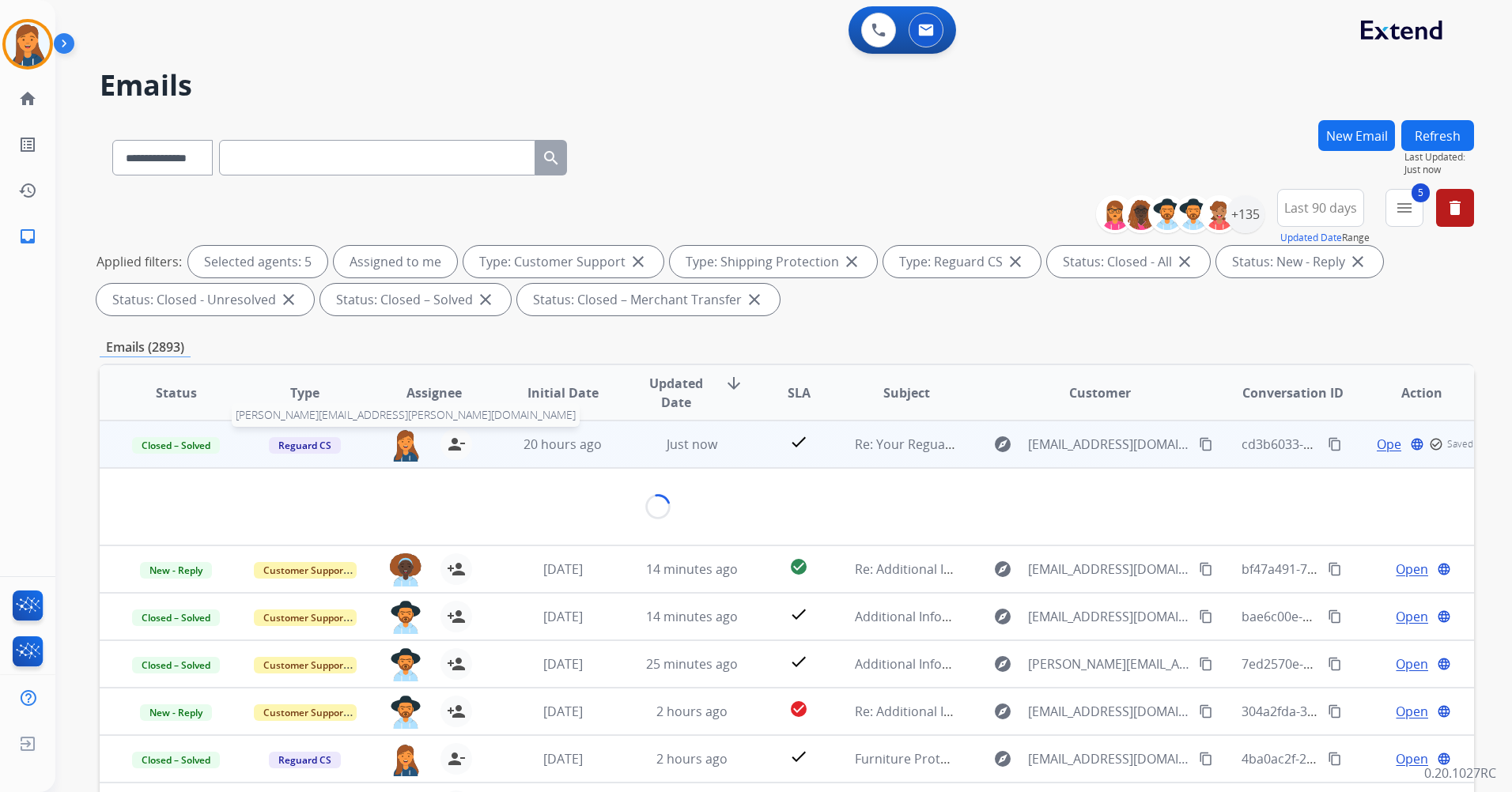
click at [397, 450] on img at bounding box center [406, 445] width 31 height 33
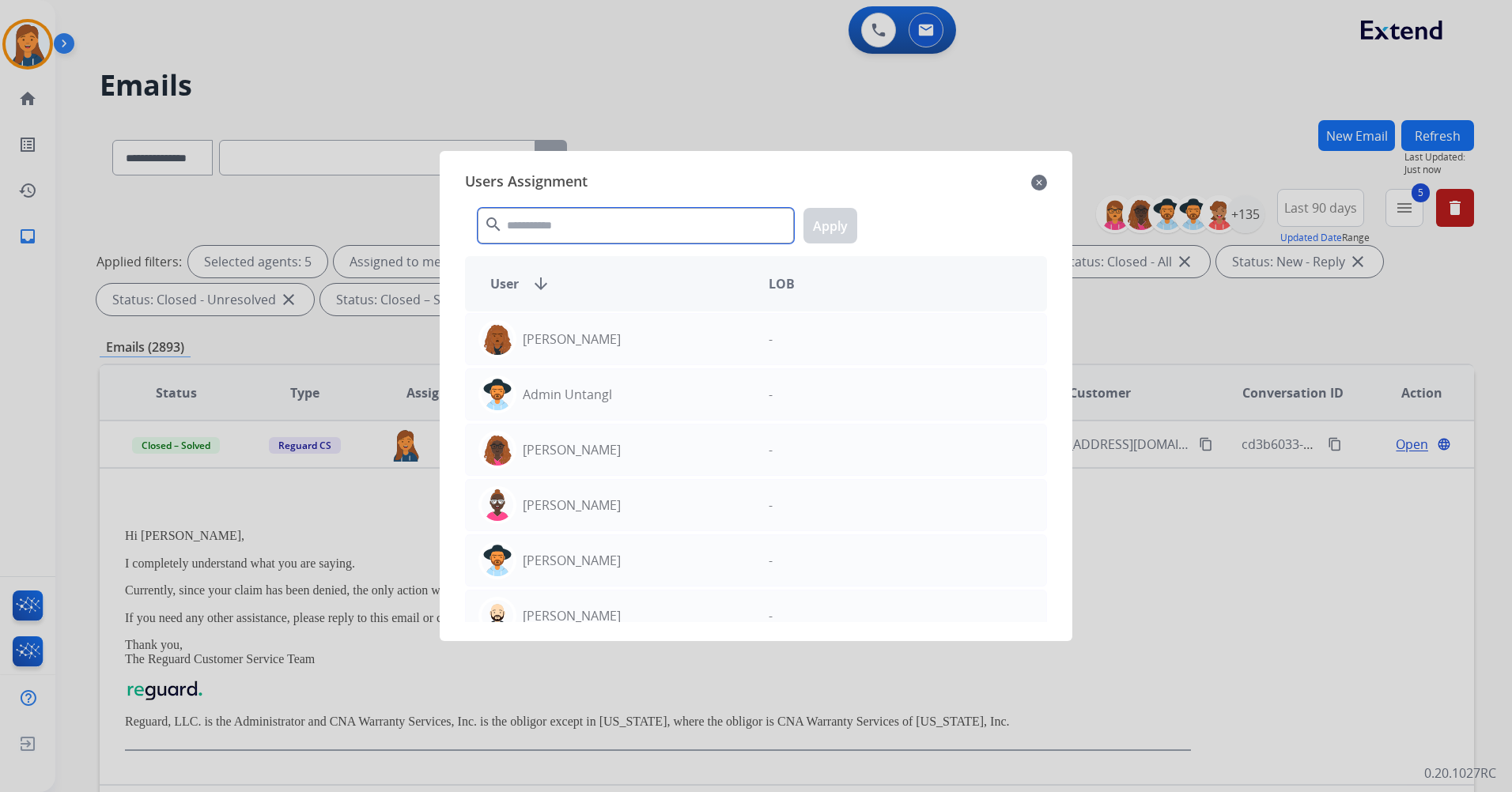
click at [571, 235] on input "text" at bounding box center [636, 226] width 317 height 35
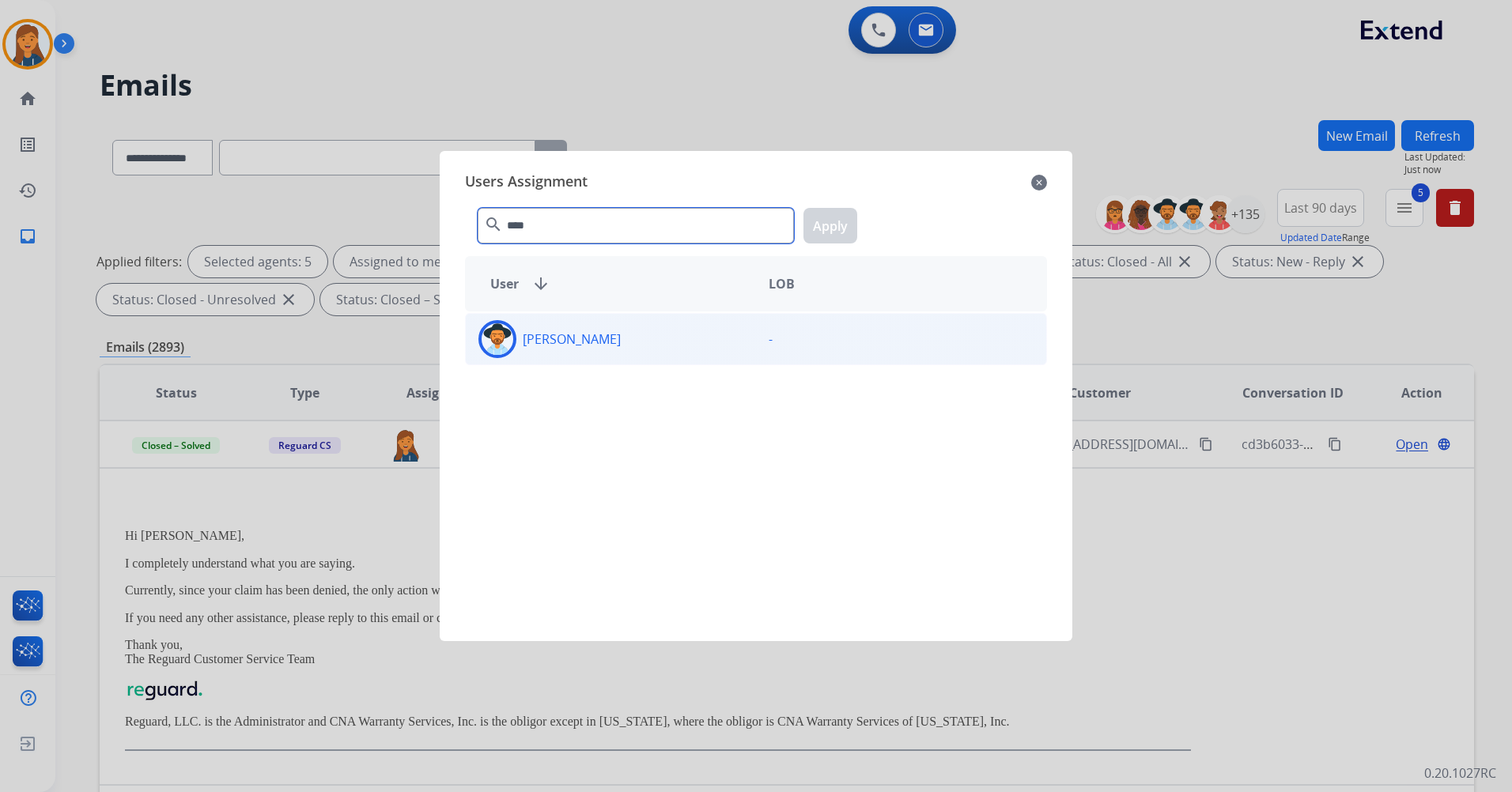
type input "****"
click at [545, 354] on div "[PERSON_NAME]" at bounding box center [611, 339] width 290 height 38
click at [821, 236] on button "Apply" at bounding box center [830, 226] width 54 height 35
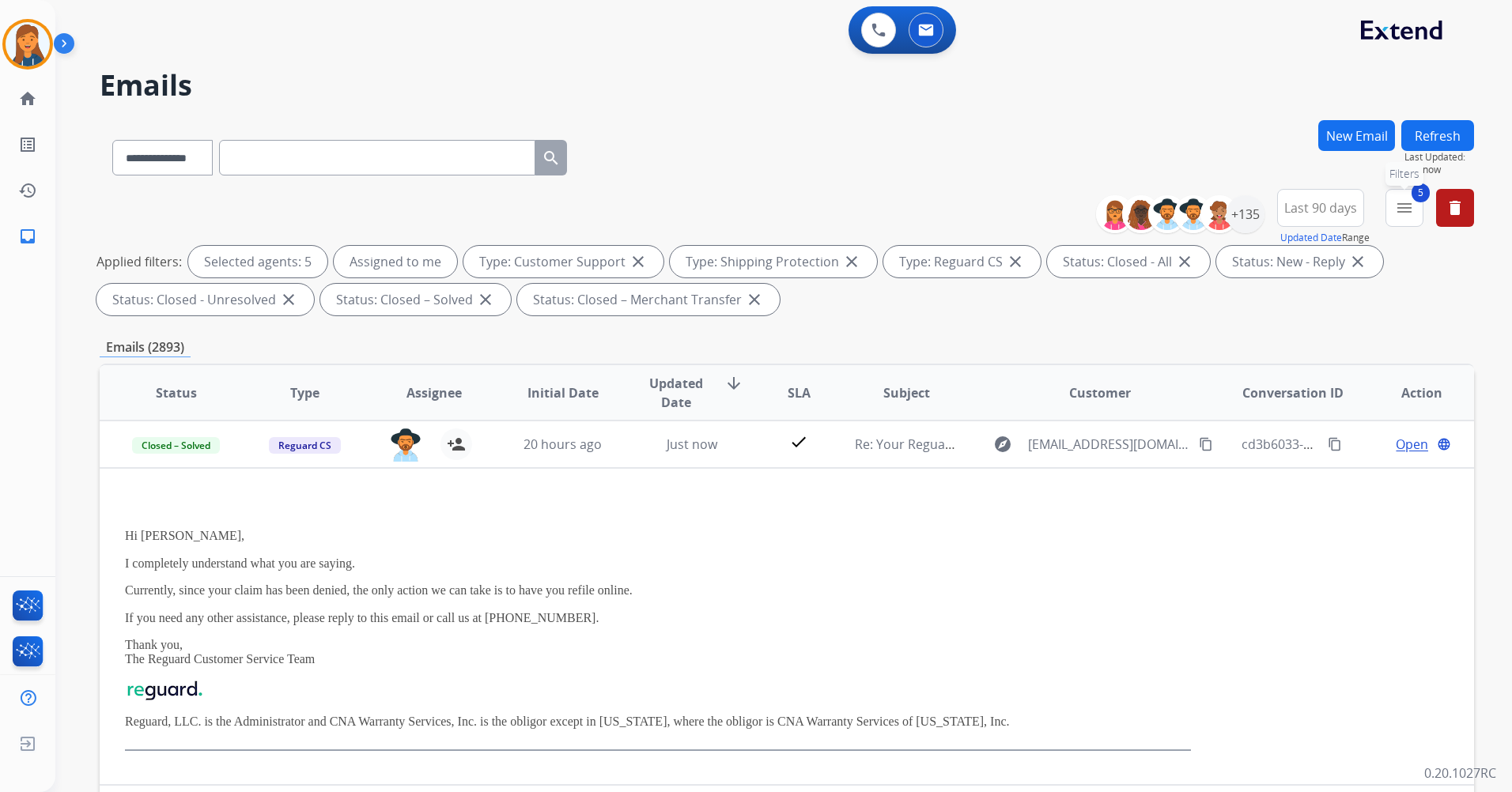
drag, startPoint x: 1409, startPoint y: 208, endPoint x: 1393, endPoint y: 221, distance: 20.6
click at [1409, 209] on mat-icon "menu" at bounding box center [1404, 207] width 19 height 19
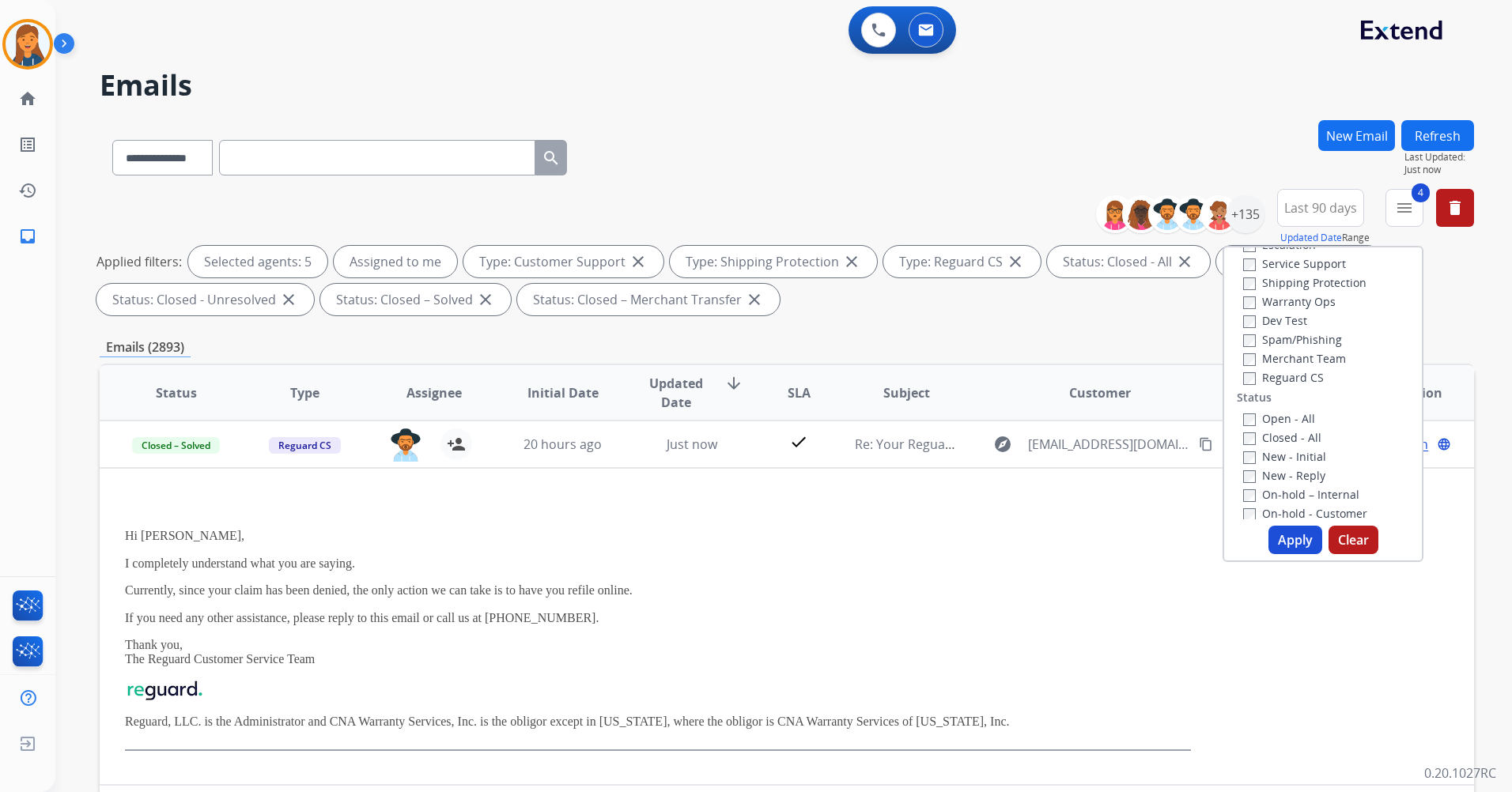
click at [1280, 541] on button "Apply" at bounding box center [1295, 539] width 54 height 28
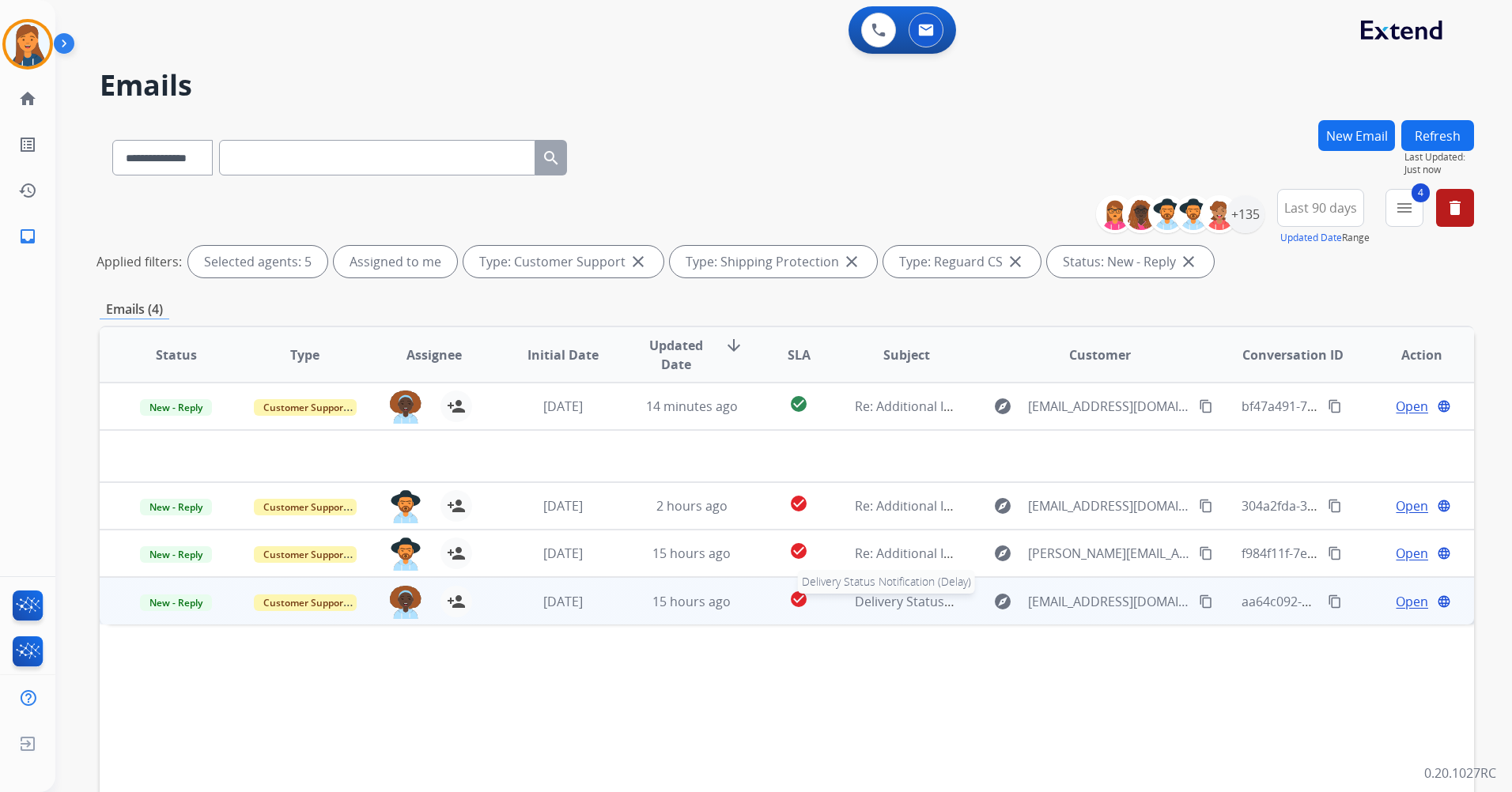
click at [864, 608] on span "Delivery Status Notification (Delay)" at bounding box center [959, 601] width 206 height 18
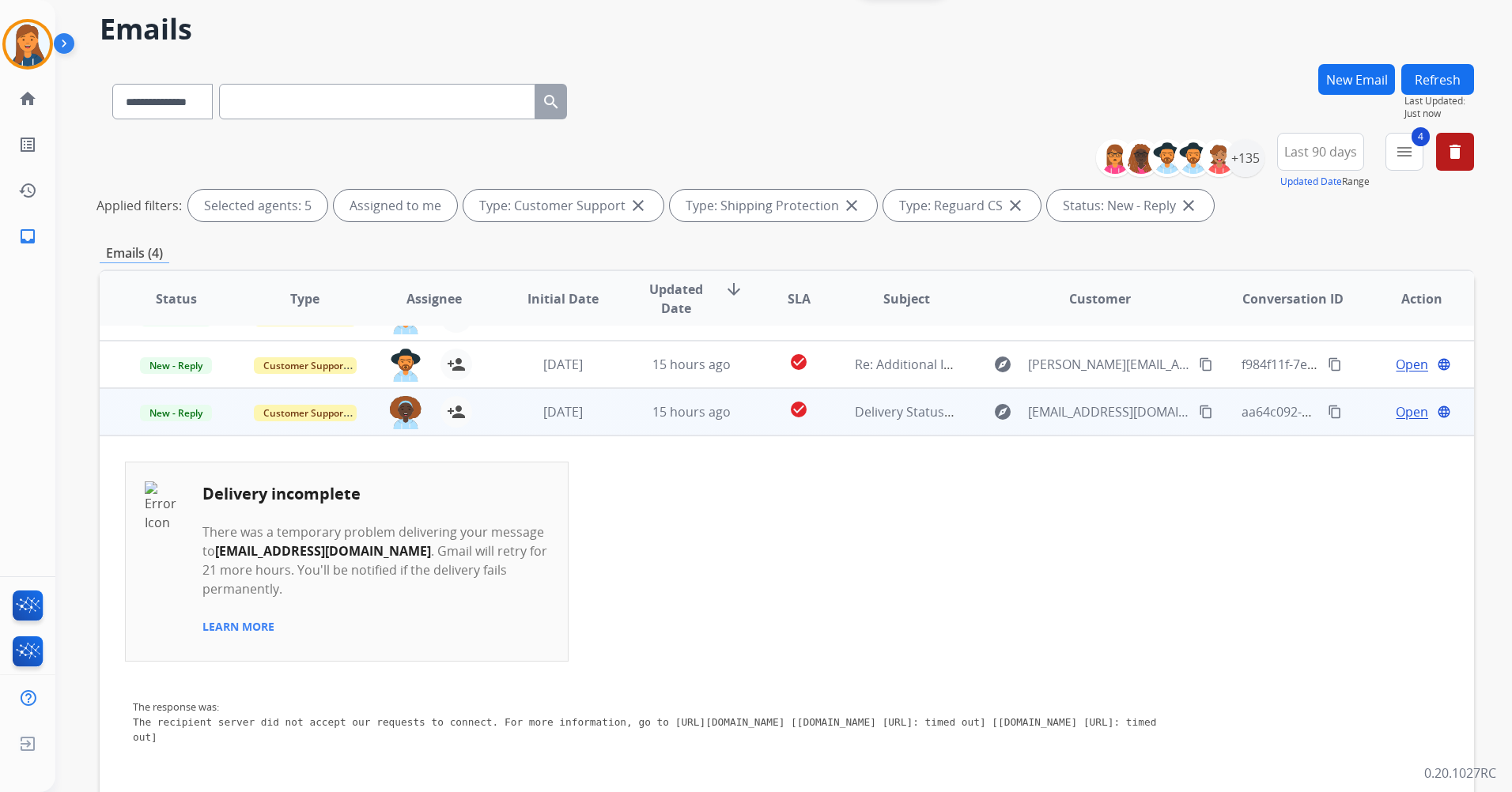
scroll to position [79, 0]
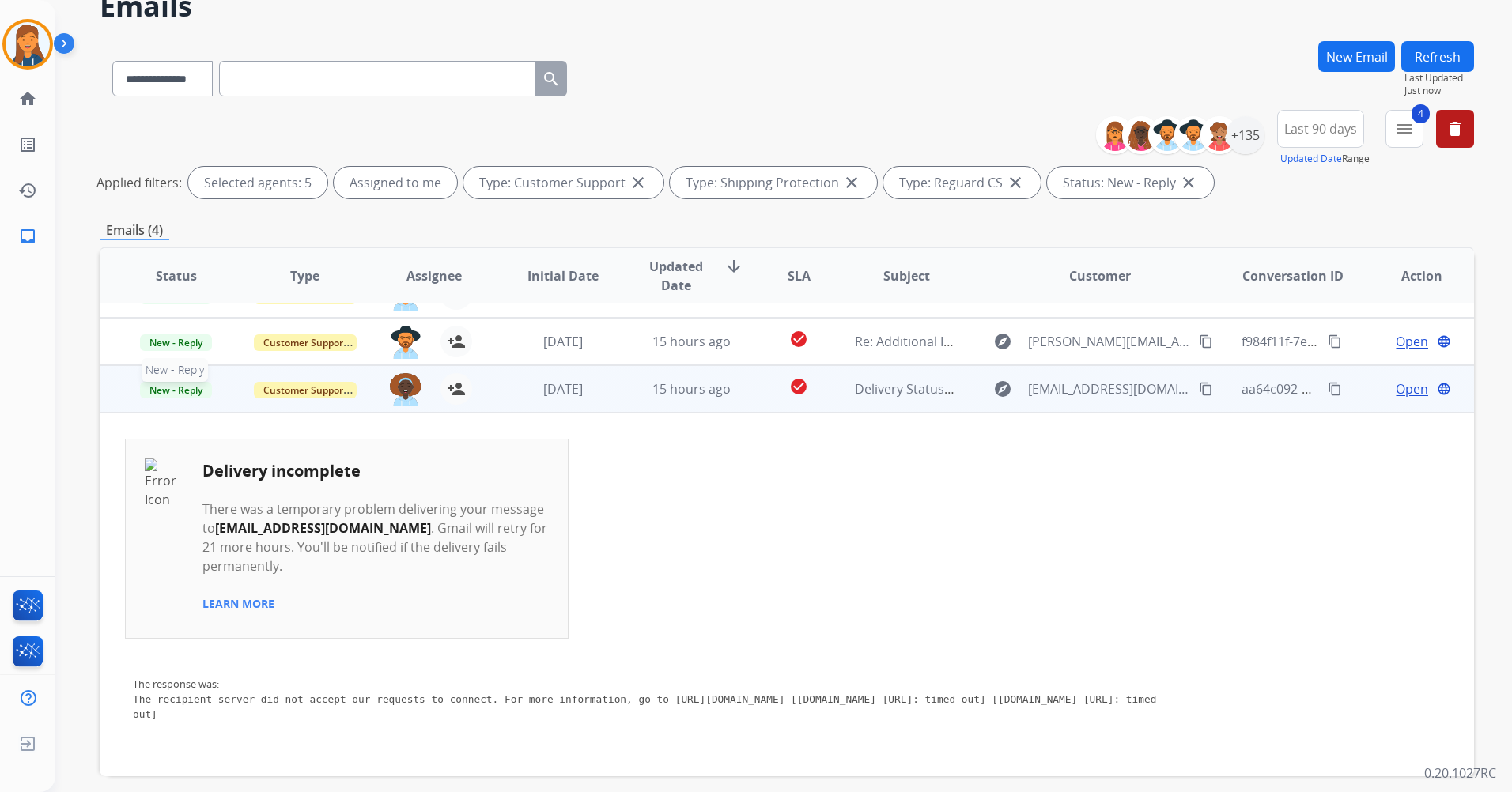
click at [187, 394] on span "New - Reply" at bounding box center [175, 390] width 72 height 17
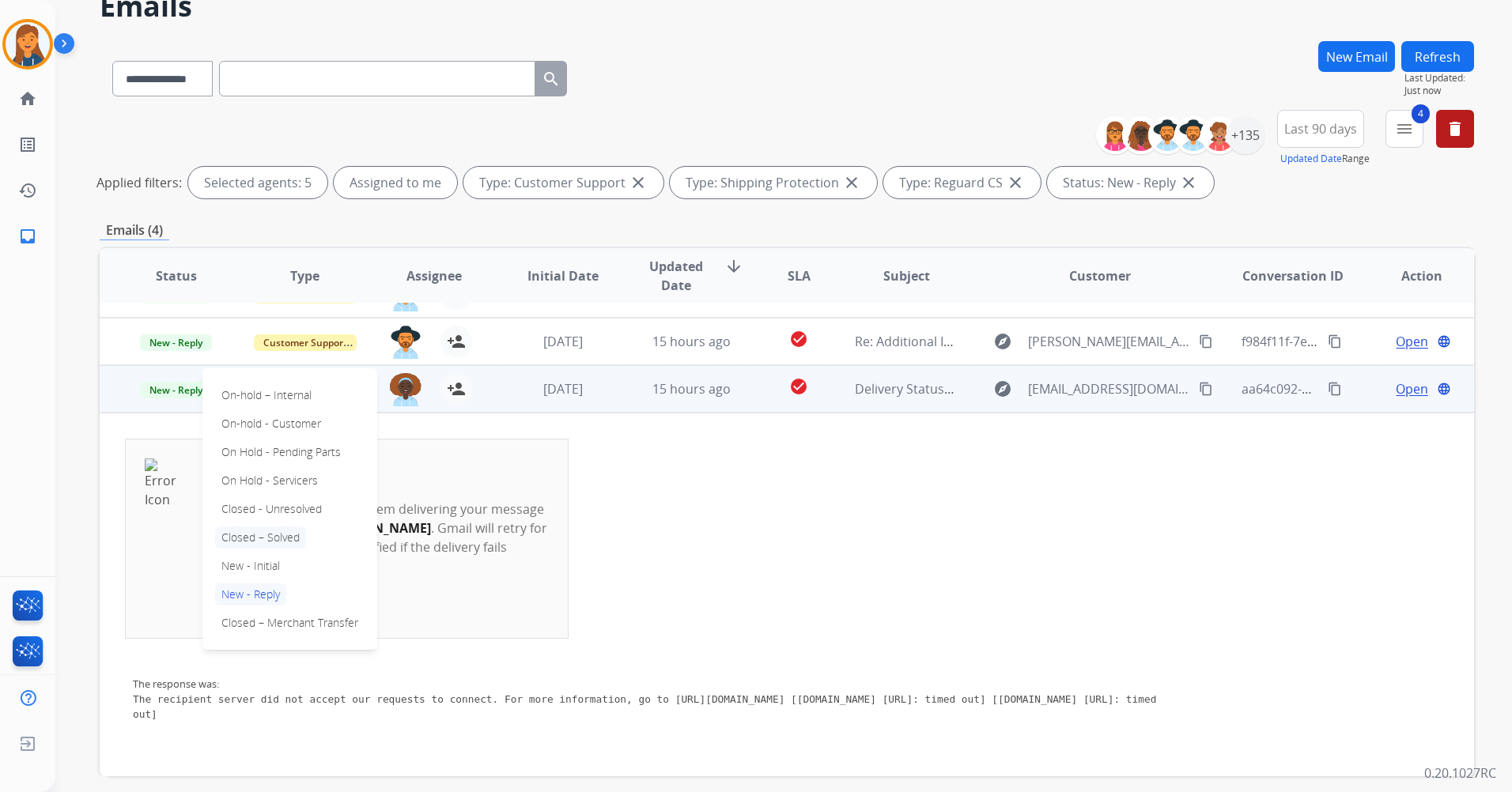
click at [269, 536] on p "Closed – Solved" at bounding box center [261, 537] width 91 height 23
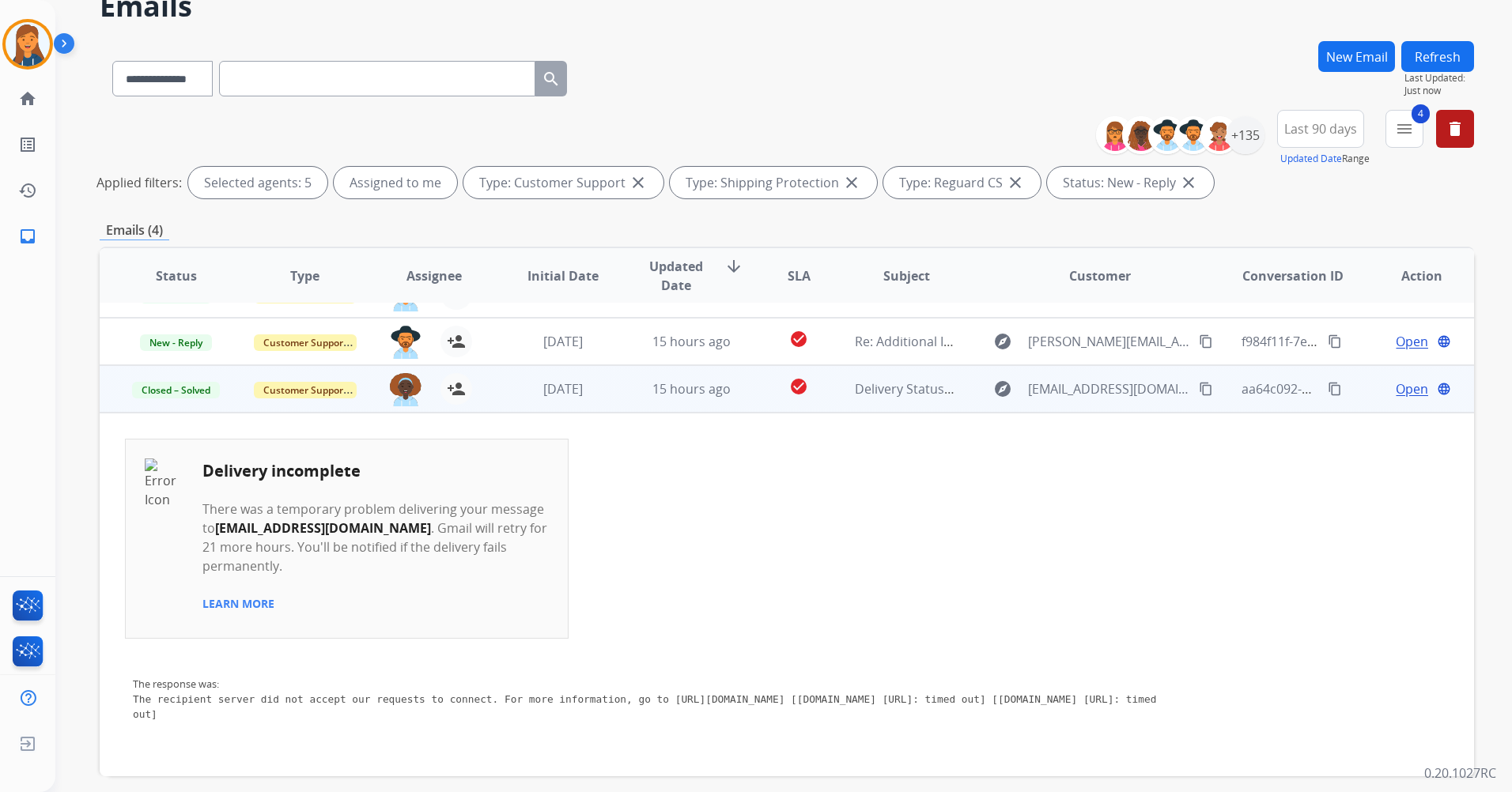
click at [1397, 386] on span "Open" at bounding box center [1412, 388] width 32 height 19
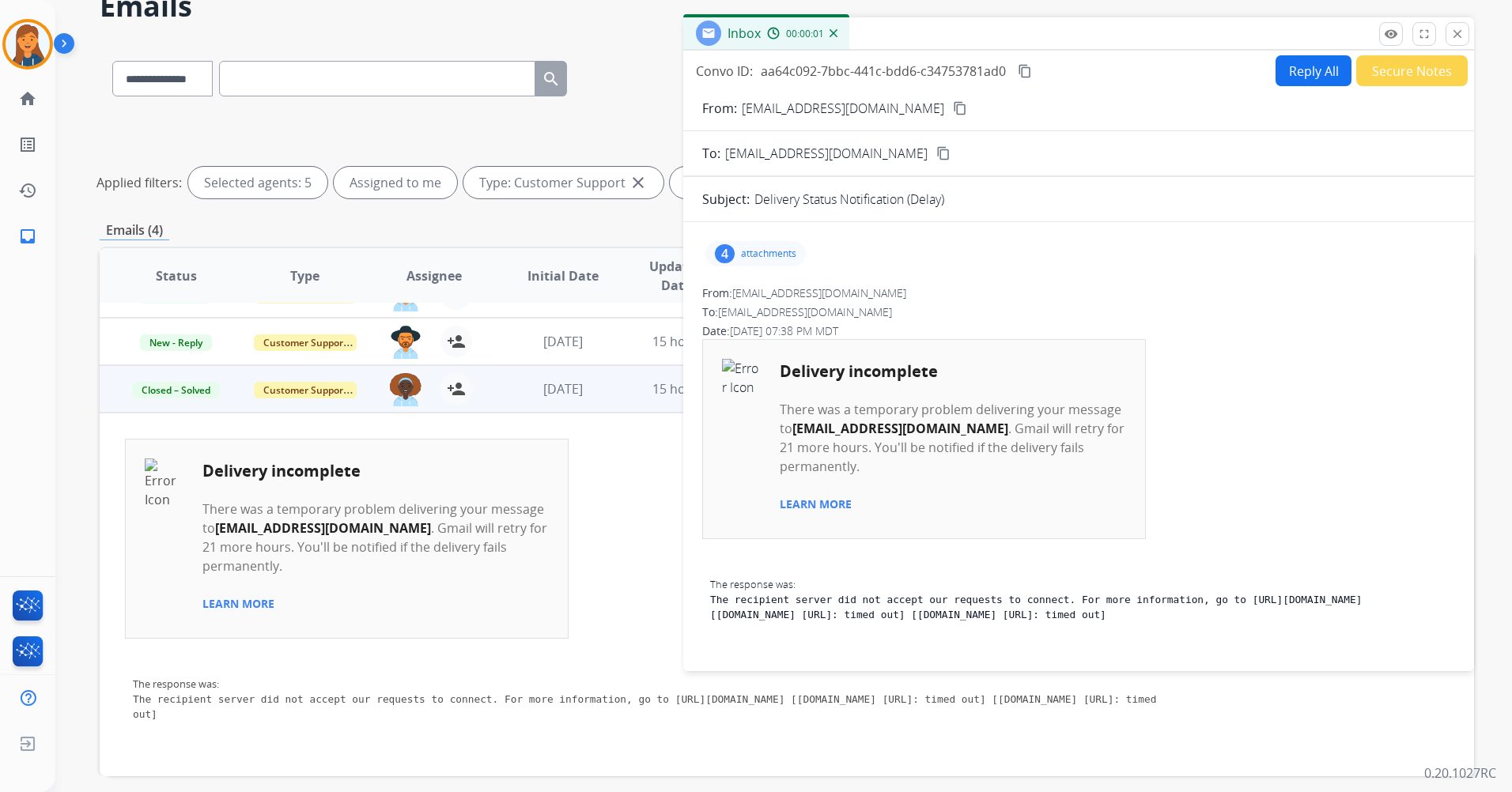
click at [1388, 63] on button "Secure Notes" at bounding box center [1411, 70] width 111 height 30
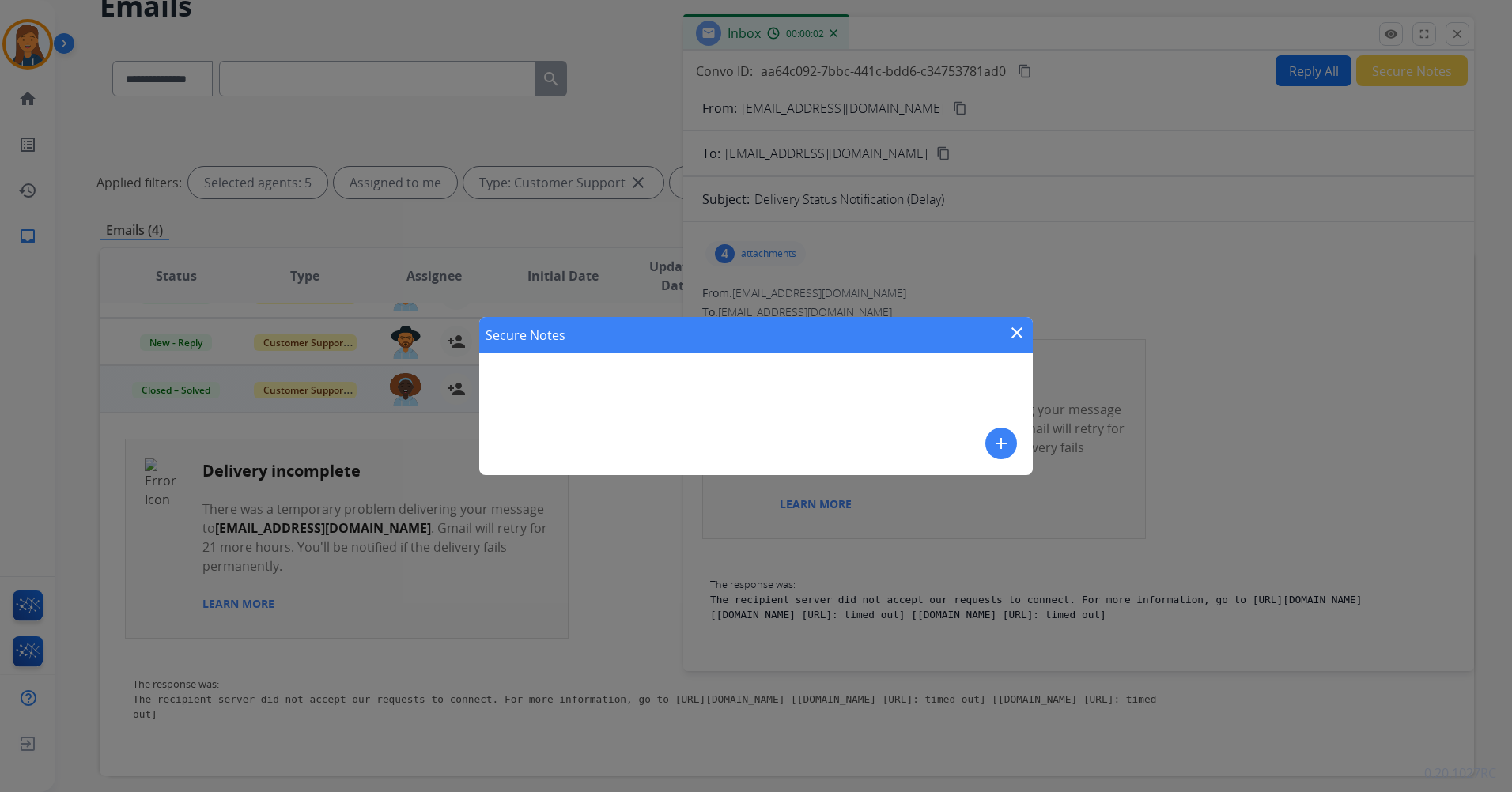
click at [996, 442] on mat-icon "add" at bounding box center [1001, 443] width 19 height 19
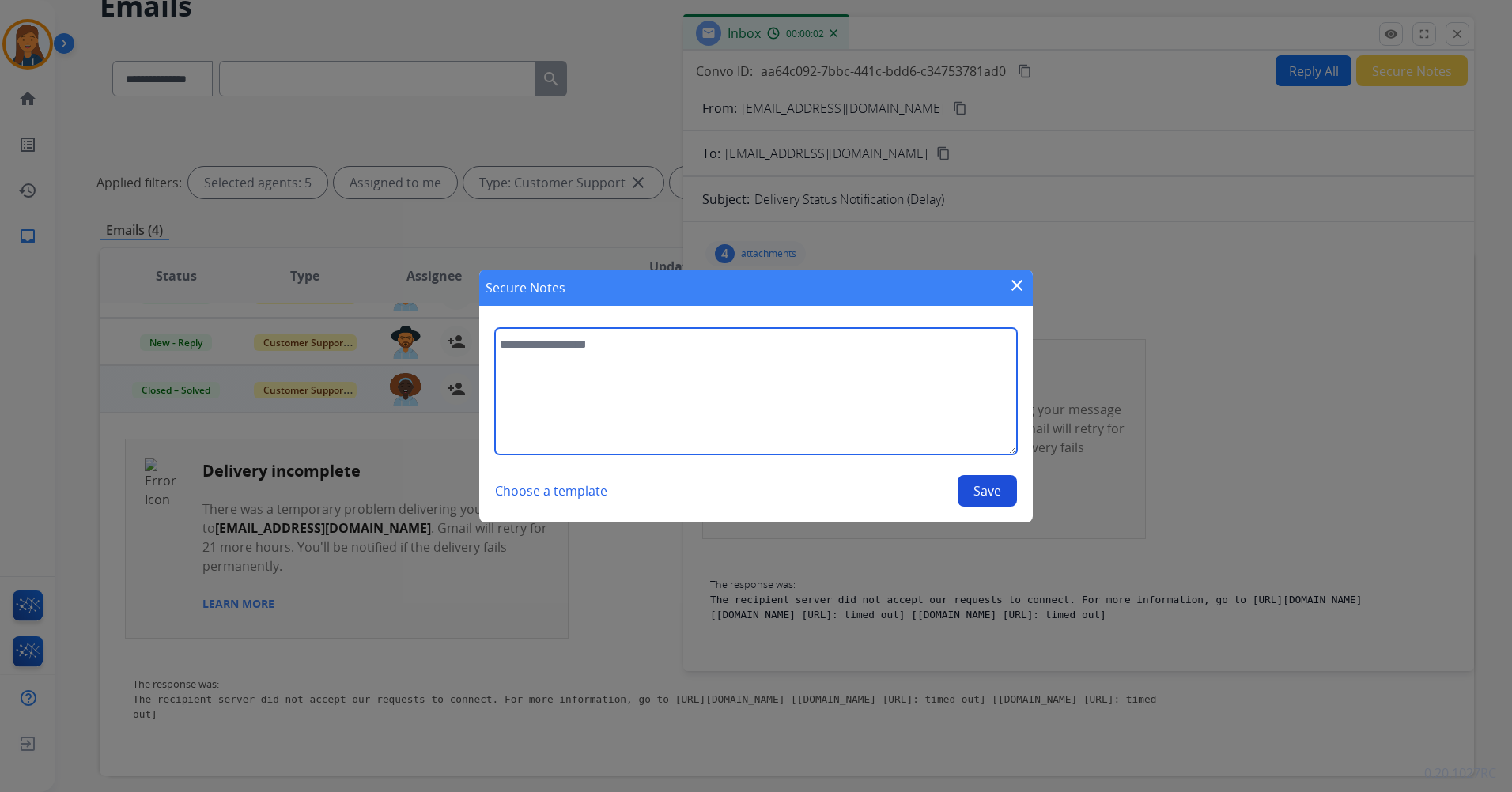
click at [628, 410] on textarea at bounding box center [756, 391] width 522 height 127
type textarea "**********"
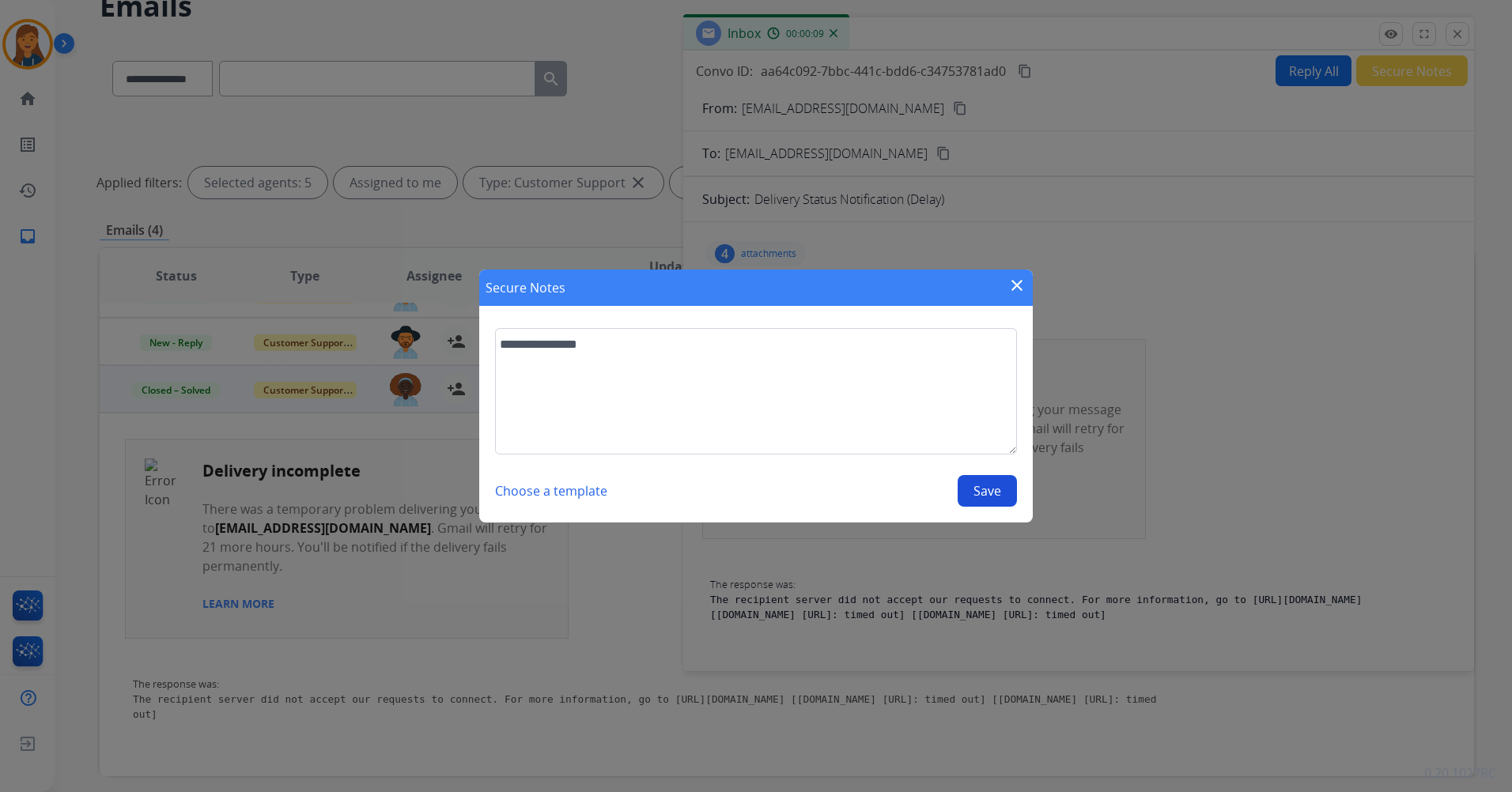
click at [982, 496] on button "Save" at bounding box center [987, 490] width 59 height 31
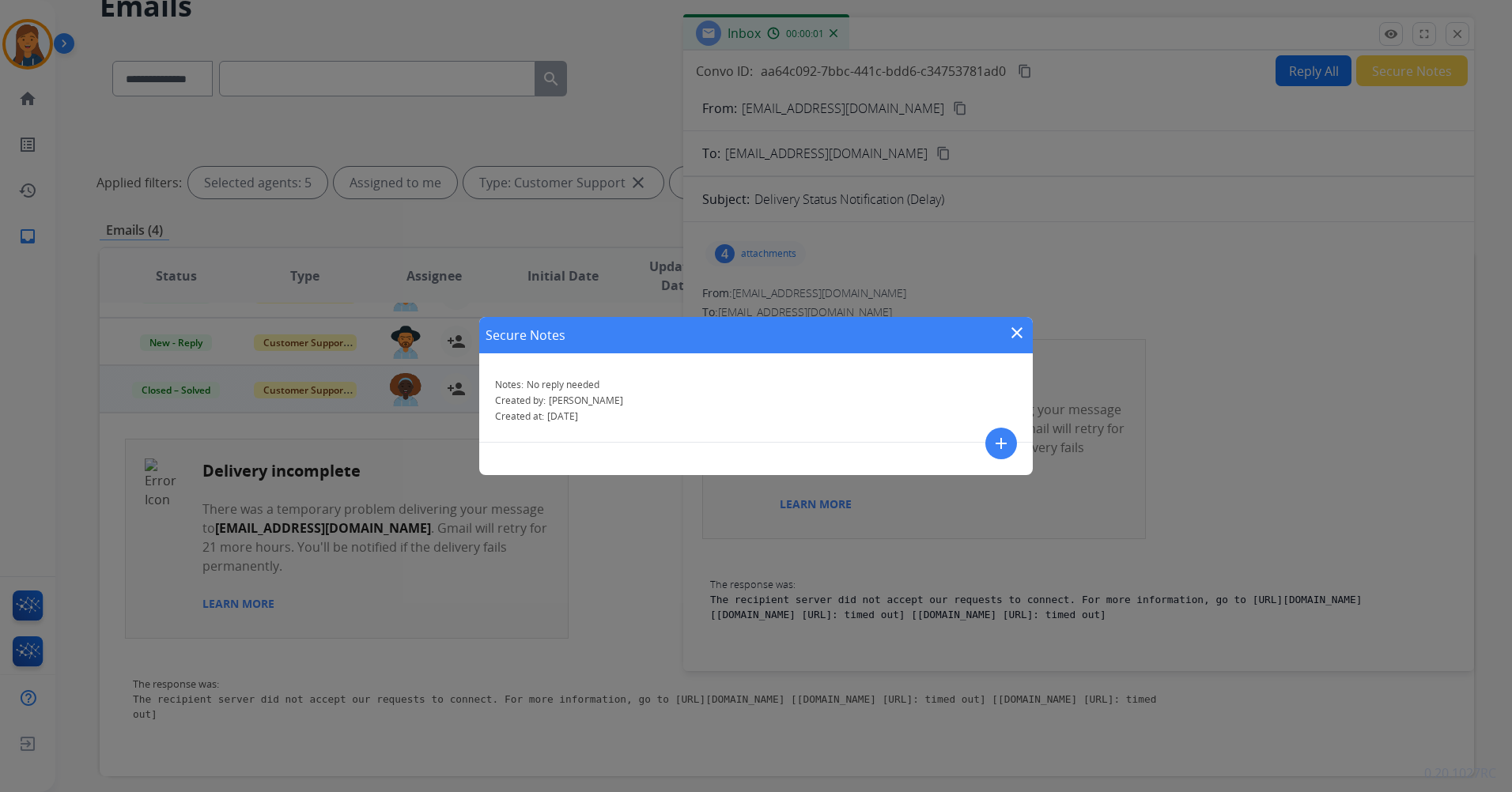
click at [1017, 333] on mat-icon "close" at bounding box center [1017, 332] width 19 height 19
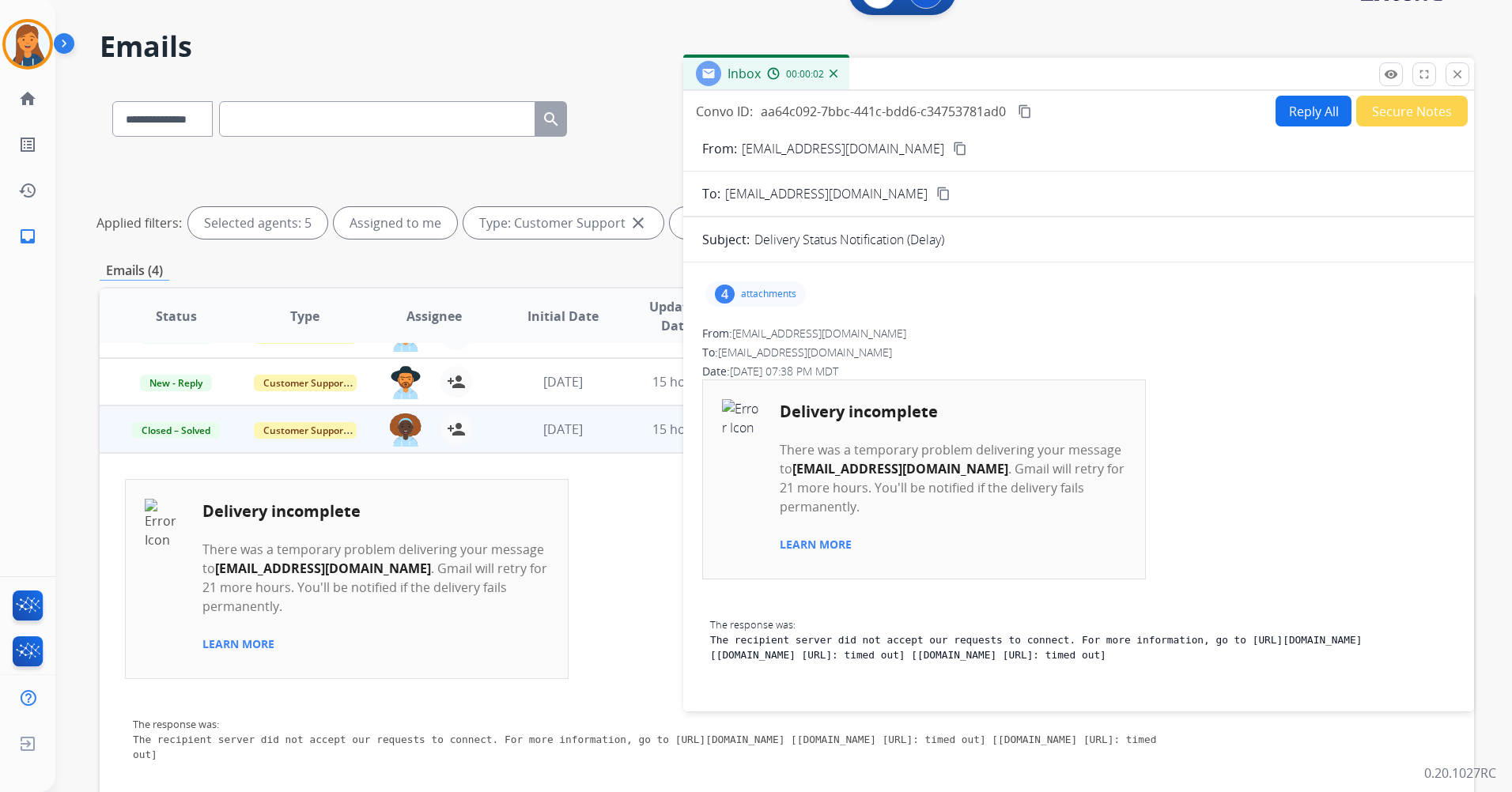
scroll to position [0, 0]
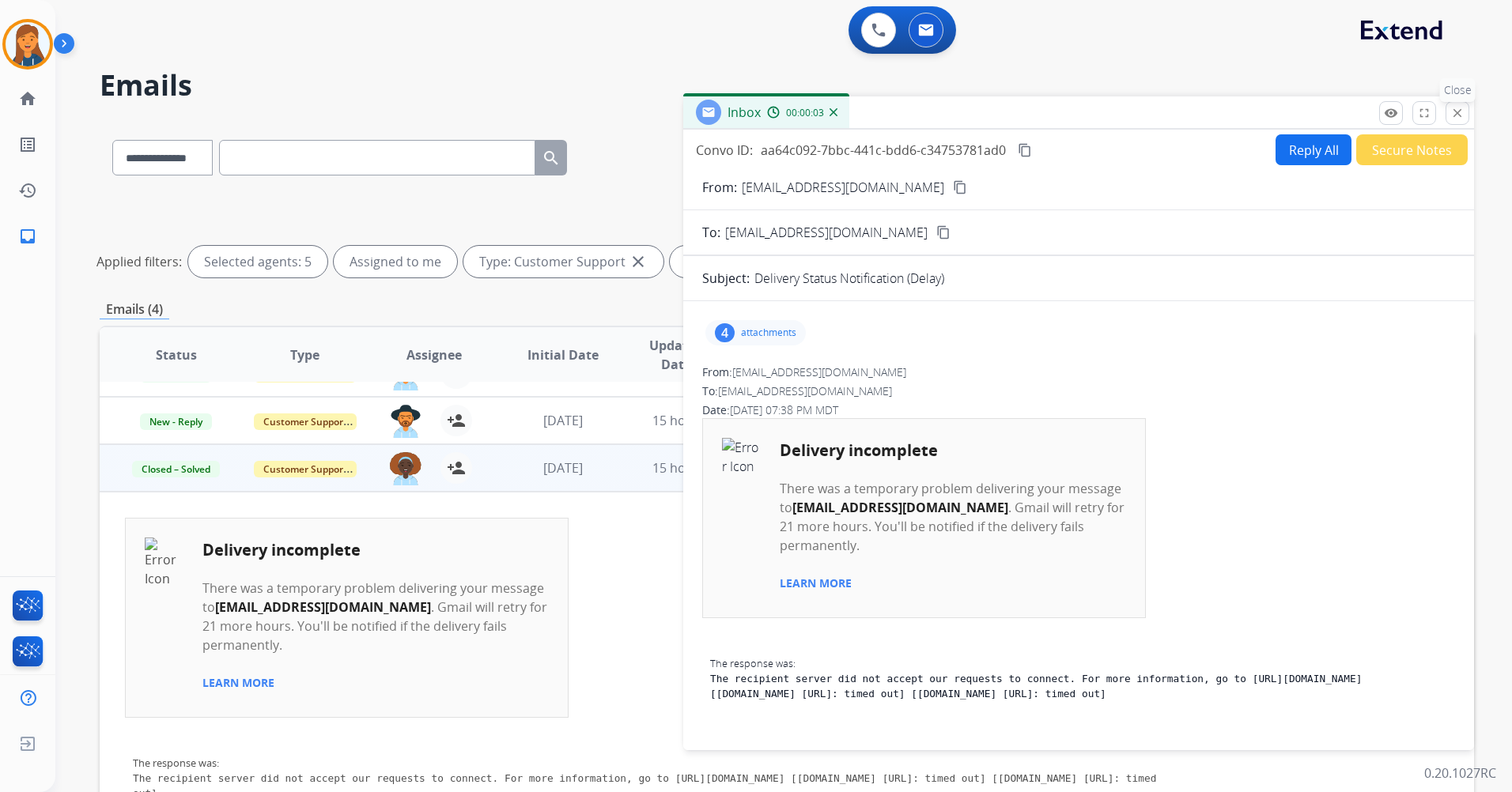
click at [1458, 110] on mat-icon "close" at bounding box center [1457, 113] width 14 height 14
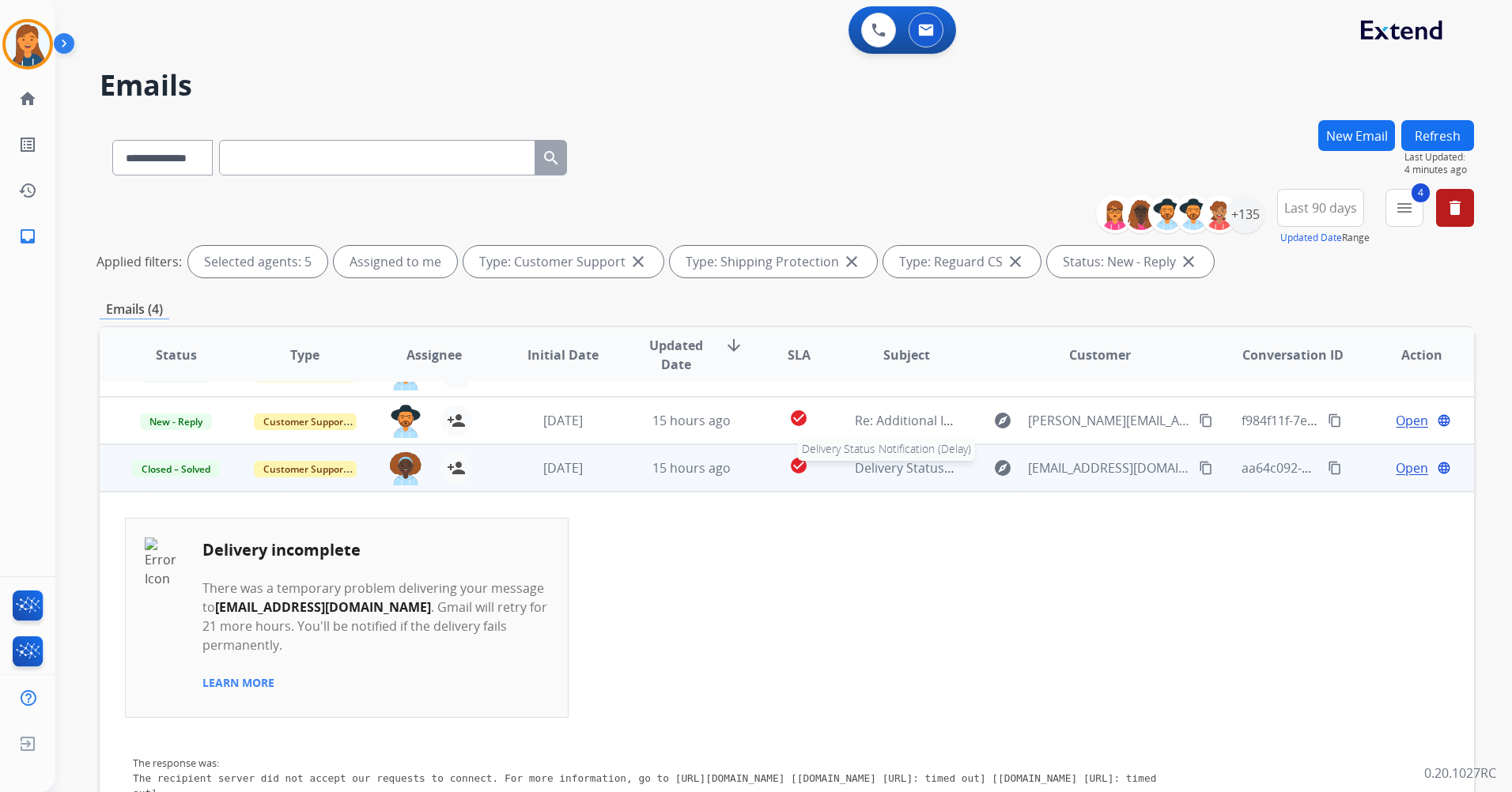
click at [892, 465] on span "Delivery Status Notification (Delay)" at bounding box center [959, 468] width 206 height 18
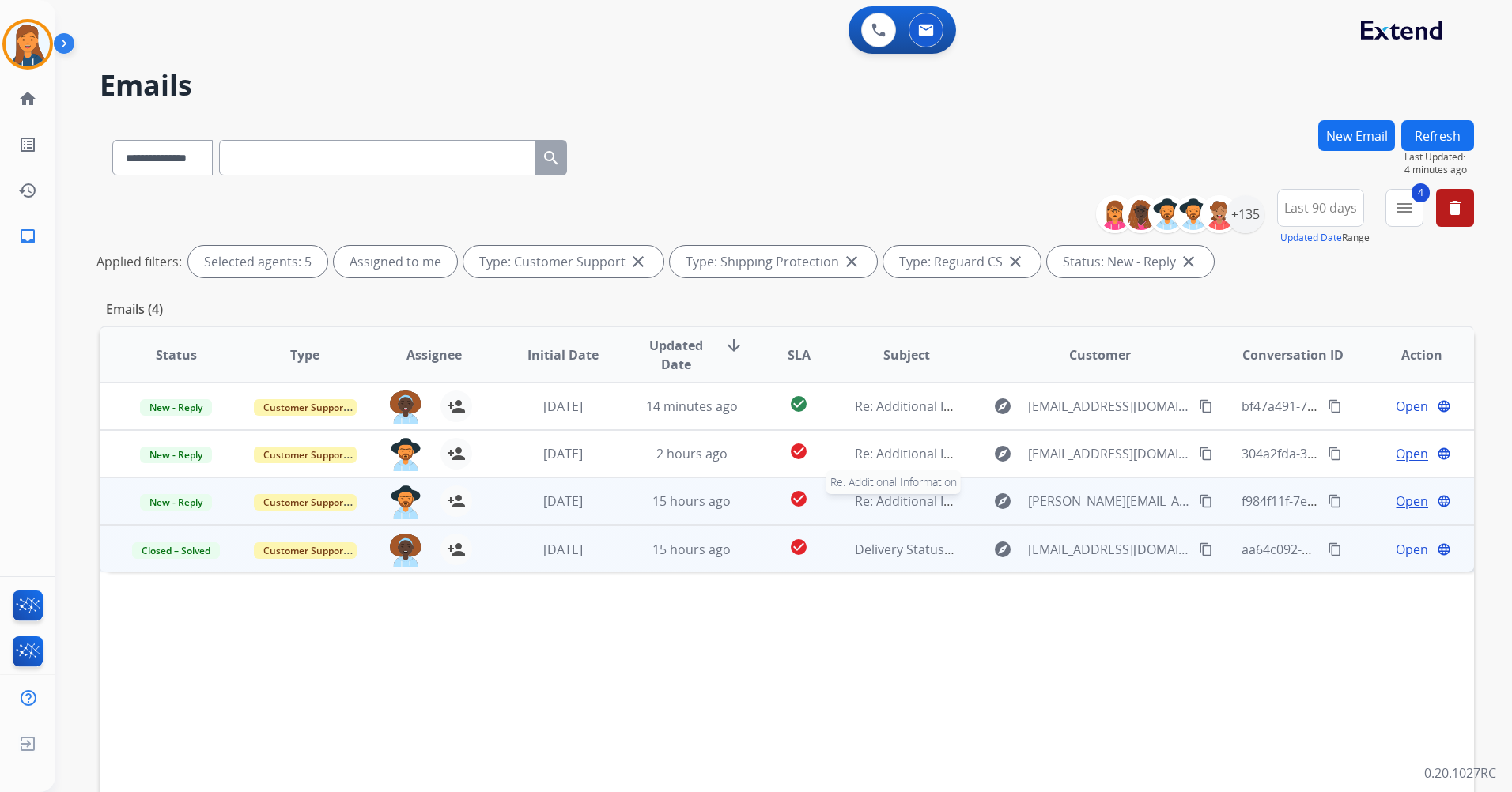
click at [907, 499] on span "Re: Additional Information" at bounding box center [933, 501] width 156 height 18
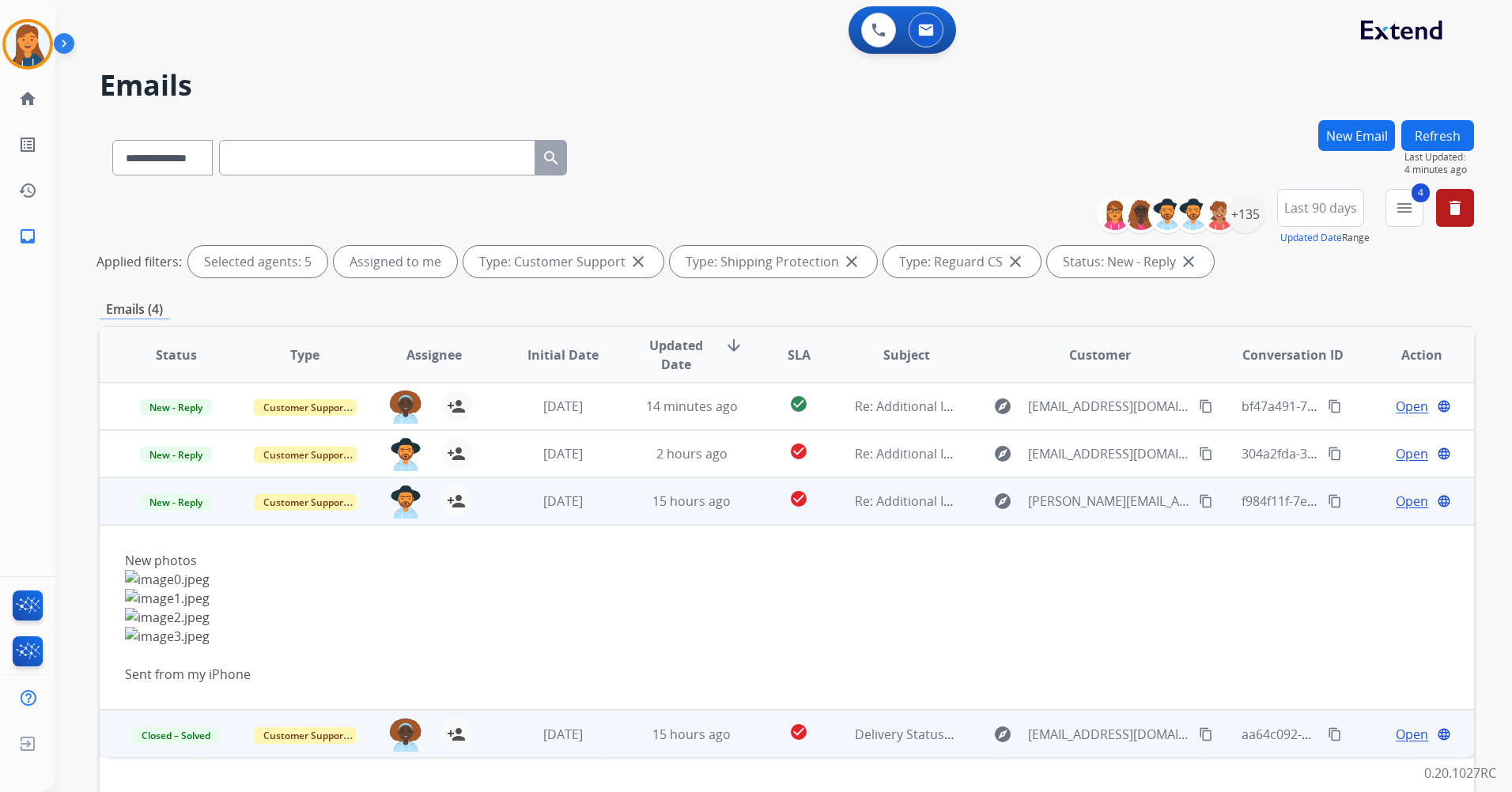
click at [1396, 501] on span "Open" at bounding box center [1412, 500] width 32 height 19
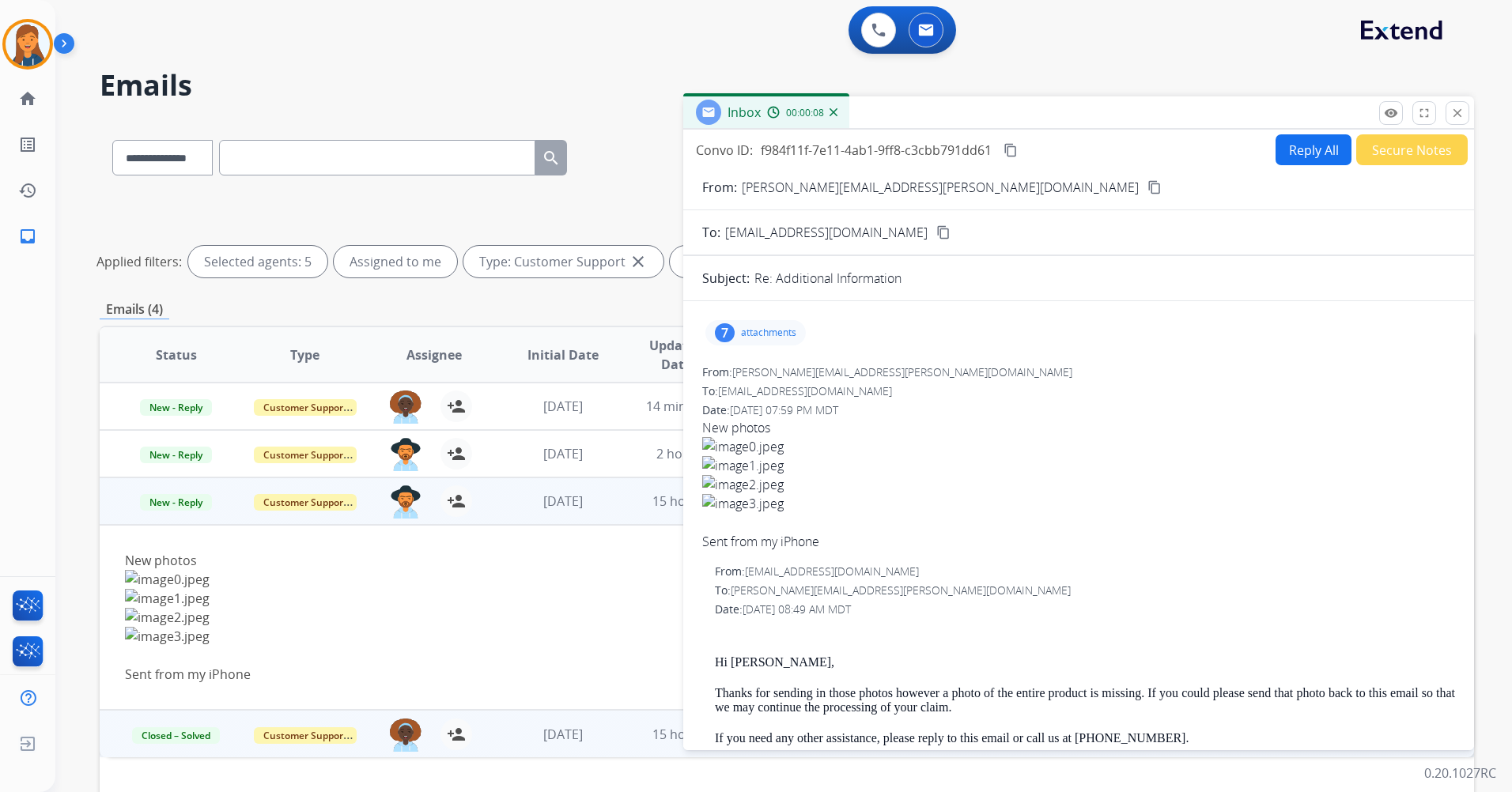
click at [748, 337] on p "attachments" at bounding box center [769, 332] width 55 height 13
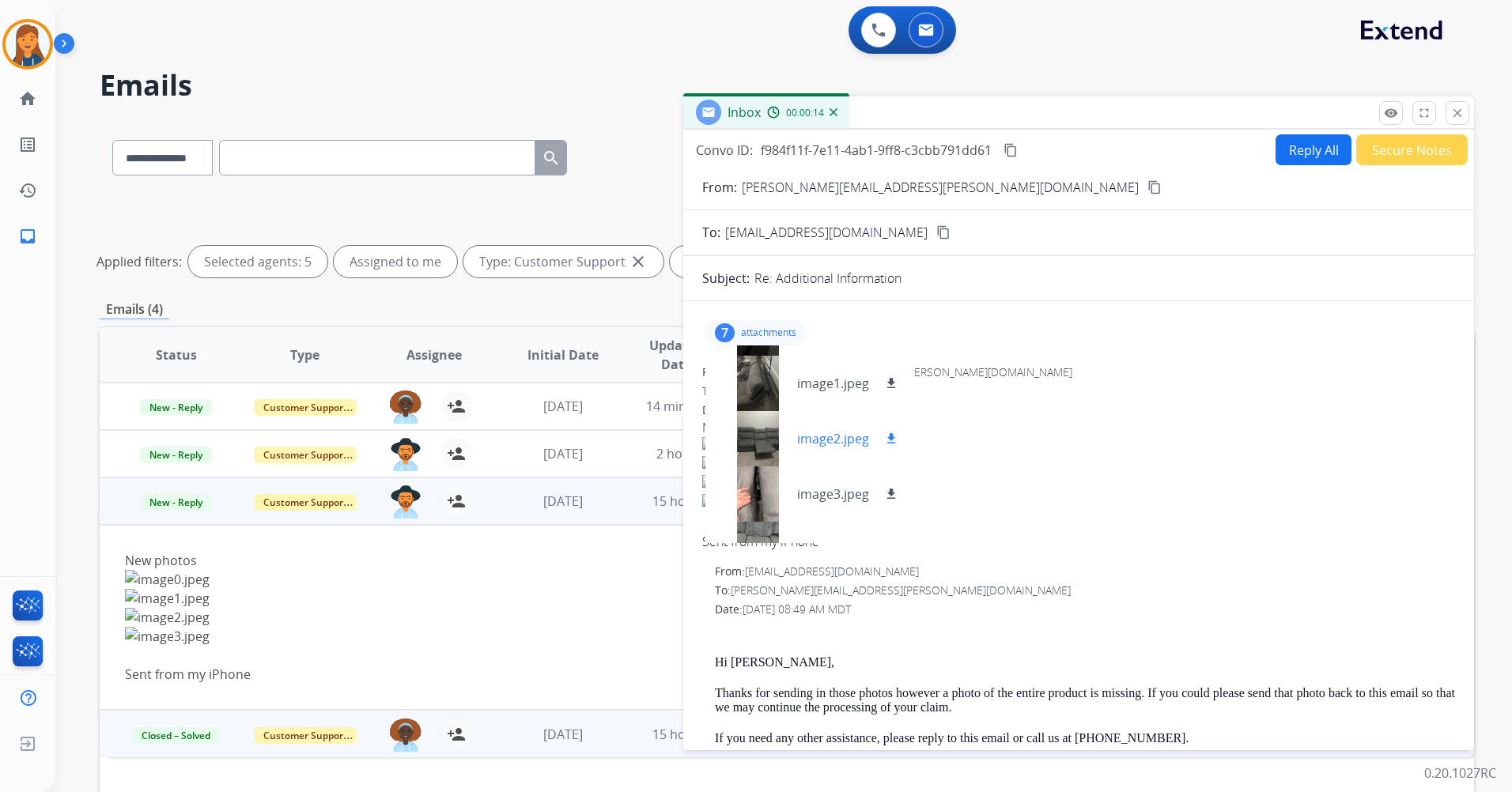
scroll to position [31, 0]
click at [758, 465] on div at bounding box center [757, 452] width 79 height 55
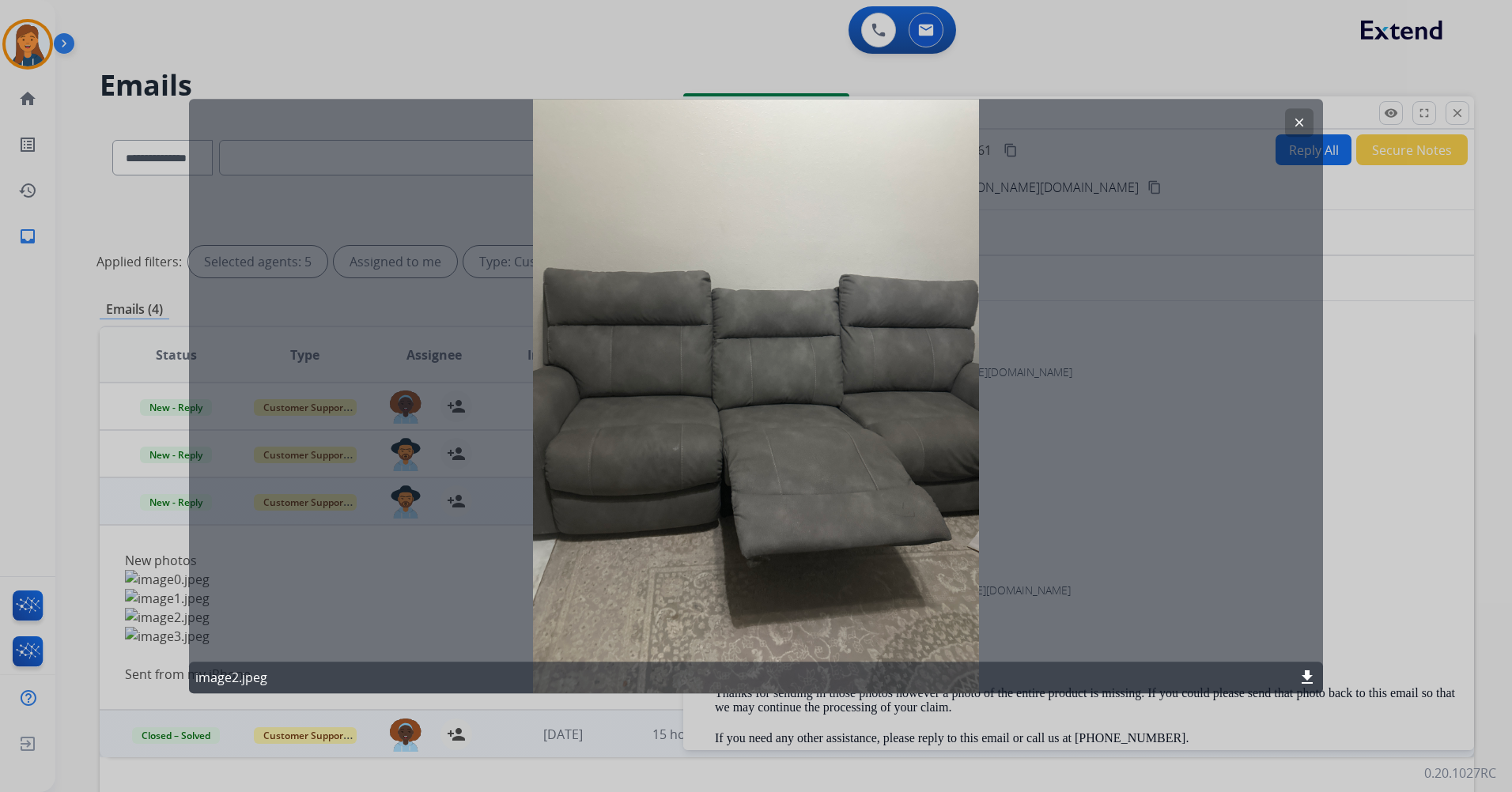
drag, startPoint x: 1298, startPoint y: 117, endPoint x: 1283, endPoint y: 121, distance: 15.5
click at [1297, 118] on mat-icon "clear" at bounding box center [1299, 122] width 14 height 14
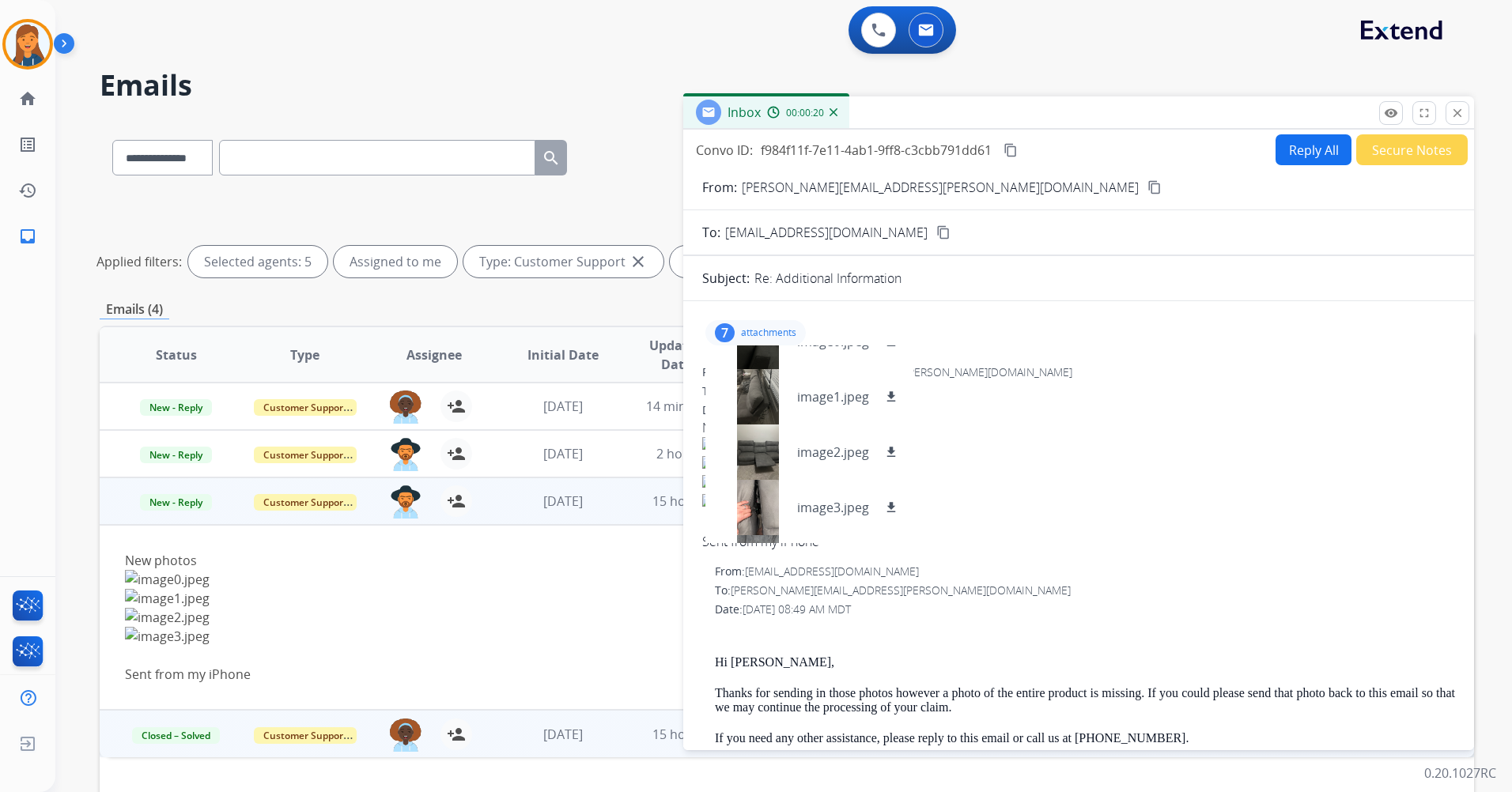
click at [1147, 192] on mat-icon "content_copy" at bounding box center [1154, 187] width 14 height 14
click at [1121, 332] on div "7 attachments image0.jpeg download image1.jpeg download image2.jpeg download im…" at bounding box center [1078, 332] width 753 height 38
click at [1048, 283] on div "Re: Additional Information" at bounding box center [1104, 277] width 701 height 19
click at [769, 334] on p "attachments" at bounding box center [769, 332] width 55 height 13
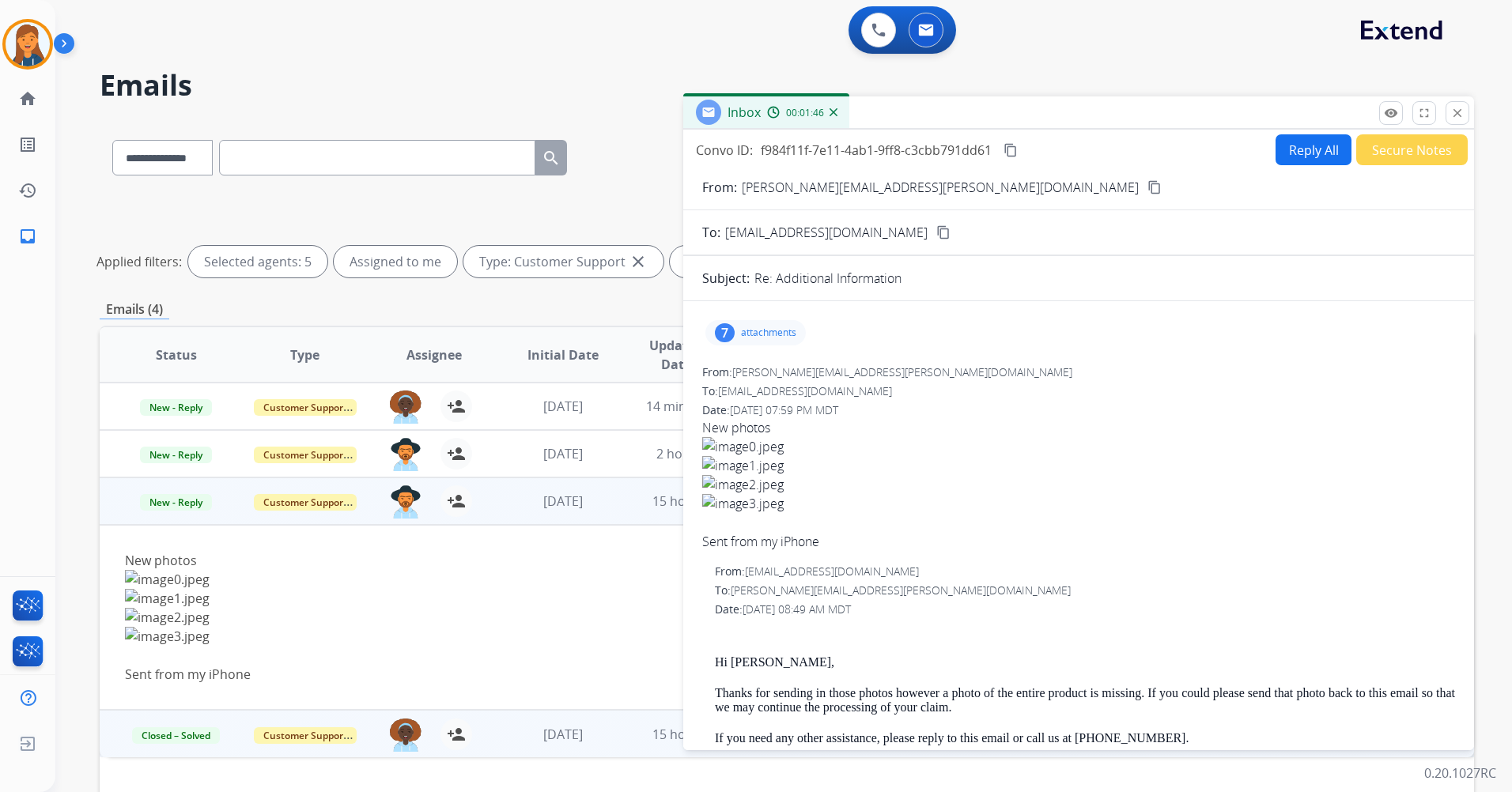
click at [1283, 155] on button "Reply All" at bounding box center [1312, 149] width 76 height 30
select select "**********"
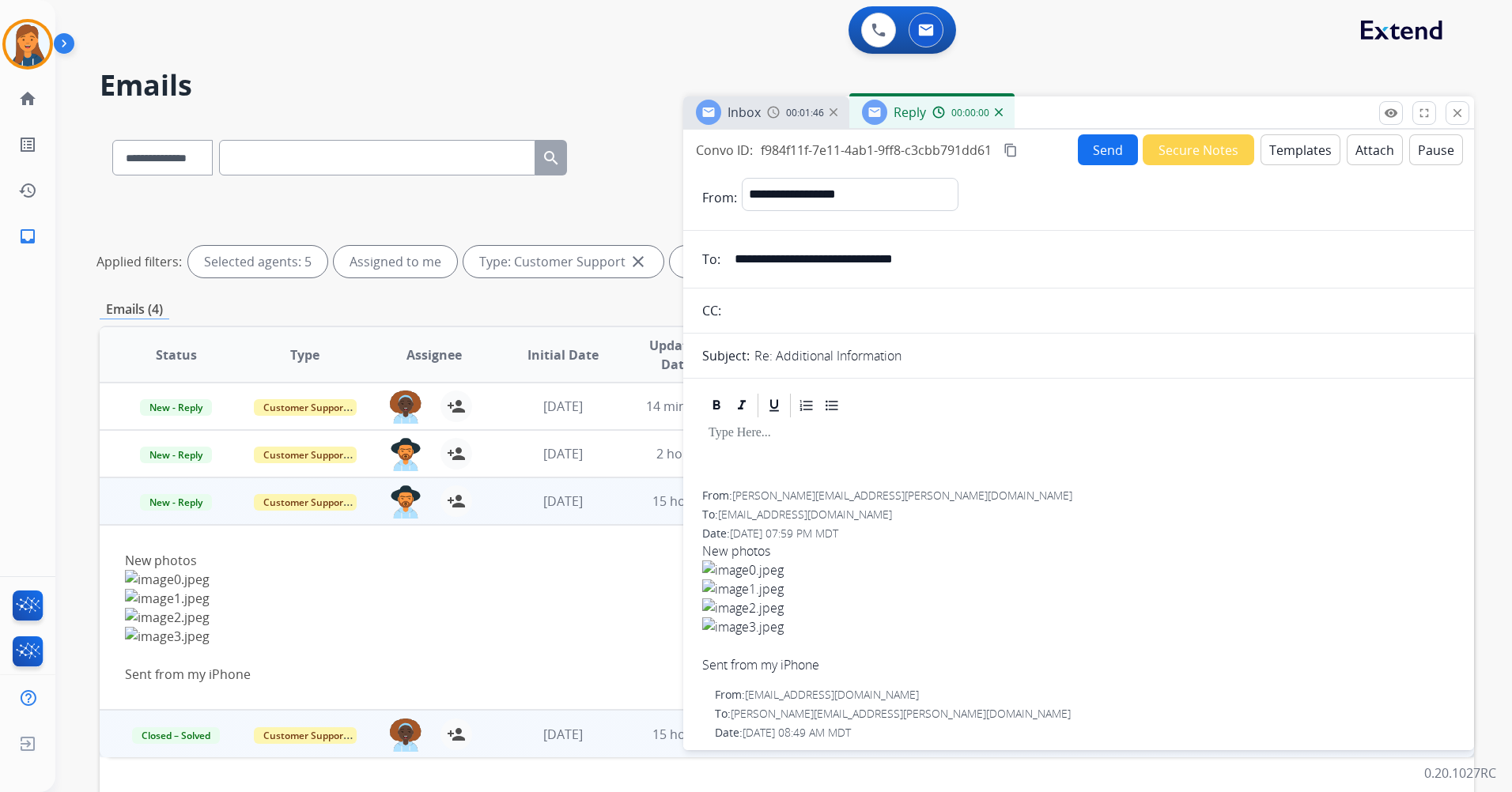
click at [1278, 151] on button "Templates" at bounding box center [1300, 149] width 80 height 30
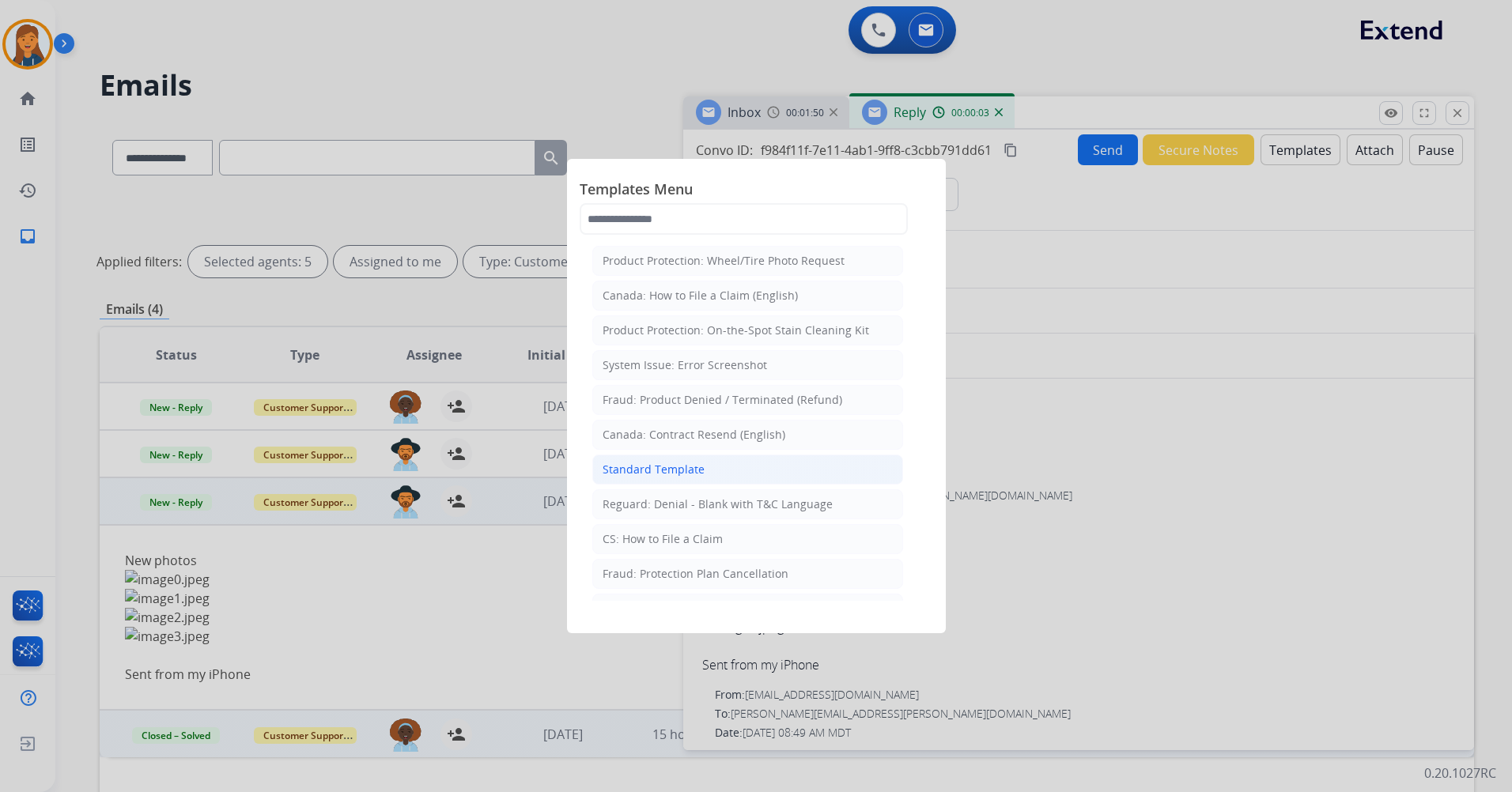
click at [681, 471] on div "Standard Template" at bounding box center [654, 470] width 102 height 16
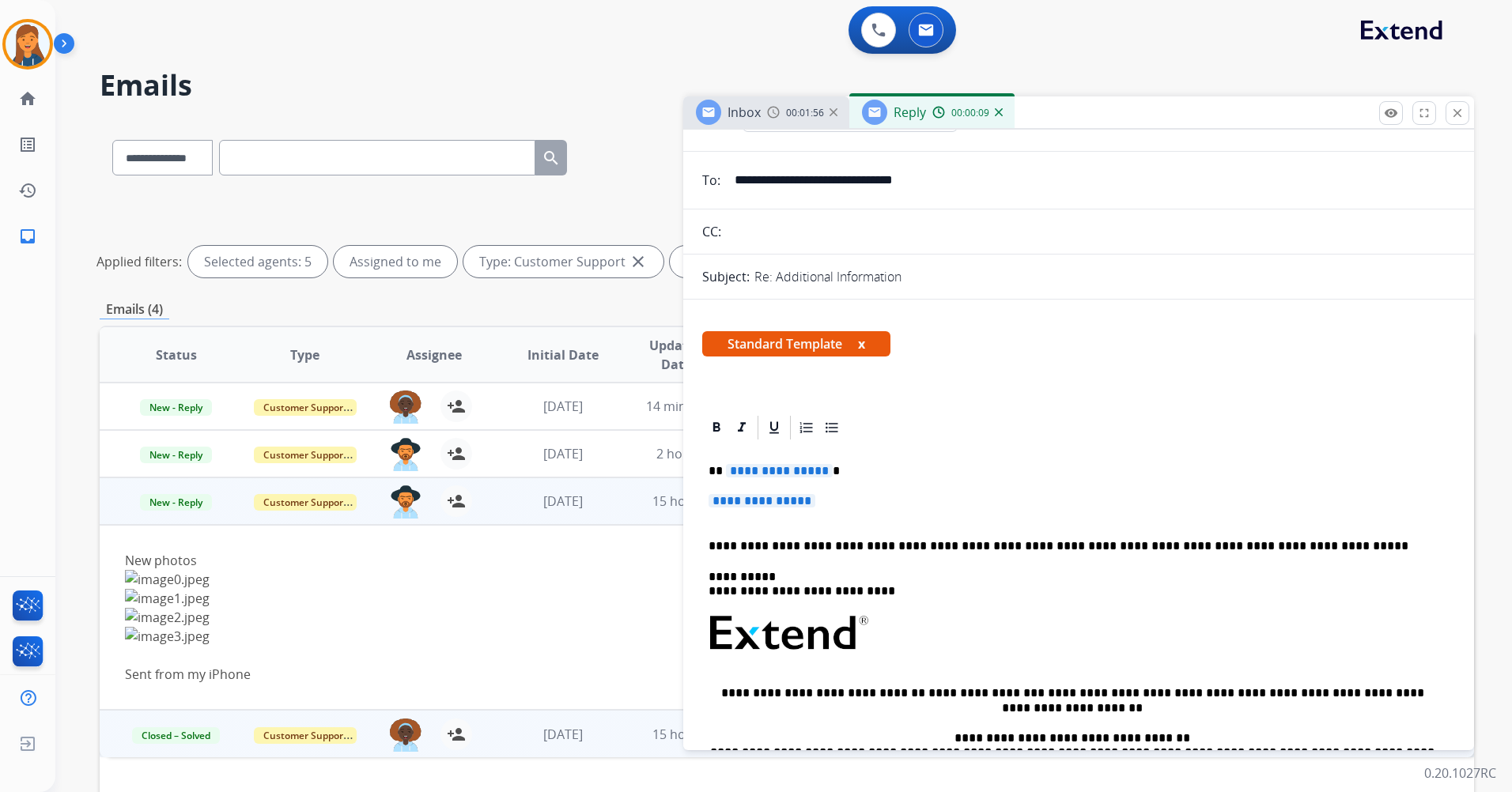
scroll to position [0, 0]
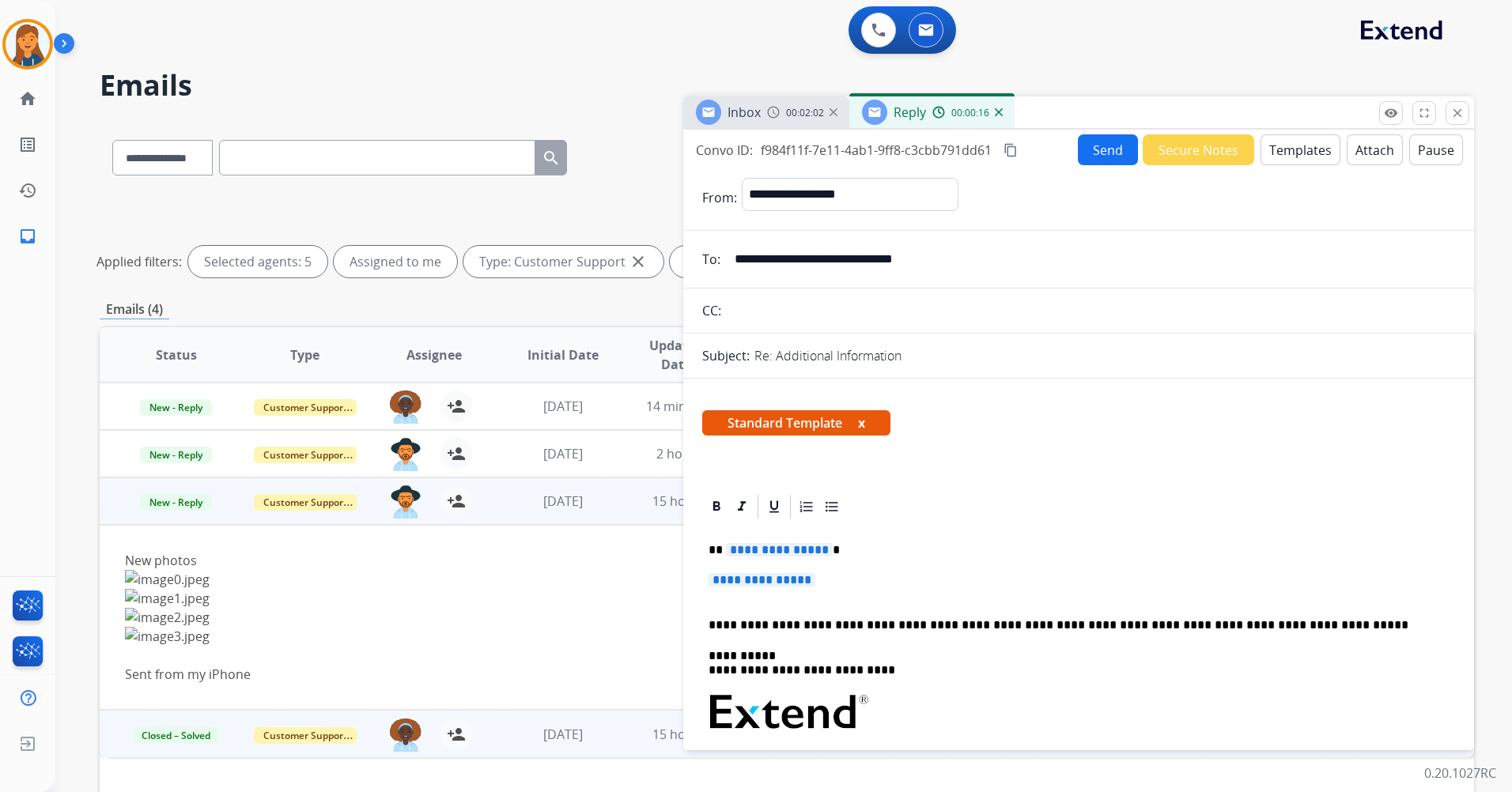
click at [761, 548] on span "**********" at bounding box center [779, 550] width 107 height 14
click at [762, 579] on span "**********" at bounding box center [762, 580] width 107 height 14
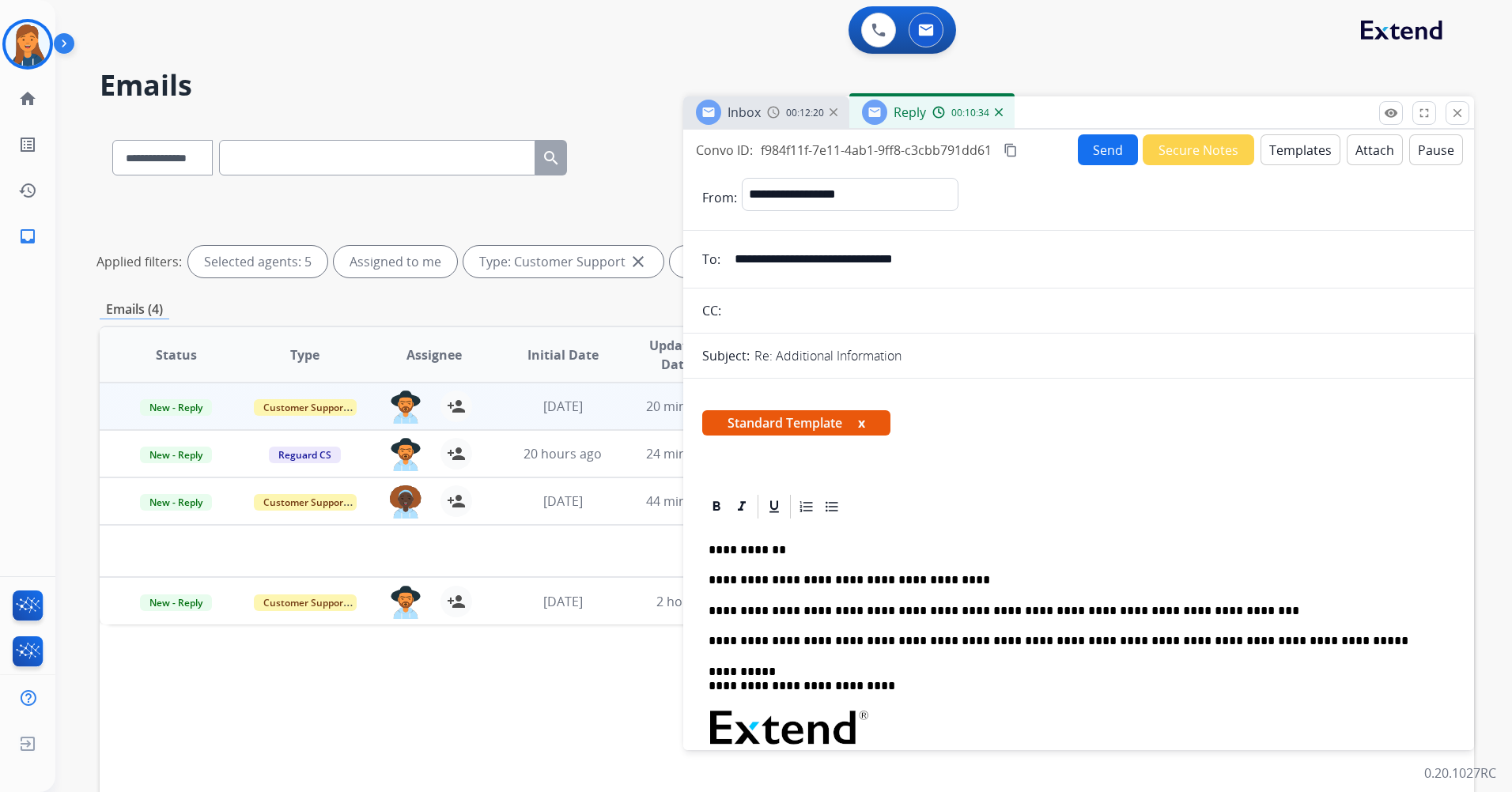
click at [1181, 608] on p "**********" at bounding box center [1073, 611] width 727 height 14
drag, startPoint x: 1181, startPoint y: 608, endPoint x: 705, endPoint y: 595, distance: 476.2
click at [705, 595] on div "**********" at bounding box center [1078, 758] width 753 height 474
copy p "**********"
click at [15, 41] on img at bounding box center [28, 44] width 44 height 44
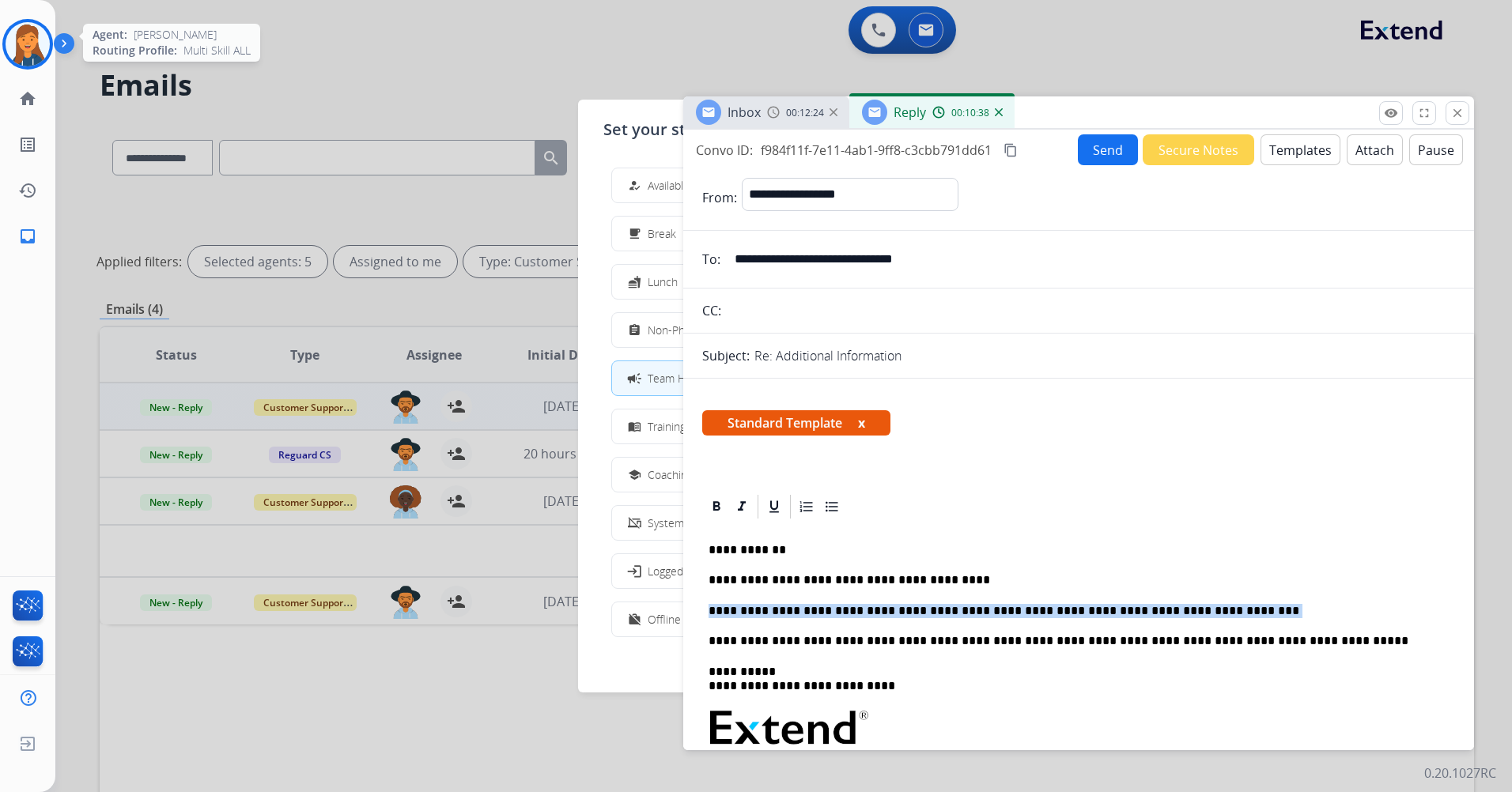
click at [16, 41] on img at bounding box center [28, 44] width 44 height 44
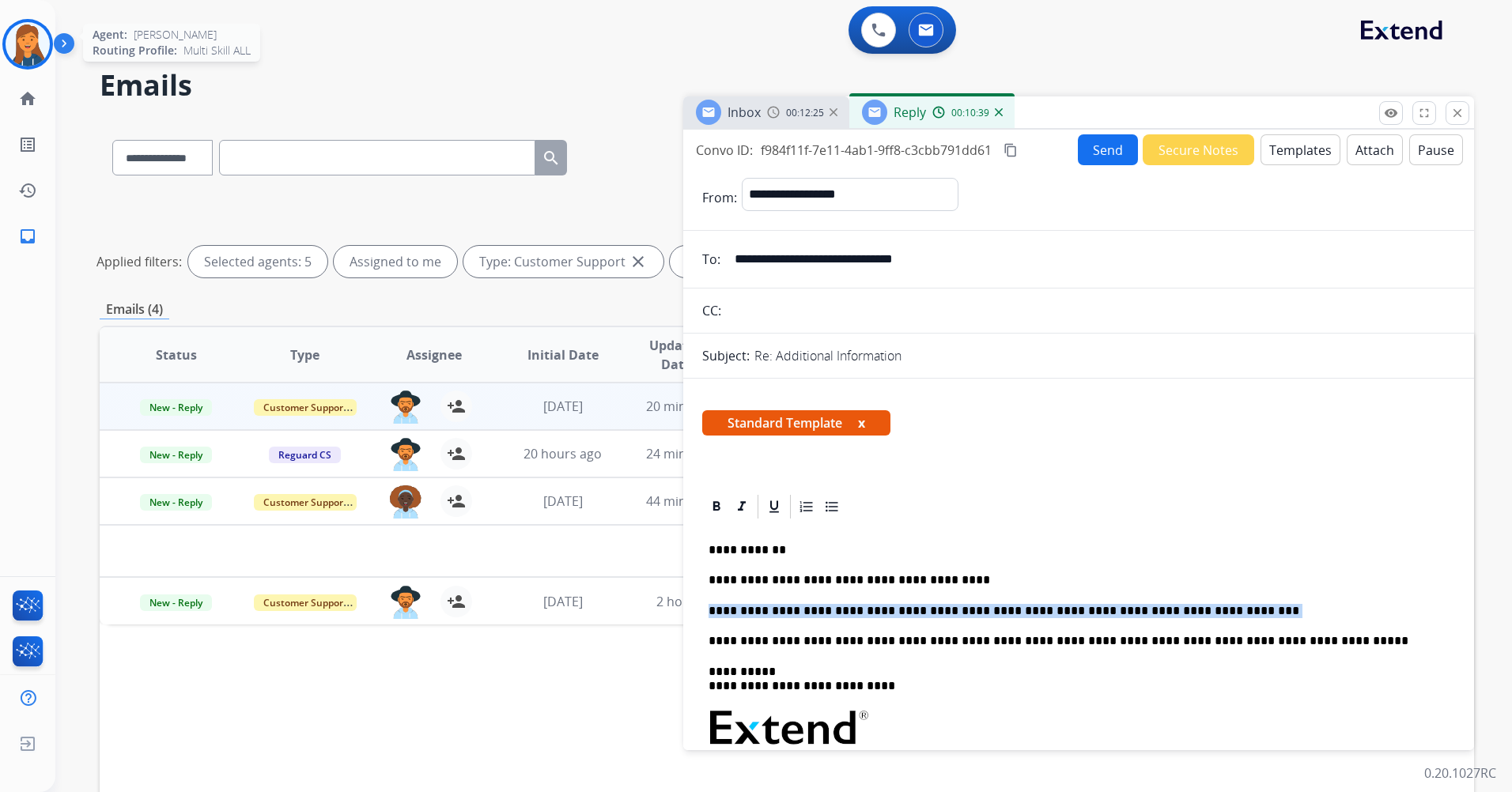
click at [15, 42] on img at bounding box center [28, 44] width 44 height 44
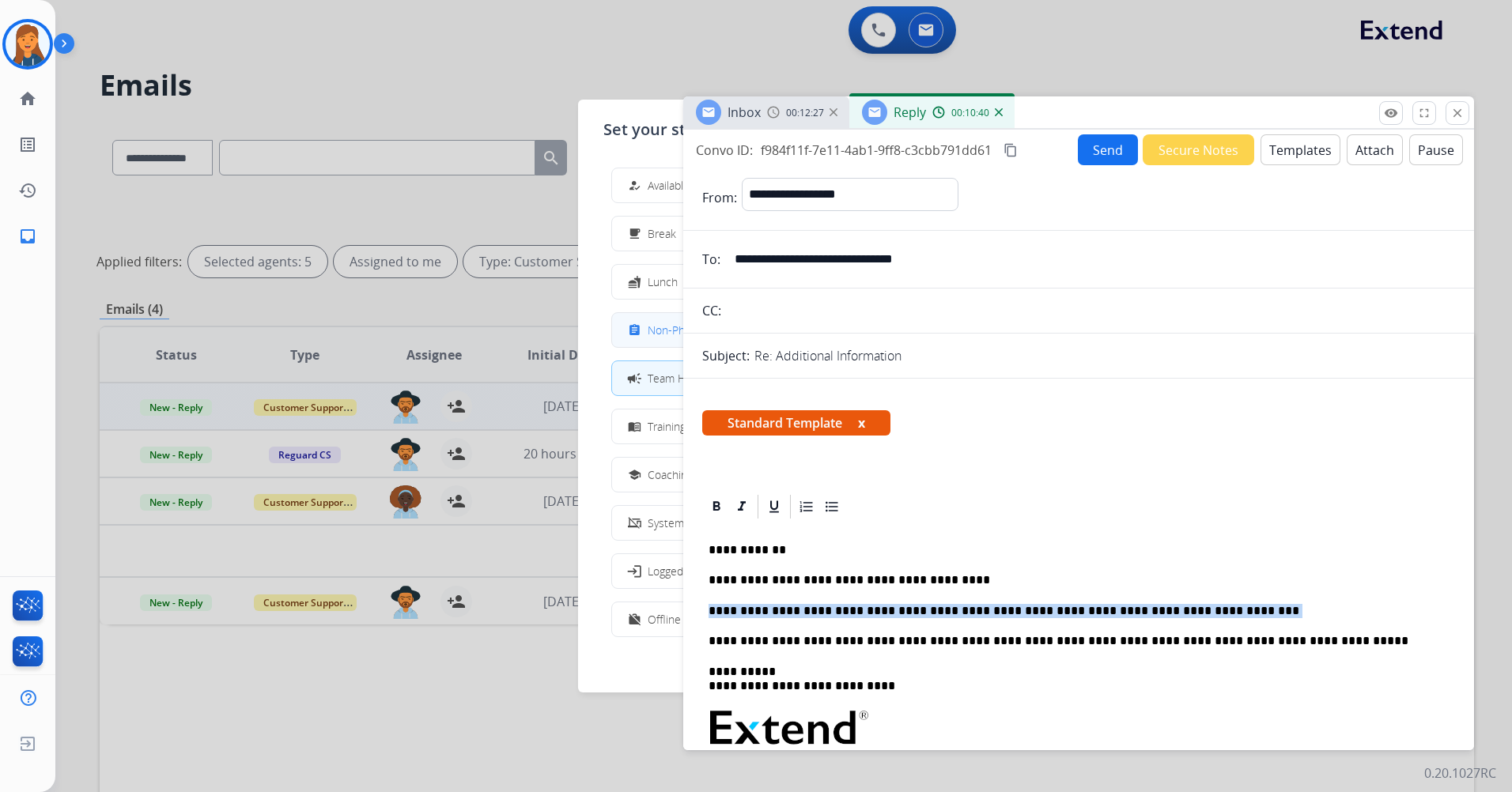
click at [668, 341] on button "assignment Non-Phone Queue" at bounding box center [756, 330] width 288 height 34
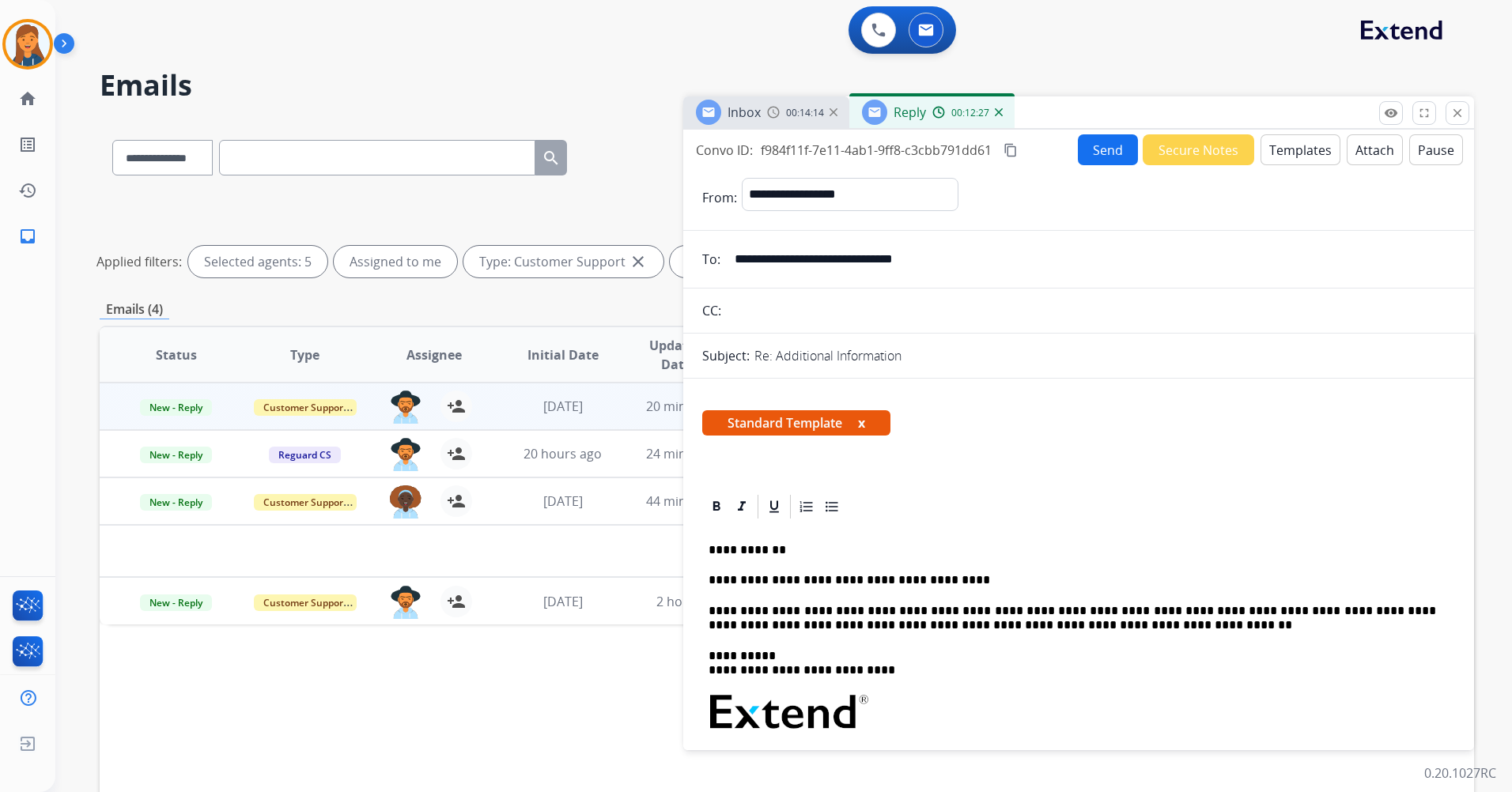
click at [1102, 150] on button "Send" at bounding box center [1107, 149] width 60 height 30
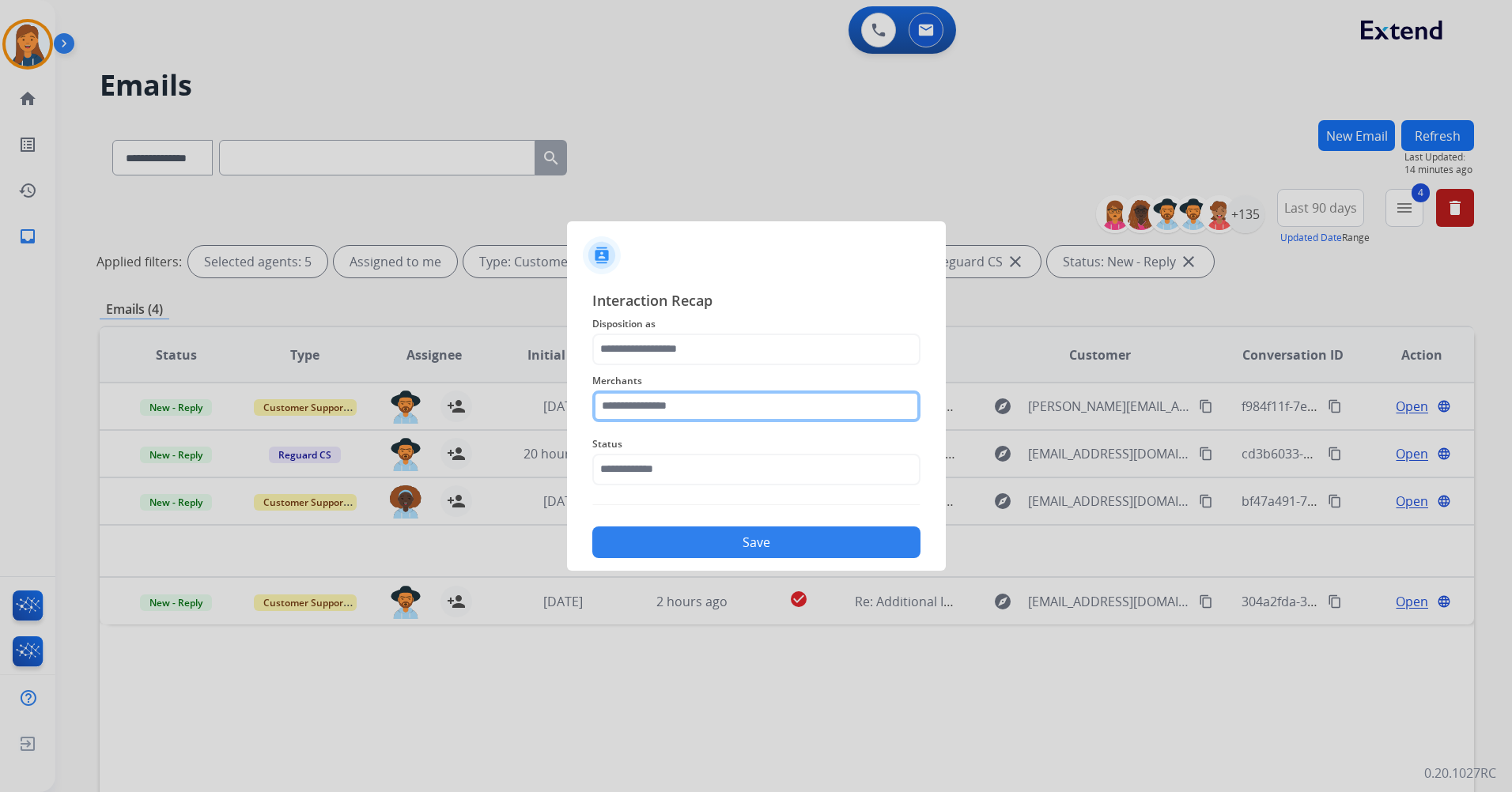
click at [740, 420] on input "text" at bounding box center [756, 406] width 328 height 31
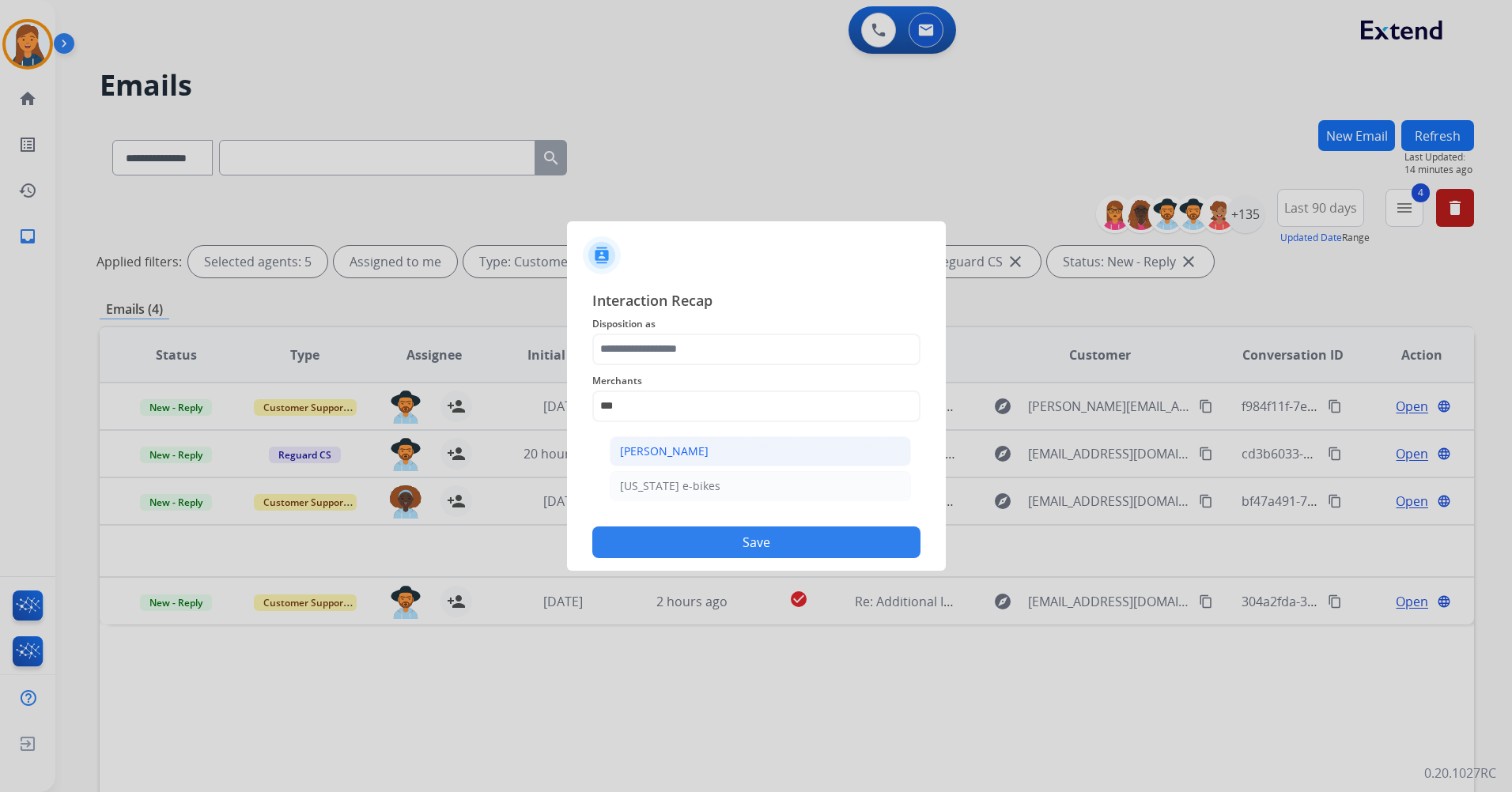
click at [691, 447] on div "[PERSON_NAME]" at bounding box center [665, 451] width 88 height 16
type input "**********"
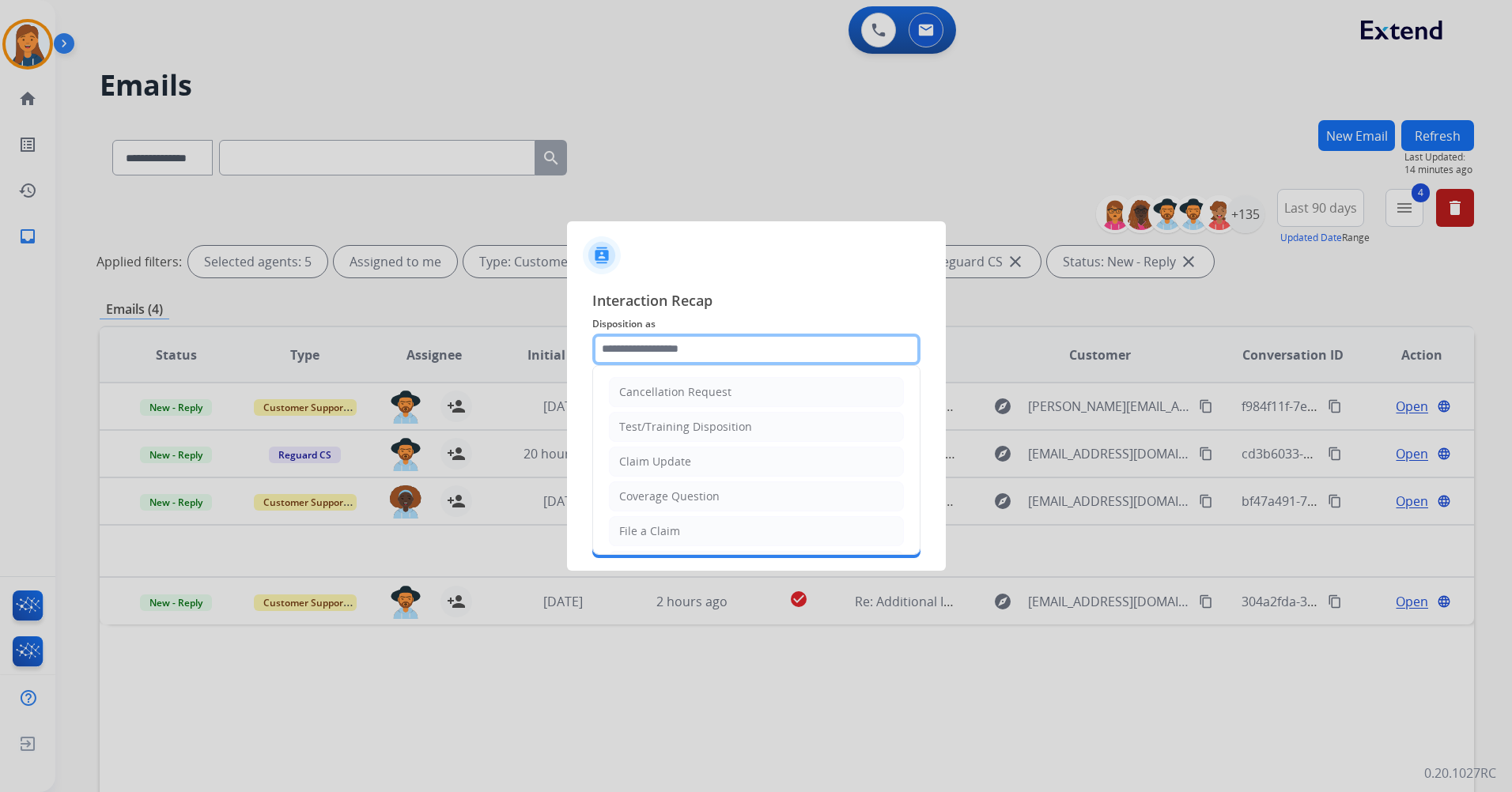
click at [662, 356] on input "text" at bounding box center [756, 349] width 328 height 31
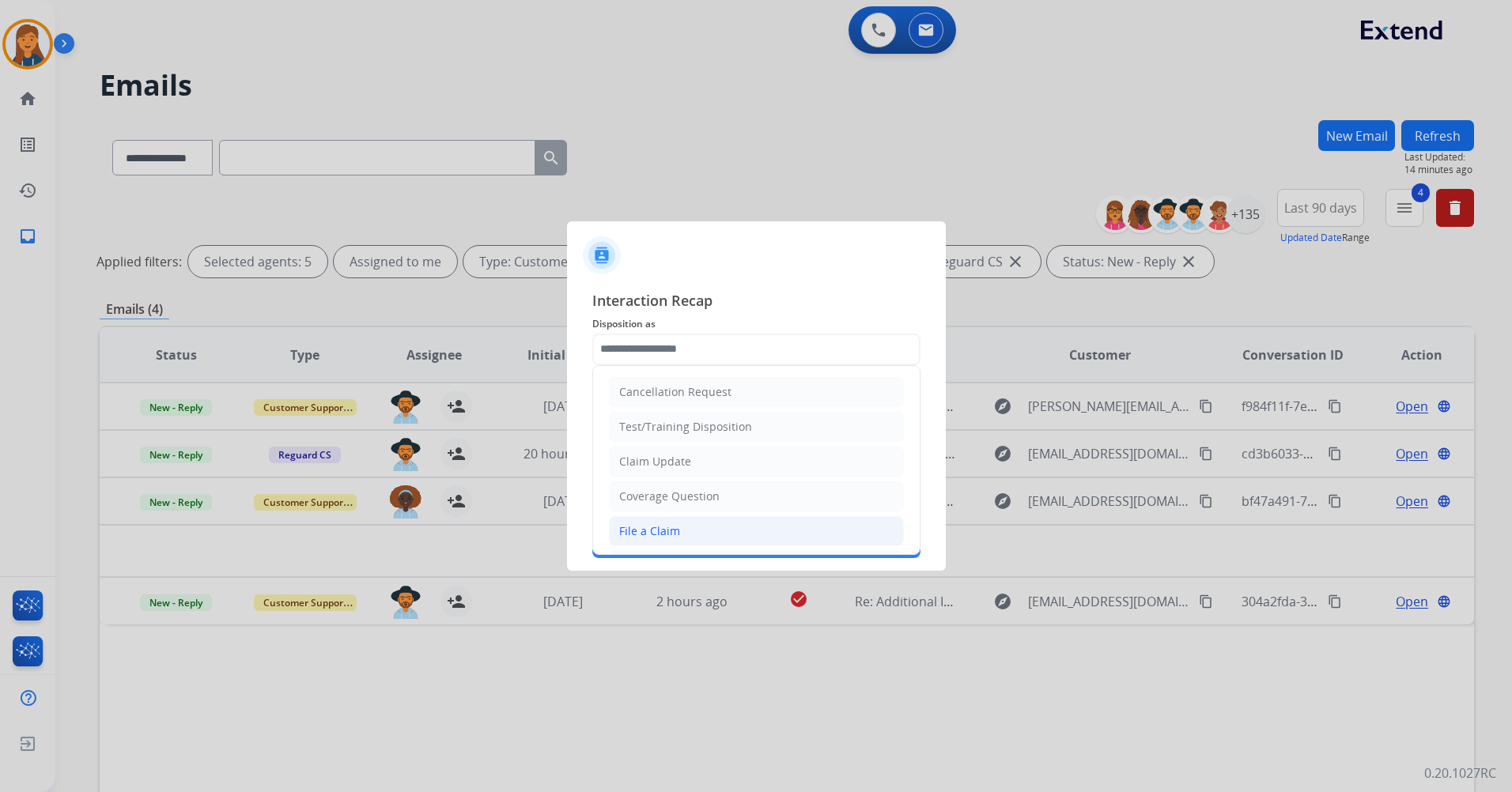
click at [658, 537] on div "File a Claim" at bounding box center [650, 531] width 61 height 16
type input "**********"
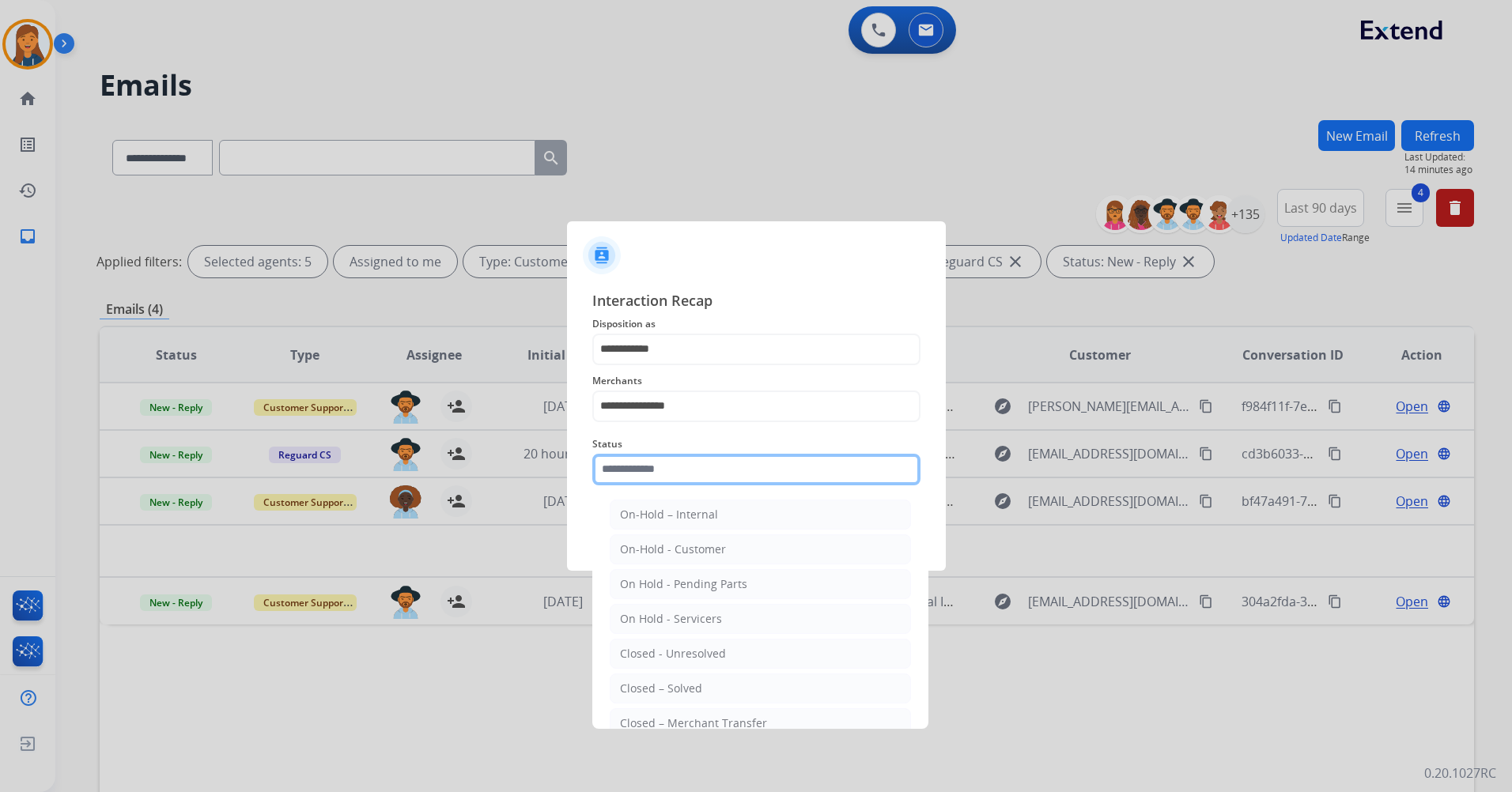
click at [643, 482] on input "text" at bounding box center [756, 470] width 328 height 31
click at [650, 686] on div "Closed – Solved" at bounding box center [662, 689] width 83 height 16
type input "**********"
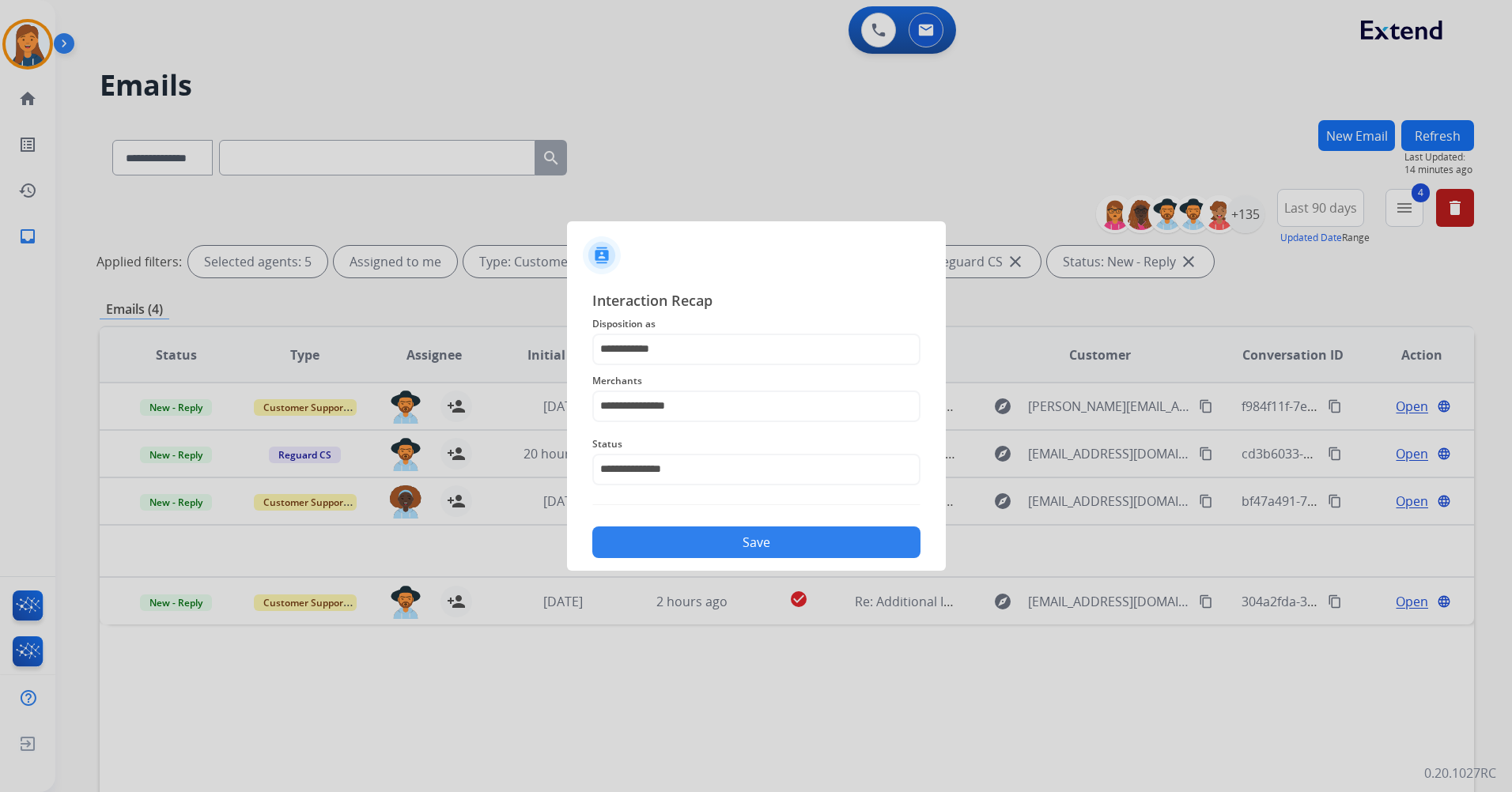
click at [656, 526] on div "Save" at bounding box center [756, 537] width 328 height 41
click at [656, 534] on button "Save" at bounding box center [756, 542] width 328 height 31
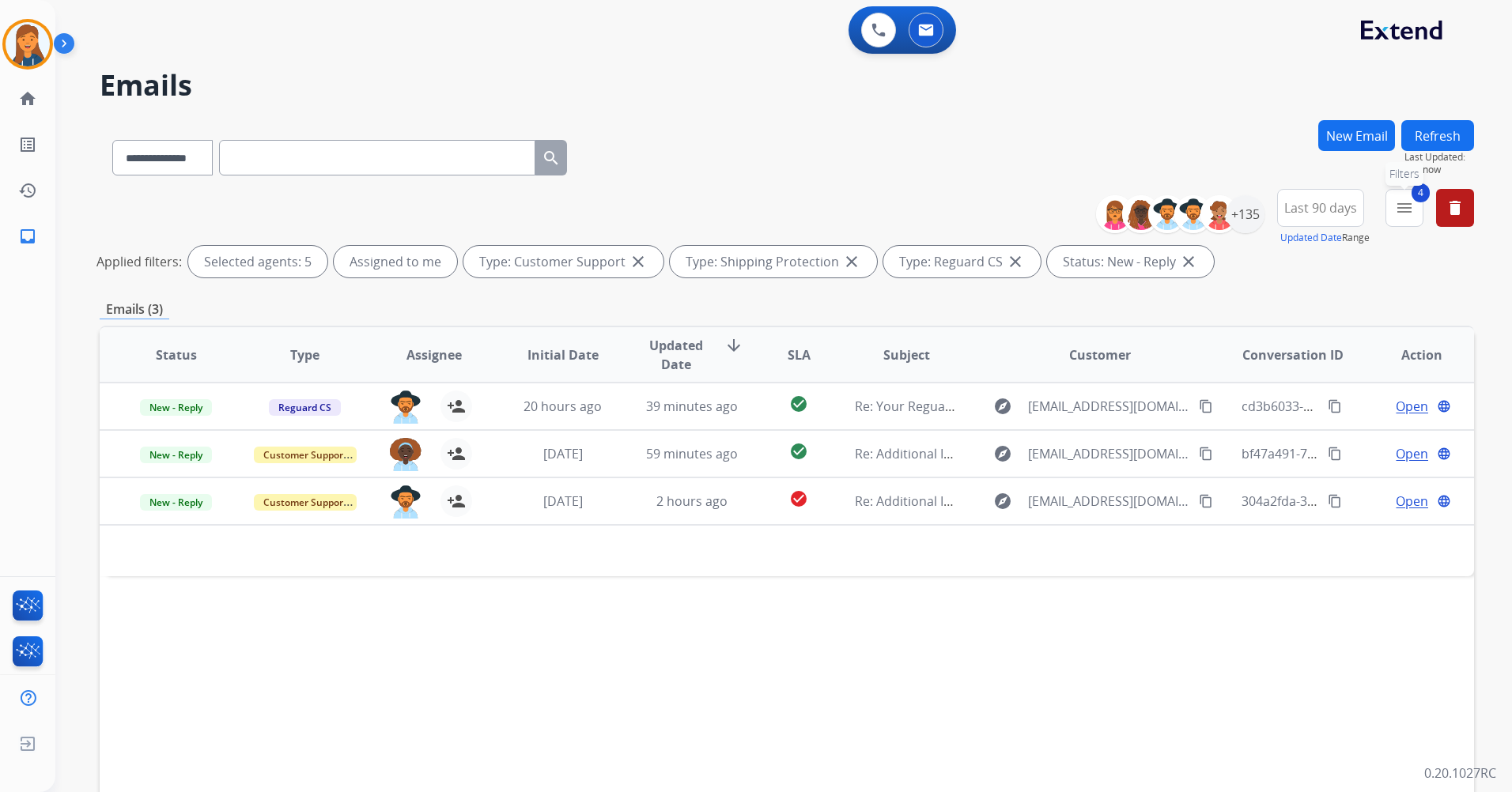
click at [1398, 206] on mat-icon "menu" at bounding box center [1404, 207] width 19 height 19
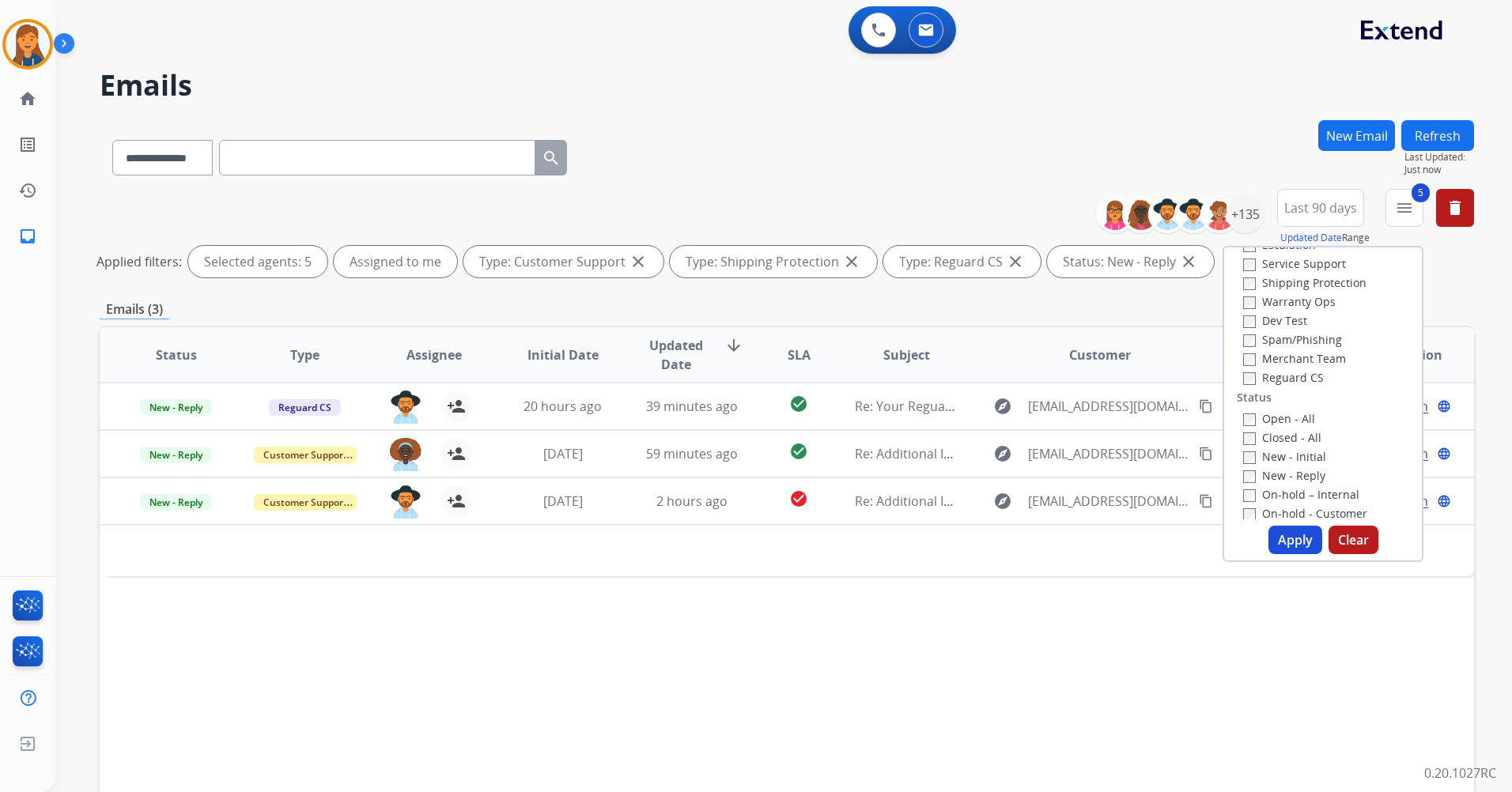
click at [1273, 550] on button "Apply" at bounding box center [1295, 539] width 54 height 28
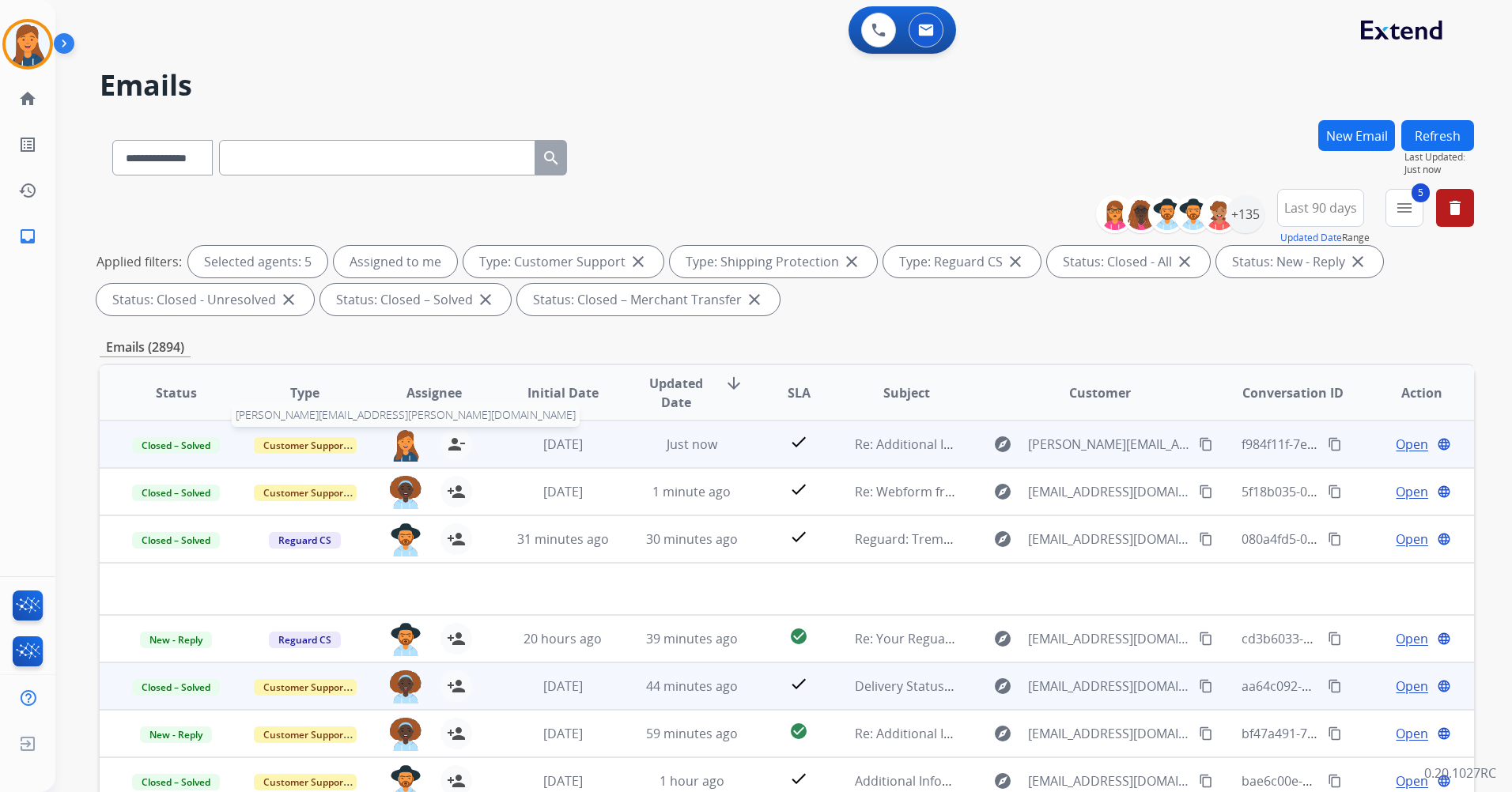
click at [400, 446] on img at bounding box center [406, 445] width 31 height 33
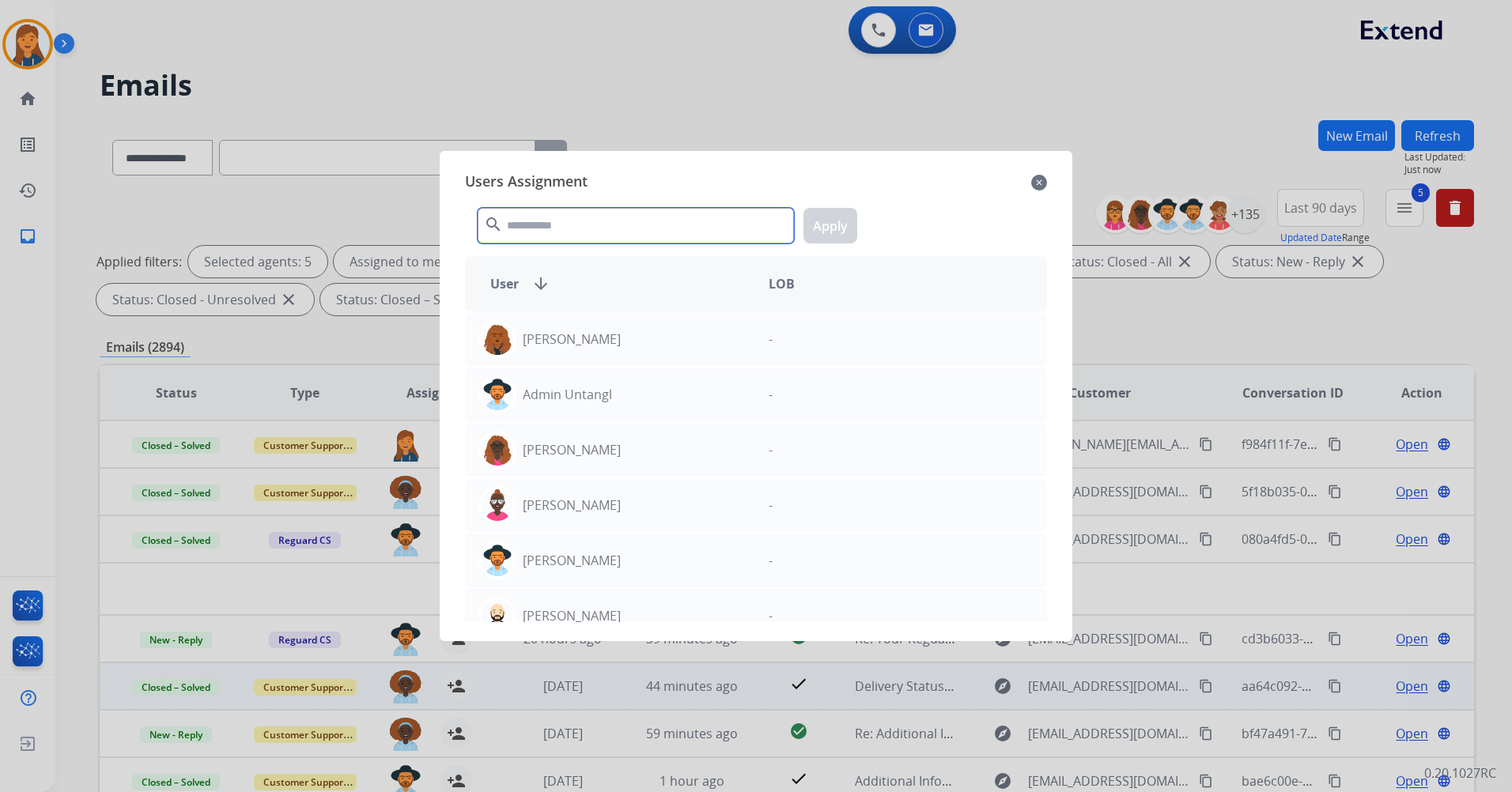
click at [559, 230] on input "text" at bounding box center [636, 226] width 317 height 35
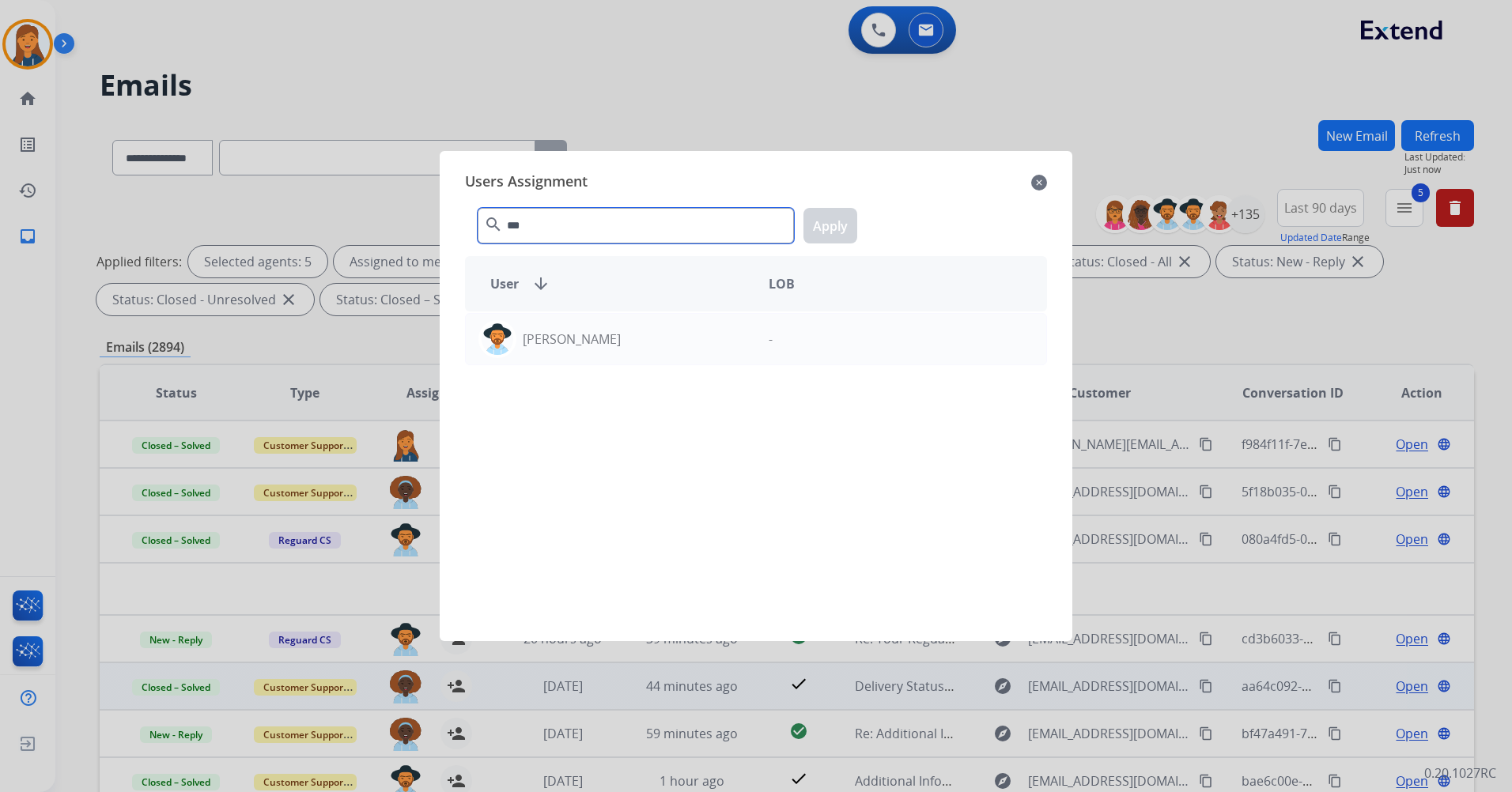
type input "***"
click at [1032, 183] on mat-icon "close" at bounding box center [1039, 182] width 16 height 19
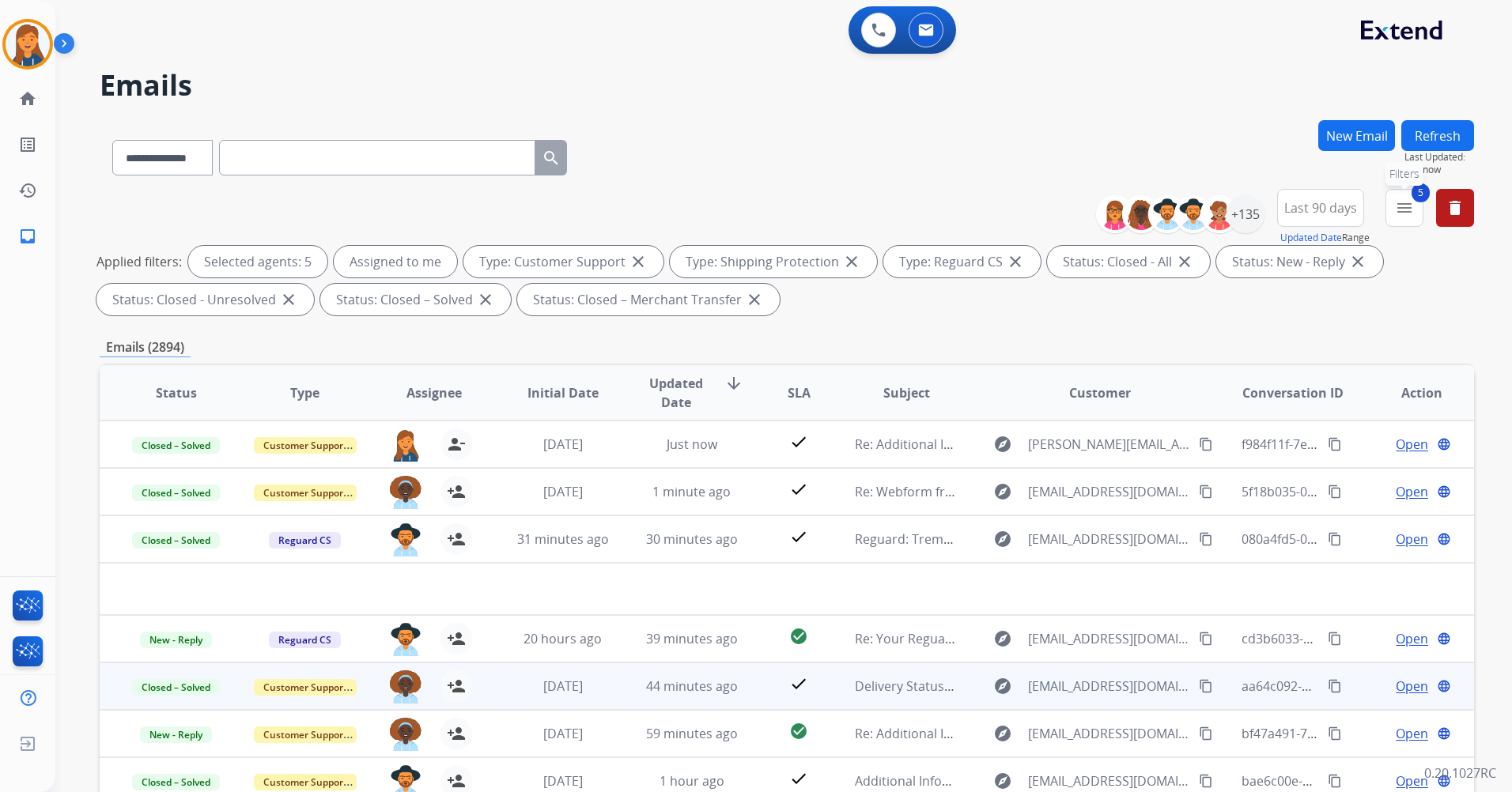
click at [1407, 201] on mat-icon "menu" at bounding box center [1404, 207] width 19 height 19
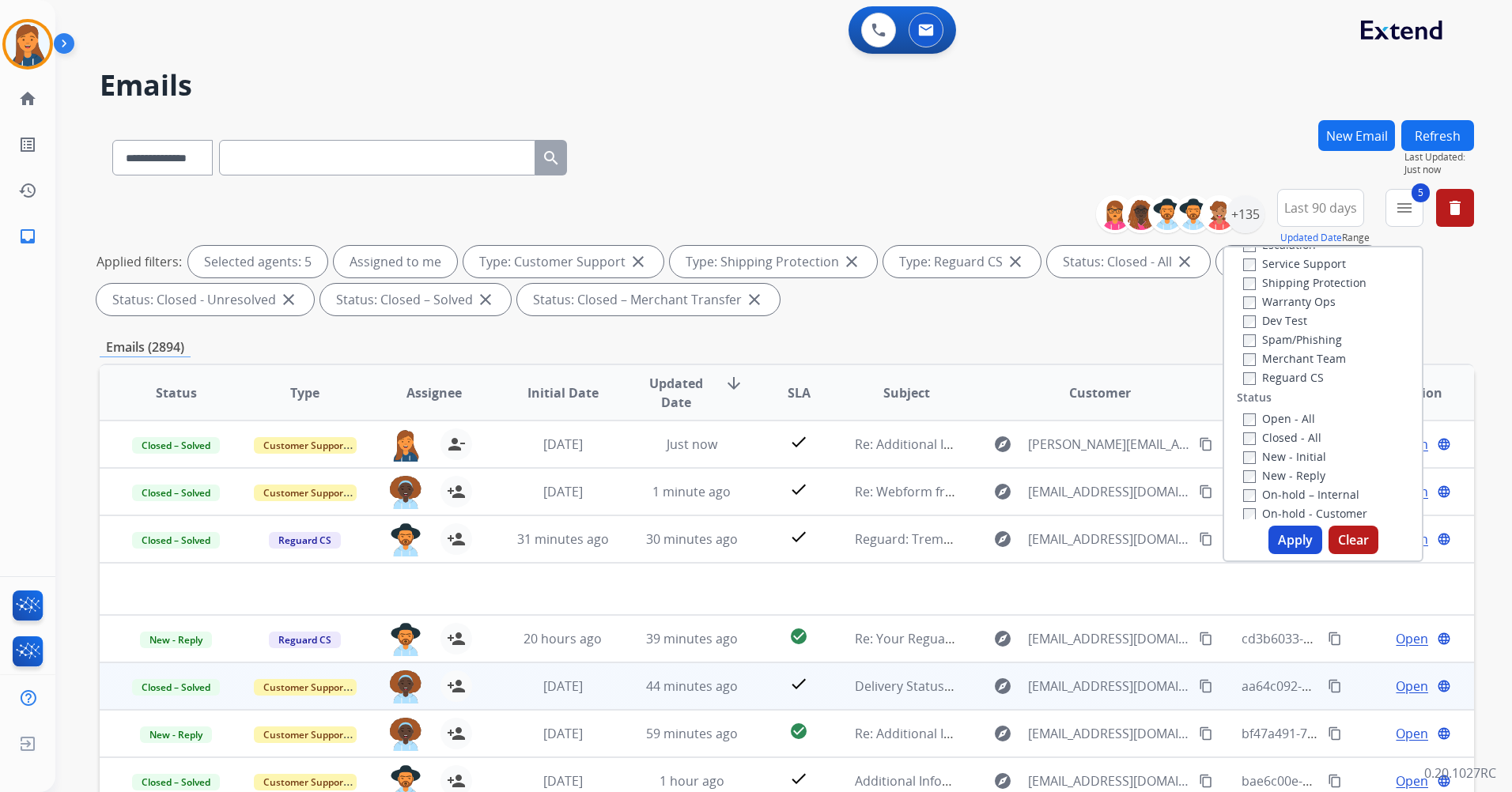
click at [1243, 446] on div "Closed - All" at bounding box center [1325, 436] width 166 height 19
click at [1293, 538] on button "Apply" at bounding box center [1295, 539] width 54 height 28
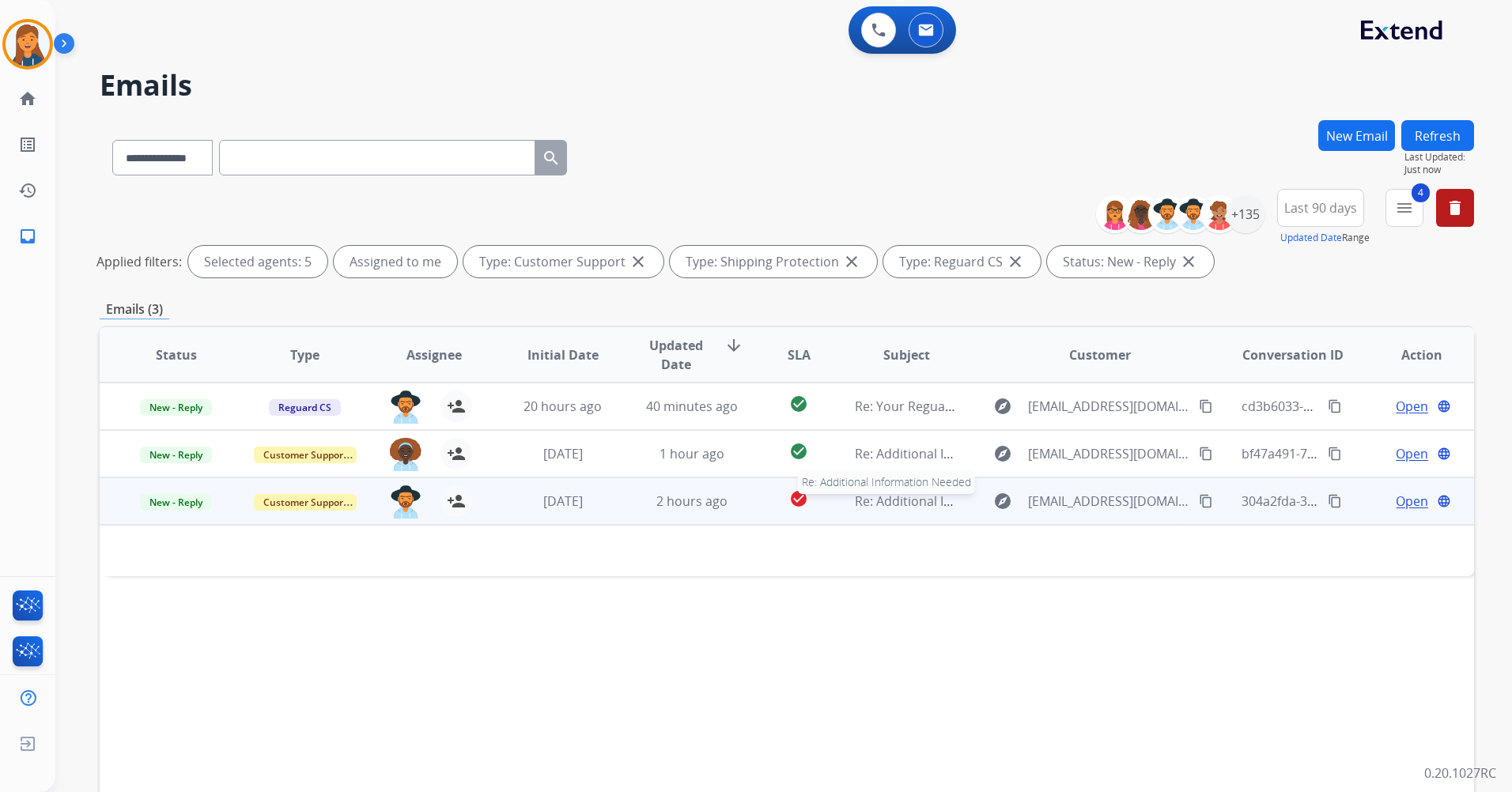
click at [887, 500] on span "Re: Additional Information Needed" at bounding box center [959, 501] width 206 height 18
click at [885, 500] on span "Re: Additional Information Needed" at bounding box center [959, 502] width 206 height 18
click at [897, 501] on span "Re: Additional Information Needed" at bounding box center [959, 501] width 206 height 18
click at [897, 501] on span "Re: Additional Information Needed" at bounding box center [959, 502] width 206 height 18
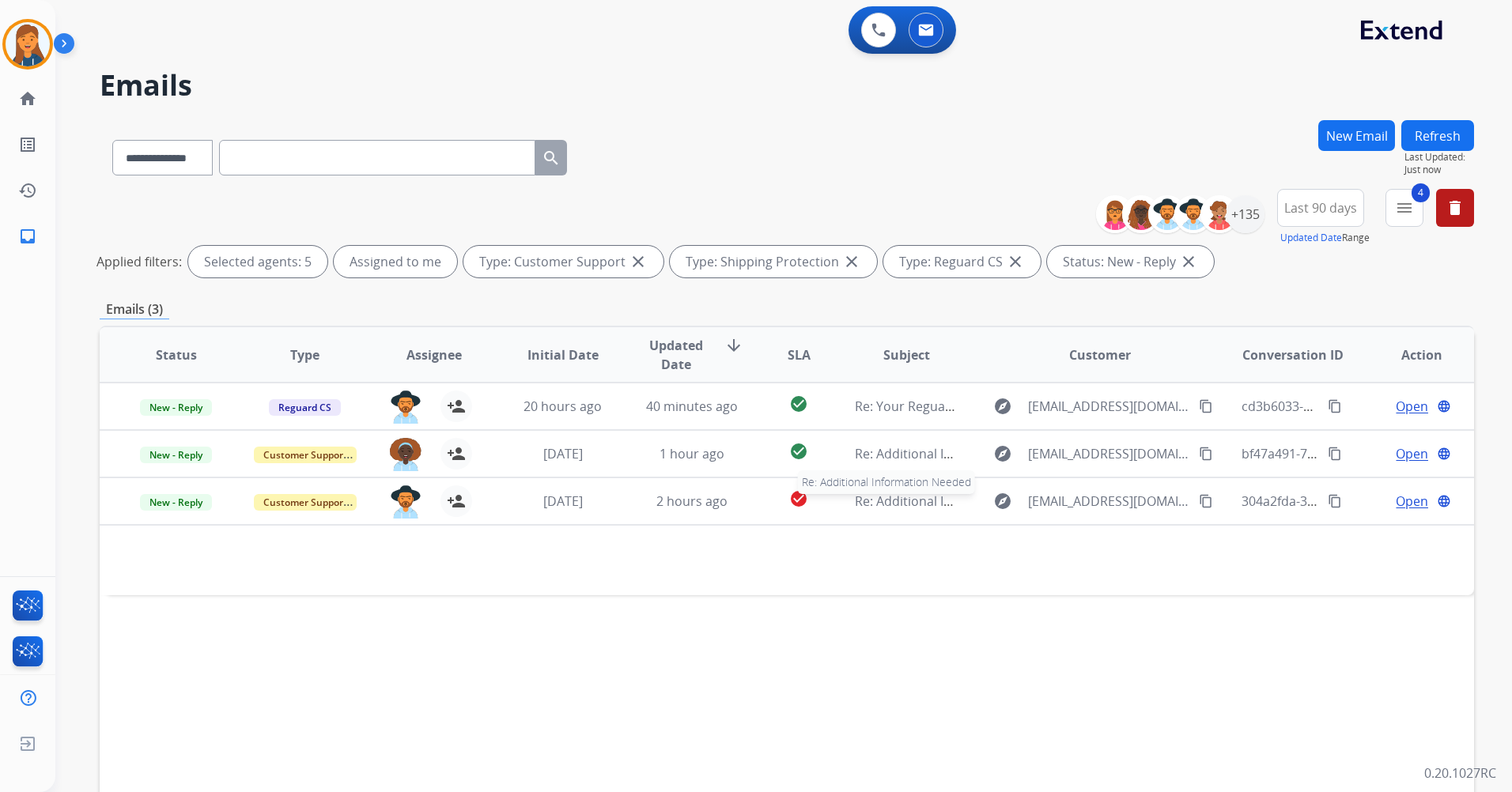
drag, startPoint x: 897, startPoint y: 501, endPoint x: 941, endPoint y: 731, distance: 234.2
click at [941, 731] on div "Status Type Assignee Initial Date Updated Date arrow_downward SLA Subject Custo…" at bounding box center [786, 590] width 1374 height 530
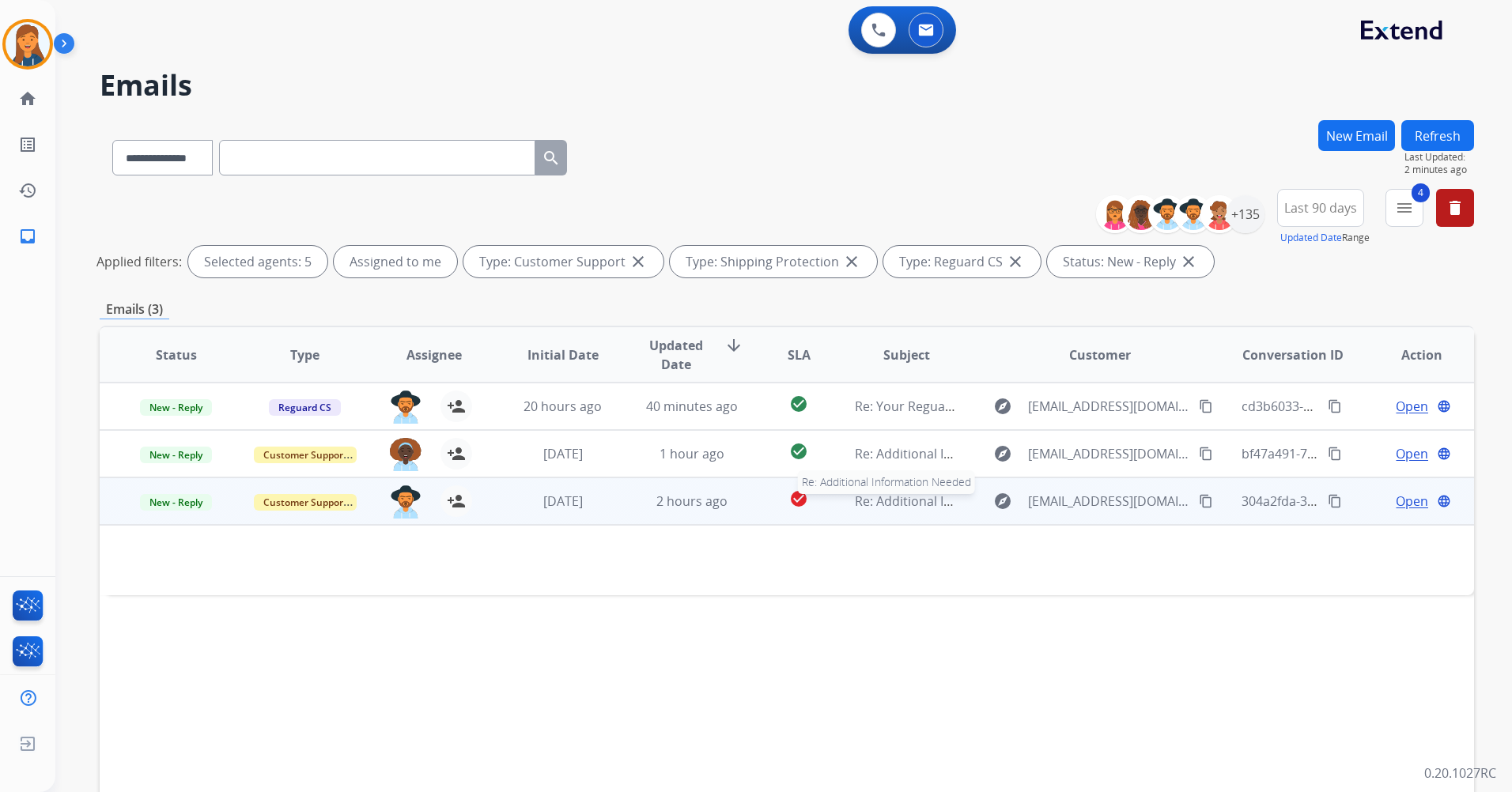
click at [901, 500] on span "Re: Additional Information Needed" at bounding box center [959, 501] width 206 height 18
click at [888, 499] on span "Re: Additional Information Needed" at bounding box center [959, 502] width 206 height 18
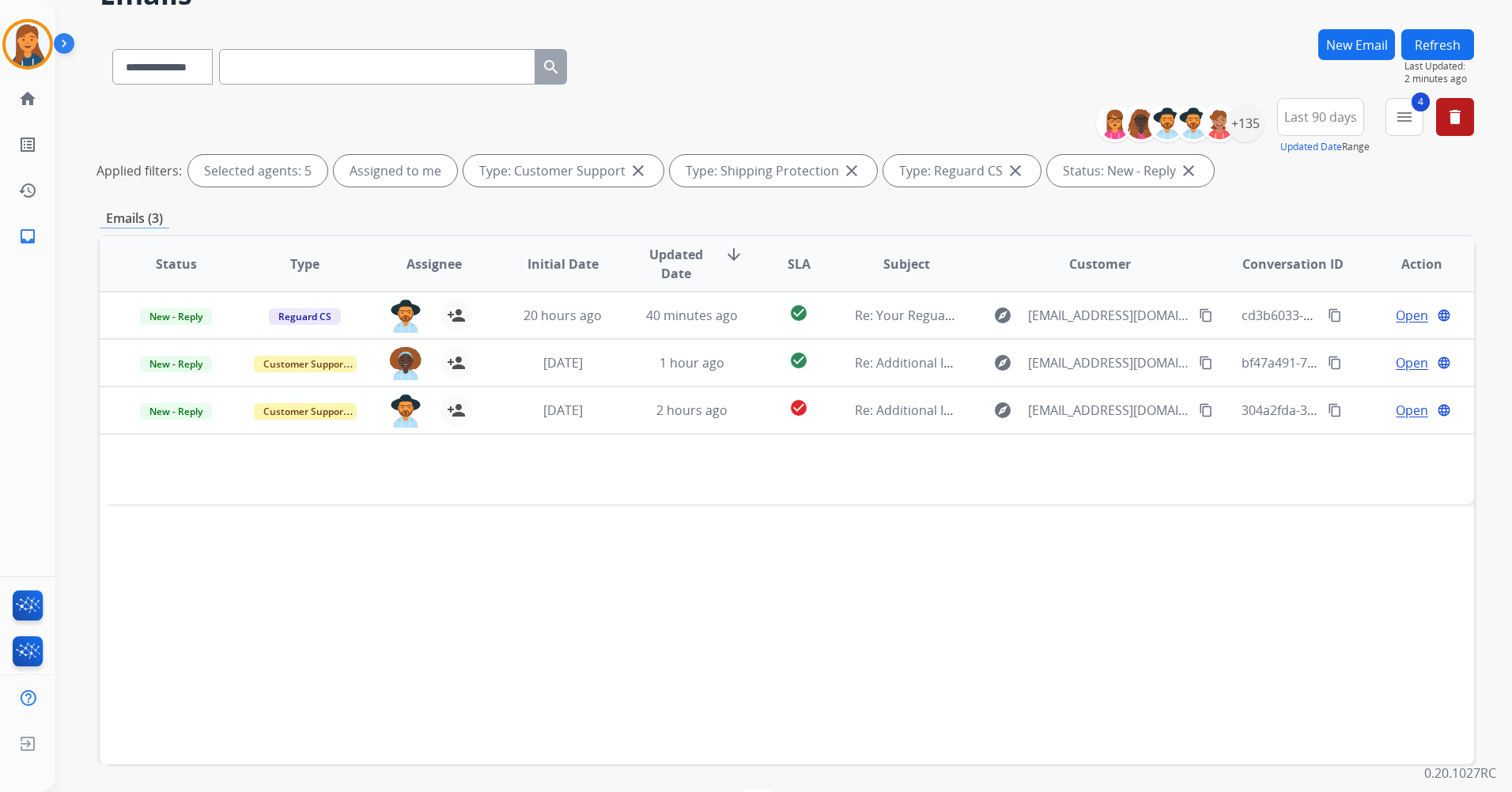
scroll to position [145, 0]
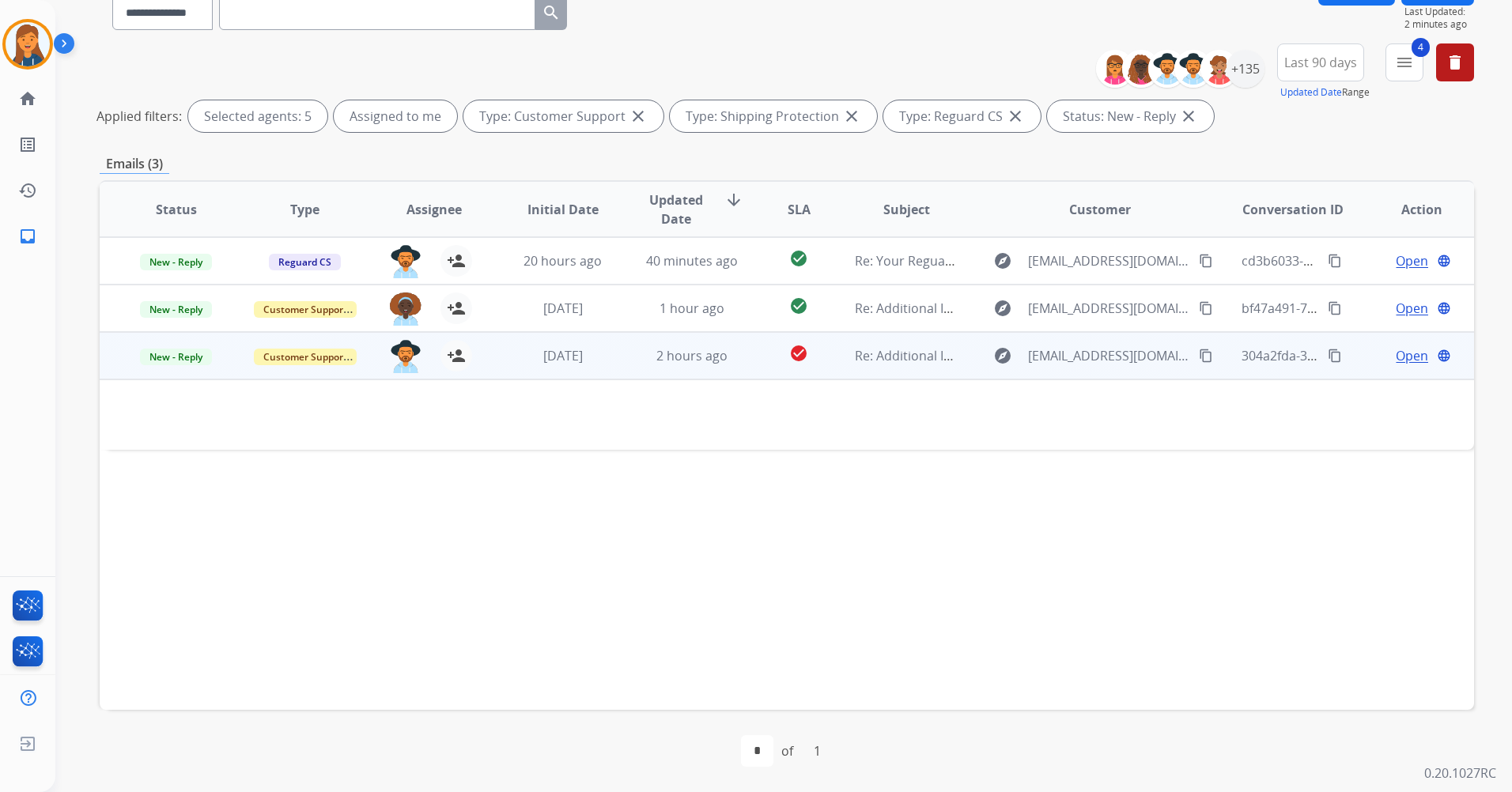
click at [1401, 352] on span "Open" at bounding box center [1412, 355] width 32 height 19
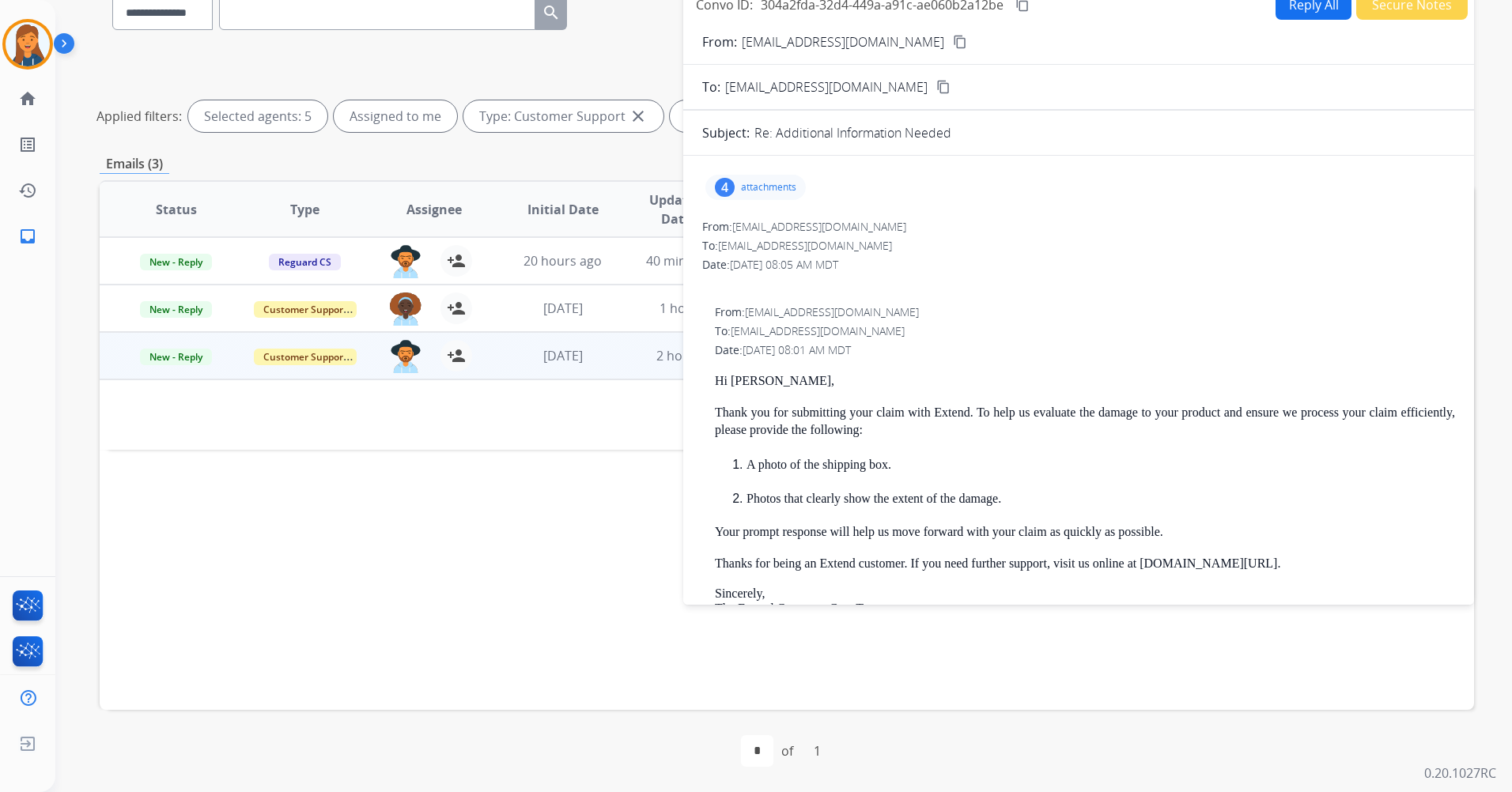
click at [745, 179] on div "4 attachments" at bounding box center [755, 188] width 100 height 26
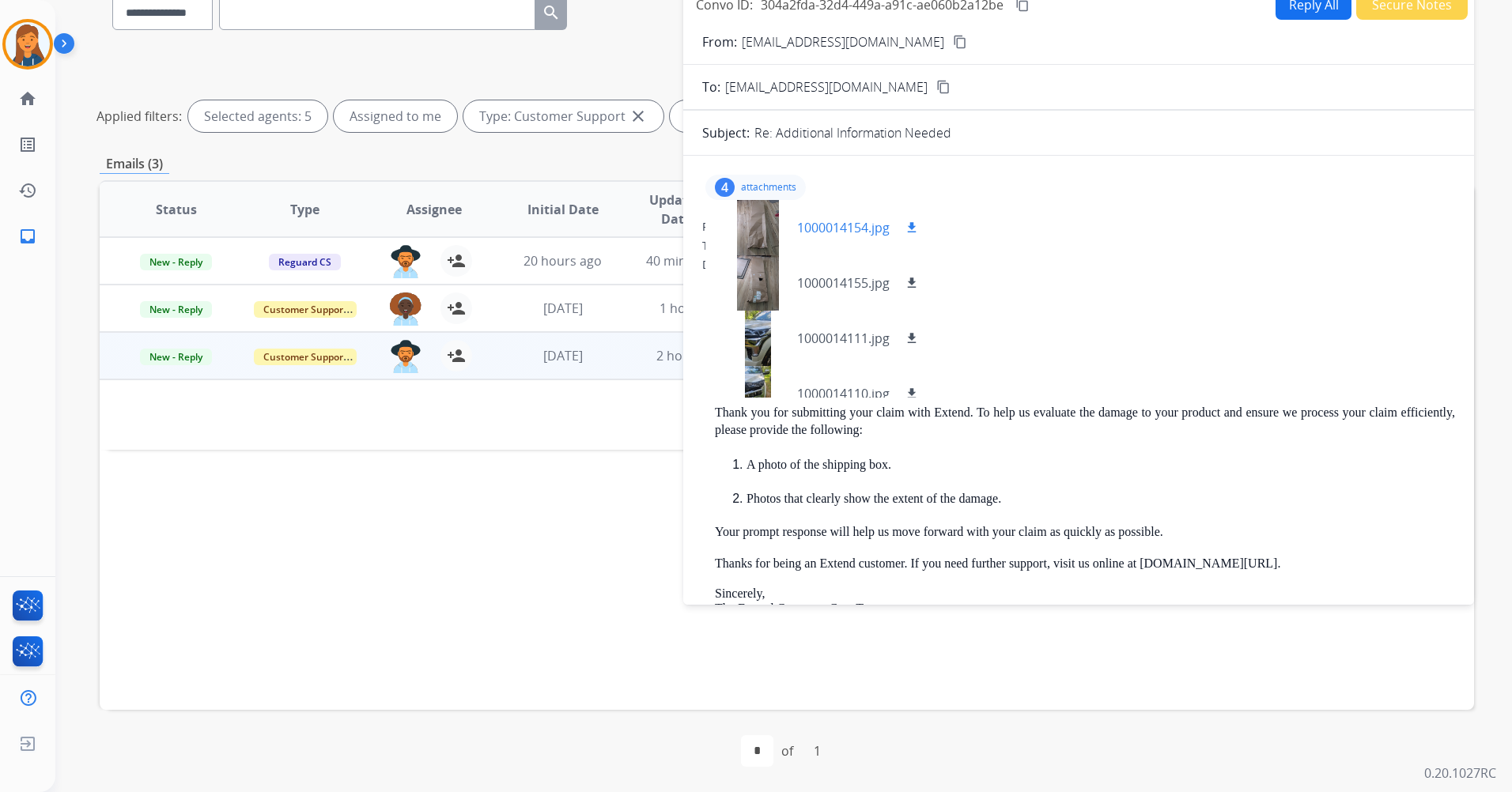
click at [762, 241] on div at bounding box center [757, 228] width 79 height 55
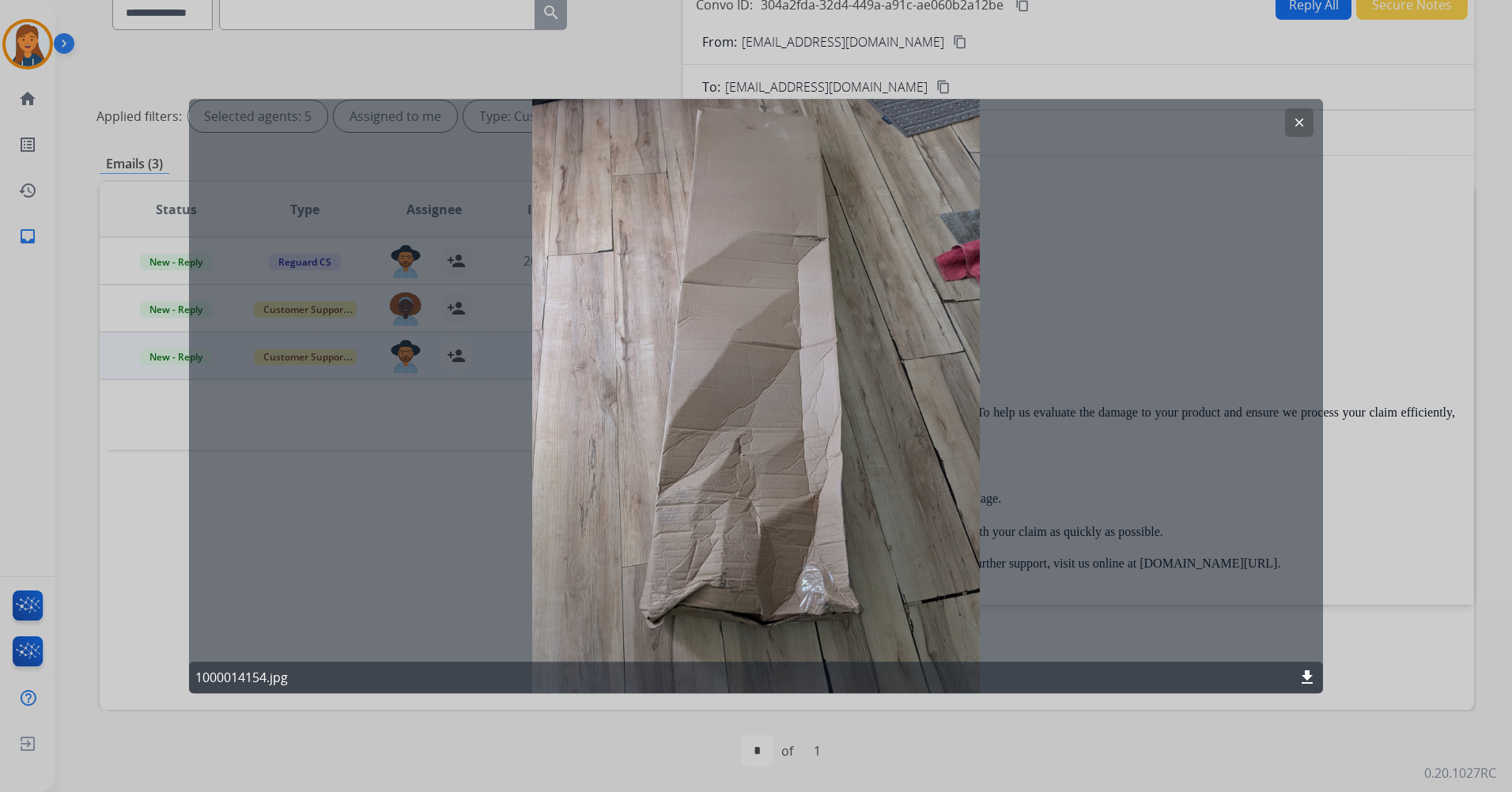
click at [1296, 118] on mat-icon "clear" at bounding box center [1299, 122] width 14 height 14
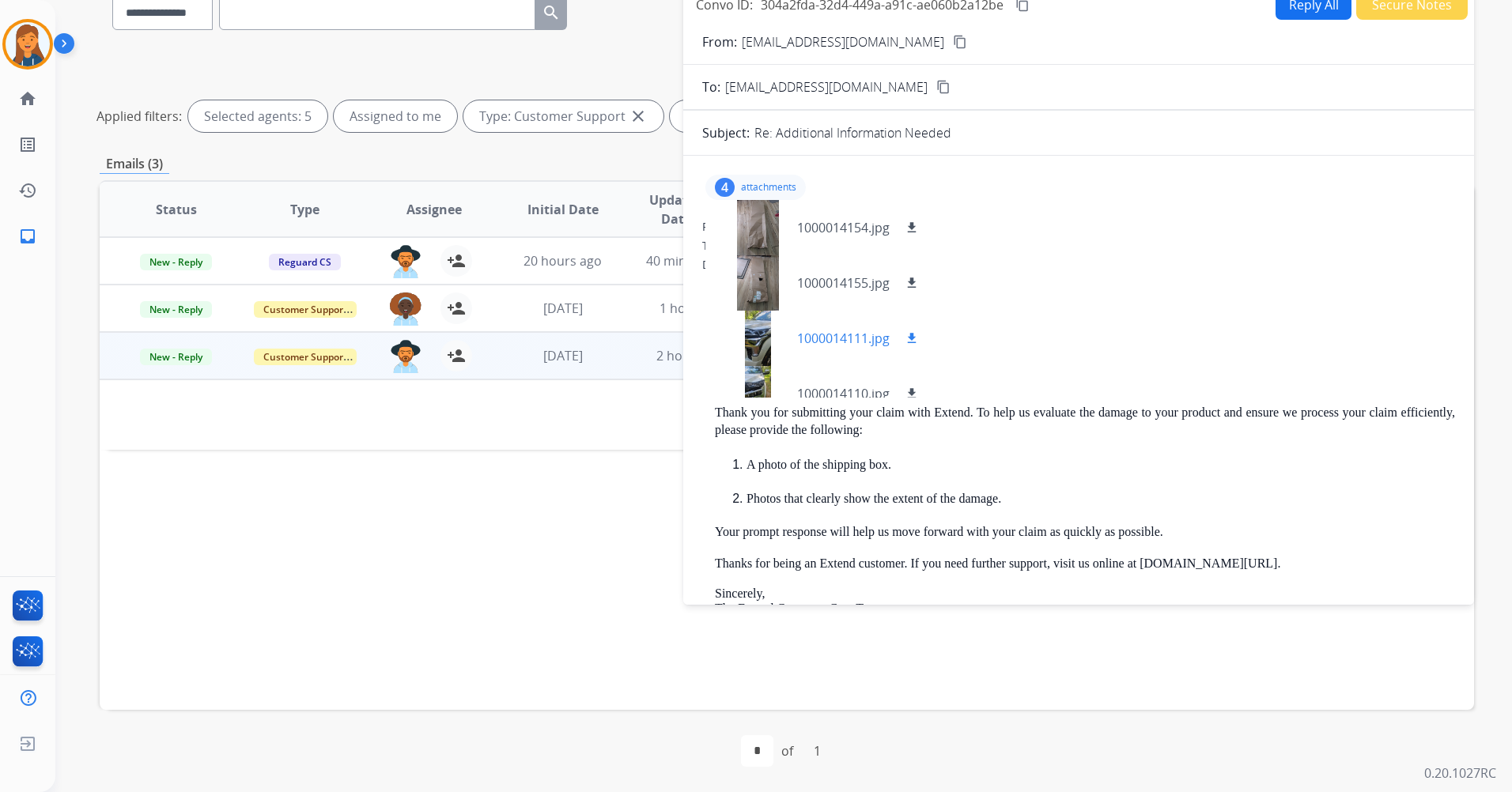
click at [762, 352] on div at bounding box center [757, 338] width 79 height 55
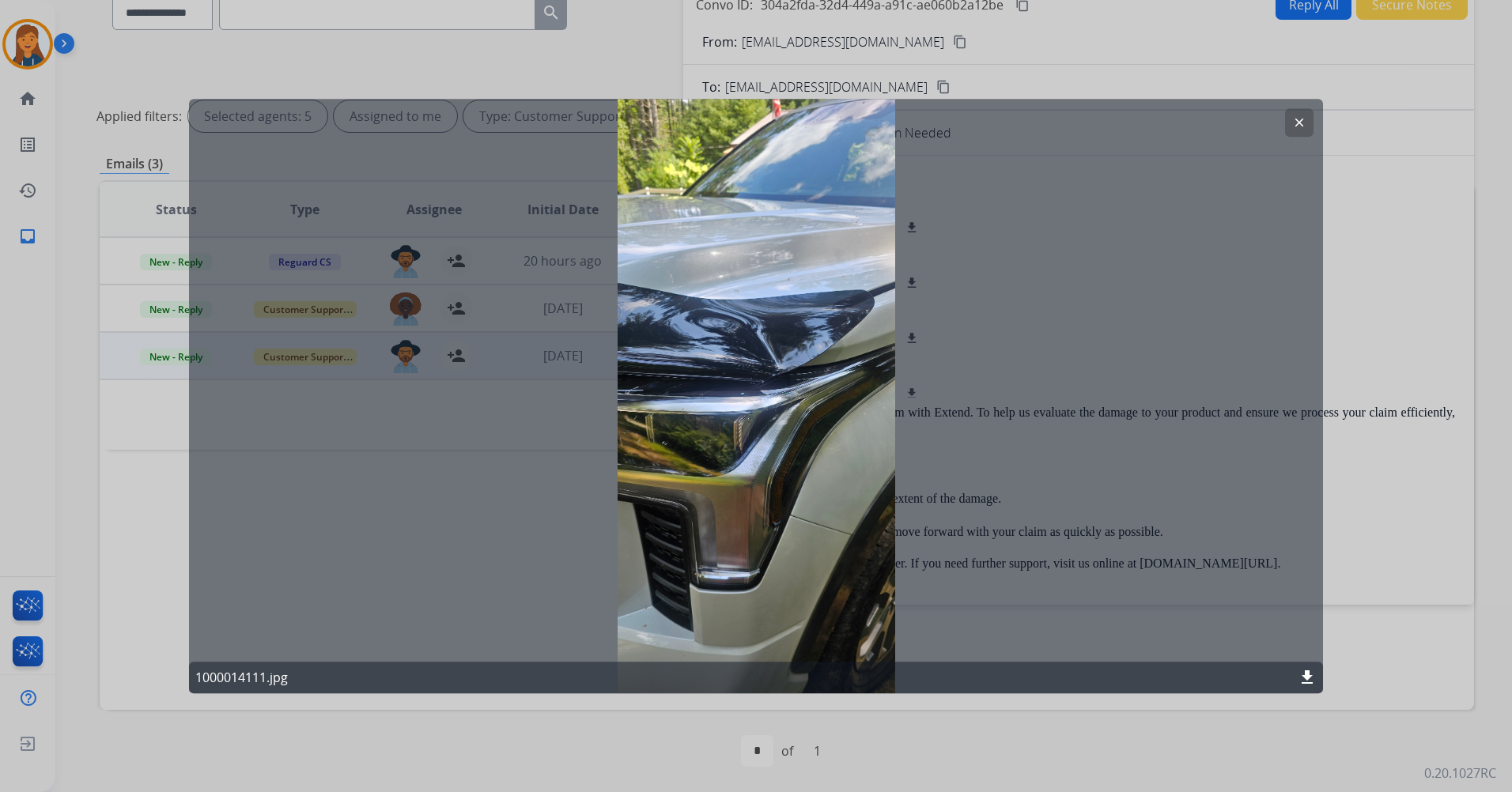
click at [1295, 123] on mat-icon "clear" at bounding box center [1299, 122] width 14 height 14
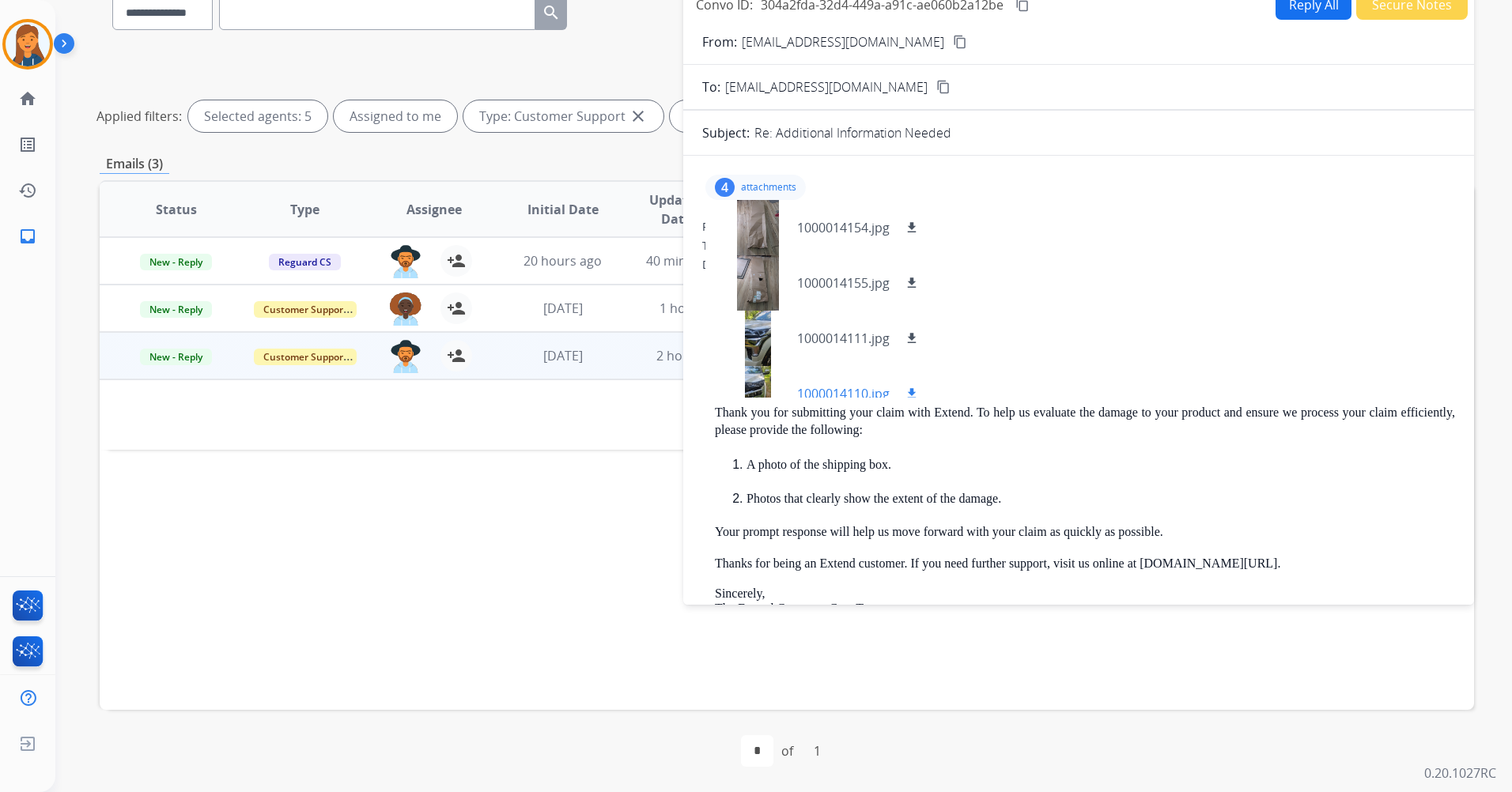
click at [760, 373] on div at bounding box center [757, 393] width 79 height 55
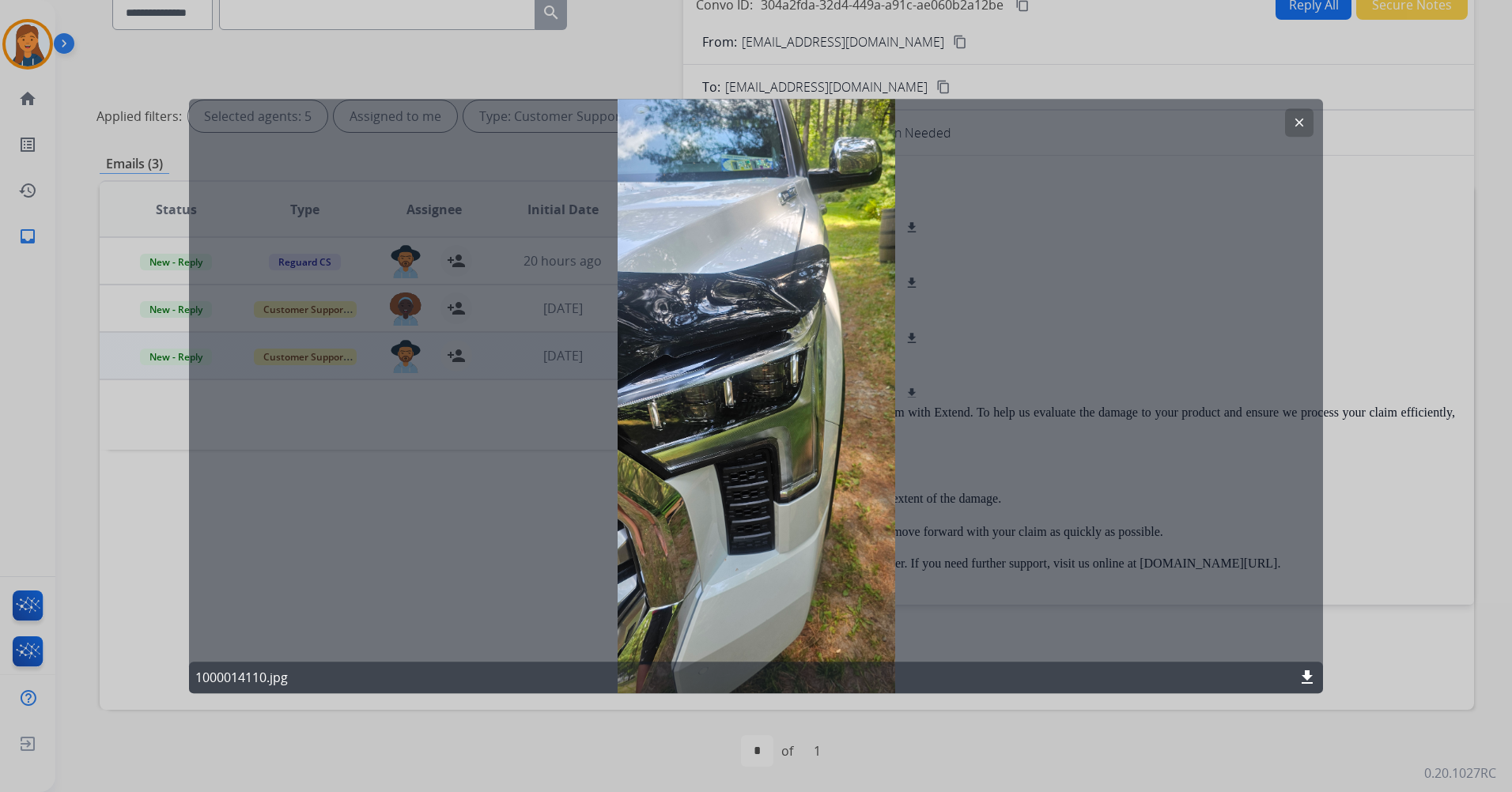
click at [1296, 128] on mat-icon "clear" at bounding box center [1299, 122] width 14 height 14
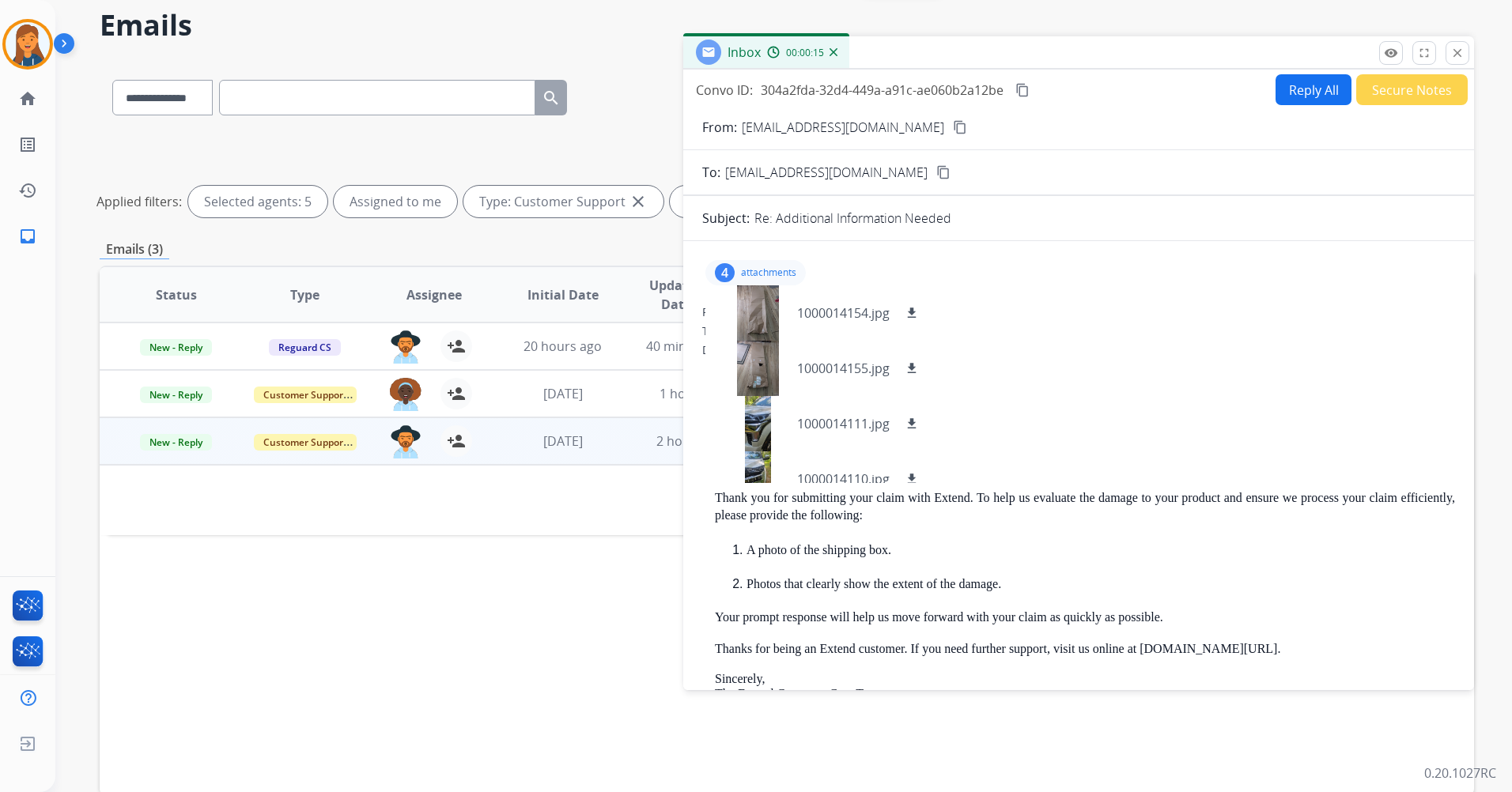
scroll to position [0, 0]
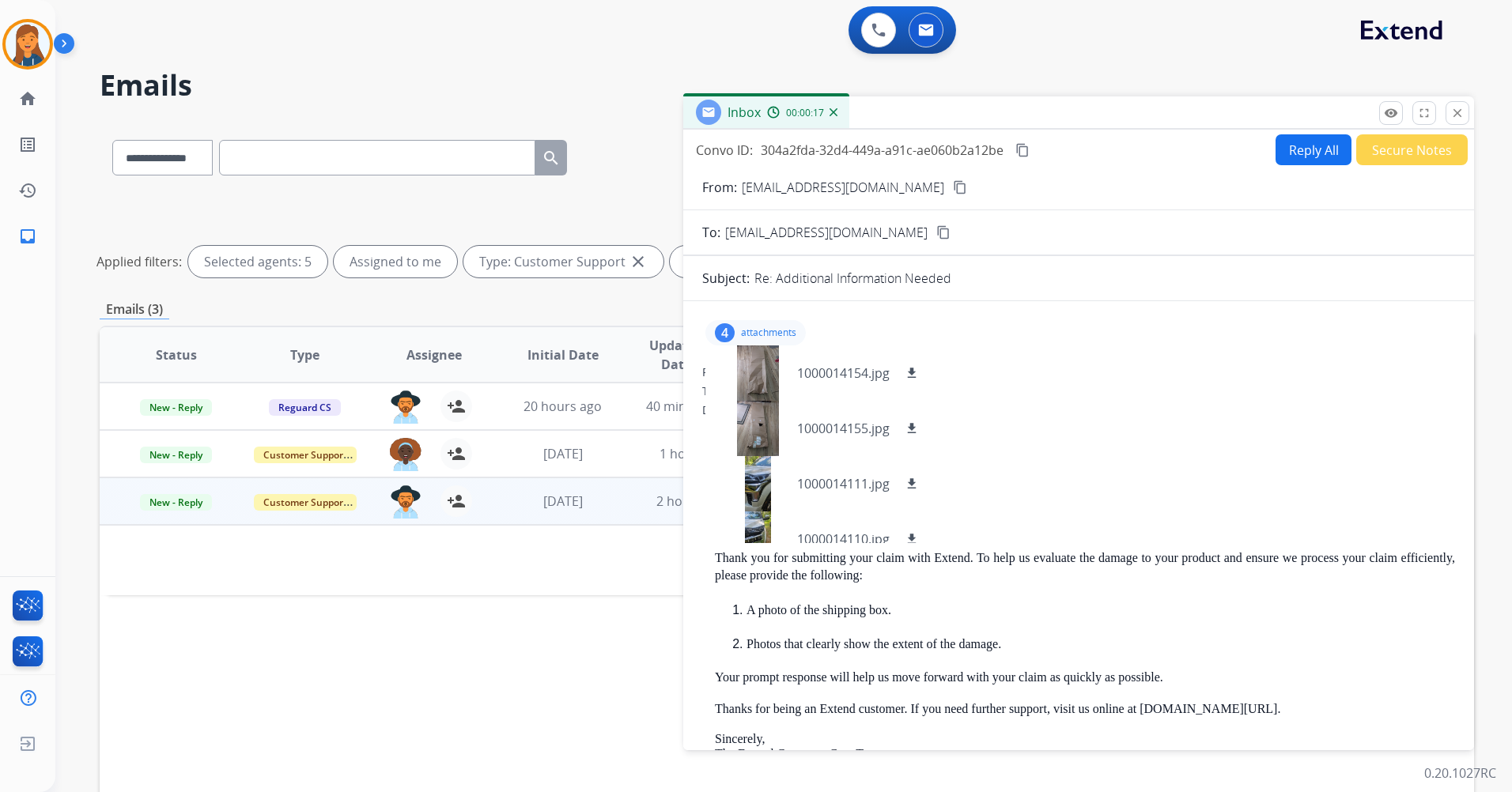
click at [953, 189] on mat-icon "content_copy" at bounding box center [960, 187] width 14 height 14
click at [1118, 358] on div "4 attachments 1000014154.jpg download 1000014155.jpg download 1000014111.jpg do…" at bounding box center [1078, 661] width 790 height 697
click at [767, 338] on p "attachments" at bounding box center [769, 332] width 55 height 13
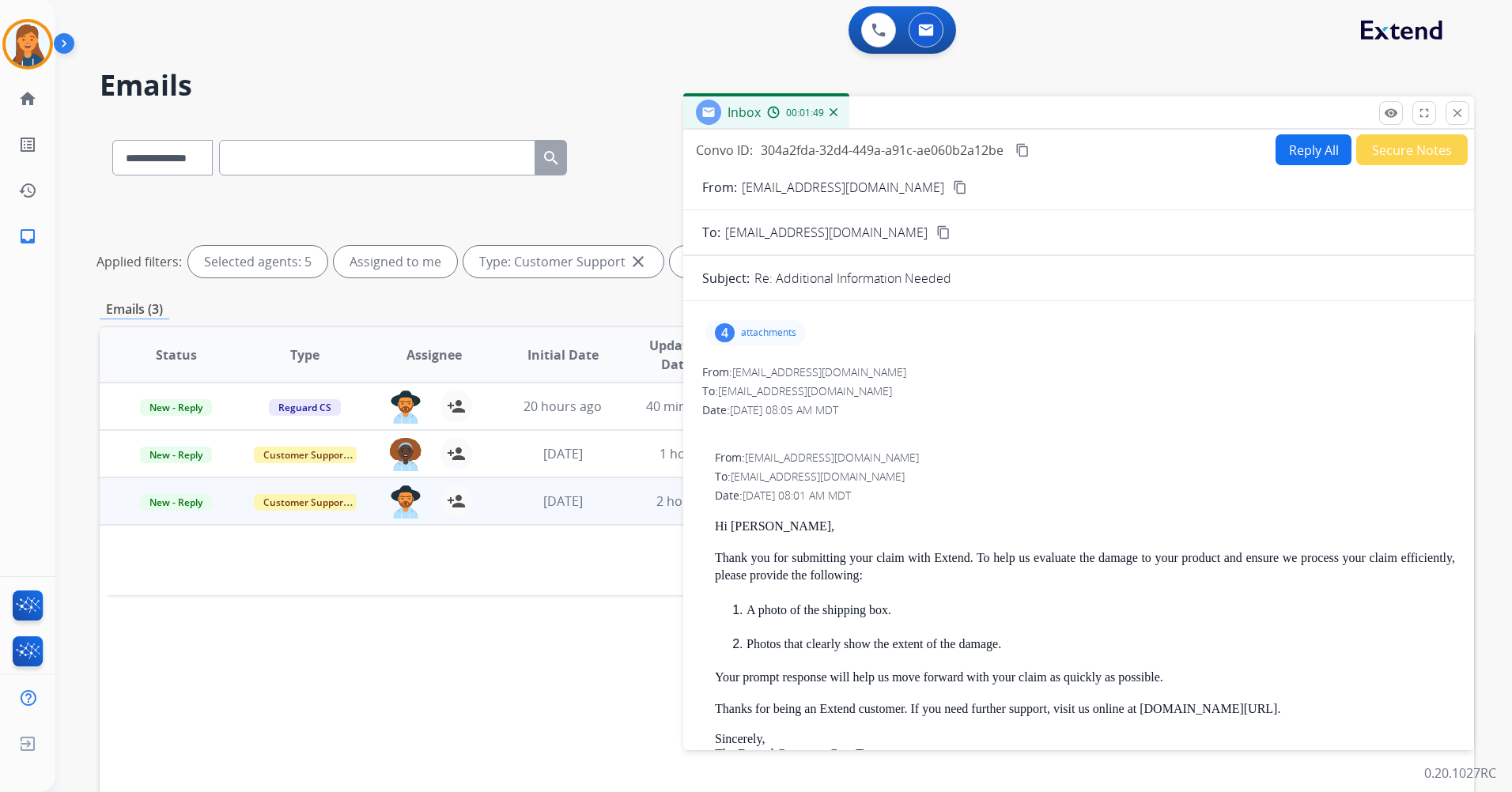
click at [1295, 159] on button "Reply All" at bounding box center [1312, 149] width 76 height 30
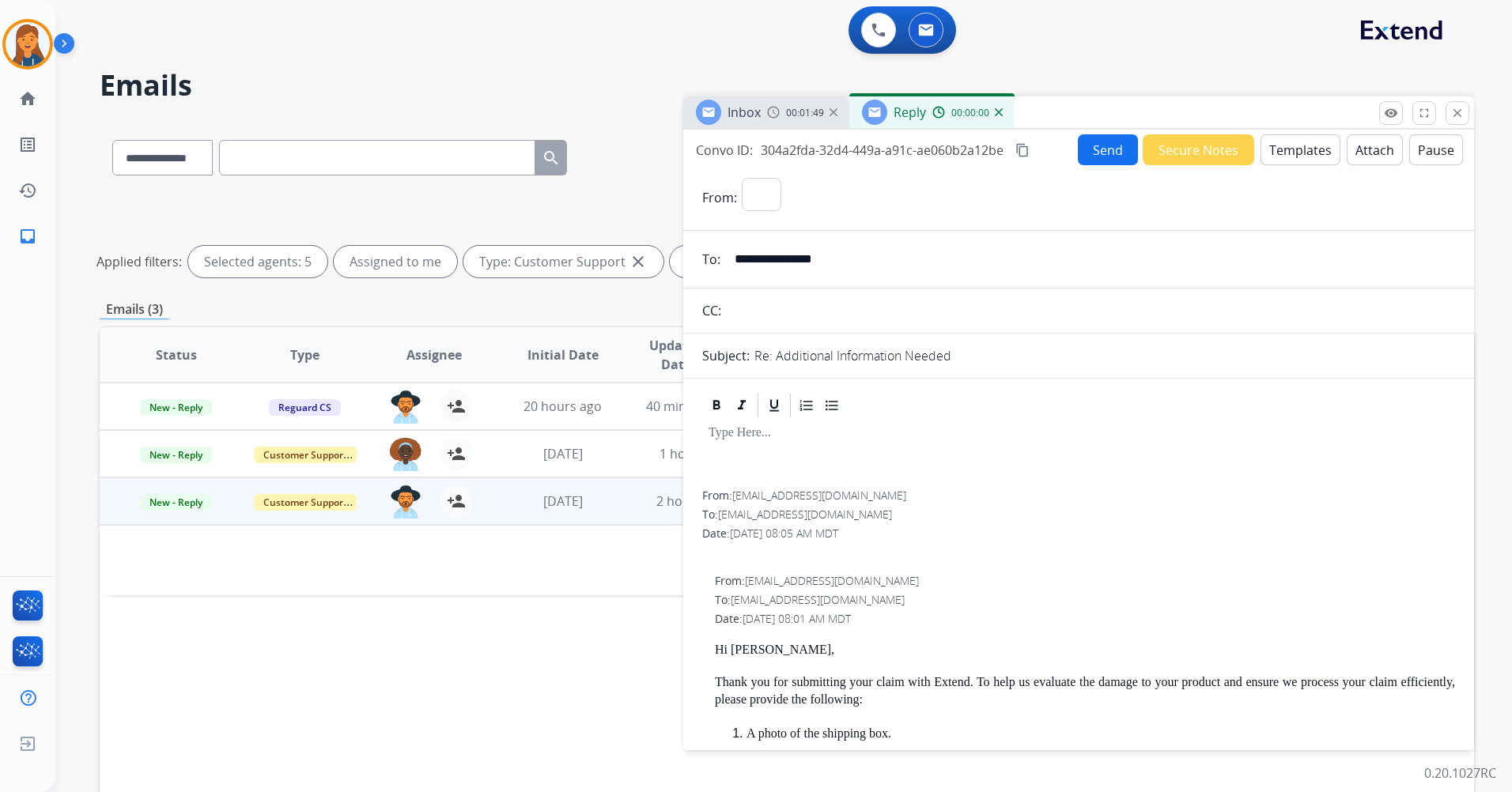
select select "**********"
click at [1308, 138] on button "Templates" at bounding box center [1300, 149] width 80 height 30
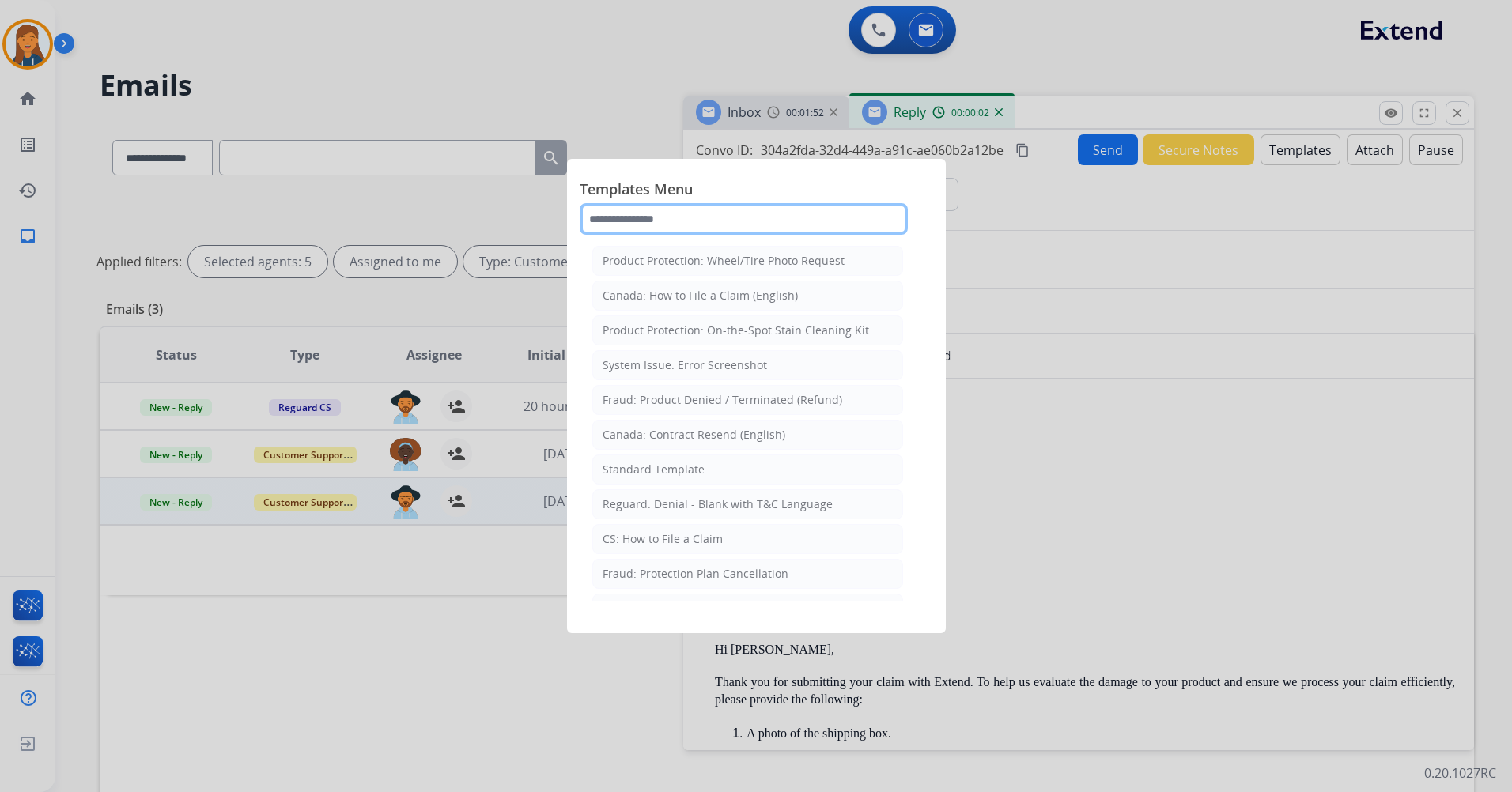
click at [722, 218] on input "text" at bounding box center [744, 219] width 328 height 31
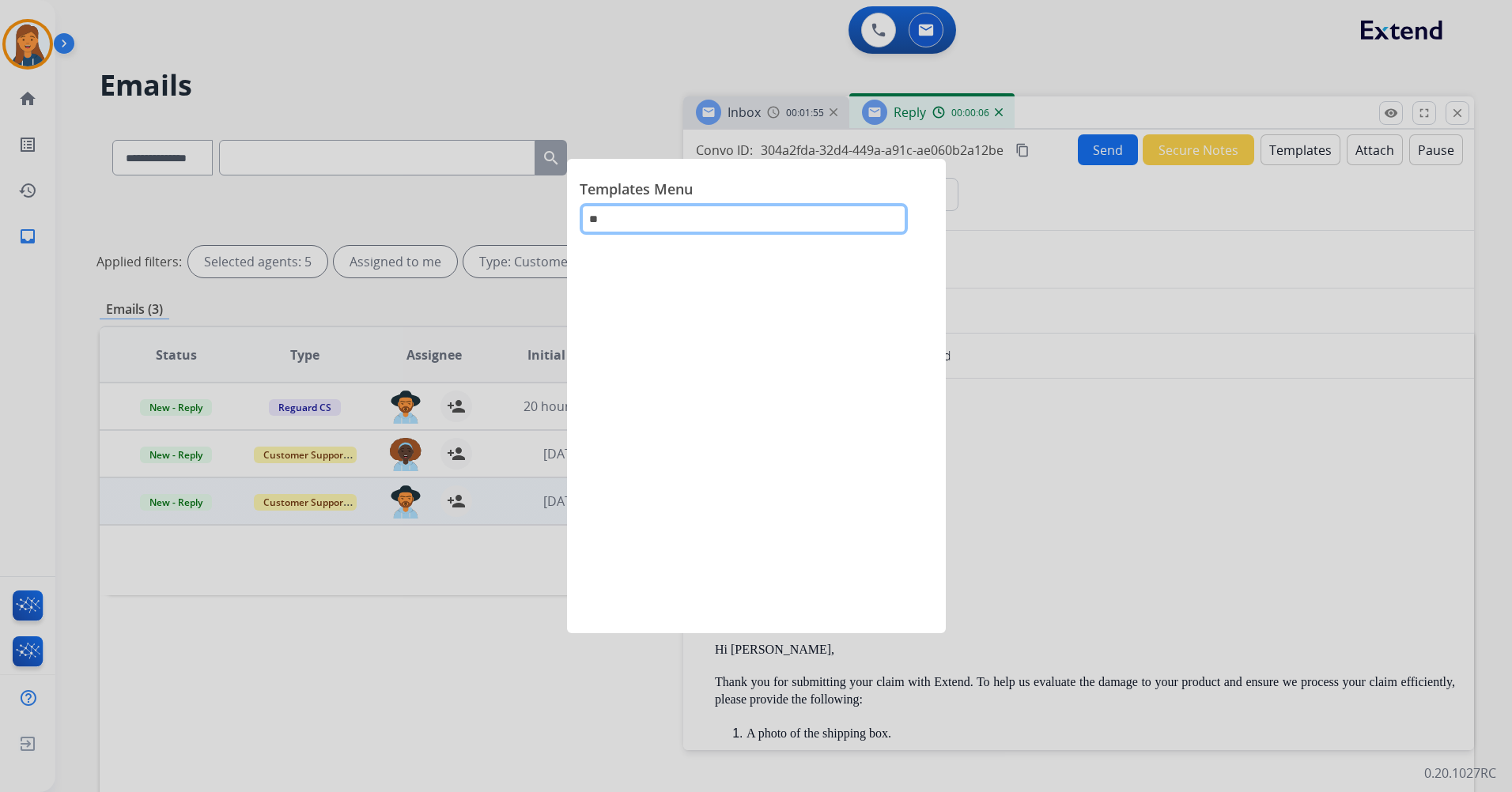
type input "*"
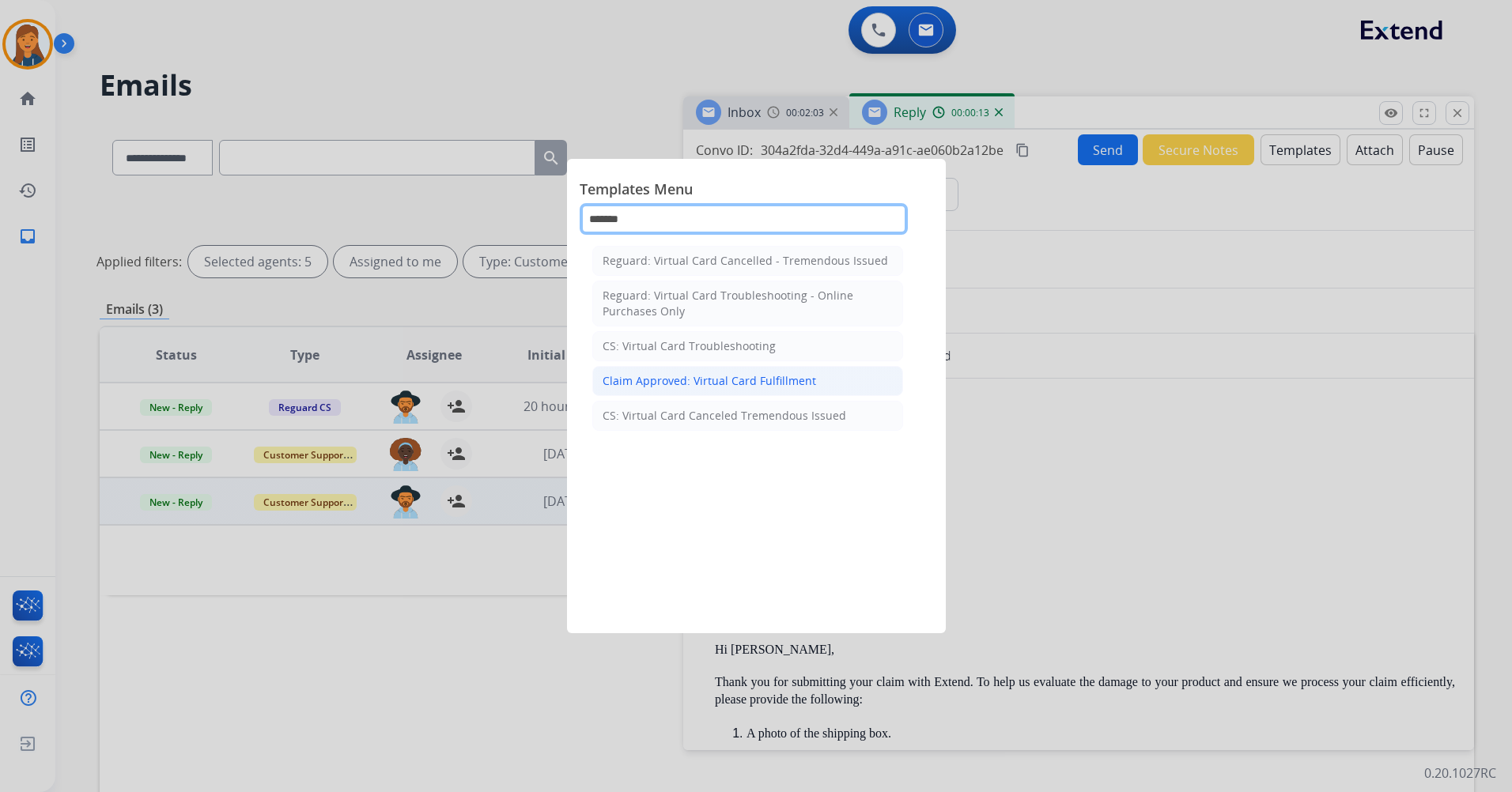
type input "*******"
click at [771, 393] on li "Claim Approved: Virtual Card Fulfillment" at bounding box center [747, 380] width 311 height 30
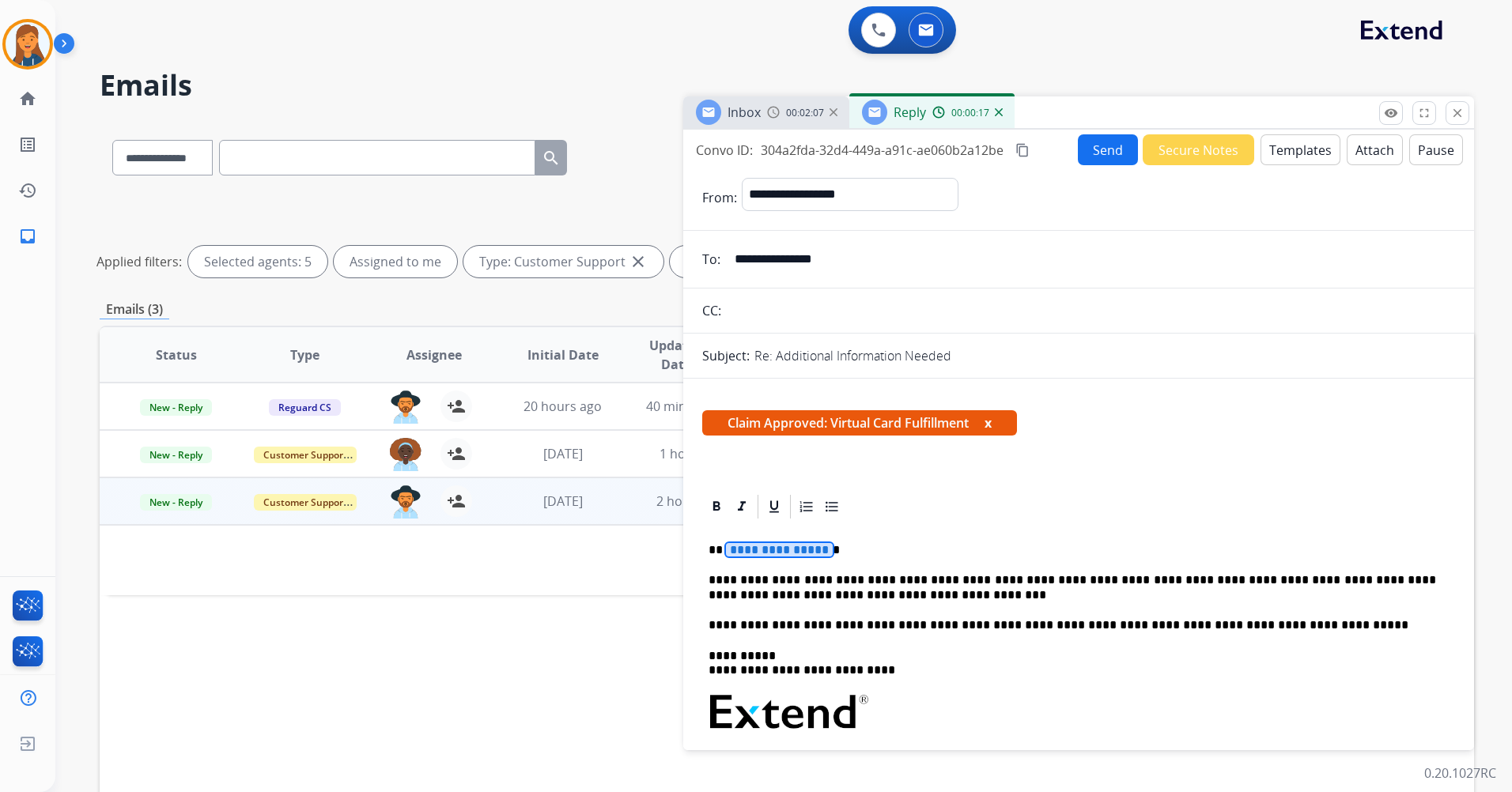
click at [769, 544] on span "**********" at bounding box center [779, 550] width 107 height 14
click at [1026, 150] on mat-icon "content_copy" at bounding box center [1022, 150] width 14 height 14
click at [1100, 155] on button "Send" at bounding box center [1107, 149] width 60 height 30
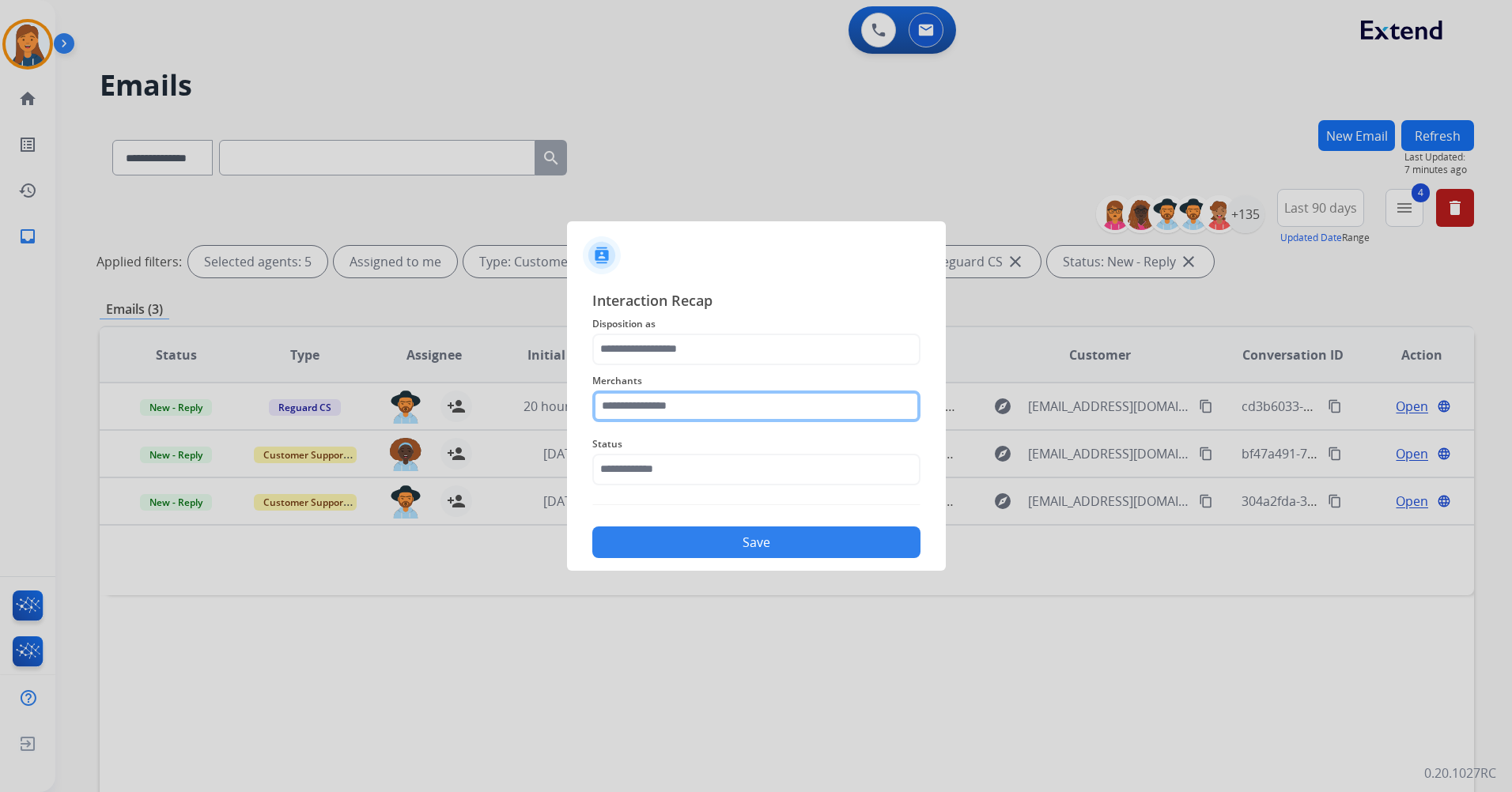
click at [669, 404] on input "text" at bounding box center [756, 406] width 328 height 31
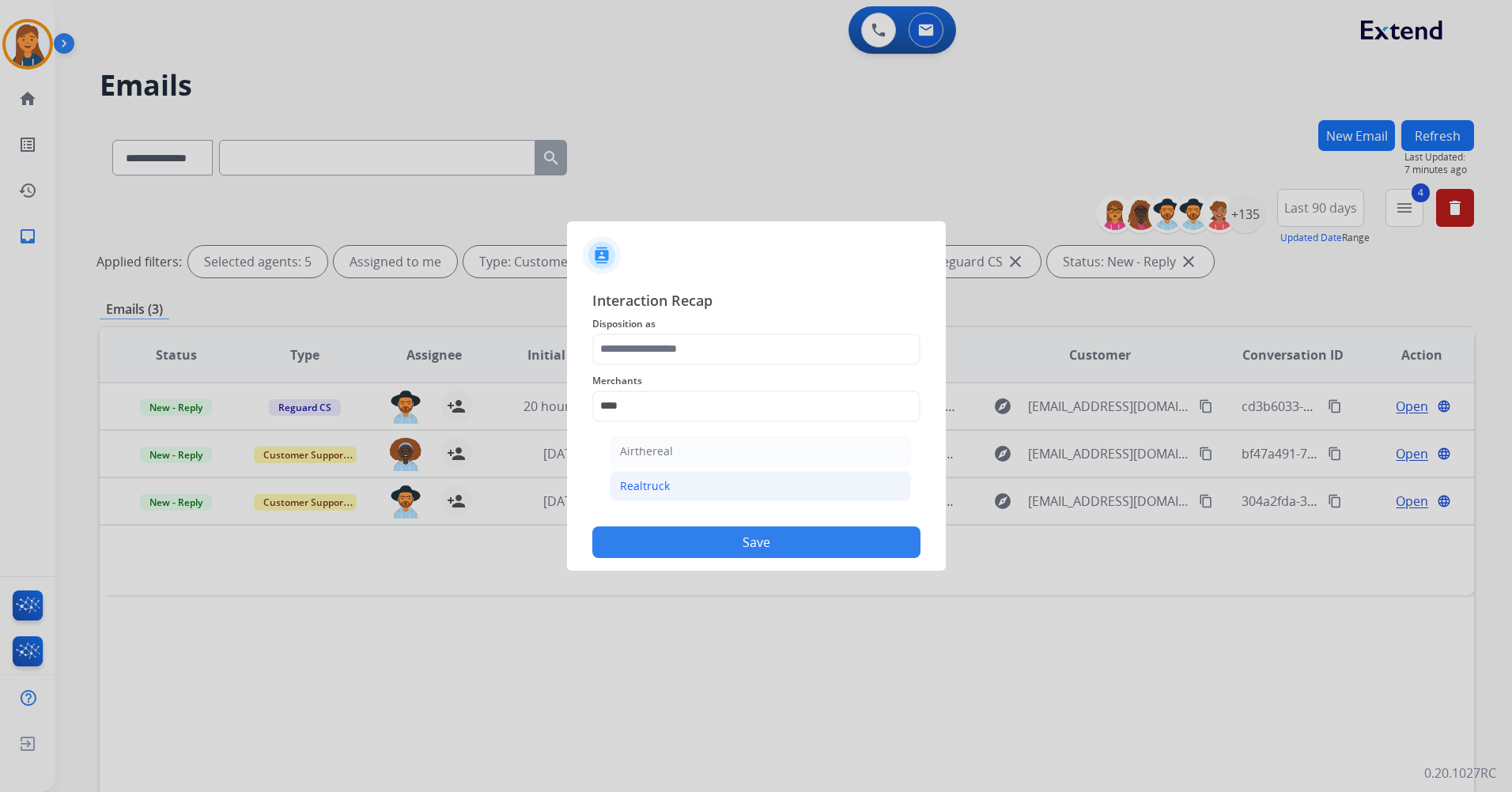
click at [683, 481] on li "Realtruck" at bounding box center [760, 485] width 301 height 30
type input "*********"
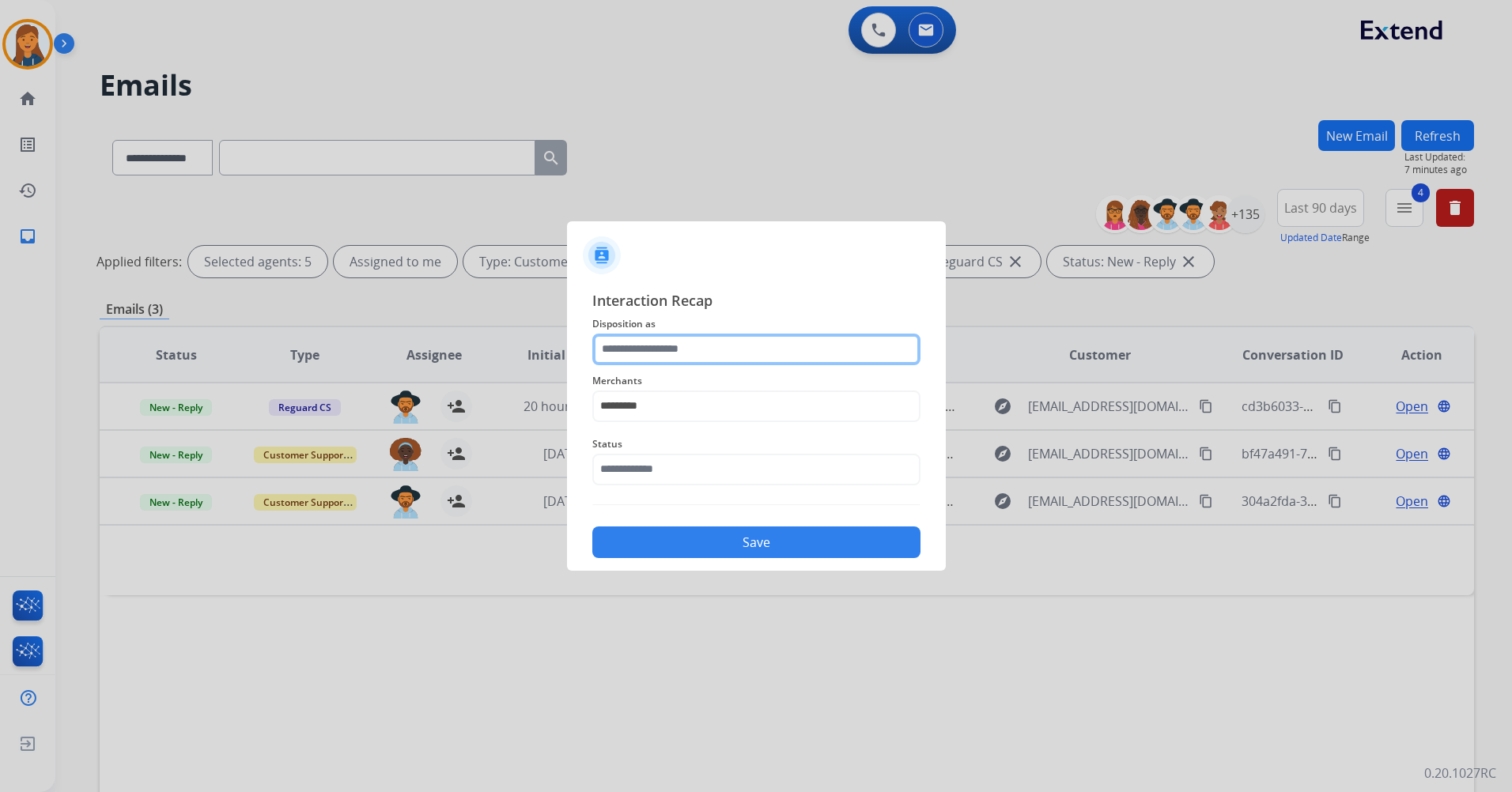
click at [661, 344] on input "text" at bounding box center [756, 349] width 328 height 31
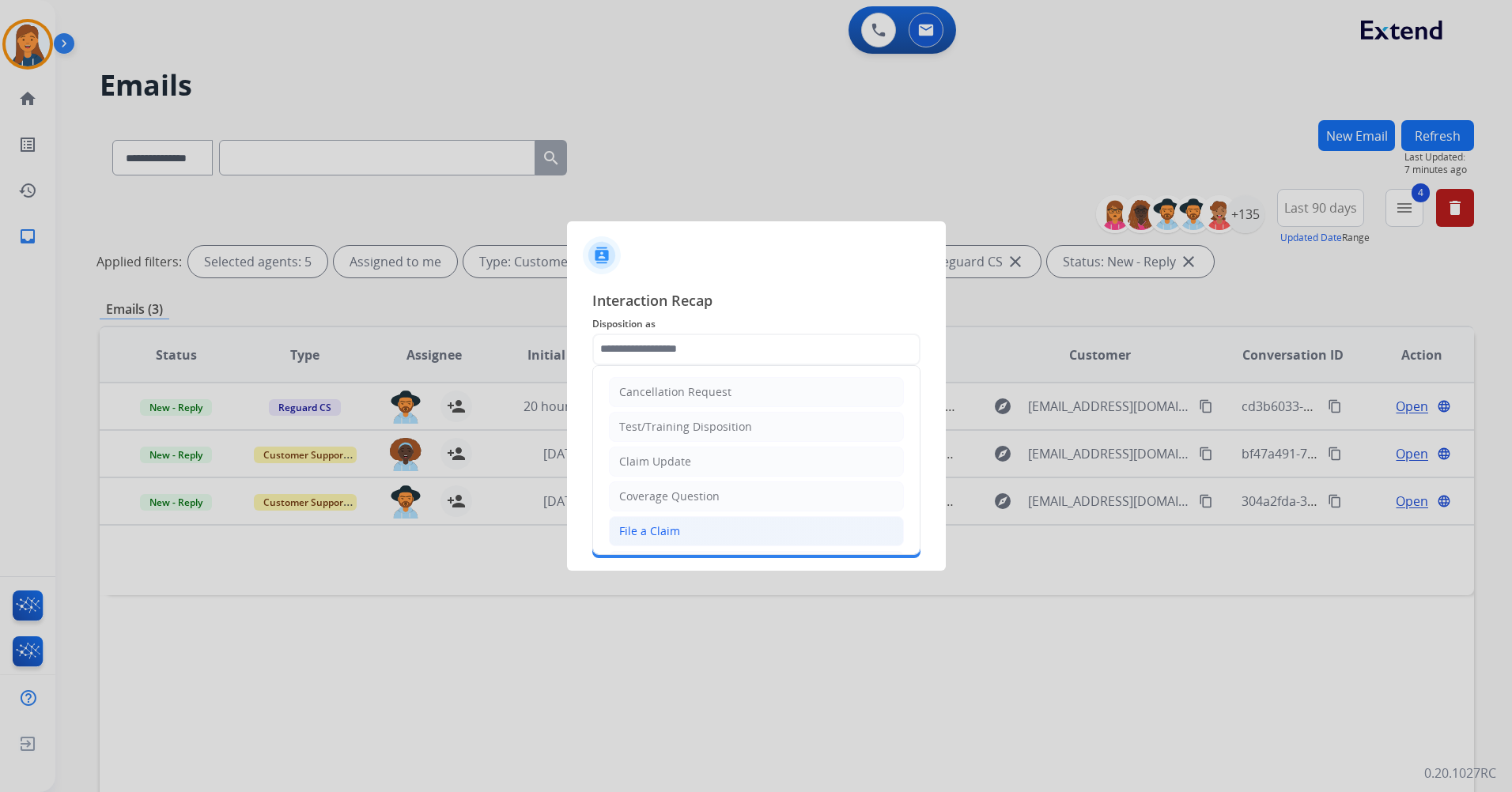
click at [677, 542] on li "File a Claim" at bounding box center [756, 531] width 295 height 30
type input "**********"
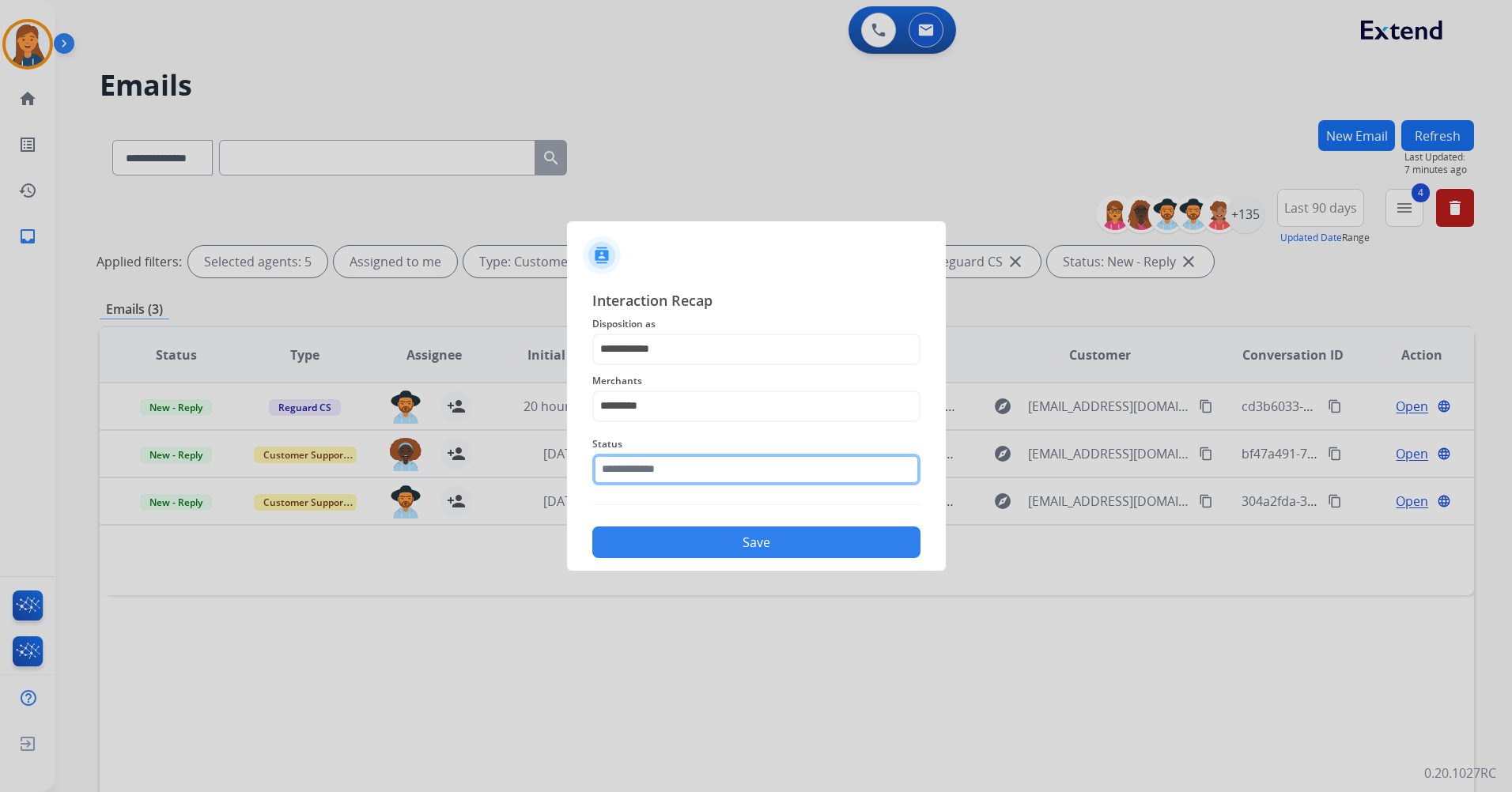
click at [681, 474] on input "text" at bounding box center [756, 470] width 328 height 31
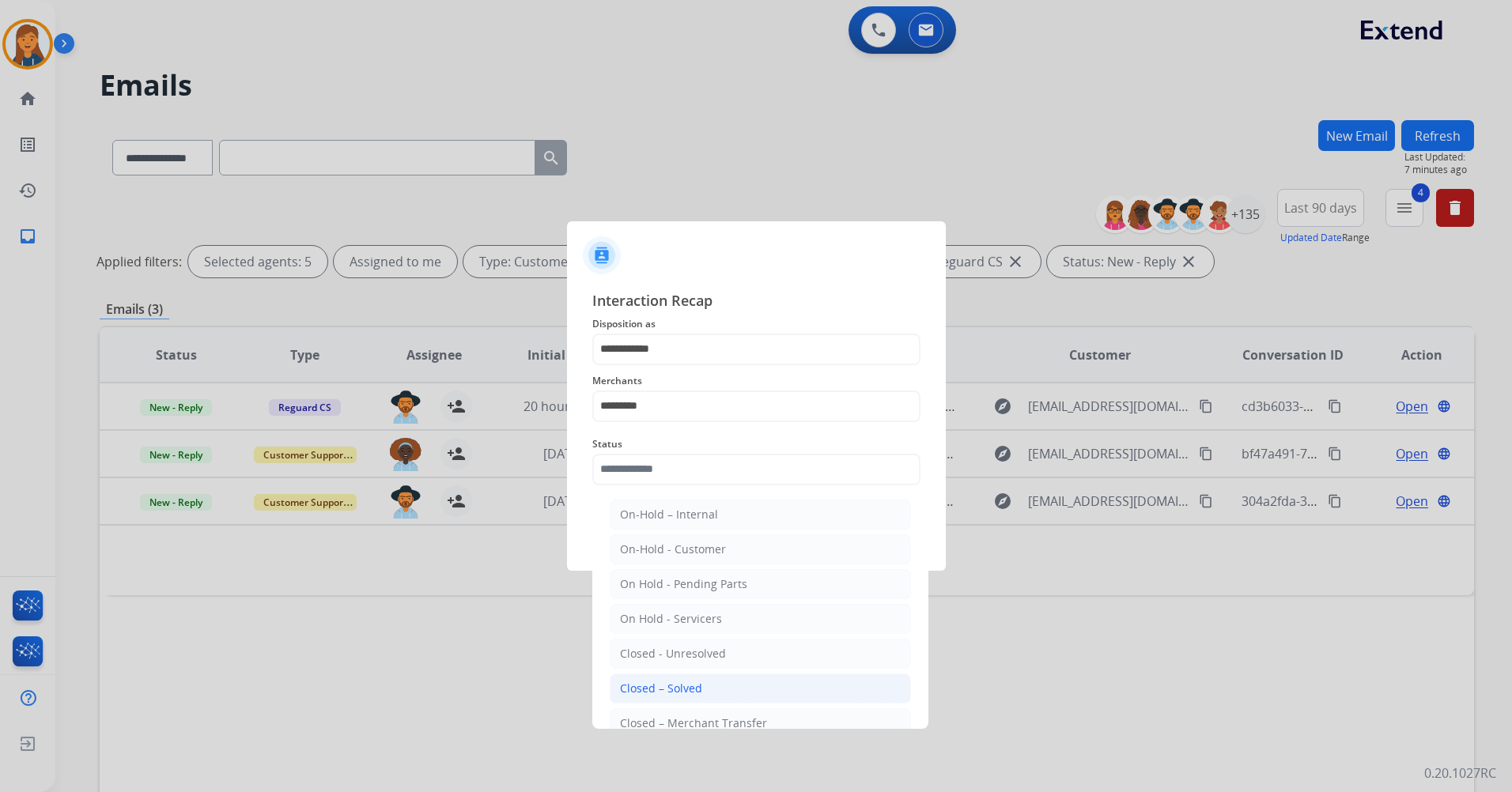
click at [662, 689] on div "Closed – Solved" at bounding box center [662, 689] width 83 height 16
type input "**********"
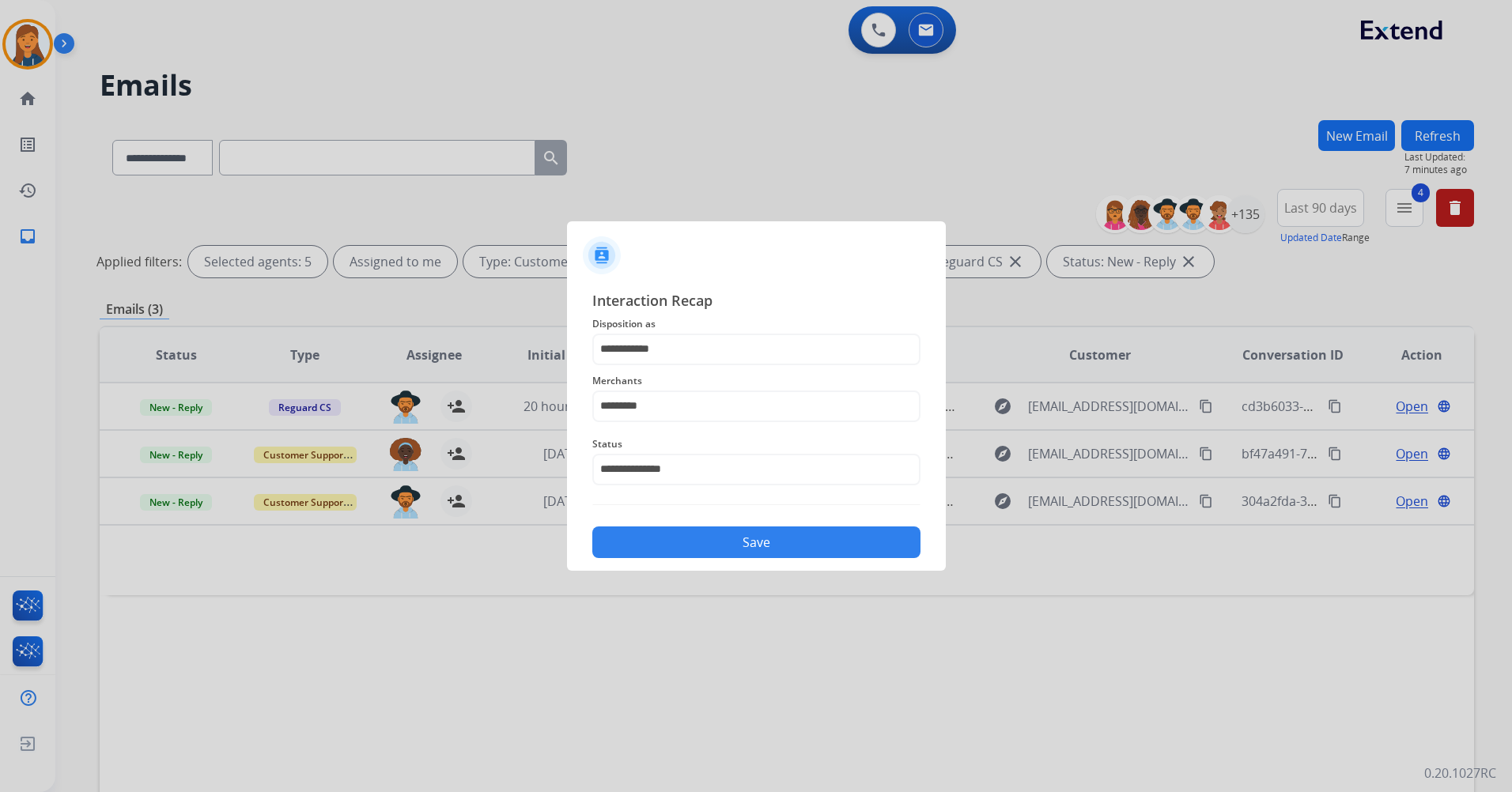
click at [660, 552] on button "Save" at bounding box center [756, 542] width 328 height 31
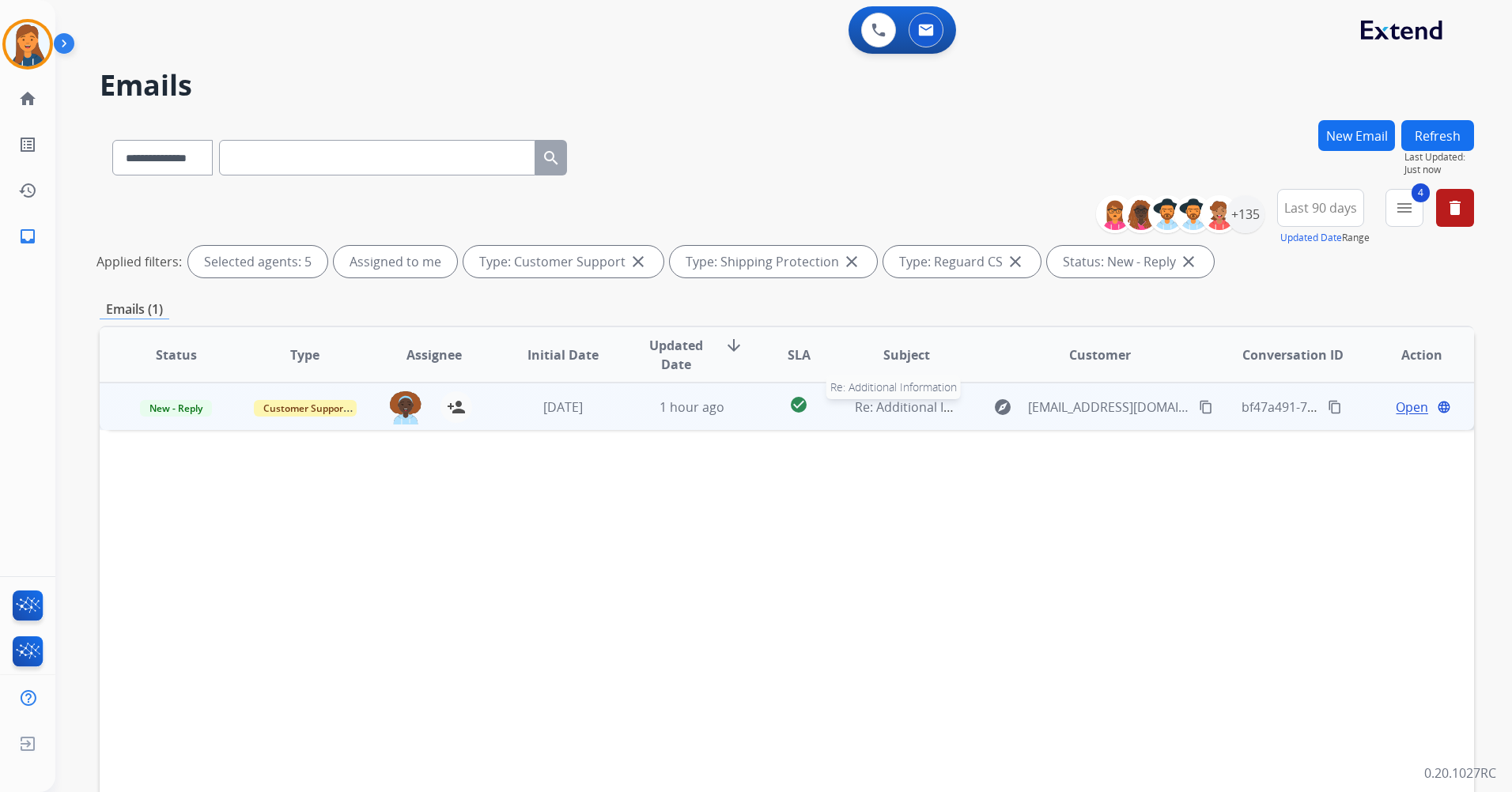
click at [916, 407] on span "Re: Additional Information" at bounding box center [933, 407] width 156 height 18
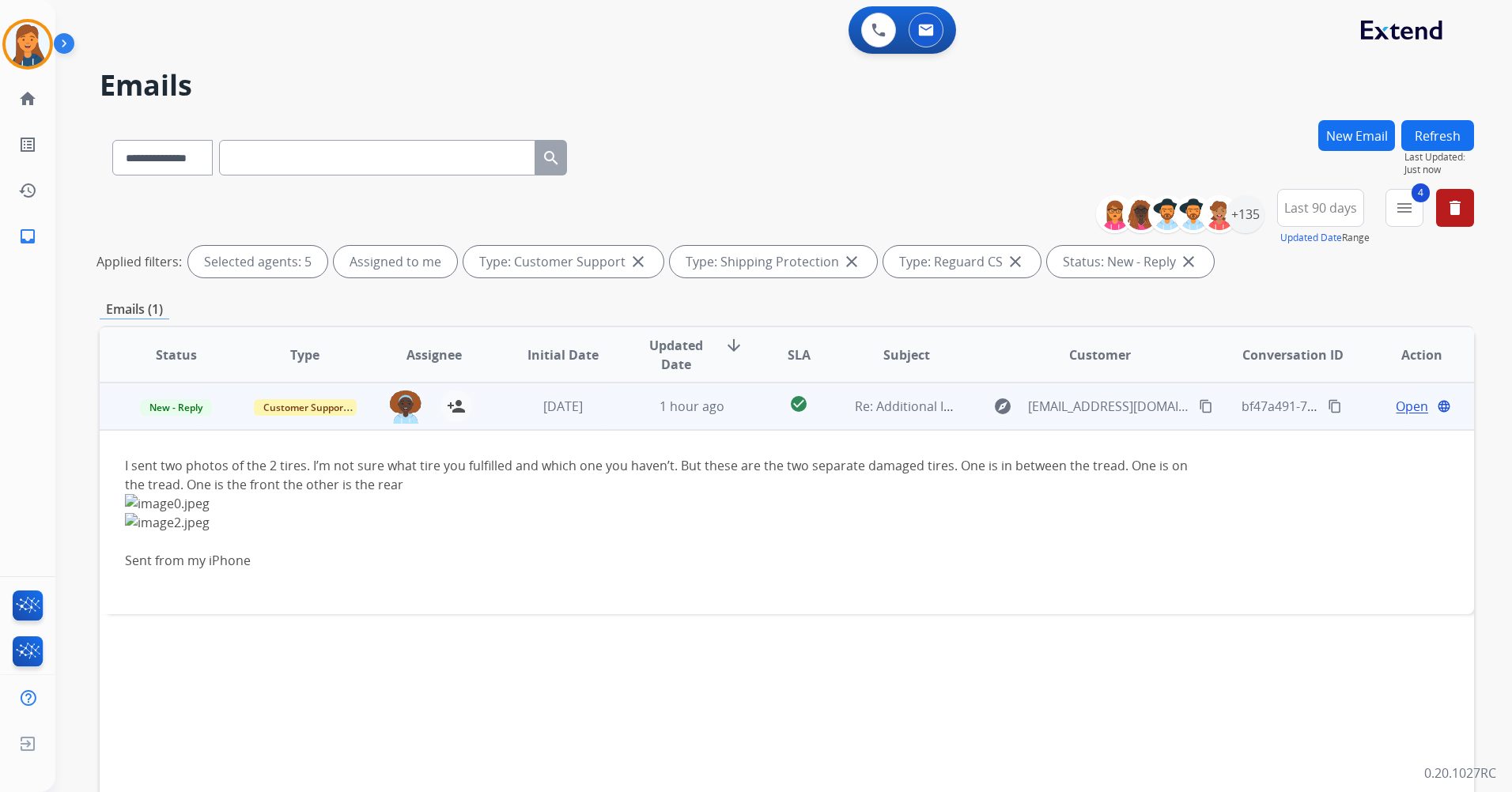
click at [1396, 407] on span "Open" at bounding box center [1412, 406] width 32 height 19
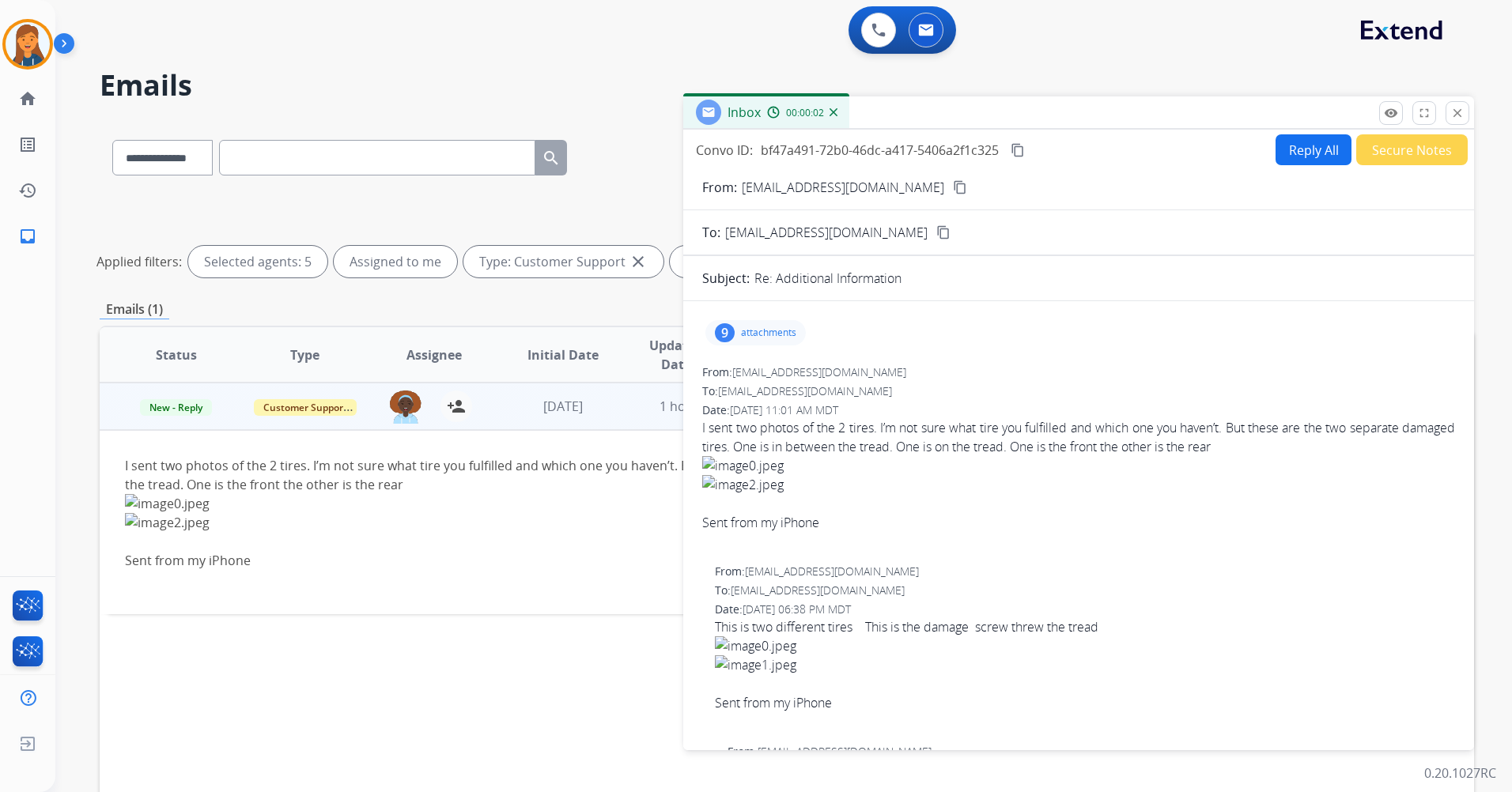
click at [953, 189] on mat-icon "content_copy" at bounding box center [960, 187] width 14 height 14
click at [750, 329] on p "attachments" at bounding box center [769, 332] width 55 height 13
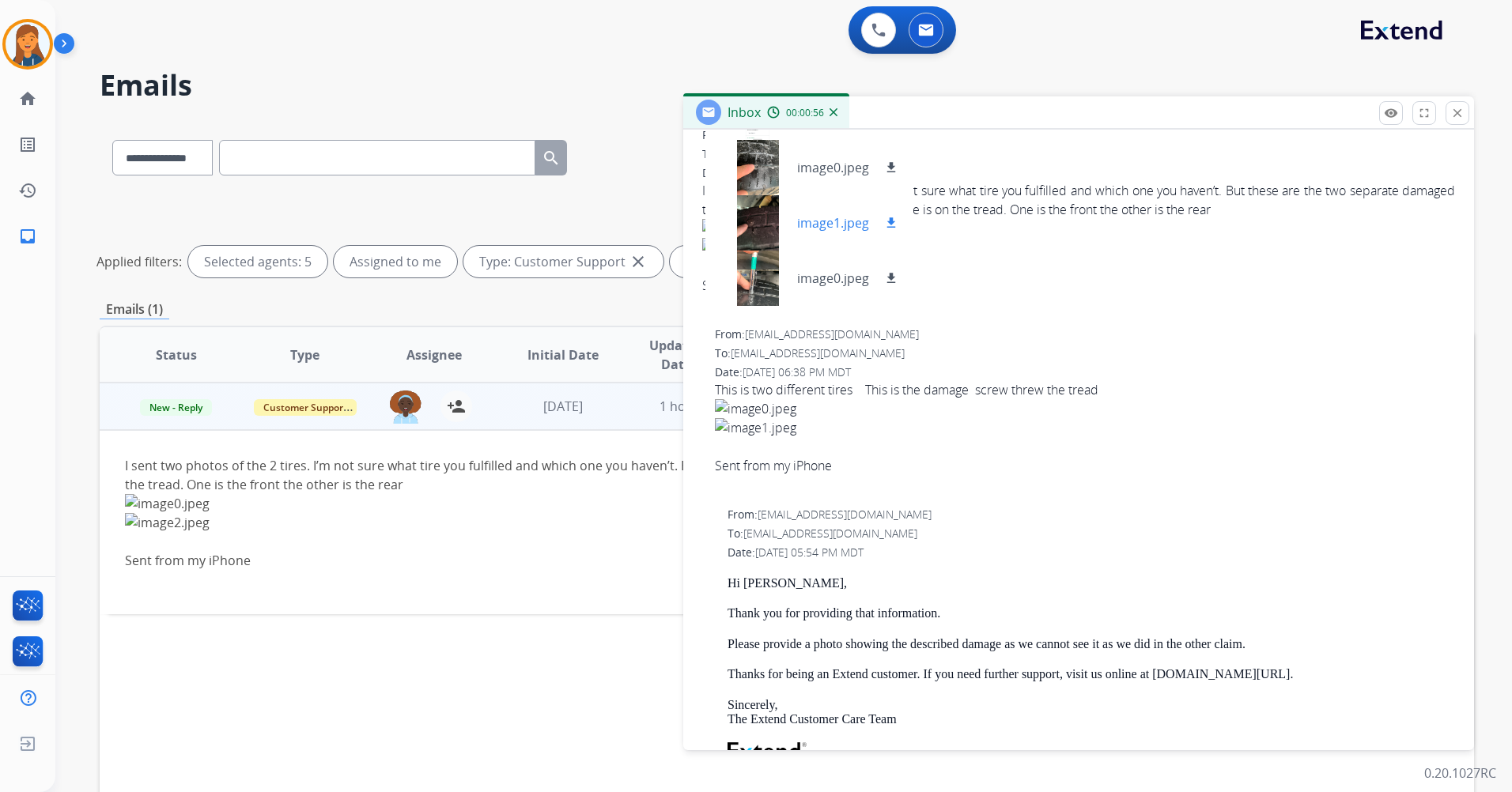
scroll to position [158, 0]
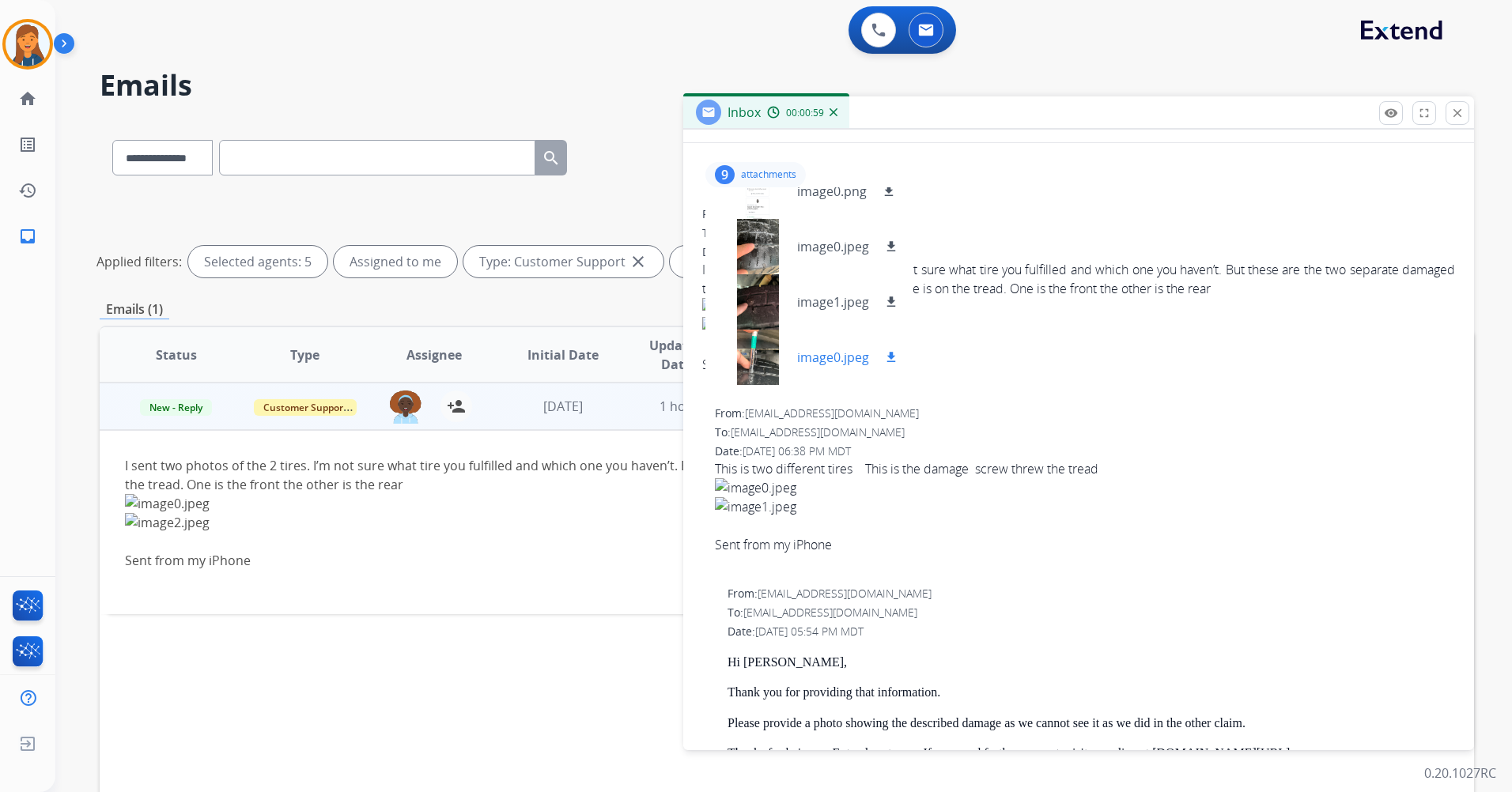
click at [765, 369] on div at bounding box center [757, 357] width 79 height 55
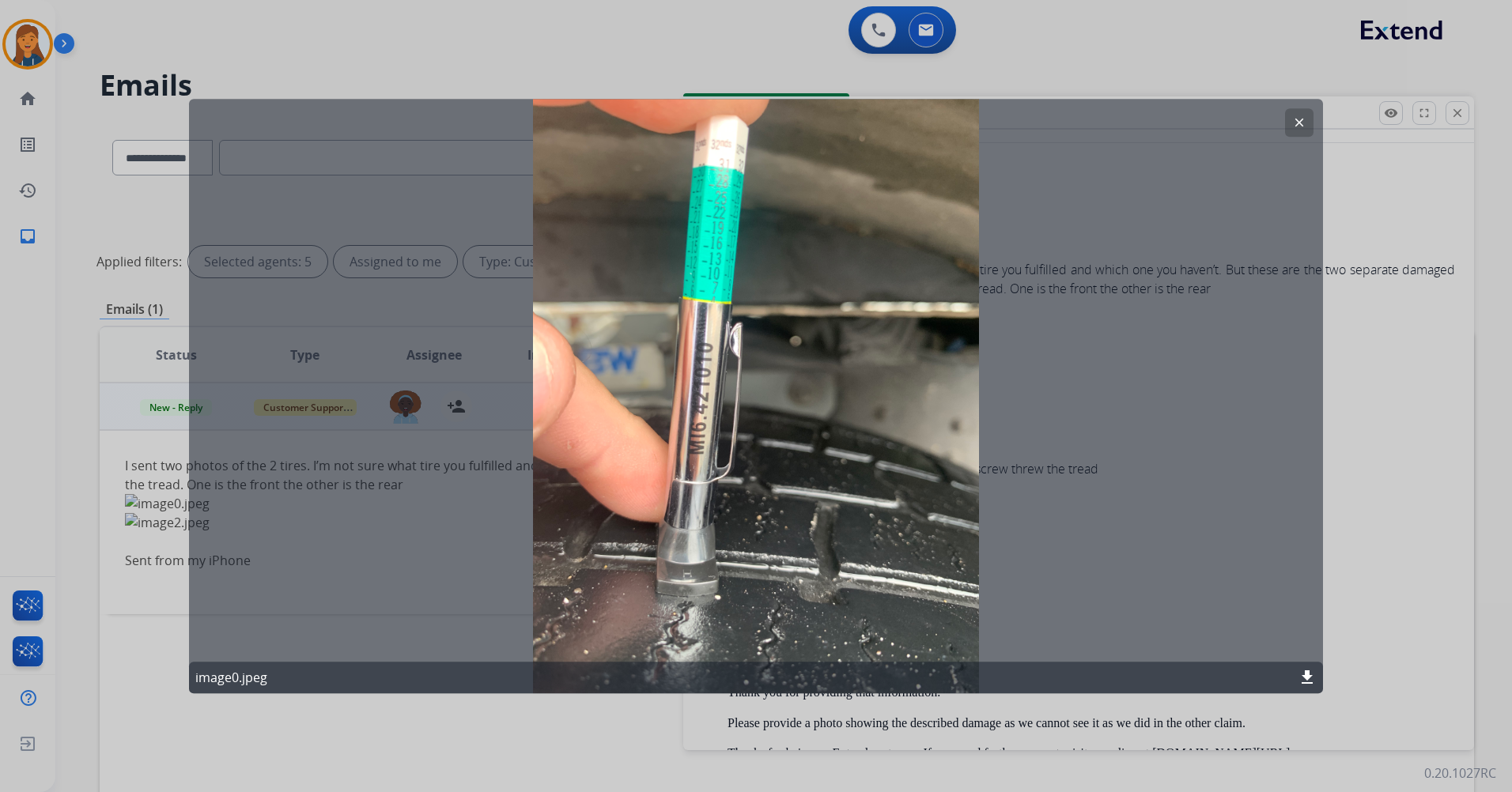
click at [1297, 126] on mat-icon "clear" at bounding box center [1299, 122] width 14 height 14
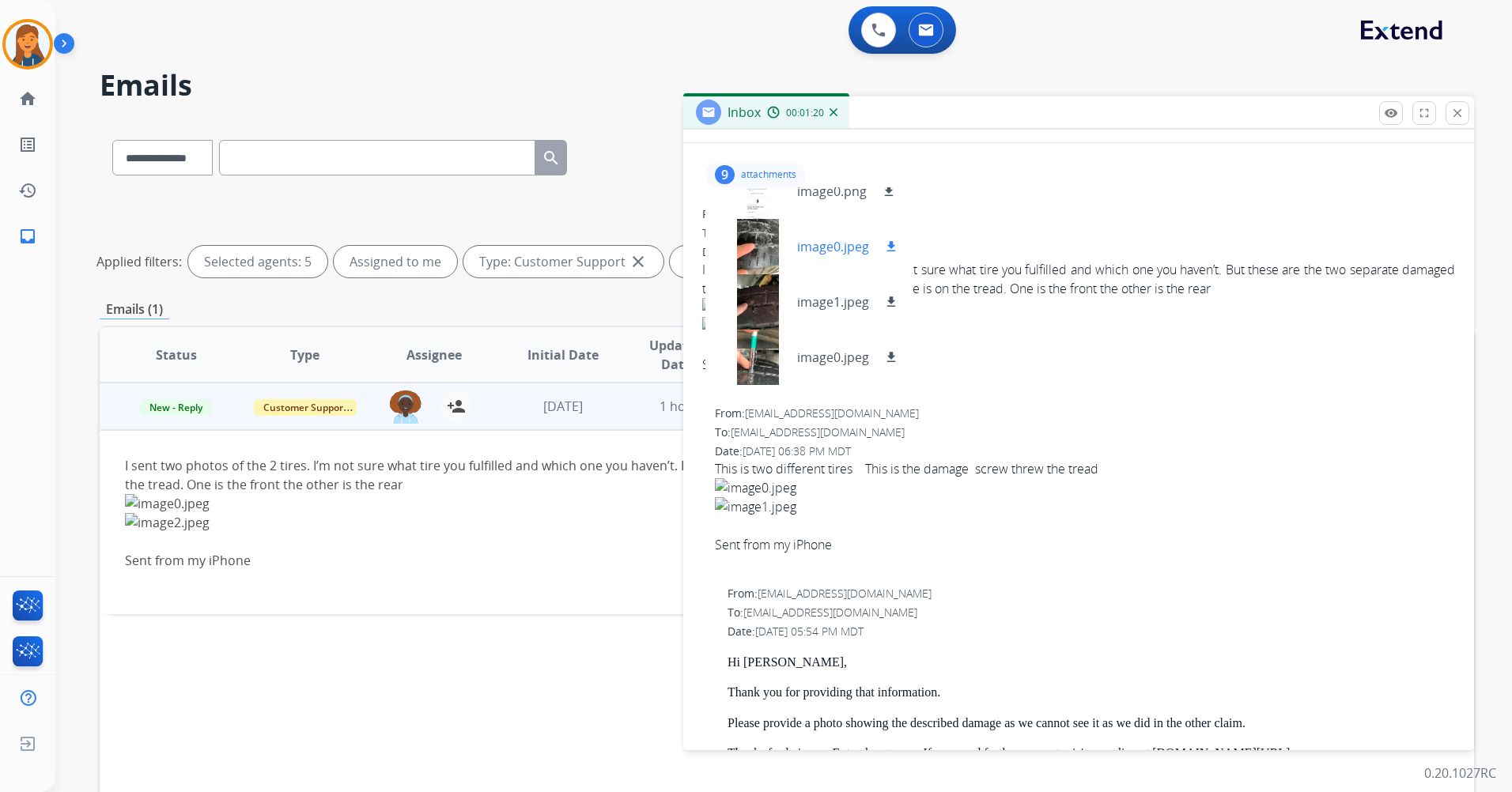
click at [746, 241] on div at bounding box center [757, 247] width 79 height 55
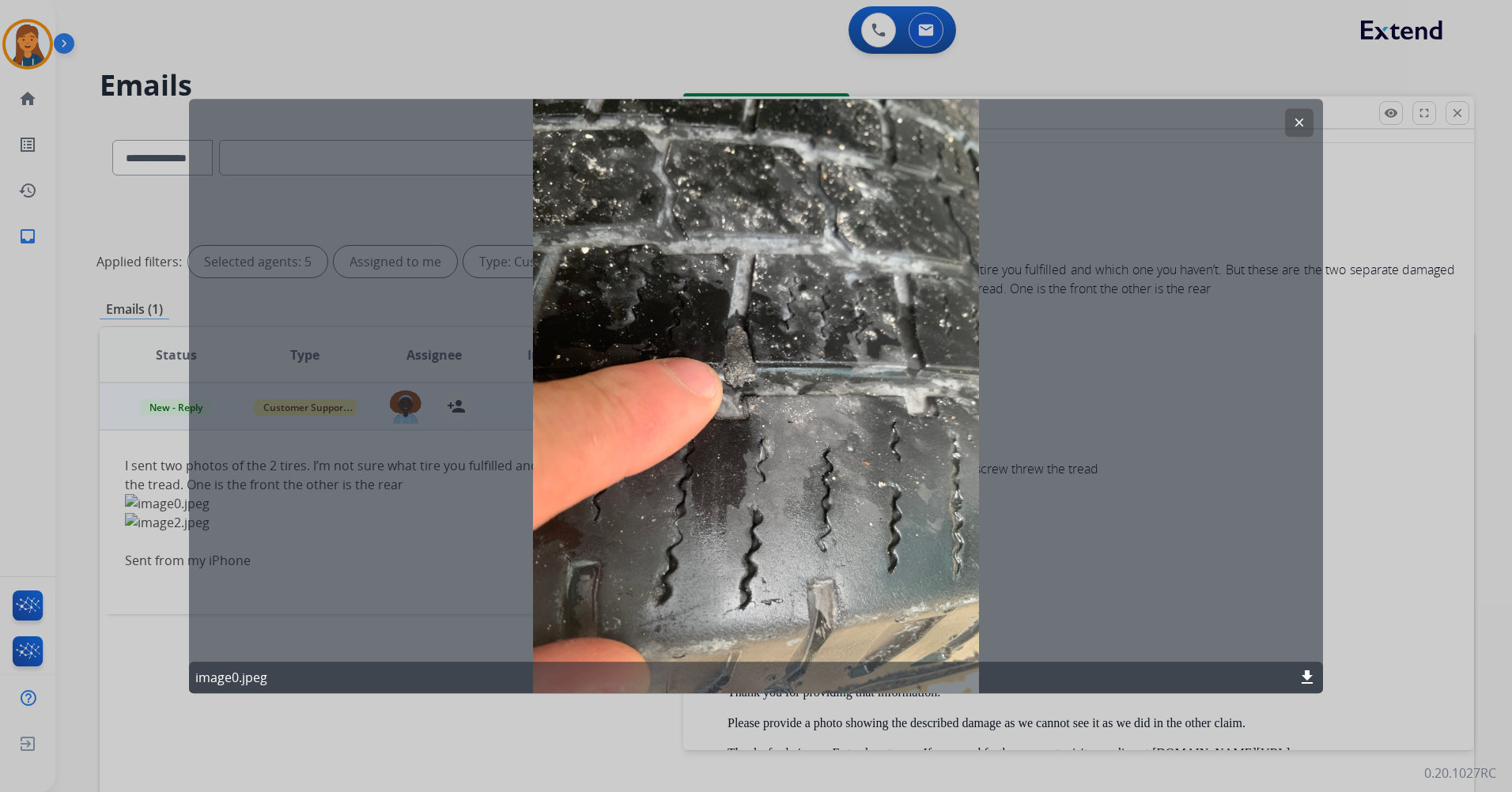
click at [1298, 120] on mat-icon "clear" at bounding box center [1299, 122] width 14 height 14
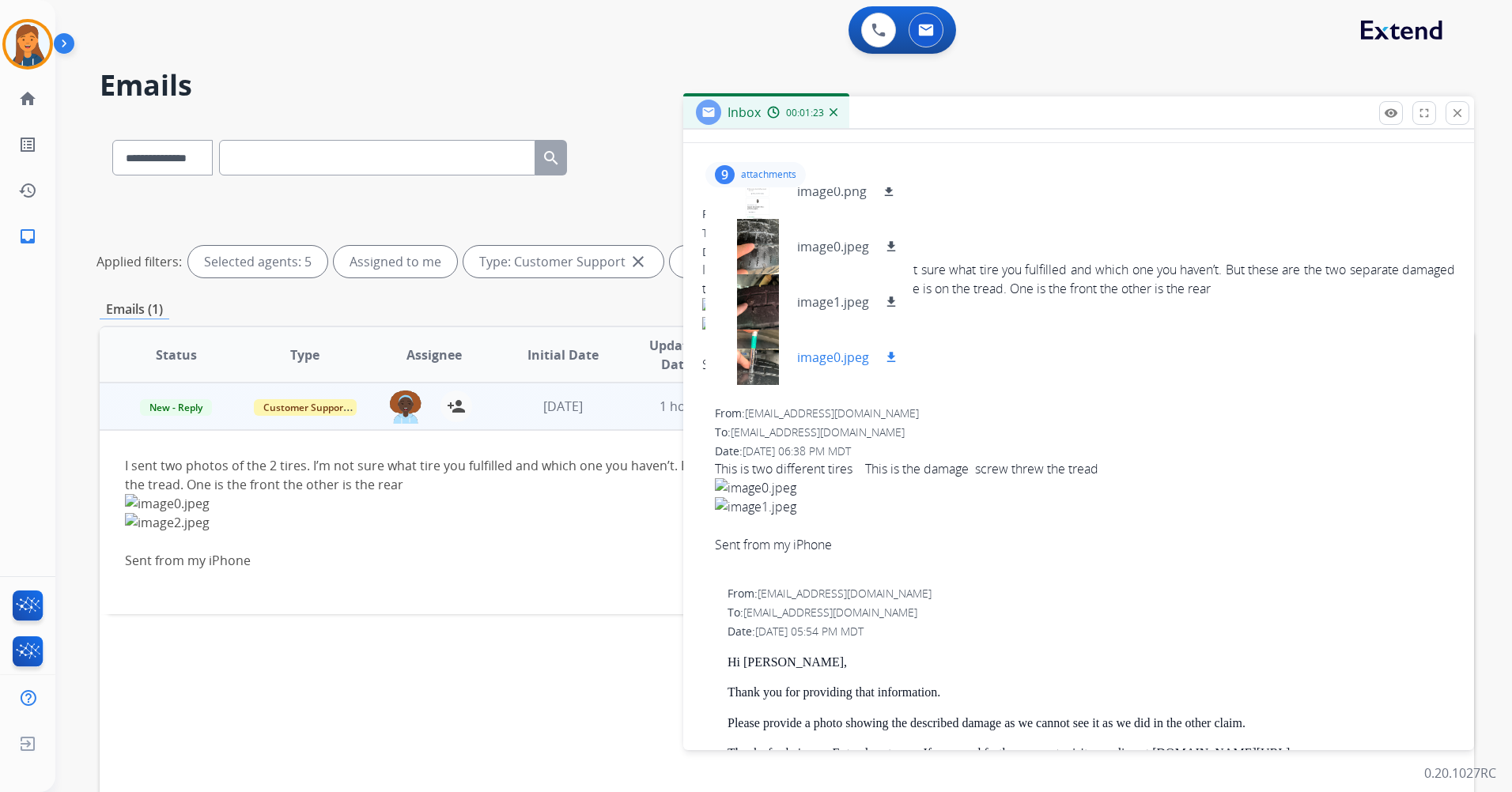
scroll to position [221, 0]
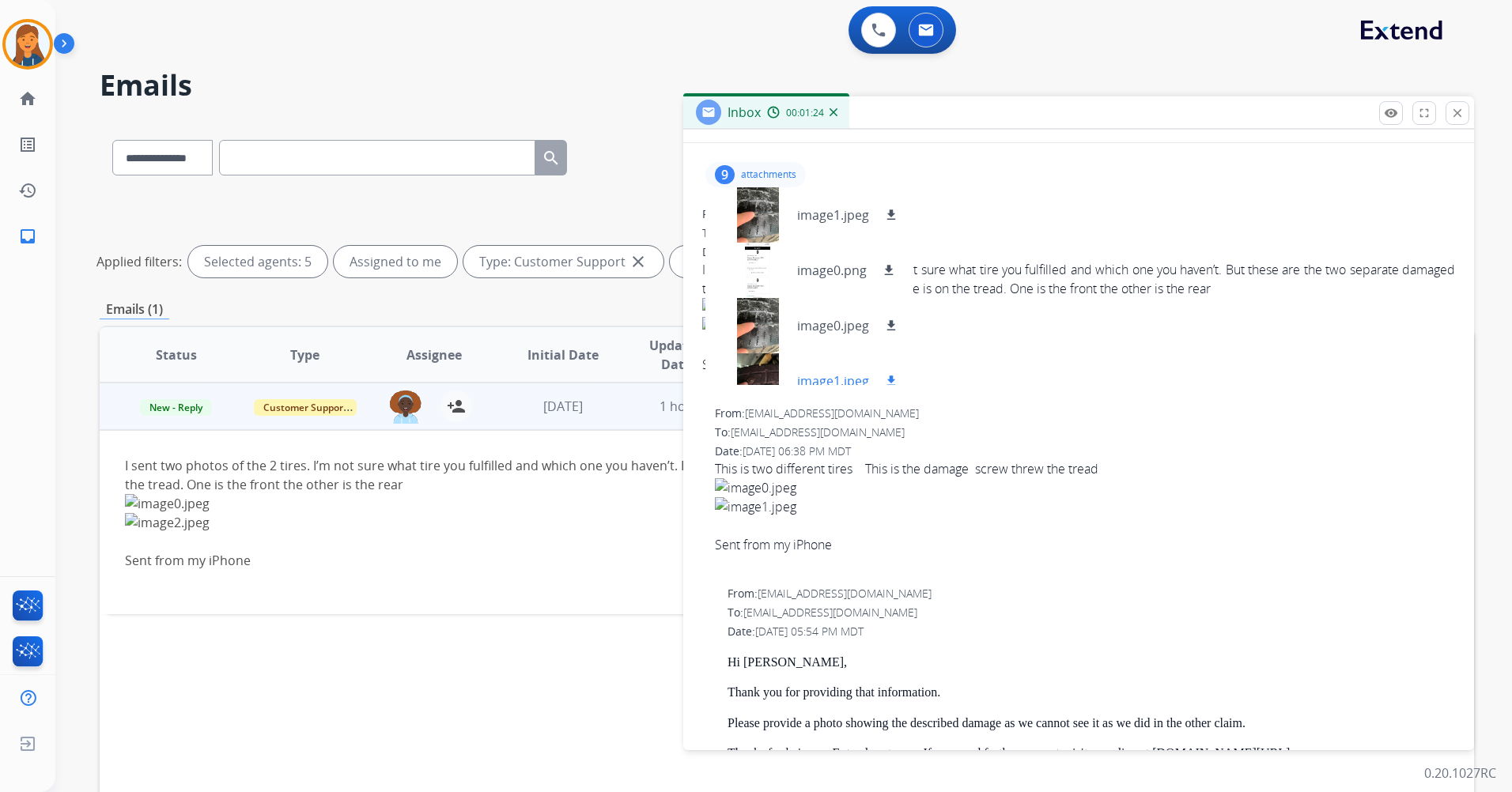
click at [774, 360] on div at bounding box center [757, 381] width 79 height 55
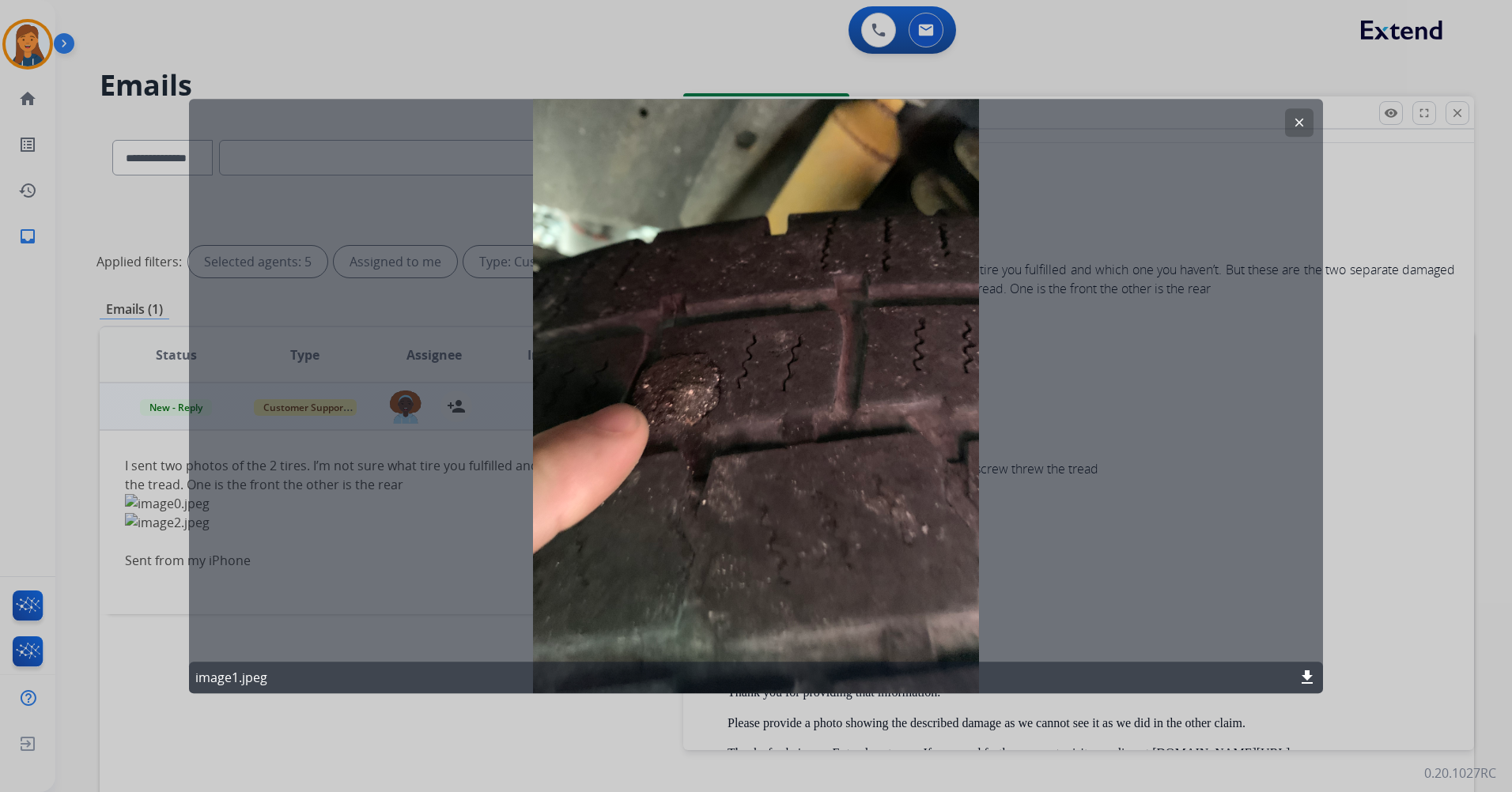
click at [1293, 123] on mat-icon "clear" at bounding box center [1299, 122] width 14 height 14
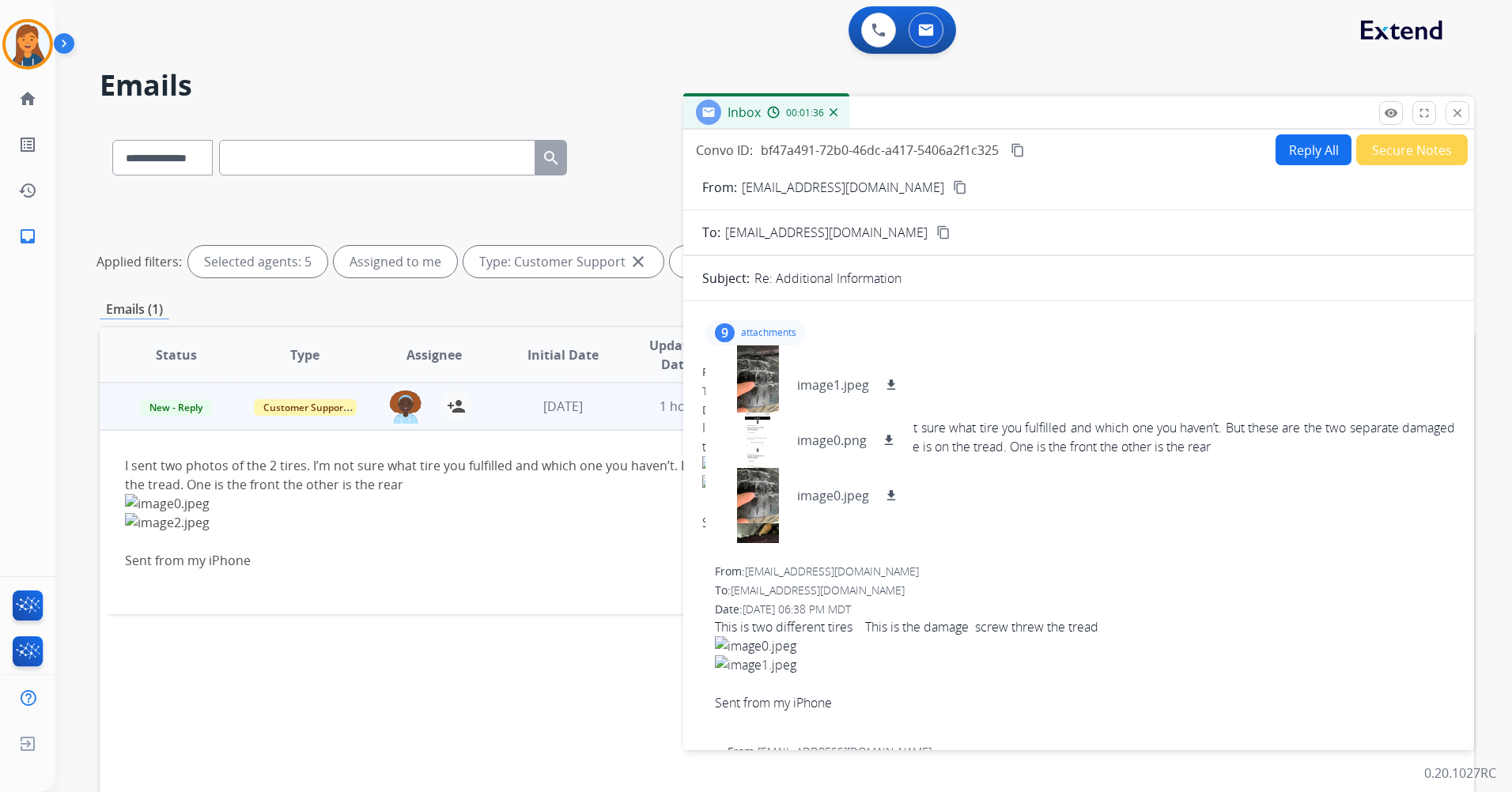
scroll to position [237, 0]
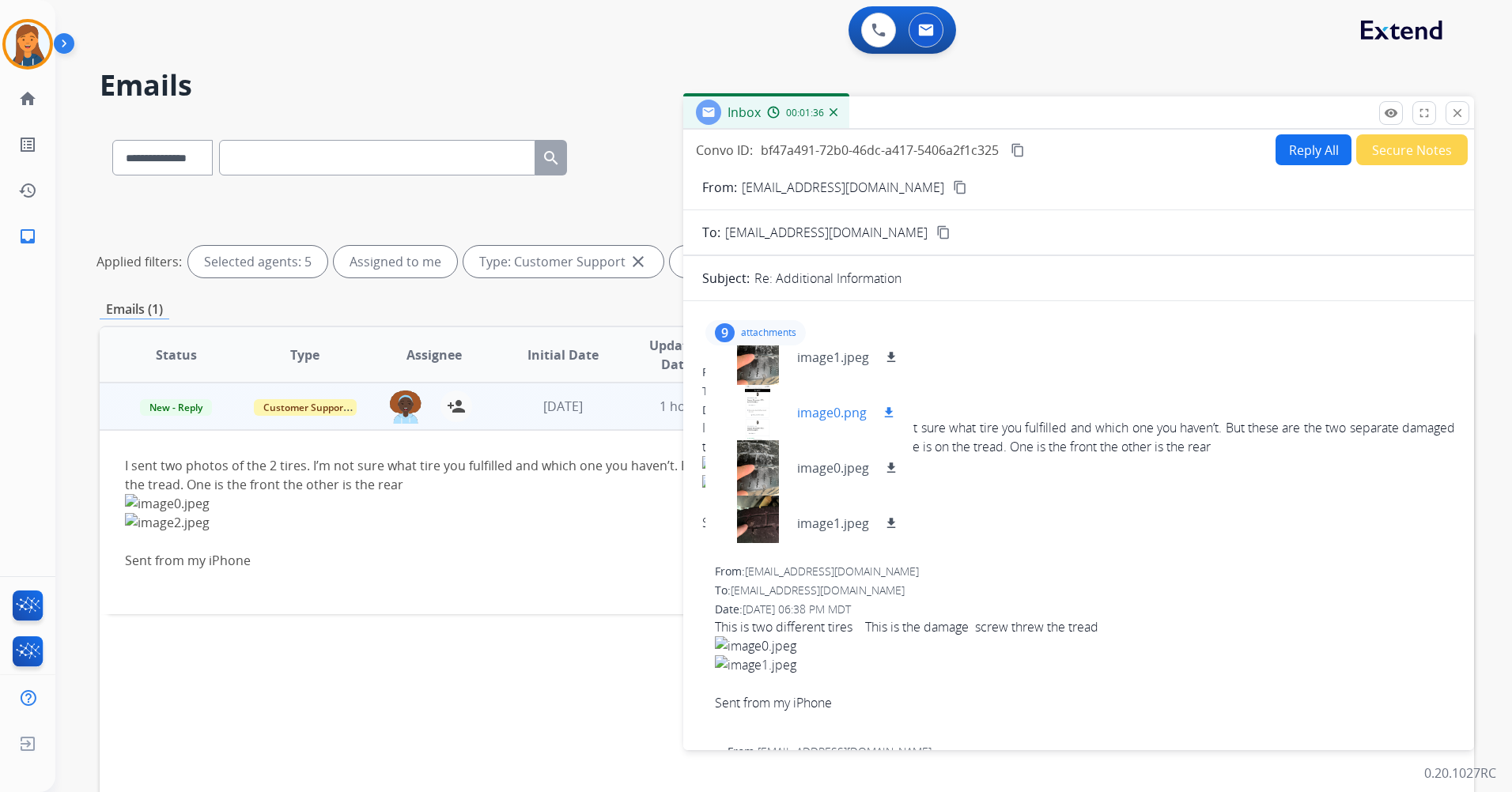
click at [763, 414] on div at bounding box center [757, 413] width 79 height 55
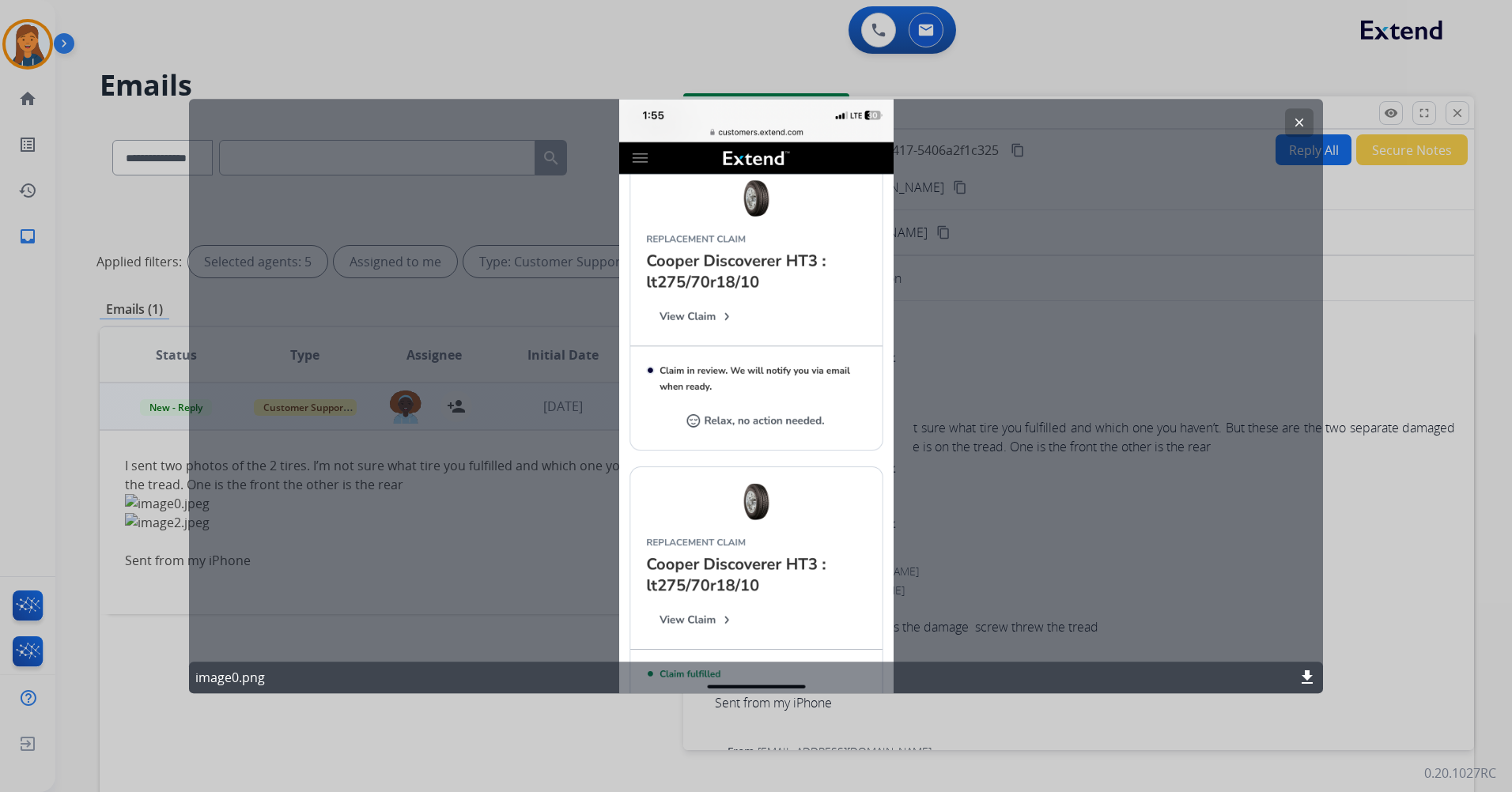
click at [1307, 111] on button "clear" at bounding box center [1299, 122] width 29 height 28
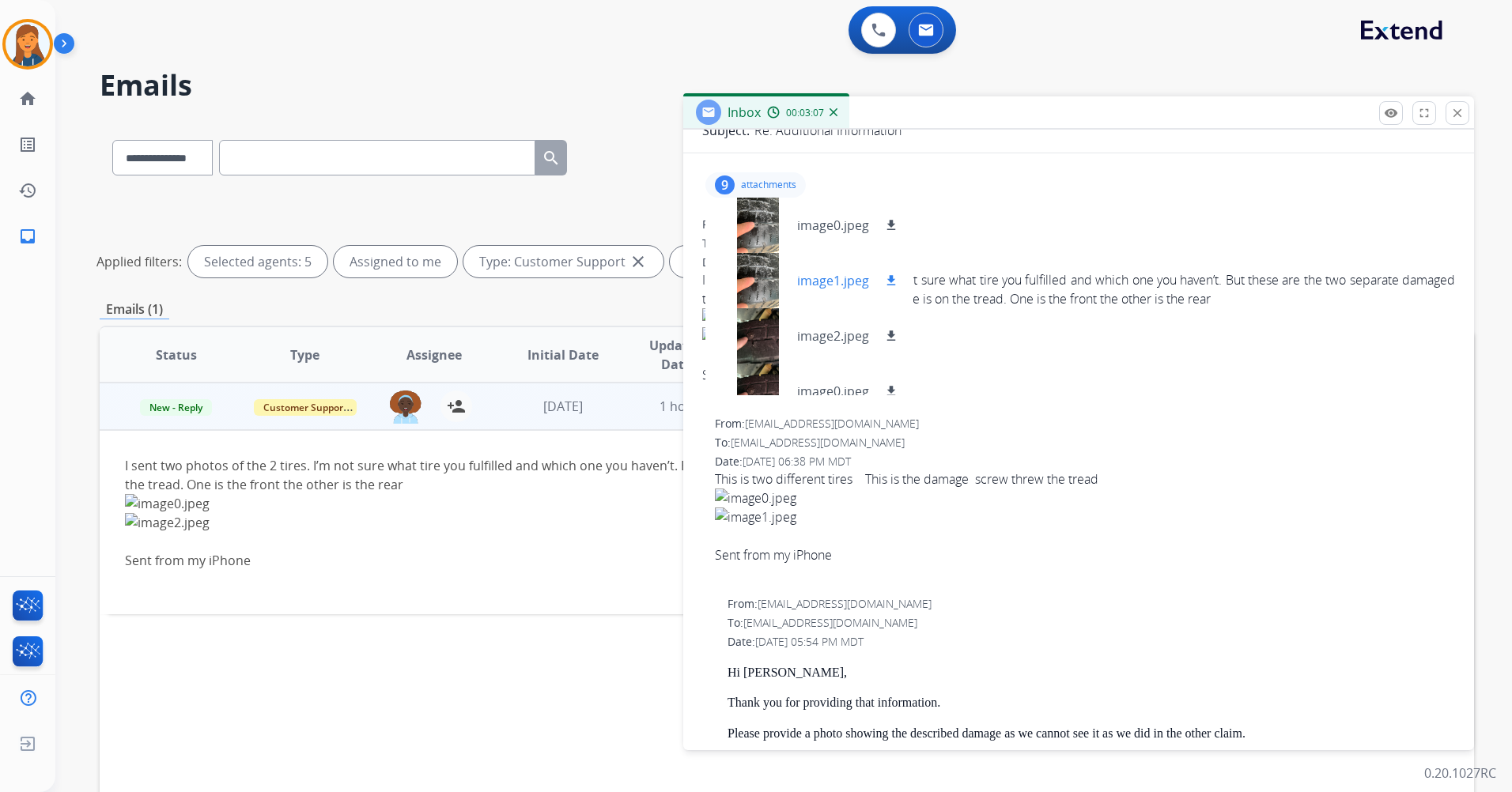
scroll to position [0, 0]
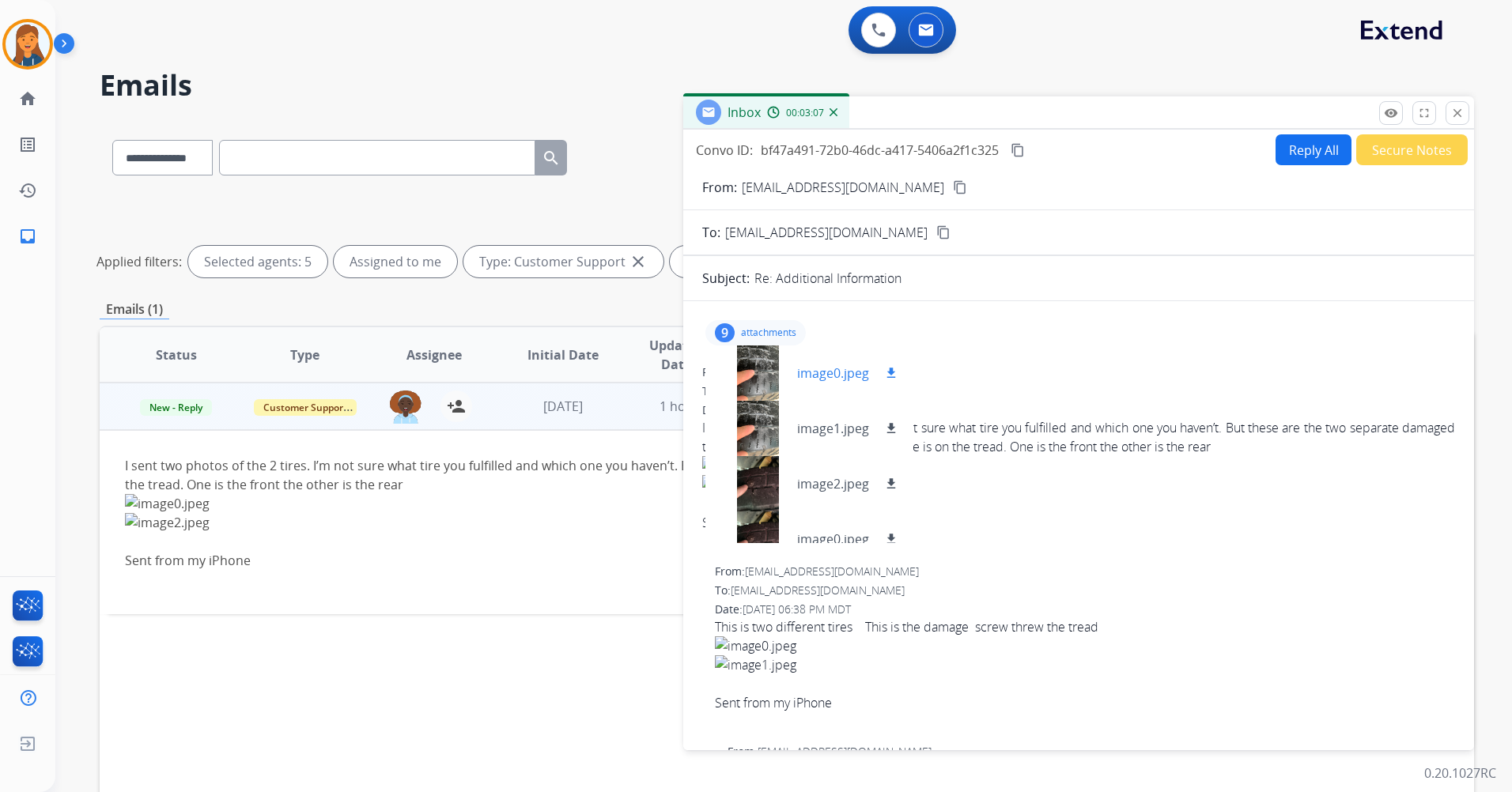
click at [754, 382] on div at bounding box center [757, 373] width 79 height 55
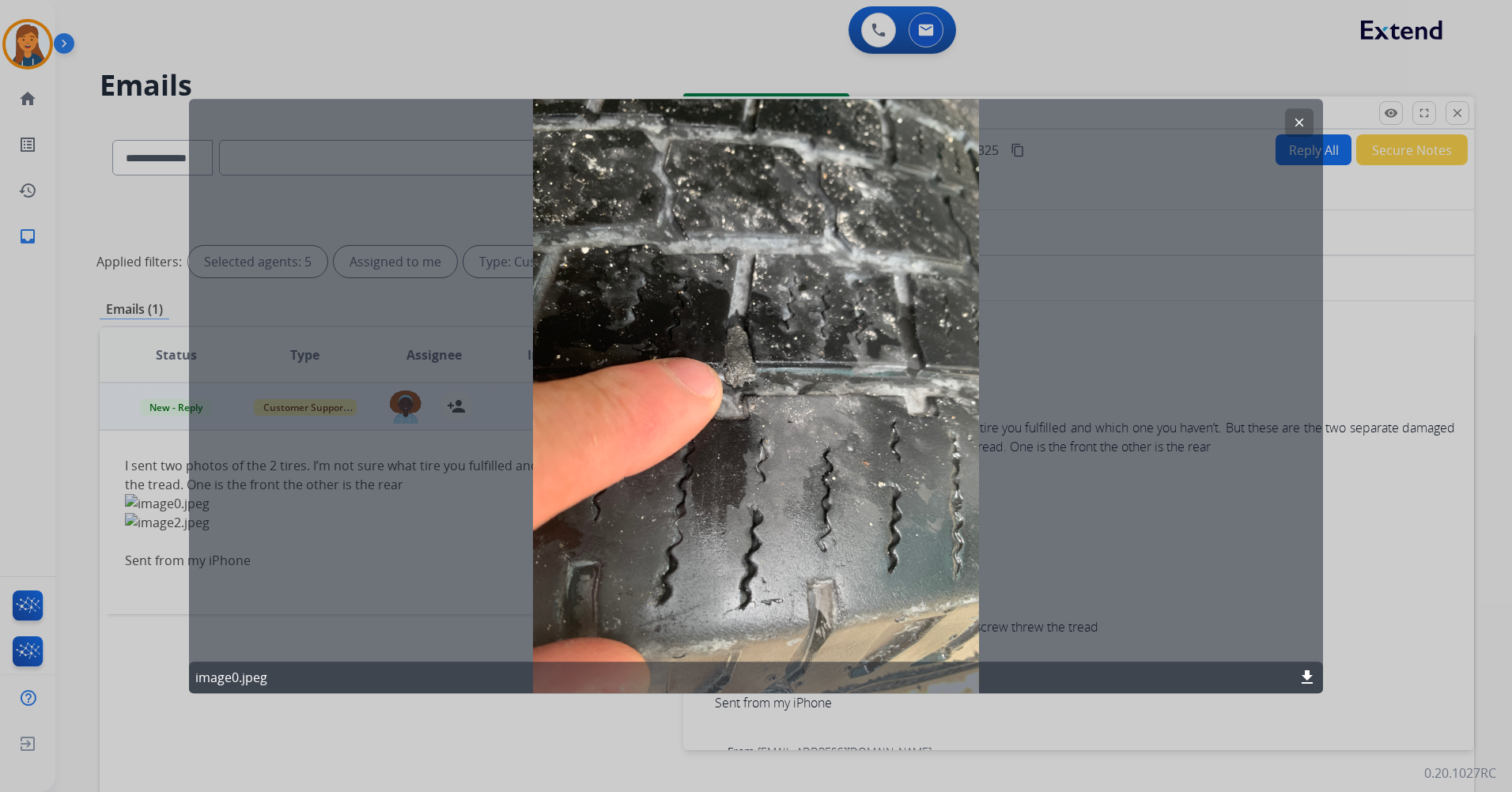
click at [1296, 118] on mat-icon "clear" at bounding box center [1299, 122] width 14 height 14
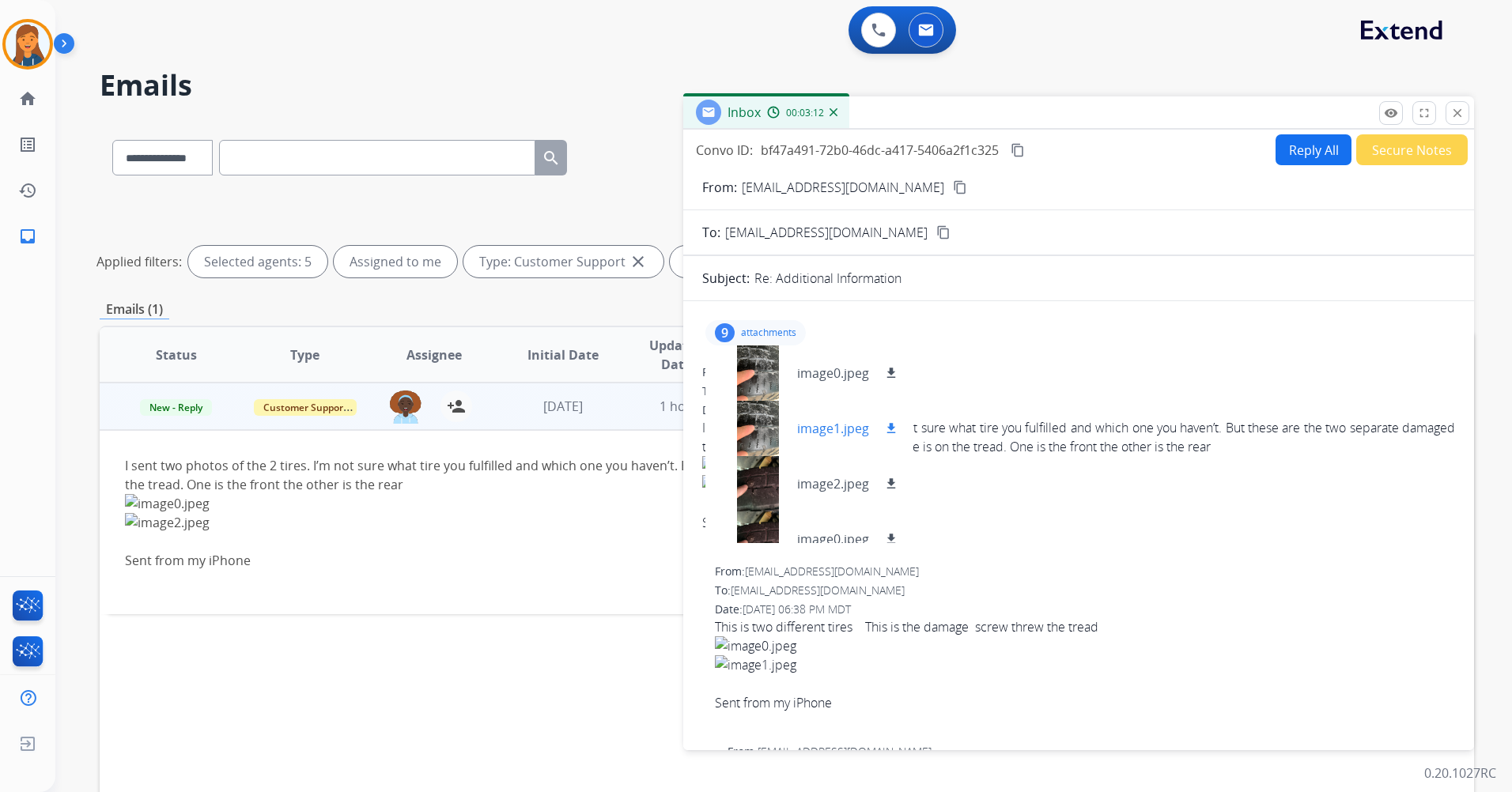
click at [750, 422] on div at bounding box center [757, 428] width 79 height 55
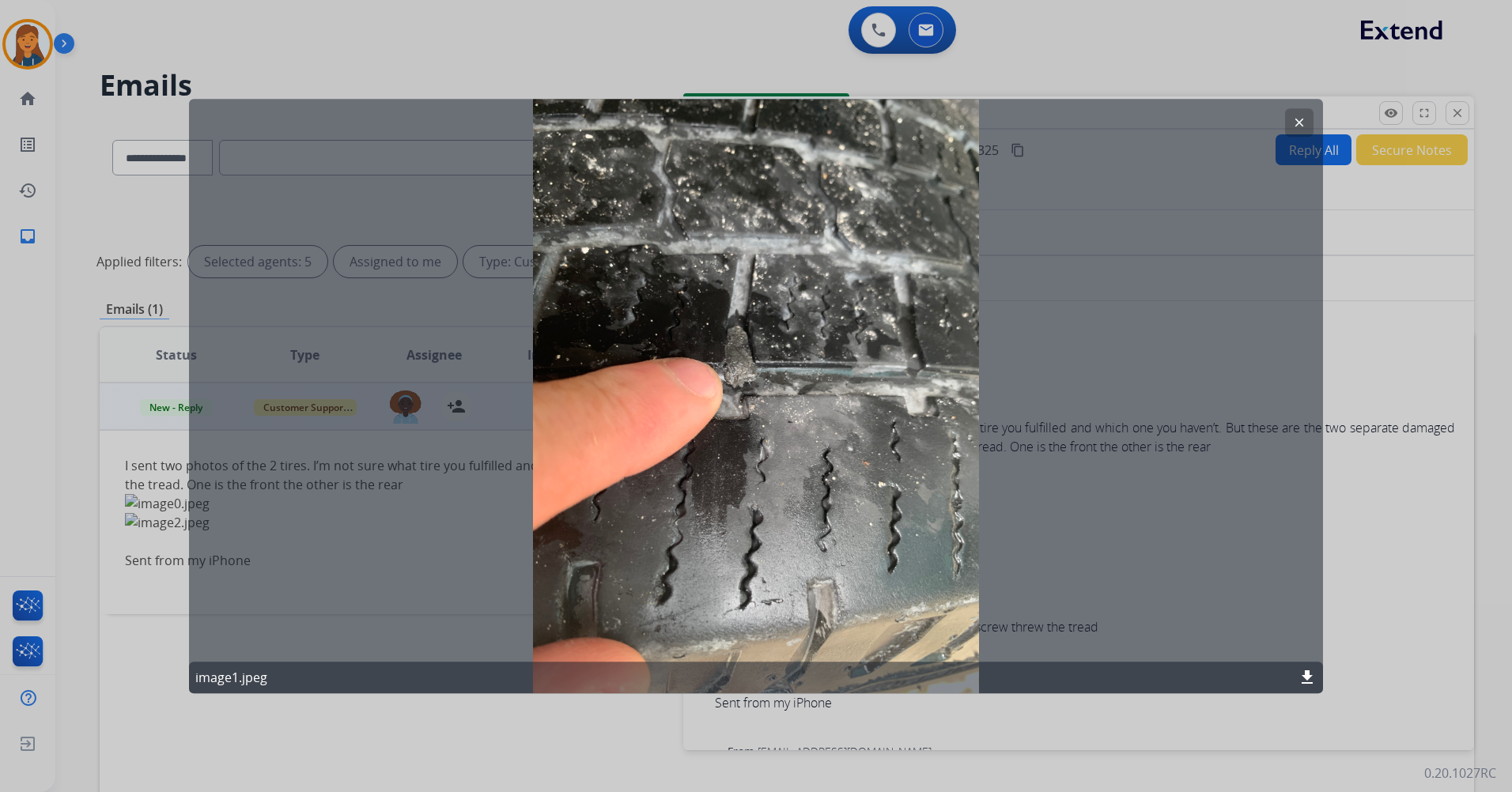
click at [1304, 120] on mat-icon "clear" at bounding box center [1299, 122] width 14 height 14
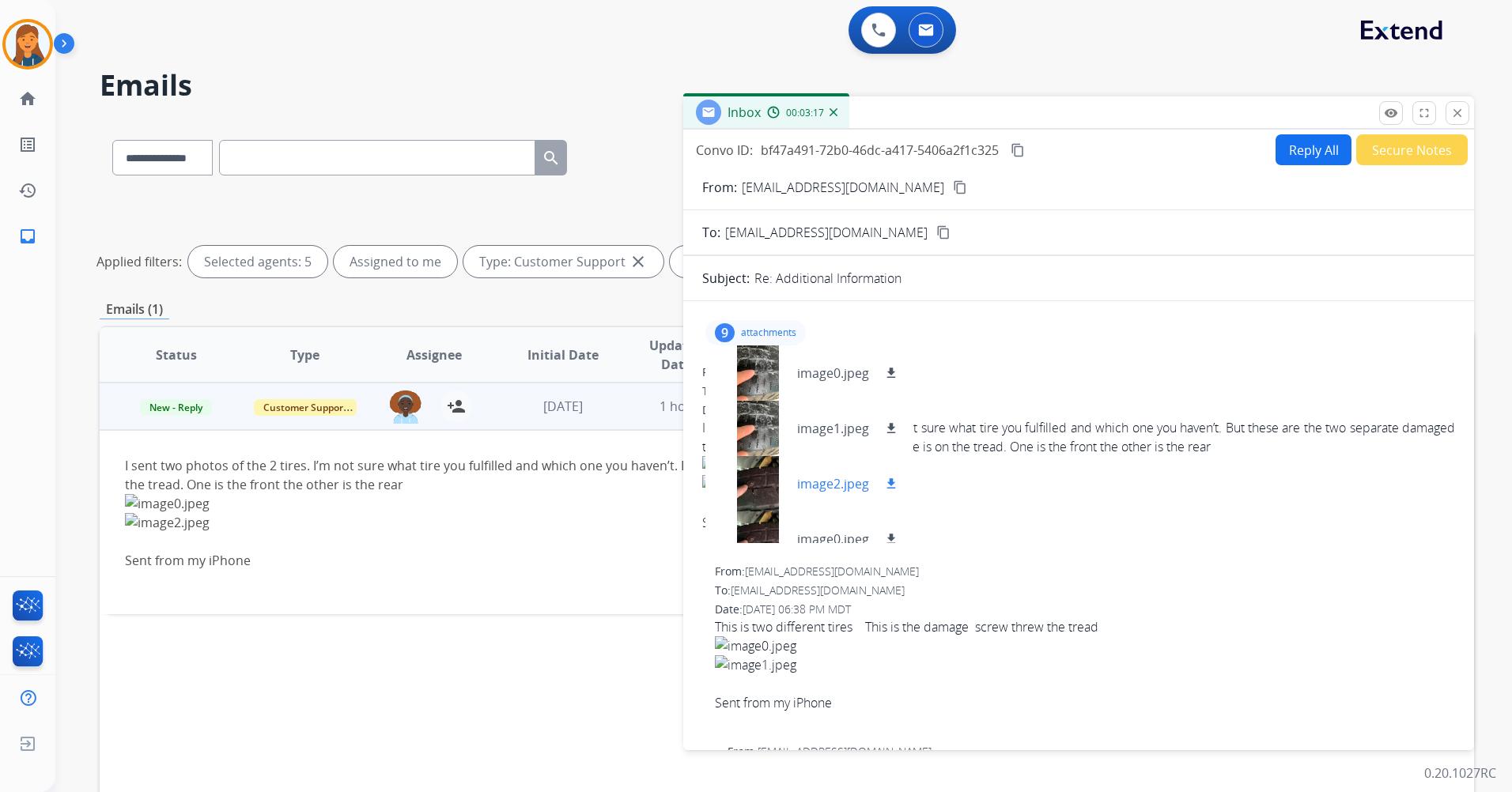
click at [762, 479] on div at bounding box center [757, 483] width 79 height 55
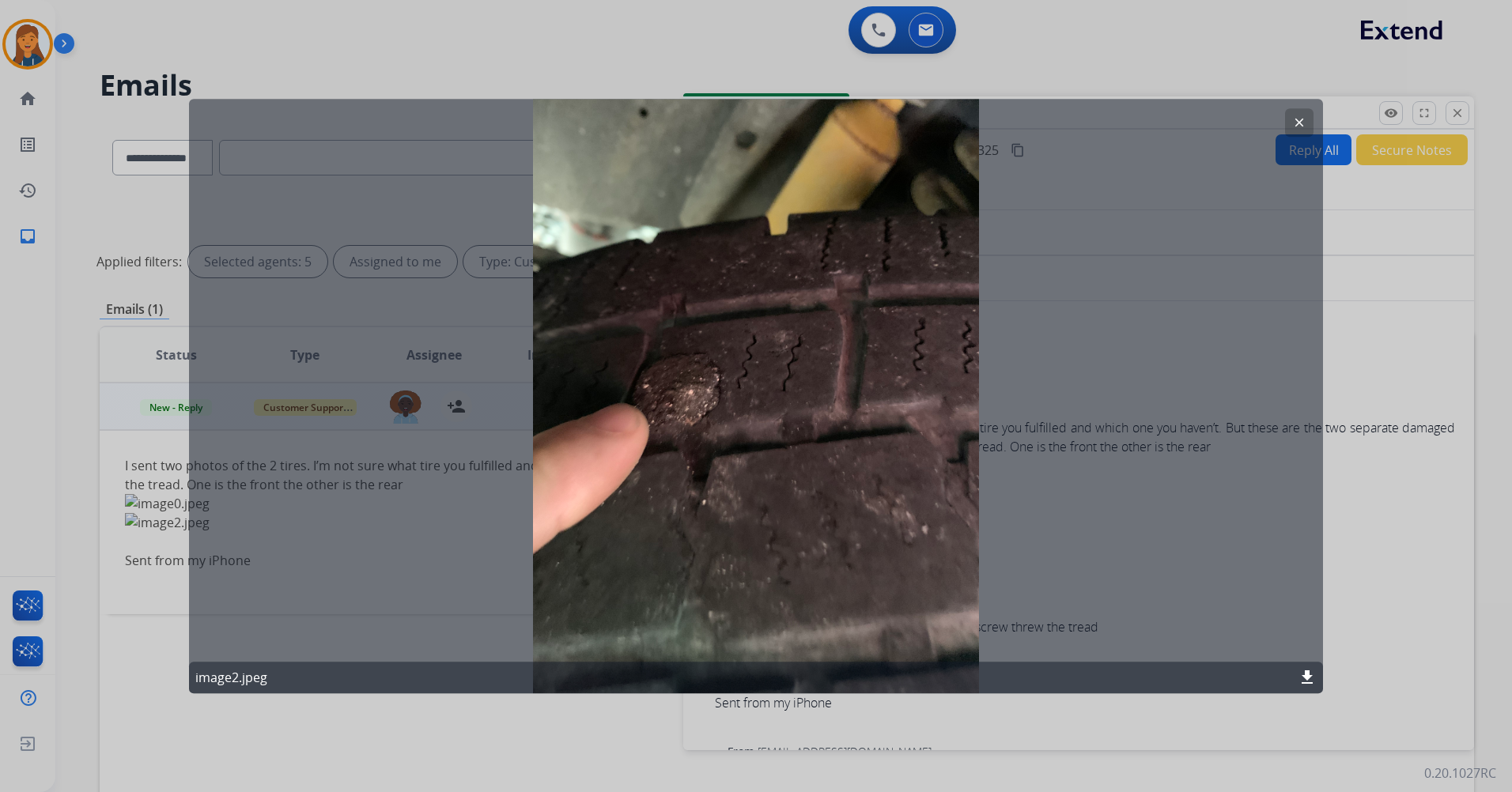
click at [1297, 123] on mat-icon "clear" at bounding box center [1299, 122] width 14 height 14
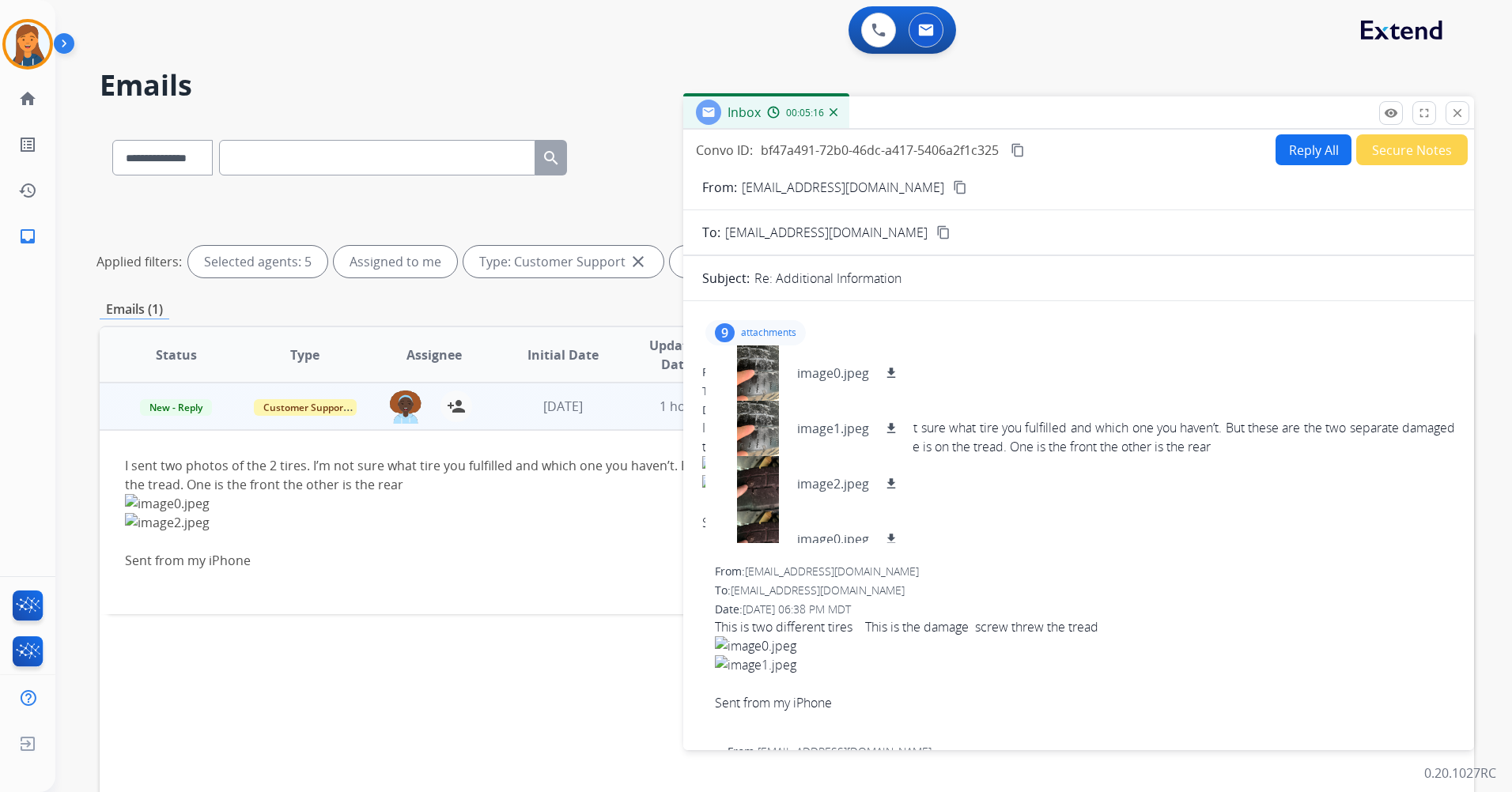
click at [1022, 152] on mat-icon "content_copy" at bounding box center [1018, 150] width 14 height 14
click at [1304, 160] on button "Reply All" at bounding box center [1312, 149] width 76 height 30
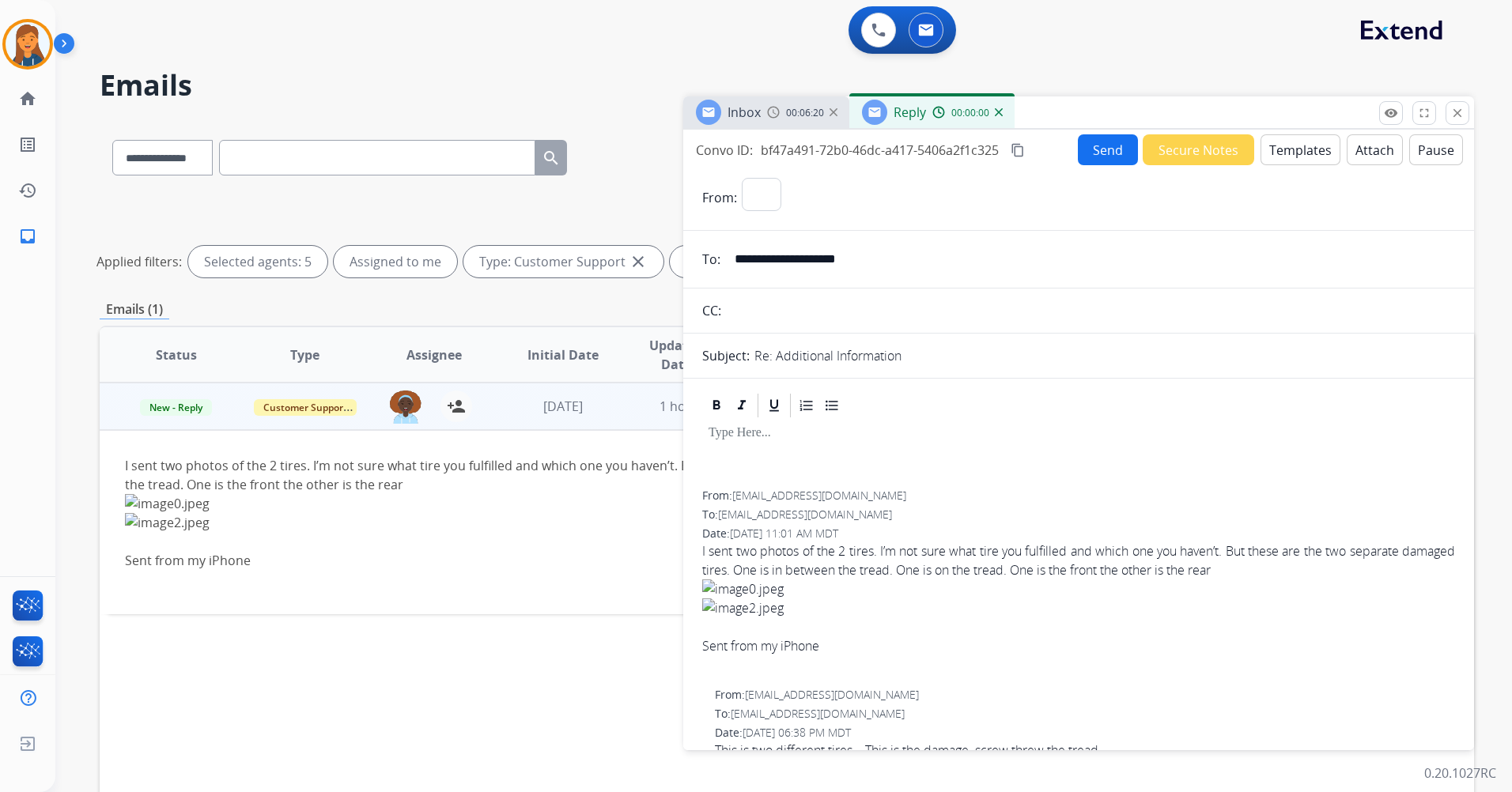
select select "**********"
click at [1295, 150] on button "Templates" at bounding box center [1300, 149] width 80 height 30
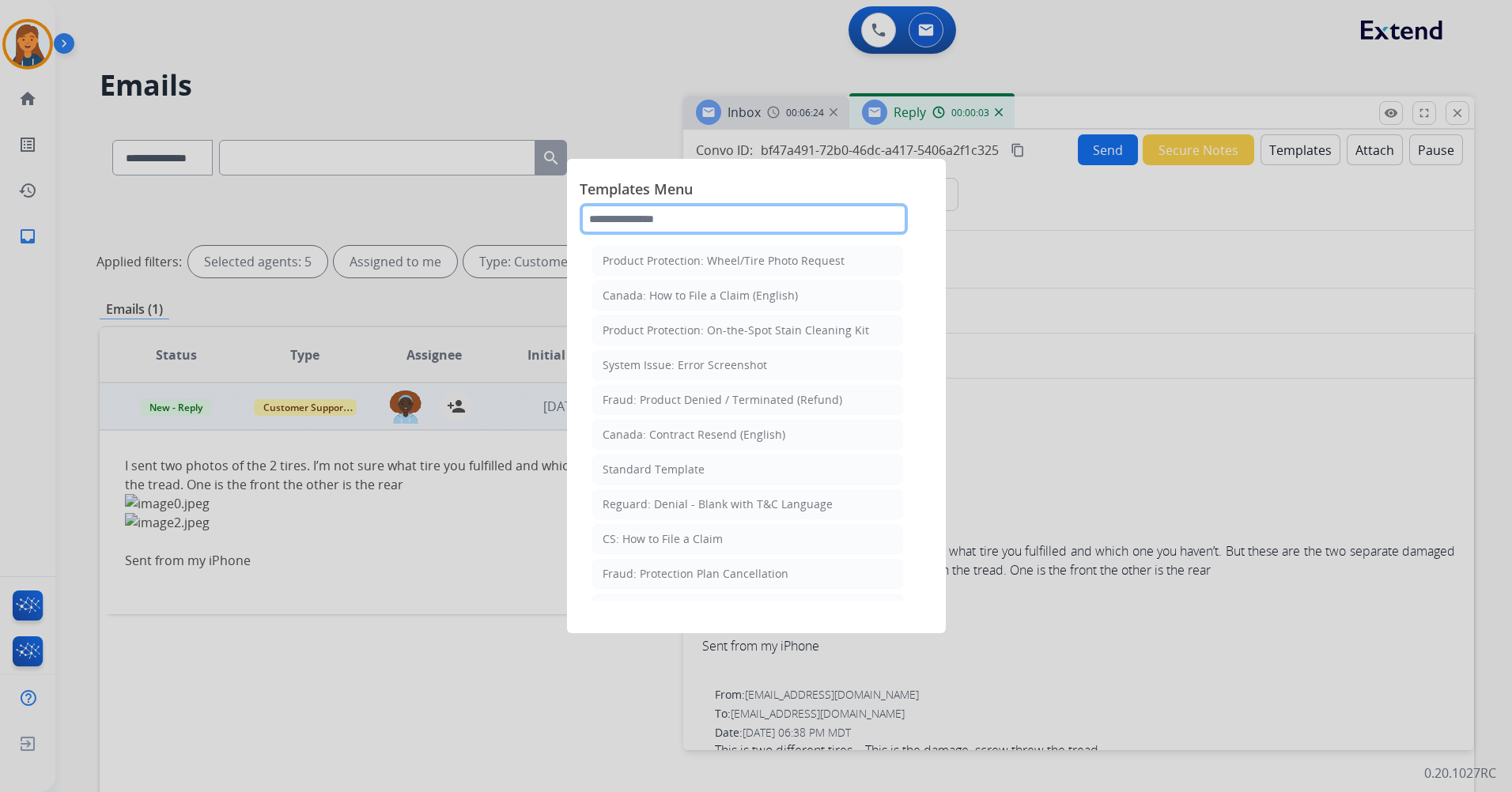
click at [711, 217] on input "text" at bounding box center [744, 219] width 328 height 31
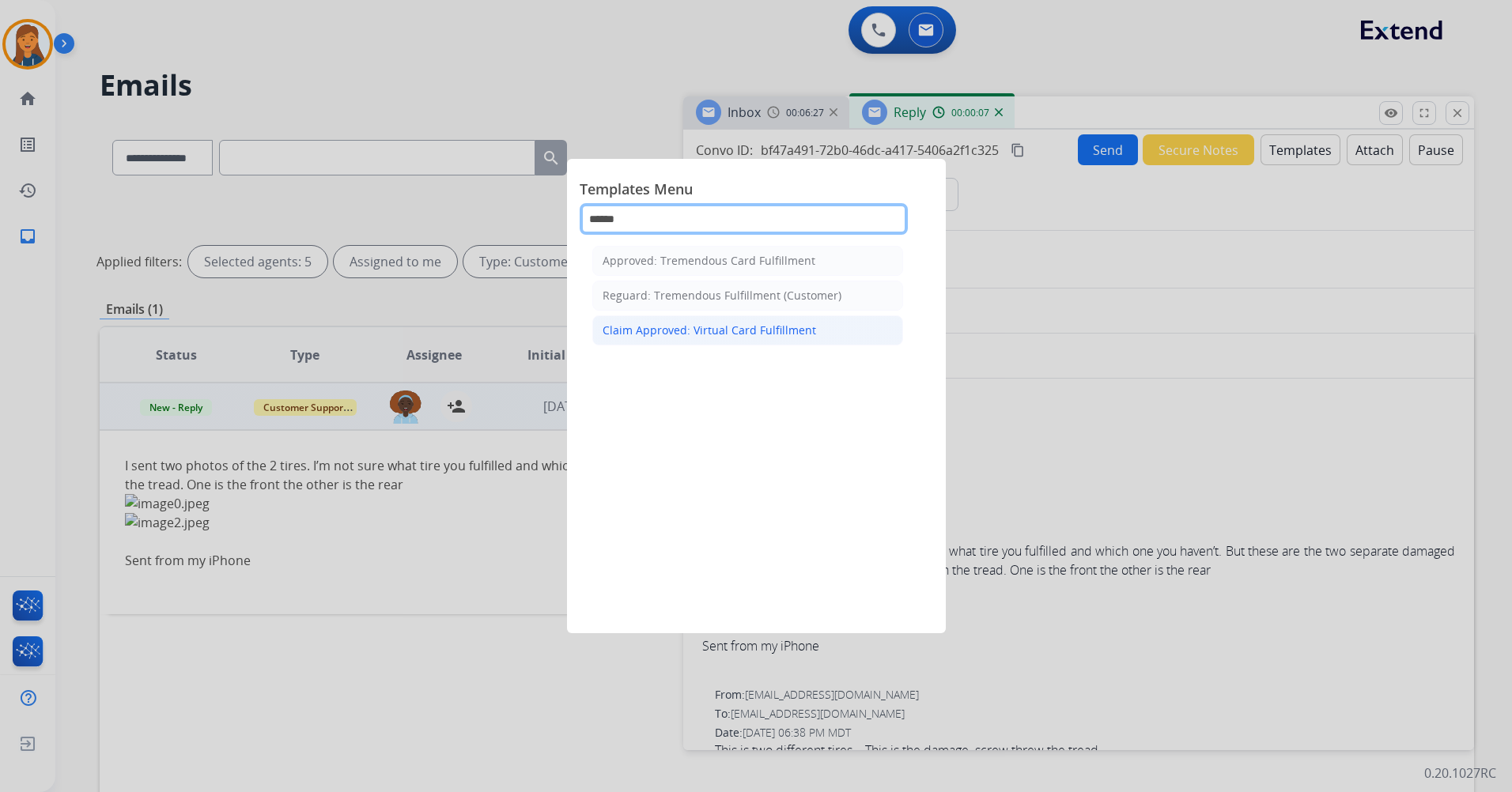
type input "******"
click at [695, 317] on li "Claim Approved: Virtual Card Fulfillment" at bounding box center [747, 330] width 311 height 30
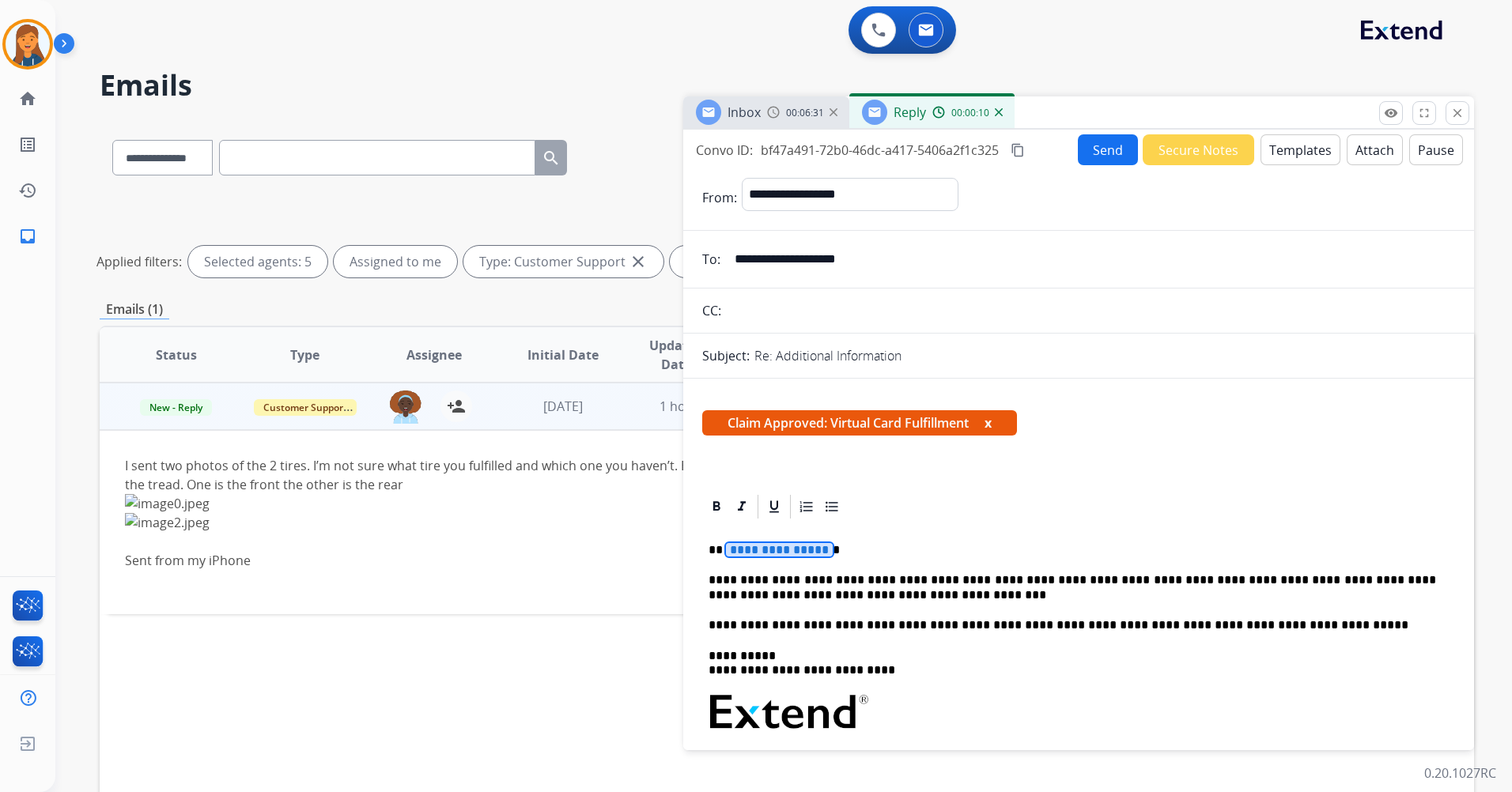
click at [752, 554] on span "**********" at bounding box center [779, 550] width 107 height 14
click at [1114, 152] on button "Send" at bounding box center [1107, 149] width 60 height 30
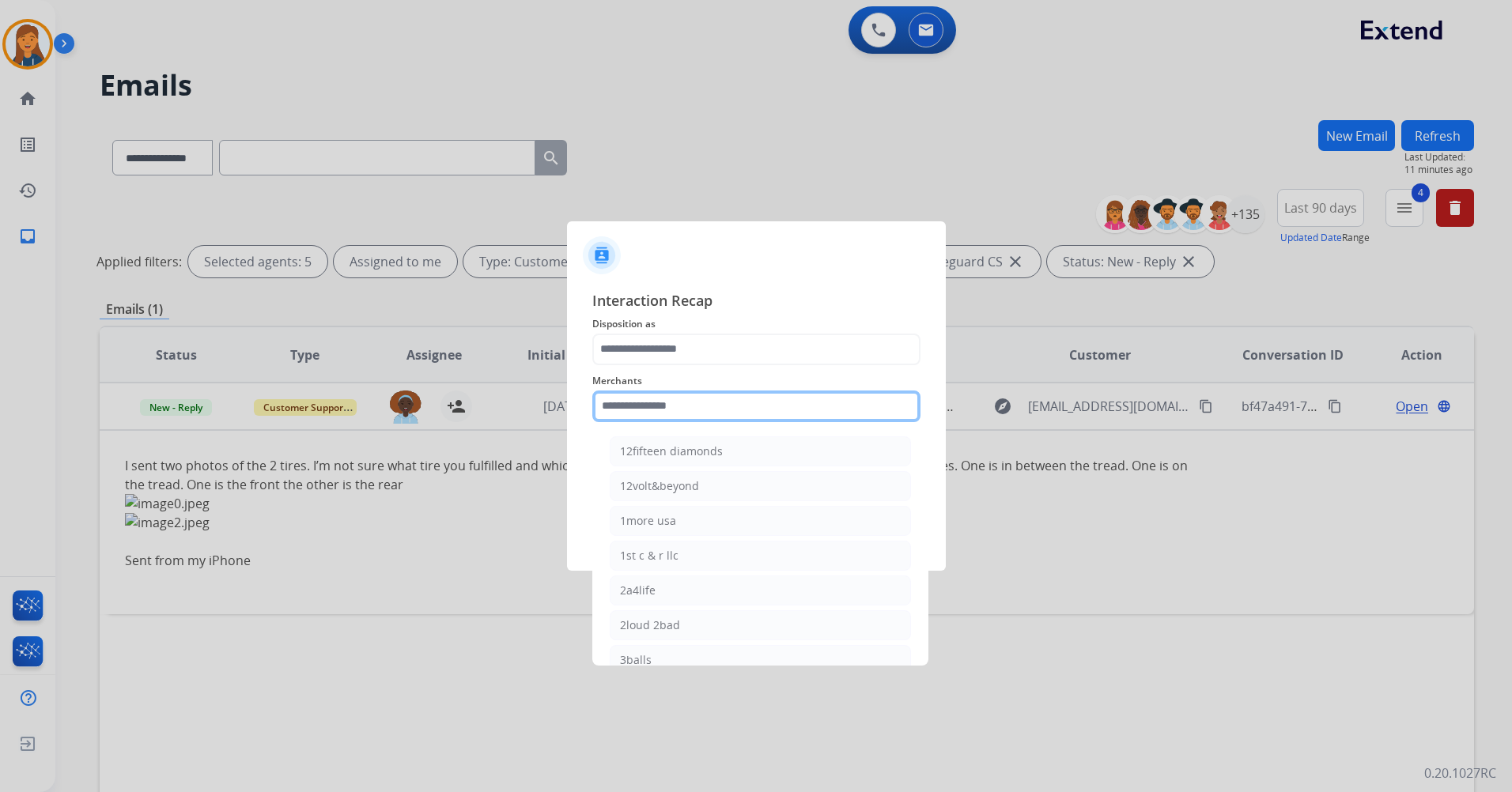
click at [684, 400] on input "text" at bounding box center [756, 406] width 328 height 31
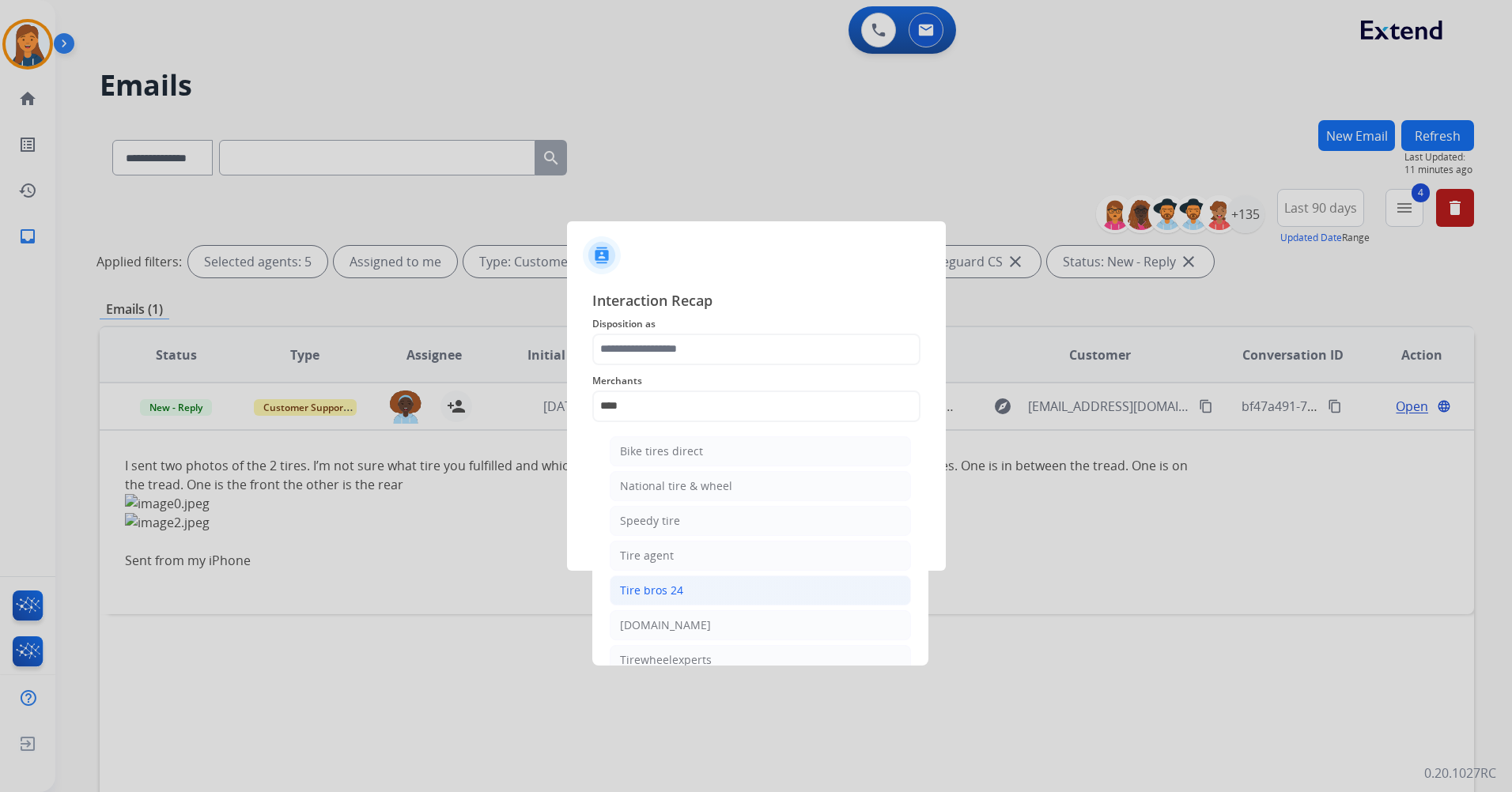
click at [652, 580] on li "Tire bros 24" at bounding box center [760, 591] width 301 height 30
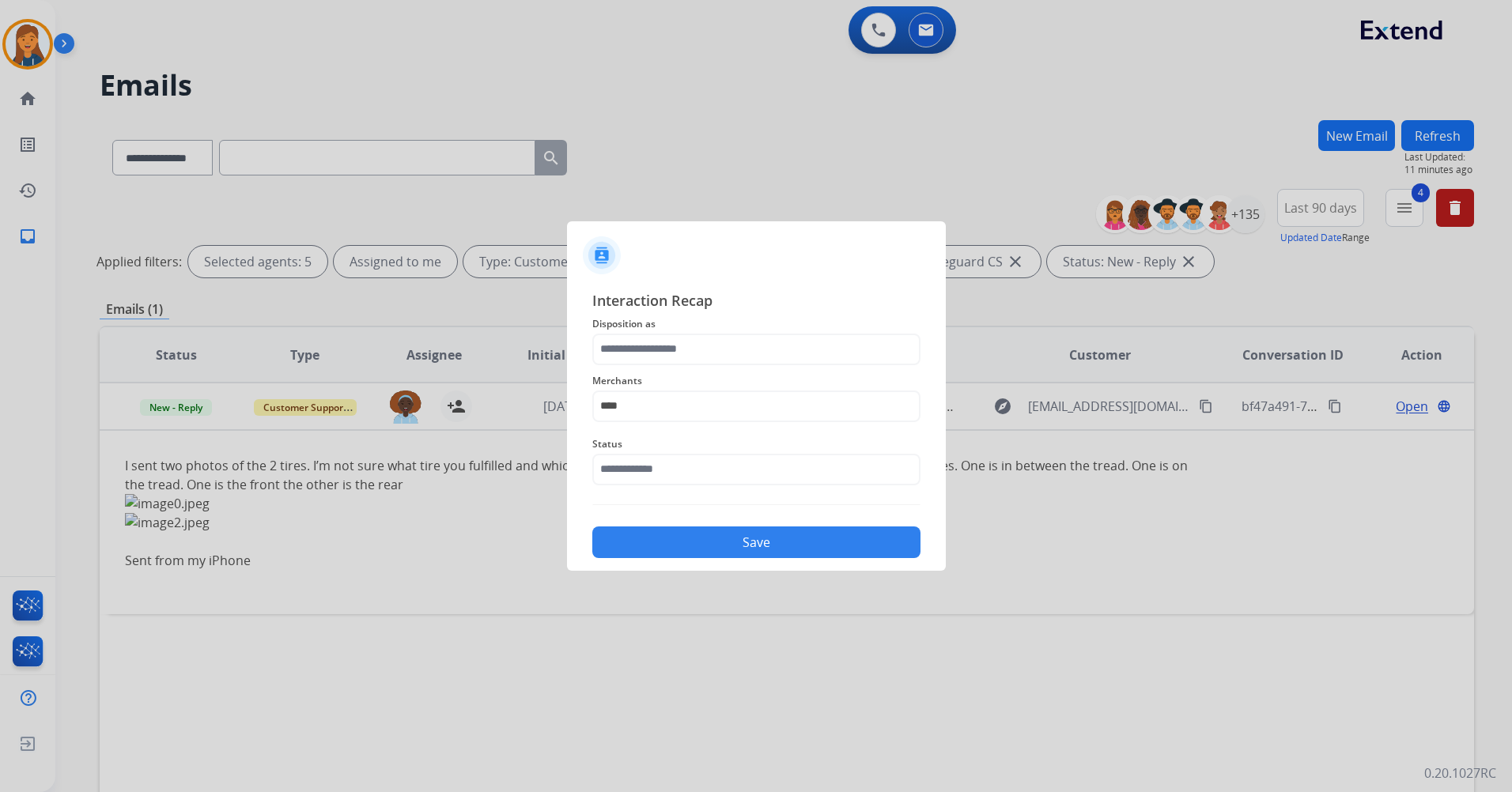
type input "**********"
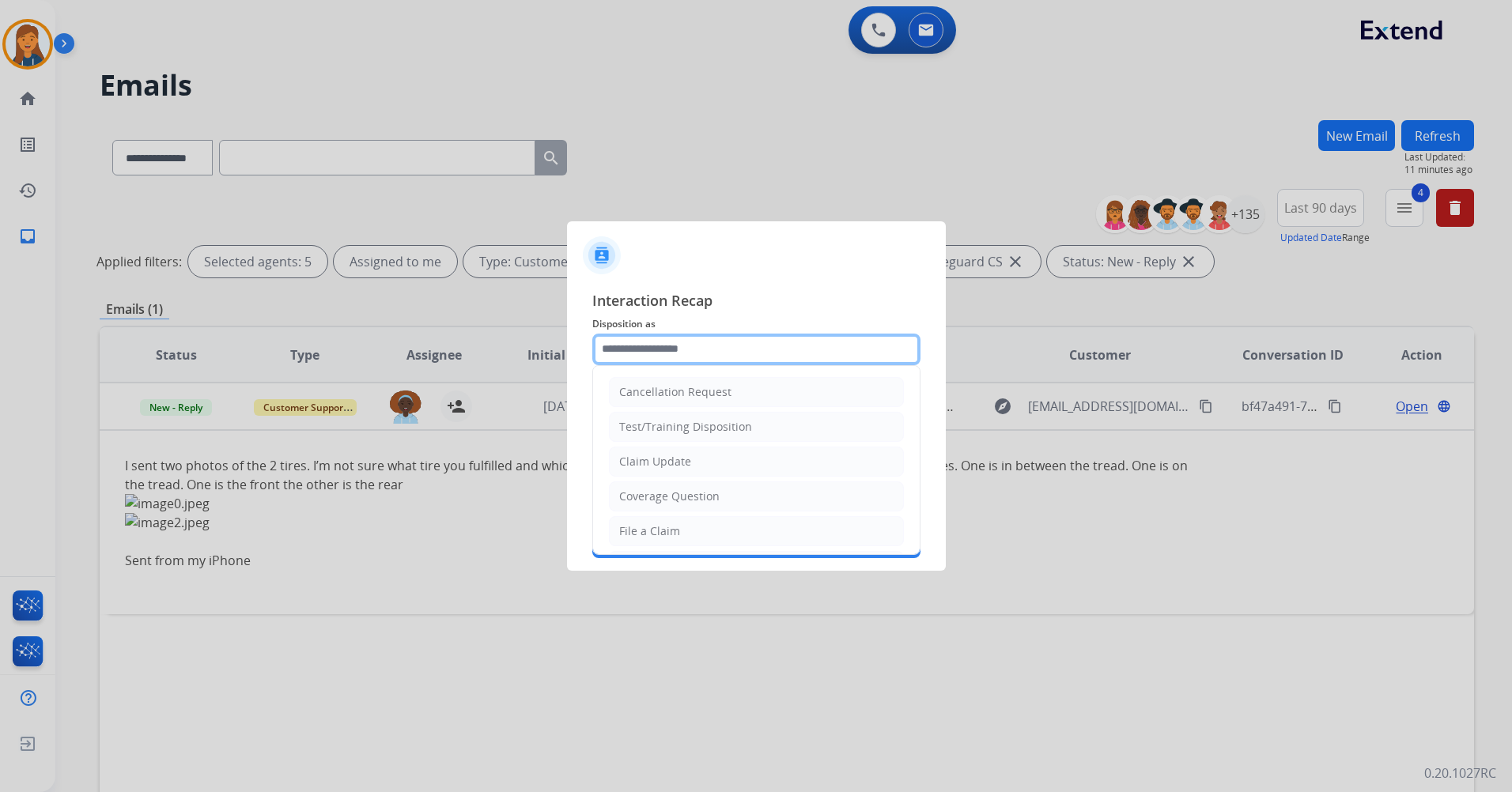
click at [675, 348] on input "text" at bounding box center [756, 349] width 328 height 31
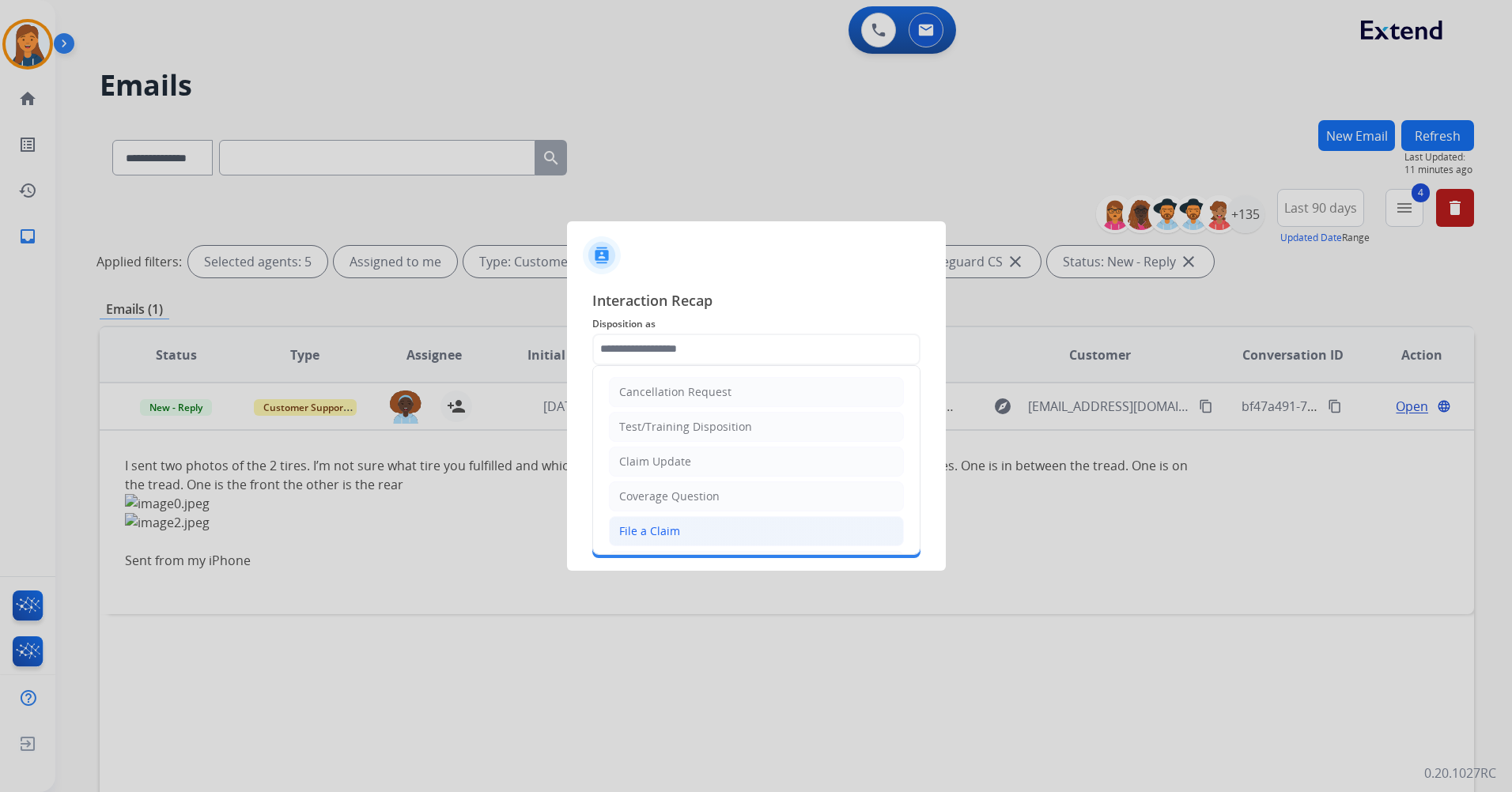
click at [657, 539] on li "File a Claim" at bounding box center [756, 531] width 295 height 30
type input "**********"
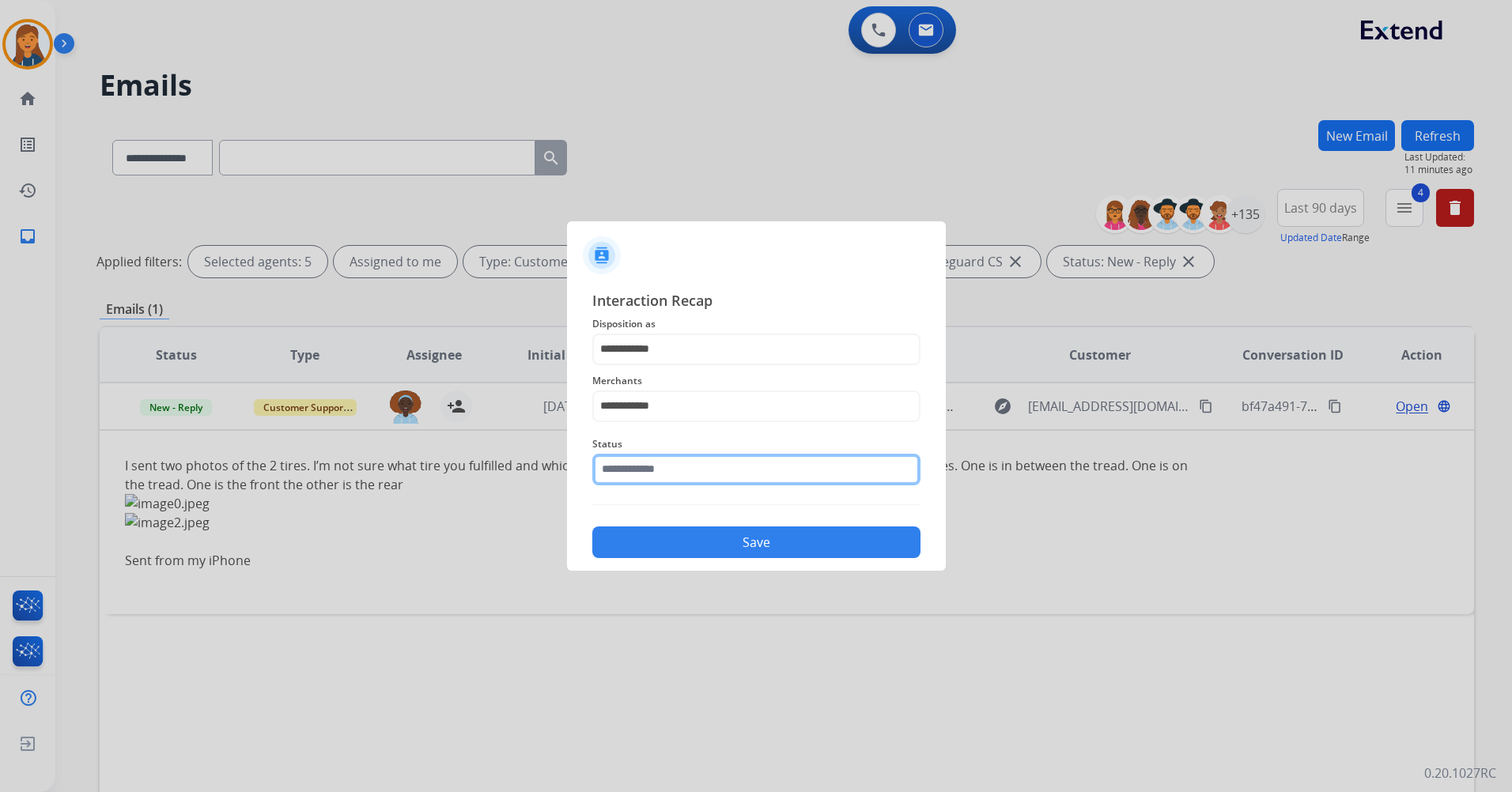
click at [648, 471] on input "text" at bounding box center [756, 470] width 328 height 31
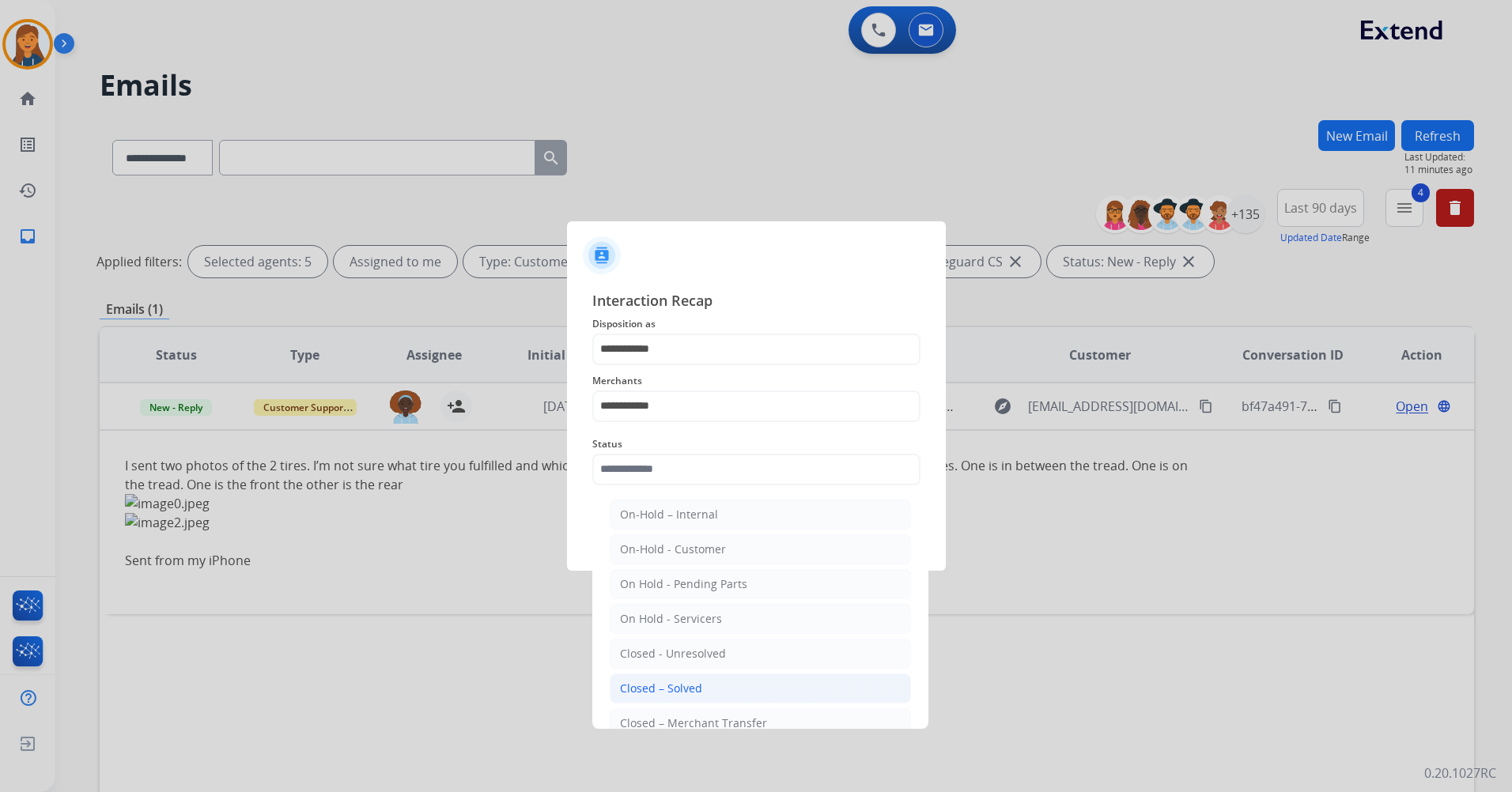
click at [647, 681] on div "Closed – Solved" at bounding box center [662, 689] width 83 height 16
type input "**********"
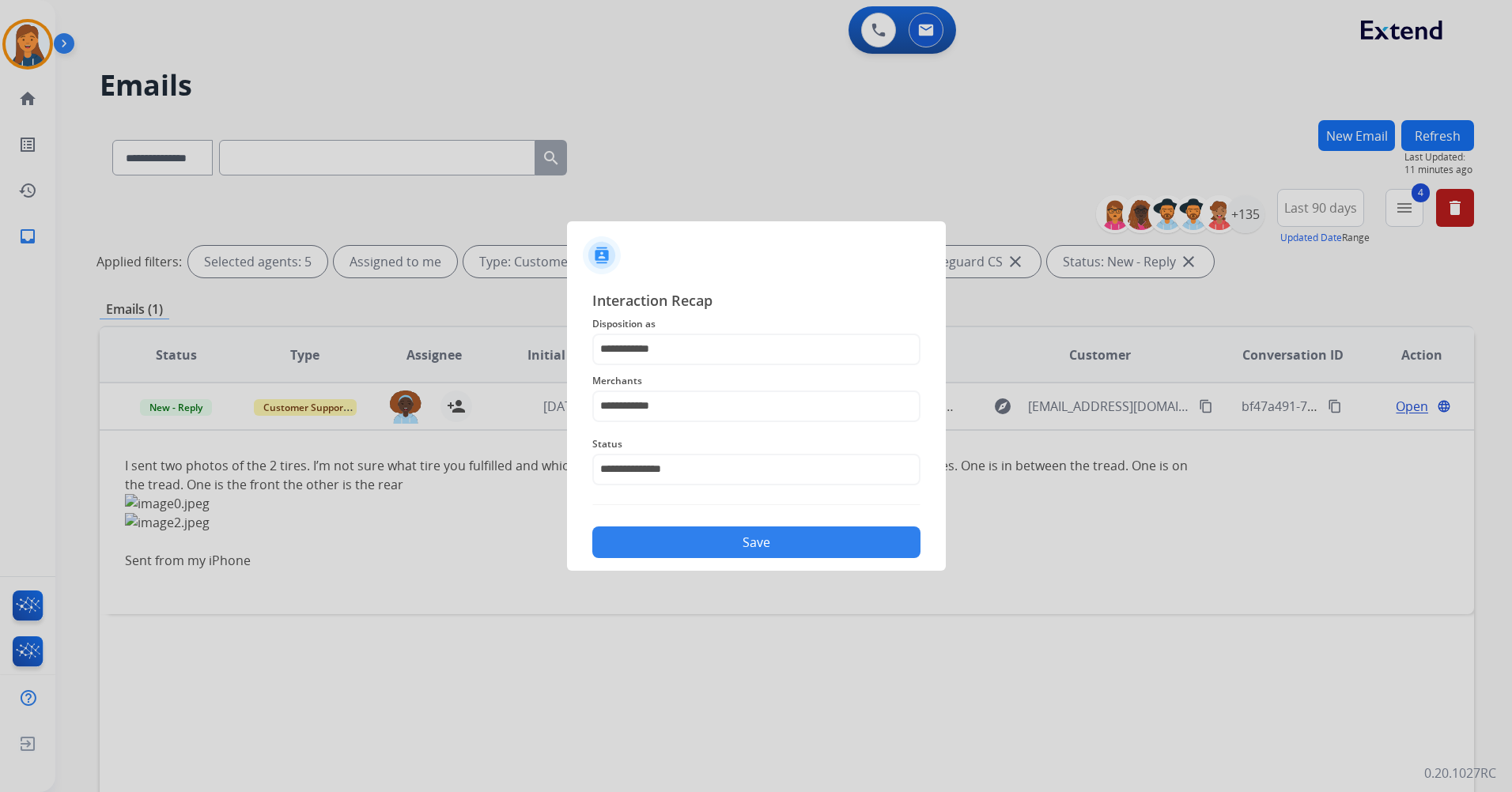
drag, startPoint x: 724, startPoint y: 486, endPoint x: 722, endPoint y: 508, distance: 22.1
click at [722, 508] on div "**********" at bounding box center [756, 424] width 328 height 269
drag, startPoint x: 722, startPoint y: 508, endPoint x: 697, endPoint y: 558, distance: 55.9
click at [698, 561] on div "**********" at bounding box center [756, 424] width 378 height 295
click at [696, 552] on button "Save" at bounding box center [756, 542] width 328 height 31
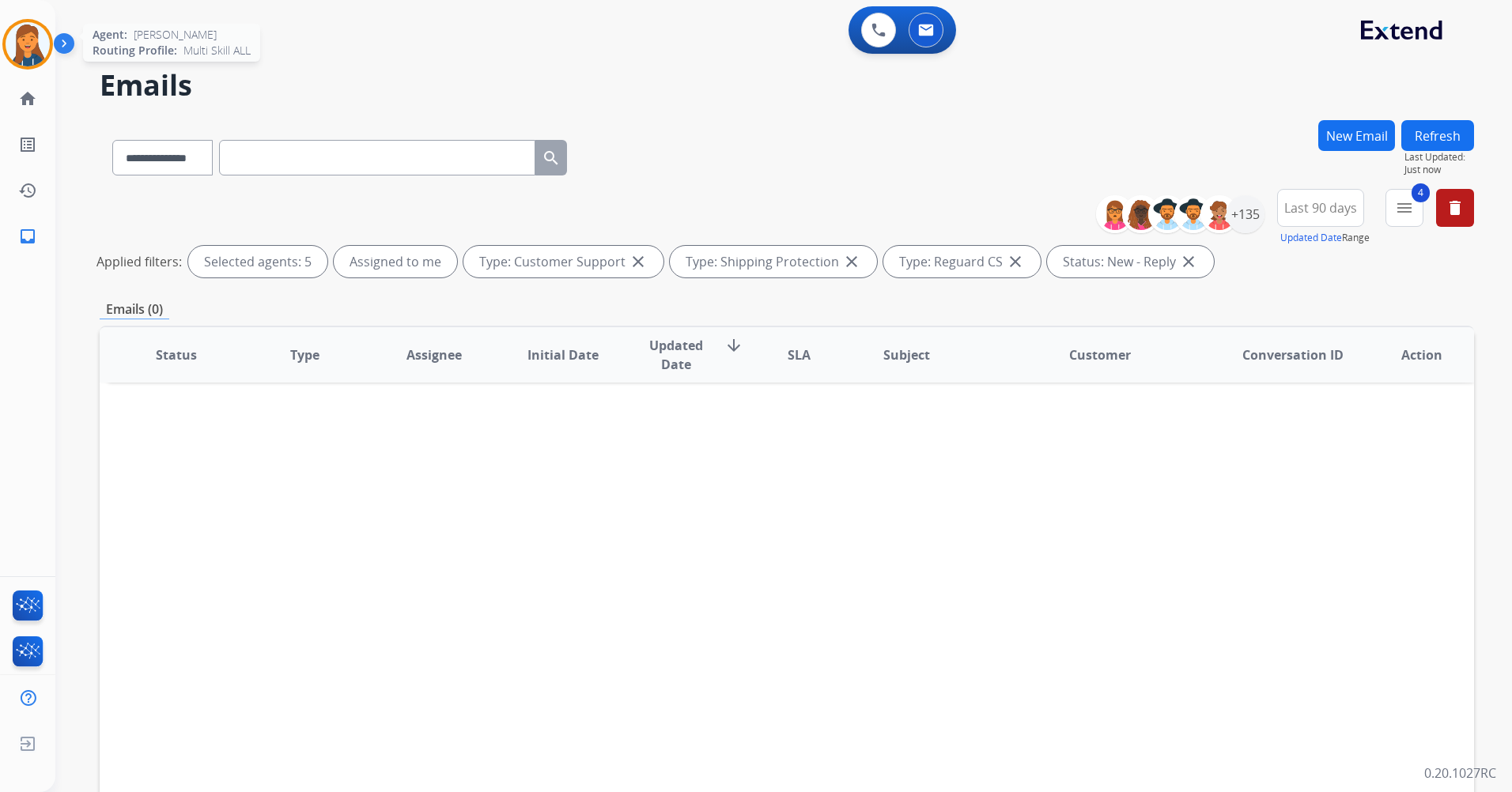
click at [28, 52] on img at bounding box center [28, 44] width 44 height 44
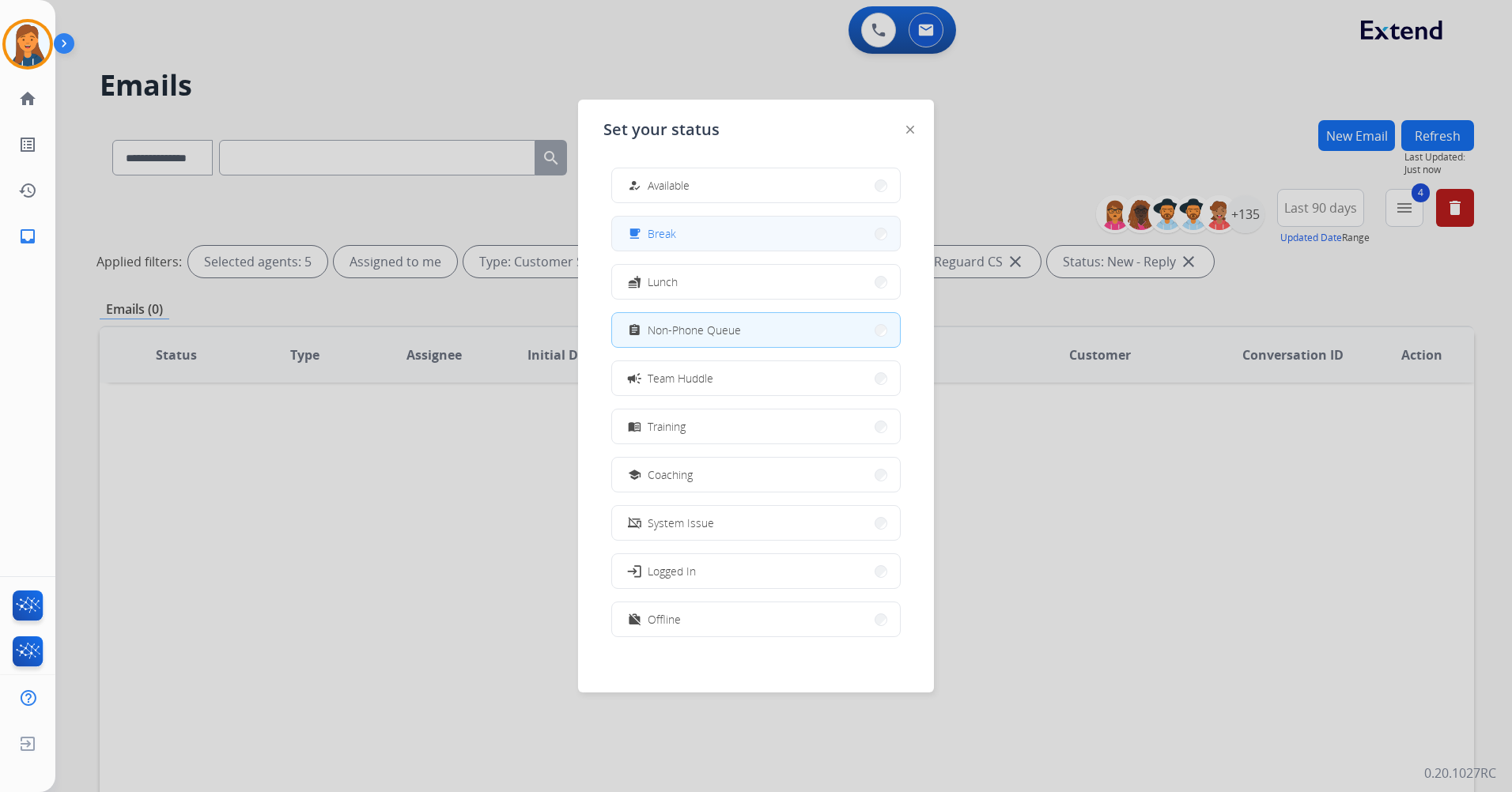
click at [769, 247] on button "free_breakfast Break" at bounding box center [756, 233] width 288 height 34
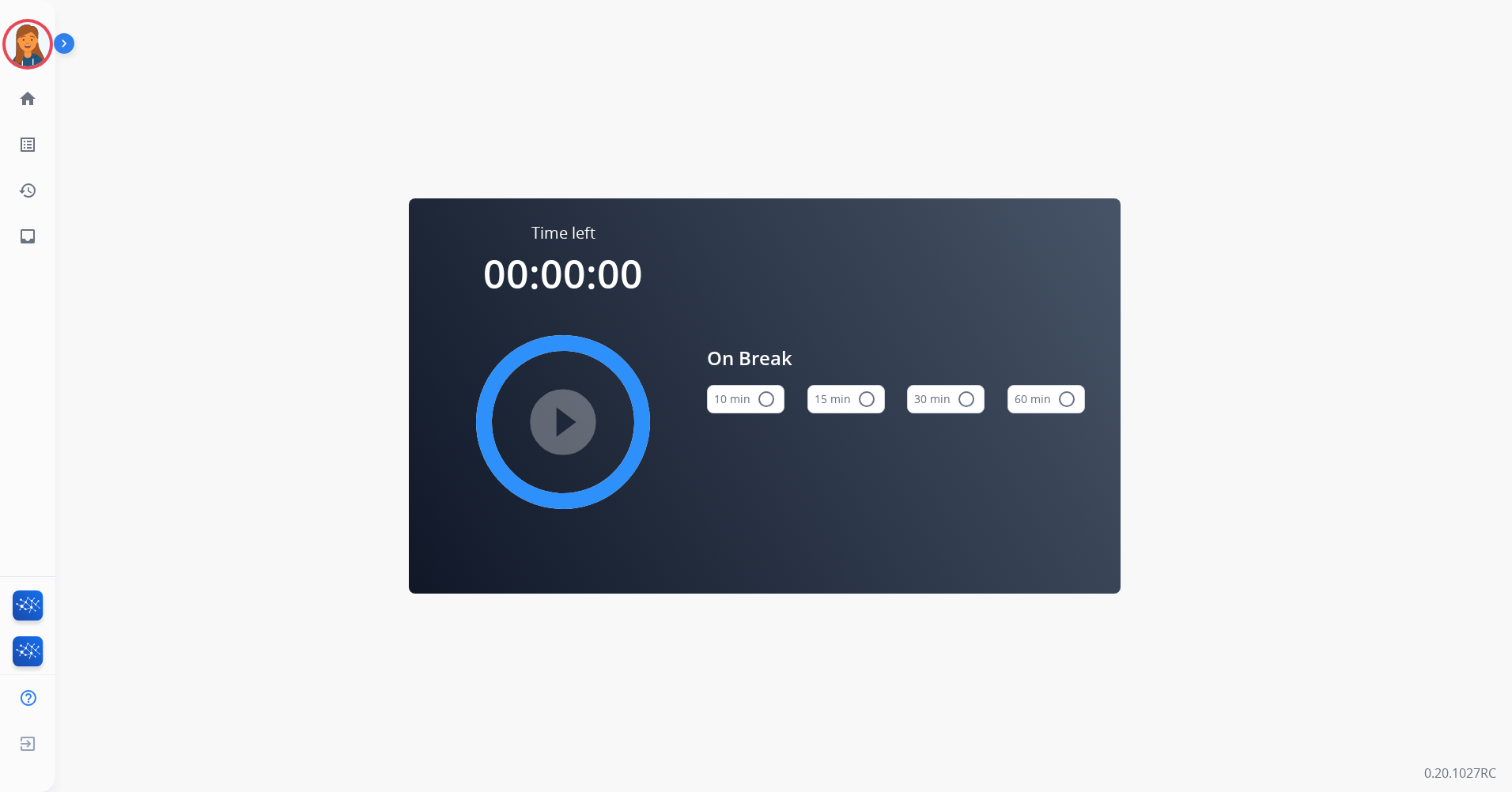
click at [850, 385] on div "15 min radio_button_unchecked" at bounding box center [845, 399] width 78 height 54
click at [843, 392] on button "15 min radio_button_unchecked" at bounding box center [845, 399] width 78 height 28
click at [570, 431] on mat-icon "play_circle_filled" at bounding box center [562, 422] width 19 height 19
click at [26, 55] on img at bounding box center [28, 44] width 44 height 44
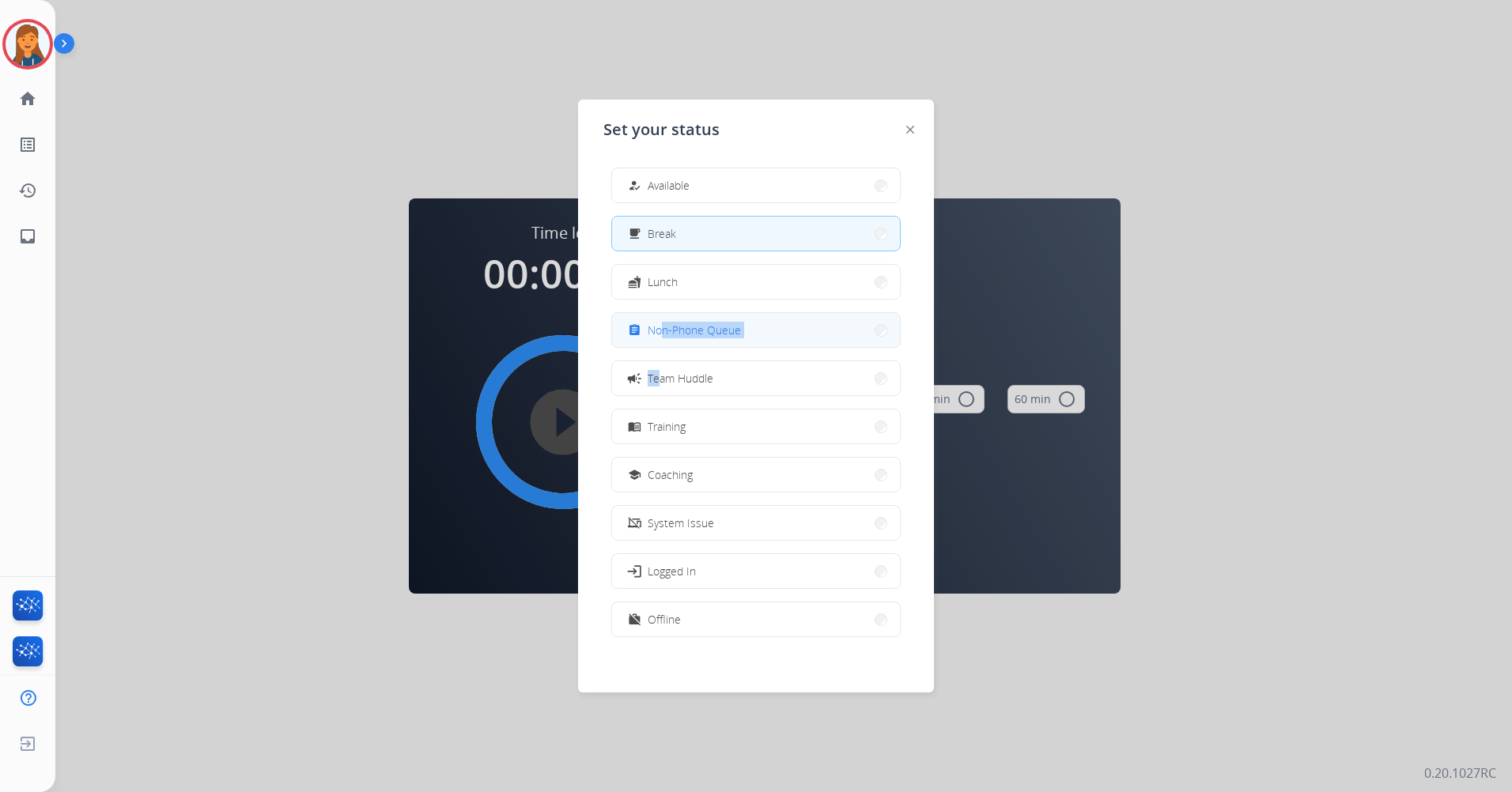
drag, startPoint x: 661, startPoint y: 349, endPoint x: 663, endPoint y: 329, distance: 20.1
click at [663, 329] on div "how_to_reg Available free_breakfast Break fastfood Lunch assignment Non-Phone Q…" at bounding box center [756, 404] width 305 height 498
click at [666, 337] on span "Non-Phone Queue" at bounding box center [694, 329] width 93 height 17
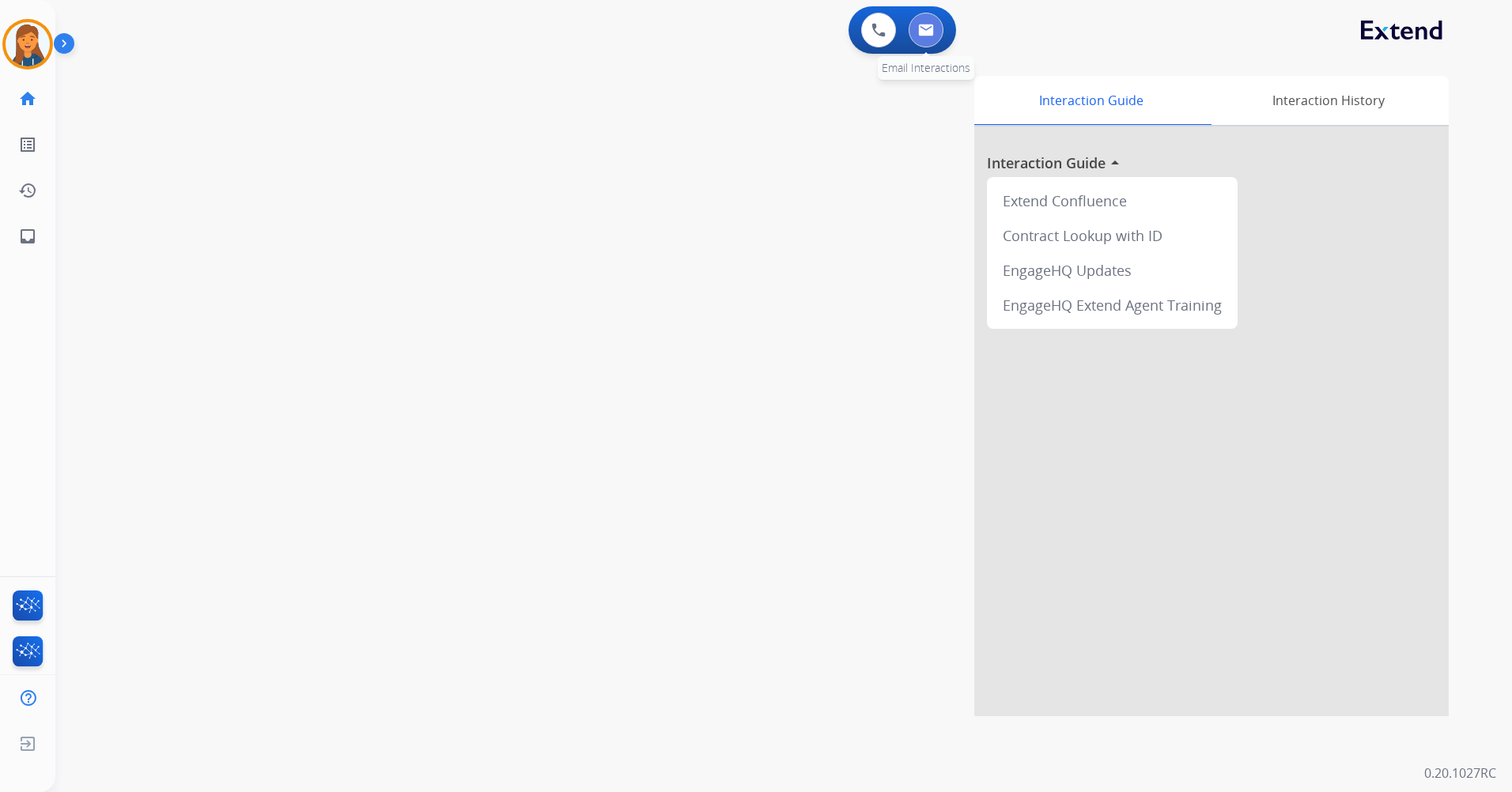
click at [926, 44] on button at bounding box center [925, 29] width 34 height 34
select select "**********"
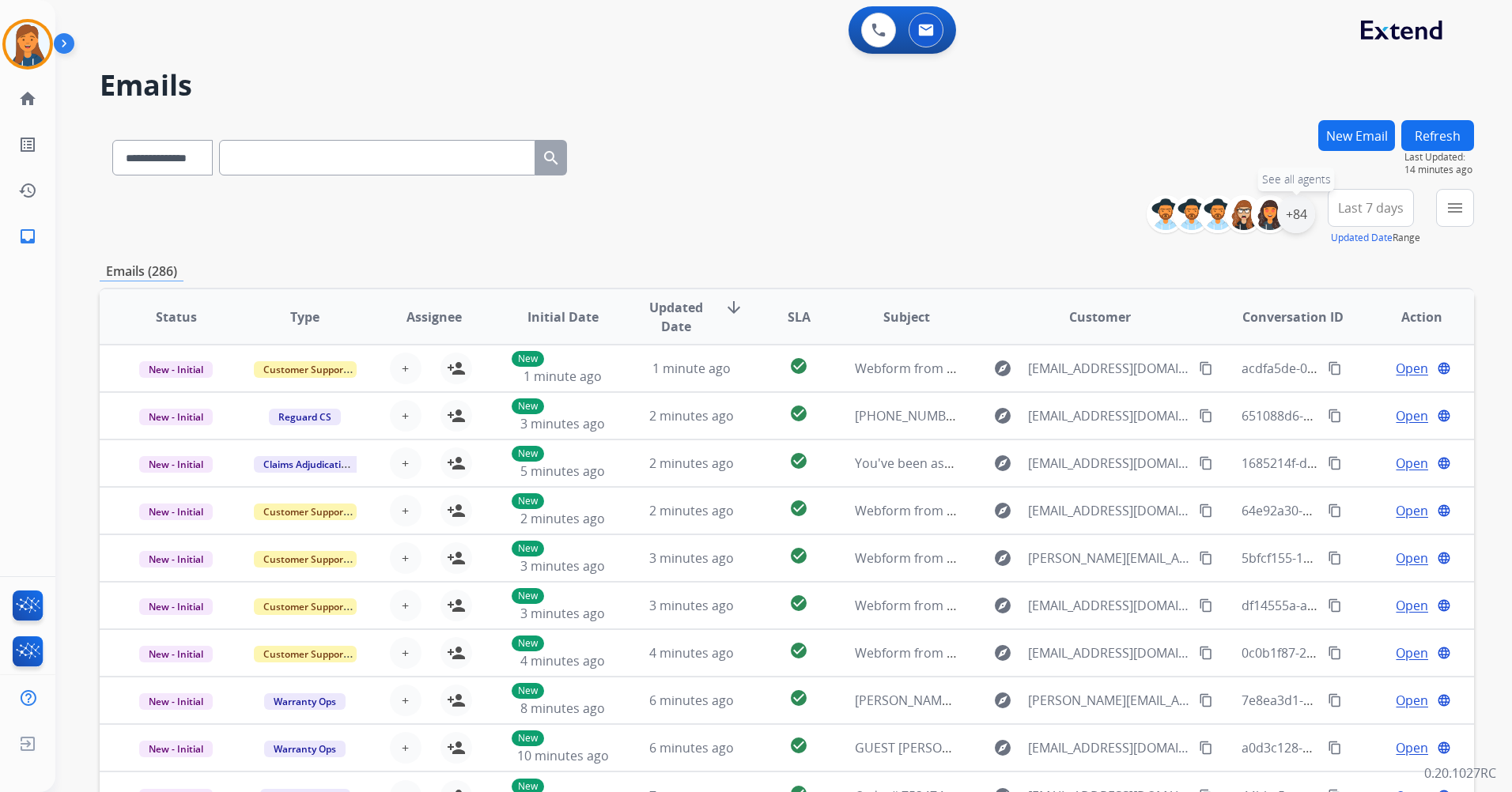
click at [1286, 224] on div "+84" at bounding box center [1296, 214] width 38 height 38
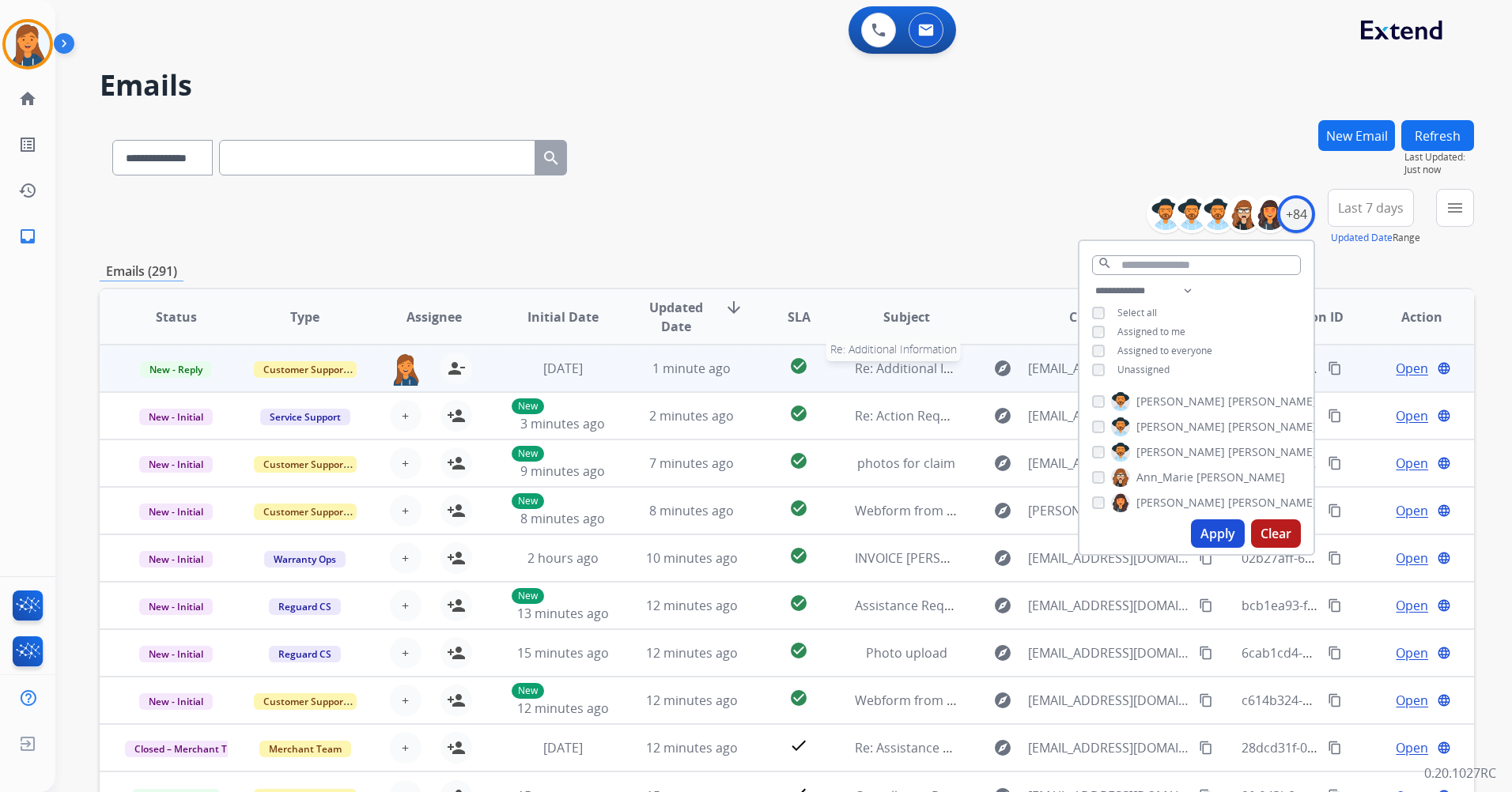
click at [913, 372] on span "Re: Additional Information" at bounding box center [933, 368] width 156 height 18
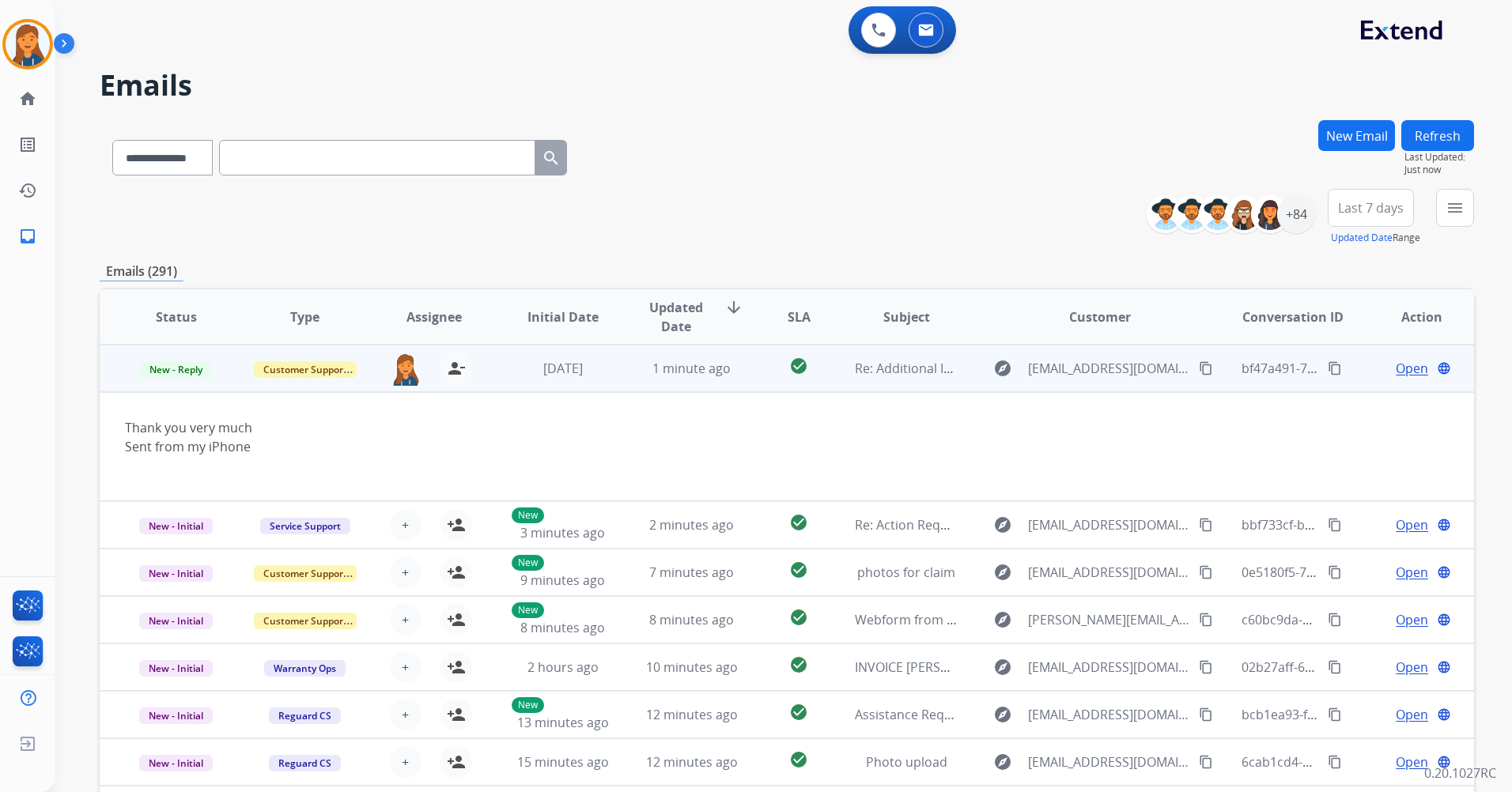
click at [1396, 372] on span "Open" at bounding box center [1412, 368] width 32 height 19
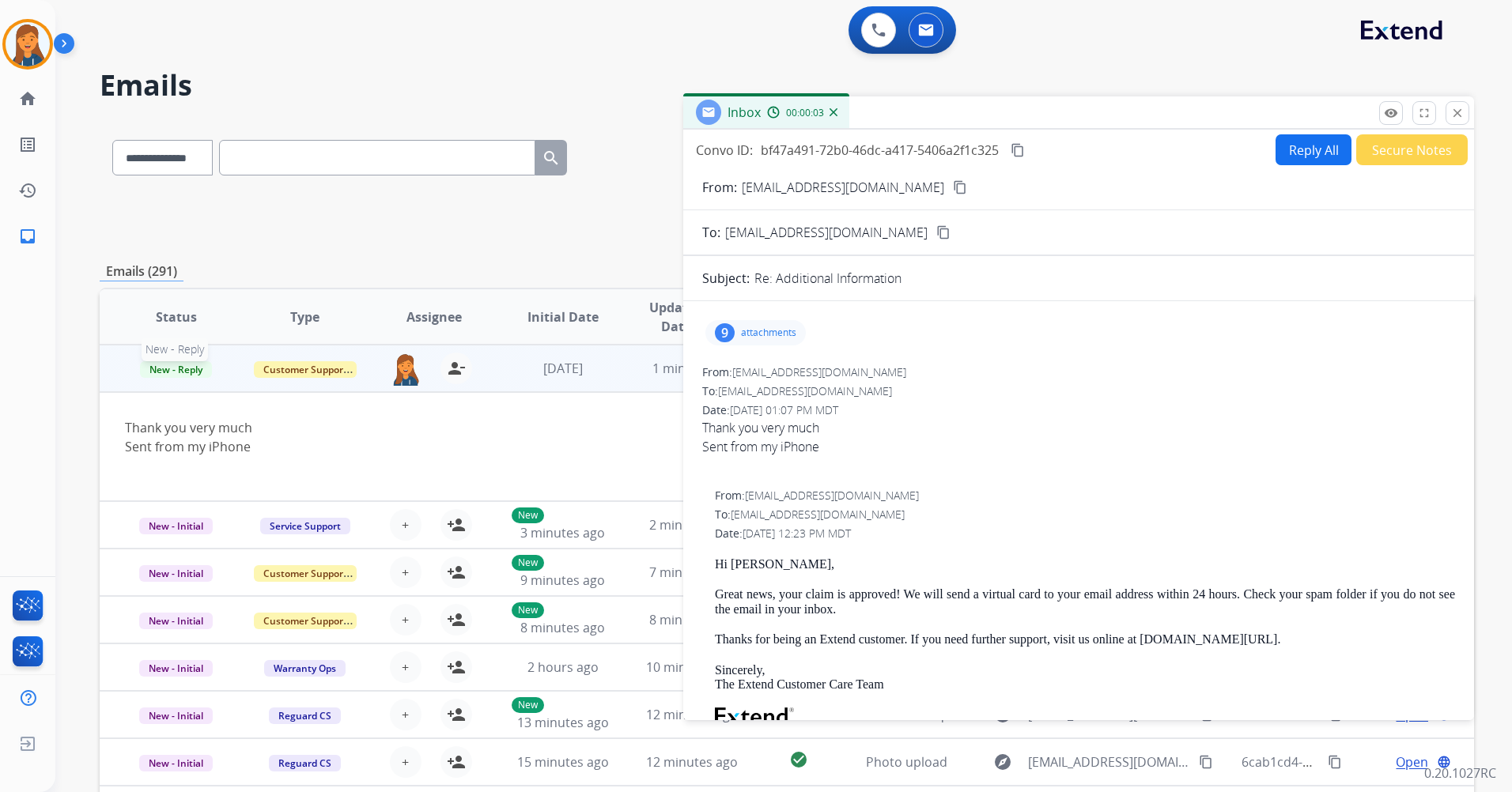
click at [180, 362] on span "New - Reply" at bounding box center [175, 369] width 72 height 17
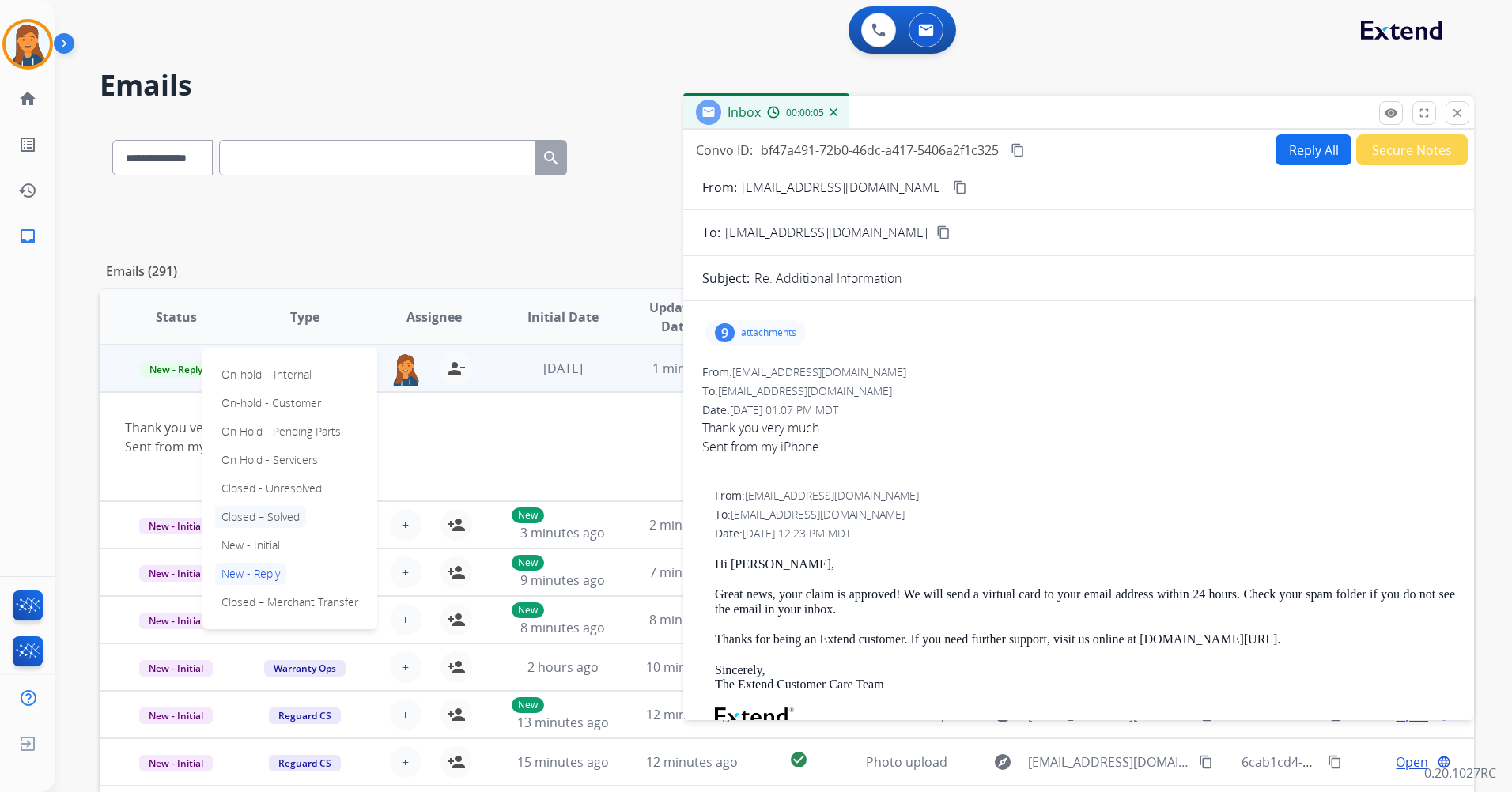
click at [259, 511] on p "Closed – Solved" at bounding box center [261, 517] width 91 height 23
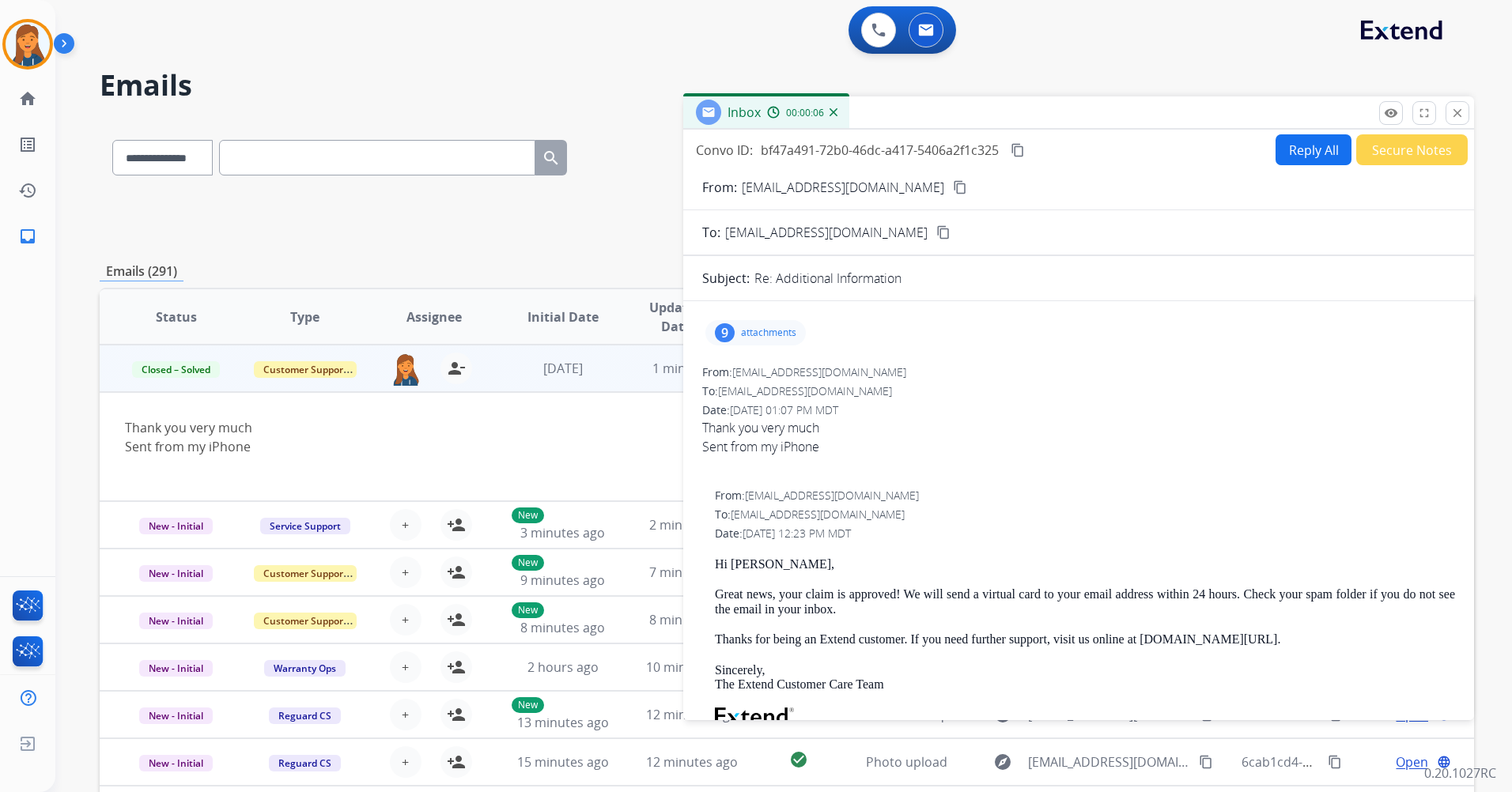
click at [1413, 143] on button "Secure Notes" at bounding box center [1411, 149] width 111 height 30
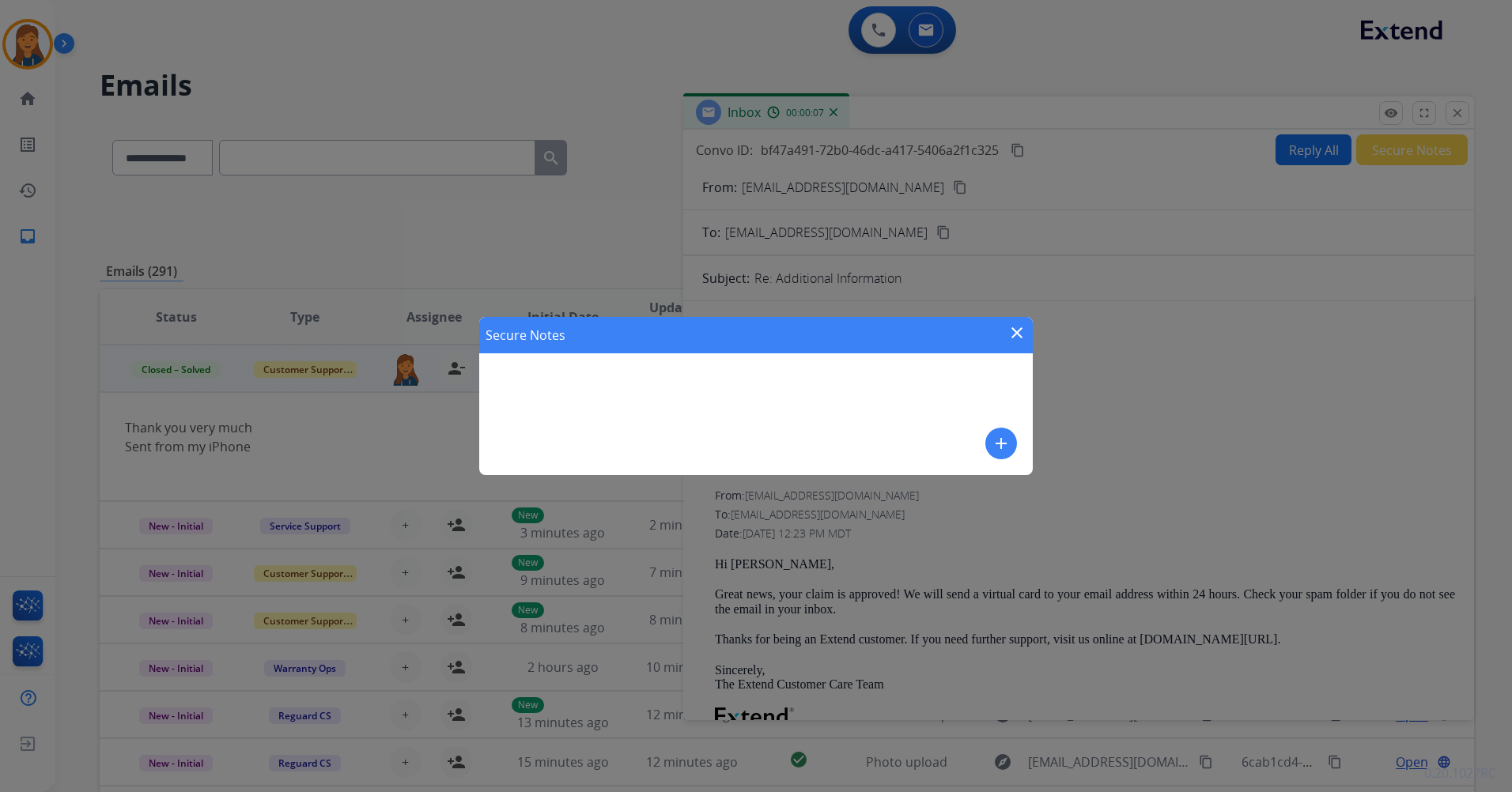
click at [1000, 444] on mat-icon "add" at bounding box center [1001, 443] width 19 height 19
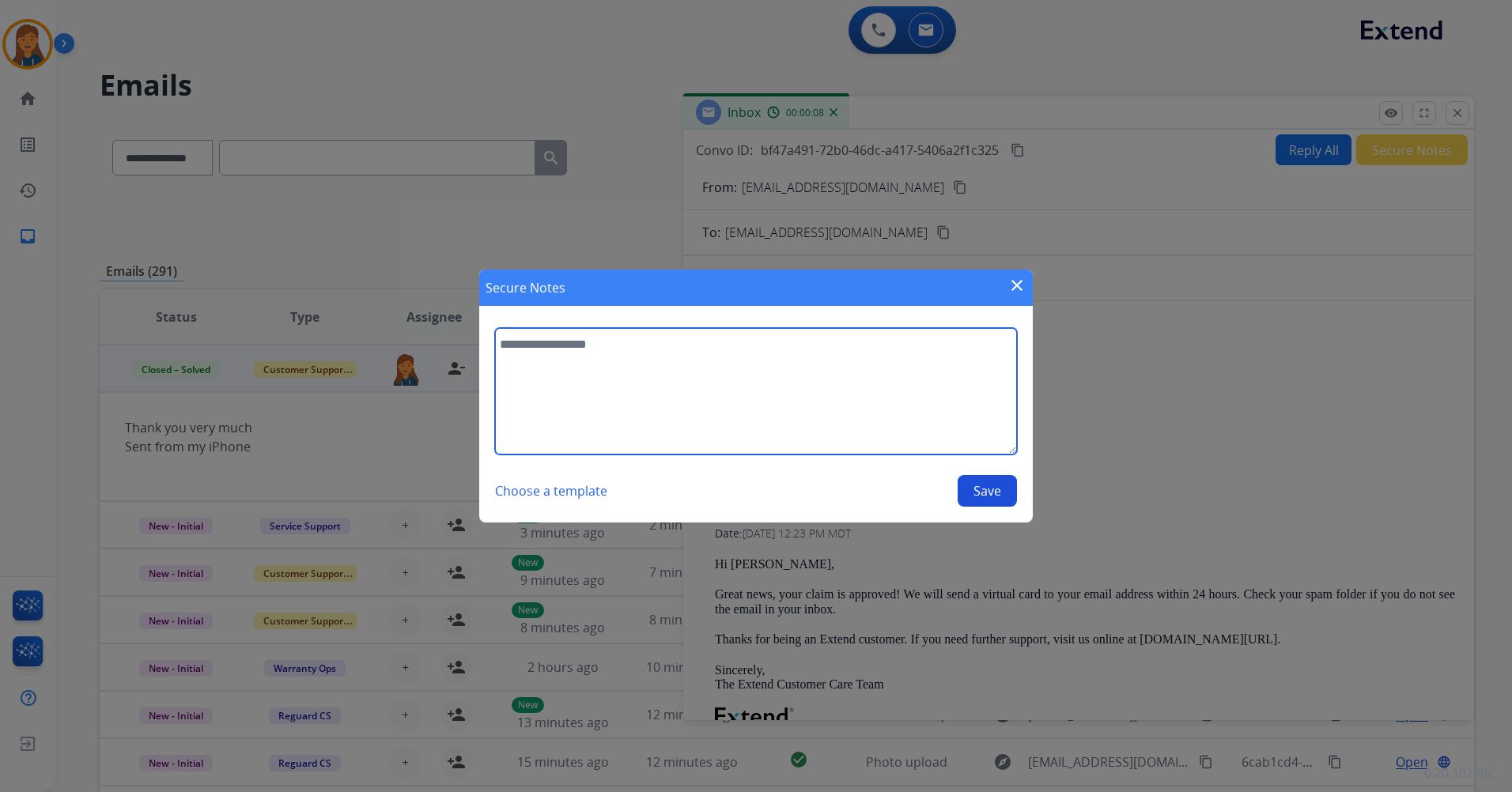
click at [567, 355] on textarea at bounding box center [756, 391] width 522 height 127
type textarea "**********"
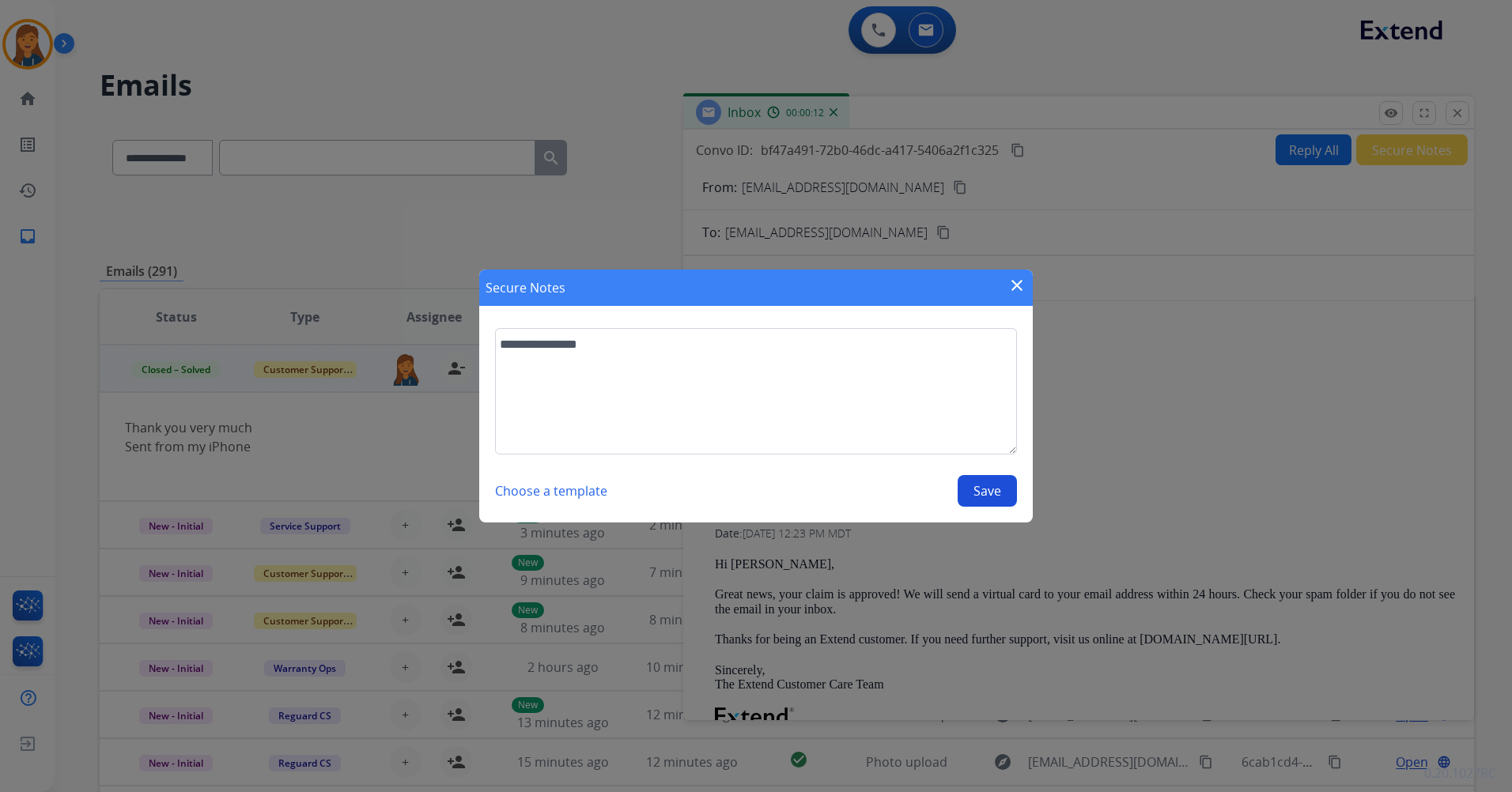
click at [990, 481] on button "Save" at bounding box center [987, 490] width 59 height 31
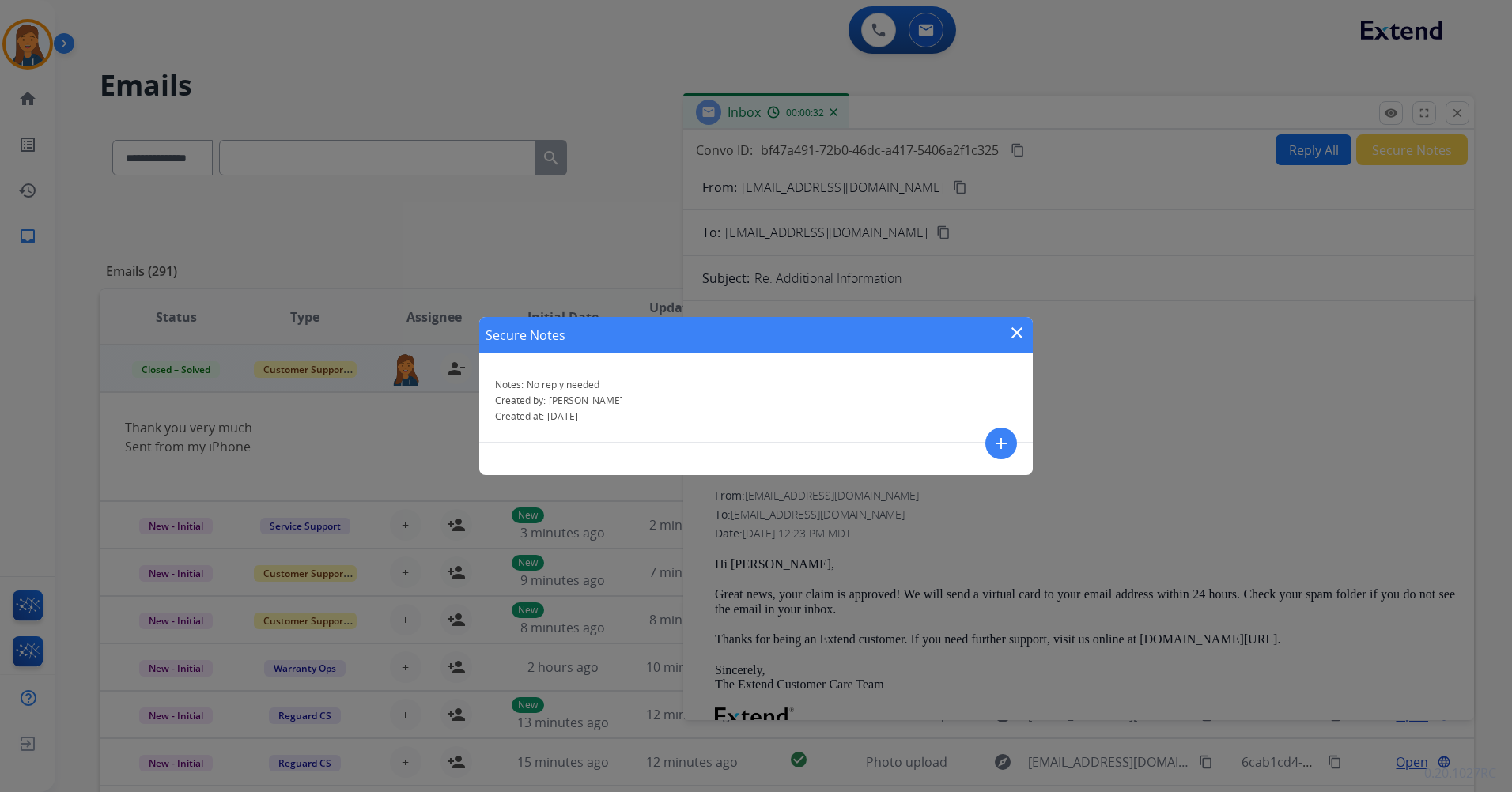
click at [1011, 328] on div "Secure Notes close" at bounding box center [755, 335] width 553 height 36
click at [1012, 329] on mat-icon "close" at bounding box center [1017, 332] width 19 height 19
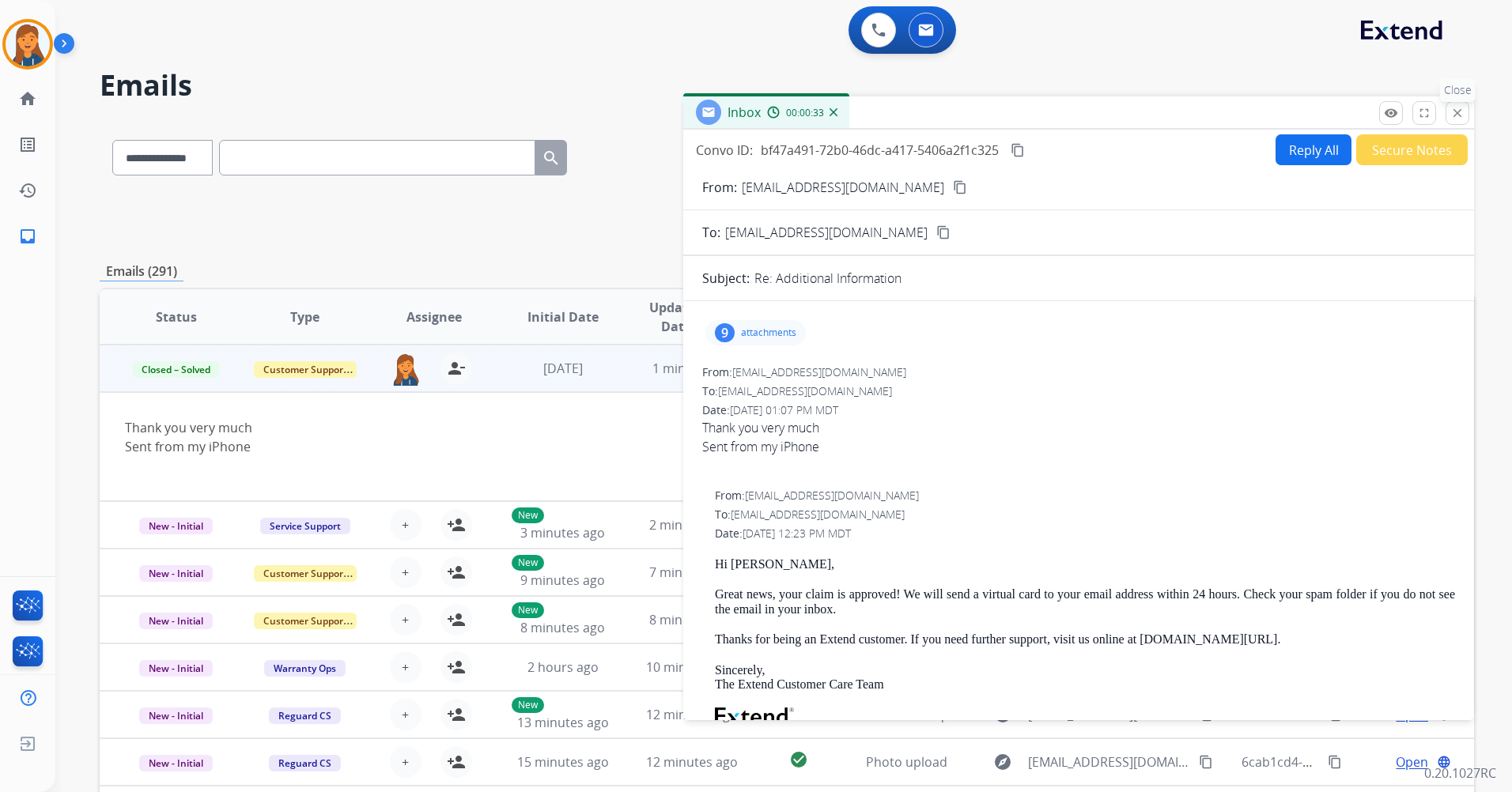
click at [1453, 111] on mat-icon "close" at bounding box center [1457, 113] width 14 height 14
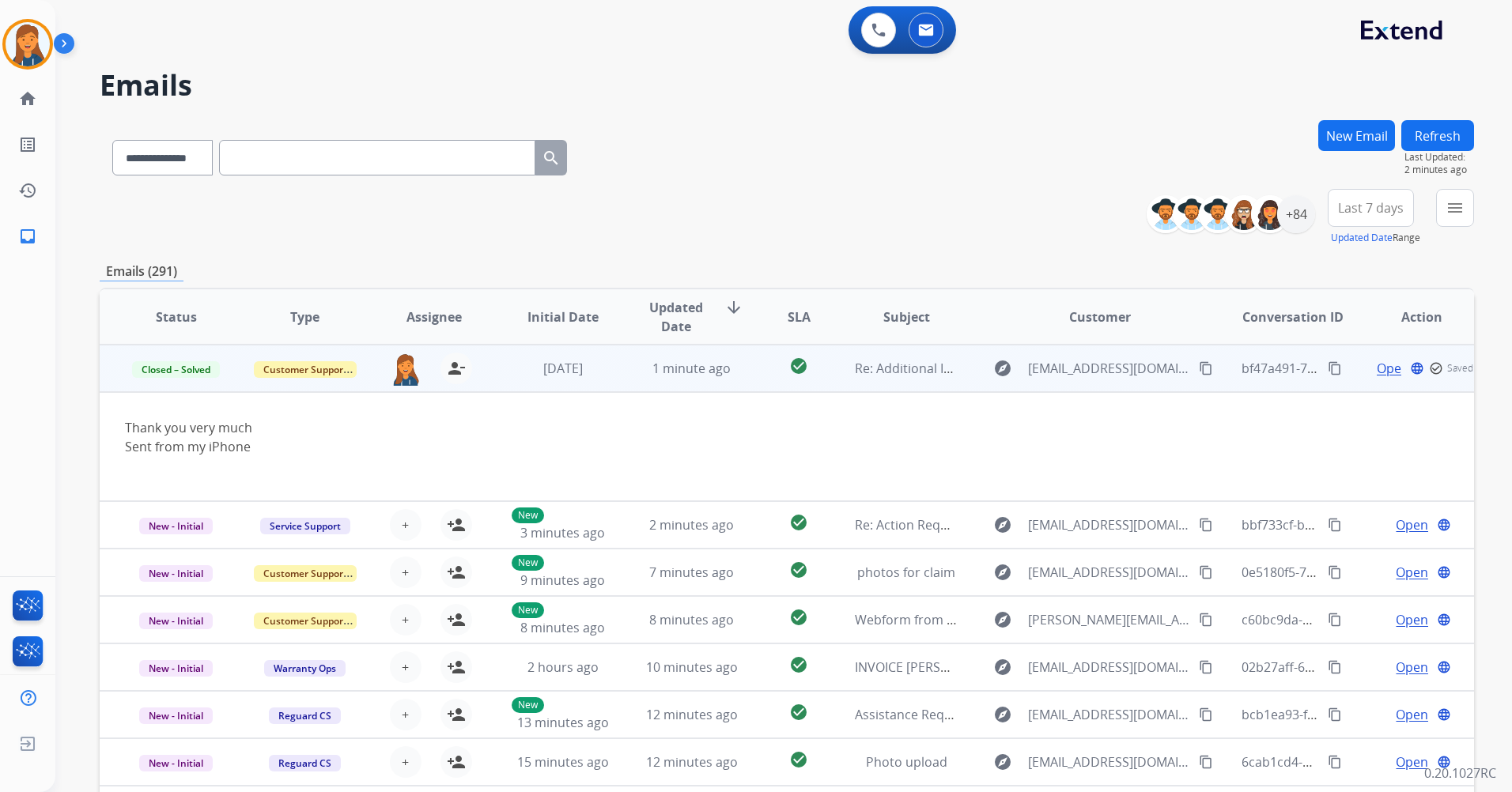
click at [1422, 136] on button "Refresh" at bounding box center [1437, 135] width 73 height 30
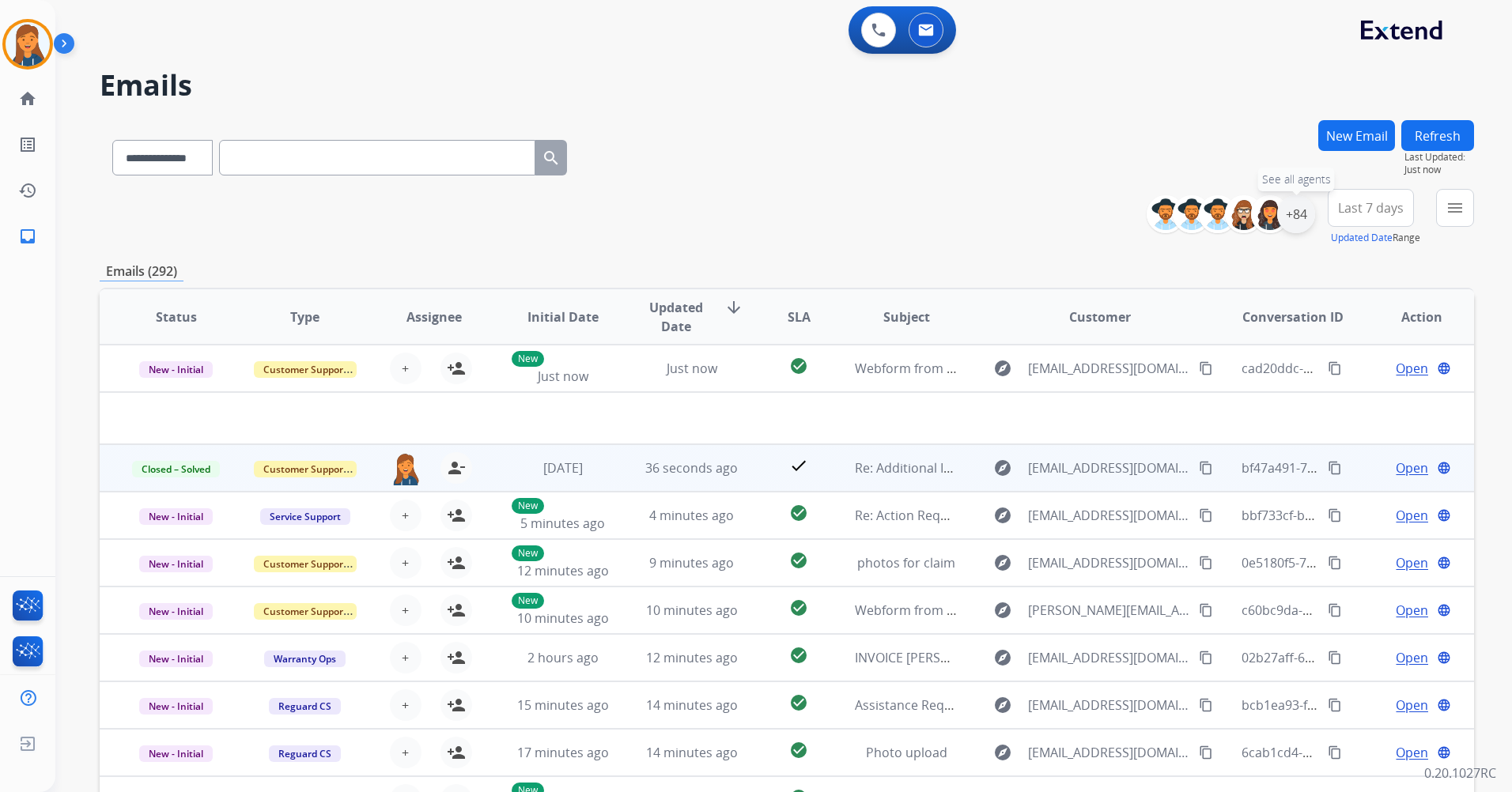
click at [1289, 202] on div "+84" at bounding box center [1296, 214] width 38 height 38
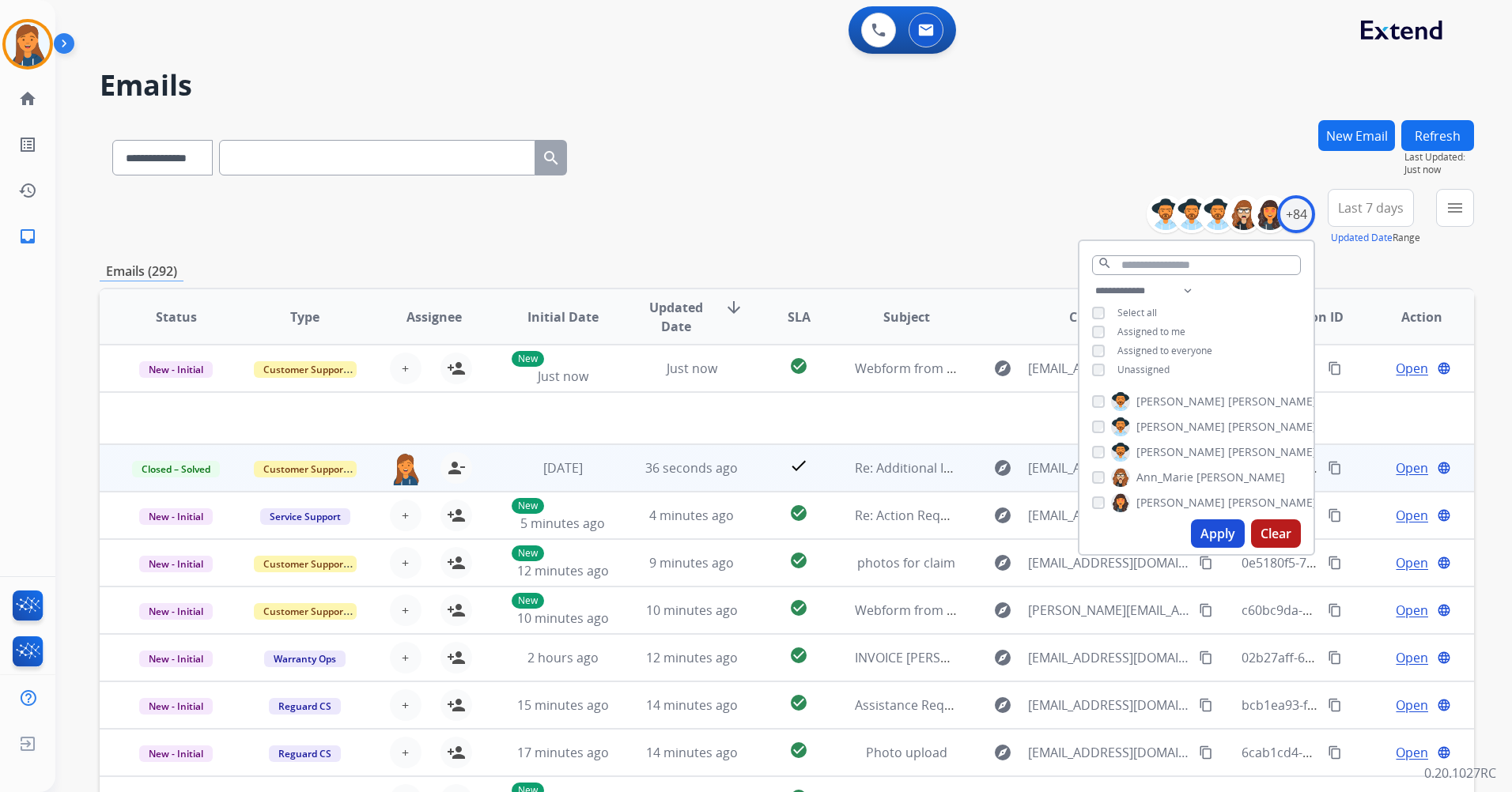
click at [1338, 204] on span "Last 7 days" at bounding box center [1370, 207] width 66 height 6
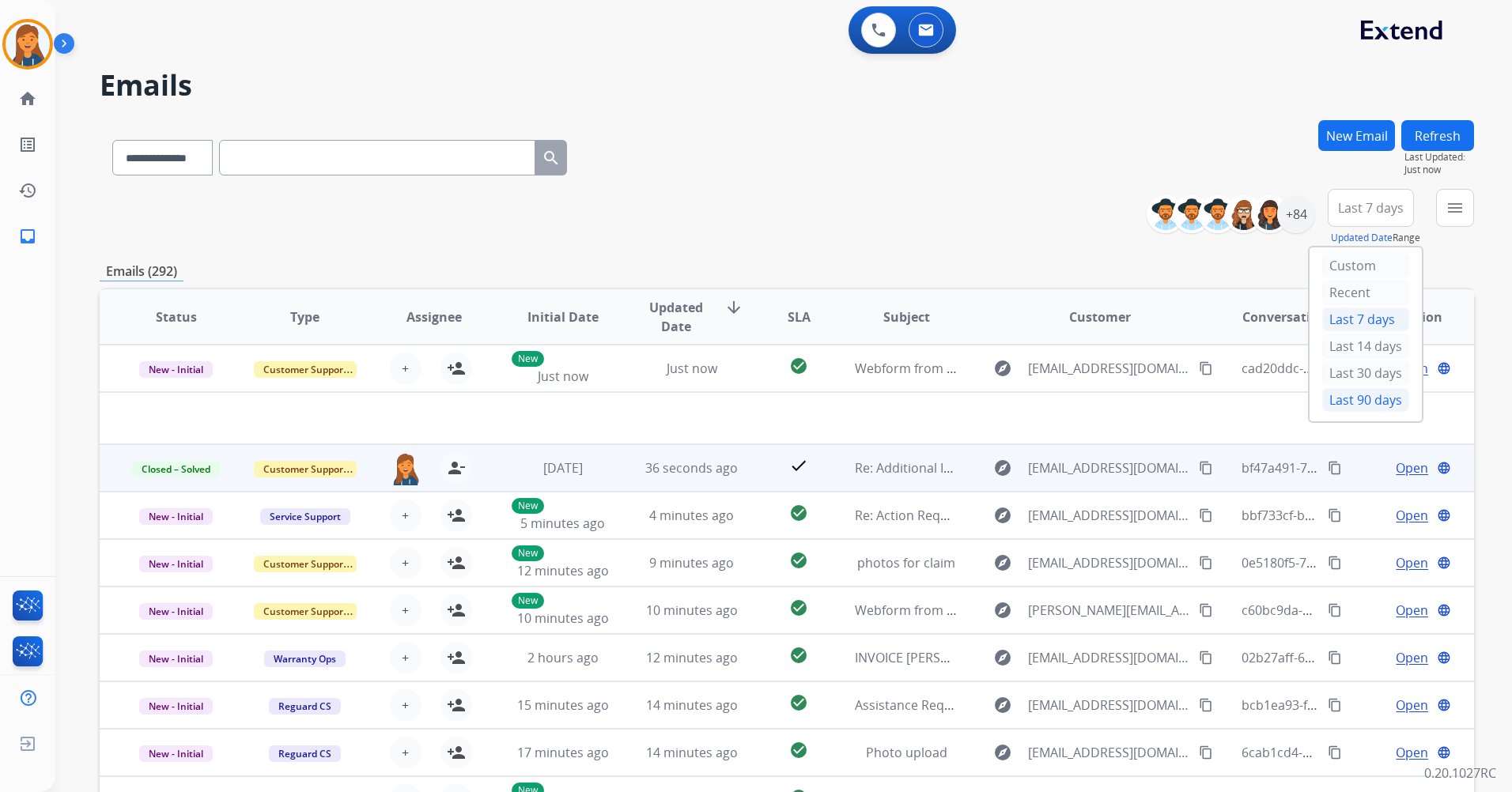
click at [1329, 405] on div "Last 90 days" at bounding box center [1366, 400] width 87 height 24
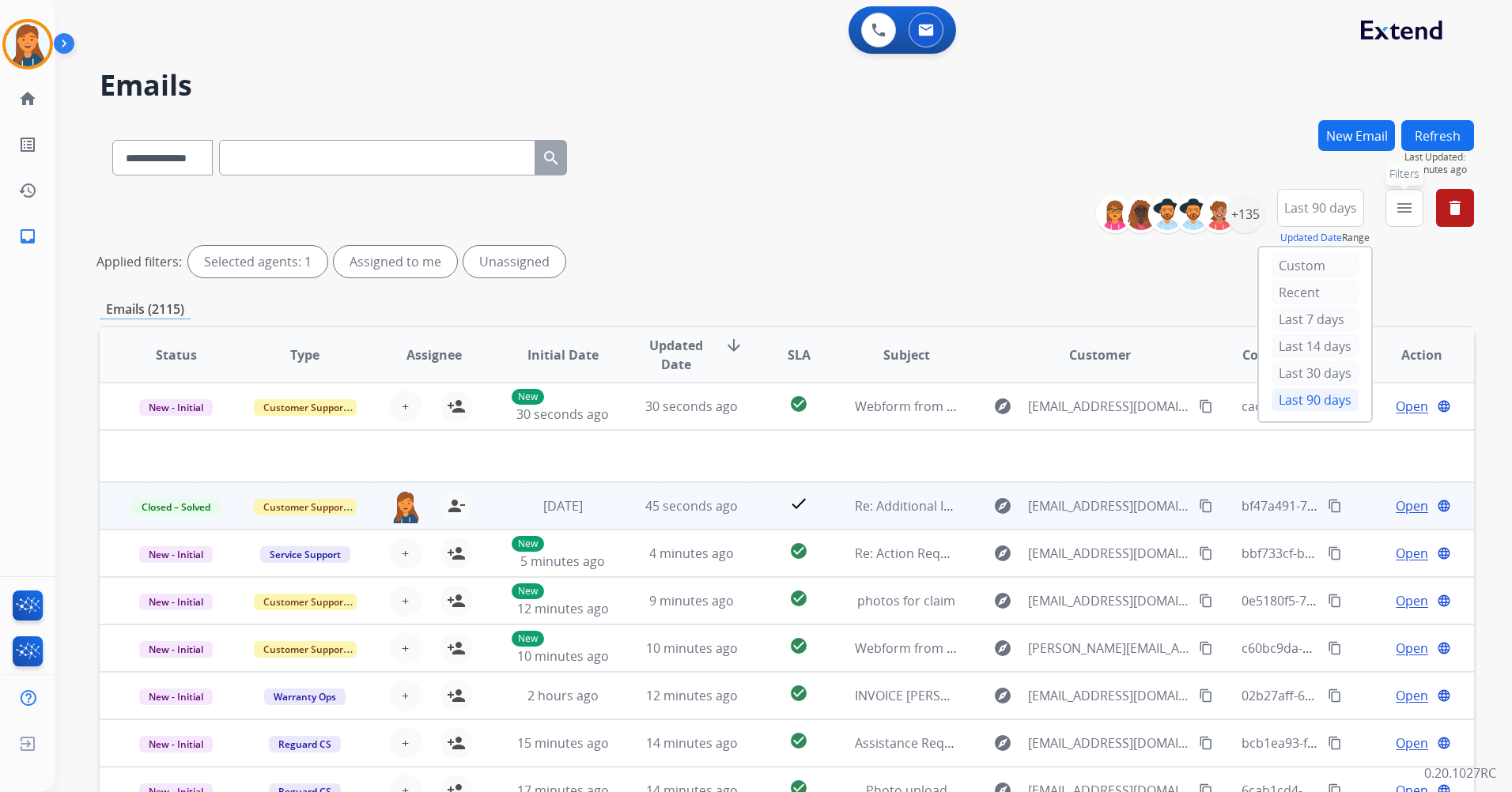
click at [1407, 204] on mat-icon "menu" at bounding box center [1404, 207] width 19 height 19
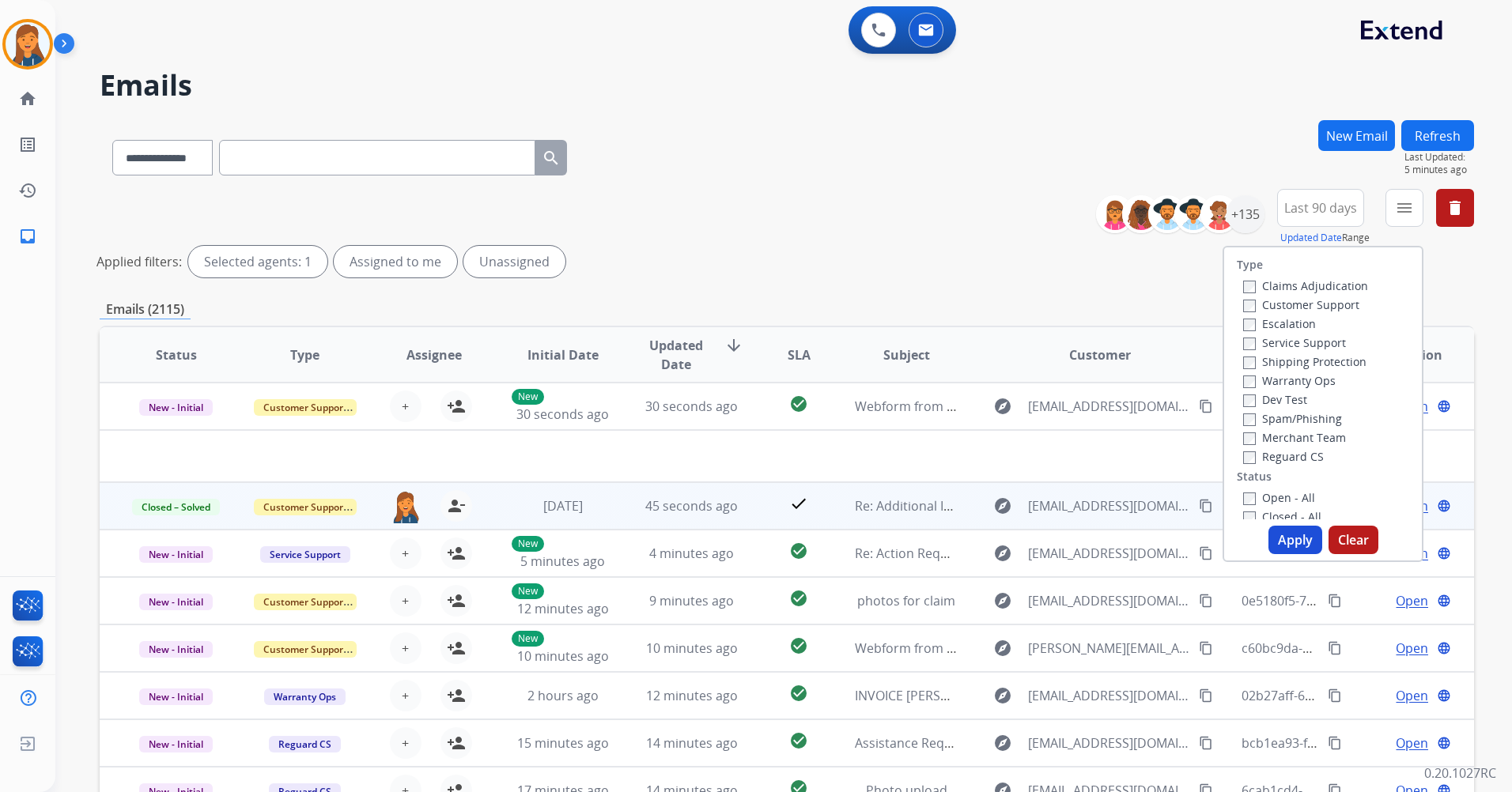
click at [1284, 305] on label "Customer Support" at bounding box center [1301, 304] width 116 height 15
click at [1284, 366] on label "Shipping Protection" at bounding box center [1304, 361] width 123 height 15
click at [1267, 459] on label "Reguard CS" at bounding box center [1283, 456] width 81 height 15
click at [1263, 492] on label "Open - All" at bounding box center [1278, 497] width 72 height 15
click at [1287, 536] on button "Apply" at bounding box center [1295, 539] width 54 height 28
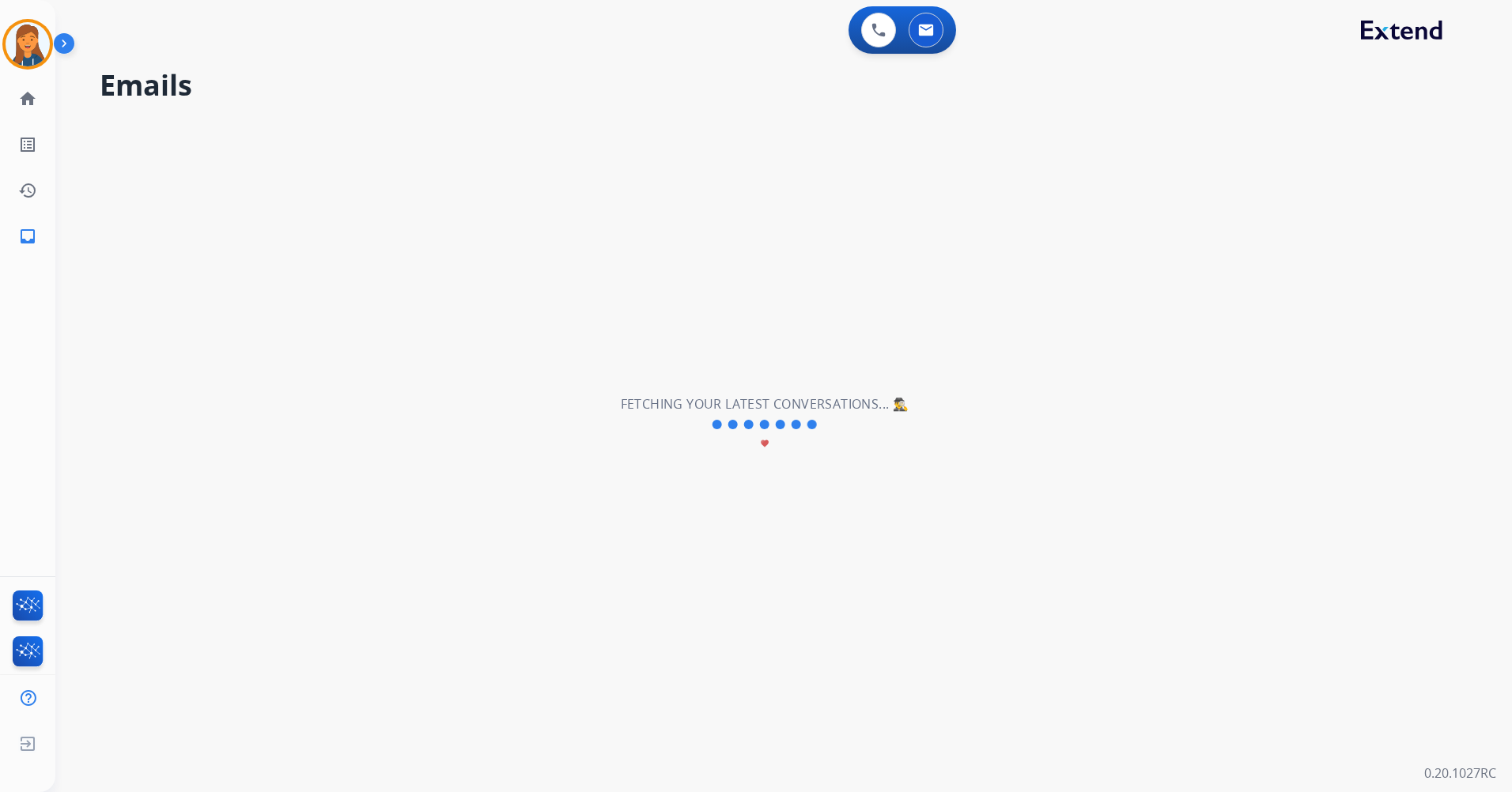
click at [1287, 536] on div "**********" at bounding box center [764, 424] width 1419 height 735
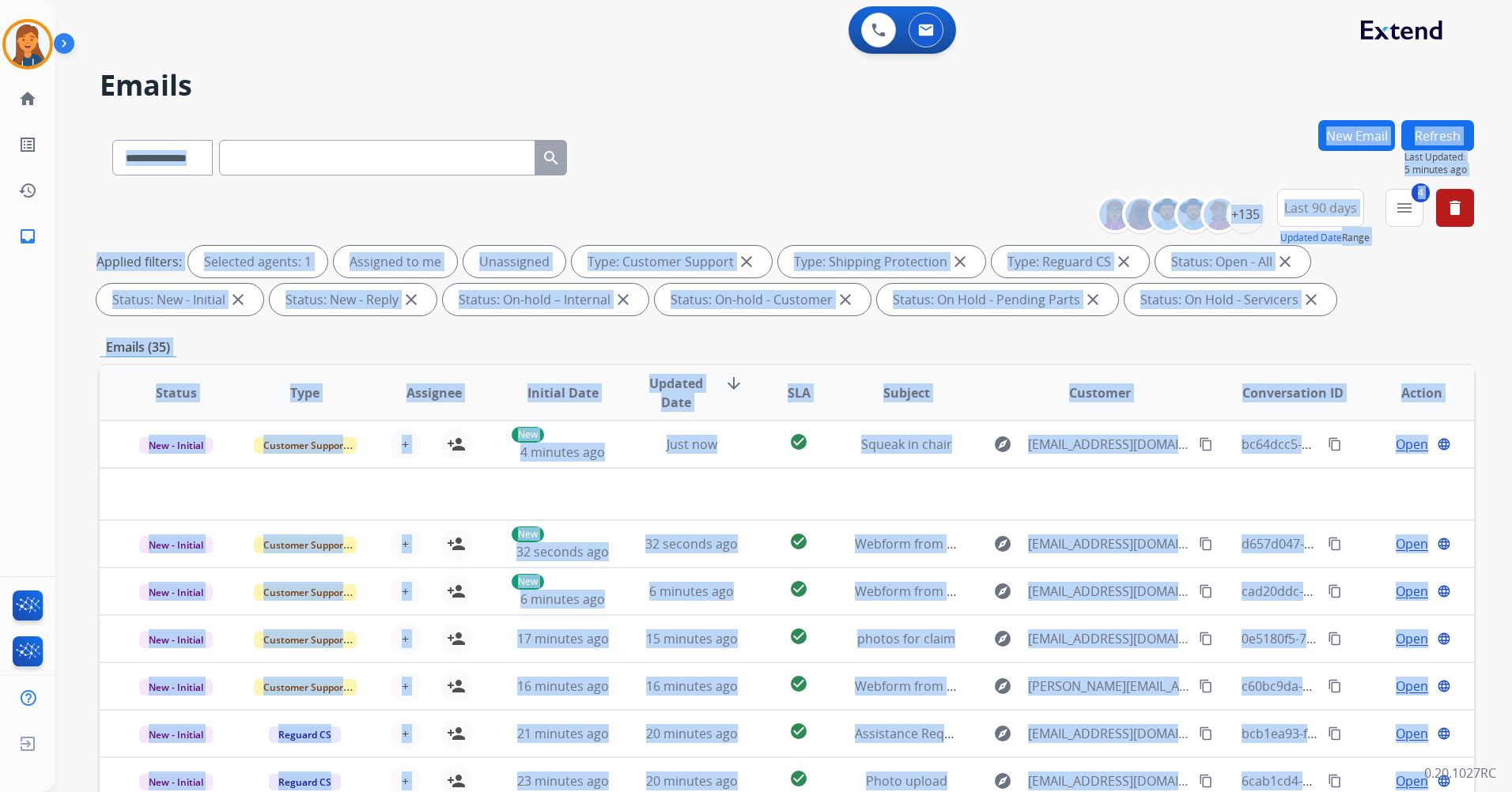
click at [907, 121] on div "**********" at bounding box center [786, 154] width 1374 height 69
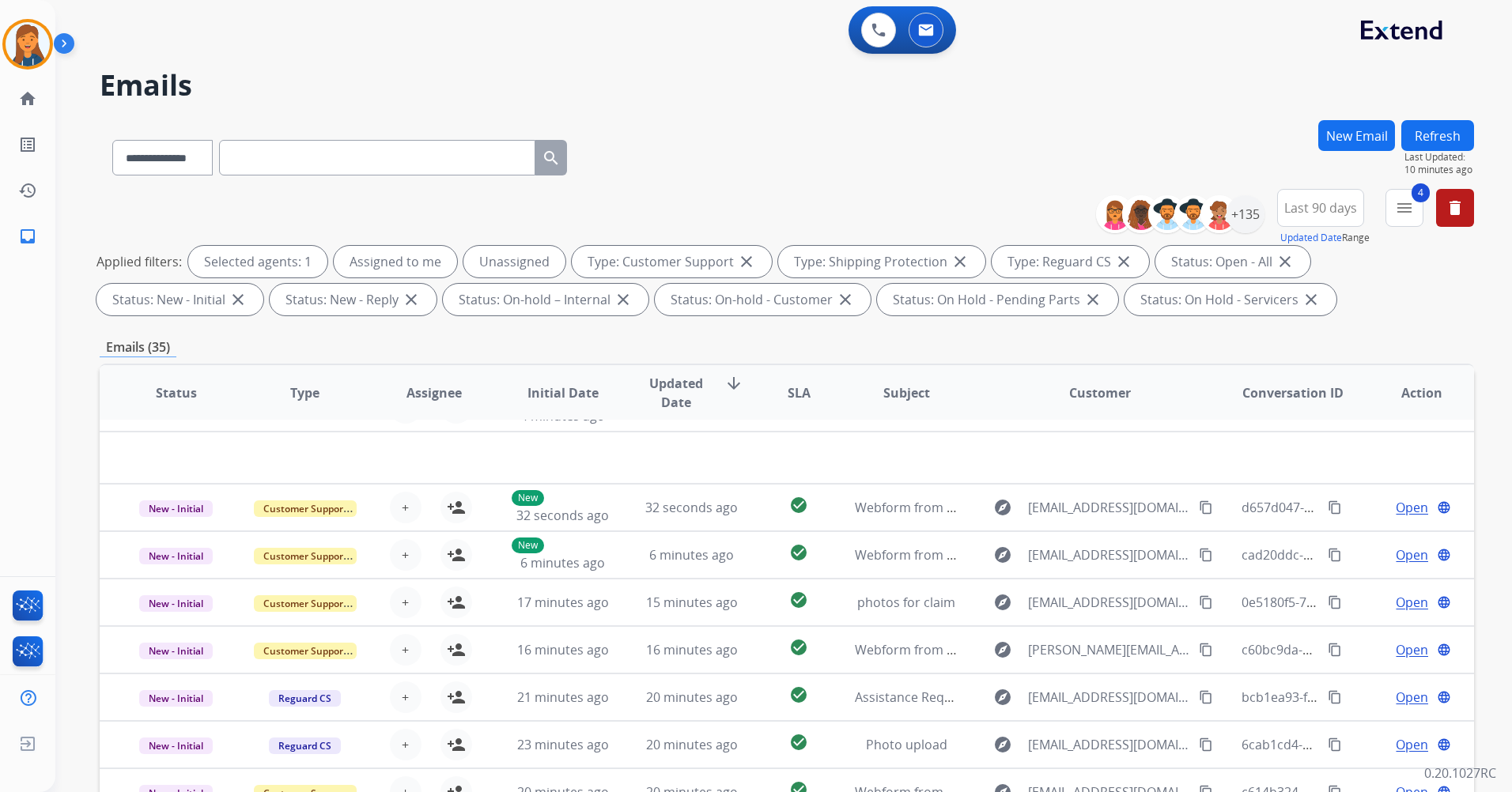
scroll to position [54, 0]
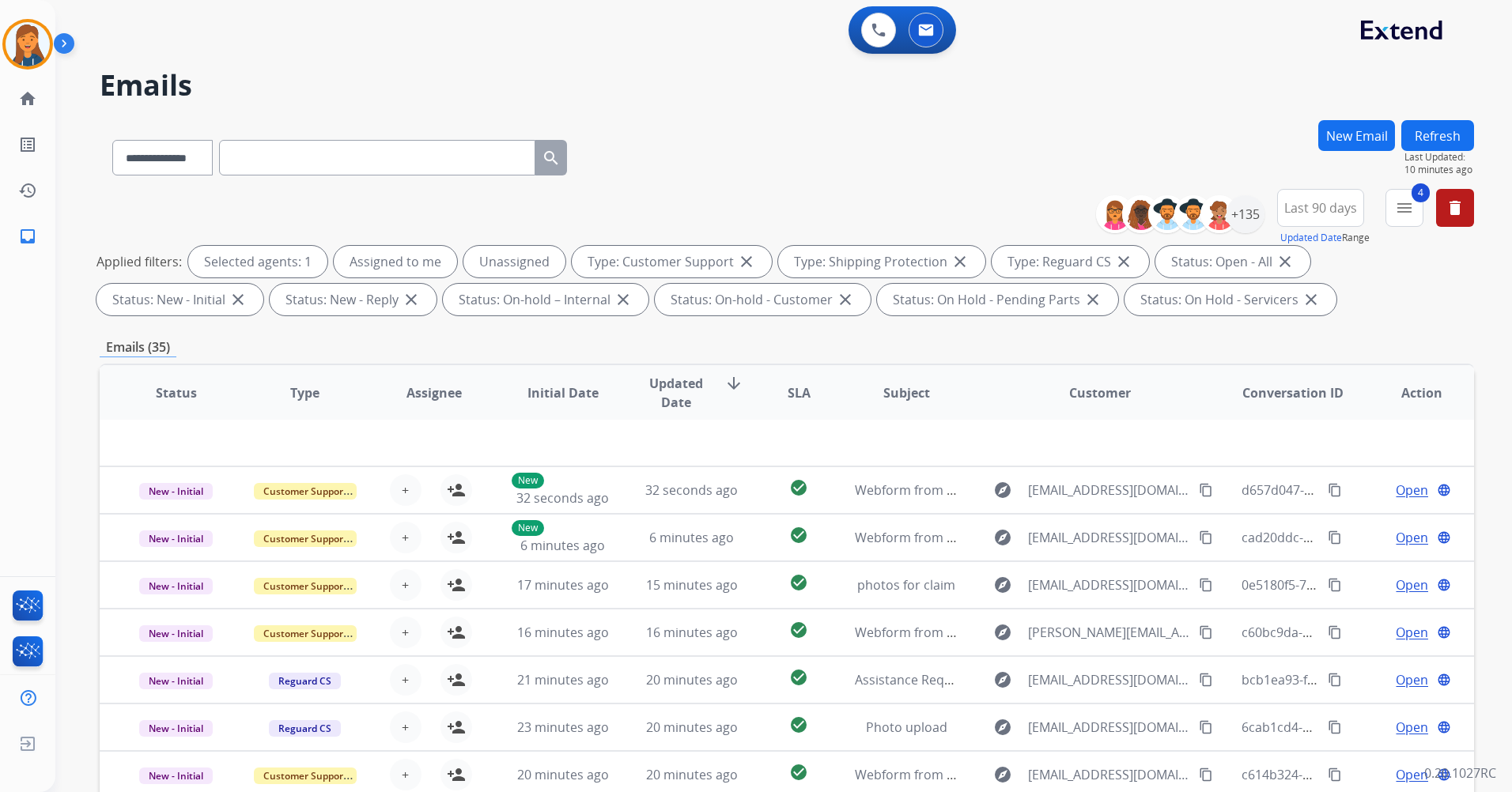
click at [1431, 137] on button "Refresh" at bounding box center [1437, 135] width 73 height 30
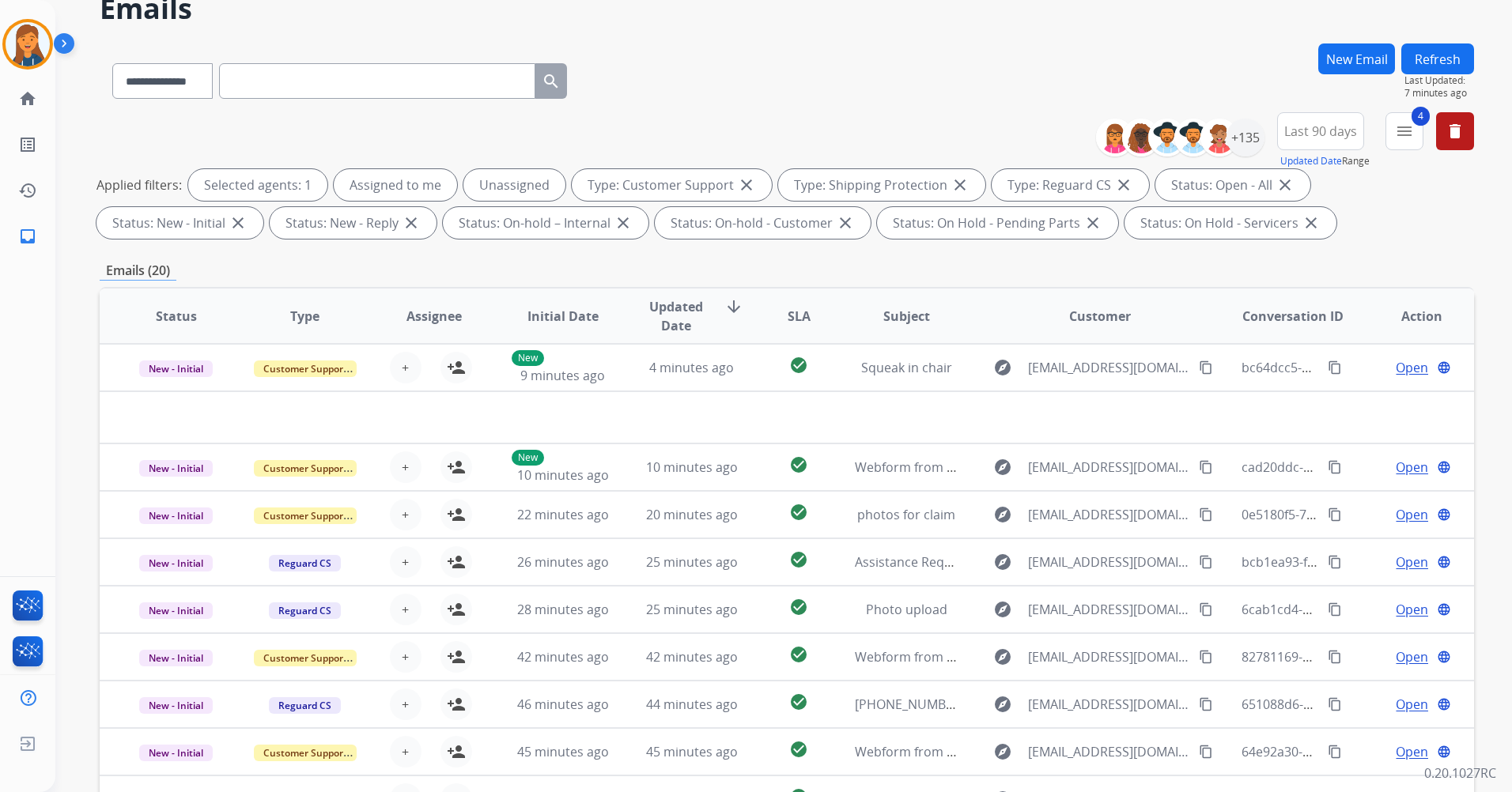
scroll to position [0, 0]
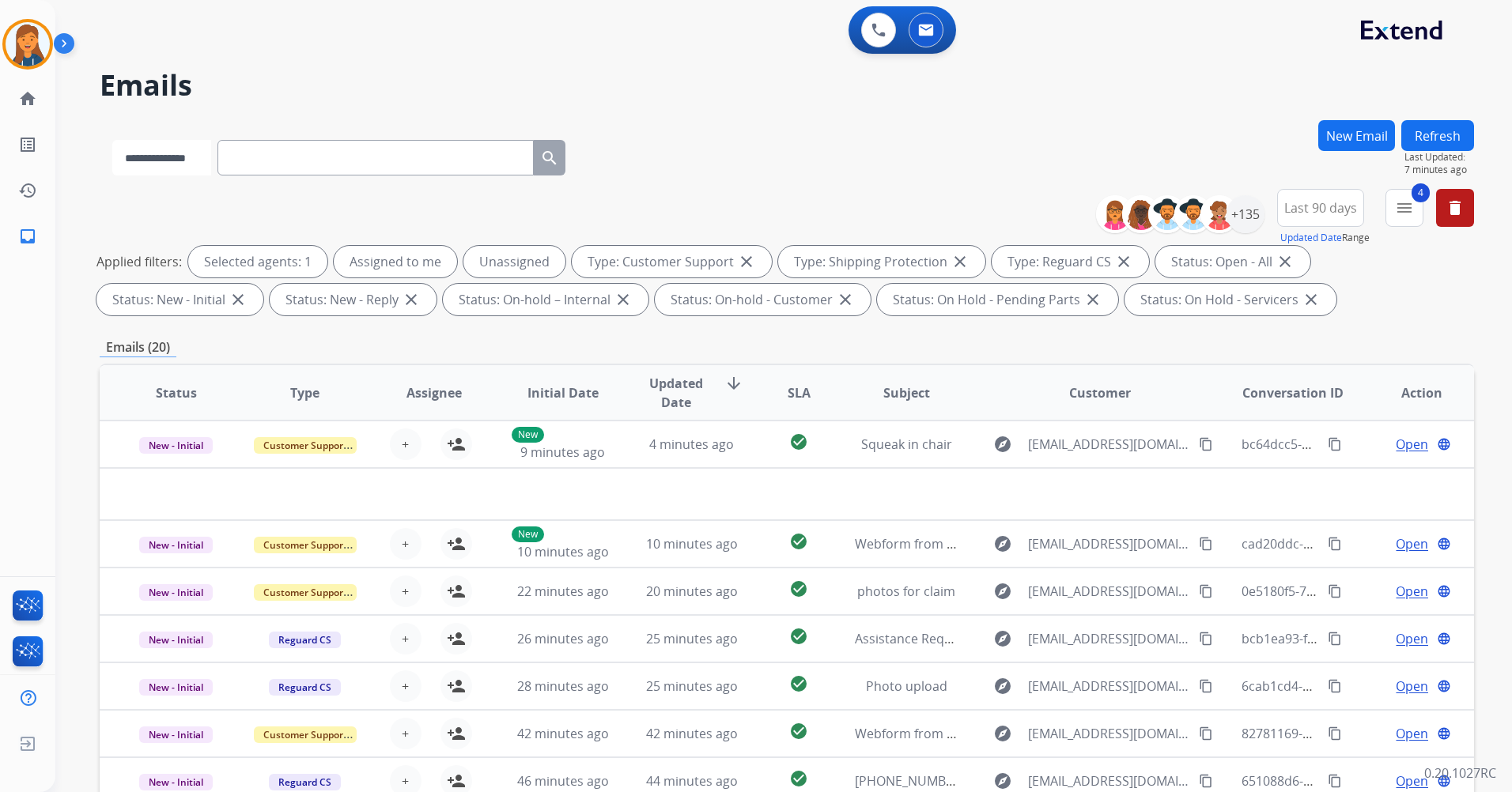
click at [203, 160] on select "**********" at bounding box center [161, 157] width 99 height 35
select select "**********"
click at [112, 140] on select "**********" at bounding box center [161, 157] width 99 height 35
click at [285, 155] on input "text" at bounding box center [378, 157] width 317 height 35
paste input "**********"
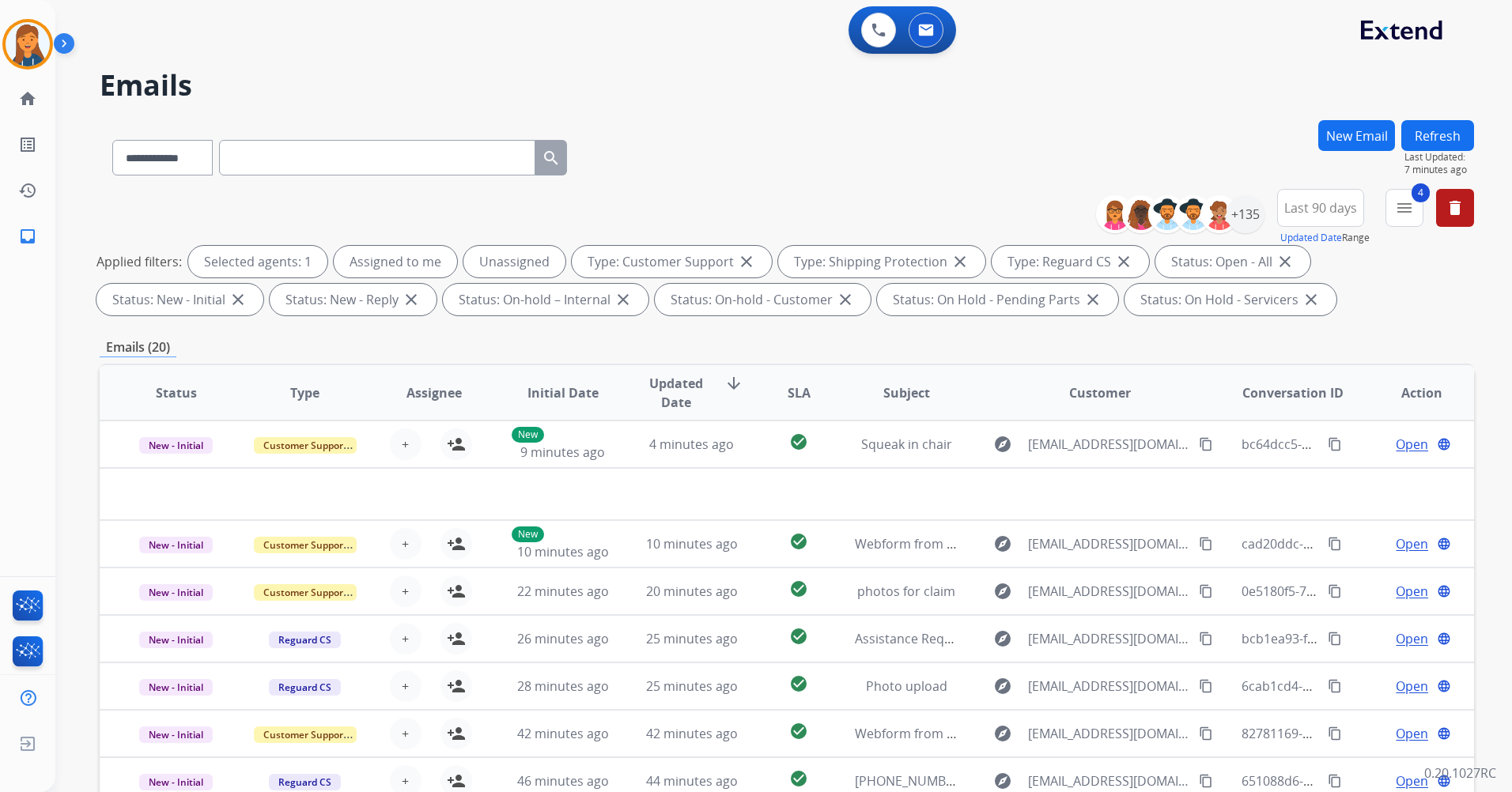
type input "**********"
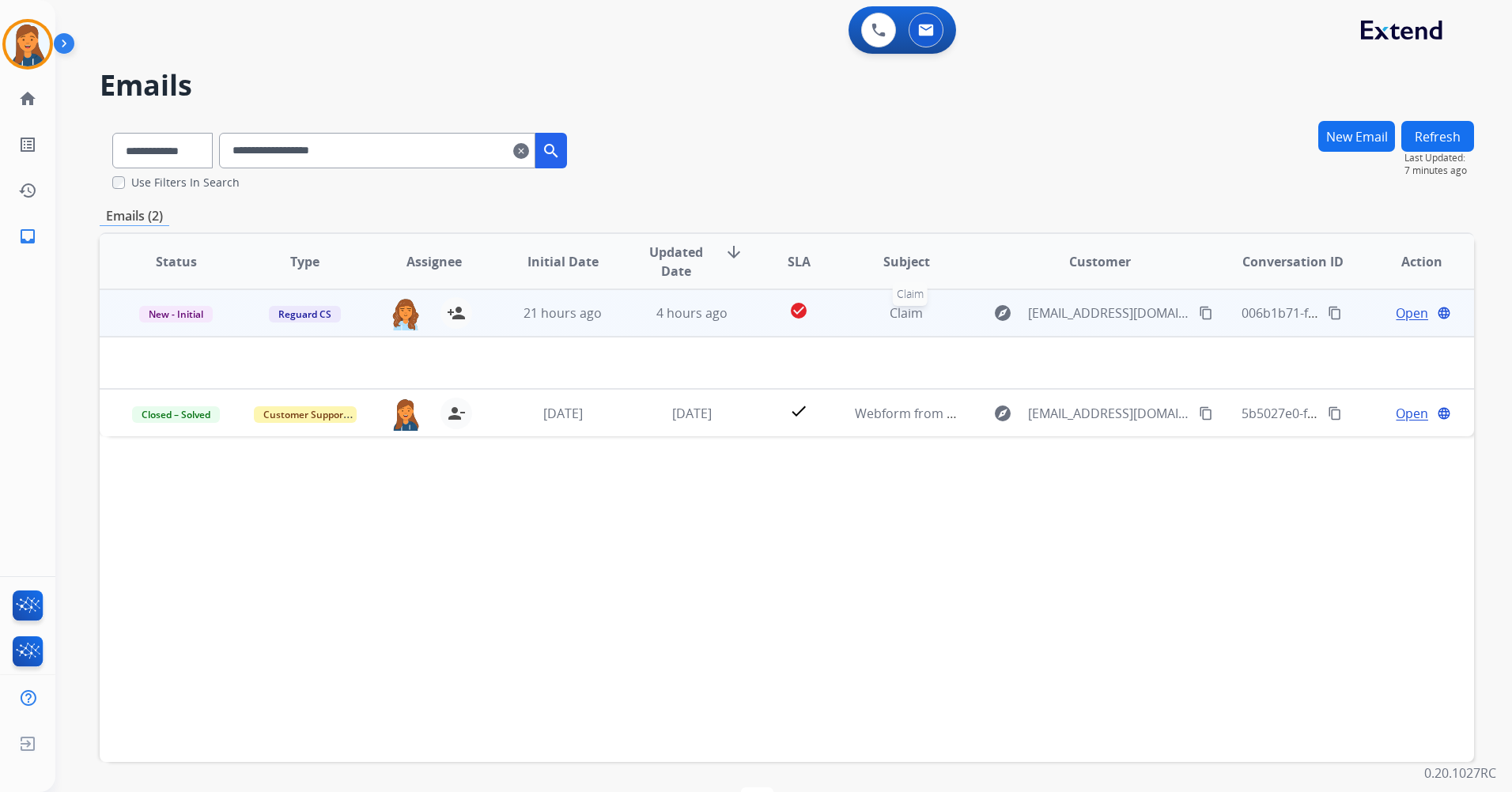
click at [894, 313] on span "Claim" at bounding box center [906, 313] width 33 height 18
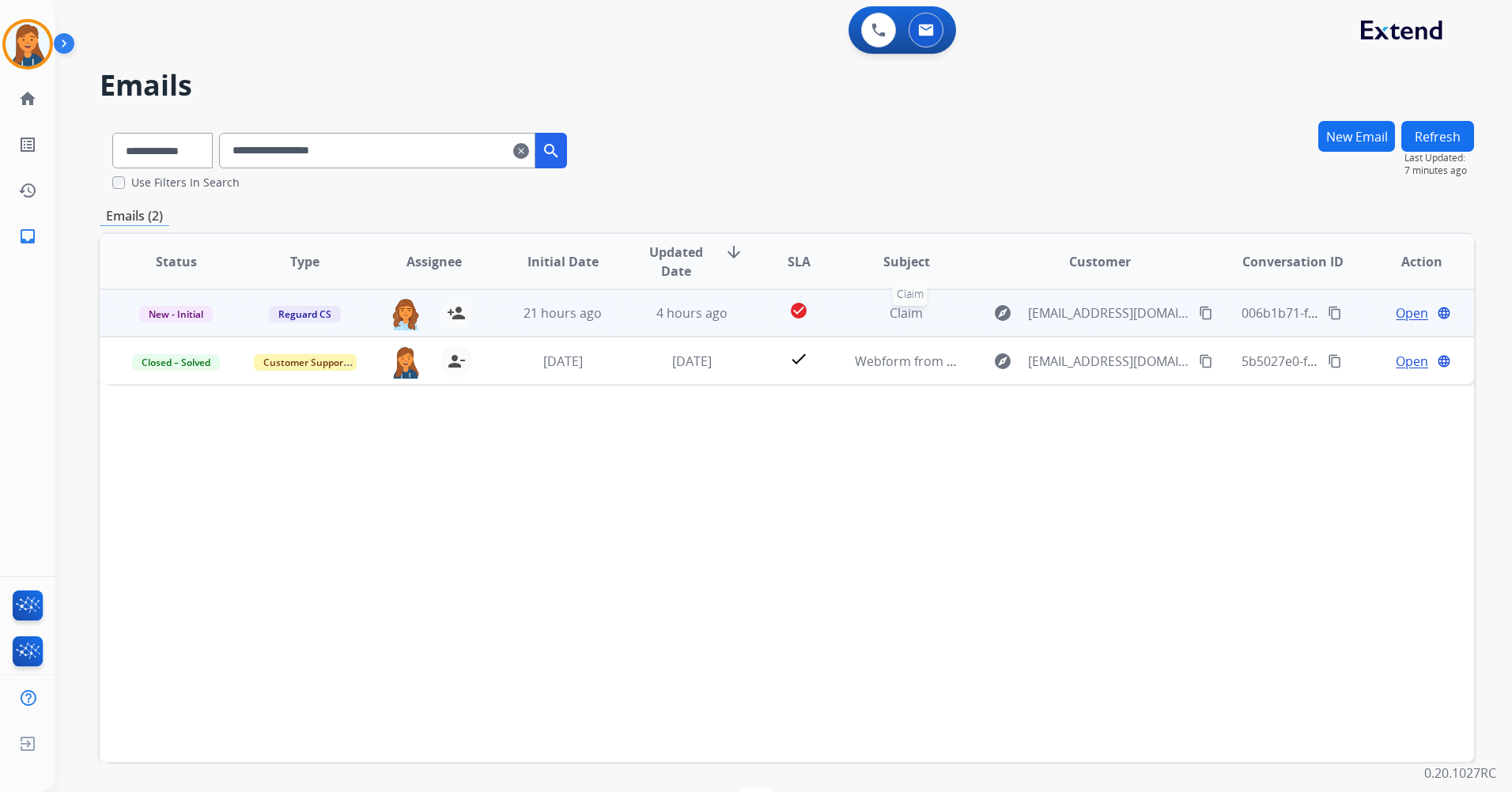
click at [894, 313] on span "Claim" at bounding box center [906, 313] width 33 height 18
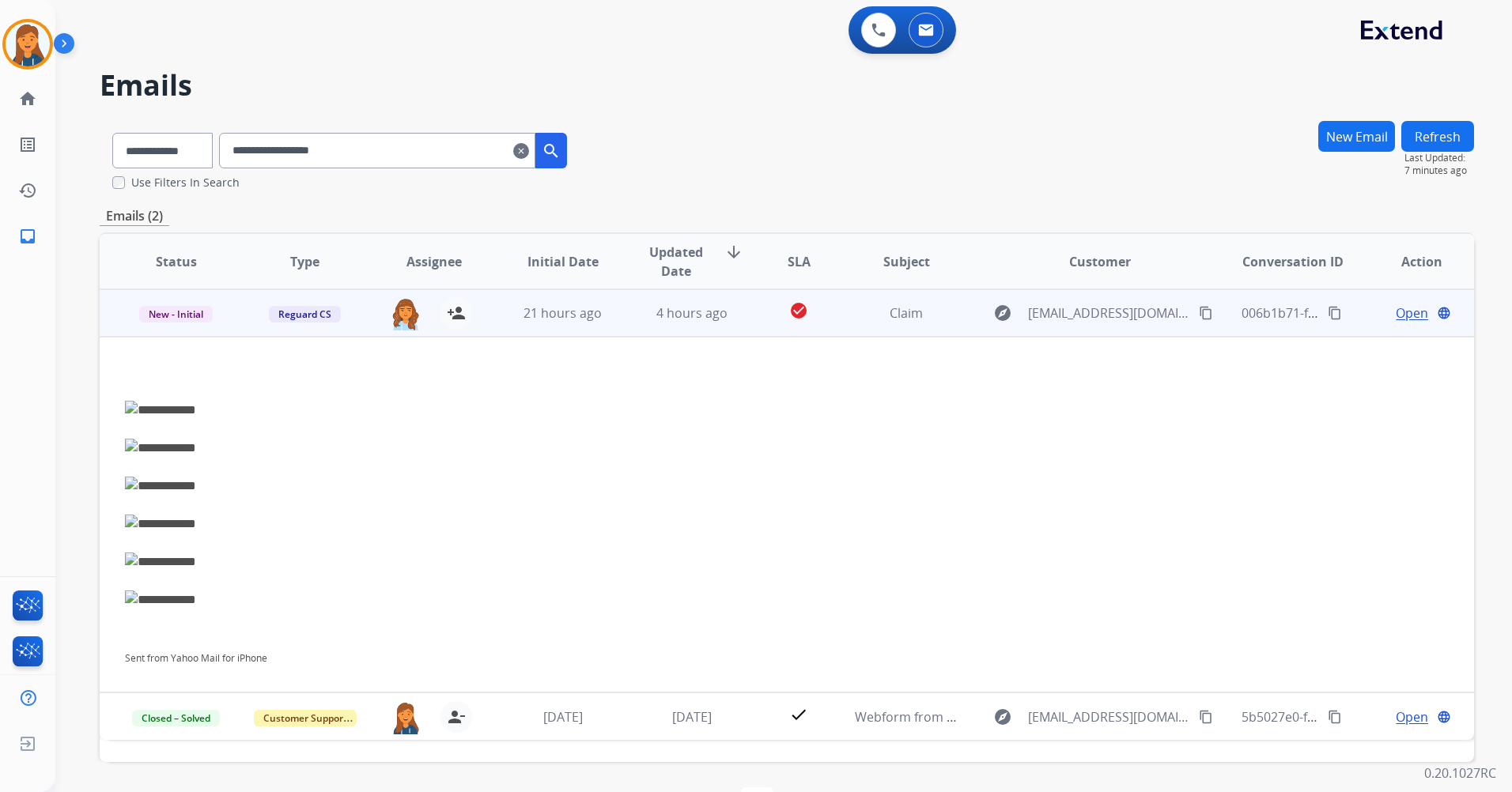
click at [1405, 319] on span "Open" at bounding box center [1412, 312] width 32 height 19
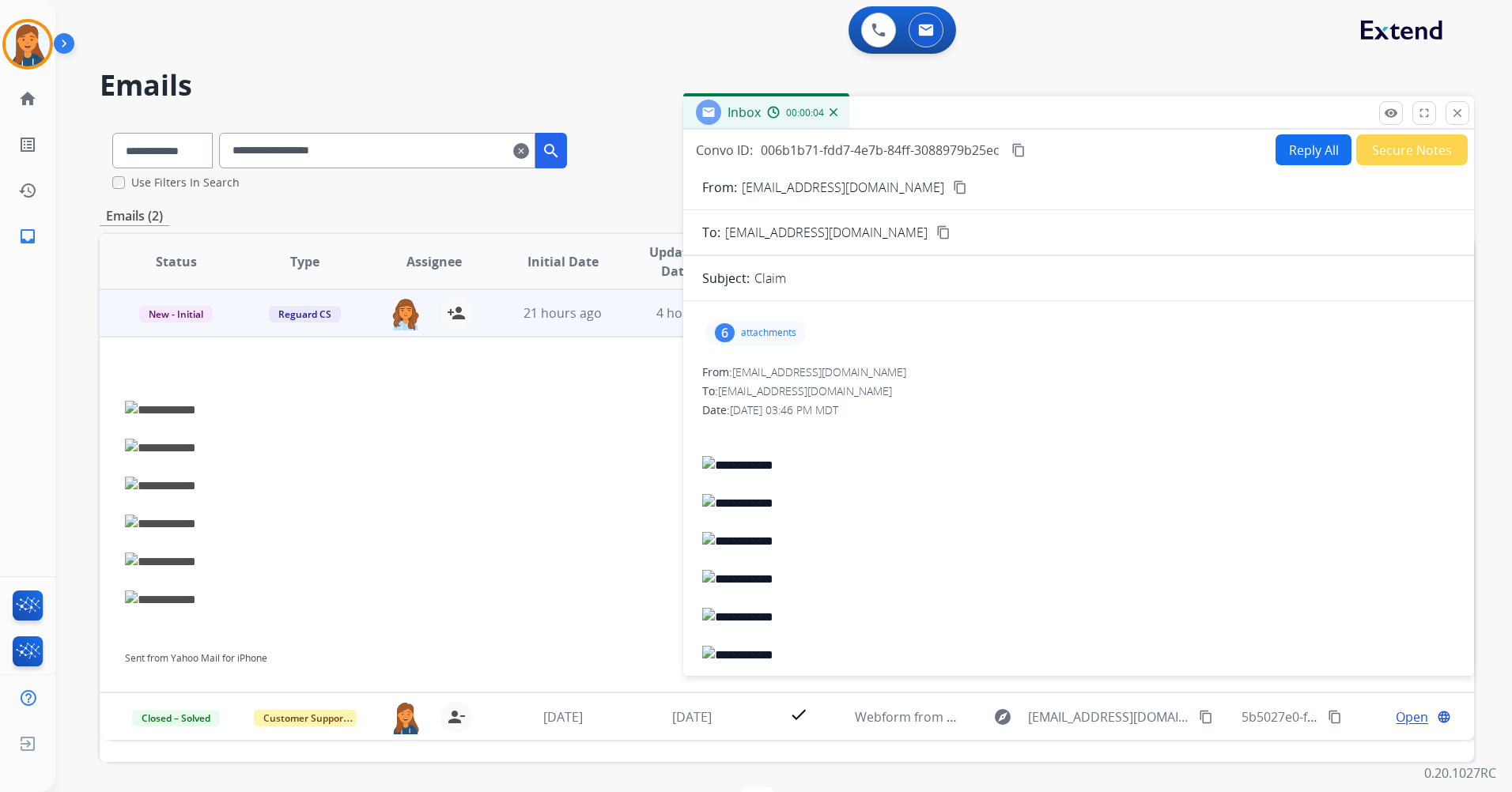
click at [759, 332] on p "attachments" at bounding box center [769, 332] width 55 height 13
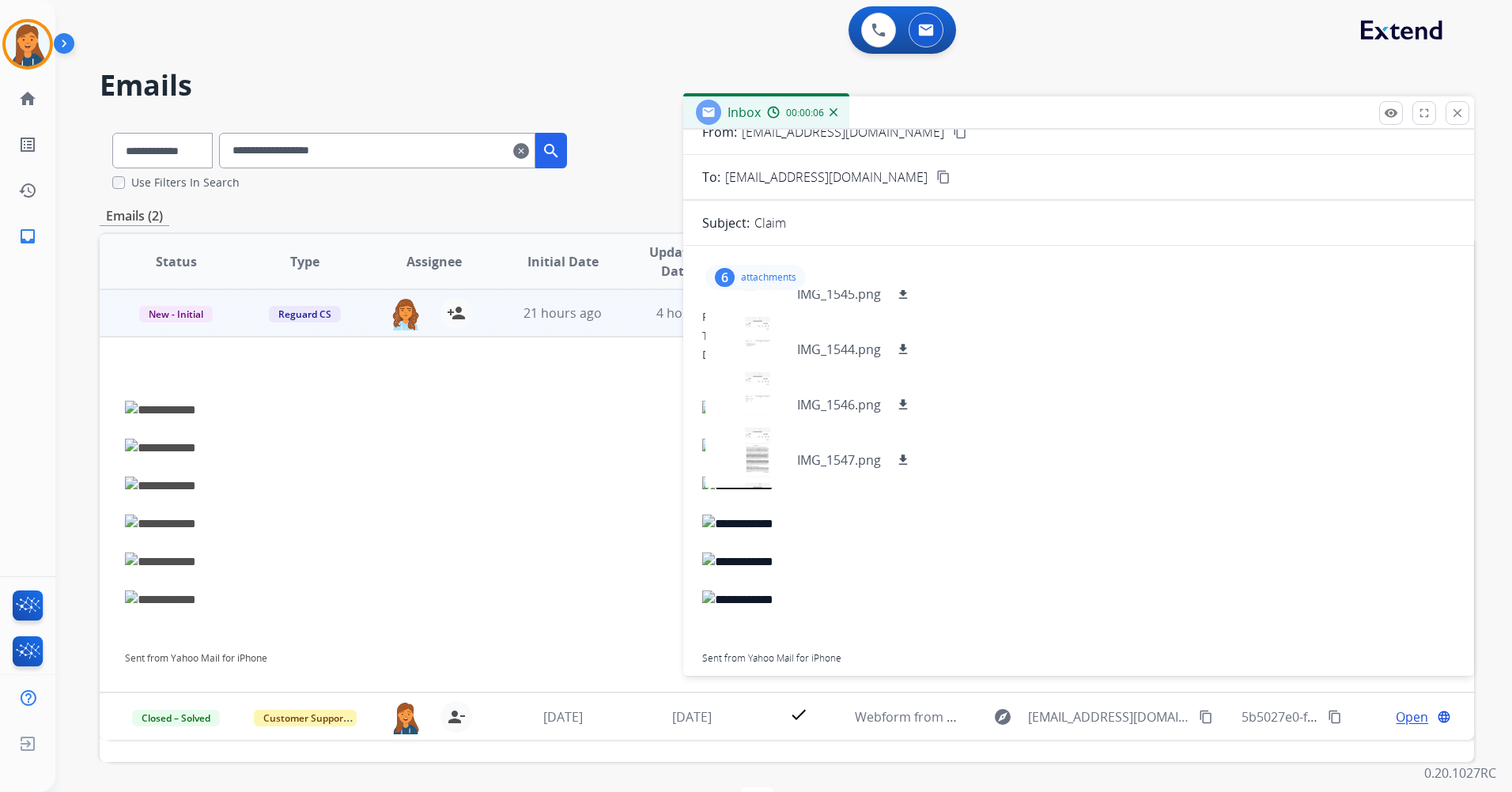
scroll to position [71, 0]
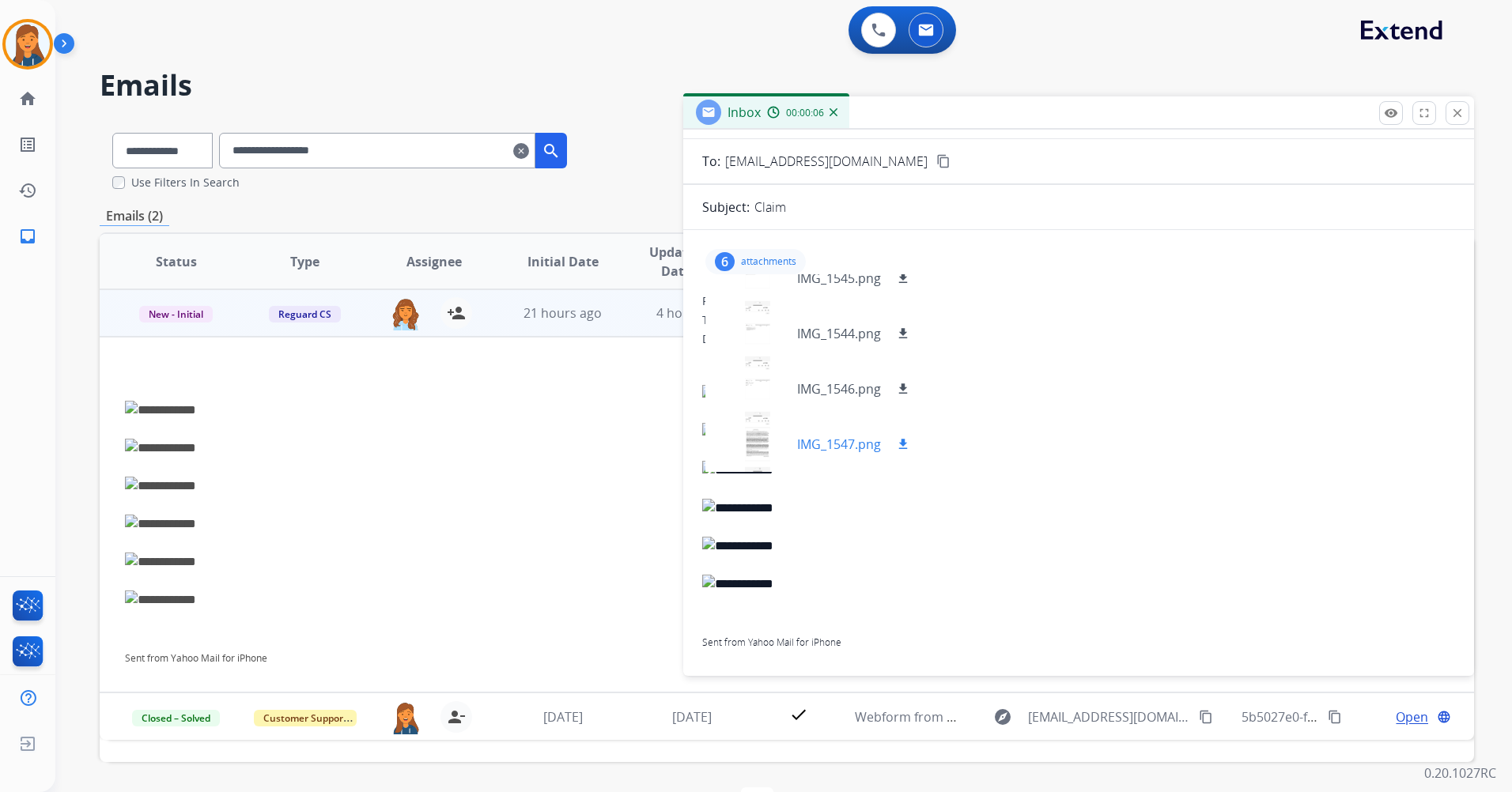
click at [758, 442] on div at bounding box center [757, 444] width 79 height 55
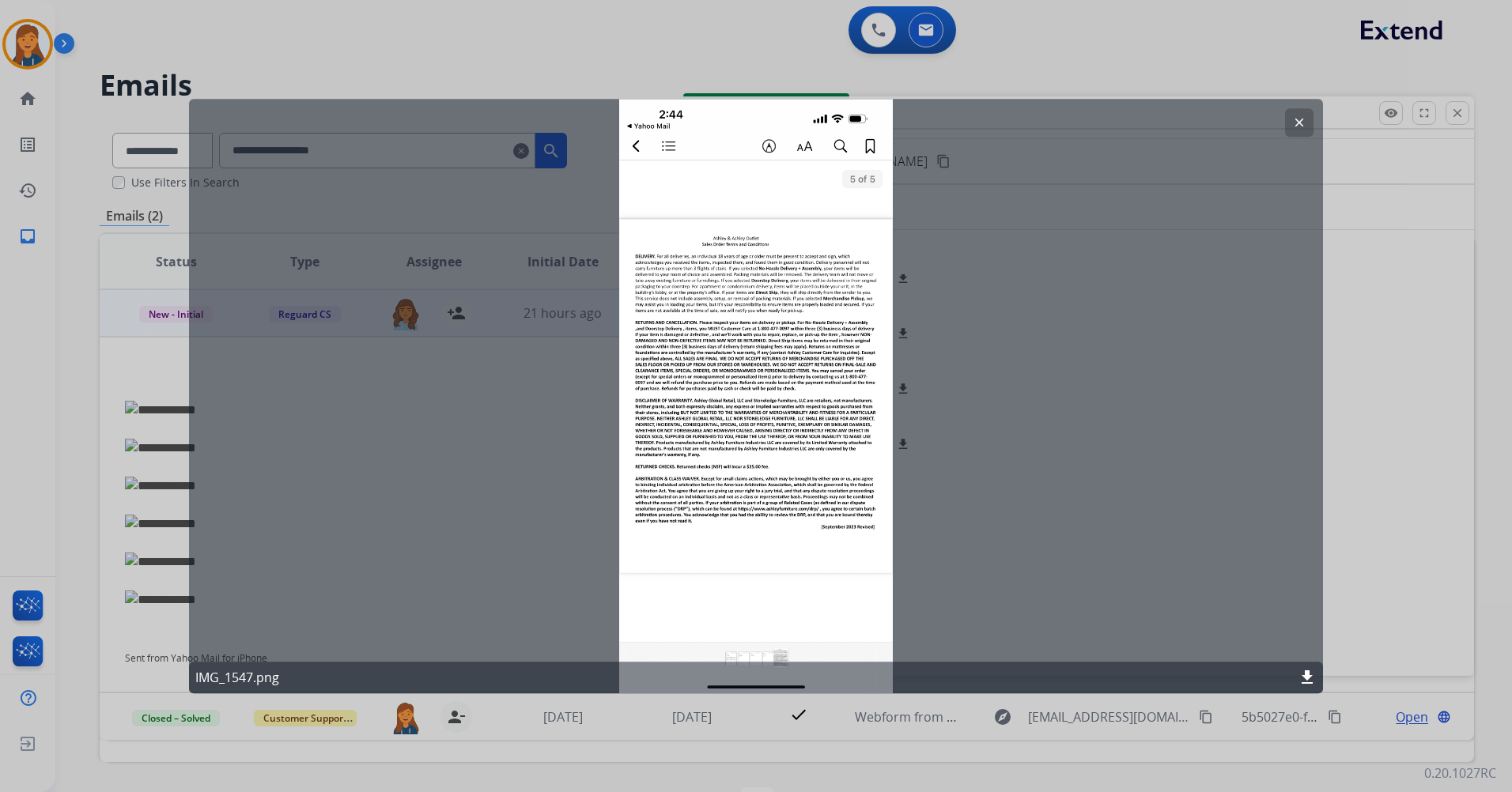
click at [1306, 119] on button "clear" at bounding box center [1299, 122] width 29 height 28
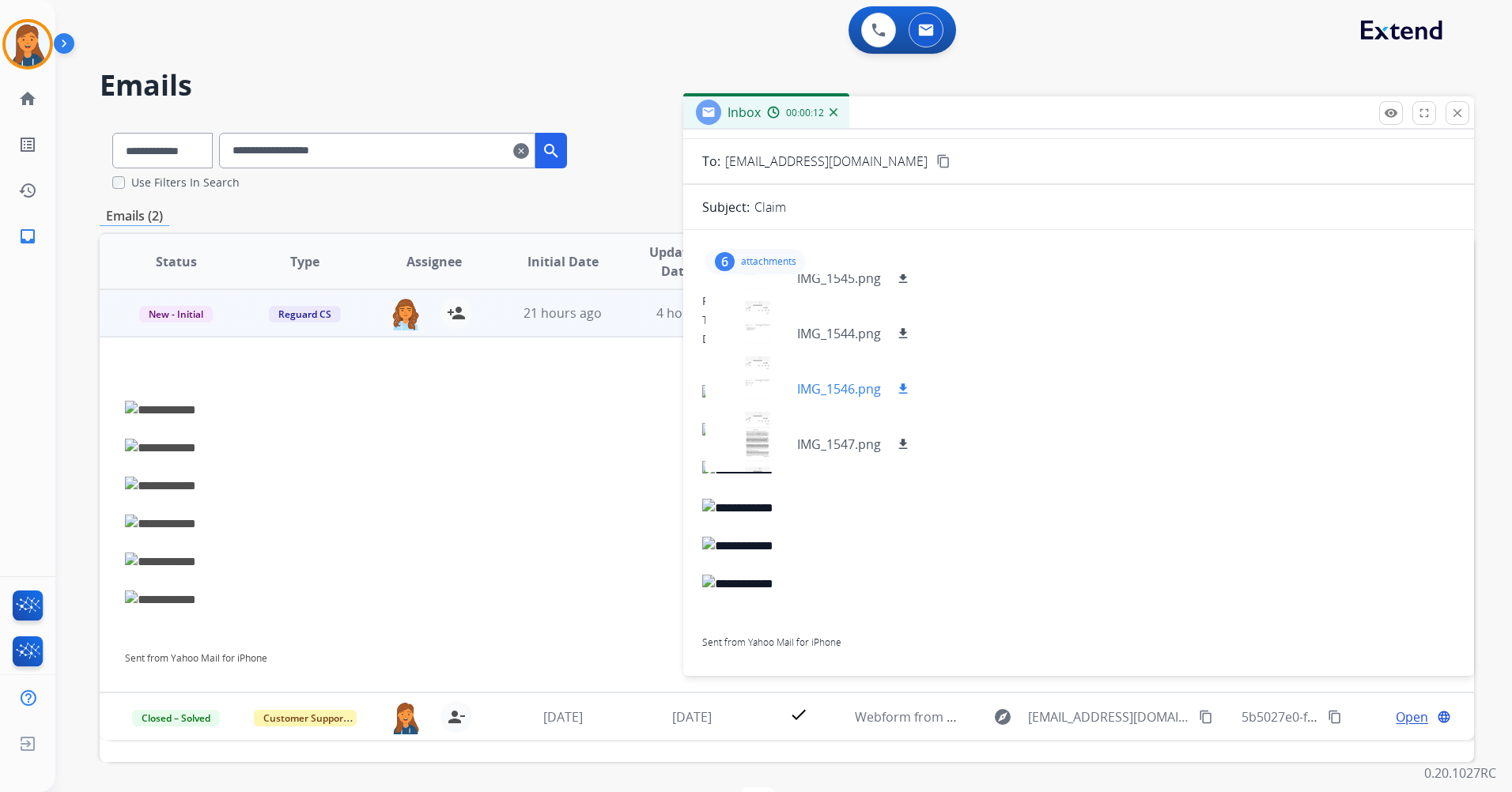
click at [761, 395] on div at bounding box center [757, 389] width 79 height 55
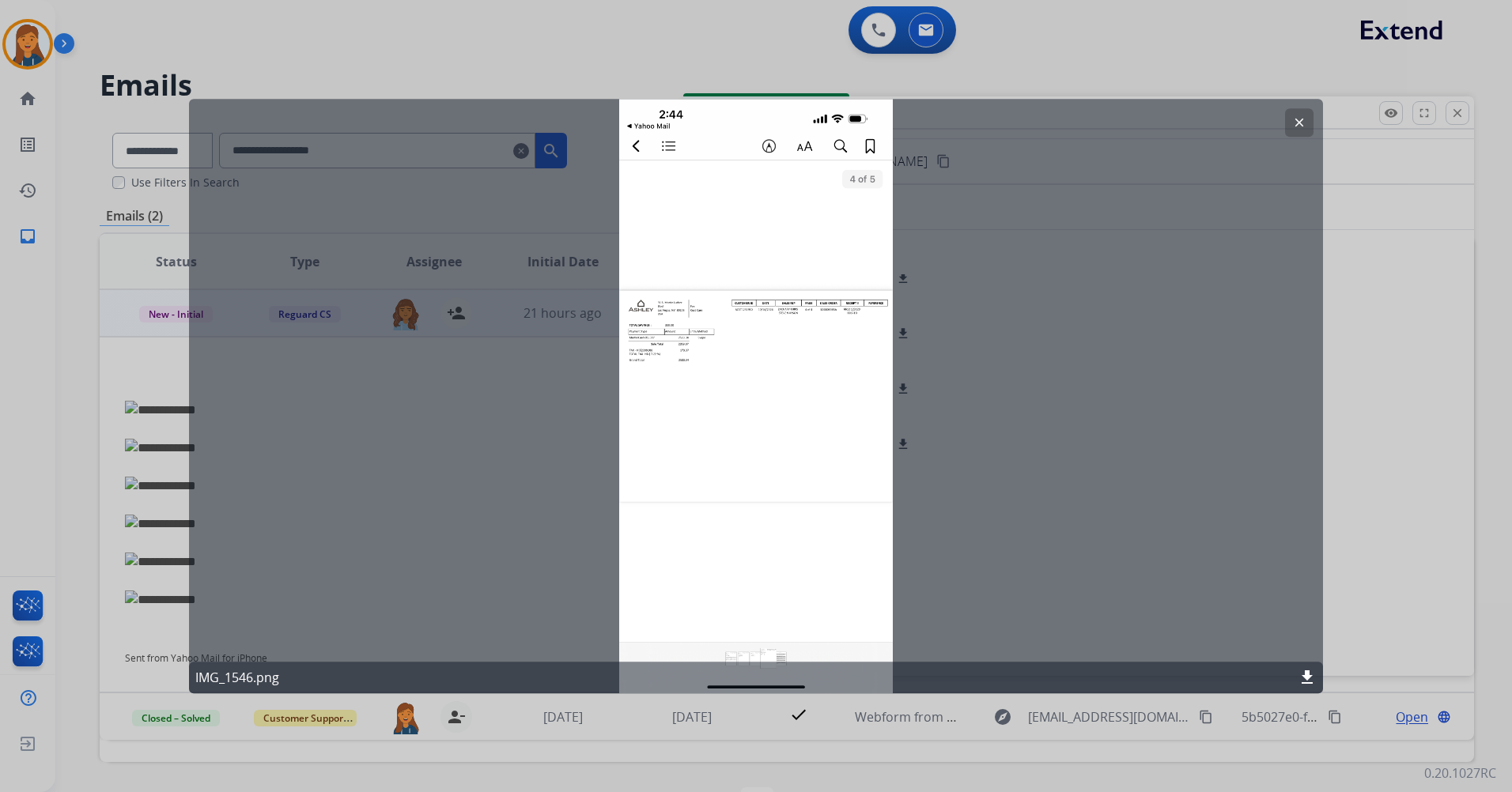
click at [1299, 119] on mat-icon "clear" at bounding box center [1299, 122] width 14 height 14
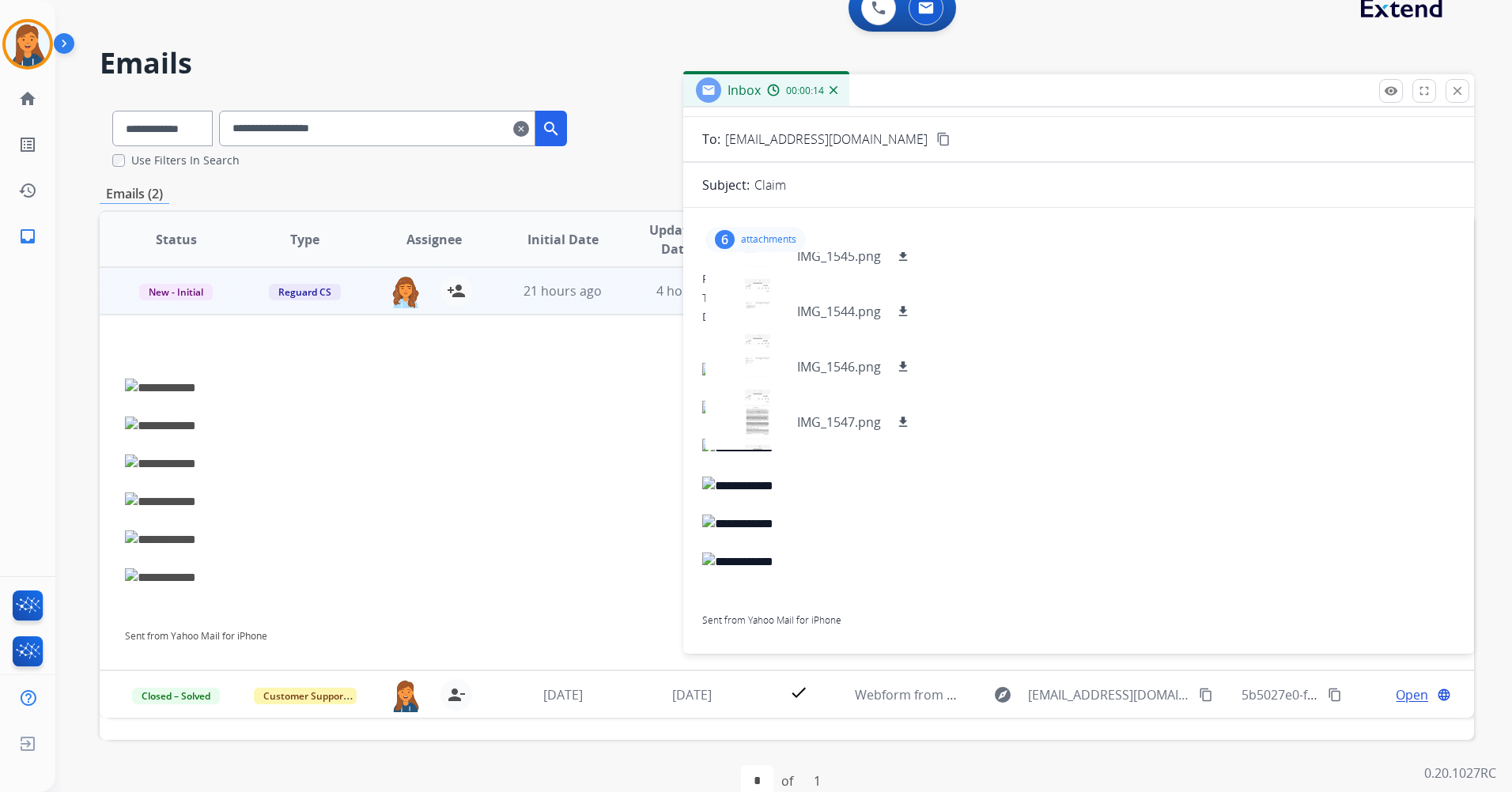
scroll to position [52, 0]
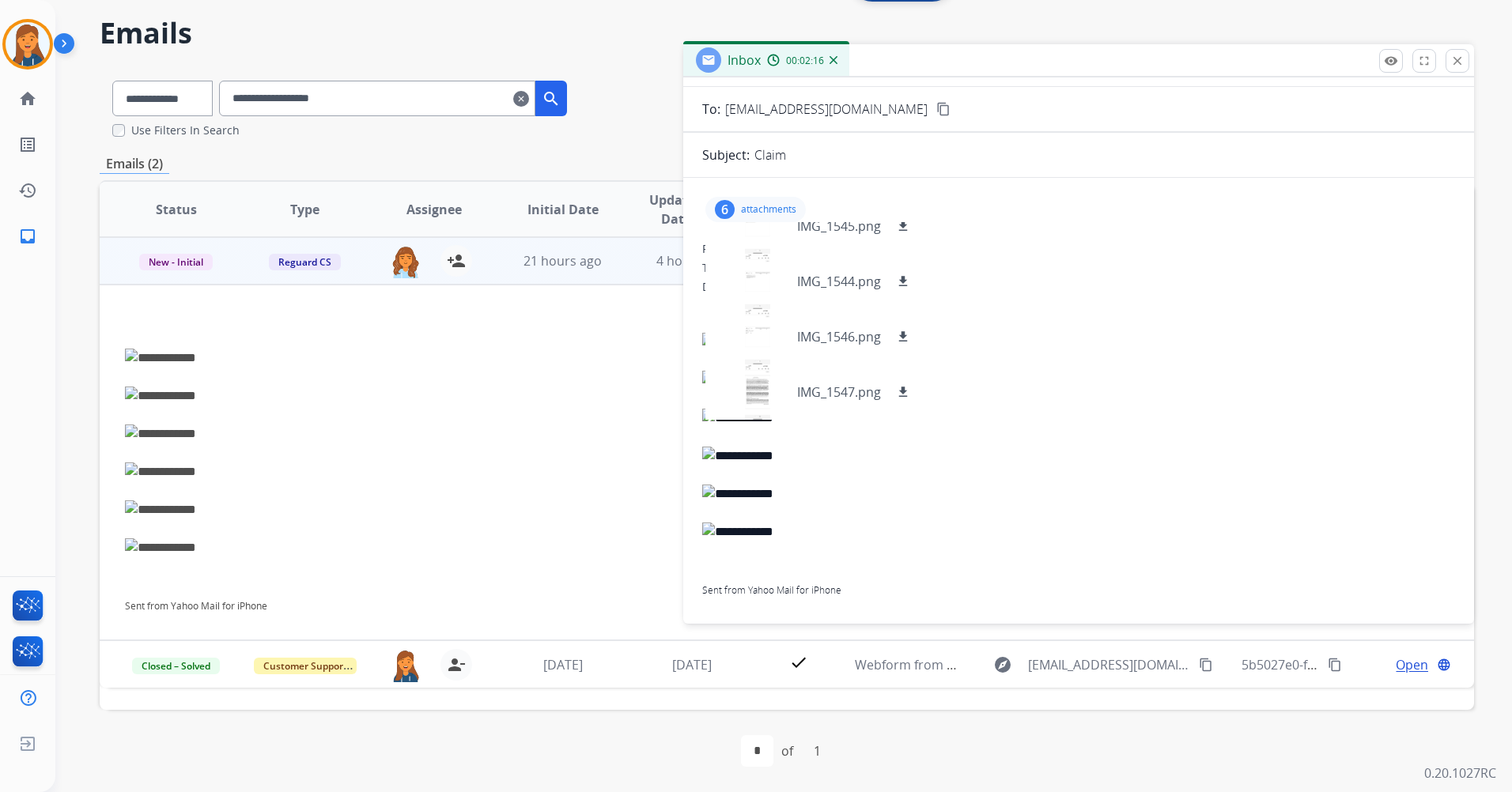
drag, startPoint x: 91, startPoint y: 310, endPoint x: 74, endPoint y: 313, distance: 17.3
click at [88, 310] on div "**********" at bounding box center [764, 398] width 1419 height 787
click at [1464, 64] on mat-icon "close" at bounding box center [1457, 61] width 14 height 14
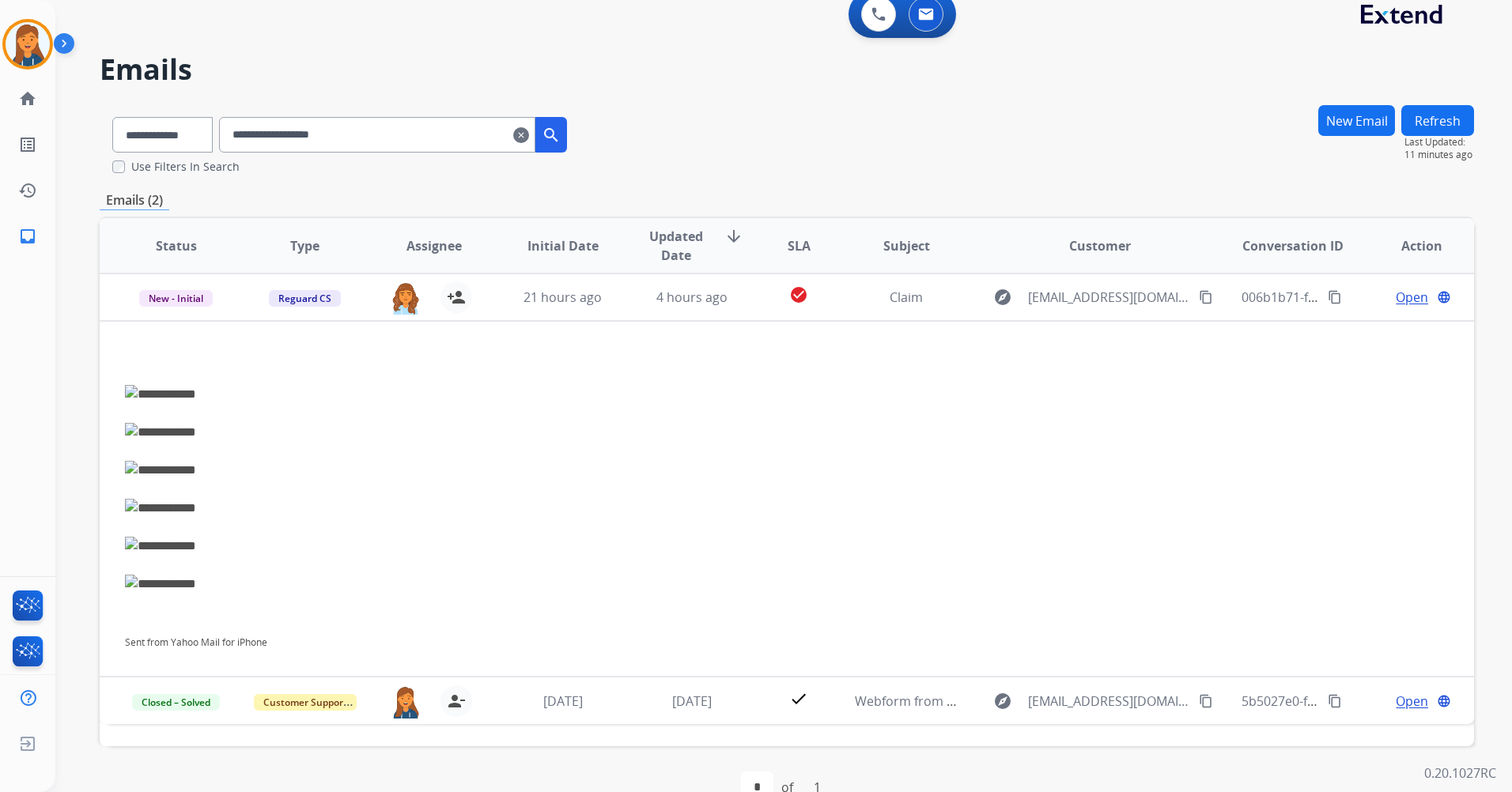
scroll to position [0, 0]
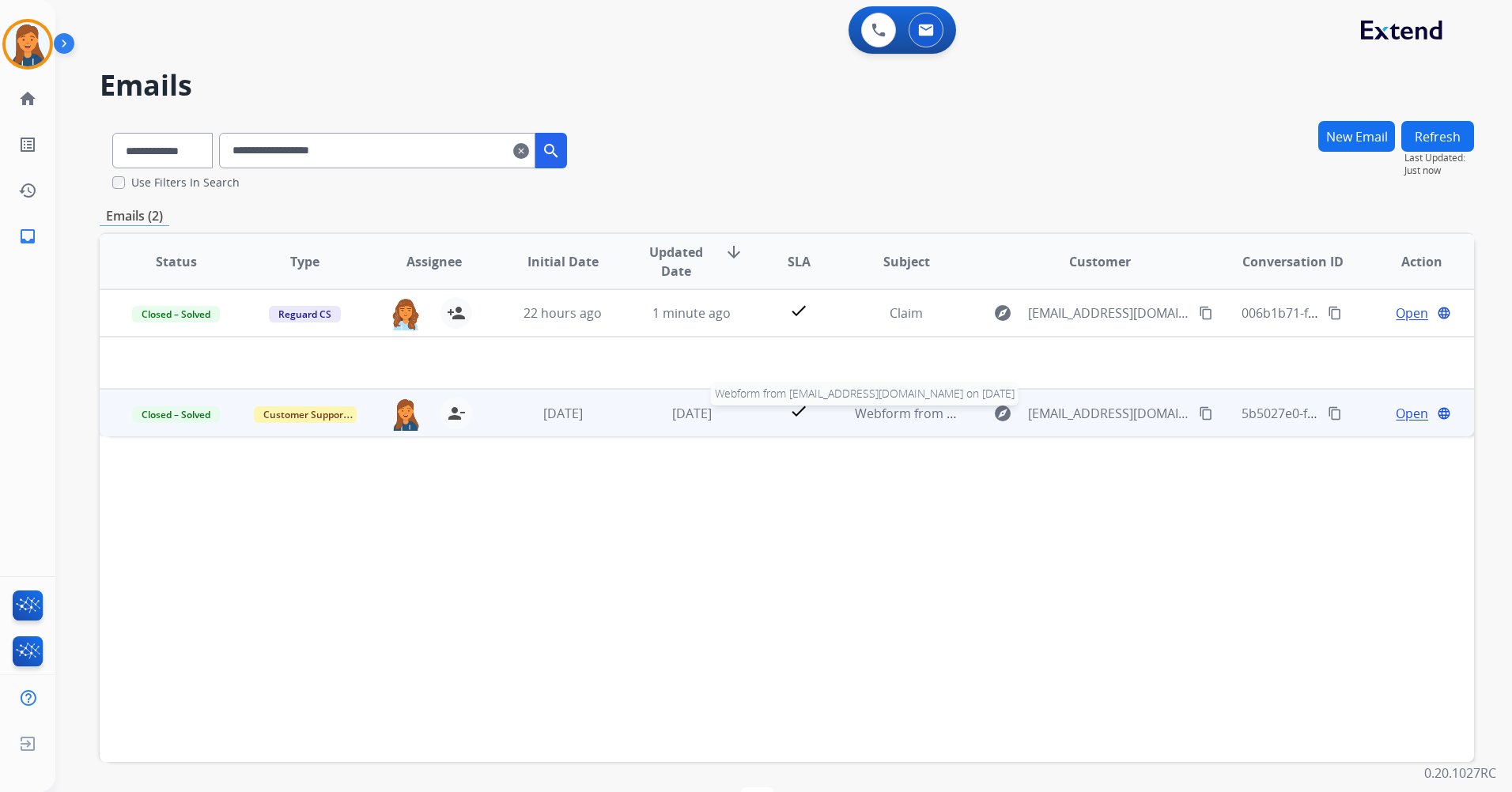
click at [907, 413] on span "Webform from [EMAIL_ADDRESS][DOMAIN_NAME] on [DATE]" at bounding box center [1034, 414] width 358 height 18
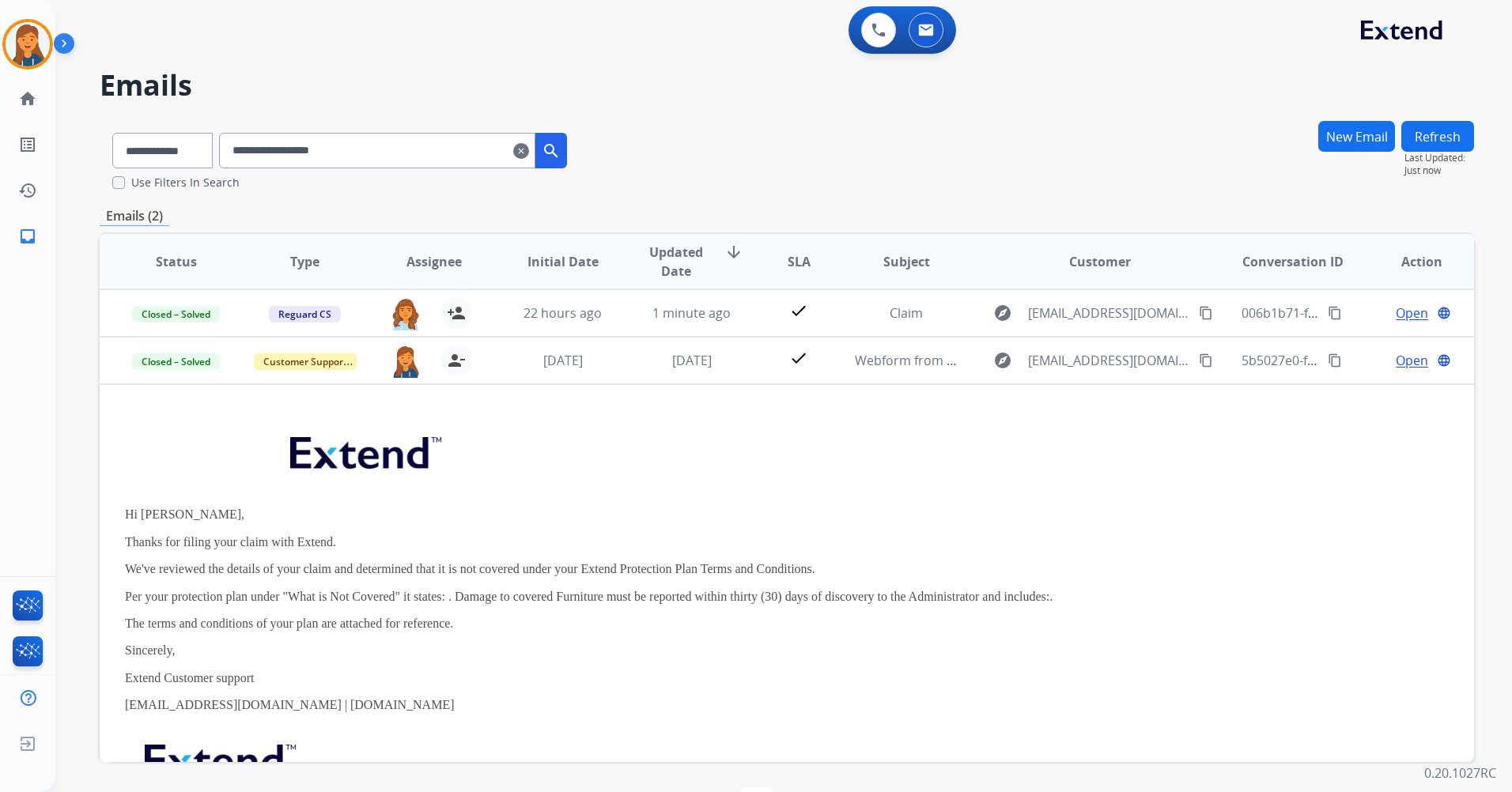
drag, startPoint x: 41, startPoint y: 50, endPoint x: 83, endPoint y: 59, distance: 43.0
click at [39, 48] on img at bounding box center [28, 44] width 44 height 44
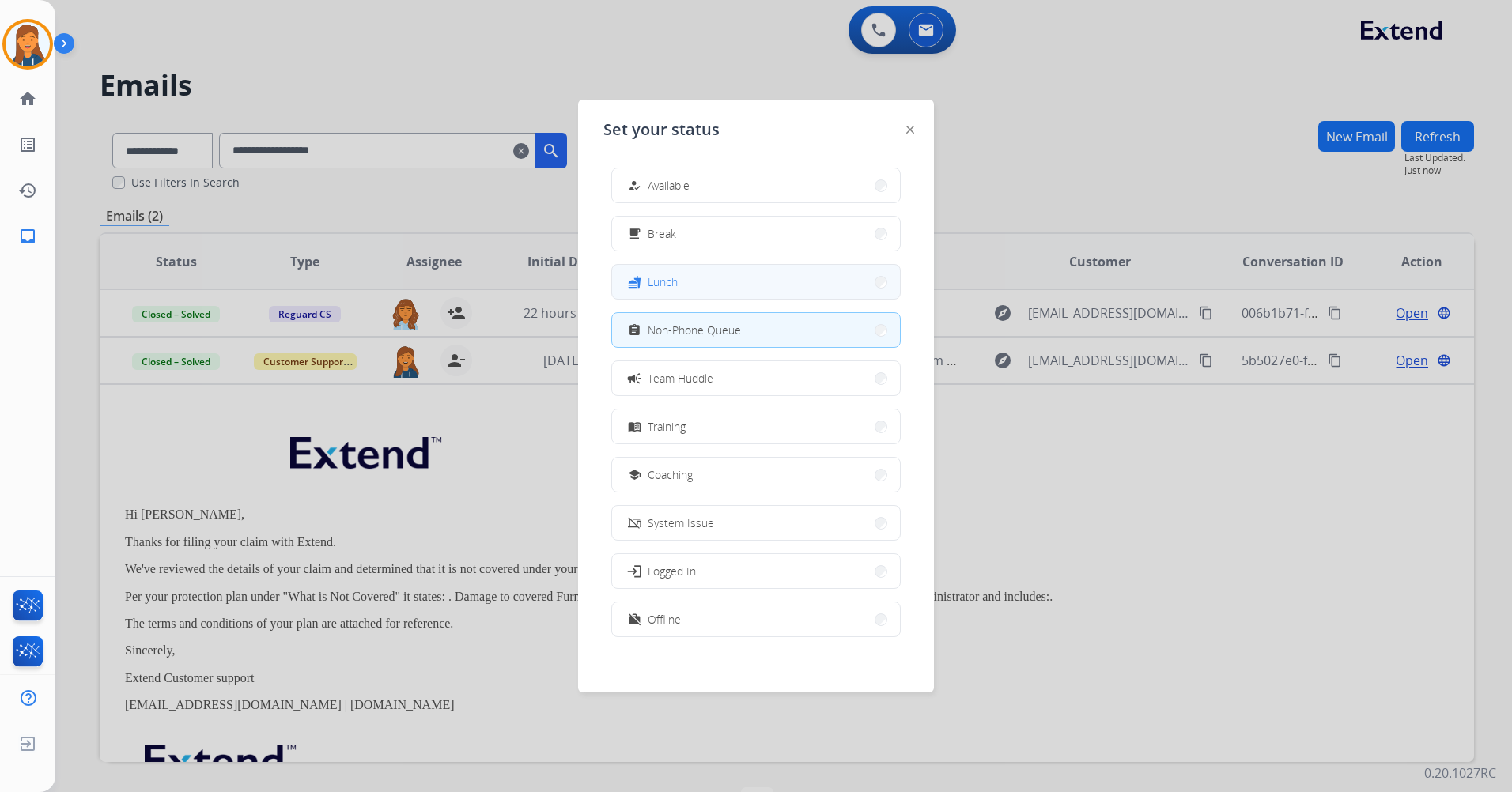
click at [780, 275] on button "fastfood Lunch" at bounding box center [756, 281] width 288 height 34
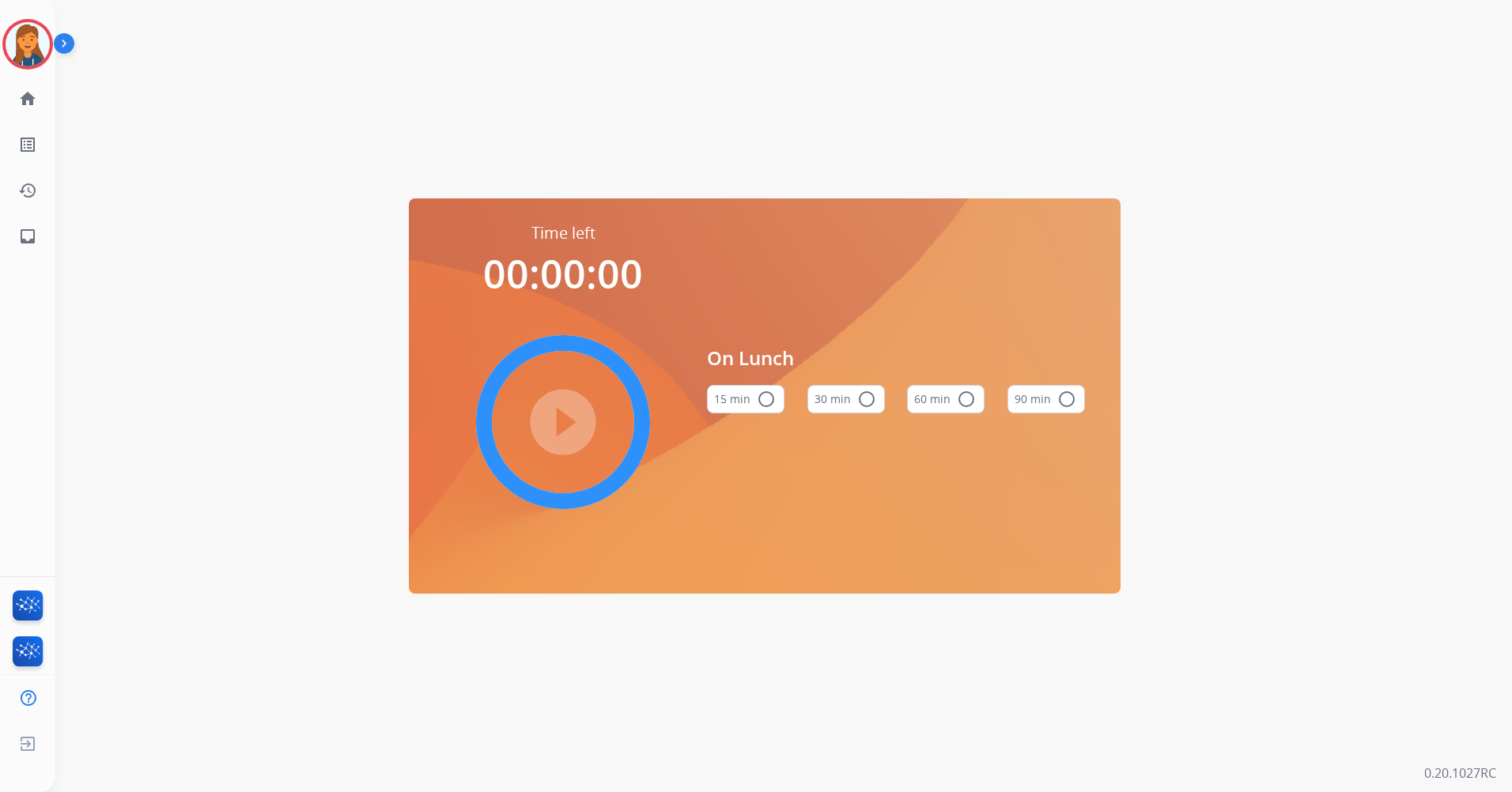
click at [941, 400] on button "60 min radio_button_unchecked" at bounding box center [946, 399] width 78 height 28
click at [564, 413] on mat-icon "play_circle_filled" at bounding box center [562, 422] width 19 height 19
